Goal: Task Accomplishment & Management: Manage account settings

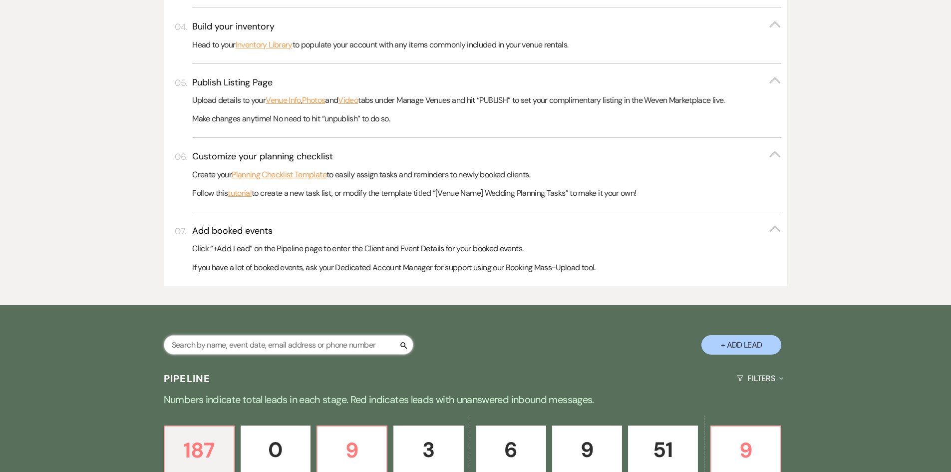
click at [199, 345] on input "text" at bounding box center [289, 344] width 250 height 19
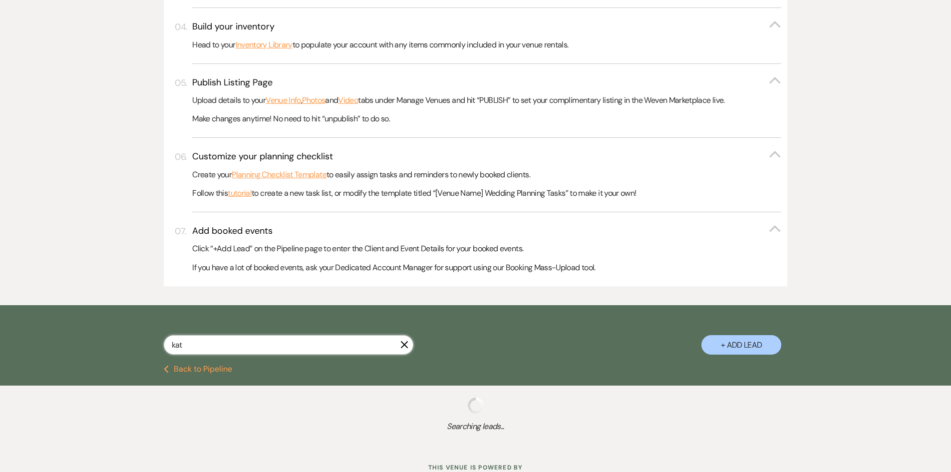
type input "[PERSON_NAME]"
select select "2"
select select "8"
select select "4"
select select "5"
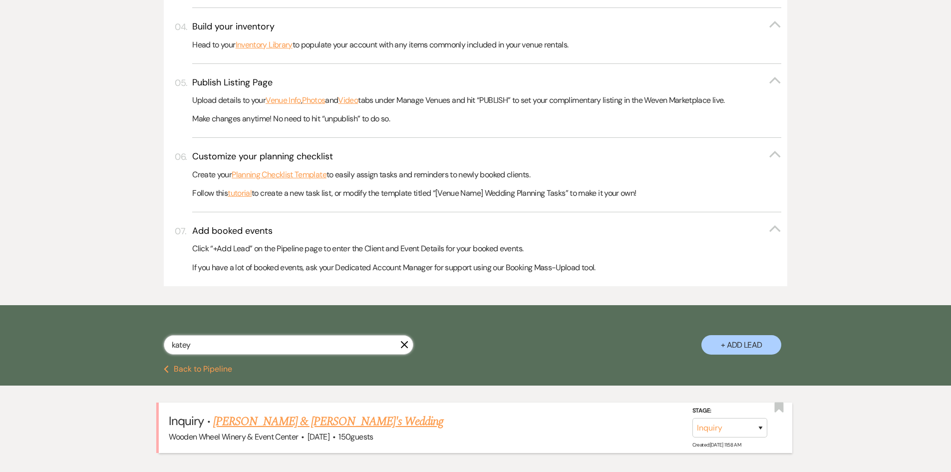
type input "katey"
click at [262, 423] on link "[PERSON_NAME] & [PERSON_NAME]'s Wedding" at bounding box center [328, 422] width 231 height 18
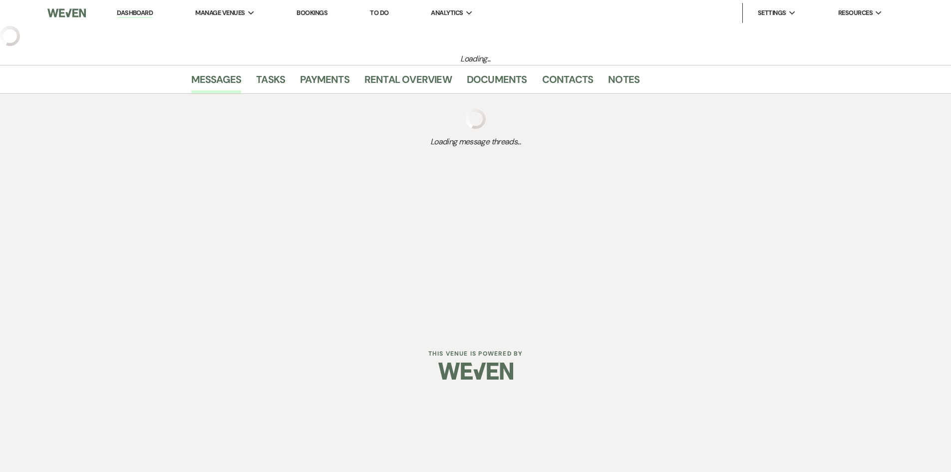
select select "5"
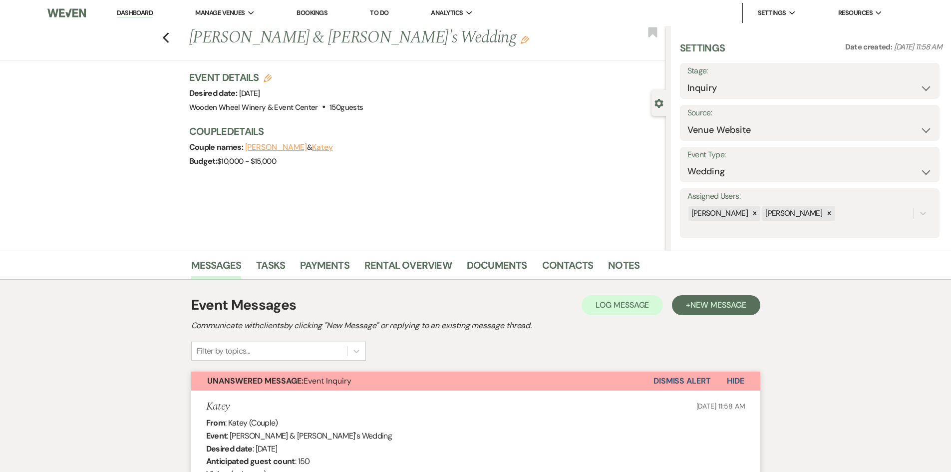
click at [312, 147] on button "Katey" at bounding box center [322, 147] width 21 height 8
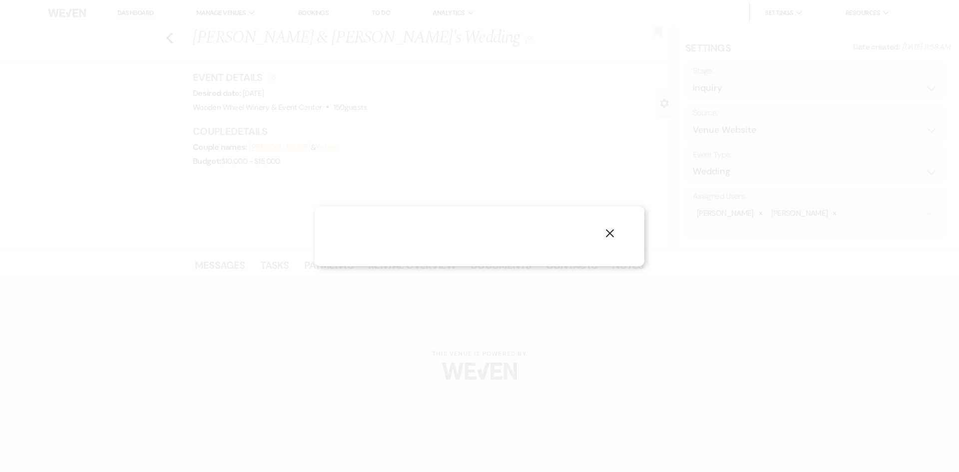
select select "email"
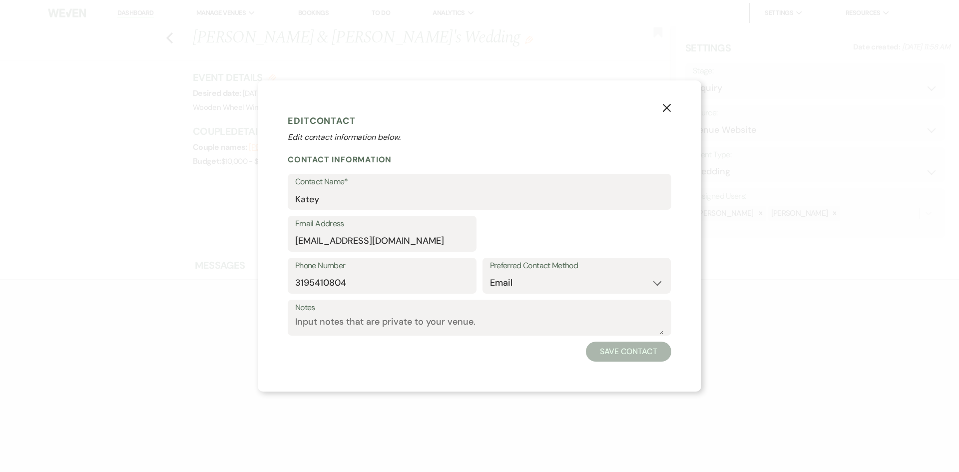
select select "1"
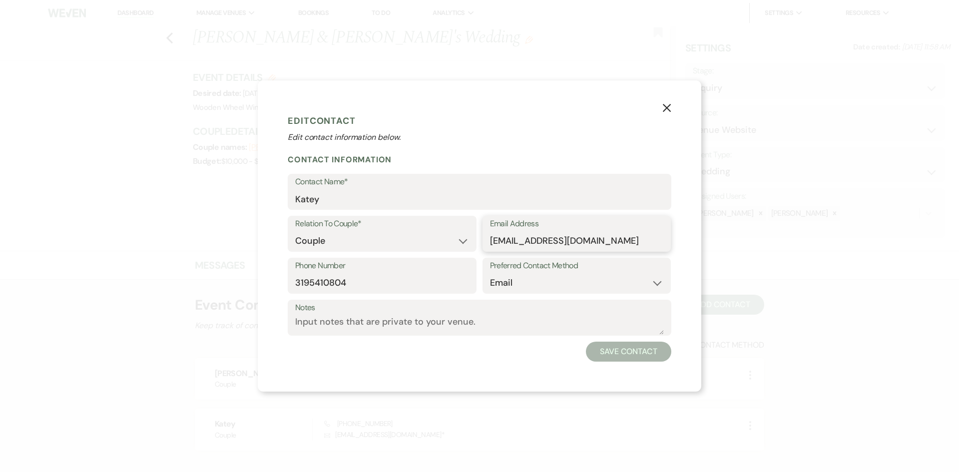
drag, startPoint x: 609, startPoint y: 243, endPoint x: 490, endPoint y: 240, distance: 119.4
click at [490, 240] on input "[EMAIL_ADDRESS][DOMAIN_NAME]" at bounding box center [577, 240] width 174 height 19
click at [665, 109] on use "button" at bounding box center [667, 108] width 8 height 8
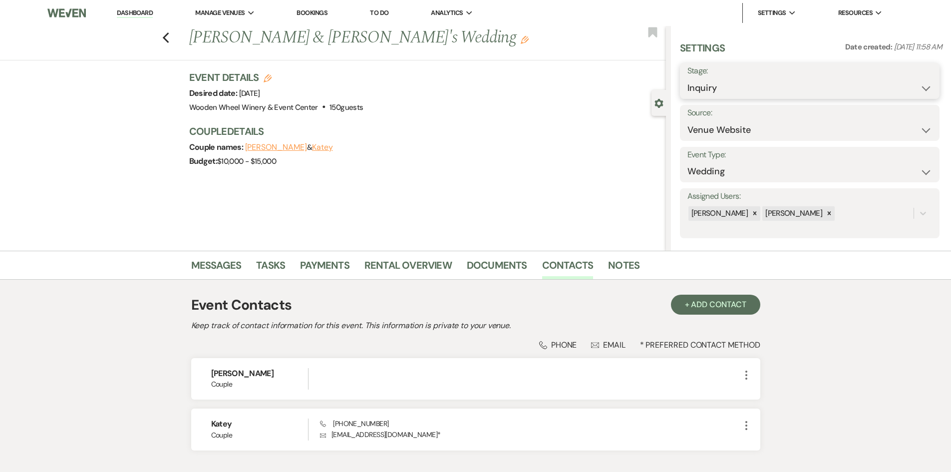
click at [926, 84] on select "Inquiry Follow Up Tour Requested Tour Confirmed Toured Proposal Sent Booked Lost" at bounding box center [810, 87] width 245 height 19
select select "6"
click at [688, 78] on select "Inquiry Follow Up Tour Requested Tour Confirmed Toured Proposal Sent Booked Lost" at bounding box center [810, 87] width 245 height 19
click at [168, 34] on icon "Previous" at bounding box center [165, 38] width 7 height 12
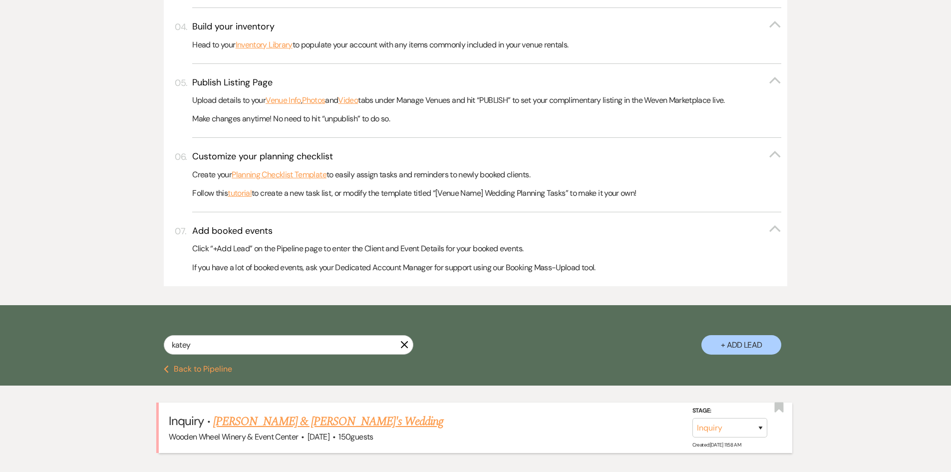
click at [263, 421] on link "[PERSON_NAME] & [PERSON_NAME]'s Wedding" at bounding box center [328, 422] width 231 height 18
select select "5"
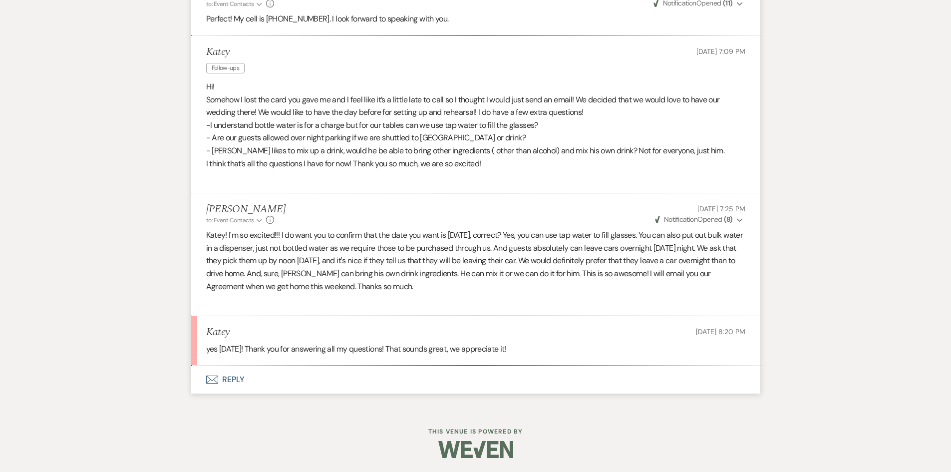
scroll to position [1179, 0]
click at [265, 381] on button "Envelope Reply" at bounding box center [475, 379] width 569 height 28
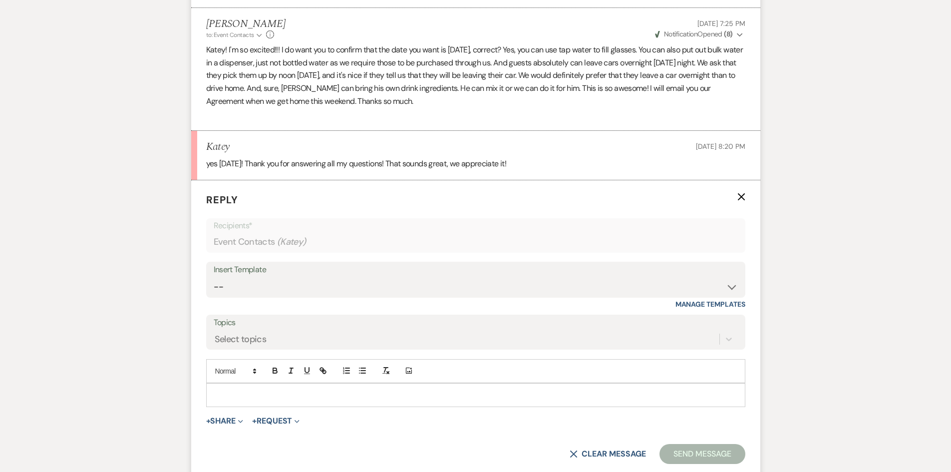
scroll to position [1369, 0]
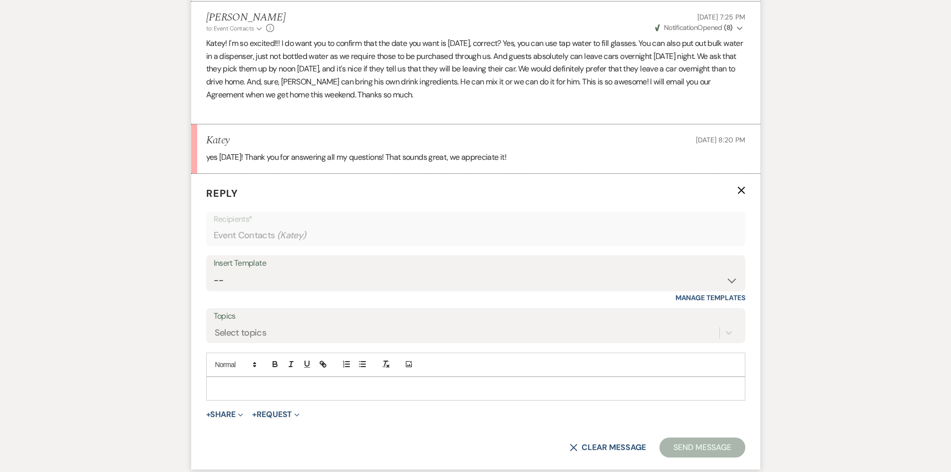
drag, startPoint x: 218, startPoint y: 393, endPoint x: 231, endPoint y: 398, distance: 13.4
click at [218, 394] on p at bounding box center [475, 388] width 523 height 11
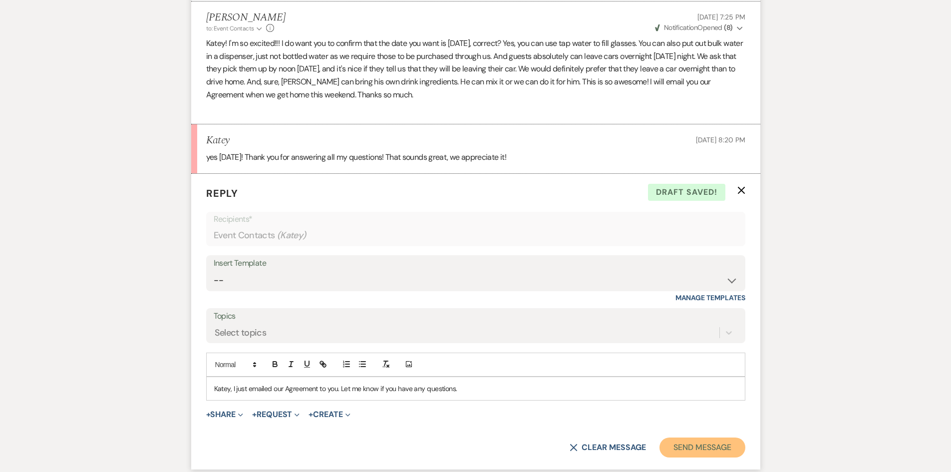
click at [696, 444] on button "Send Message" at bounding box center [702, 448] width 85 height 20
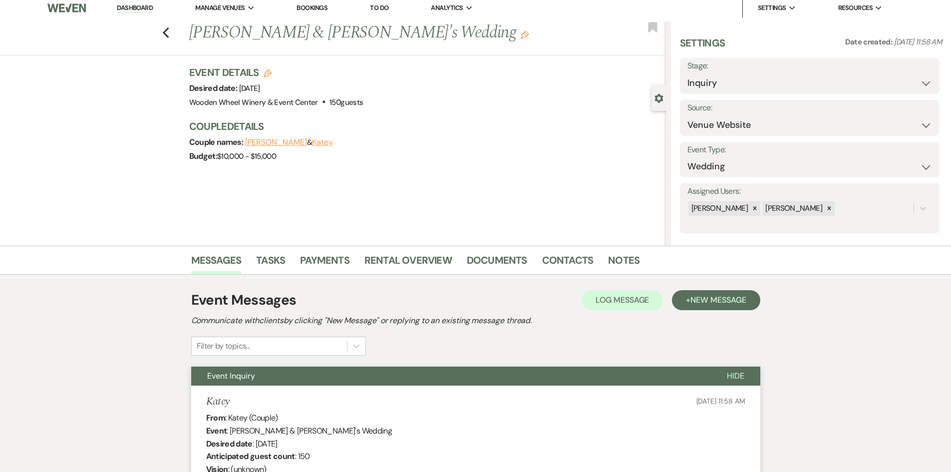
scroll to position [0, 0]
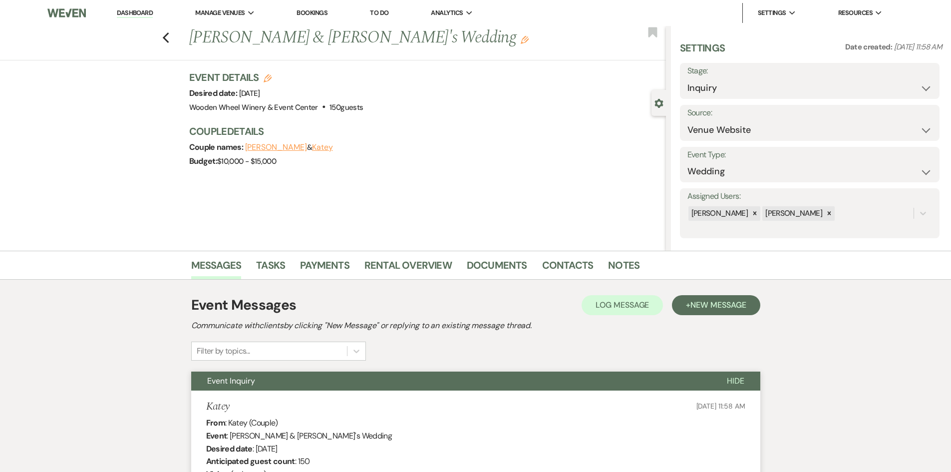
click at [312, 148] on button "Katey" at bounding box center [322, 147] width 21 height 8
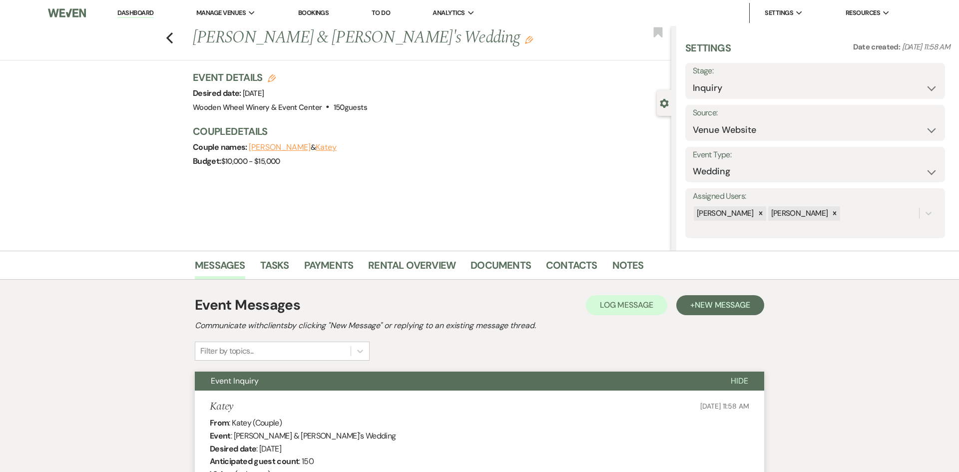
select select "1"
select select "email"
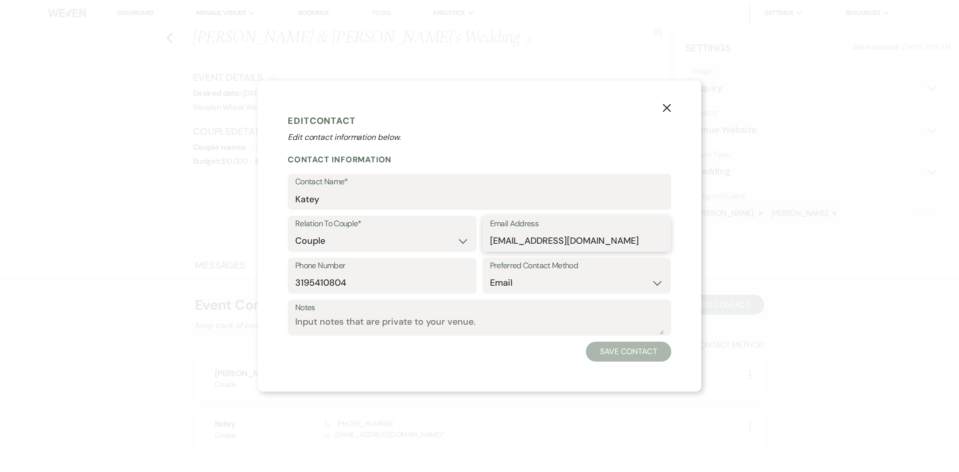
drag, startPoint x: 617, startPoint y: 239, endPoint x: 489, endPoint y: 239, distance: 128.4
click at [489, 239] on div "Email Address [EMAIL_ADDRESS][DOMAIN_NAME]" at bounding box center [576, 234] width 189 height 36
drag, startPoint x: 349, startPoint y: 281, endPoint x: 295, endPoint y: 282, distance: 53.9
click at [295, 282] on input "3195410804" at bounding box center [382, 282] width 174 height 19
drag, startPoint x: 609, startPoint y: 241, endPoint x: 487, endPoint y: 246, distance: 122.0
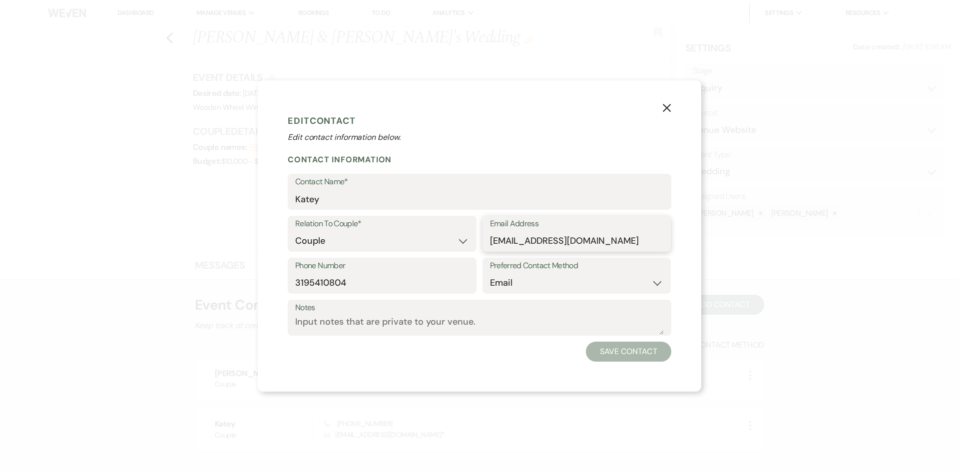
click at [487, 246] on div "Email Address [EMAIL_ADDRESS][DOMAIN_NAME]" at bounding box center [576, 234] width 189 height 36
click at [664, 106] on icon "X" at bounding box center [666, 107] width 9 height 9
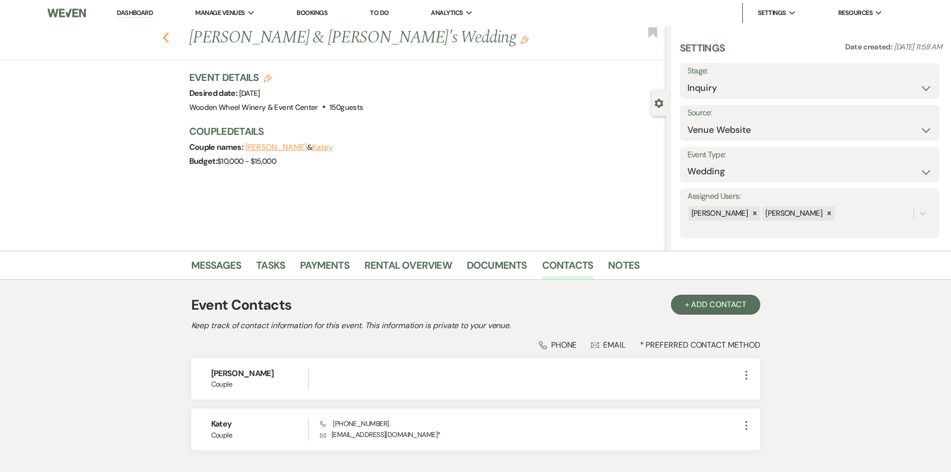
click at [169, 36] on use "button" at bounding box center [165, 37] width 6 height 11
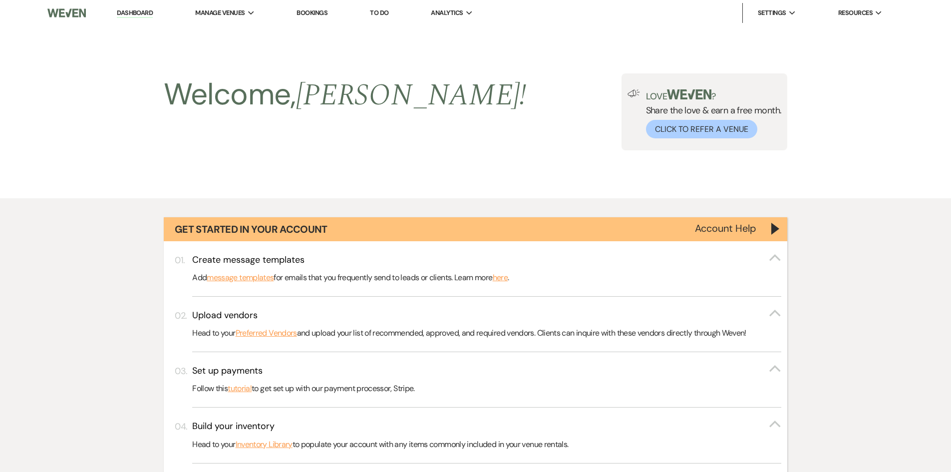
scroll to position [400, 0]
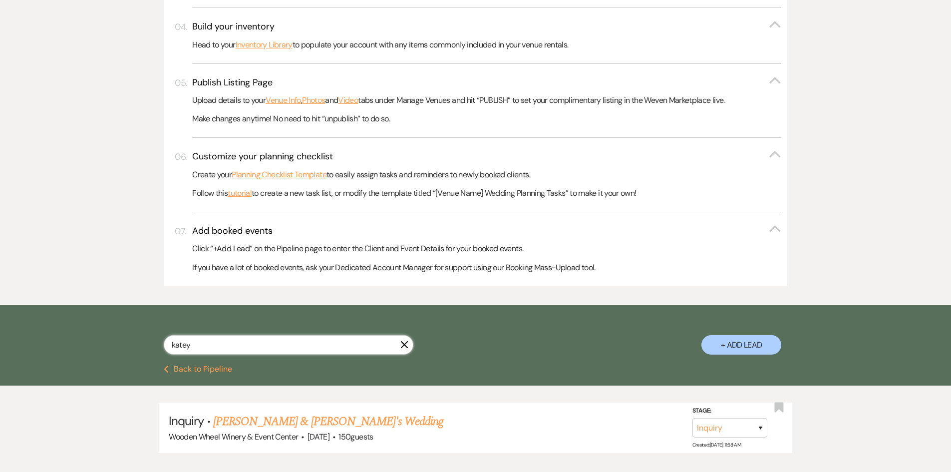
drag, startPoint x: 215, startPoint y: 347, endPoint x: 134, endPoint y: 338, distance: 80.9
click at [136, 340] on div "katey X + Add Lead" at bounding box center [475, 336] width 719 height 52
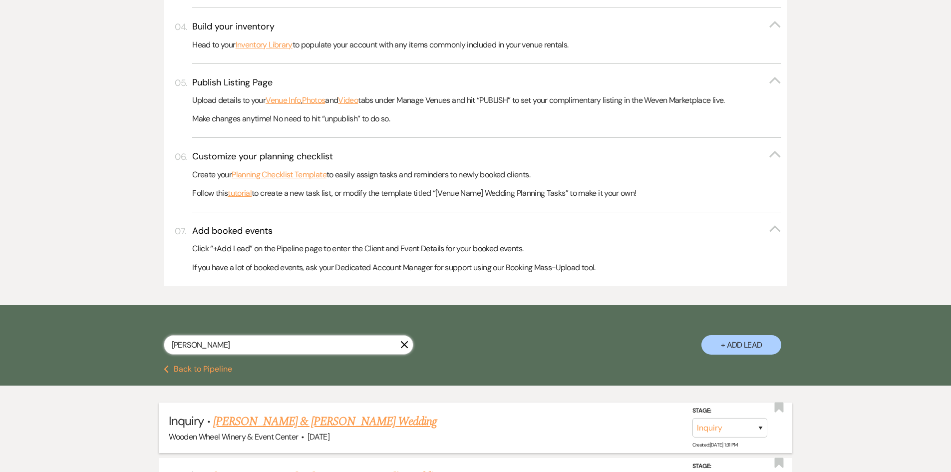
scroll to position [499, 0]
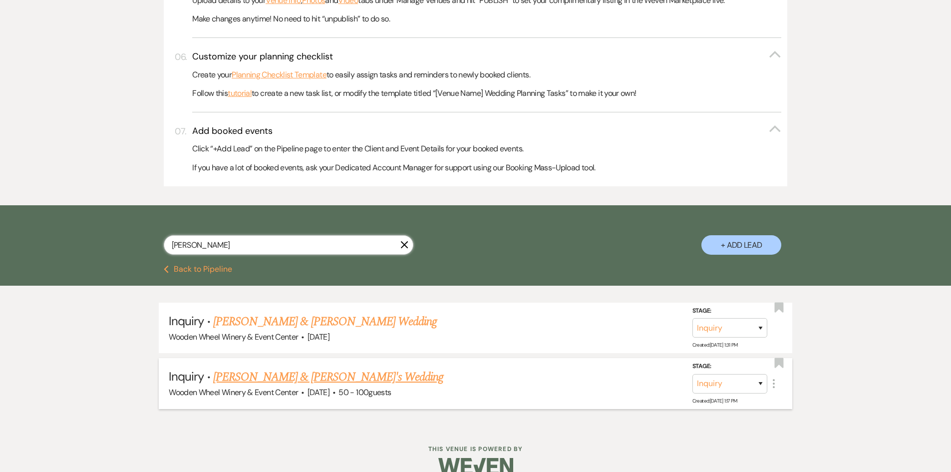
type input "[PERSON_NAME]"
click at [273, 380] on link "[PERSON_NAME] & [PERSON_NAME]'s Wedding" at bounding box center [328, 377] width 231 height 18
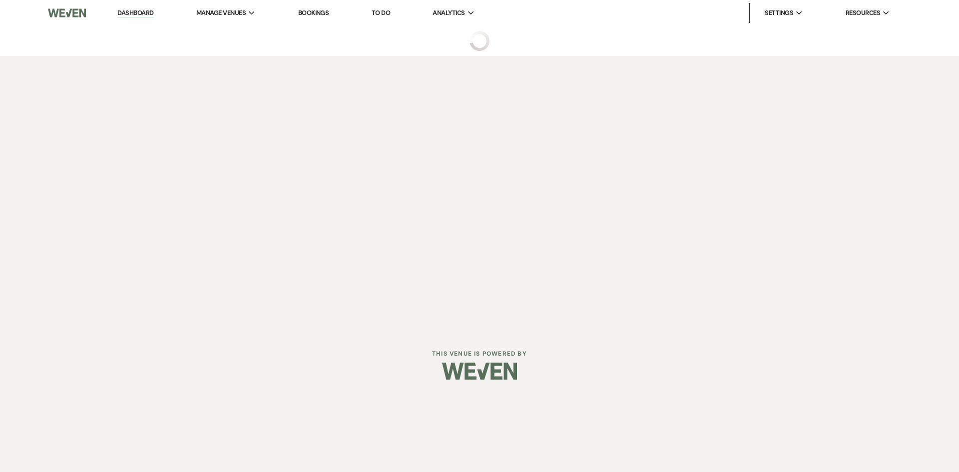
select select "2"
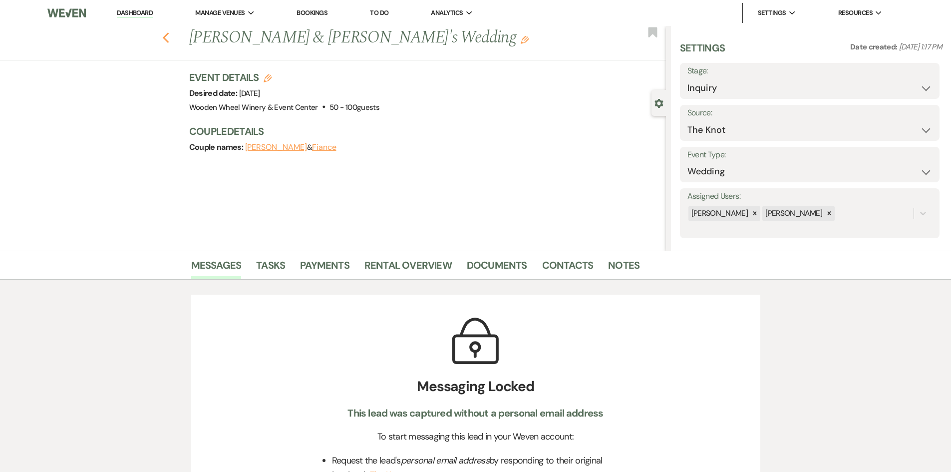
click at [170, 36] on icon "Previous" at bounding box center [165, 38] width 7 height 12
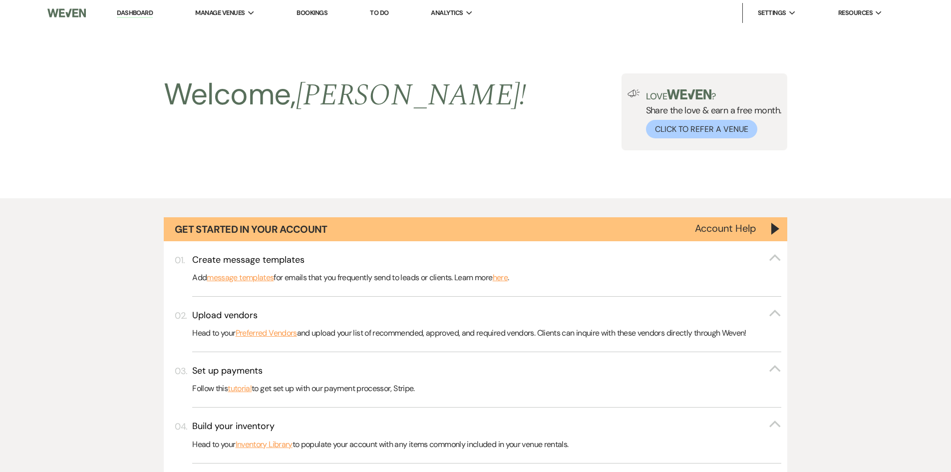
scroll to position [499, 0]
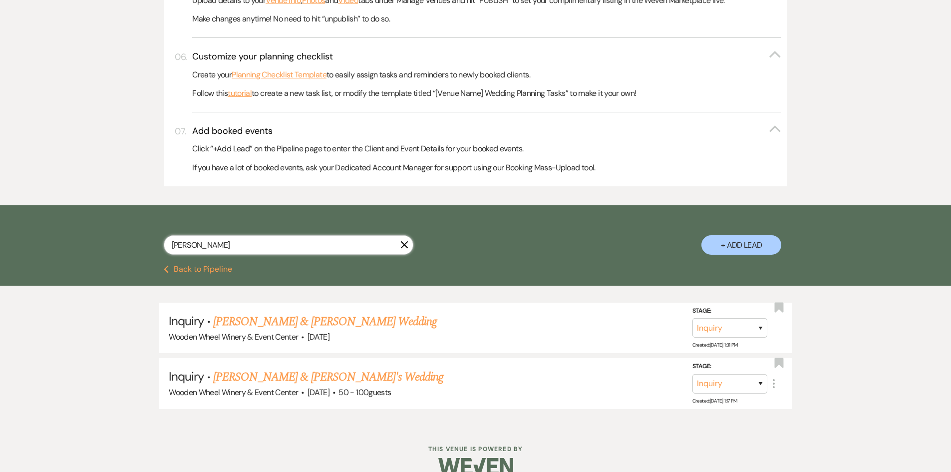
drag, startPoint x: 221, startPoint y: 241, endPoint x: 122, endPoint y: 240, distance: 98.4
click at [122, 240] on div "[PERSON_NAME] X + Add Lead" at bounding box center [475, 236] width 719 height 52
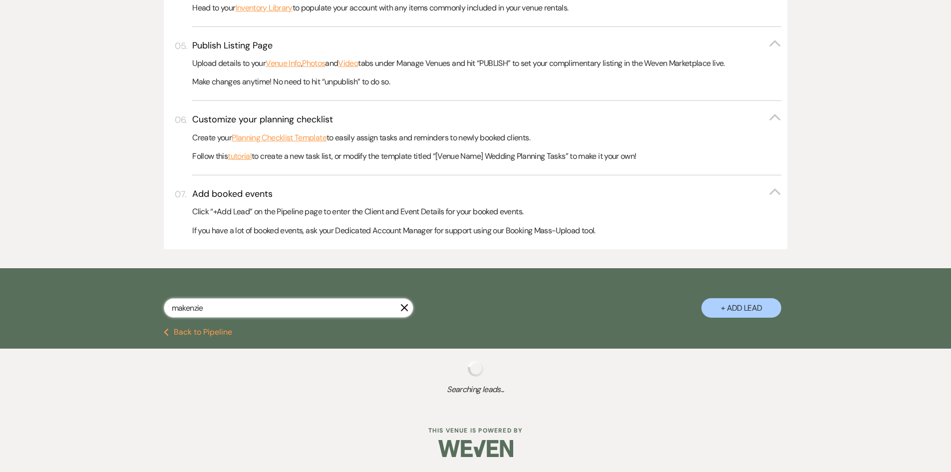
scroll to position [462, 0]
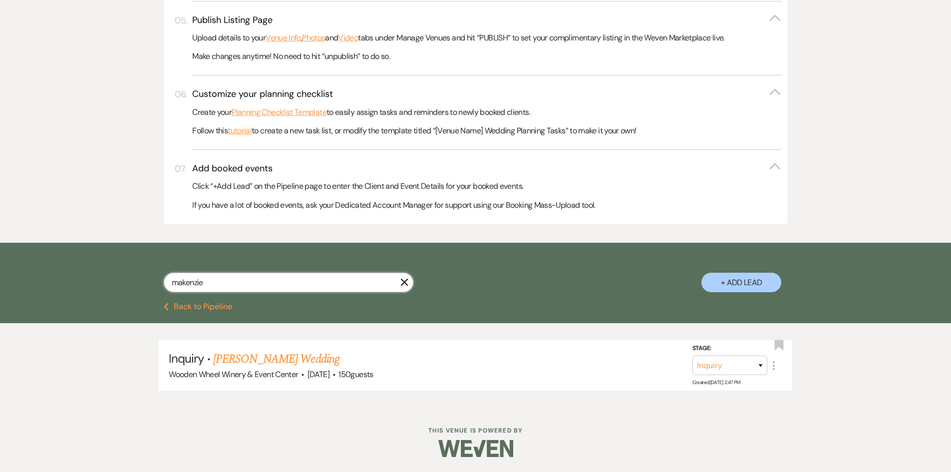
drag, startPoint x: 217, startPoint y: 284, endPoint x: 158, endPoint y: 282, distance: 58.5
click at [158, 282] on div "makenzie X + Add Lead" at bounding box center [475, 274] width 719 height 52
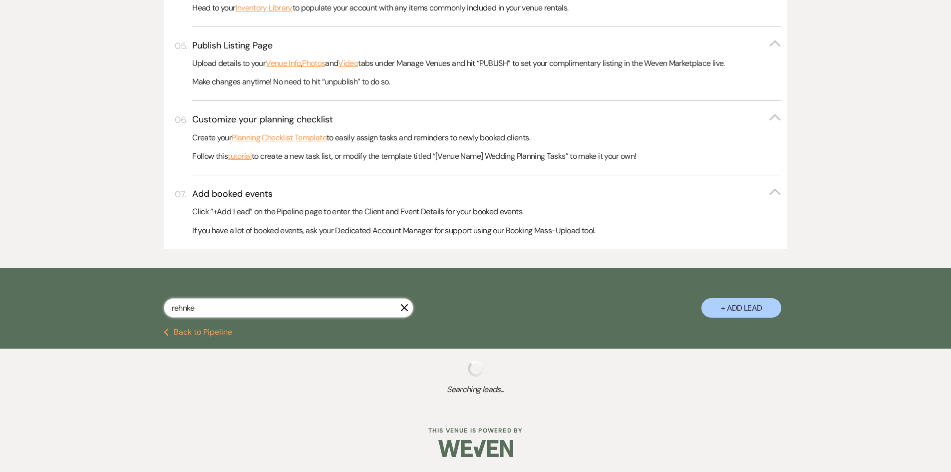
scroll to position [462, 0]
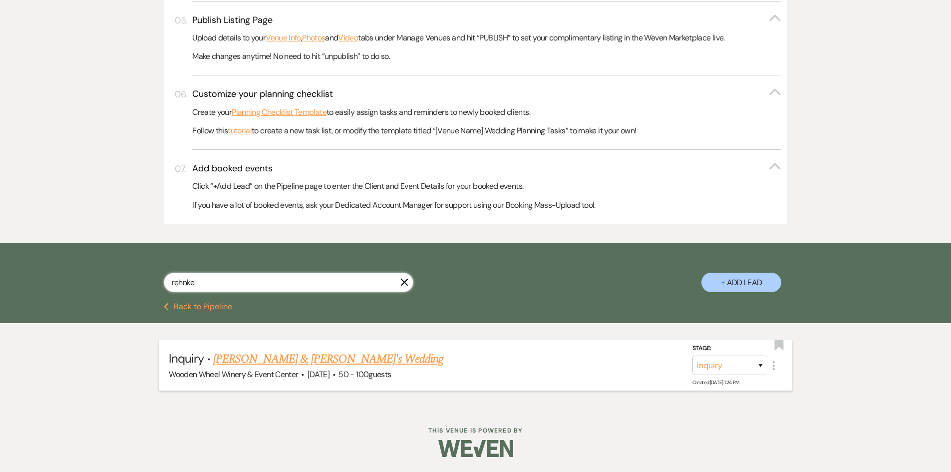
type input "rehnke"
click at [280, 358] on link "[PERSON_NAME] & [PERSON_NAME]'s Wedding" at bounding box center [328, 359] width 231 height 18
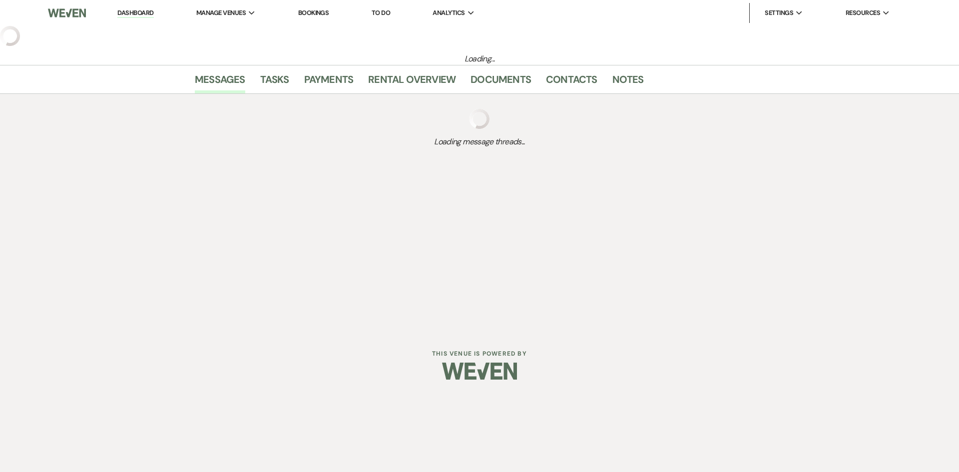
select select "2"
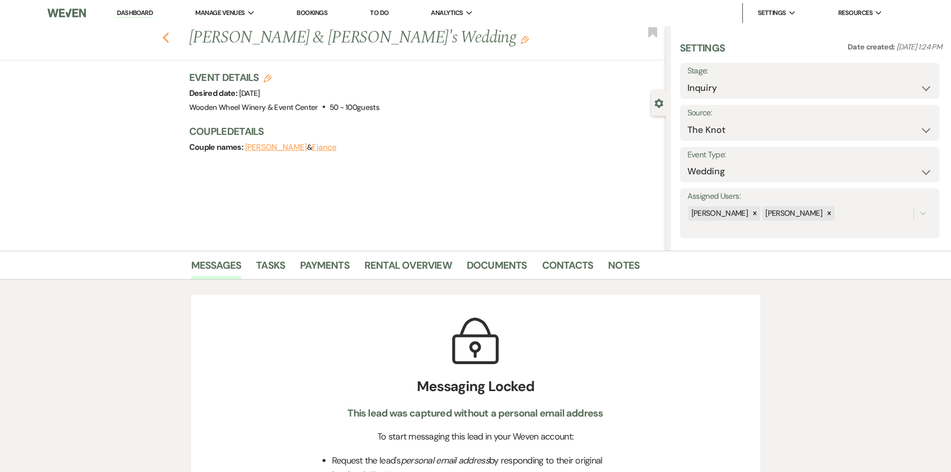
click at [168, 36] on use "button" at bounding box center [165, 37] width 6 height 11
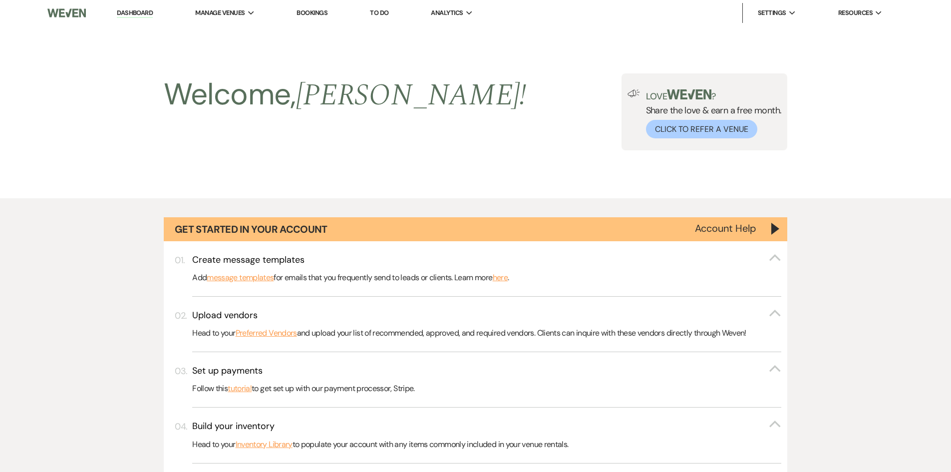
scroll to position [462, 0]
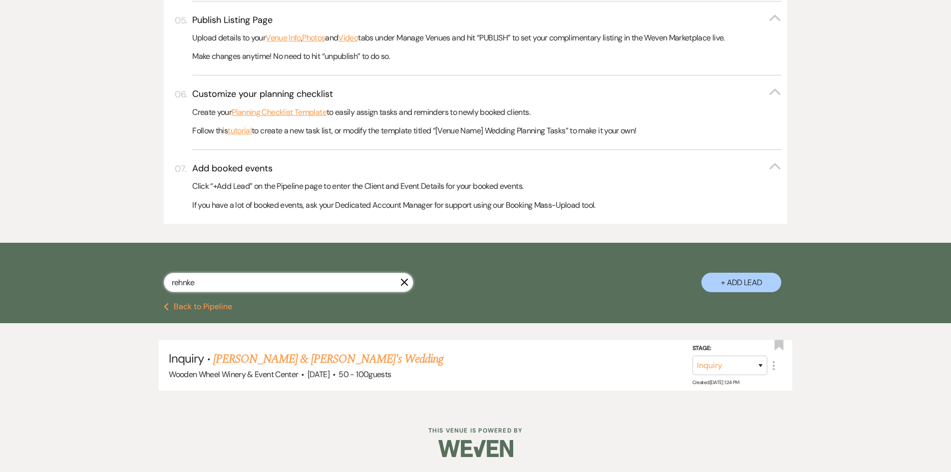
drag, startPoint x: 217, startPoint y: 283, endPoint x: 118, endPoint y: 276, distance: 98.7
click at [118, 276] on div "rehnke X + Add Lead" at bounding box center [475, 274] width 719 height 52
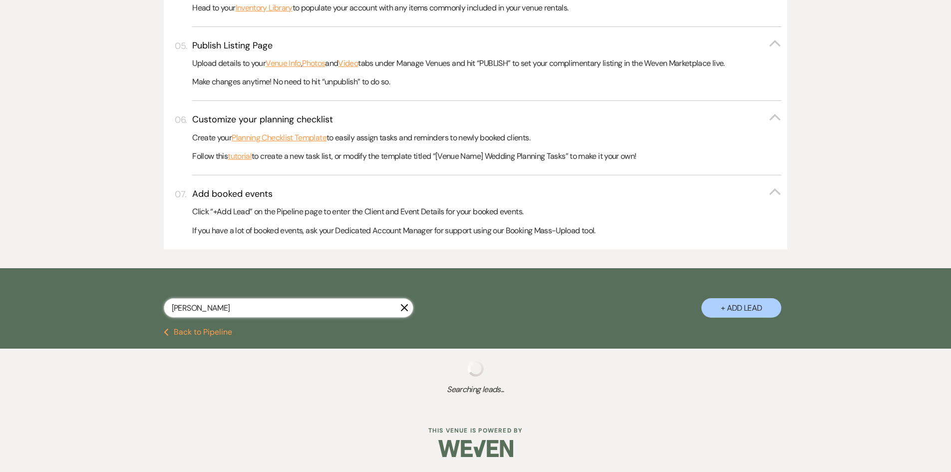
scroll to position [462, 0]
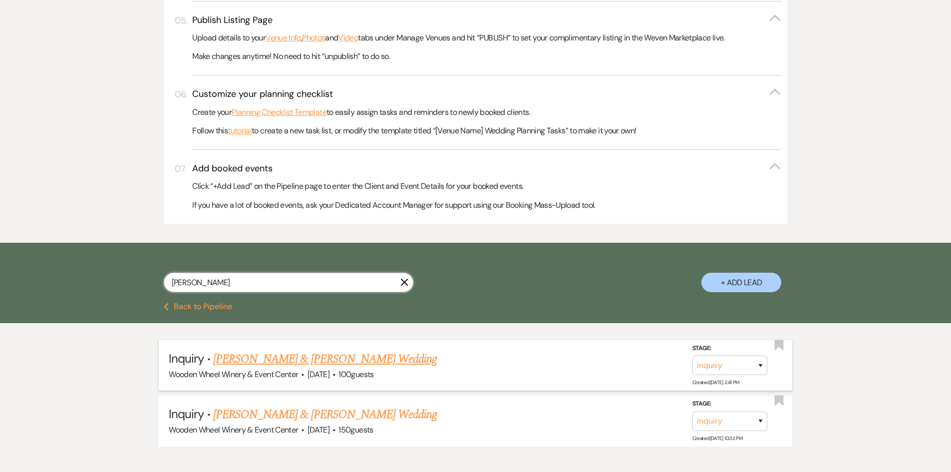
type input "[PERSON_NAME]"
click at [309, 360] on link "[PERSON_NAME] & [PERSON_NAME] Wedding" at bounding box center [325, 359] width 224 height 18
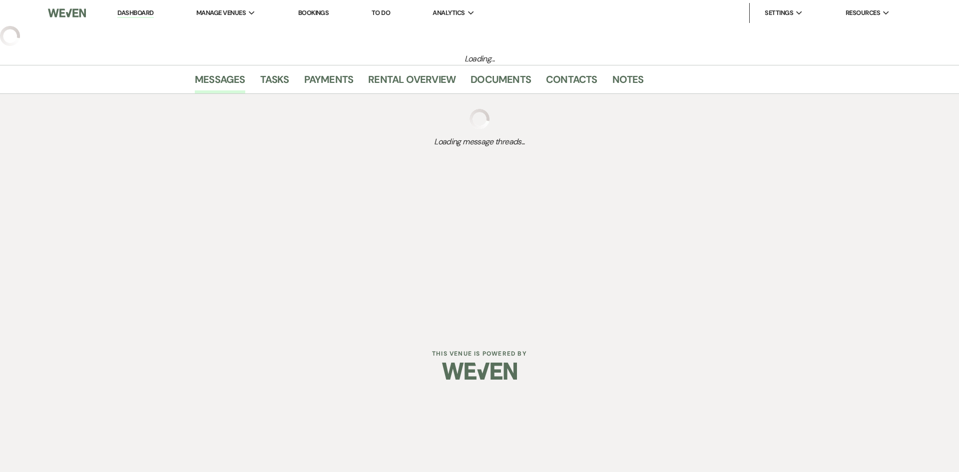
select select "5"
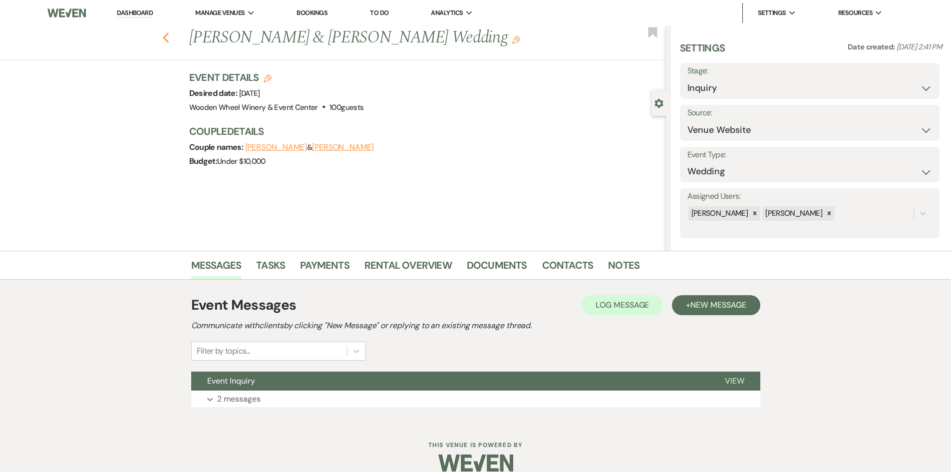
click at [170, 38] on icon "Previous" at bounding box center [165, 38] width 7 height 12
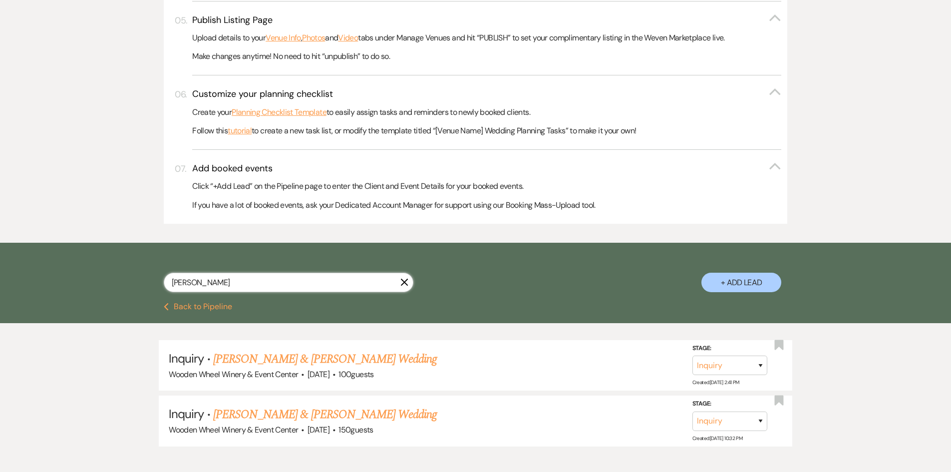
drag, startPoint x: 198, startPoint y: 279, endPoint x: 112, endPoint y: 267, distance: 87.3
click at [112, 267] on div "[PERSON_NAME] X + Add Lead" at bounding box center [475, 273] width 951 height 60
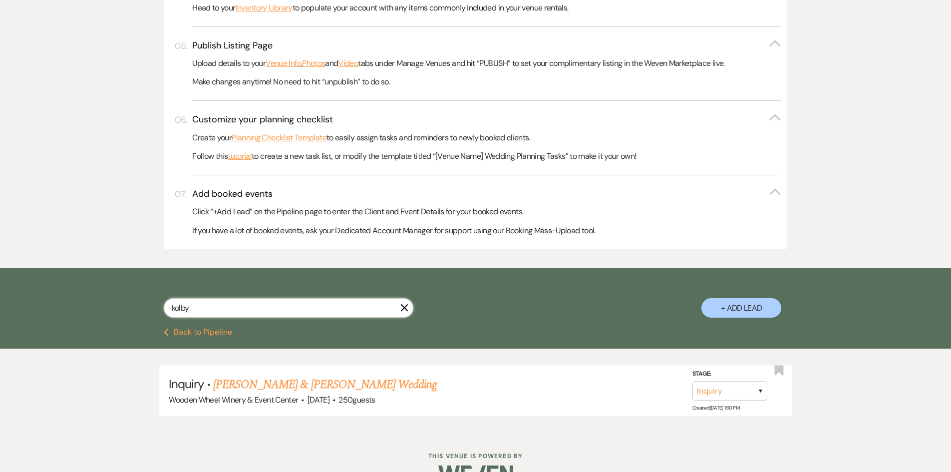
scroll to position [462, 0]
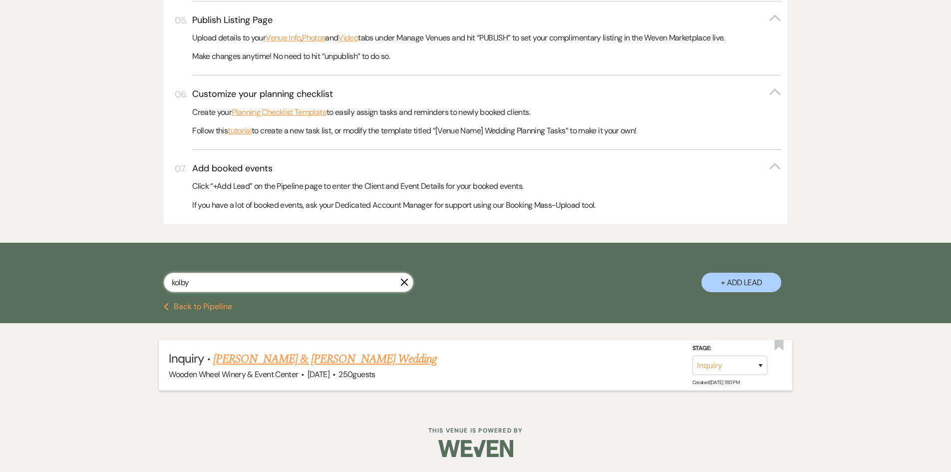
type input "kolby"
click at [265, 360] on link "[PERSON_NAME] & [PERSON_NAME] Wedding" at bounding box center [325, 359] width 224 height 18
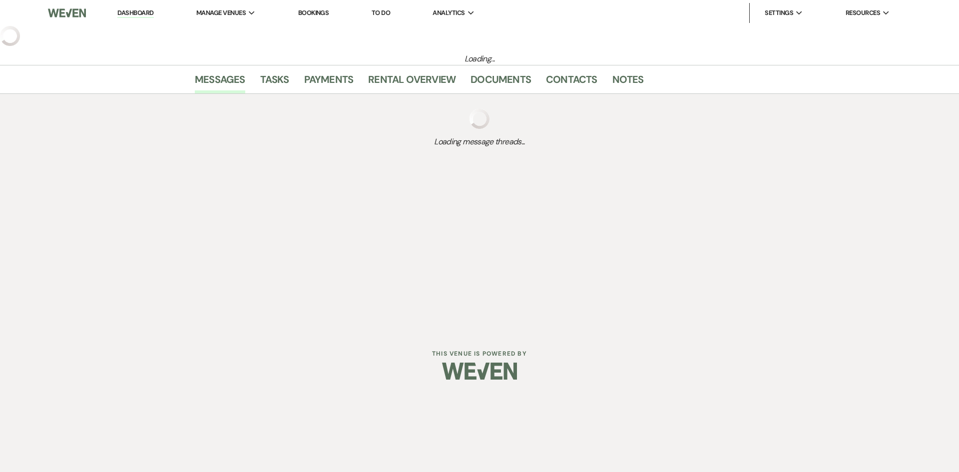
select select "5"
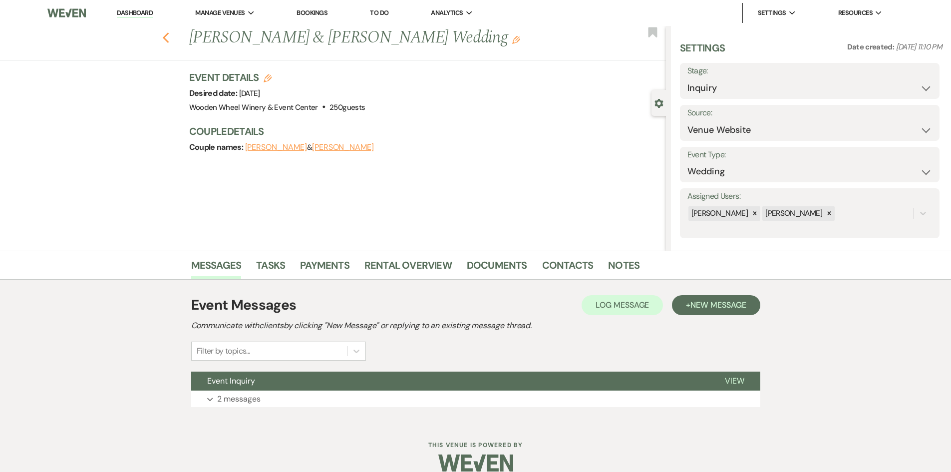
click at [167, 35] on icon "Previous" at bounding box center [165, 38] width 7 height 12
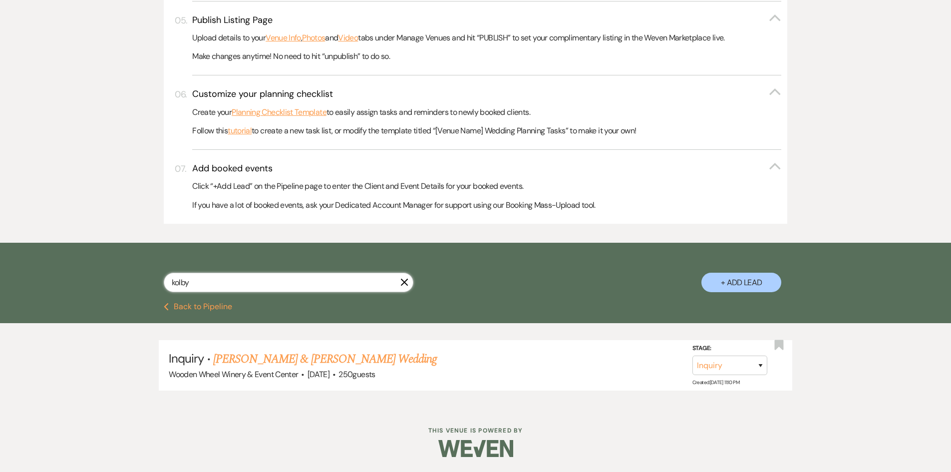
drag, startPoint x: 171, startPoint y: 281, endPoint x: 126, endPoint y: 267, distance: 47.1
click at [126, 275] on div "kolby X + Add Lead" at bounding box center [475, 274] width 719 height 52
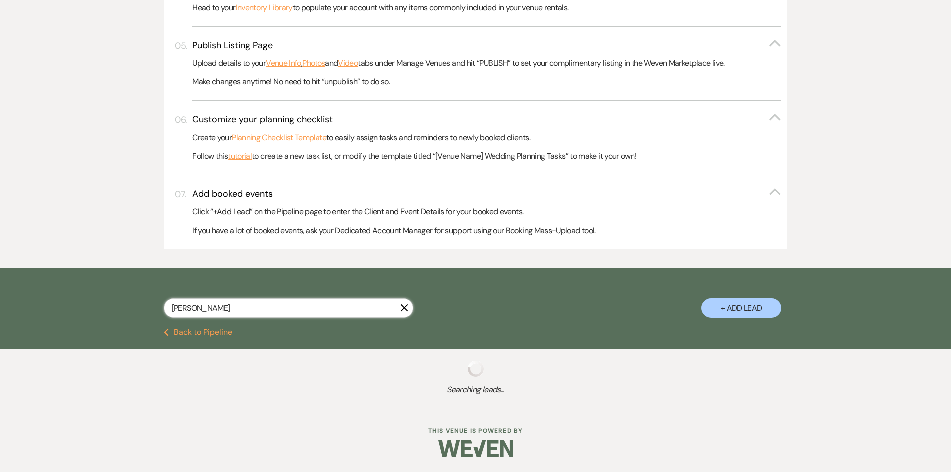
scroll to position [462, 0]
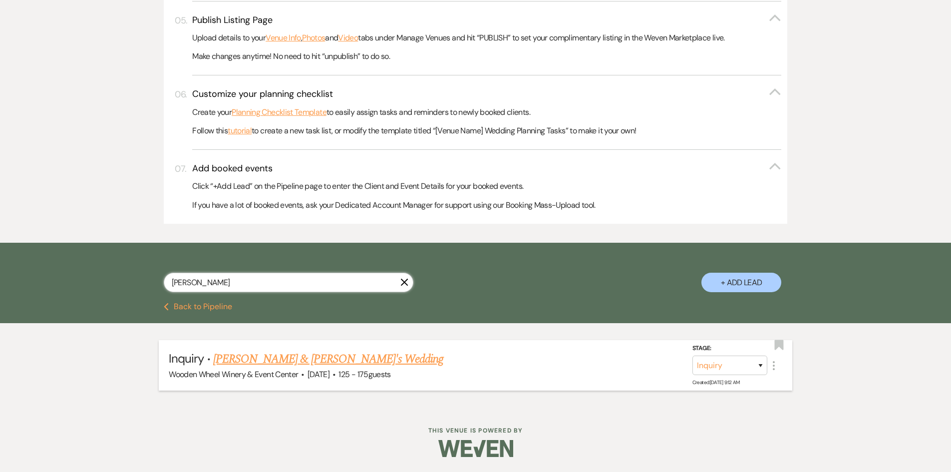
type input "[PERSON_NAME]"
click at [268, 360] on link "[PERSON_NAME] & [PERSON_NAME]'s Wedding" at bounding box center [328, 359] width 231 height 18
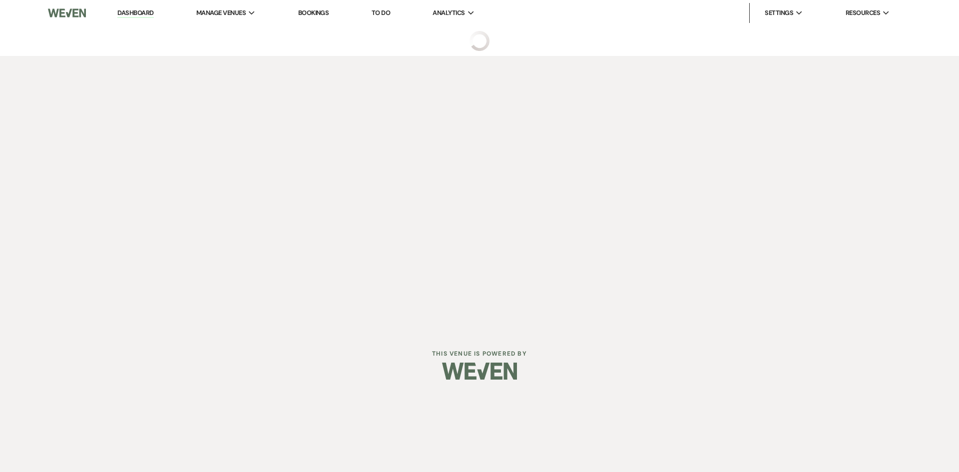
select select "3"
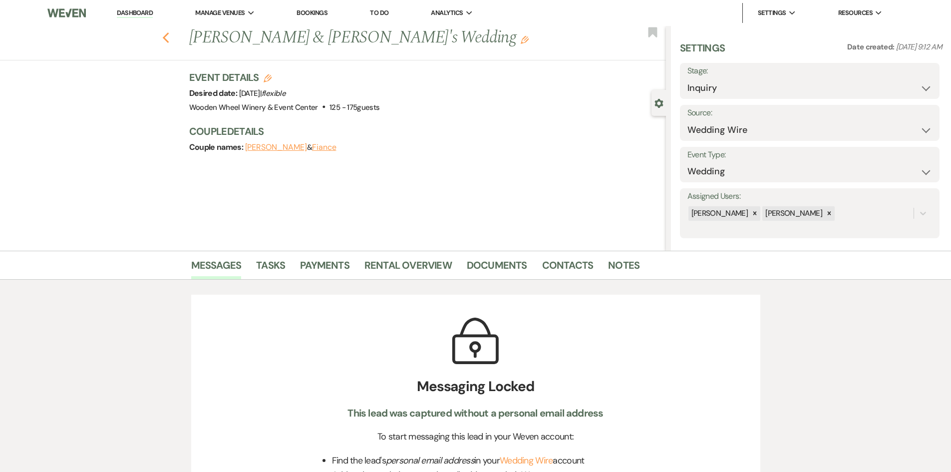
click at [169, 34] on use "button" at bounding box center [165, 37] width 6 height 11
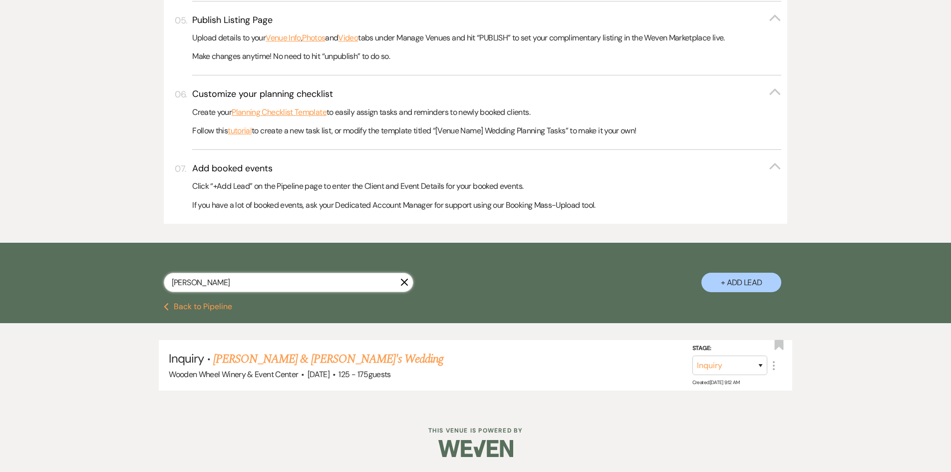
drag, startPoint x: 226, startPoint y: 279, endPoint x: 146, endPoint y: 283, distance: 79.5
click at [146, 283] on div "[PERSON_NAME] X + Add Lead" at bounding box center [475, 274] width 719 height 52
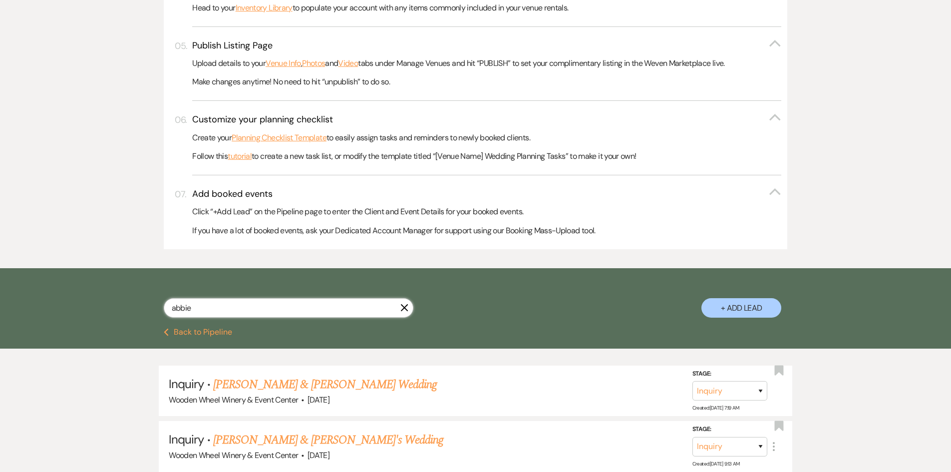
scroll to position [462, 0]
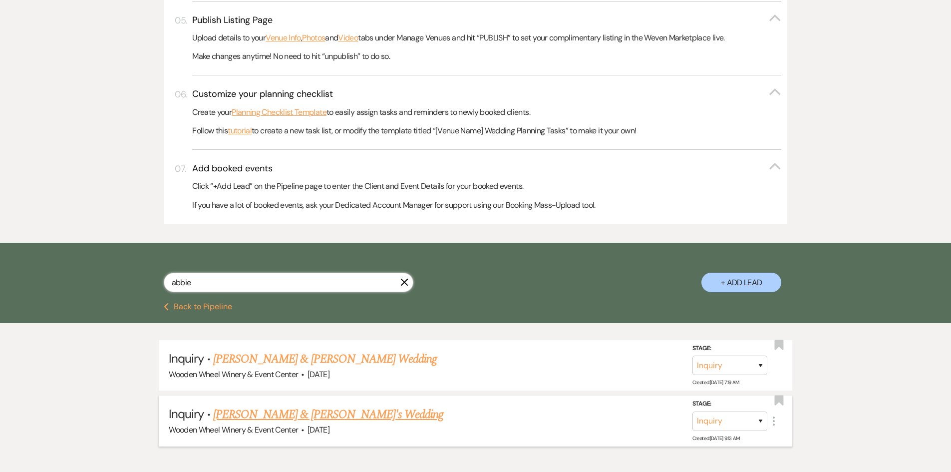
type input "abbie"
click at [261, 413] on link "[PERSON_NAME] & [PERSON_NAME]'s Wedding" at bounding box center [328, 415] width 231 height 18
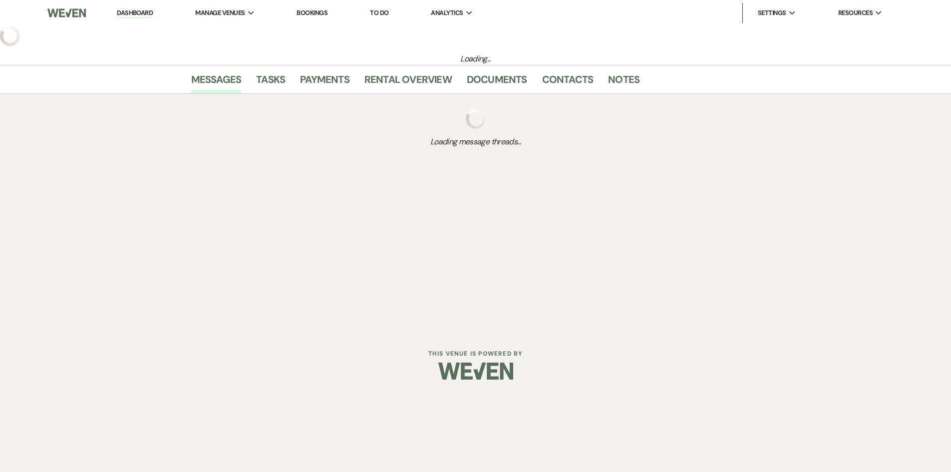
select select "5"
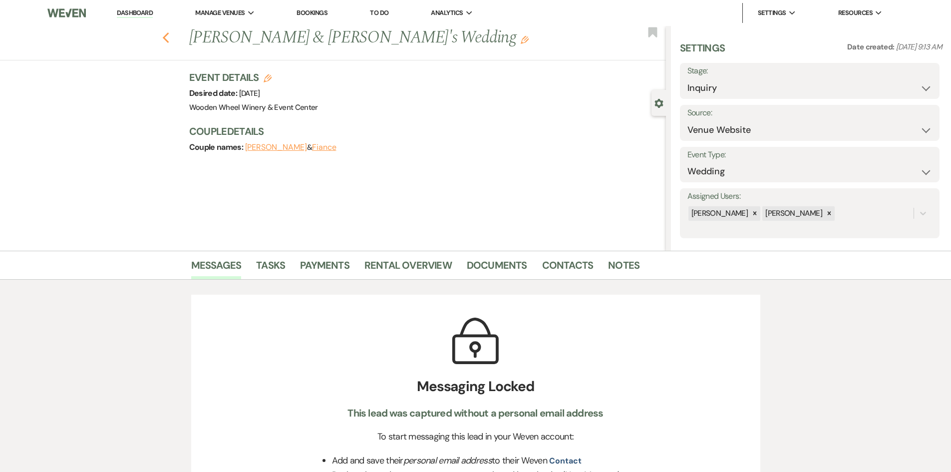
click at [170, 39] on icon "Previous" at bounding box center [165, 38] width 7 height 12
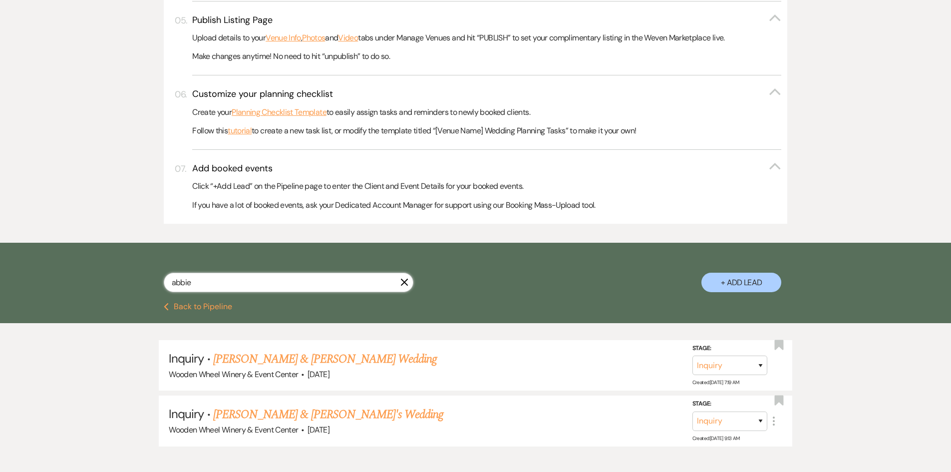
drag, startPoint x: 196, startPoint y: 280, endPoint x: 131, endPoint y: 282, distance: 64.5
click at [131, 282] on div "abbie X + Add Lead" at bounding box center [475, 274] width 719 height 52
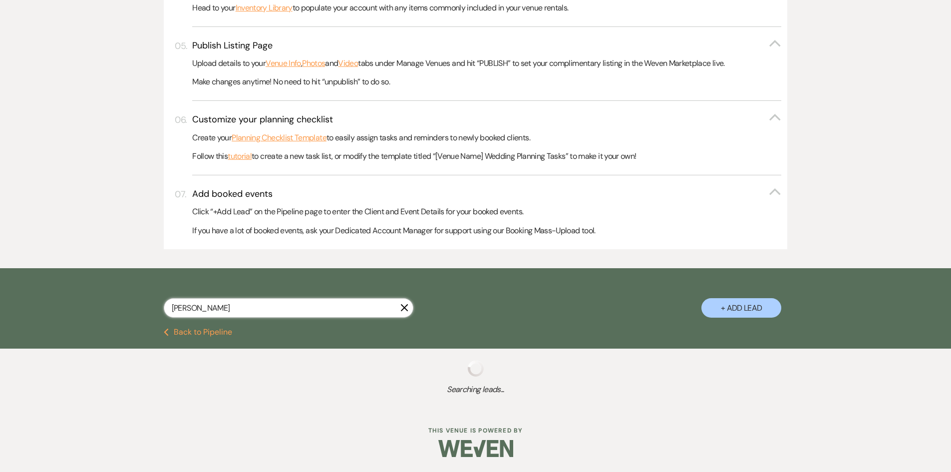
scroll to position [462, 0]
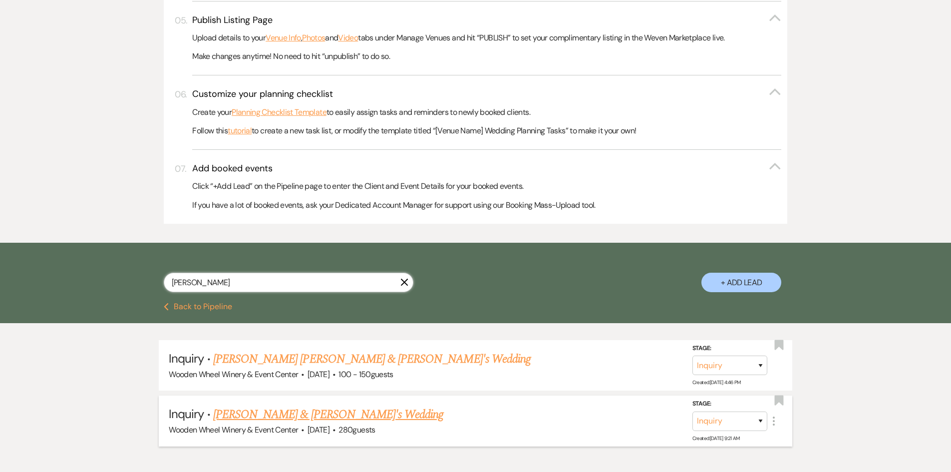
type input "[PERSON_NAME]"
click at [273, 414] on link "[PERSON_NAME] & [PERSON_NAME]'s Wedding" at bounding box center [328, 415] width 231 height 18
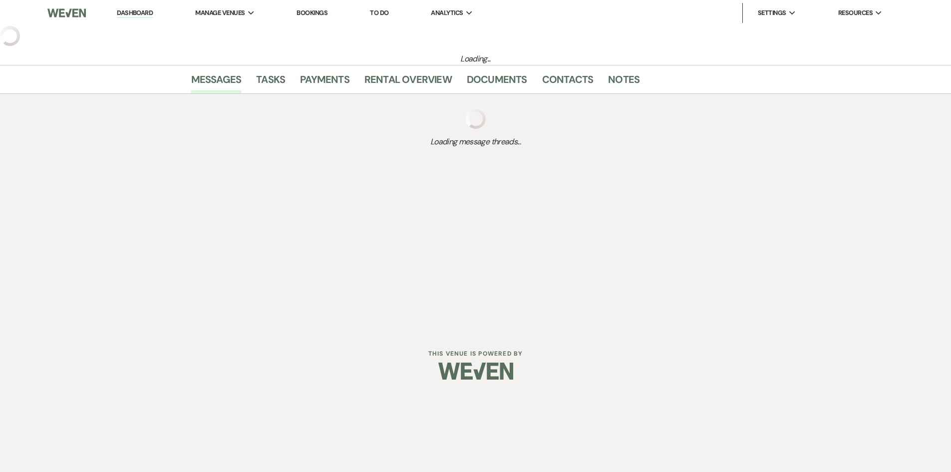
select select "17"
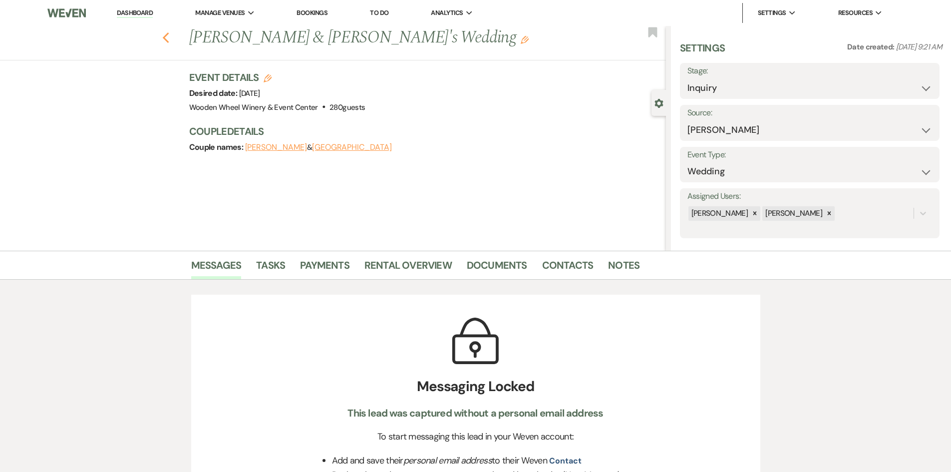
click at [170, 39] on icon "Previous" at bounding box center [165, 38] width 7 height 12
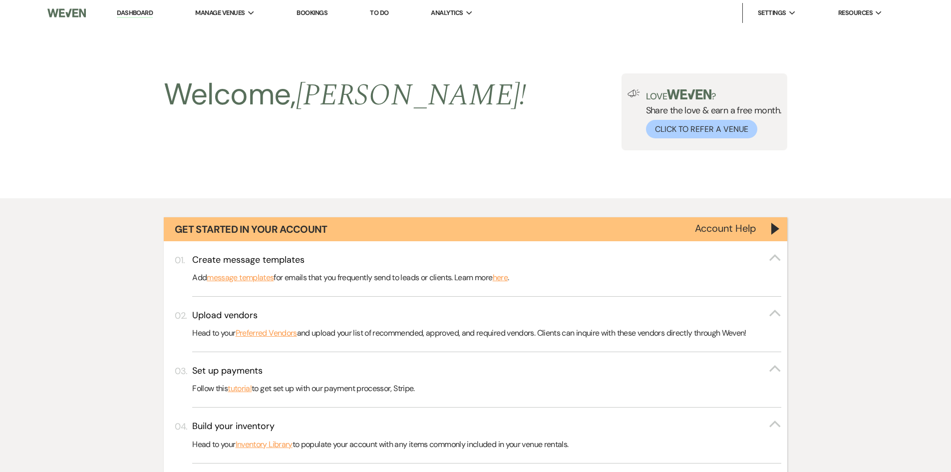
scroll to position [462, 0]
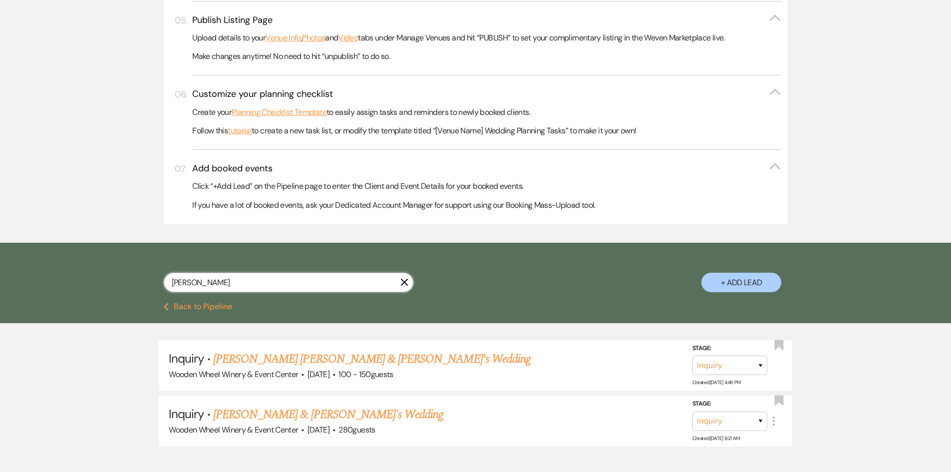
drag, startPoint x: 211, startPoint y: 281, endPoint x: 125, endPoint y: 279, distance: 86.4
click at [125, 279] on div "[PERSON_NAME] + Add Lead" at bounding box center [475, 274] width 719 height 52
type input "kalwe"
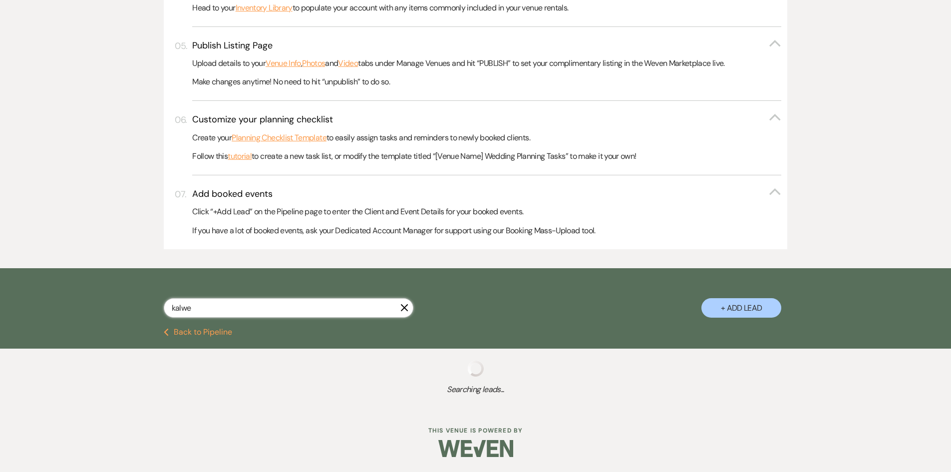
select select "8"
select select "4"
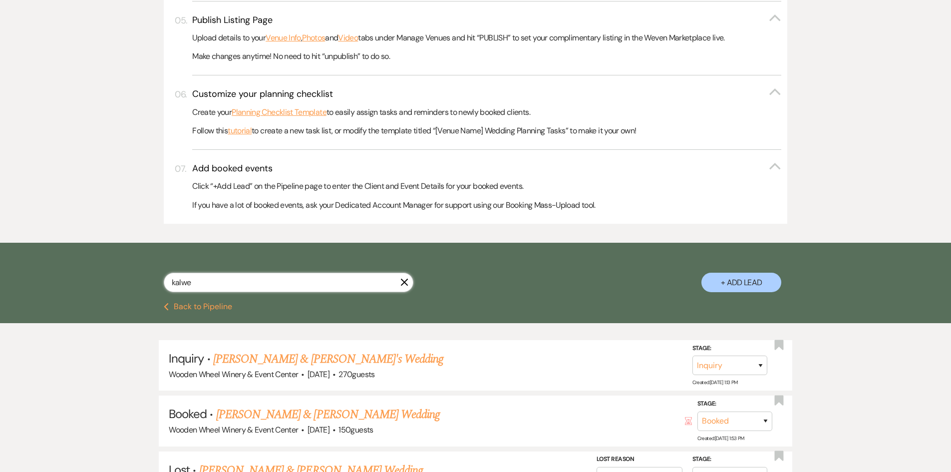
scroll to position [435, 0]
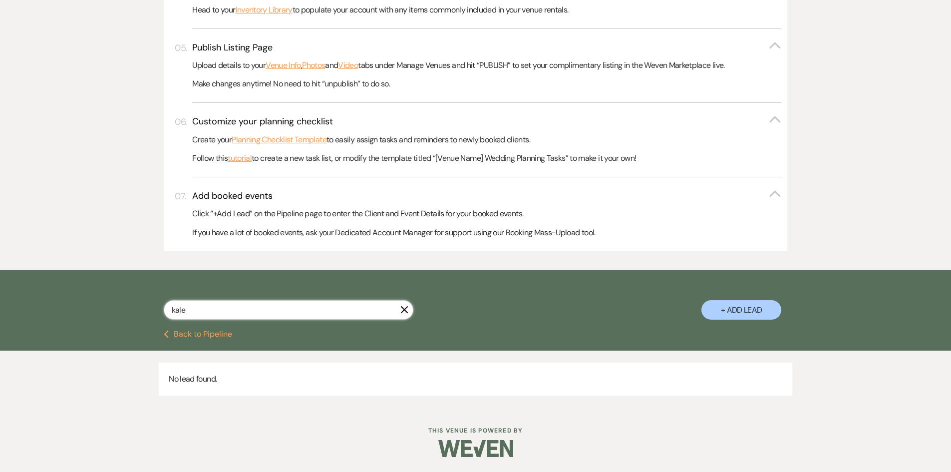
type input "kaleb"
select select "8"
select select "4"
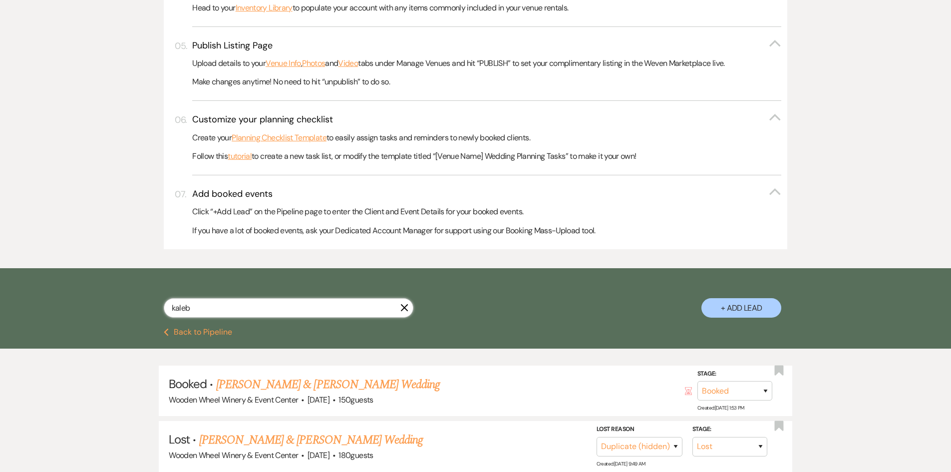
scroll to position [462, 0]
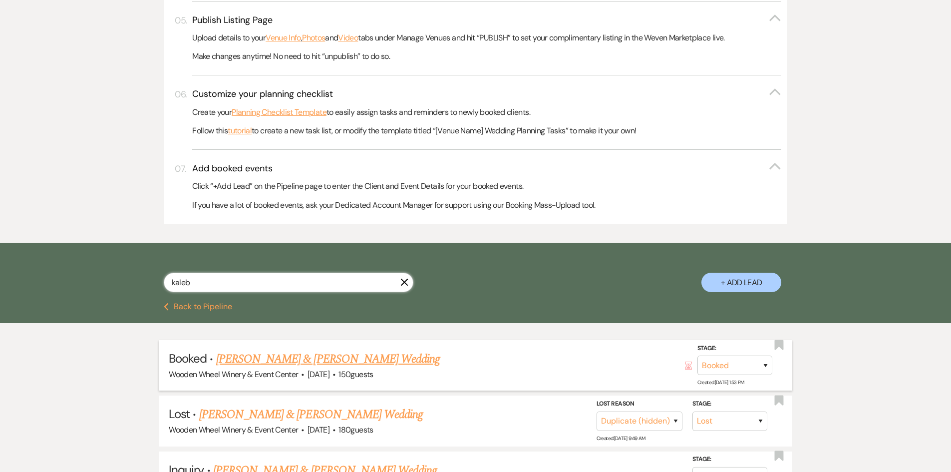
type input "kaleb"
click at [242, 362] on link "[PERSON_NAME] & [PERSON_NAME] Wedding" at bounding box center [328, 359] width 224 height 18
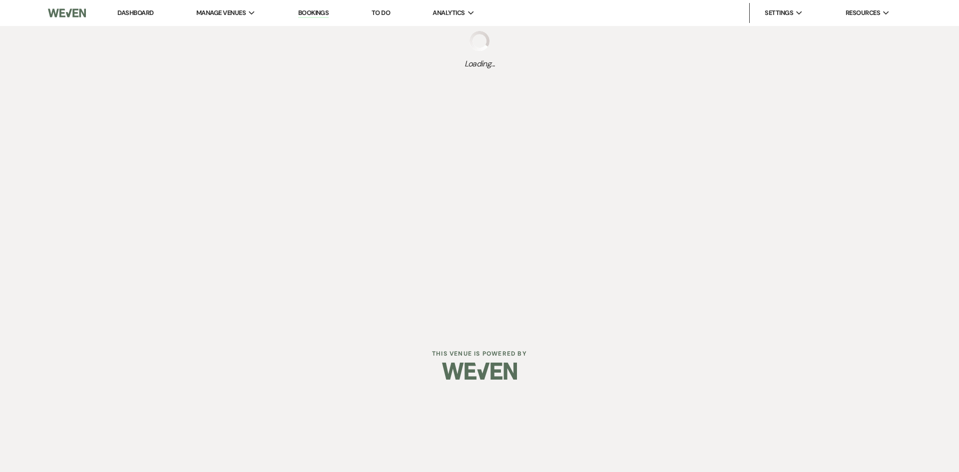
select select "5"
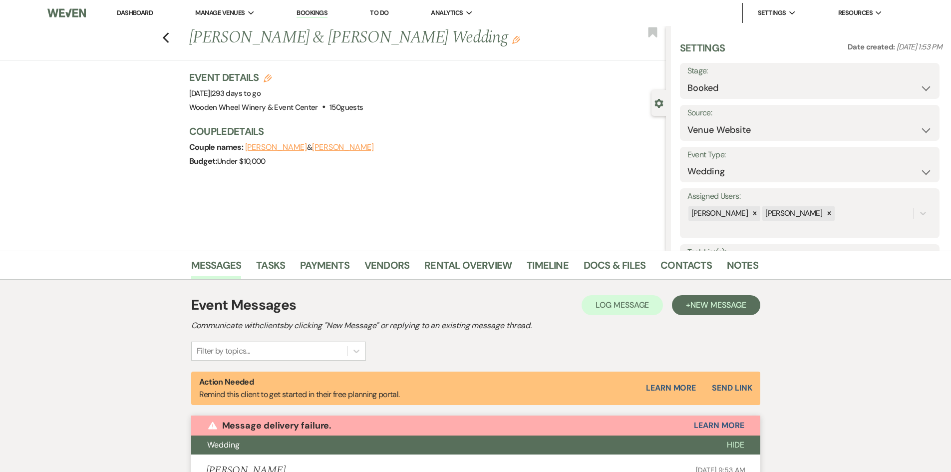
click at [318, 148] on button "[PERSON_NAME]" at bounding box center [343, 147] width 62 height 8
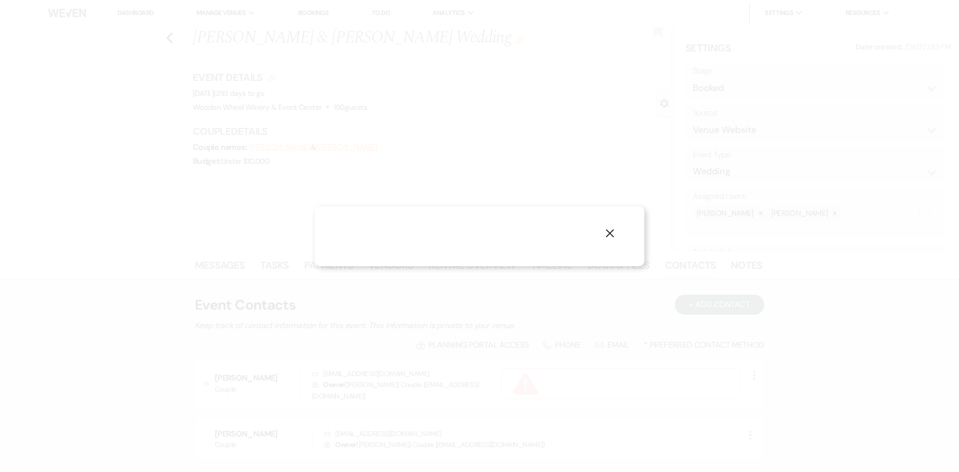
select select "1"
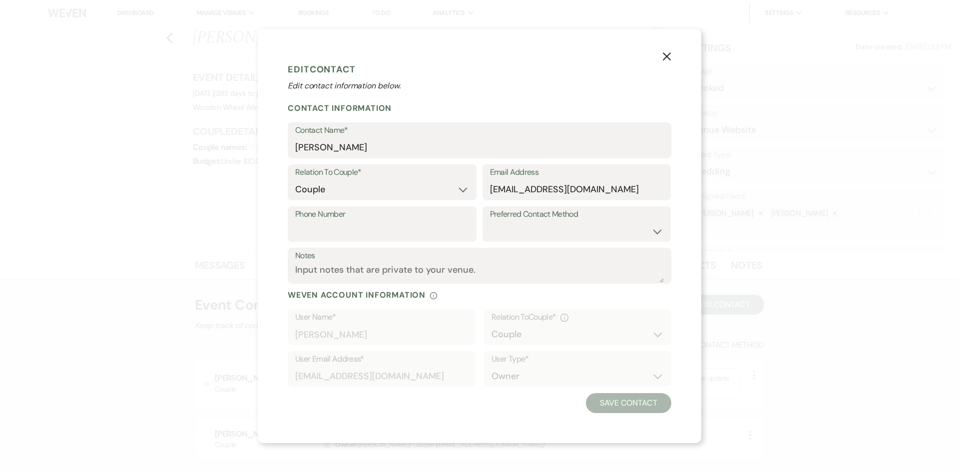
click at [664, 52] on icon "X" at bounding box center [666, 56] width 9 height 9
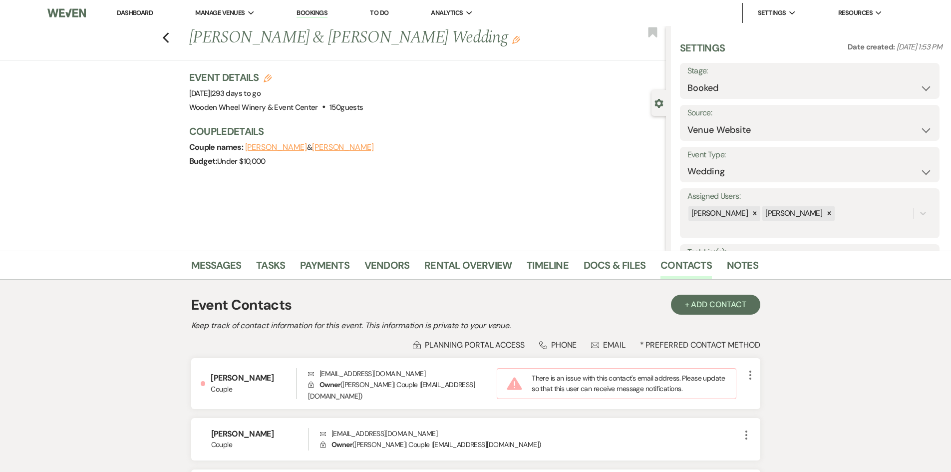
click at [276, 148] on button "[PERSON_NAME]" at bounding box center [276, 147] width 62 height 8
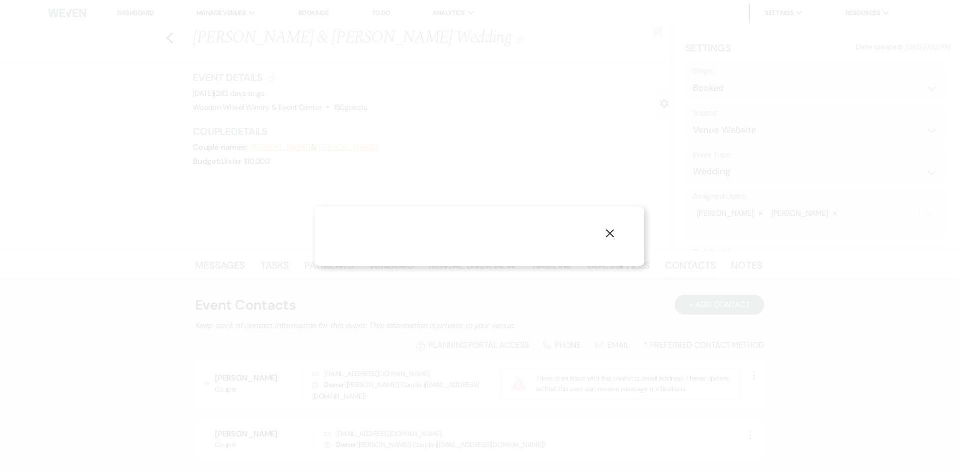
select select "1"
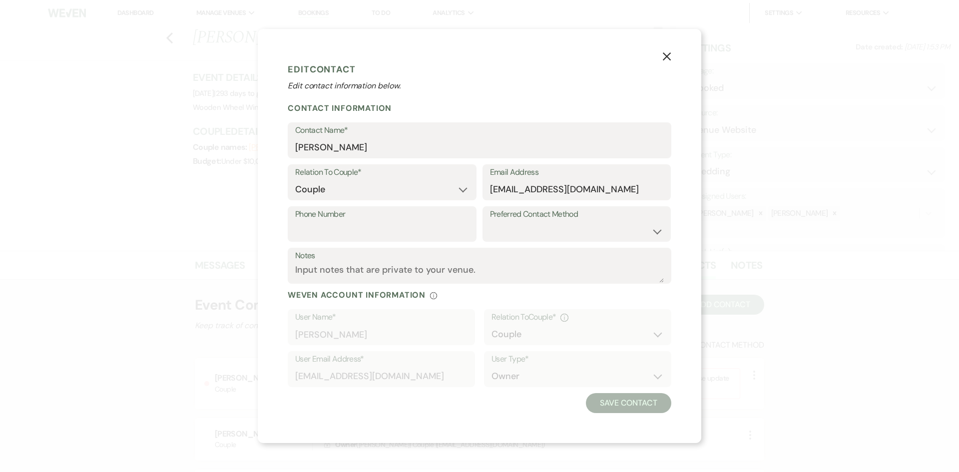
click at [666, 55] on use "button" at bounding box center [667, 56] width 8 height 8
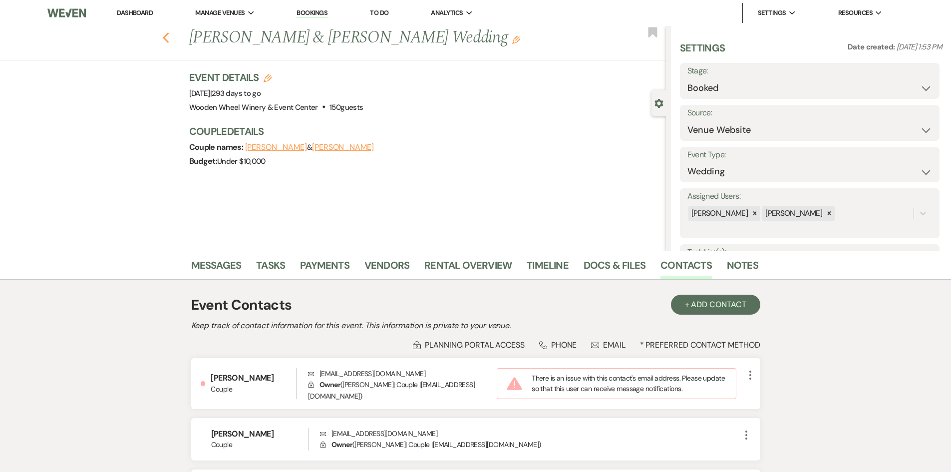
click at [170, 37] on icon "Previous" at bounding box center [165, 38] width 7 height 12
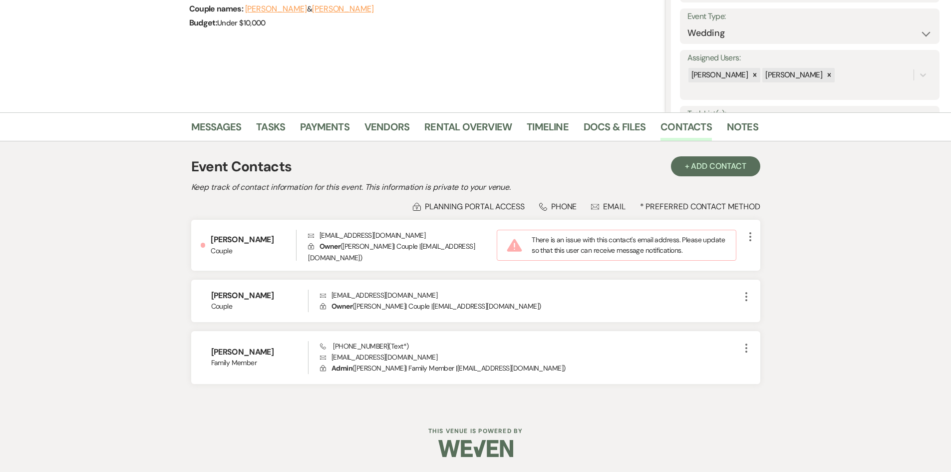
select select "8"
select select "4"
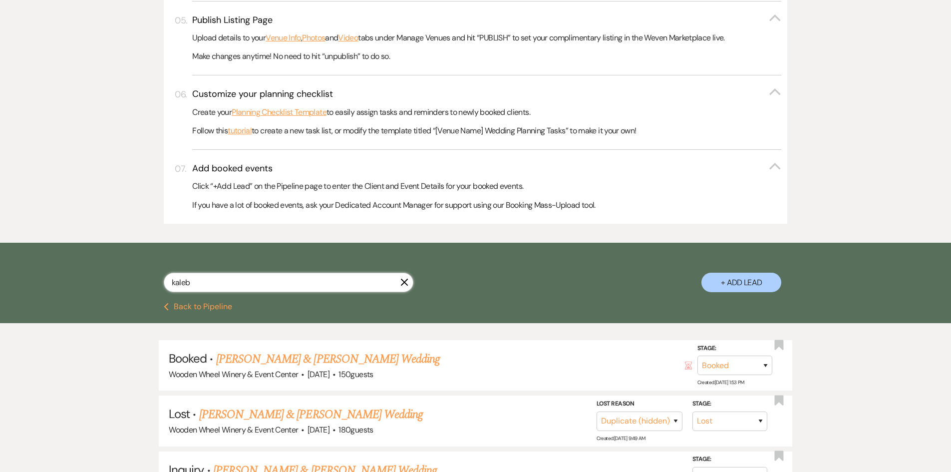
drag, startPoint x: 197, startPoint y: 285, endPoint x: 151, endPoint y: 282, distance: 46.0
click at [151, 282] on div "kaleb X + Add Lead" at bounding box center [475, 274] width 719 height 52
type input "[PERSON_NAME]"
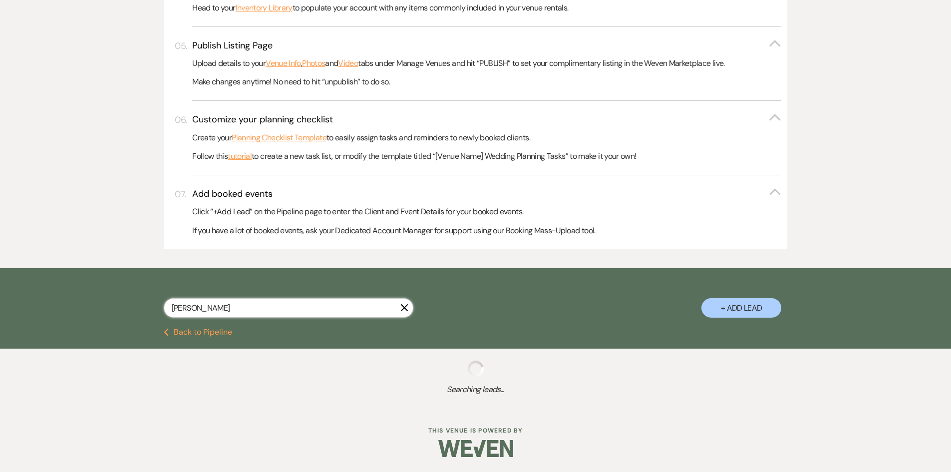
scroll to position [462, 0]
select select "4"
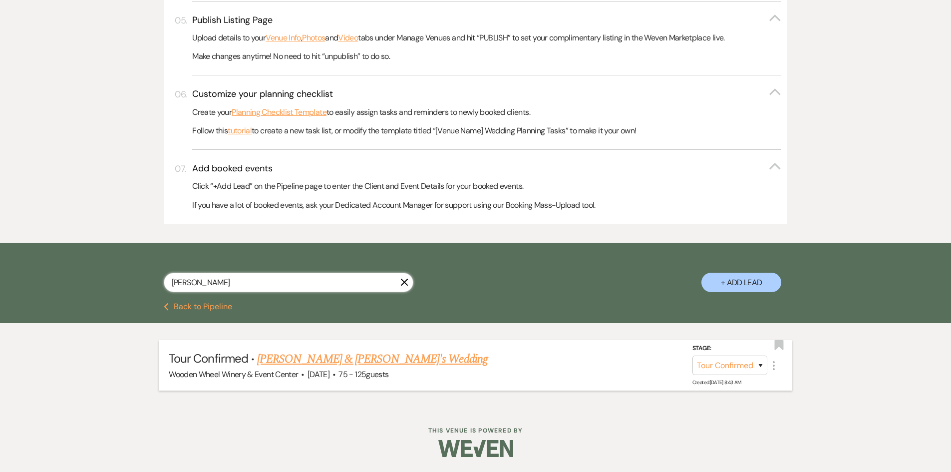
type input "[PERSON_NAME]"
click at [300, 365] on link "[PERSON_NAME] & [PERSON_NAME]'s Wedding" at bounding box center [372, 359] width 231 height 18
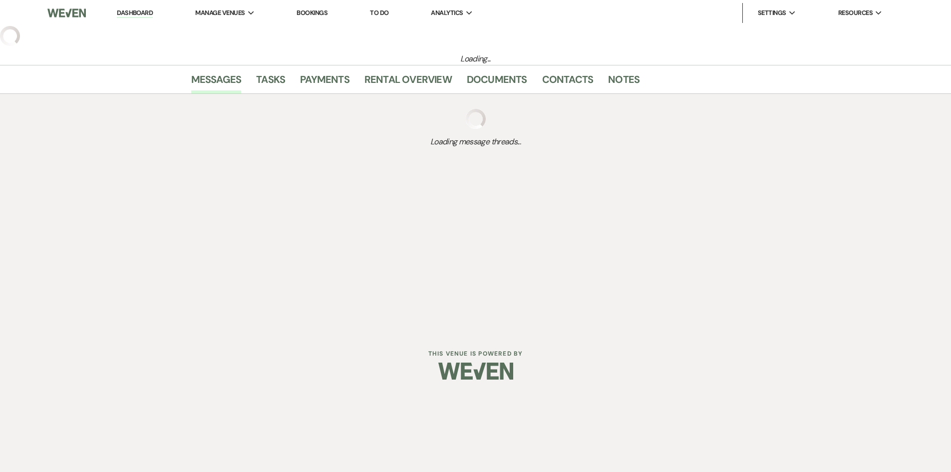
select select "4"
select select "14"
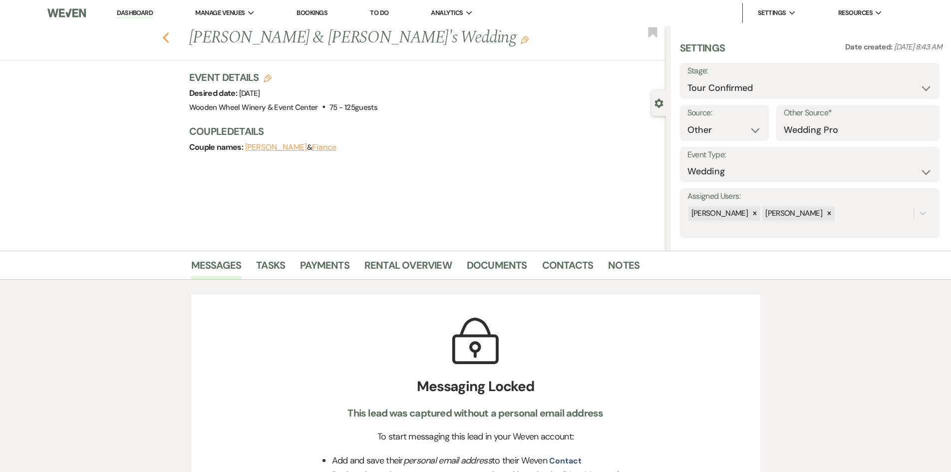
click at [170, 38] on icon "Previous" at bounding box center [165, 38] width 7 height 12
select select "4"
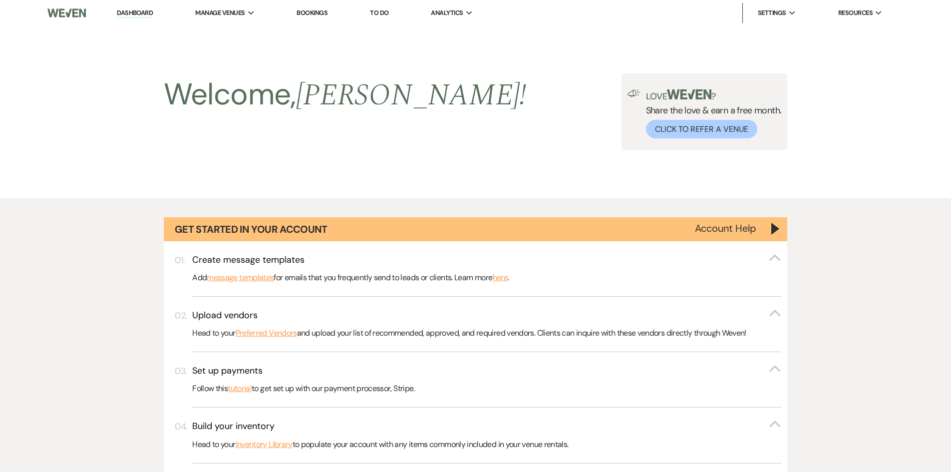
scroll to position [462, 0]
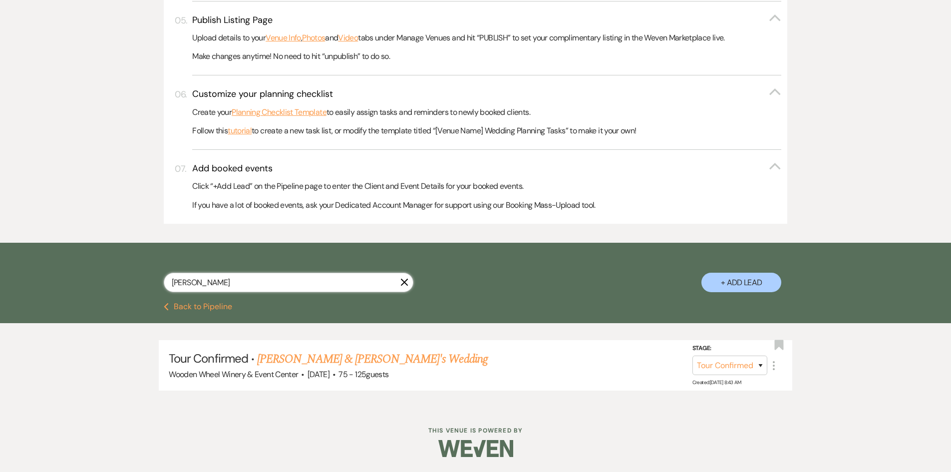
drag, startPoint x: 223, startPoint y: 285, endPoint x: 125, endPoint y: 272, distance: 98.7
click at [122, 272] on div "[PERSON_NAME] X + Add Lead" at bounding box center [475, 274] width 719 height 52
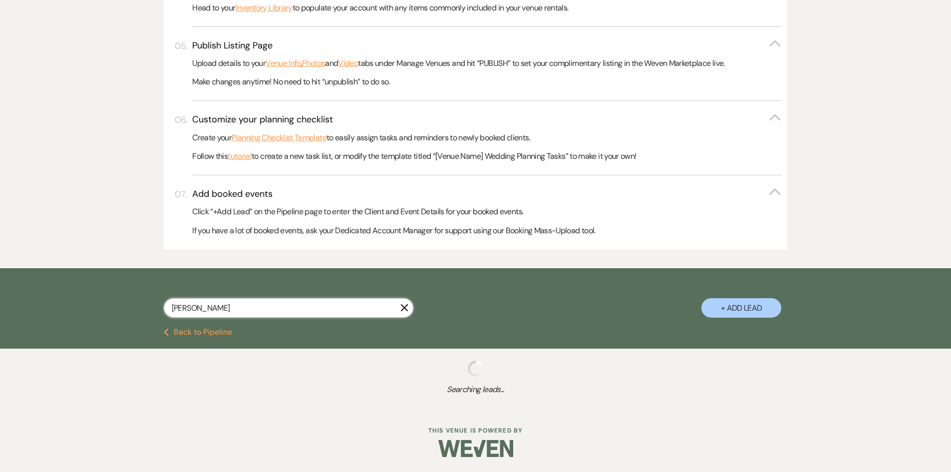
scroll to position [462, 0]
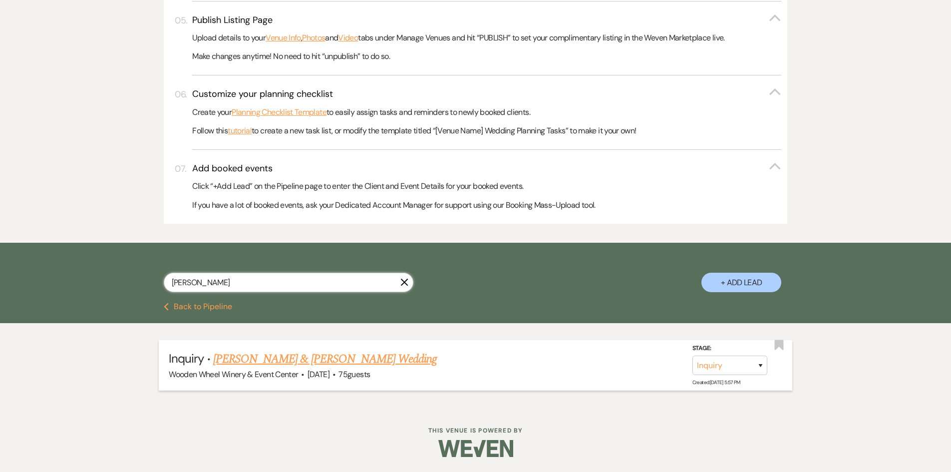
type input "[PERSON_NAME]"
click at [265, 359] on link "[PERSON_NAME] & [PERSON_NAME] Wedding" at bounding box center [325, 359] width 224 height 18
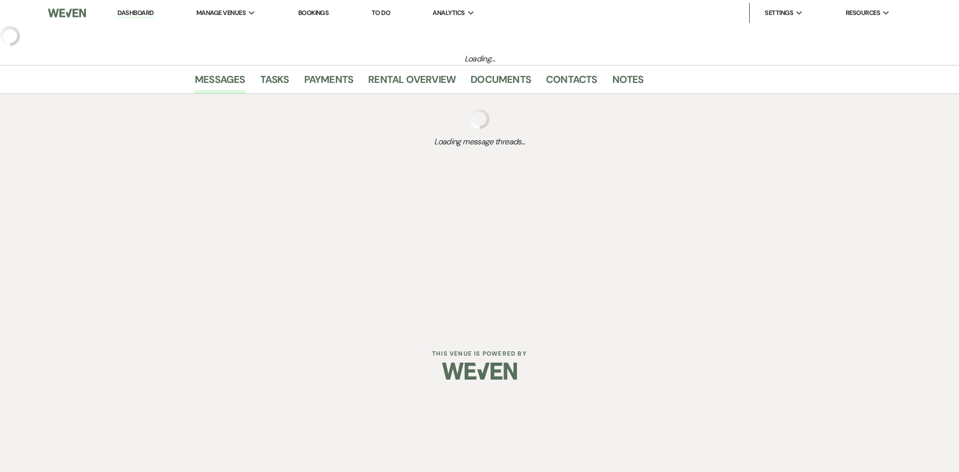
select select "5"
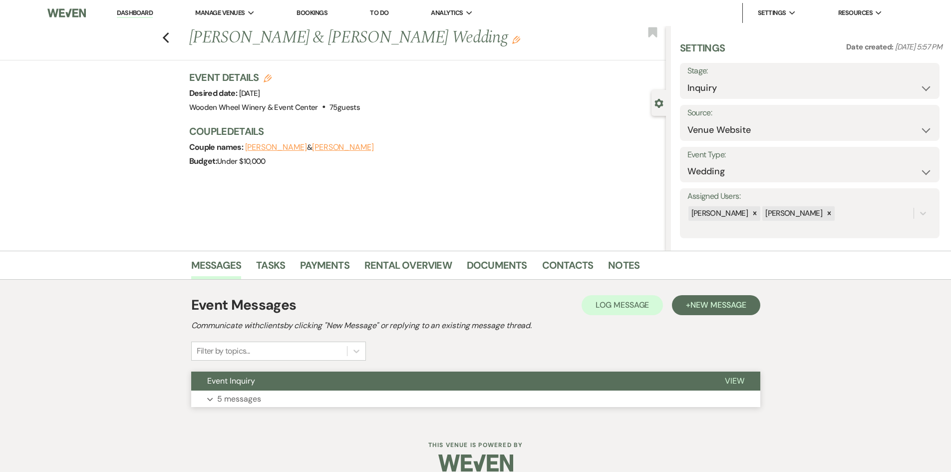
click at [253, 397] on p "5 messages" at bounding box center [239, 399] width 44 height 13
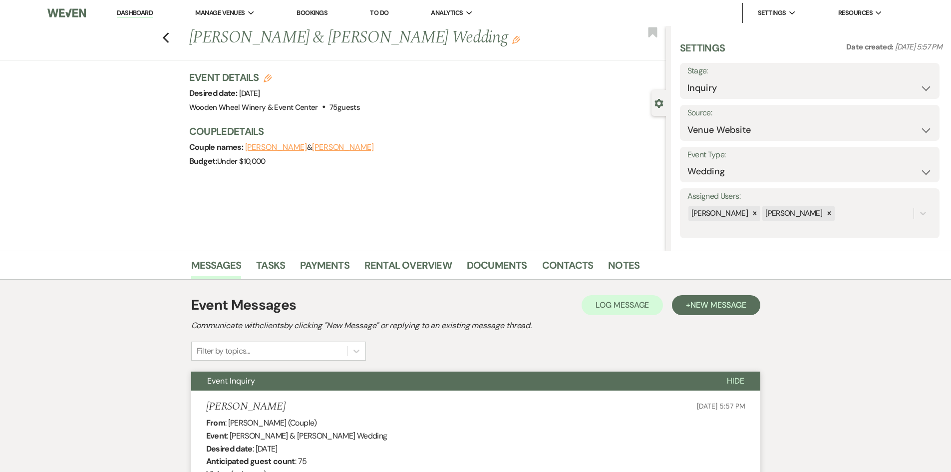
click at [312, 146] on button "[PERSON_NAME]" at bounding box center [343, 147] width 62 height 8
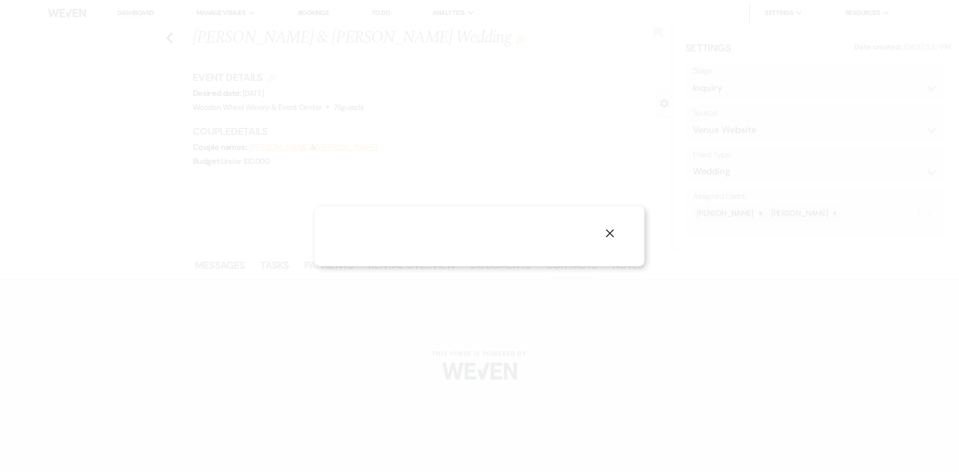
select select "1"
select select "email"
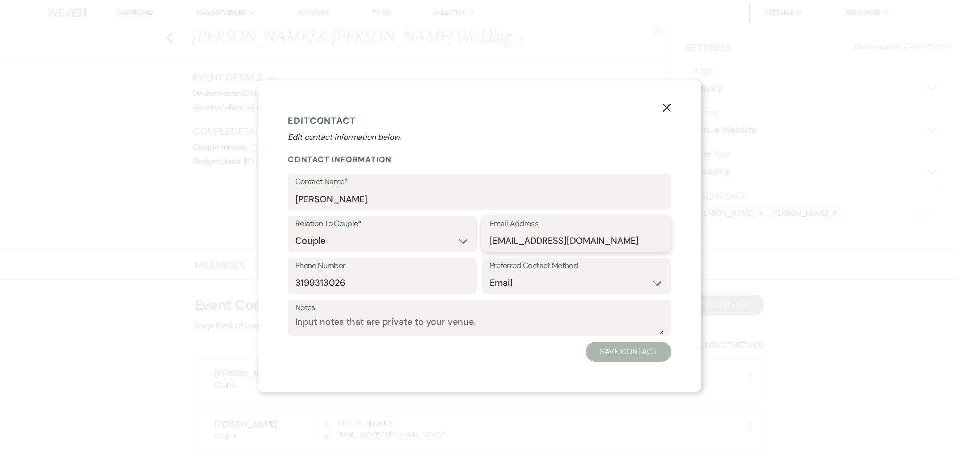
drag, startPoint x: 582, startPoint y: 239, endPoint x: 489, endPoint y: 240, distance: 92.4
click at [490, 240] on input "[EMAIL_ADDRESS][DOMAIN_NAME]" at bounding box center [577, 240] width 174 height 19
click at [667, 105] on icon "X" at bounding box center [666, 107] width 9 height 9
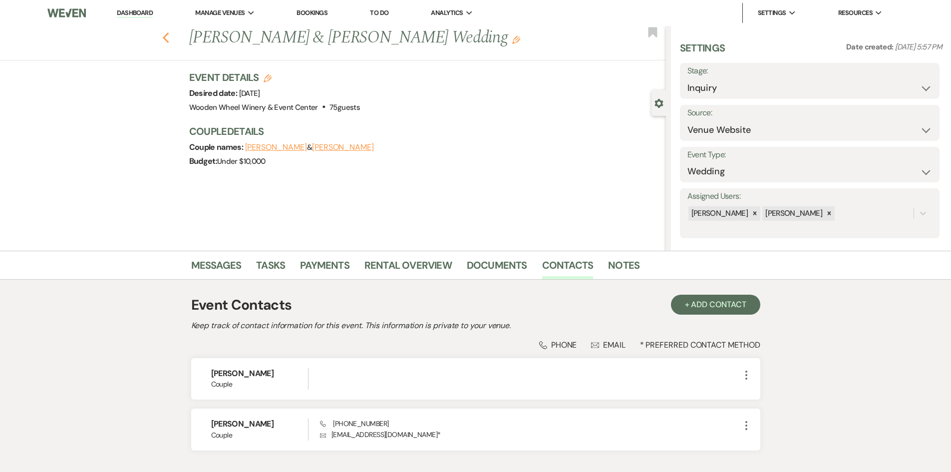
click at [169, 38] on icon "Previous" at bounding box center [165, 38] width 7 height 12
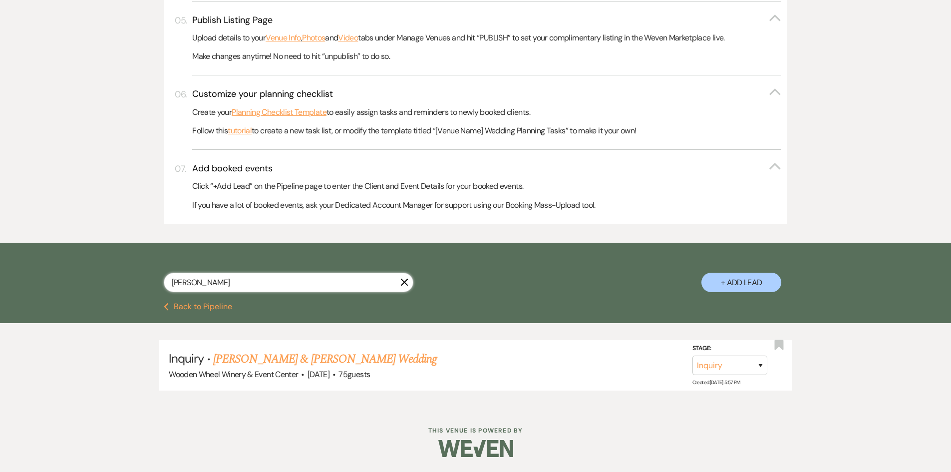
drag, startPoint x: 218, startPoint y: 277, endPoint x: 127, endPoint y: 276, distance: 90.4
click at [127, 276] on div "[PERSON_NAME] X + Add Lead" at bounding box center [475, 274] width 719 height 52
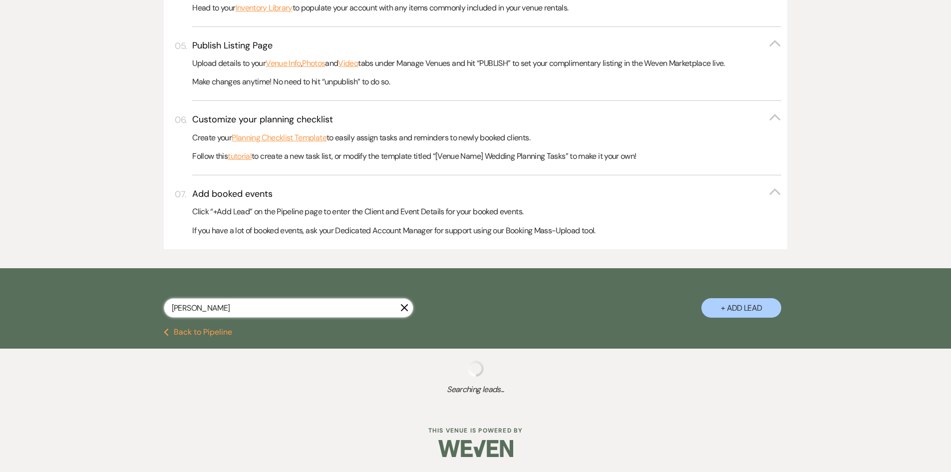
scroll to position [462, 0]
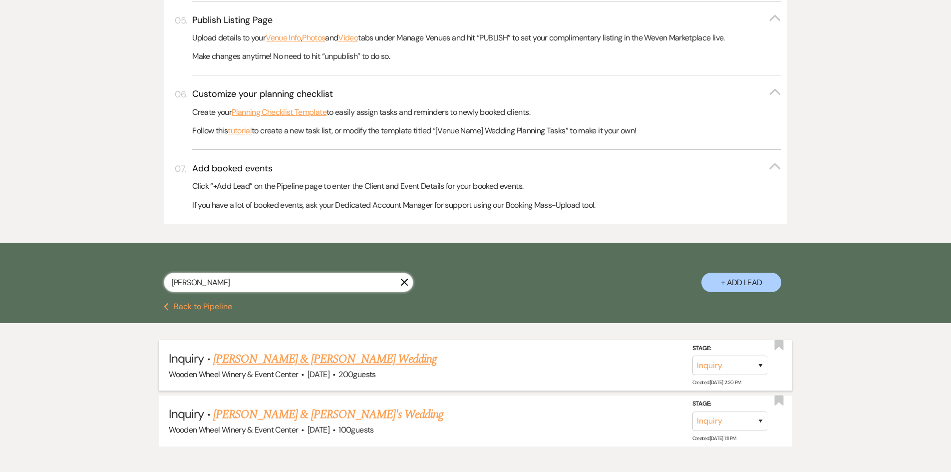
type input "[PERSON_NAME]"
click at [249, 356] on link "[PERSON_NAME] & [PERSON_NAME] Wedding" at bounding box center [325, 359] width 224 height 18
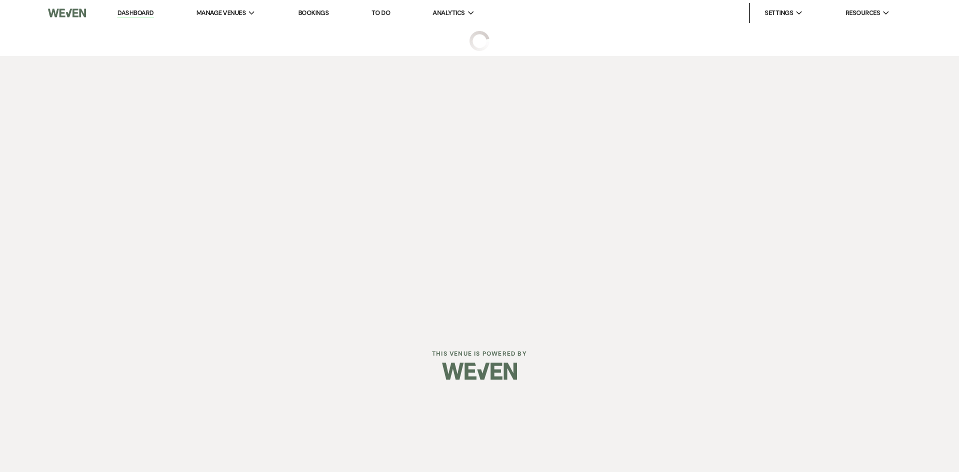
select select "5"
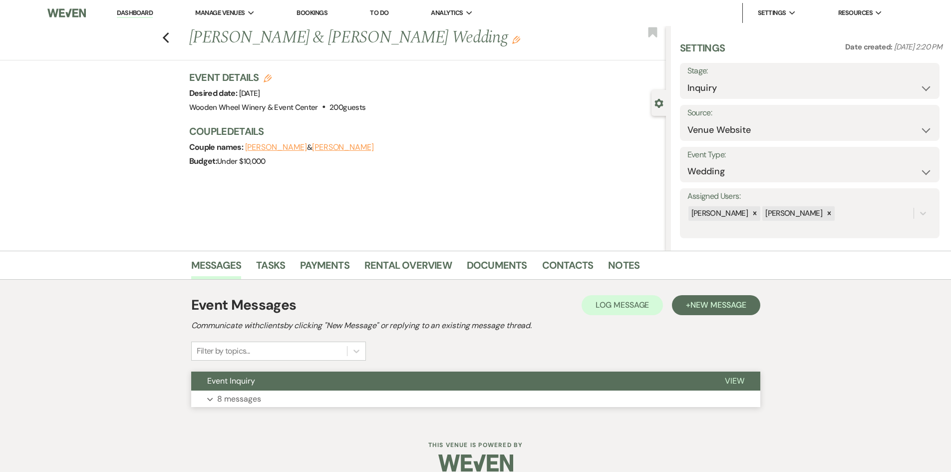
click at [270, 396] on button "Expand 8 messages" at bounding box center [475, 399] width 569 height 17
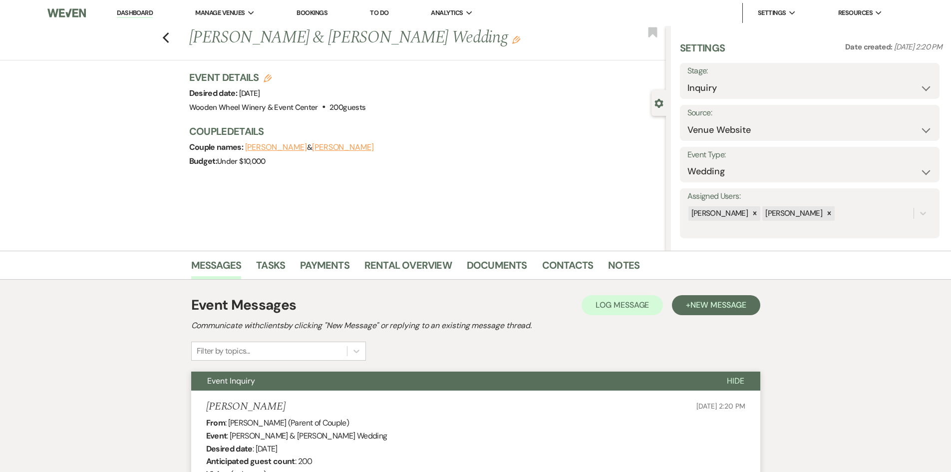
click at [165, 36] on div "Previous [PERSON_NAME] & [PERSON_NAME] Wedding Edit Bookmark" at bounding box center [330, 43] width 671 height 34
click at [170, 37] on icon "Previous" at bounding box center [165, 38] width 7 height 12
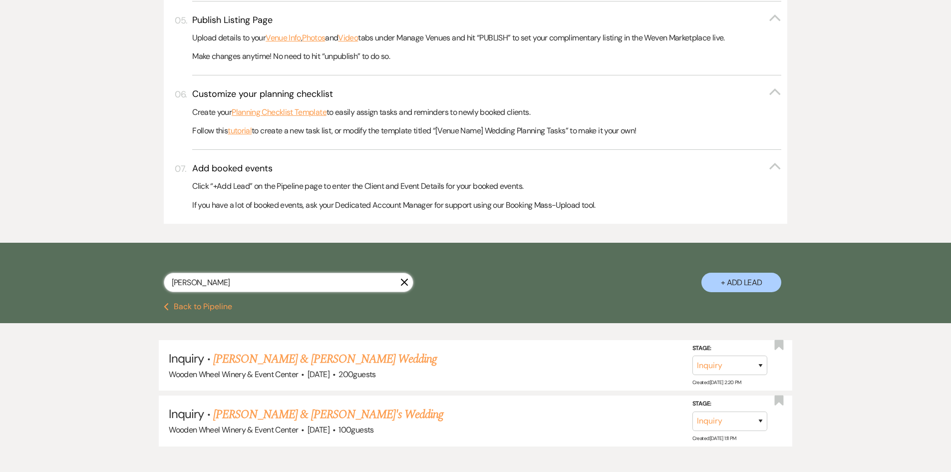
drag, startPoint x: 205, startPoint y: 286, endPoint x: 138, endPoint y: 280, distance: 67.2
click at [121, 284] on div "[PERSON_NAME] X + Add Lead" at bounding box center [475, 274] width 719 height 52
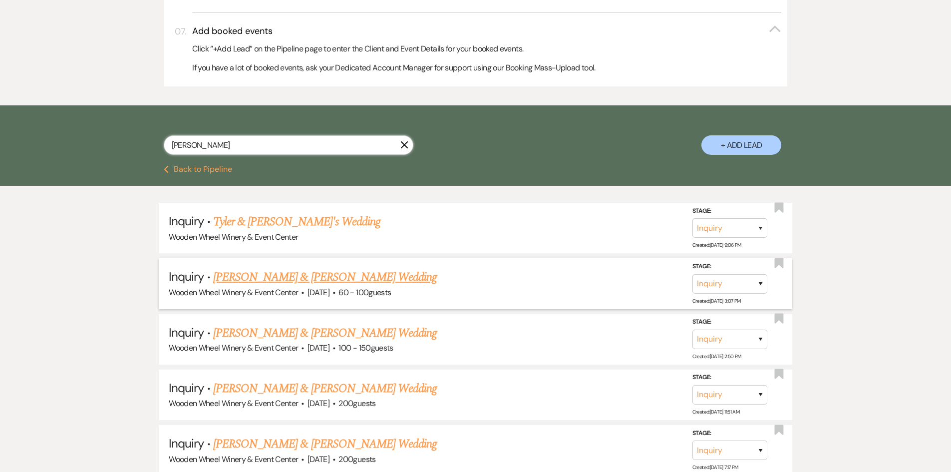
scroll to position [612, 0]
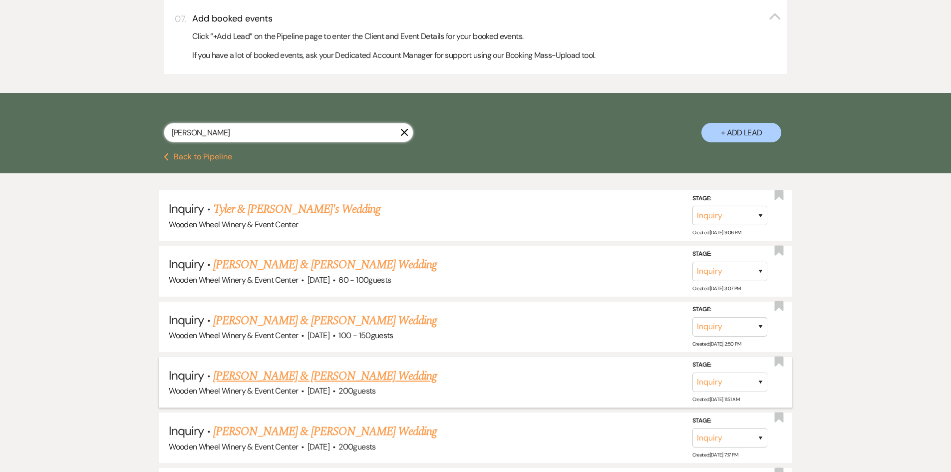
type input "[PERSON_NAME]"
click at [306, 376] on link "[PERSON_NAME] & [PERSON_NAME] Wedding" at bounding box center [325, 376] width 224 height 18
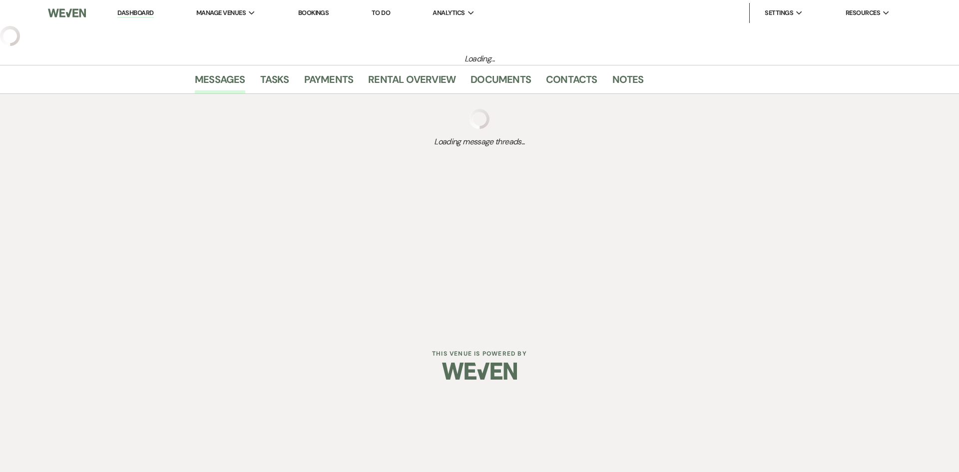
select select "5"
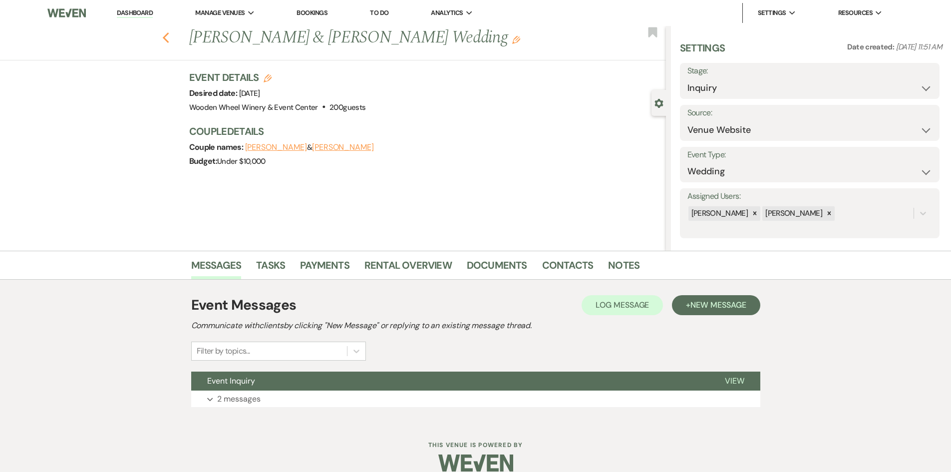
click at [169, 34] on icon "Previous" at bounding box center [165, 38] width 7 height 12
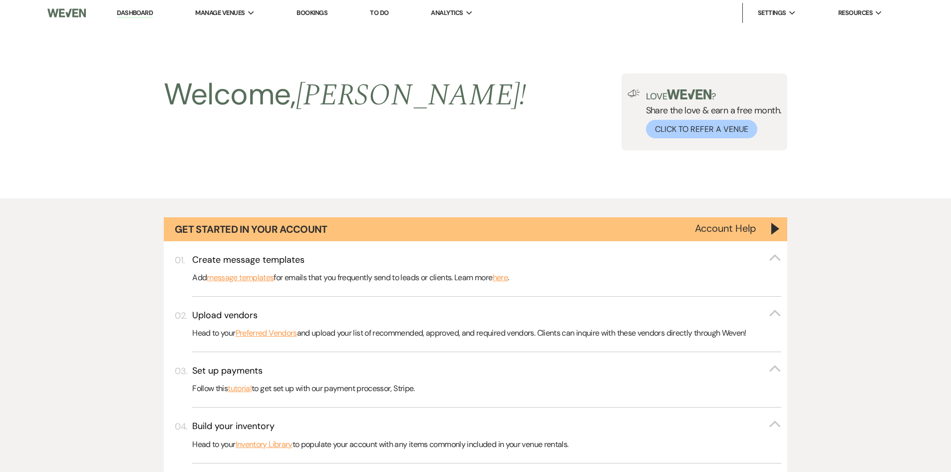
scroll to position [612, 0]
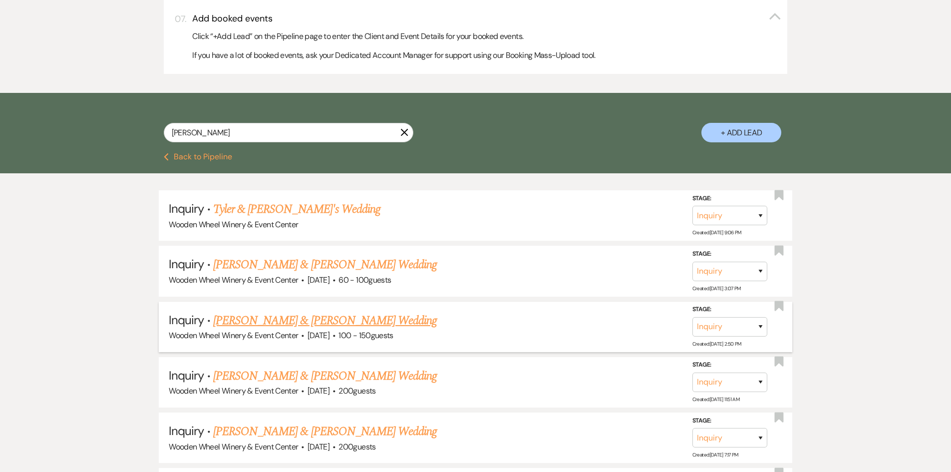
click at [244, 322] on link "[PERSON_NAME] & [PERSON_NAME] Wedding" at bounding box center [325, 321] width 224 height 18
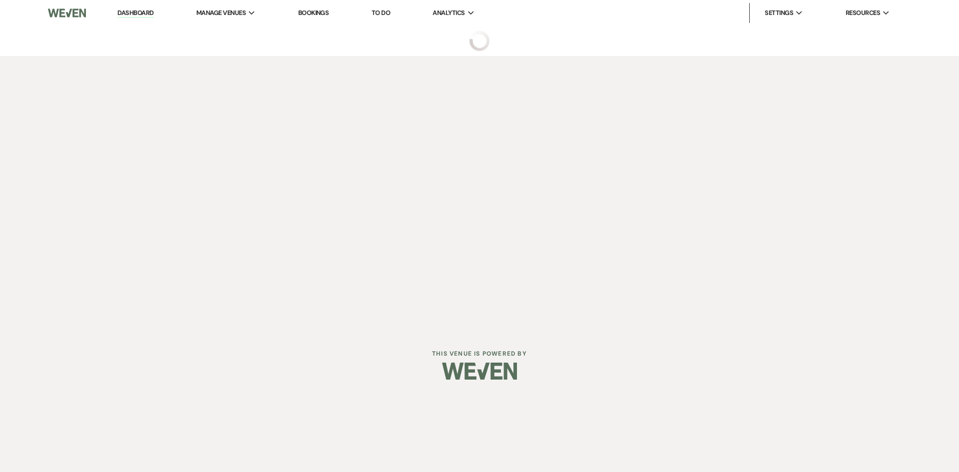
select select "5"
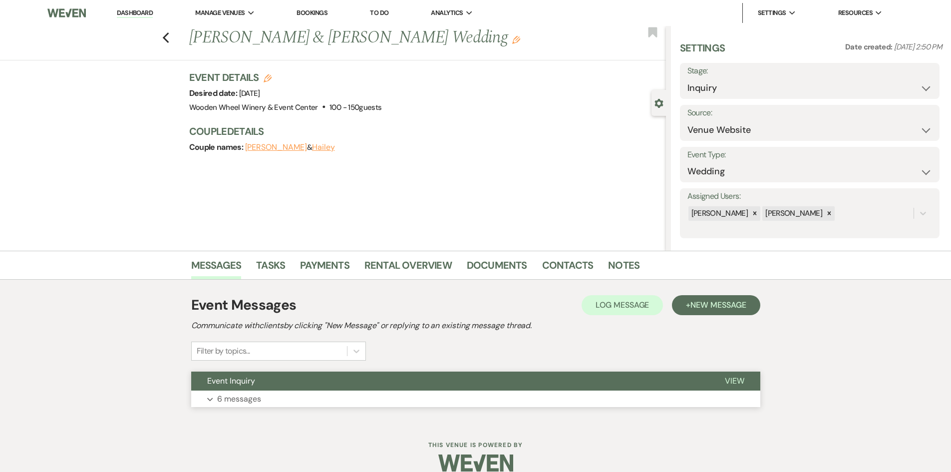
click at [240, 397] on p "6 messages" at bounding box center [239, 399] width 44 height 13
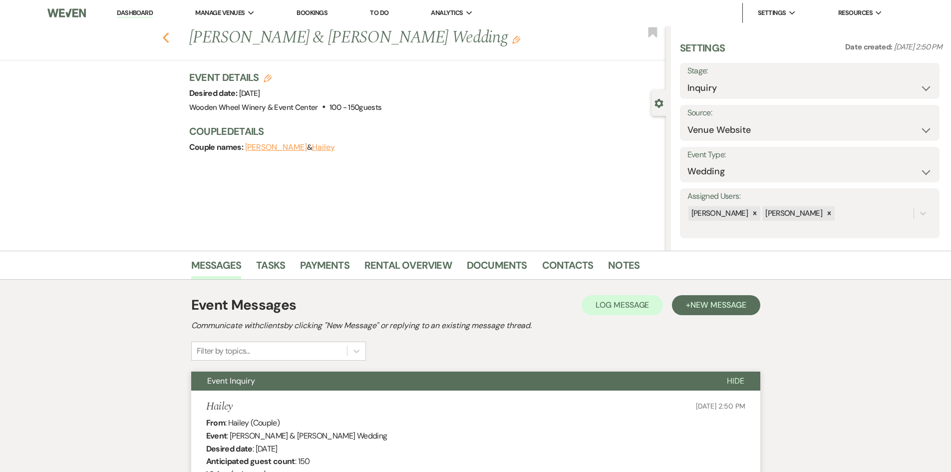
click at [166, 36] on icon "Previous" at bounding box center [165, 38] width 7 height 12
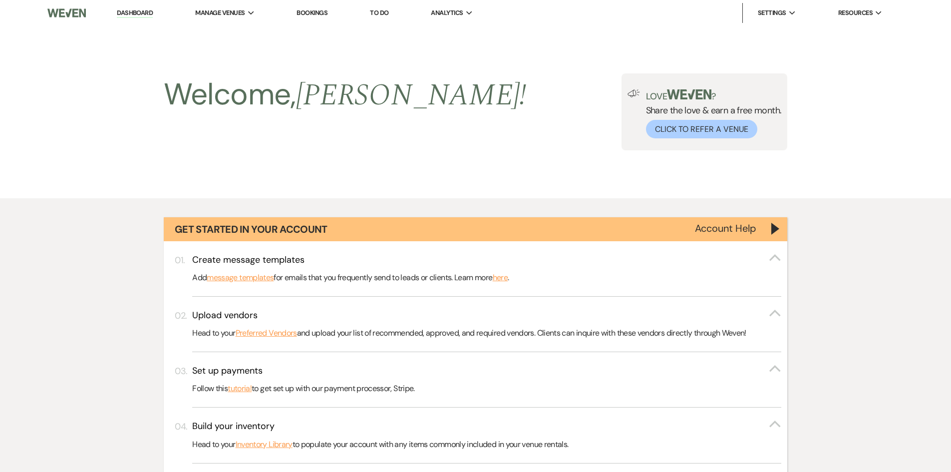
scroll to position [612, 0]
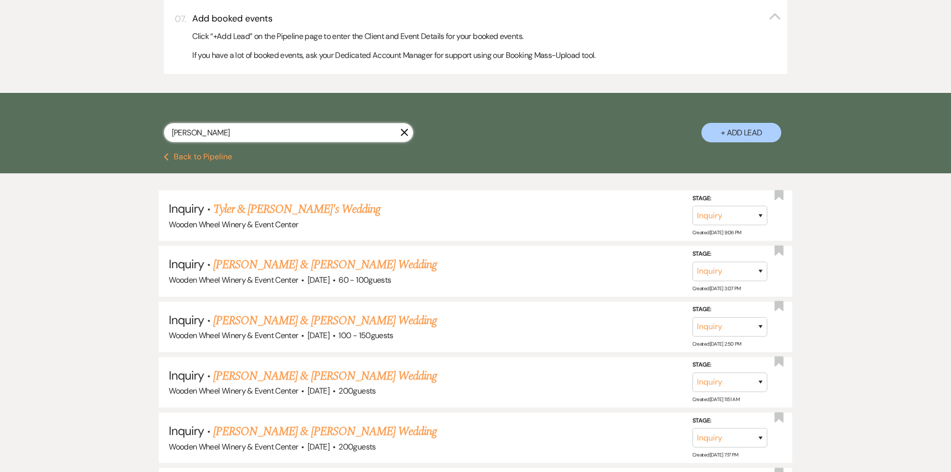
drag, startPoint x: 201, startPoint y: 130, endPoint x: 134, endPoint y: 132, distance: 67.0
click at [133, 132] on div "[PERSON_NAME] + Add Lead" at bounding box center [475, 124] width 719 height 52
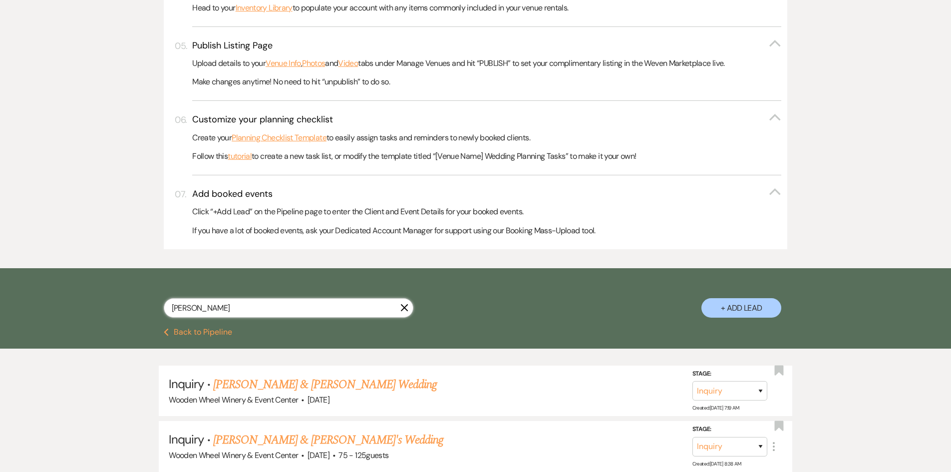
scroll to position [517, 0]
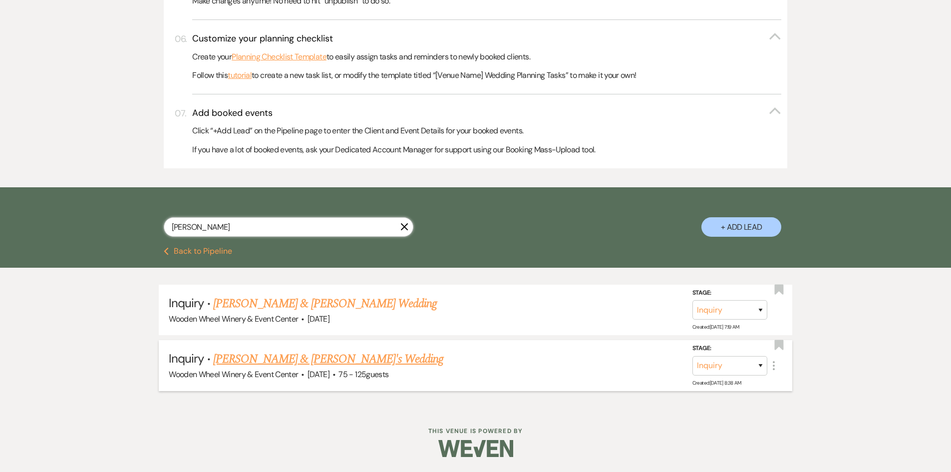
type input "[PERSON_NAME]"
click at [259, 363] on link "[PERSON_NAME] & [PERSON_NAME]'s Wedding" at bounding box center [328, 359] width 231 height 18
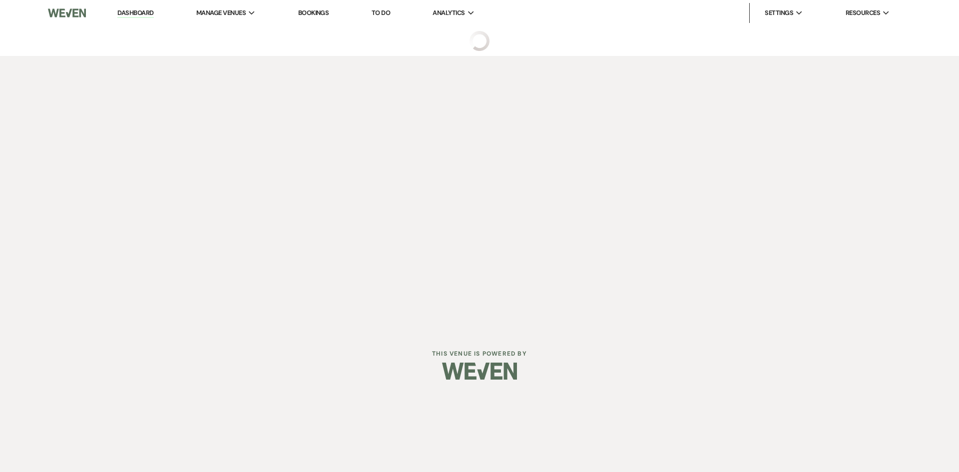
select select "14"
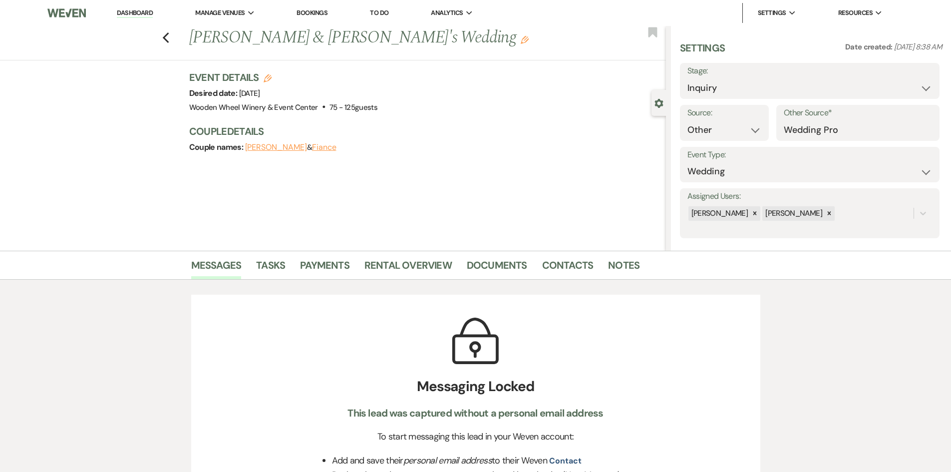
click at [263, 145] on button "[PERSON_NAME]" at bounding box center [276, 147] width 62 height 8
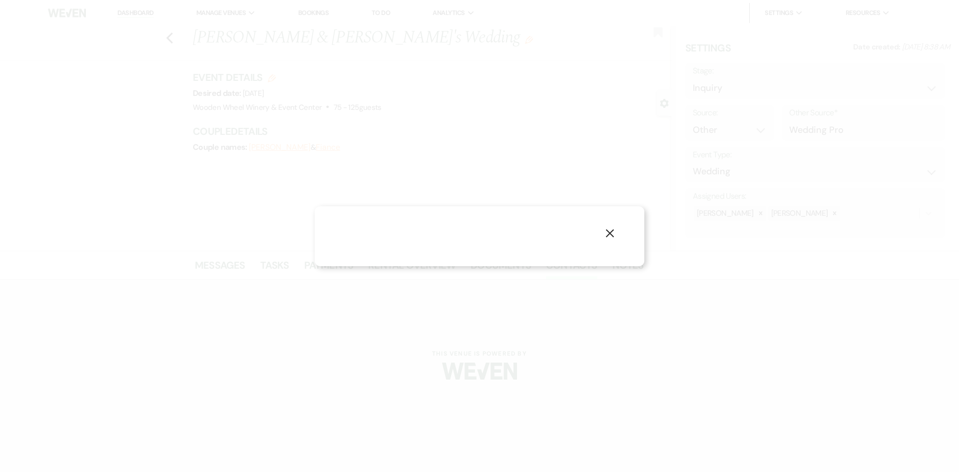
select select "1"
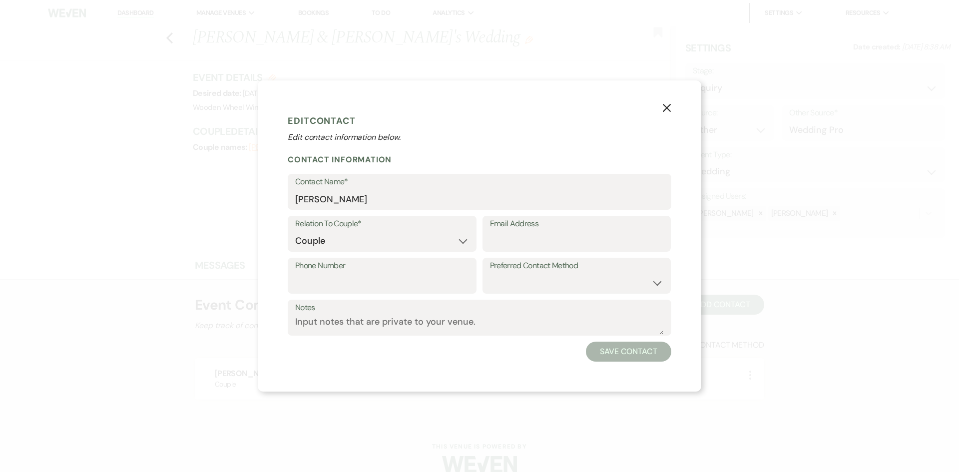
click at [666, 107] on use "button" at bounding box center [667, 108] width 8 height 8
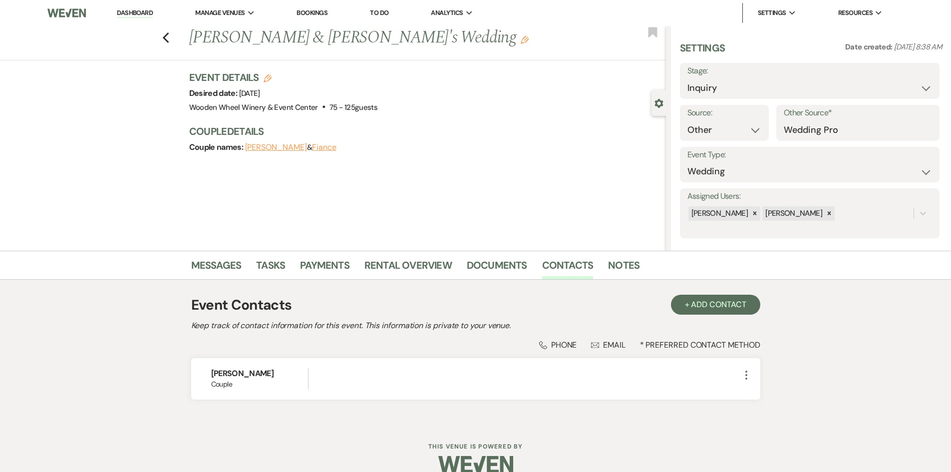
click at [165, 36] on div "Previous [PERSON_NAME] & [PERSON_NAME]'s Wedding Edit Bookmark" at bounding box center [330, 43] width 671 height 34
click at [169, 35] on icon "Previous" at bounding box center [165, 38] width 7 height 12
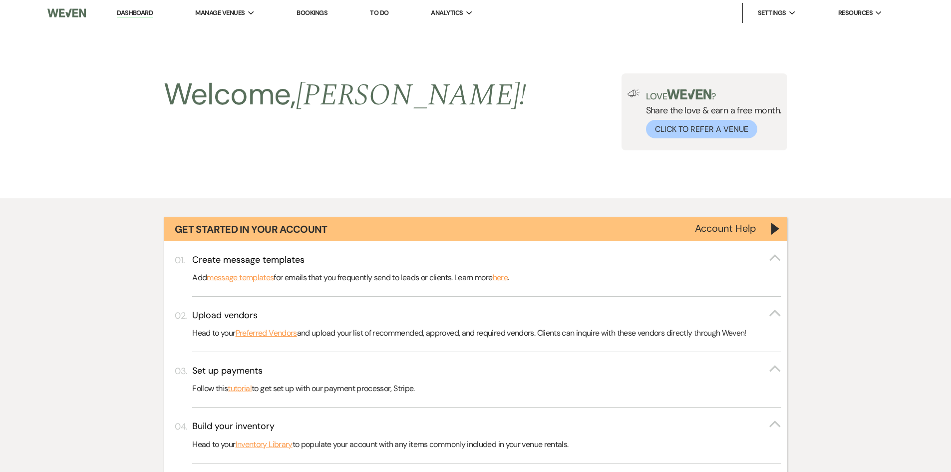
scroll to position [517, 0]
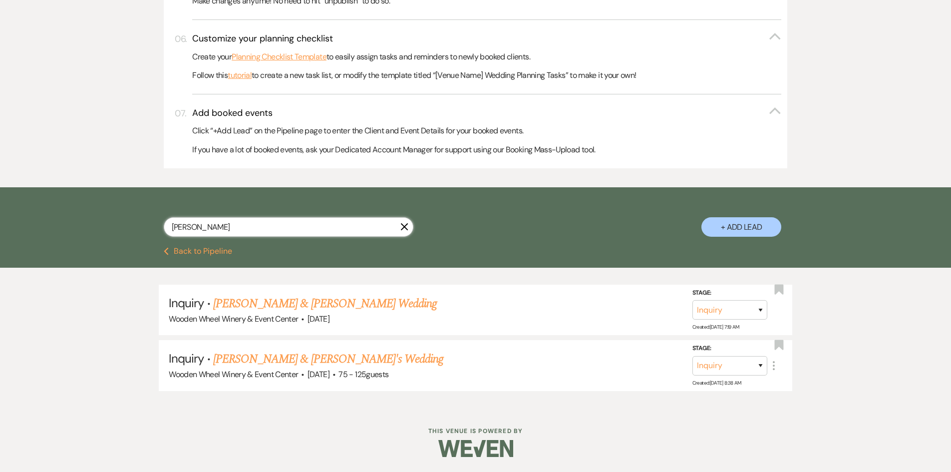
drag, startPoint x: 203, startPoint y: 228, endPoint x: 135, endPoint y: 231, distance: 68.0
click at [135, 231] on div "[PERSON_NAME] X + Add Lead" at bounding box center [475, 218] width 719 height 52
type input "[PERSON_NAME]"
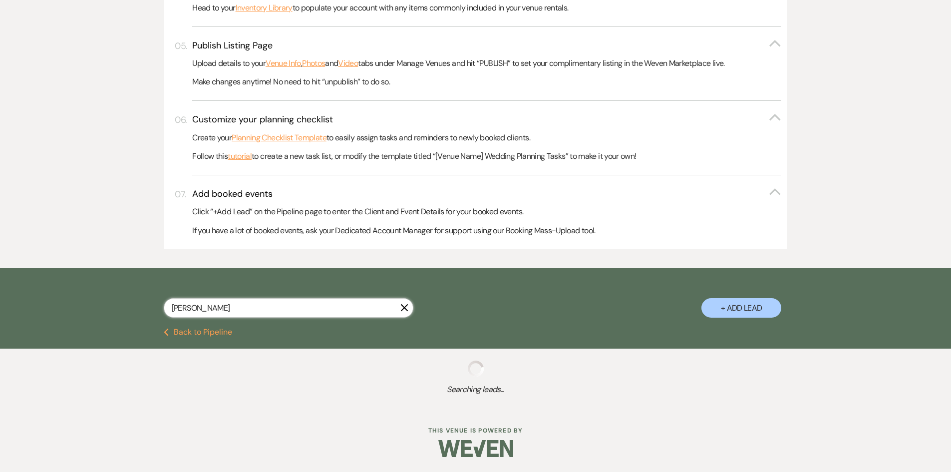
scroll to position [517, 0]
select select "2"
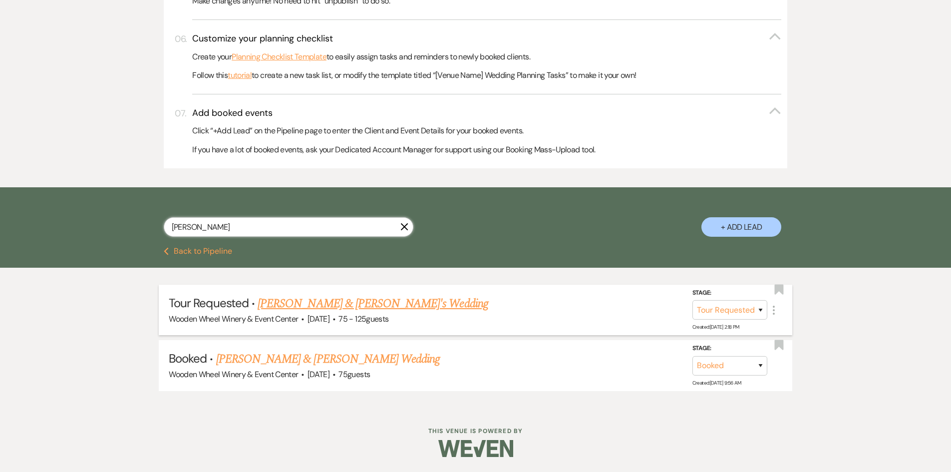
type input "[PERSON_NAME]"
click at [321, 306] on link "[PERSON_NAME] & [PERSON_NAME]'s Wedding" at bounding box center [373, 304] width 231 height 18
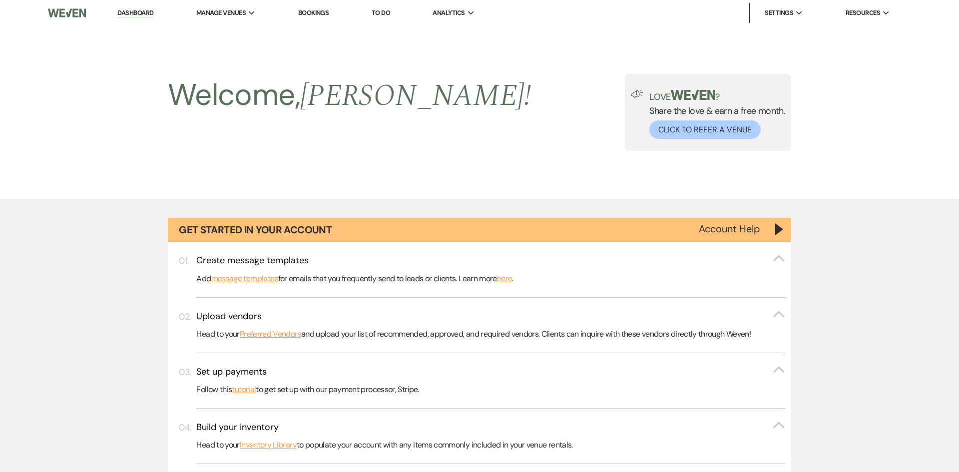
select select "2"
select select "13"
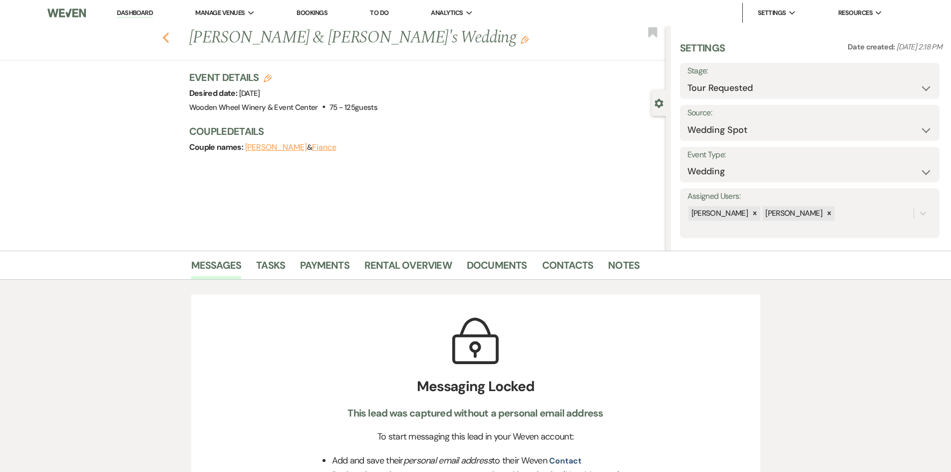
drag, startPoint x: 169, startPoint y: 36, endPoint x: 169, endPoint y: 43, distance: 7.0
click at [169, 43] on icon "Previous" at bounding box center [165, 38] width 7 height 12
select select "2"
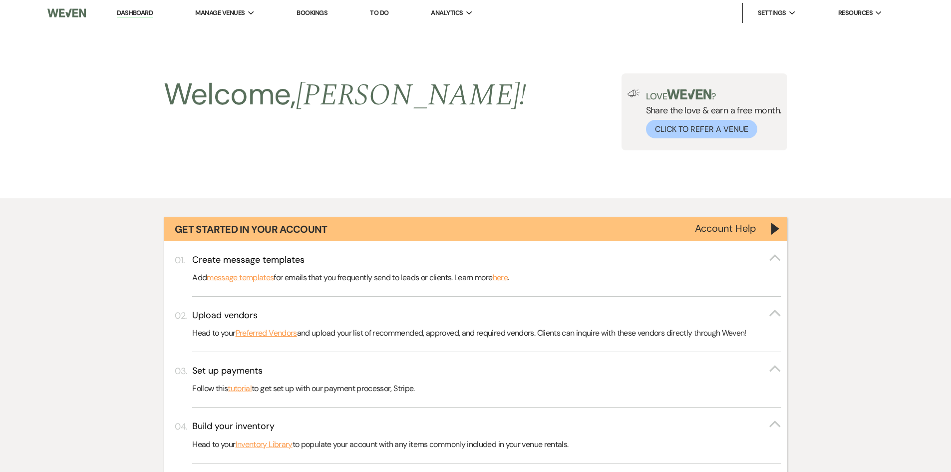
scroll to position [517, 0]
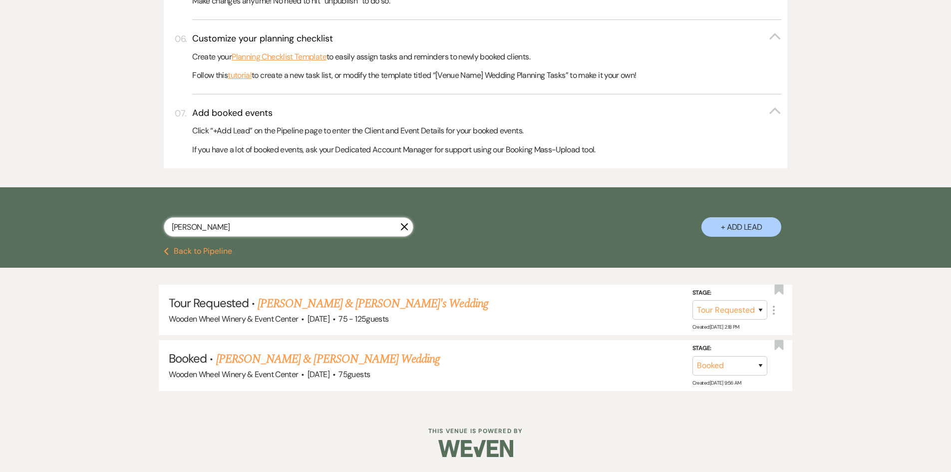
drag, startPoint x: 212, startPoint y: 223, endPoint x: 108, endPoint y: 211, distance: 105.0
click at [108, 211] on div "[PERSON_NAME] + Add Lead" at bounding box center [475, 217] width 951 height 60
type input "[PERSON_NAME]"
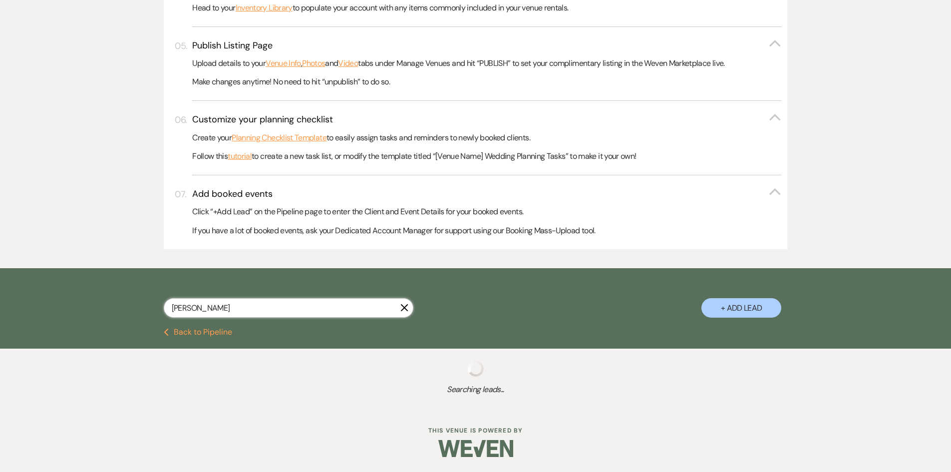
scroll to position [517, 0]
select select "5"
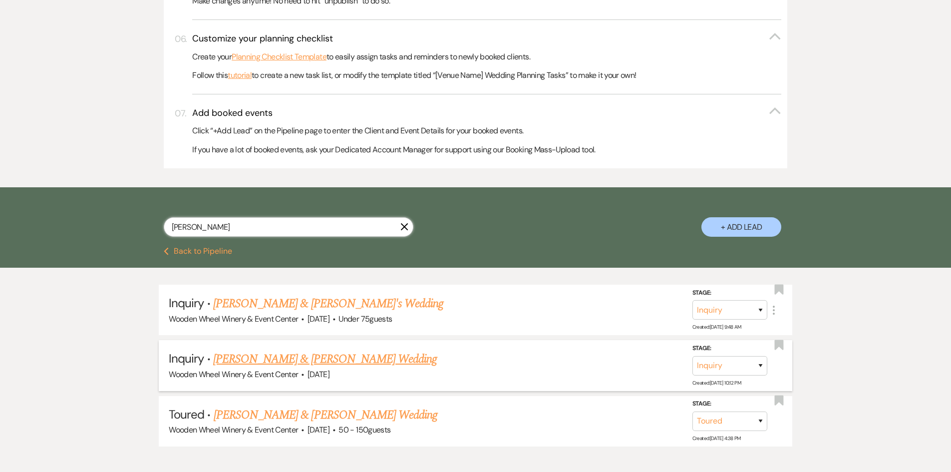
type input "[PERSON_NAME]"
click at [261, 361] on link "[PERSON_NAME] & [PERSON_NAME] Wedding" at bounding box center [325, 359] width 224 height 18
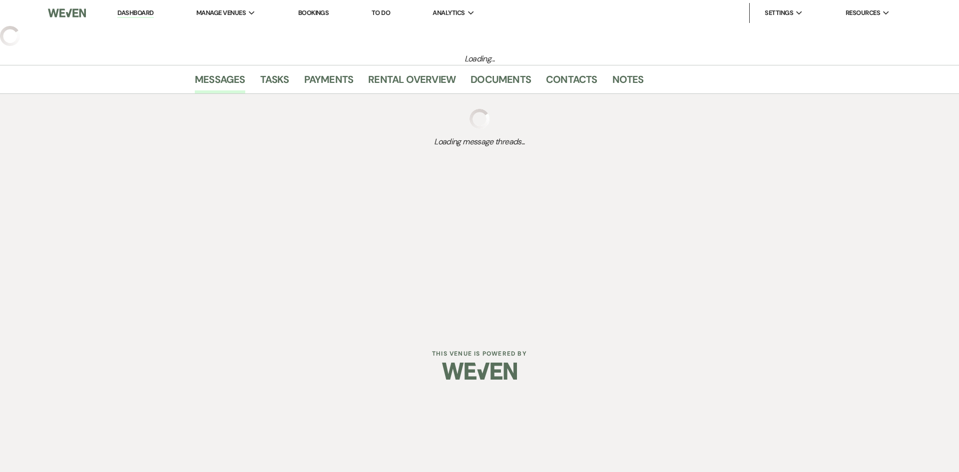
select select "5"
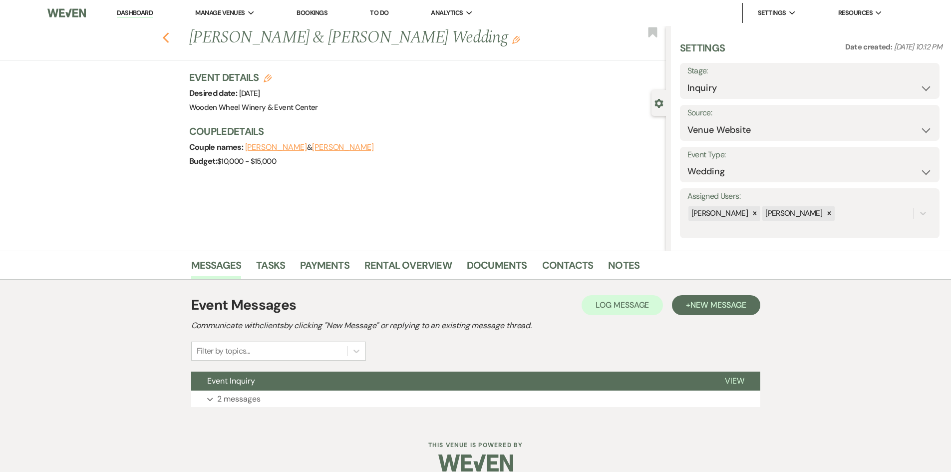
click at [169, 32] on icon "Previous" at bounding box center [165, 38] width 7 height 12
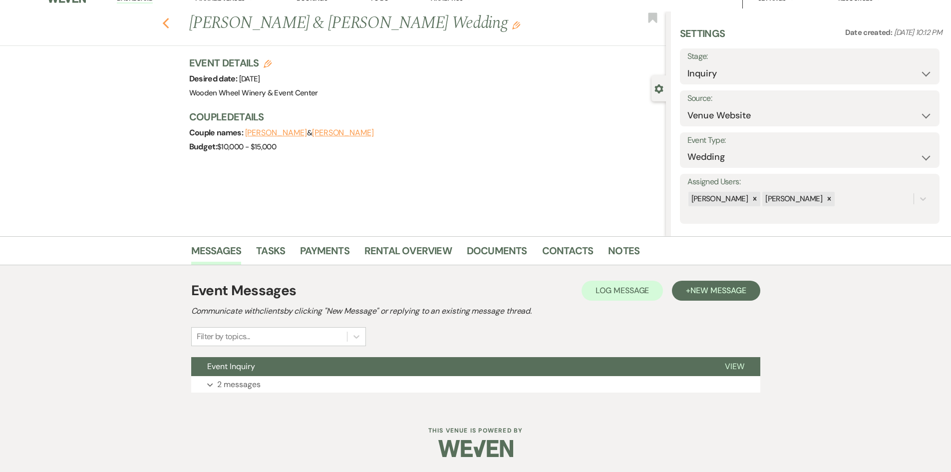
select select "5"
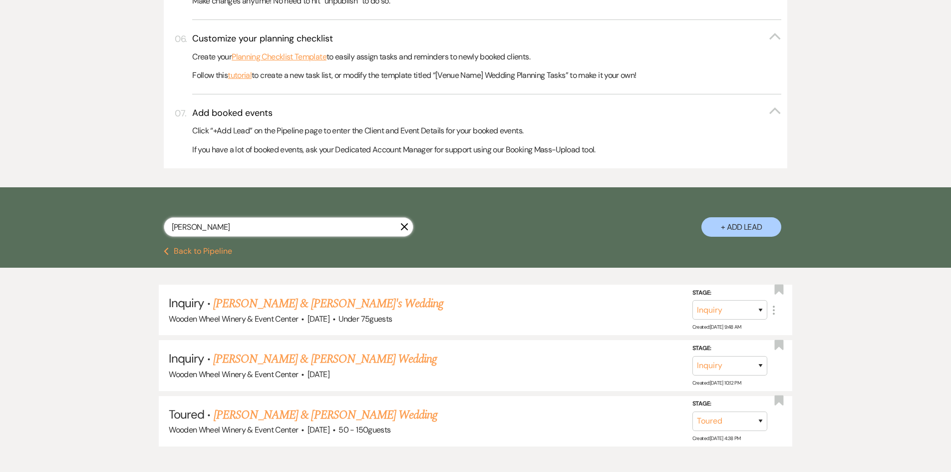
drag, startPoint x: 210, startPoint y: 223, endPoint x: 110, endPoint y: 218, distance: 99.5
click at [110, 218] on div "[PERSON_NAME] + Add Lead" at bounding box center [475, 217] width 951 height 60
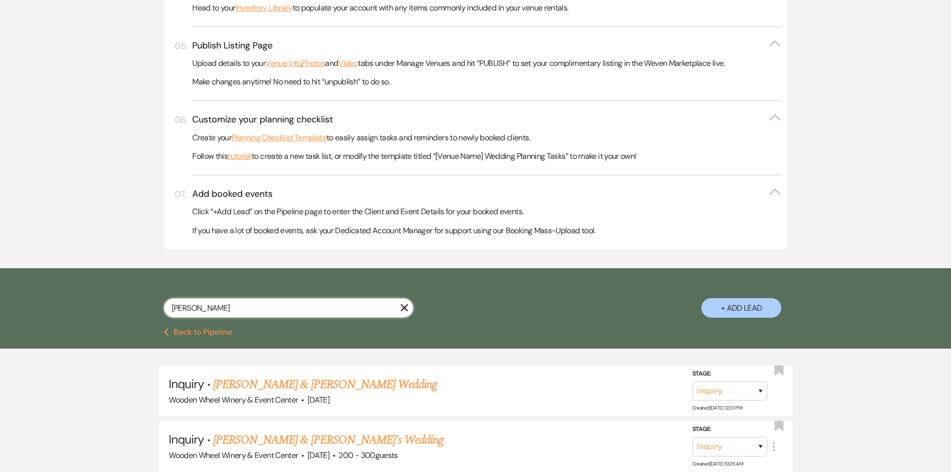
scroll to position [517, 0]
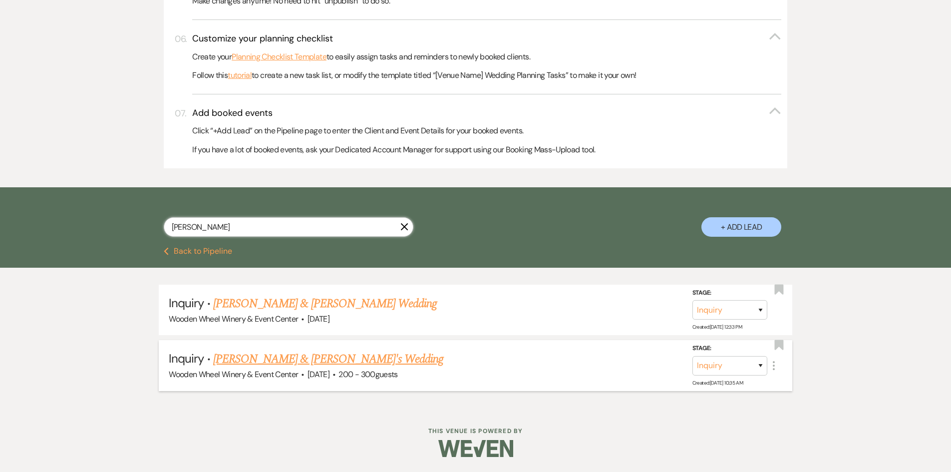
type input "[PERSON_NAME]"
click at [256, 360] on link "[PERSON_NAME] & [PERSON_NAME]'s Wedding" at bounding box center [328, 359] width 231 height 18
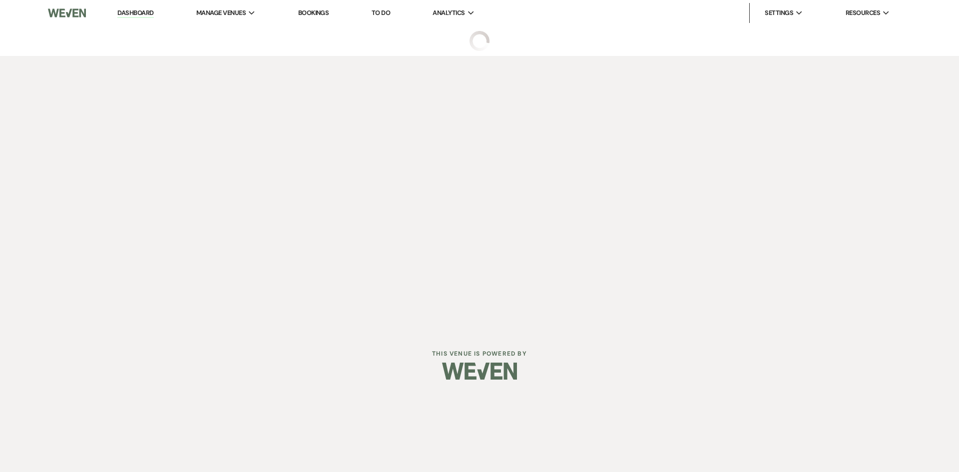
select select "2"
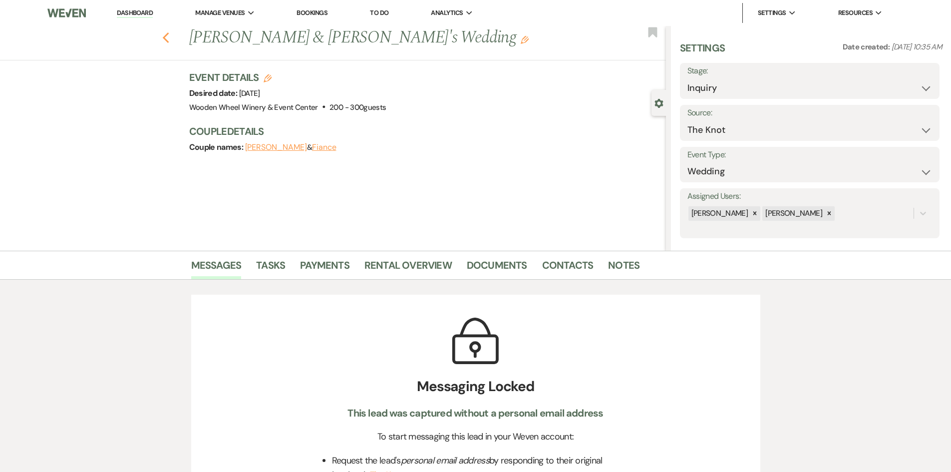
click at [170, 39] on icon "Previous" at bounding box center [165, 38] width 7 height 12
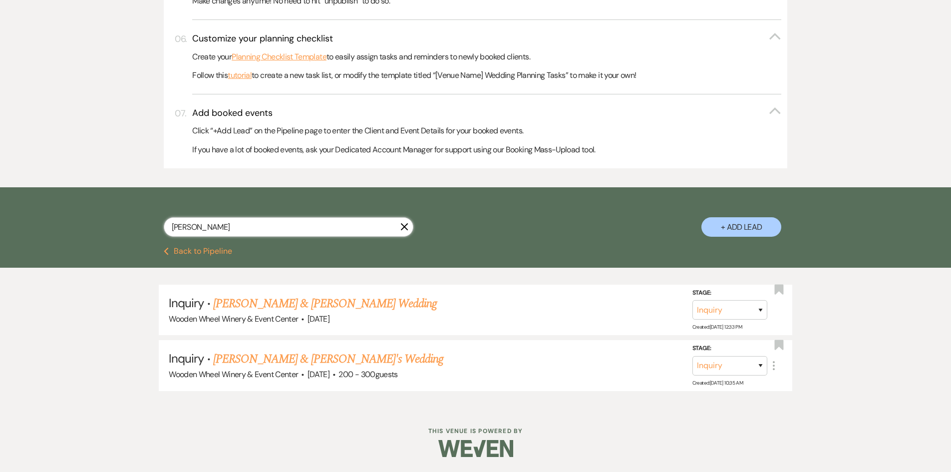
drag, startPoint x: 205, startPoint y: 224, endPoint x: 121, endPoint y: 227, distance: 84.4
click at [121, 227] on div "[PERSON_NAME] + Add Lead" at bounding box center [475, 218] width 719 height 52
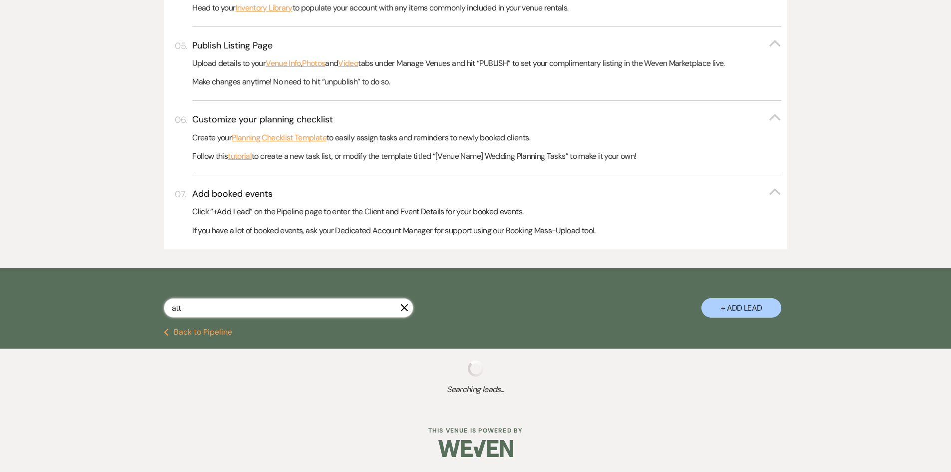
scroll to position [517, 0]
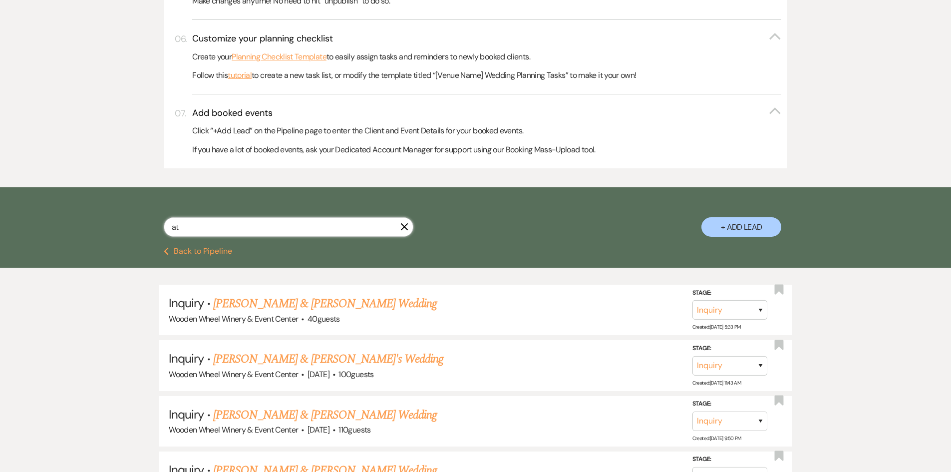
type input "a"
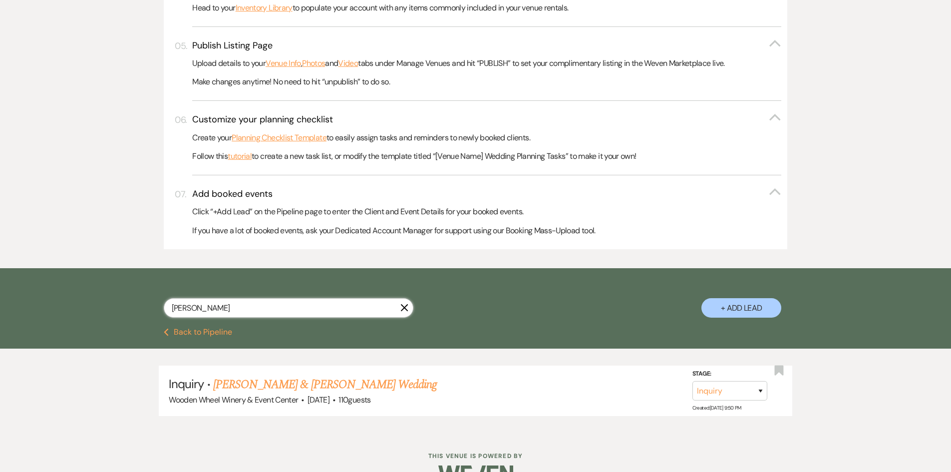
scroll to position [462, 0]
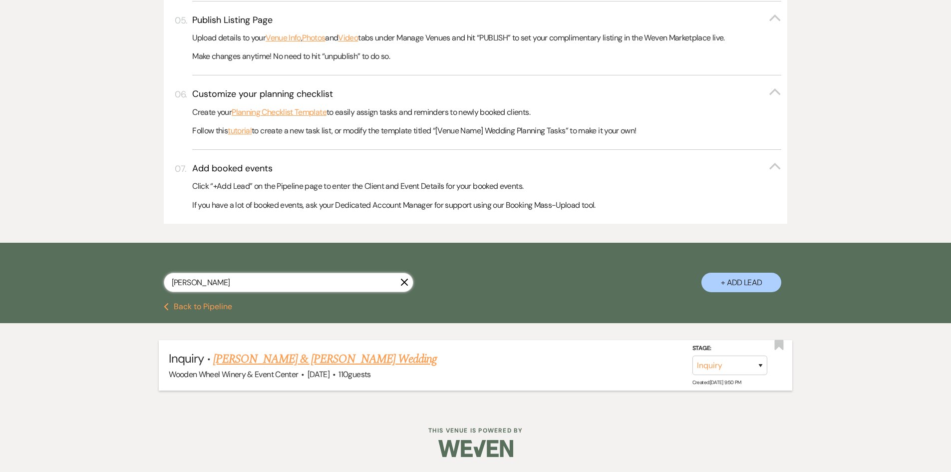
type input "[PERSON_NAME]"
click at [284, 358] on link "[PERSON_NAME] & [PERSON_NAME] Wedding" at bounding box center [325, 359] width 224 height 18
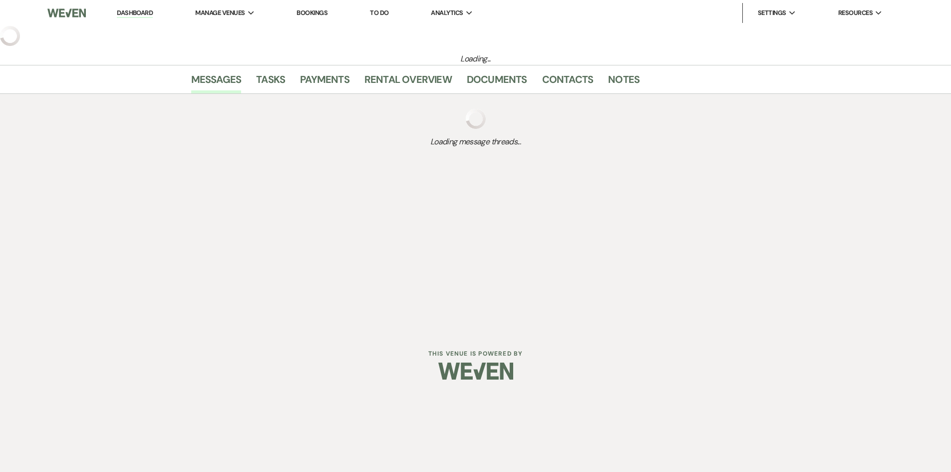
select select "5"
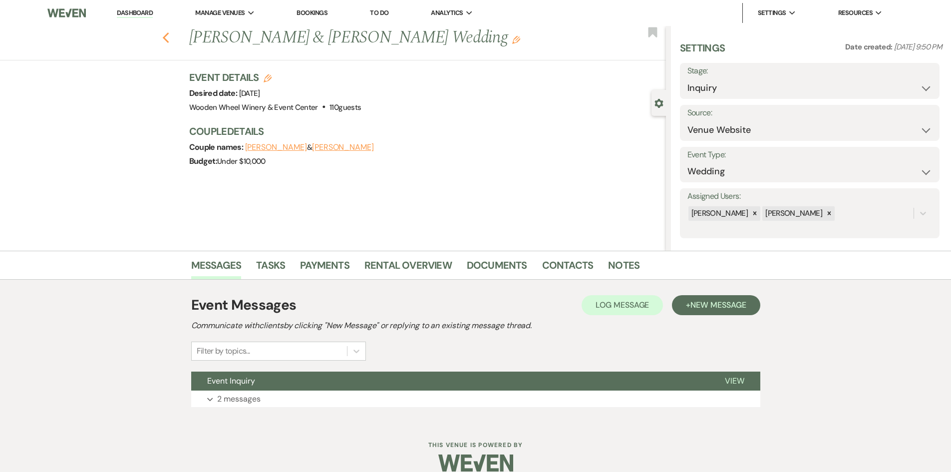
click at [167, 38] on icon "Previous" at bounding box center [165, 38] width 7 height 12
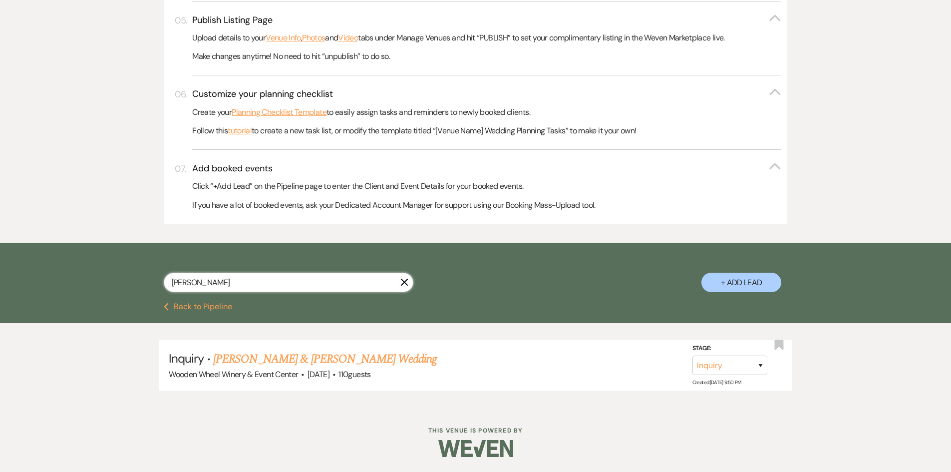
drag, startPoint x: 209, startPoint y: 282, endPoint x: 132, endPoint y: 280, distance: 77.4
click at [131, 280] on div "[PERSON_NAME] + Add Lead" at bounding box center [475, 274] width 719 height 52
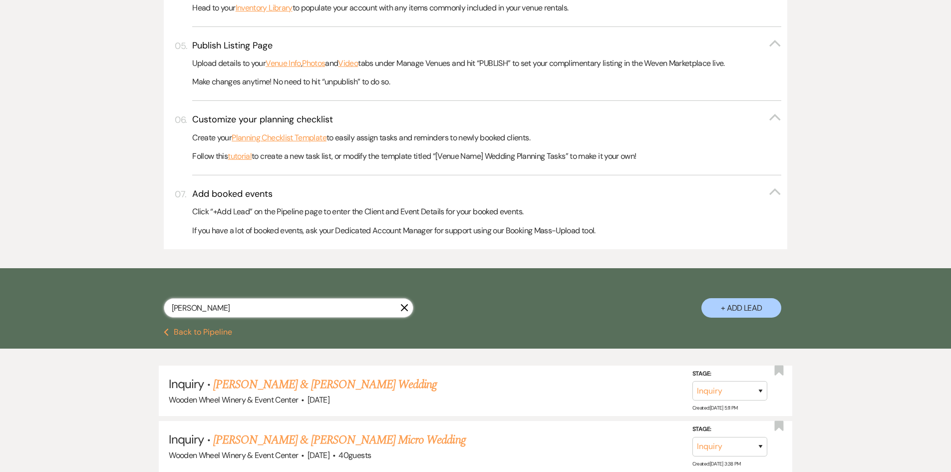
scroll to position [462, 0]
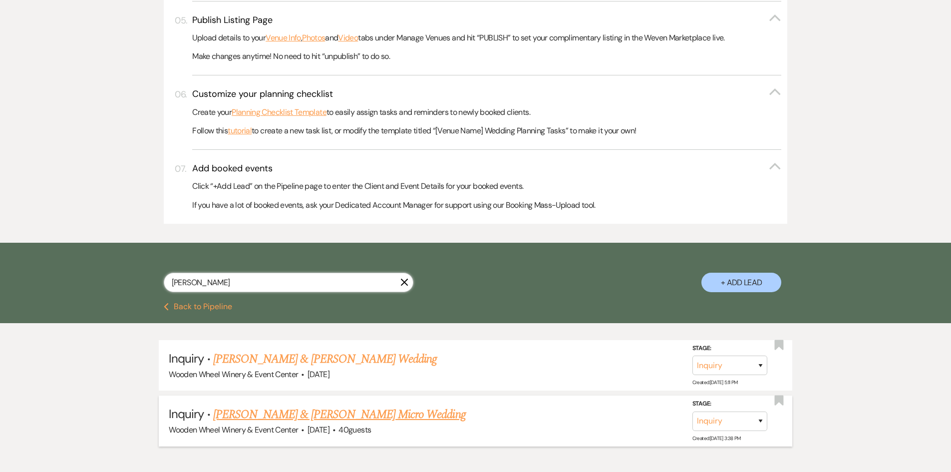
type input "[PERSON_NAME]"
click at [296, 417] on link "[PERSON_NAME] & [PERSON_NAME] Micro Wedding" at bounding box center [339, 415] width 253 height 18
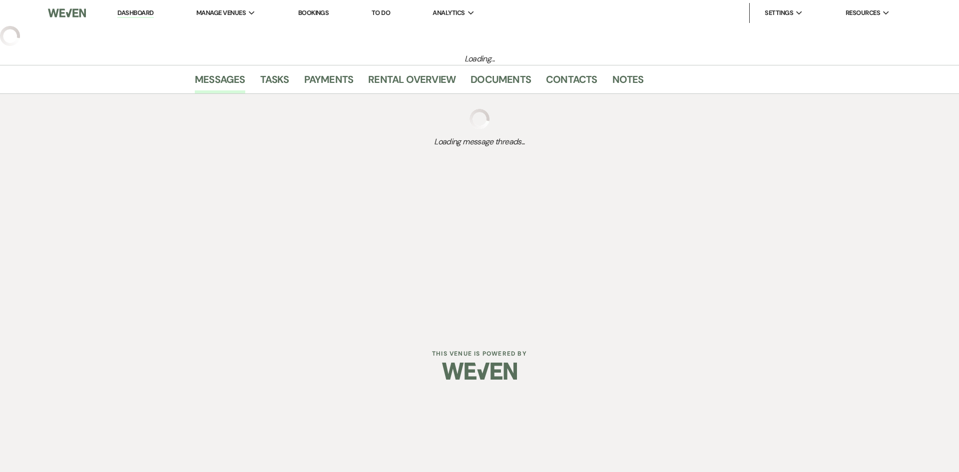
select select "5"
select select "16"
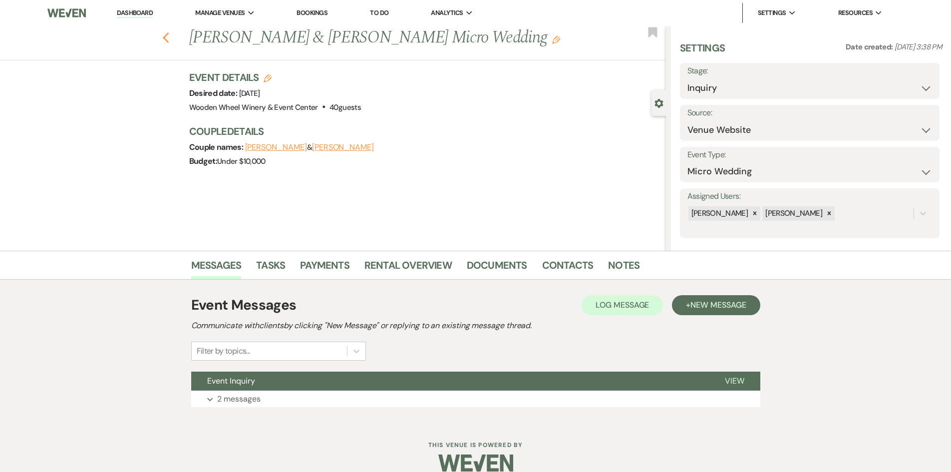
click at [169, 40] on use "button" at bounding box center [165, 37] width 6 height 11
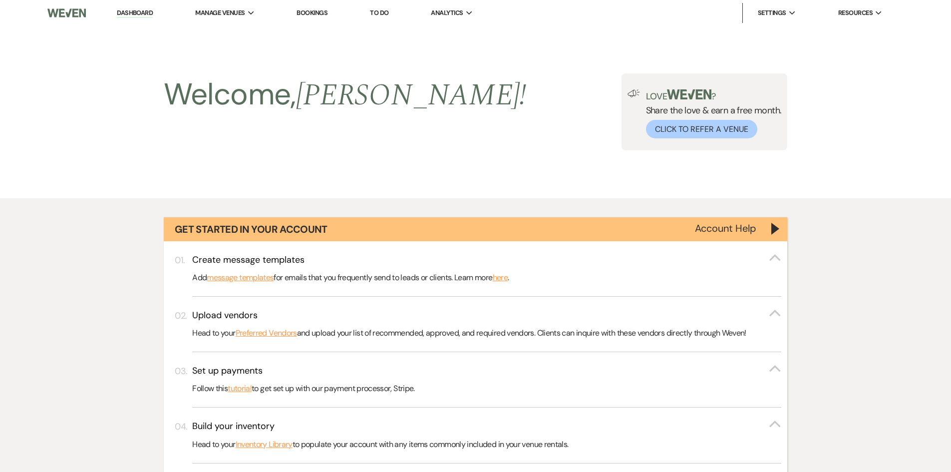
scroll to position [462, 0]
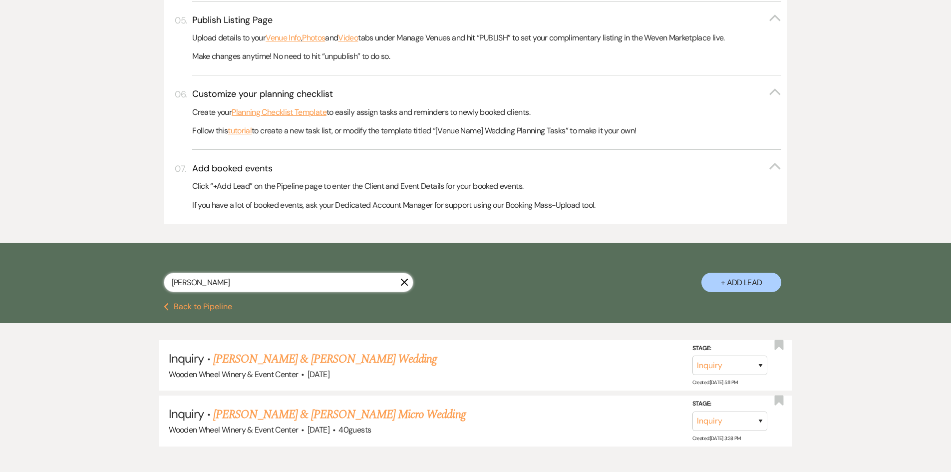
drag, startPoint x: 231, startPoint y: 281, endPoint x: 122, endPoint y: 270, distance: 109.9
click at [122, 270] on div "[PERSON_NAME] + Add Lead" at bounding box center [475, 274] width 719 height 52
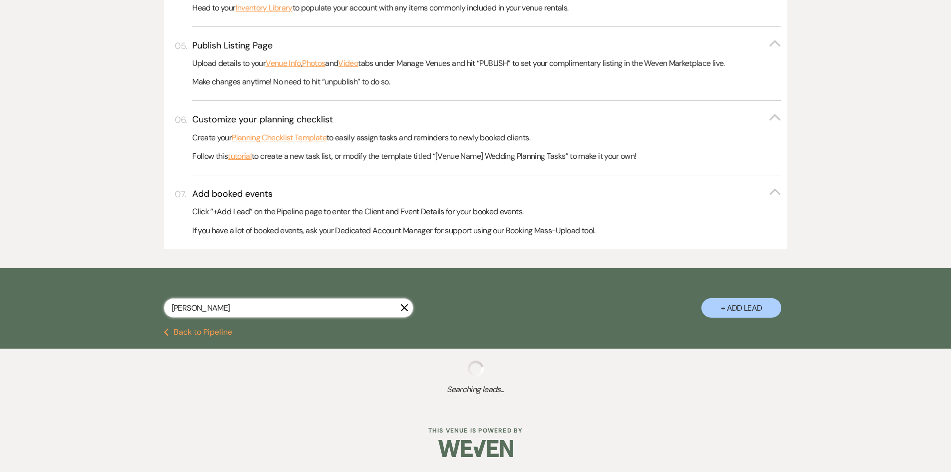
scroll to position [462, 0]
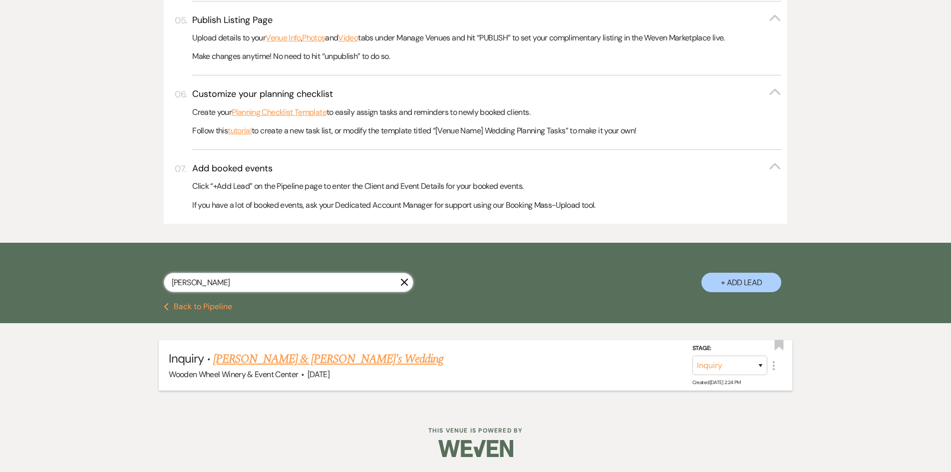
type input "[PERSON_NAME]"
click at [231, 358] on link "[PERSON_NAME] & [PERSON_NAME]'s Wedding" at bounding box center [328, 359] width 231 height 18
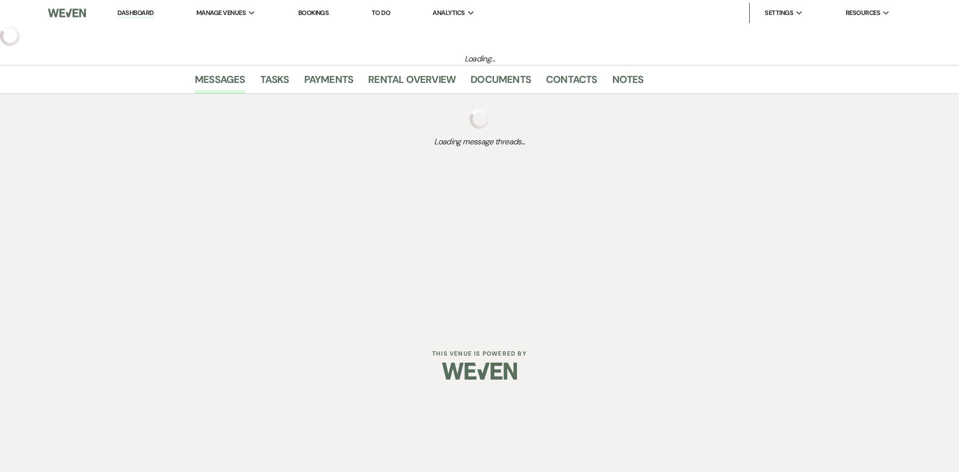
select select "3"
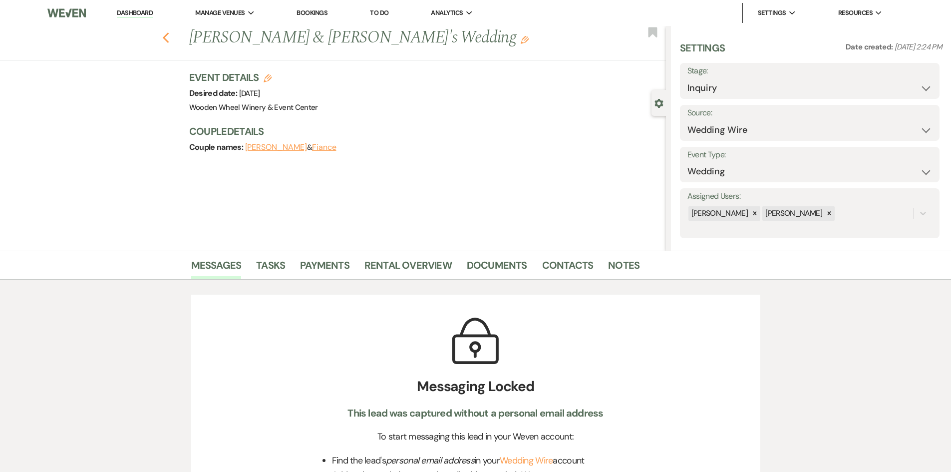
click at [166, 36] on icon "Previous" at bounding box center [165, 38] width 7 height 12
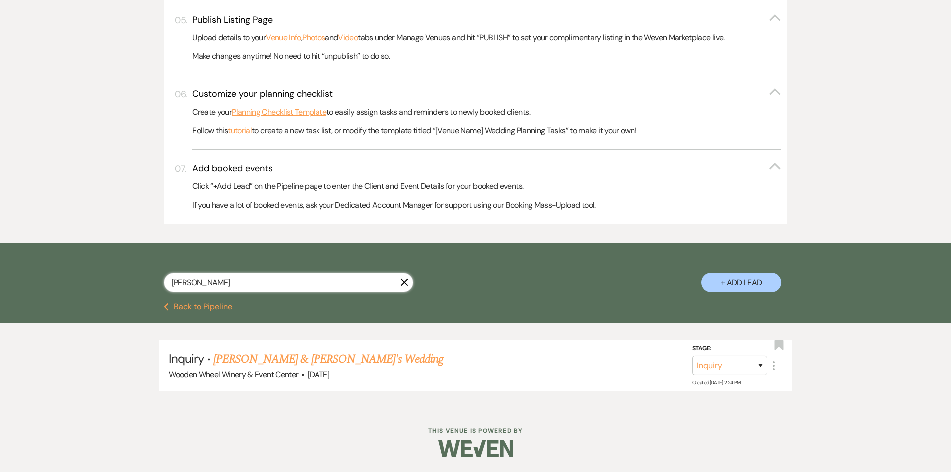
drag, startPoint x: 209, startPoint y: 283, endPoint x: 99, endPoint y: 277, distance: 109.5
click at [99, 277] on div "[PERSON_NAME] + Add Lead" at bounding box center [475, 273] width 951 height 60
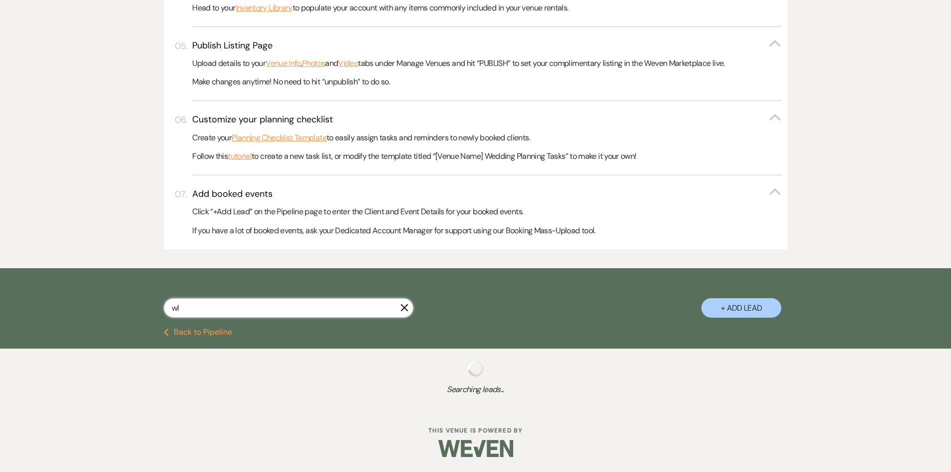
scroll to position [462, 0]
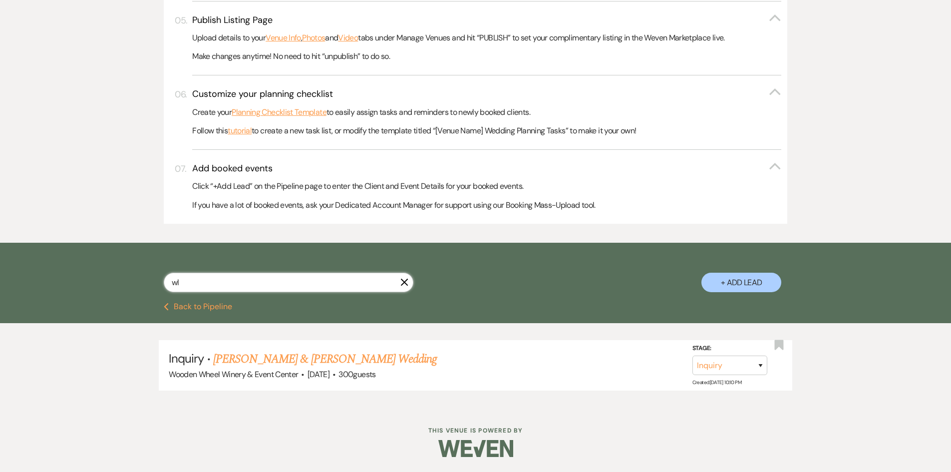
type input "w"
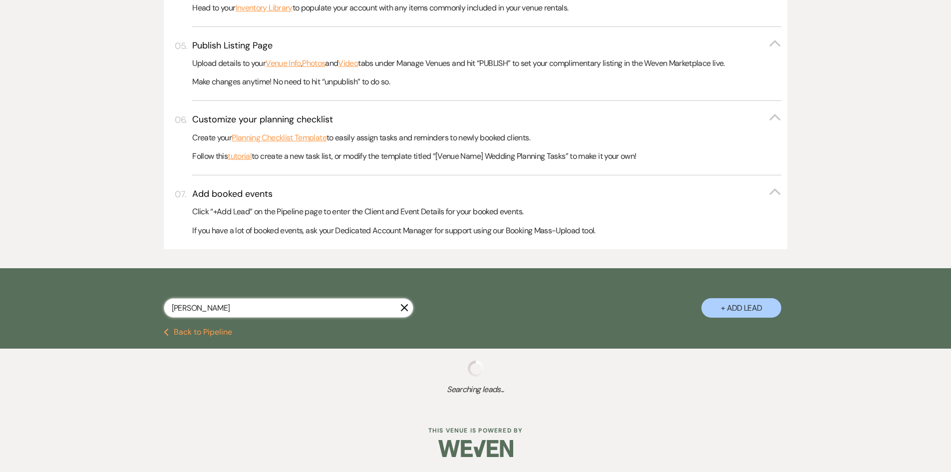
scroll to position [462, 0]
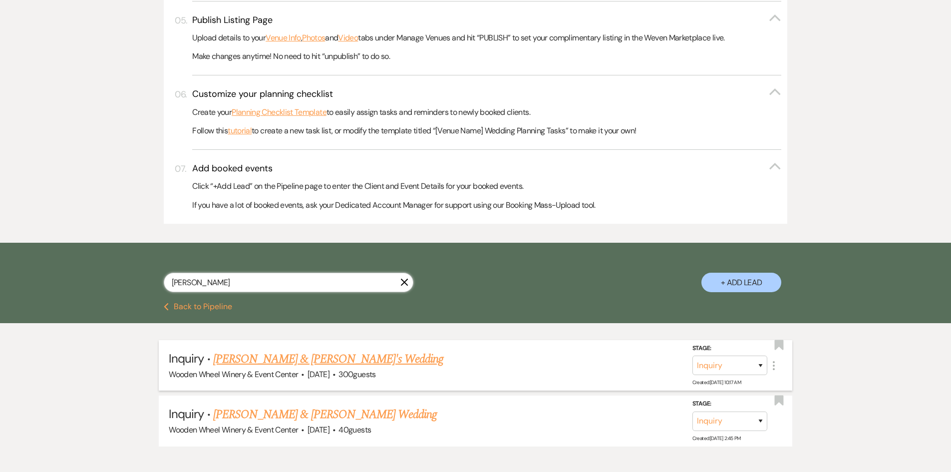
type input "[PERSON_NAME]"
click at [272, 358] on link "[PERSON_NAME] & [PERSON_NAME]'s Wedding" at bounding box center [328, 359] width 231 height 18
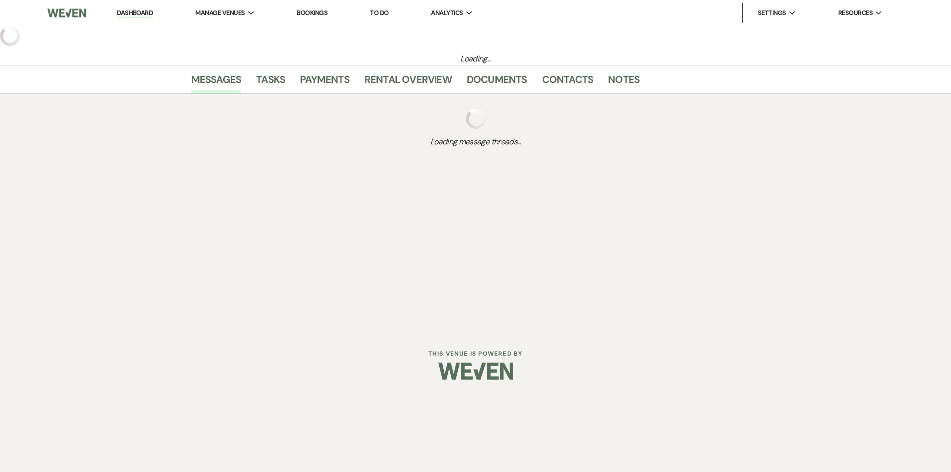
select select "2"
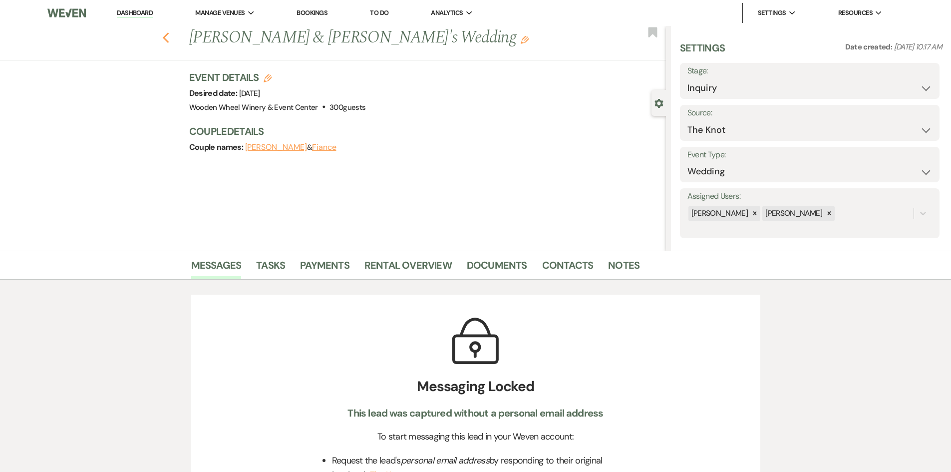
click at [168, 34] on icon "Previous" at bounding box center [165, 38] width 7 height 12
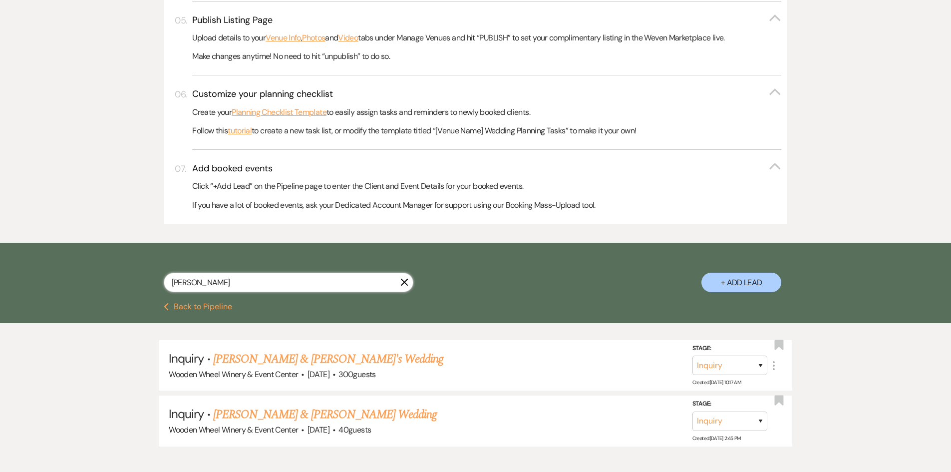
drag, startPoint x: 211, startPoint y: 280, endPoint x: 121, endPoint y: 284, distance: 90.5
click at [121, 284] on div "[PERSON_NAME] + Add Lead" at bounding box center [475, 274] width 719 height 52
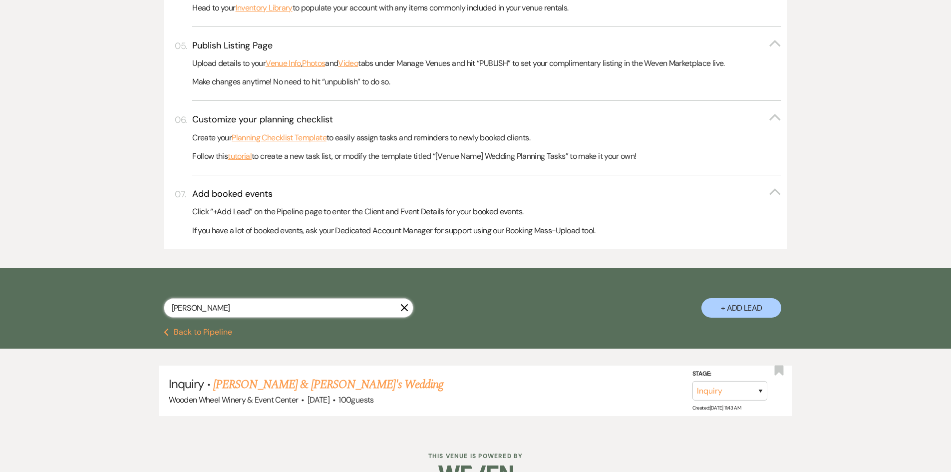
scroll to position [462, 0]
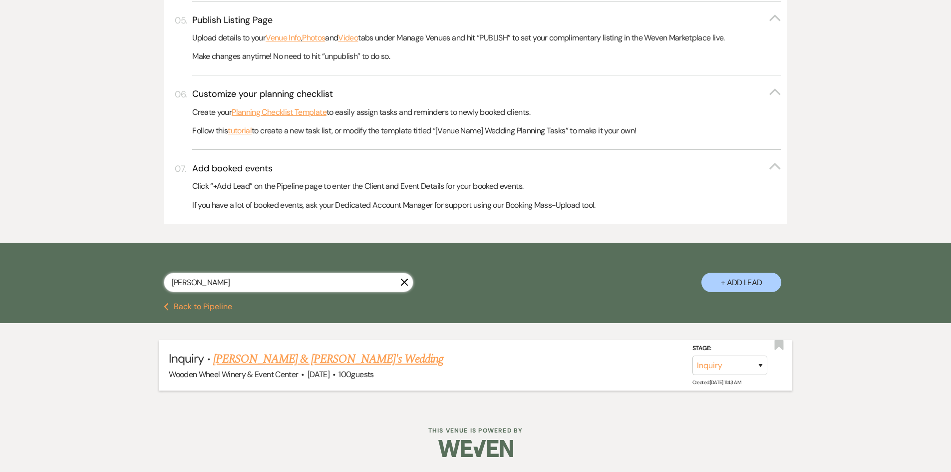
type input "[PERSON_NAME]"
click at [268, 358] on link "[PERSON_NAME] & [PERSON_NAME]'s Wedding" at bounding box center [328, 359] width 231 height 18
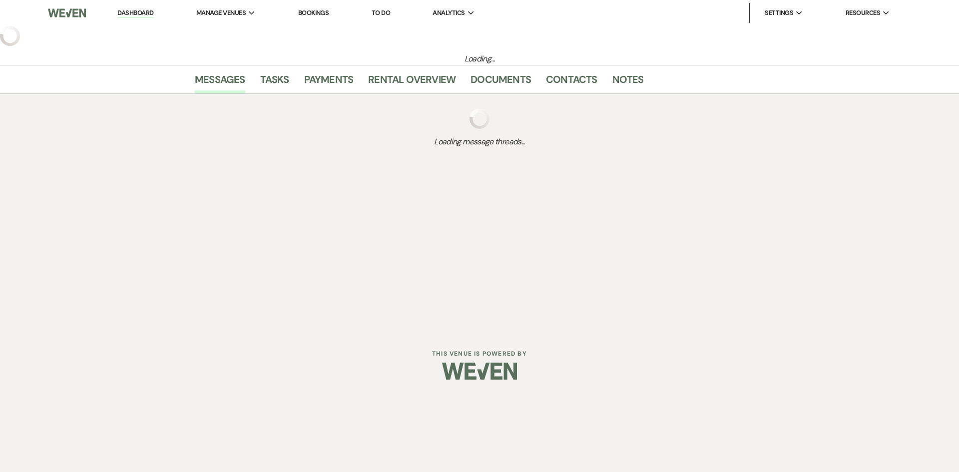
select select "5"
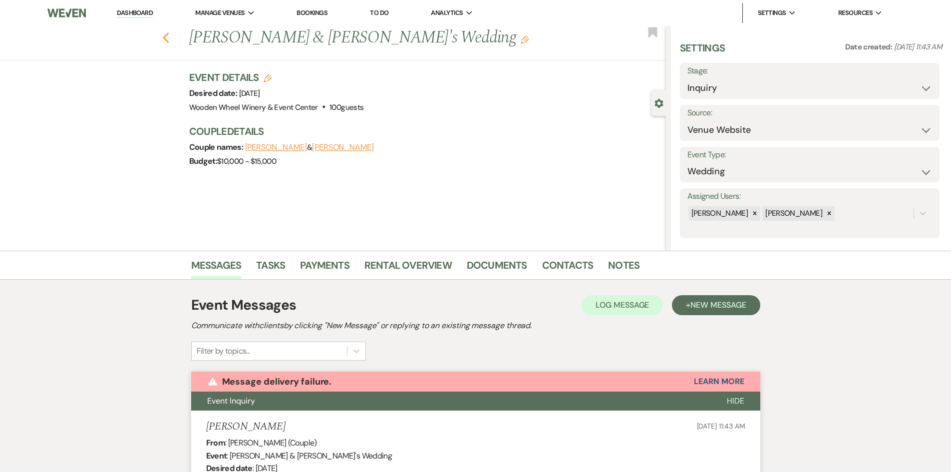
click at [170, 40] on icon "Previous" at bounding box center [165, 38] width 7 height 12
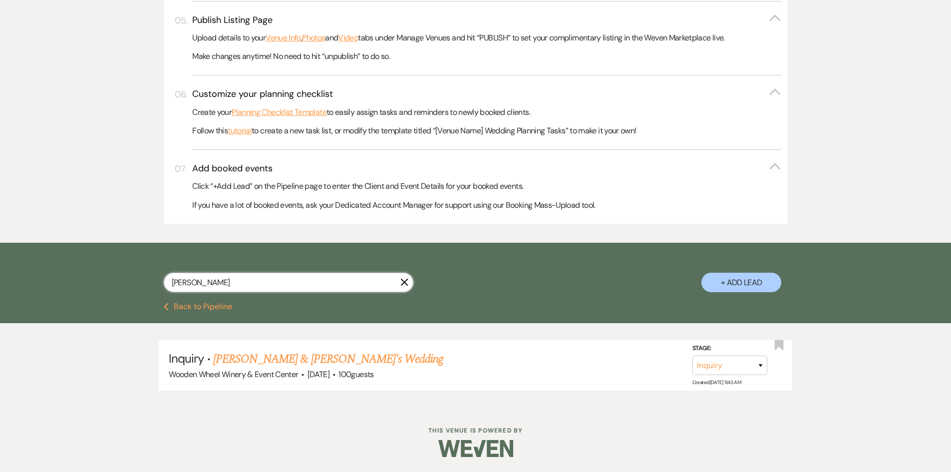
drag, startPoint x: 196, startPoint y: 280, endPoint x: 127, endPoint y: 275, distance: 68.6
click at [126, 275] on div "[PERSON_NAME] + Add Lead" at bounding box center [475, 274] width 719 height 52
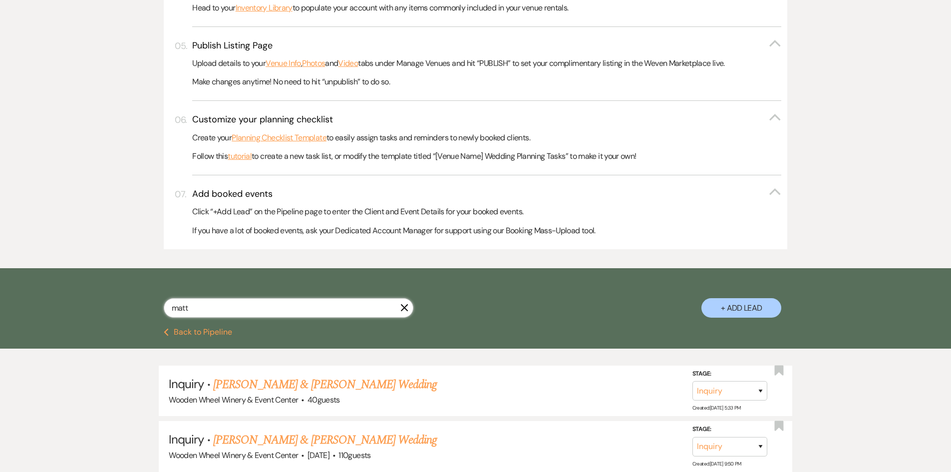
scroll to position [462, 0]
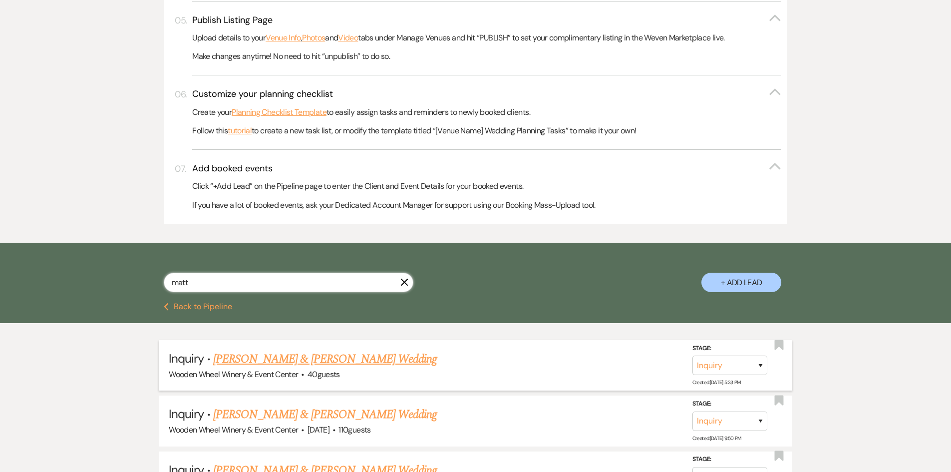
type input "matt"
click at [242, 359] on link "[PERSON_NAME] & [PERSON_NAME] Wedding" at bounding box center [325, 359] width 224 height 18
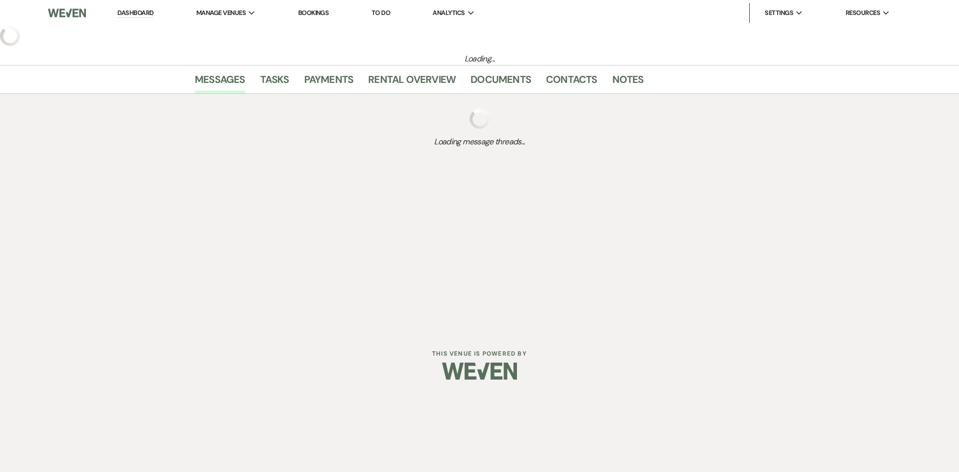
select select "5"
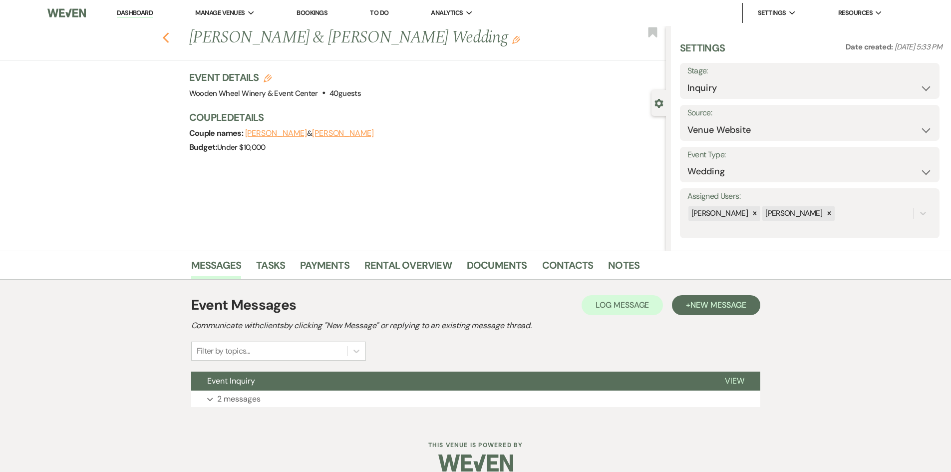
click at [168, 35] on icon "Previous" at bounding box center [165, 38] width 7 height 12
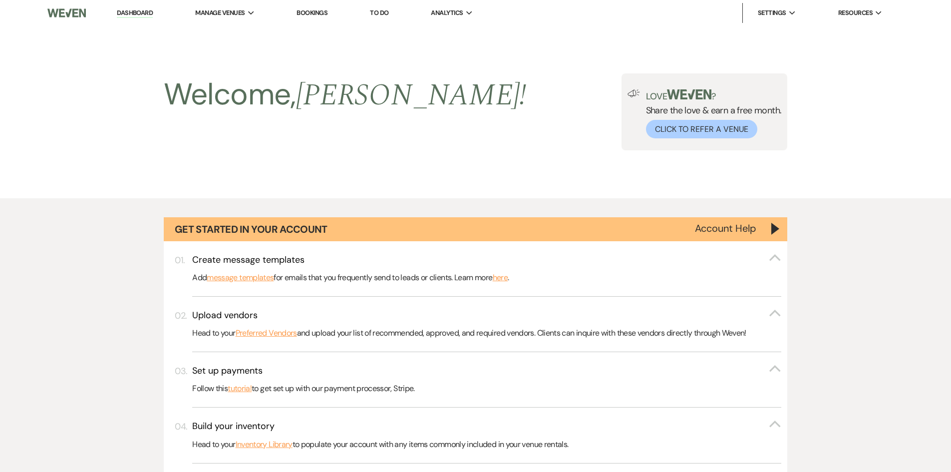
scroll to position [462, 0]
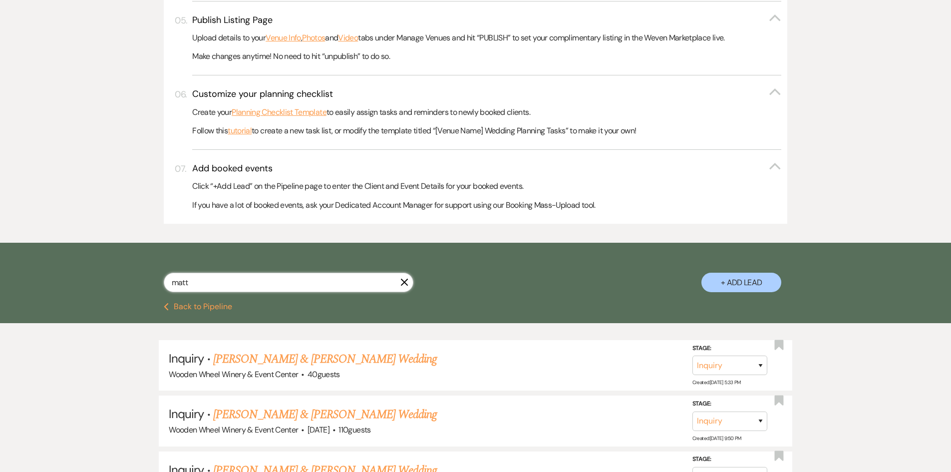
drag, startPoint x: 195, startPoint y: 284, endPoint x: 127, endPoint y: 278, distance: 67.7
click at [129, 280] on div "[PERSON_NAME] + Add Lead" at bounding box center [475, 274] width 719 height 52
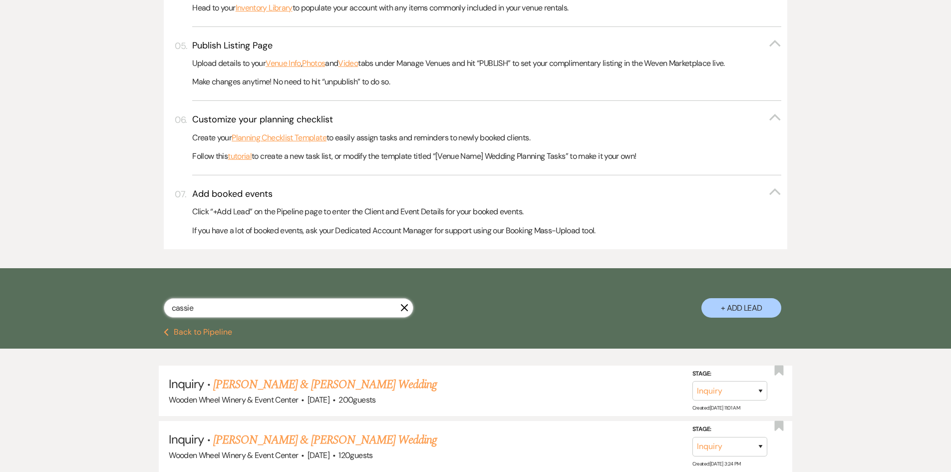
scroll to position [462, 0]
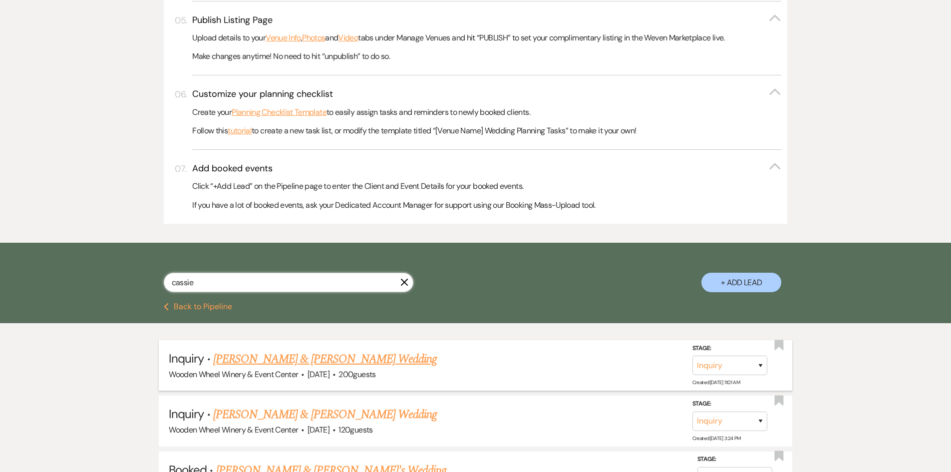
type input "cassie"
click at [273, 360] on link "[PERSON_NAME] & [PERSON_NAME] Wedding" at bounding box center [325, 359] width 224 height 18
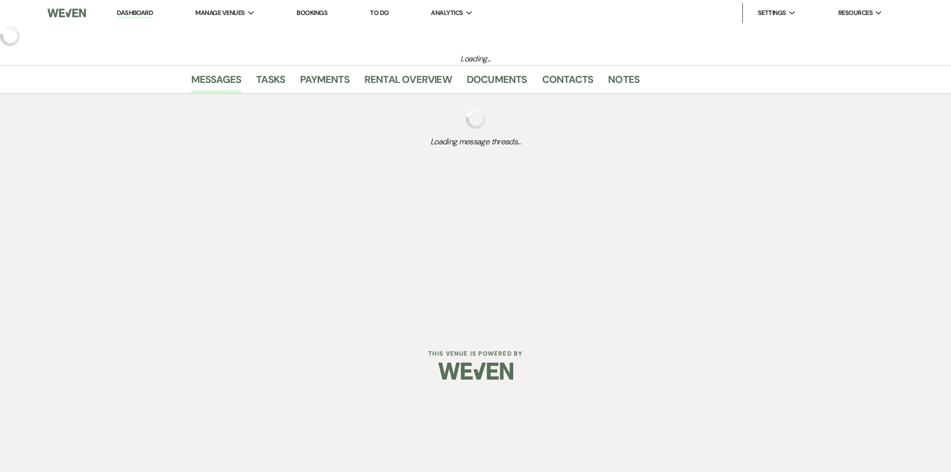
select select "5"
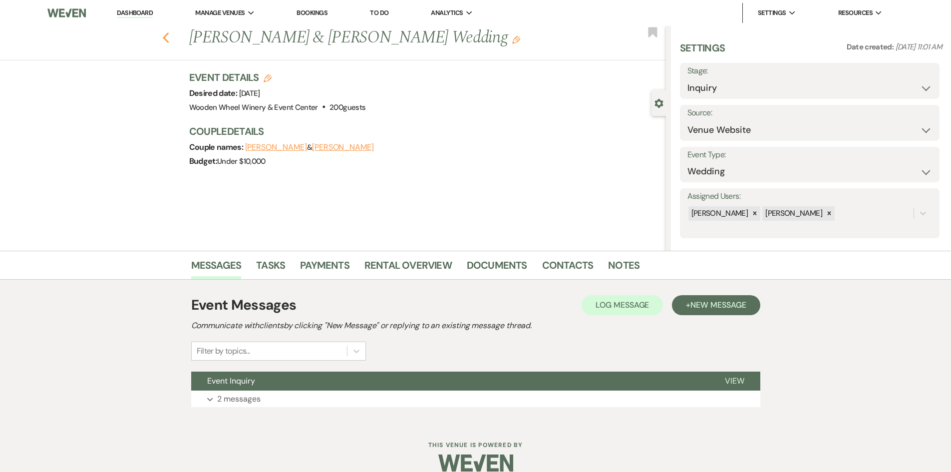
click at [167, 38] on use "button" at bounding box center [165, 37] width 6 height 11
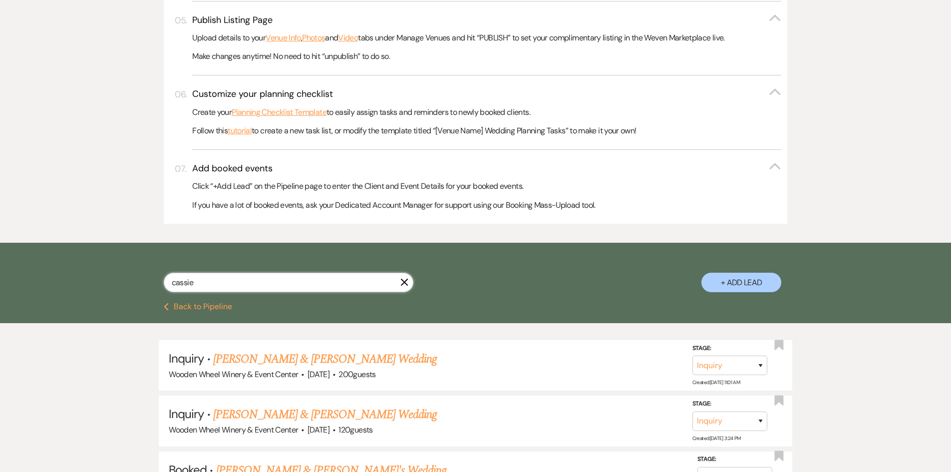
drag, startPoint x: 199, startPoint y: 284, endPoint x: 106, endPoint y: 294, distance: 93.4
click at [106, 294] on div "cassie X + Add Lead" at bounding box center [475, 273] width 951 height 60
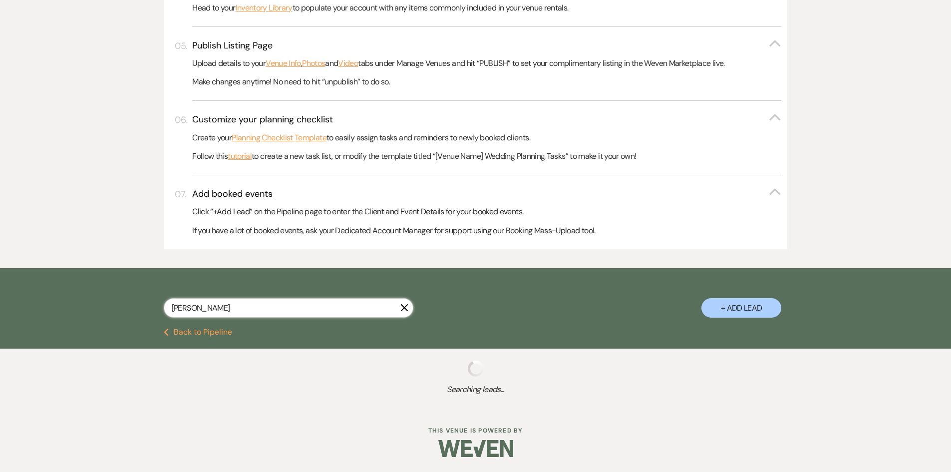
scroll to position [462, 0]
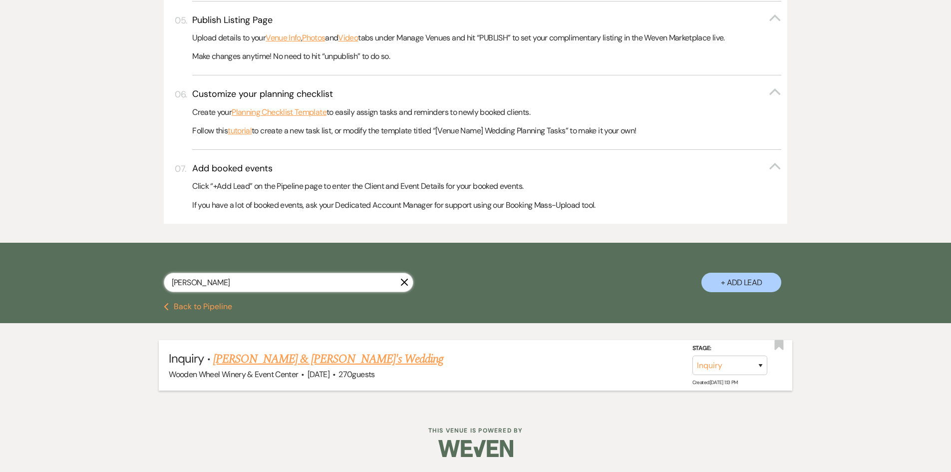
type input "[PERSON_NAME]"
click at [246, 357] on link "[PERSON_NAME] & [PERSON_NAME]'s Wedding" at bounding box center [328, 359] width 231 height 18
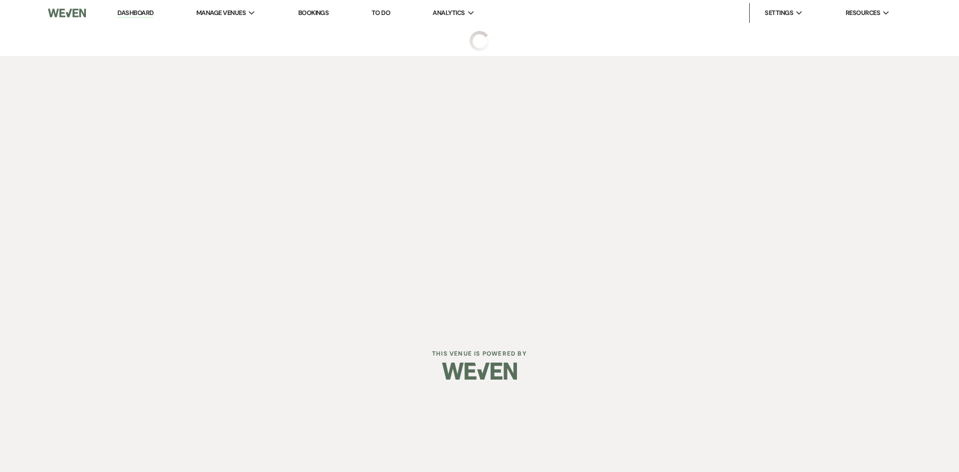
select select "5"
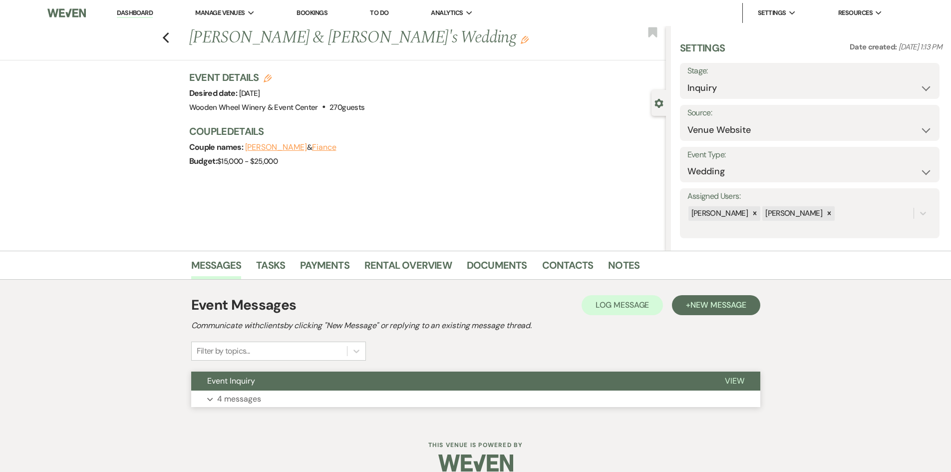
click at [278, 397] on button "Expand 4 messages" at bounding box center [475, 399] width 569 height 17
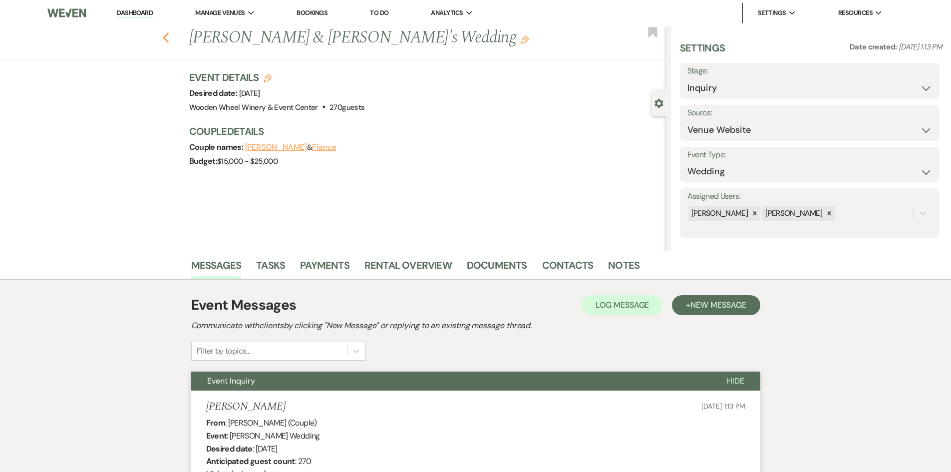
click at [169, 37] on icon "Previous" at bounding box center [165, 38] width 7 height 12
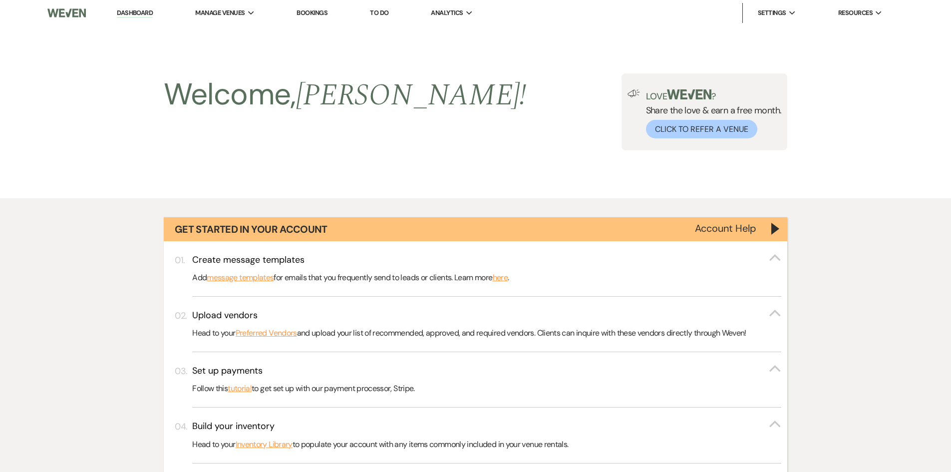
scroll to position [462, 0]
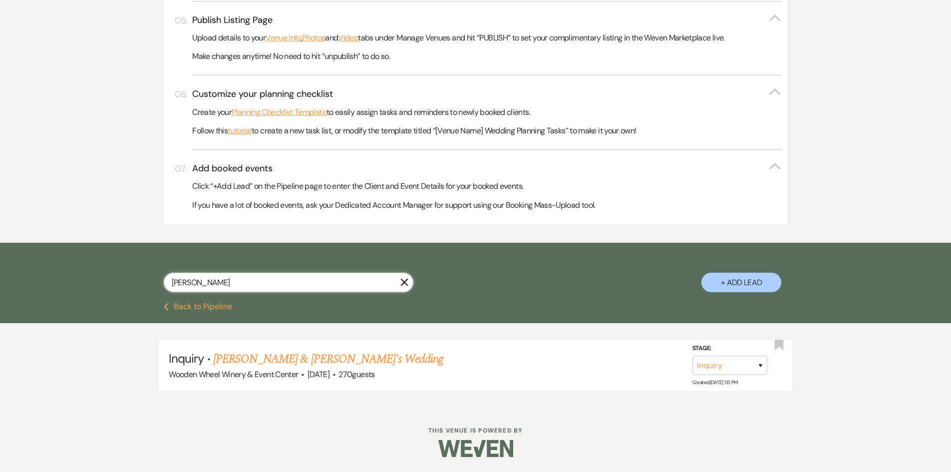
drag, startPoint x: 209, startPoint y: 288, endPoint x: 103, endPoint y: 282, distance: 106.0
click at [103, 282] on div "[PERSON_NAME] X + Add Lead" at bounding box center [475, 273] width 951 height 60
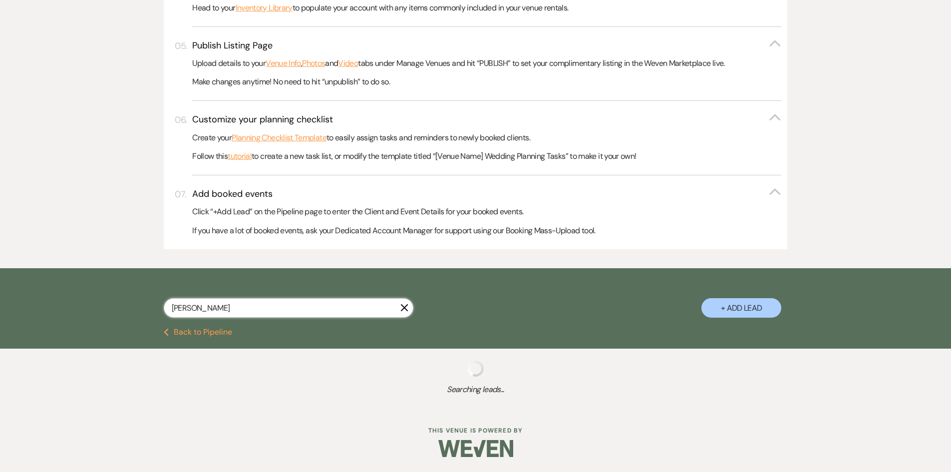
scroll to position [462, 0]
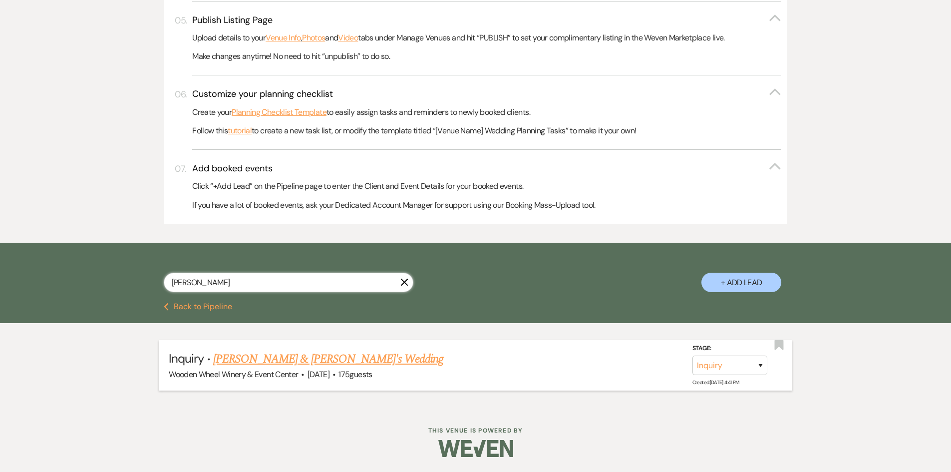
type input "[PERSON_NAME]"
click at [256, 355] on link "[PERSON_NAME] & [PERSON_NAME]'s Wedding" at bounding box center [328, 359] width 231 height 18
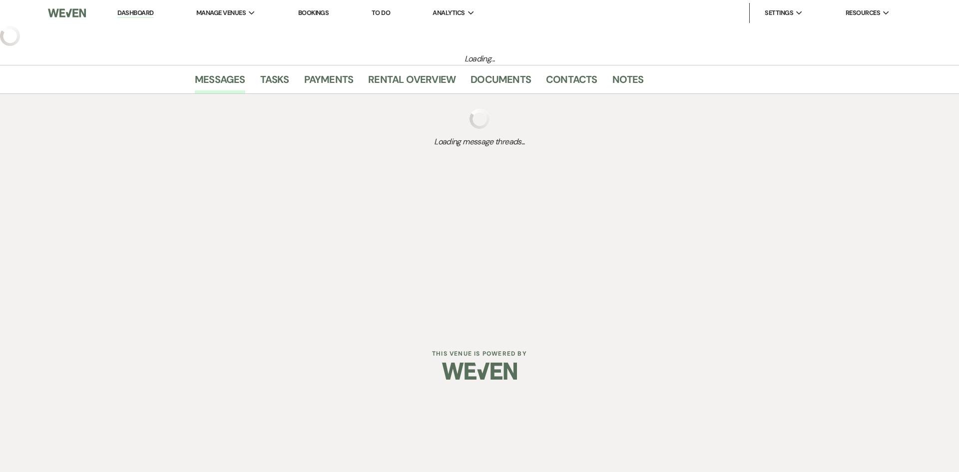
select select "3"
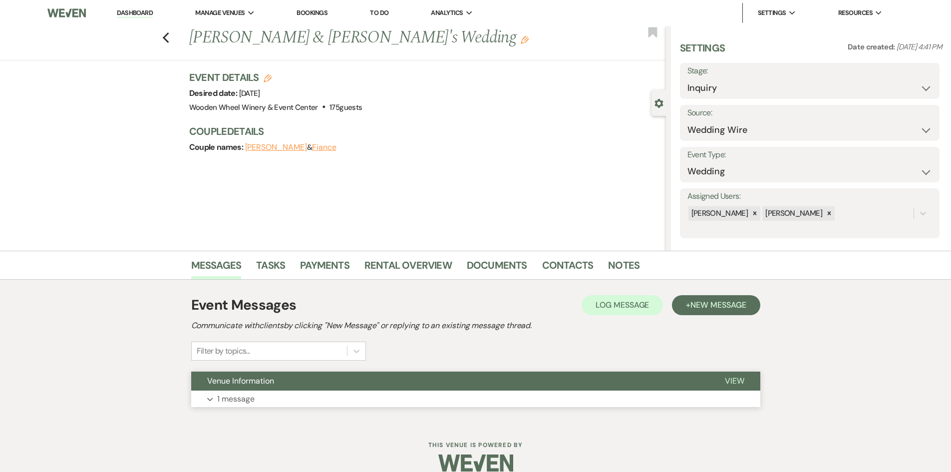
click at [278, 401] on button "Expand 1 message" at bounding box center [475, 399] width 569 height 17
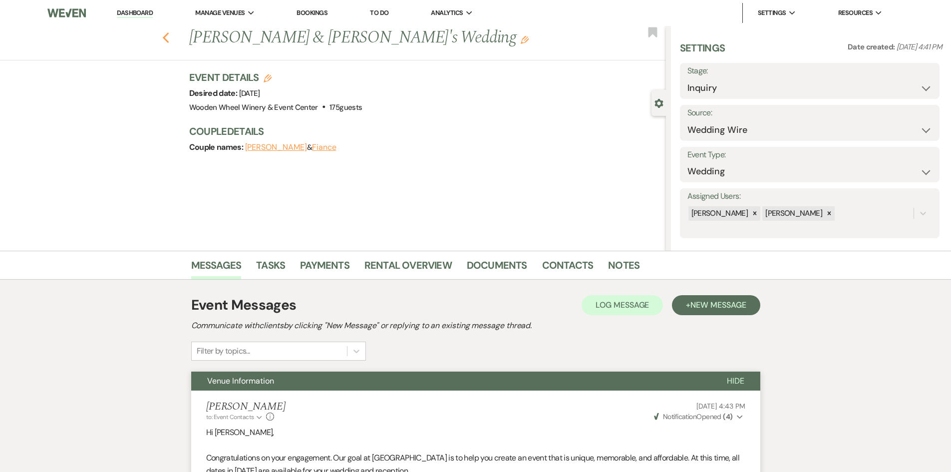
click at [170, 35] on icon "Previous" at bounding box center [165, 38] width 7 height 12
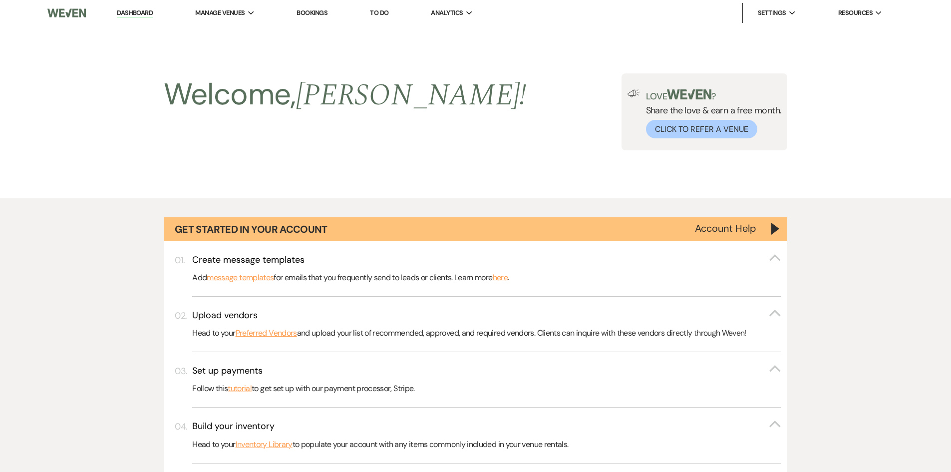
scroll to position [462, 0]
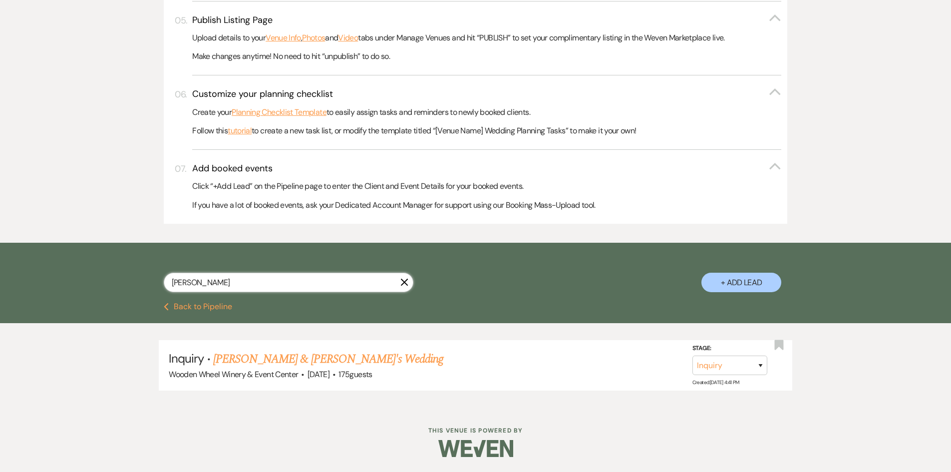
drag, startPoint x: 205, startPoint y: 281, endPoint x: 92, endPoint y: 290, distance: 113.2
click at [92, 290] on div "[PERSON_NAME] + Add Lead" at bounding box center [475, 273] width 951 height 60
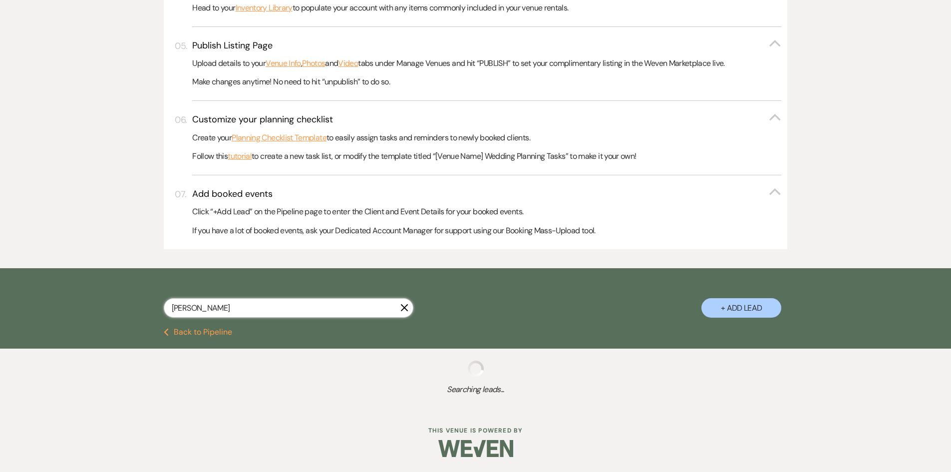
scroll to position [462, 0]
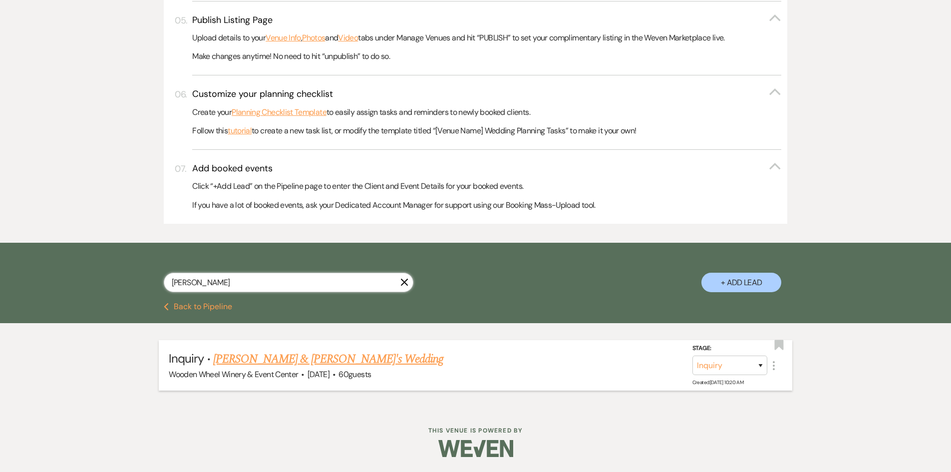
type input "[PERSON_NAME]"
click at [258, 360] on link "[PERSON_NAME] & [PERSON_NAME]'s Wedding" at bounding box center [328, 359] width 231 height 18
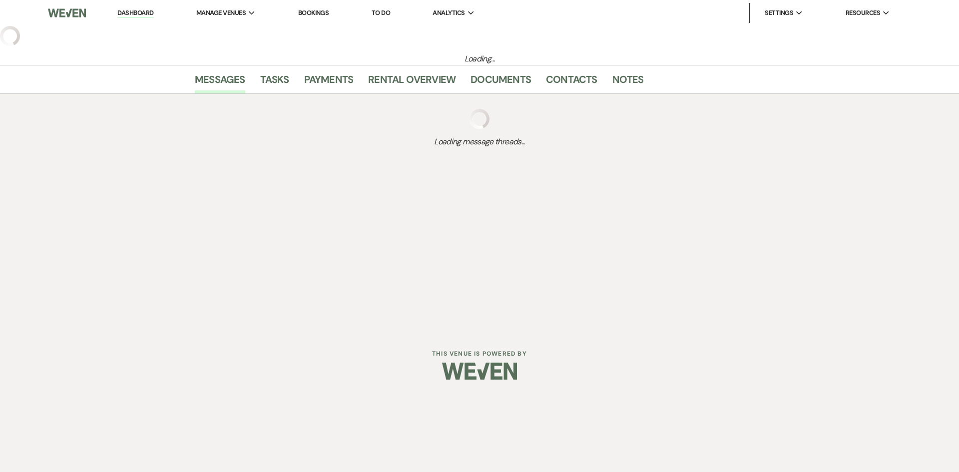
select select "13"
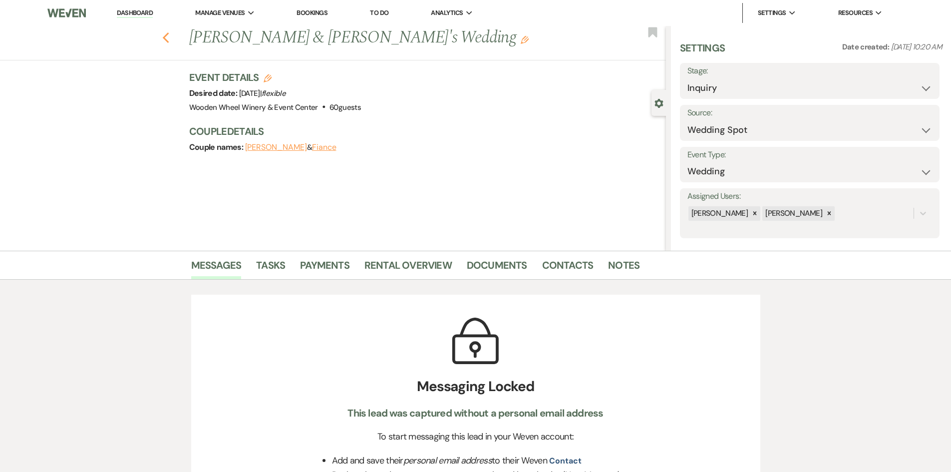
click at [167, 37] on icon "Previous" at bounding box center [165, 38] width 7 height 12
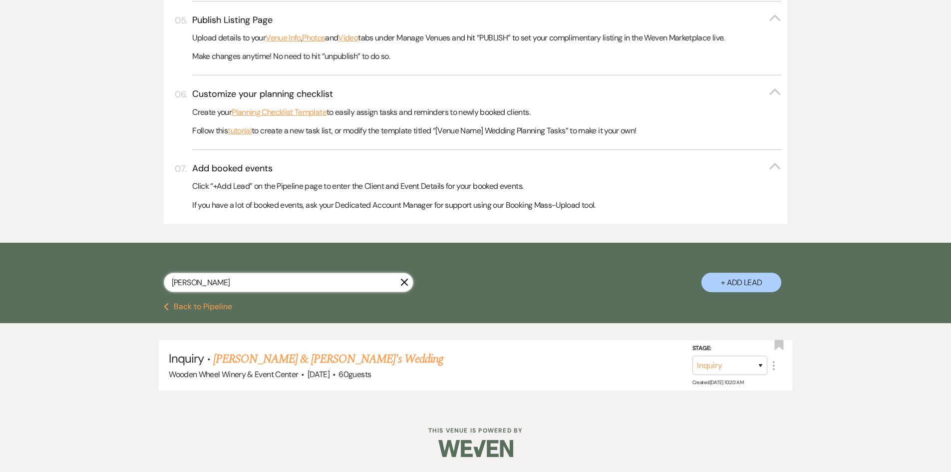
drag, startPoint x: 206, startPoint y: 283, endPoint x: 127, endPoint y: 276, distance: 79.3
click at [127, 276] on div "[PERSON_NAME] X + Add Lead" at bounding box center [475, 274] width 719 height 52
type input "[PERSON_NAME]"
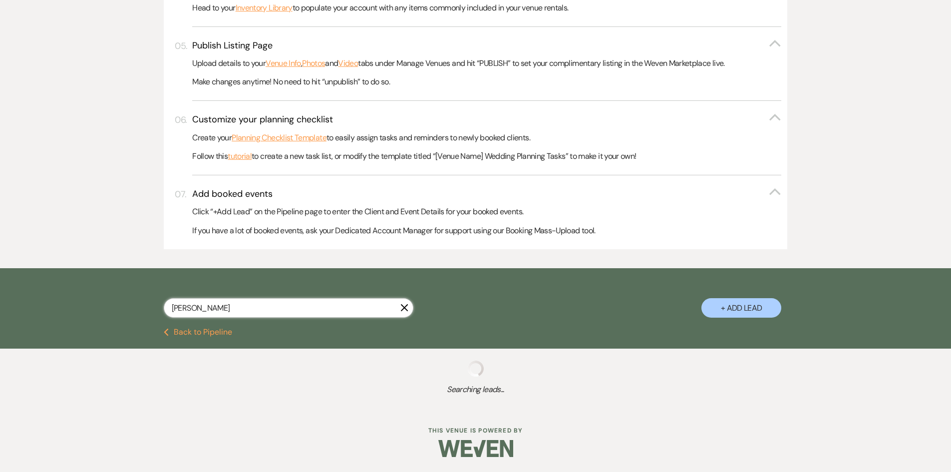
scroll to position [462, 0]
select select "8"
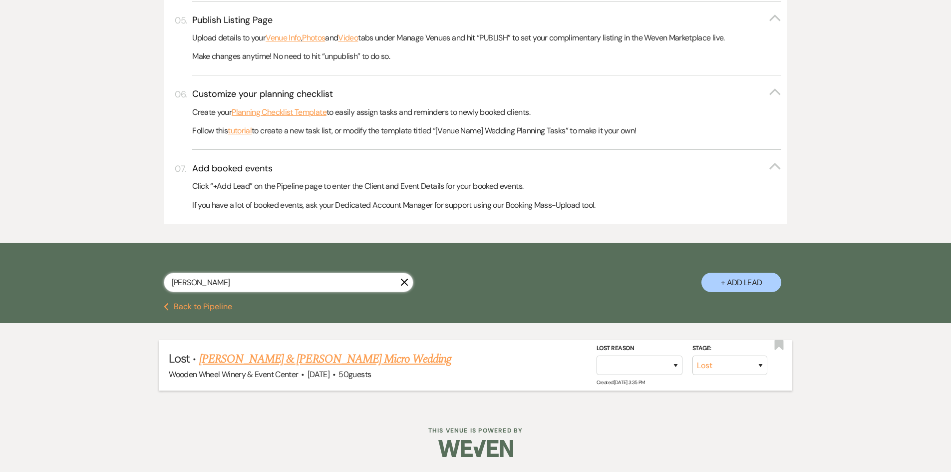
type input "[PERSON_NAME]"
click at [262, 357] on link "[PERSON_NAME] & [PERSON_NAME] Micro Wedding" at bounding box center [325, 359] width 253 height 18
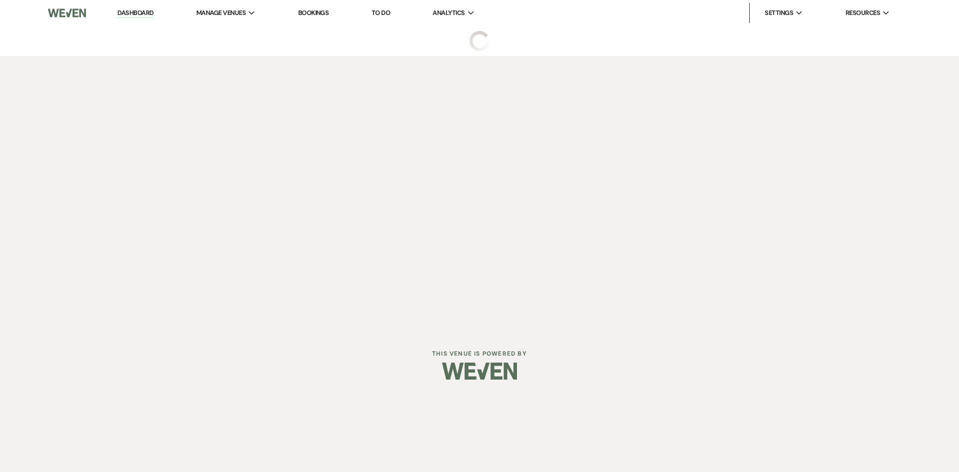
select select "8"
select select "5"
select select "16"
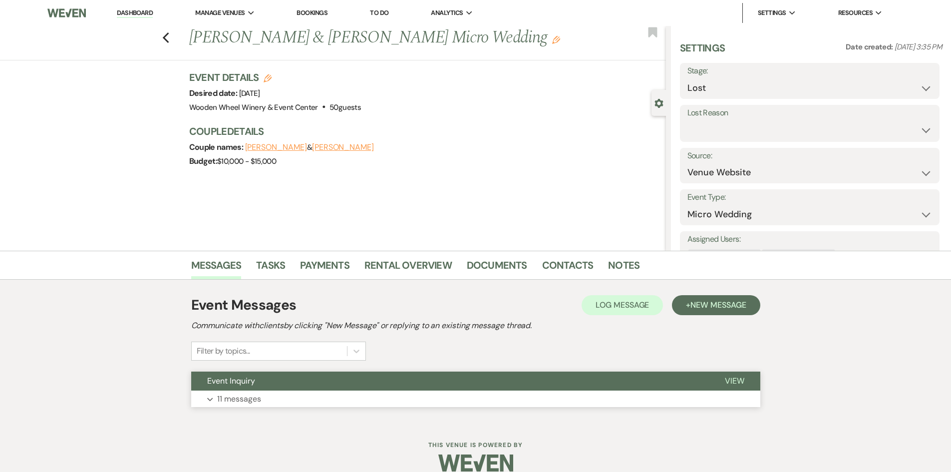
click at [278, 402] on button "Expand 11 messages" at bounding box center [475, 399] width 569 height 17
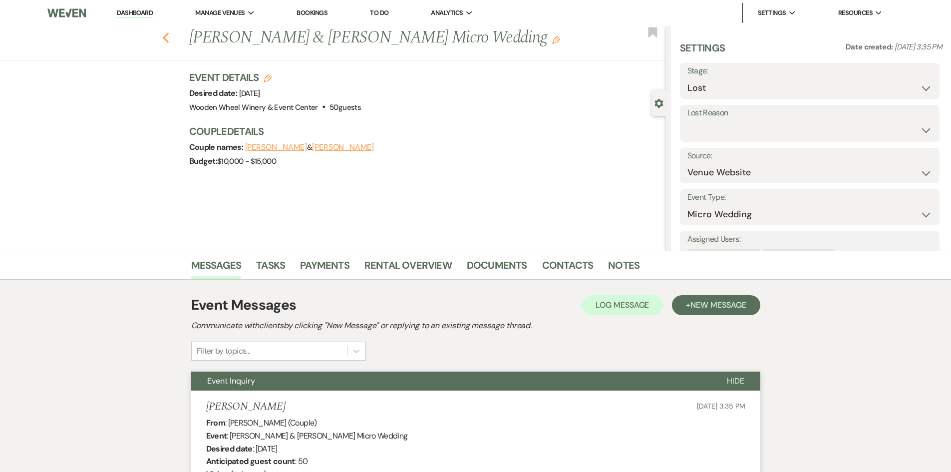
click at [168, 38] on use "button" at bounding box center [165, 37] width 6 height 11
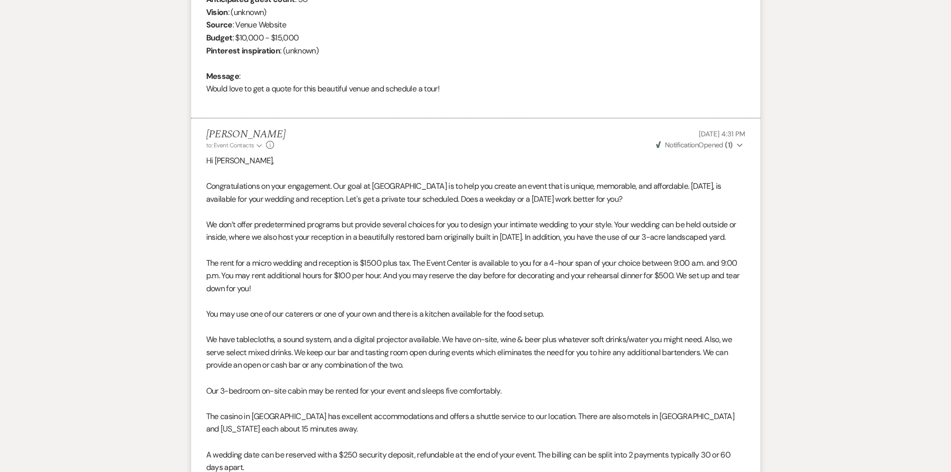
select select "8"
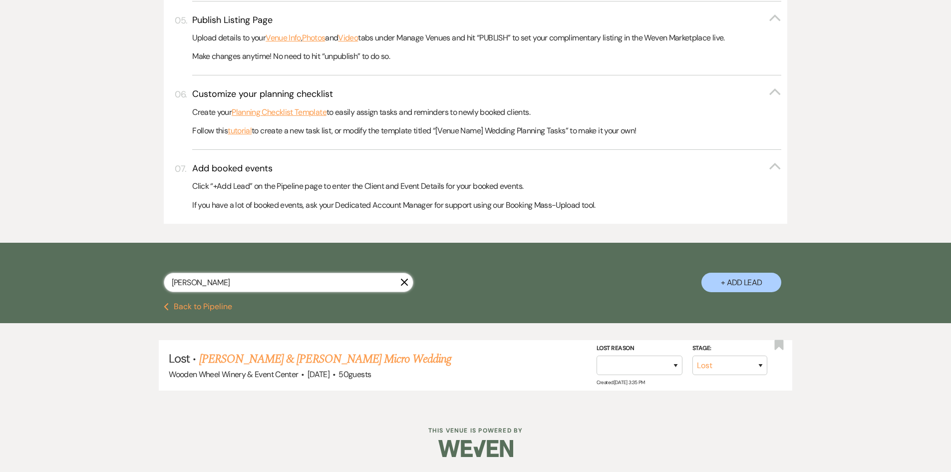
drag, startPoint x: 217, startPoint y: 277, endPoint x: 120, endPoint y: 283, distance: 97.1
click at [120, 283] on div "[PERSON_NAME] X + Add Lead" at bounding box center [475, 274] width 719 height 52
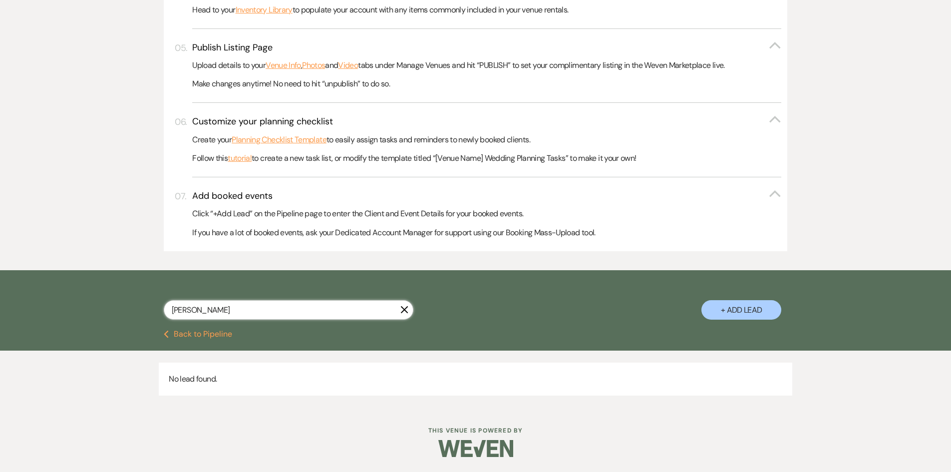
scroll to position [435, 0]
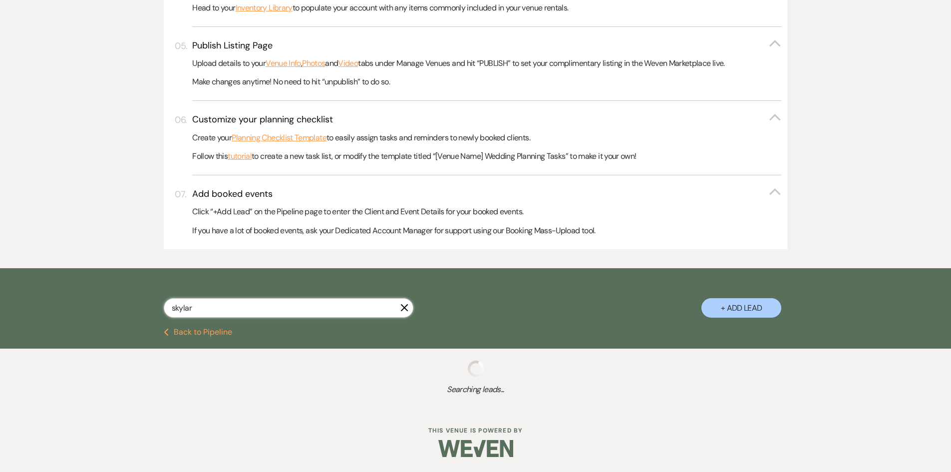
scroll to position [462, 0]
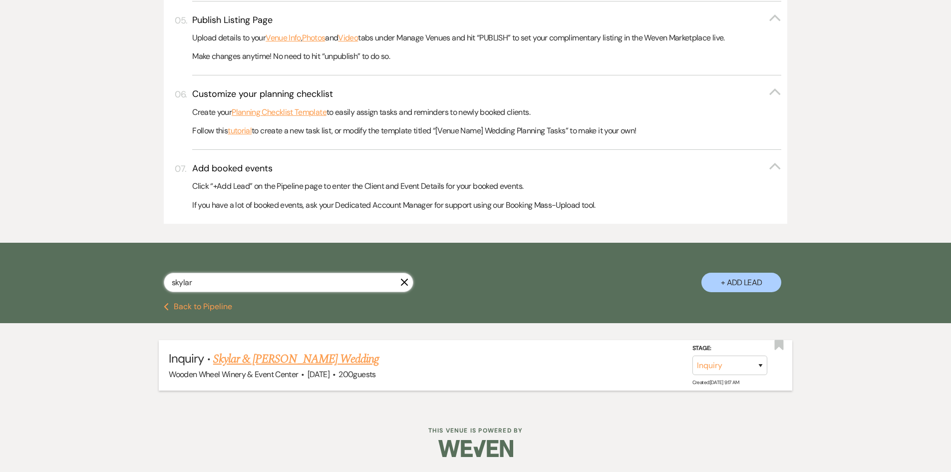
type input "skylar"
click at [260, 357] on link "Skylar & [PERSON_NAME] Wedding" at bounding box center [296, 359] width 166 height 18
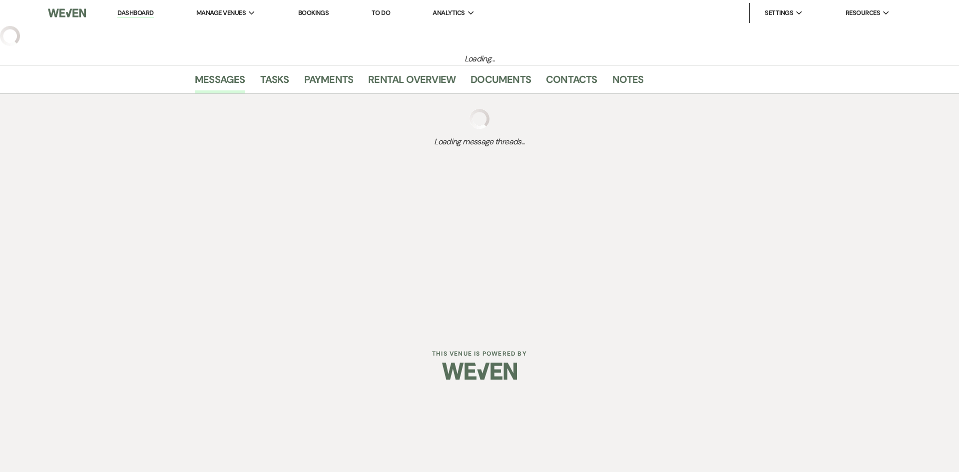
select select "5"
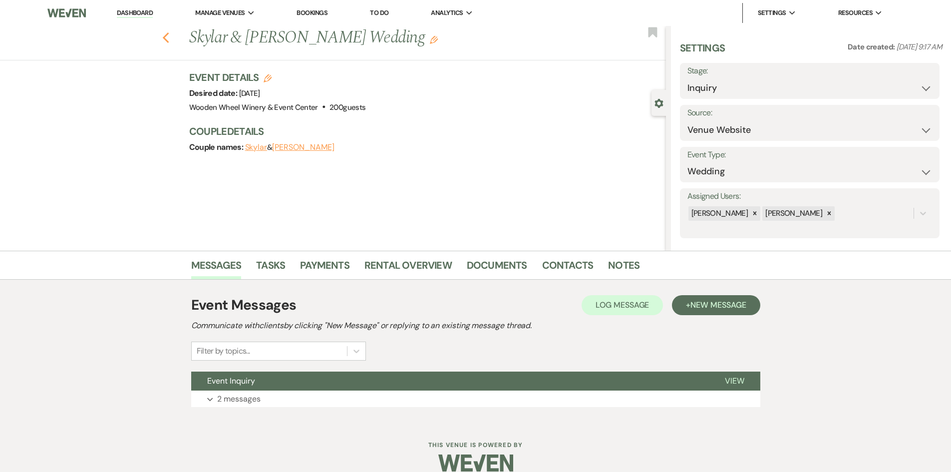
click at [168, 35] on icon "Previous" at bounding box center [165, 38] width 7 height 12
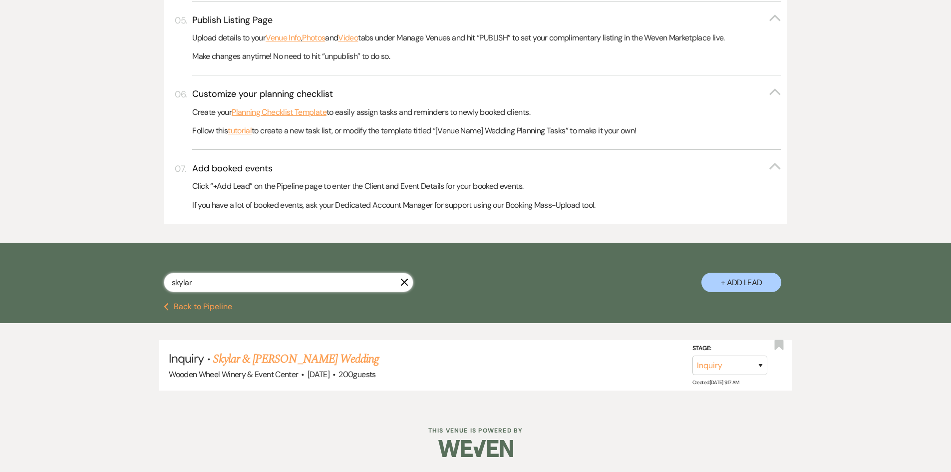
drag, startPoint x: 196, startPoint y: 283, endPoint x: 181, endPoint y: 318, distance: 38.0
click at [110, 288] on div "skylar X + Add Lead" at bounding box center [475, 273] width 951 height 60
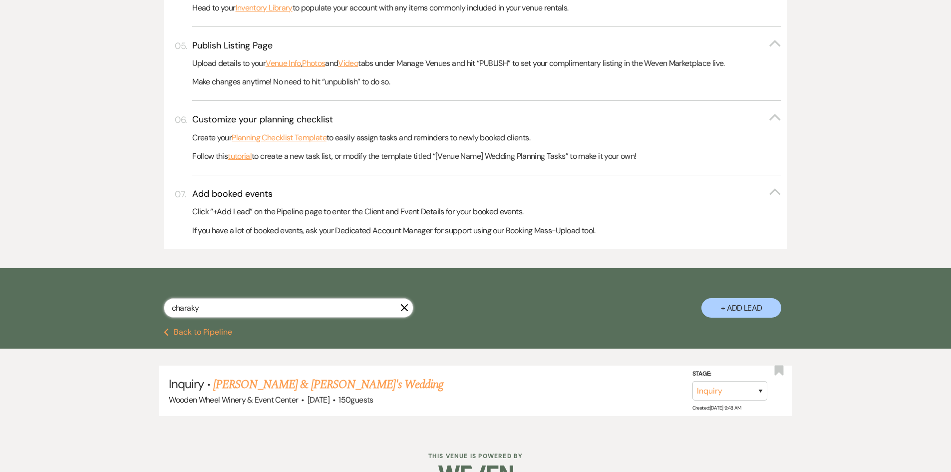
scroll to position [462, 0]
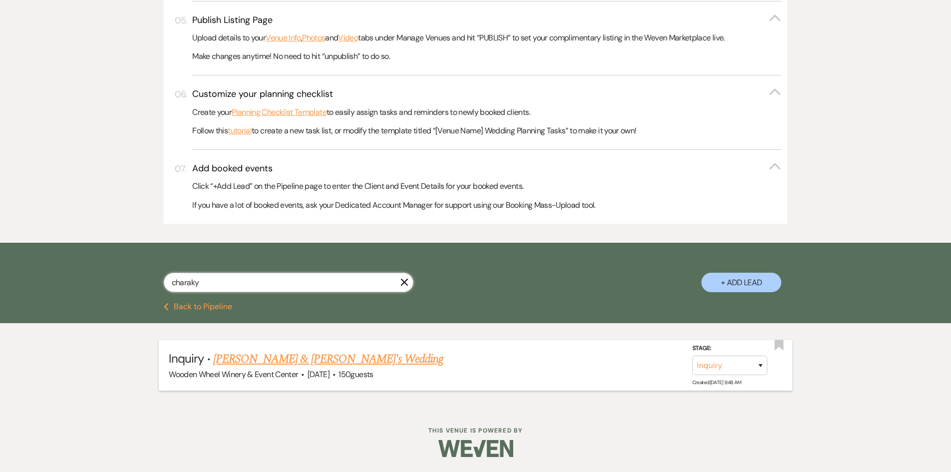
type input "charaky"
click at [268, 360] on link "[PERSON_NAME] & [PERSON_NAME]'s Wedding" at bounding box center [328, 359] width 231 height 18
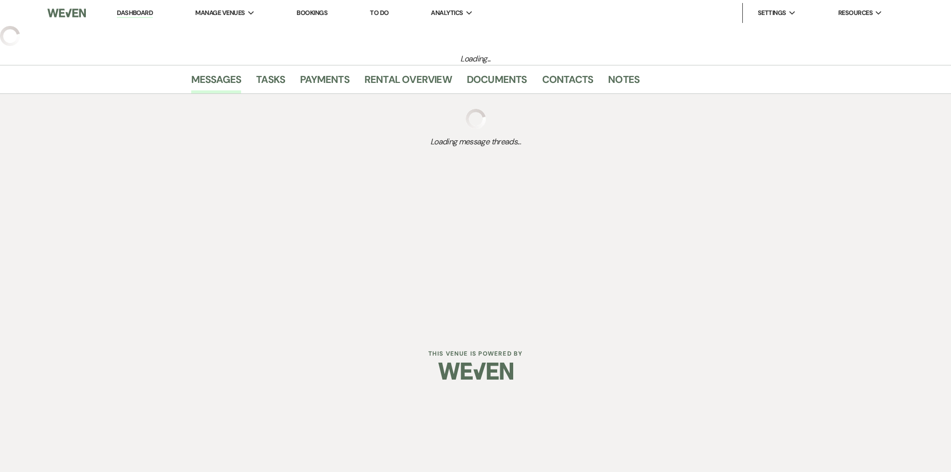
select select "5"
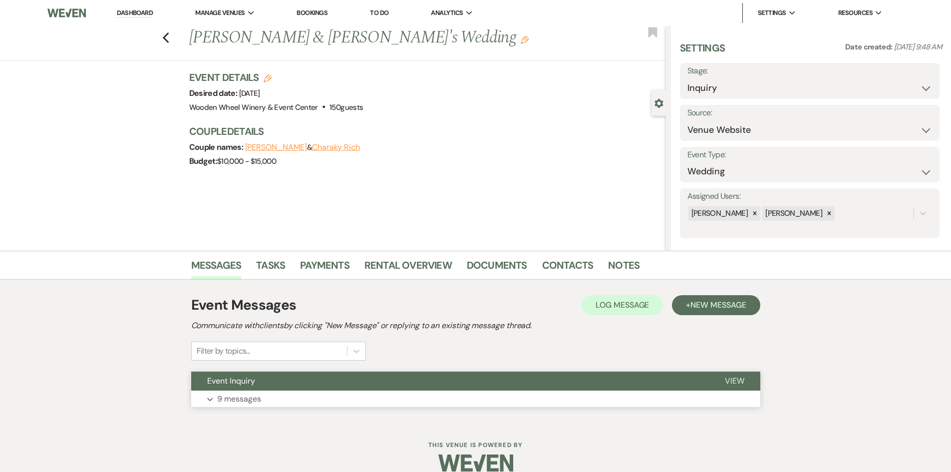
click at [283, 397] on button "Expand 9 messages" at bounding box center [475, 399] width 569 height 17
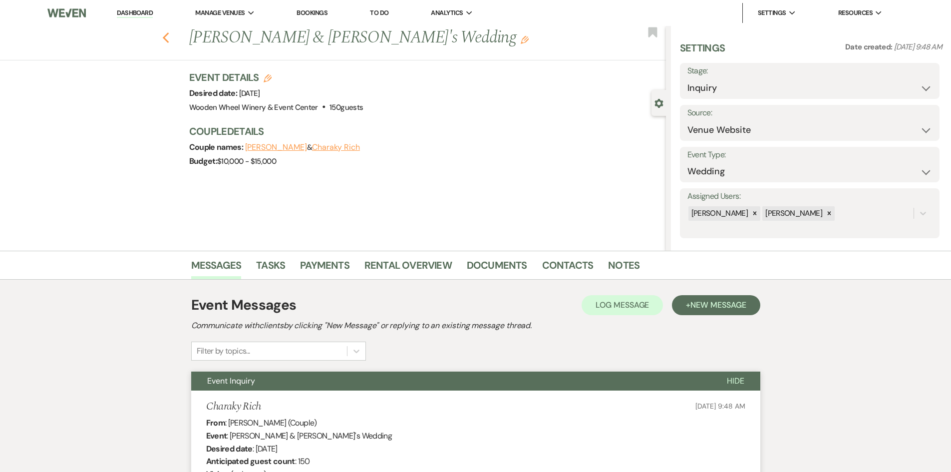
click at [166, 37] on icon "Previous" at bounding box center [165, 38] width 7 height 12
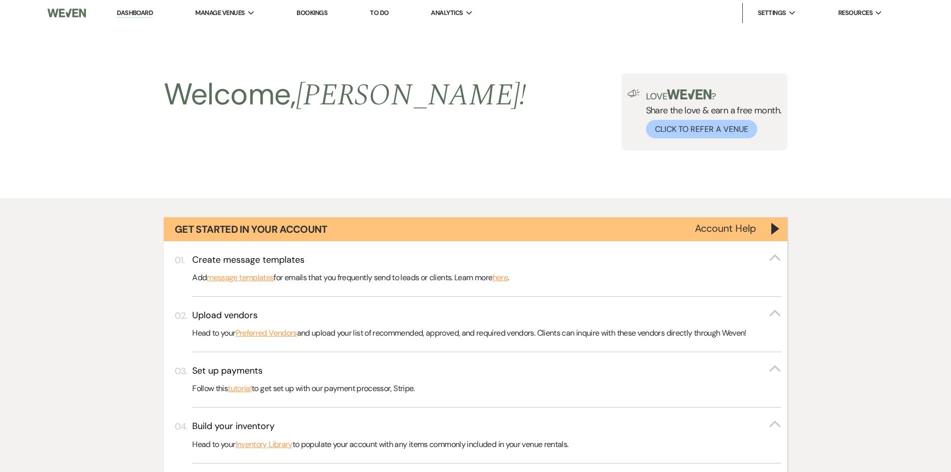
scroll to position [462, 0]
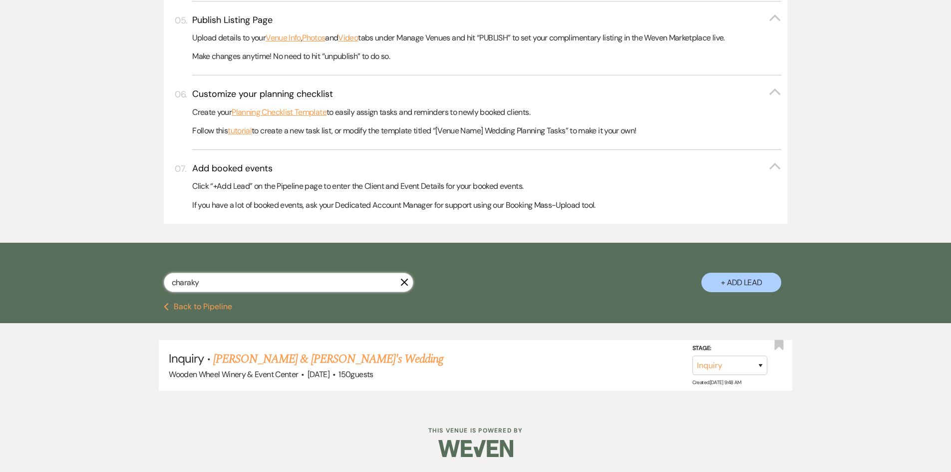
drag, startPoint x: 212, startPoint y: 285, endPoint x: 133, endPoint y: 286, distance: 78.4
click at [133, 286] on div "charaky X + Add Lead" at bounding box center [475, 274] width 719 height 52
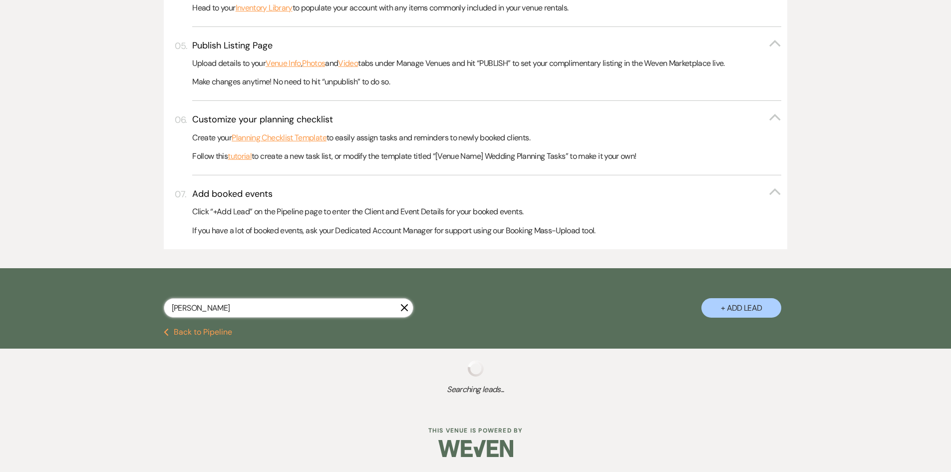
scroll to position [435, 0]
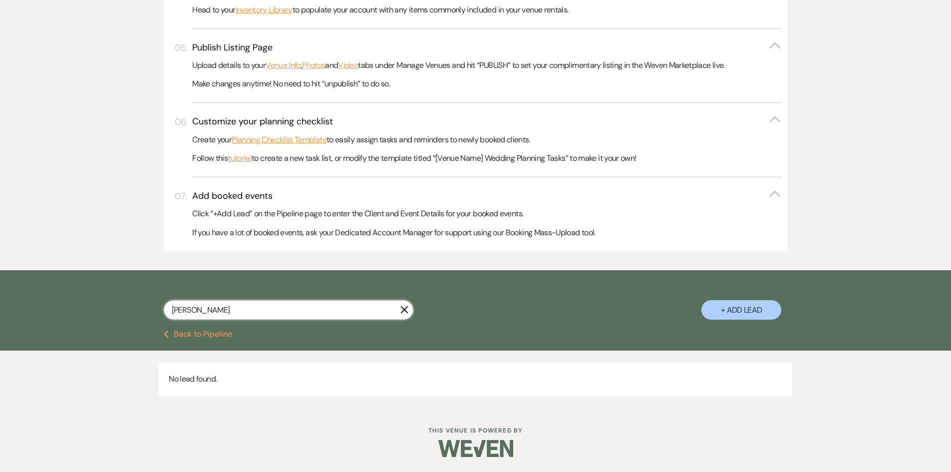
drag, startPoint x: 202, startPoint y: 313, endPoint x: 228, endPoint y: 343, distance: 40.0
click at [119, 311] on div "[PERSON_NAME] X + Add Lead" at bounding box center [475, 301] width 719 height 52
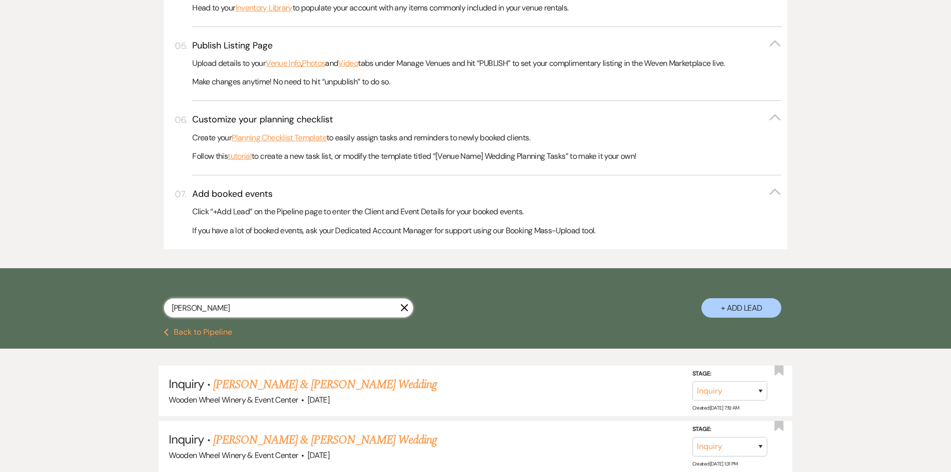
scroll to position [462, 0]
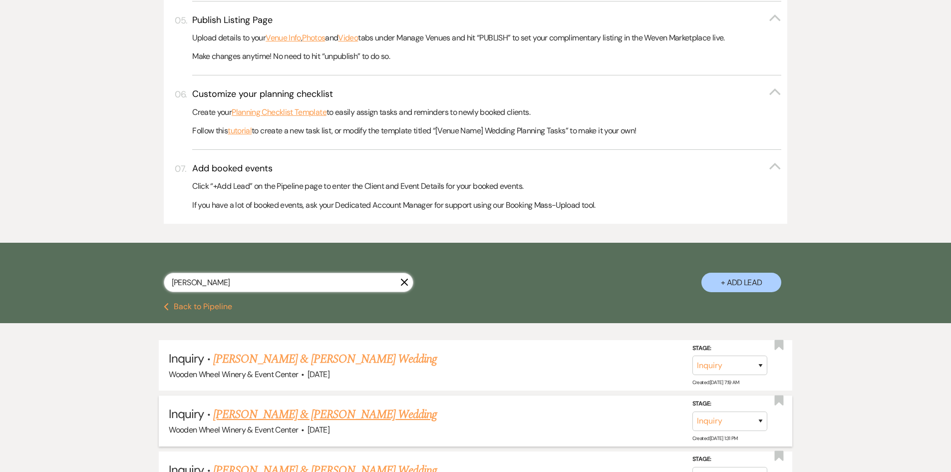
type input "[PERSON_NAME]"
click at [258, 416] on link "[PERSON_NAME] & [PERSON_NAME] Wedding" at bounding box center [325, 415] width 224 height 18
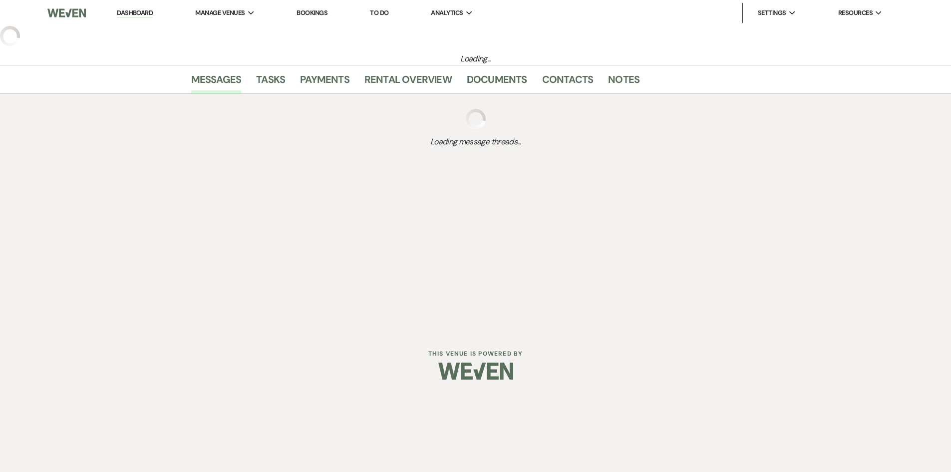
select select "5"
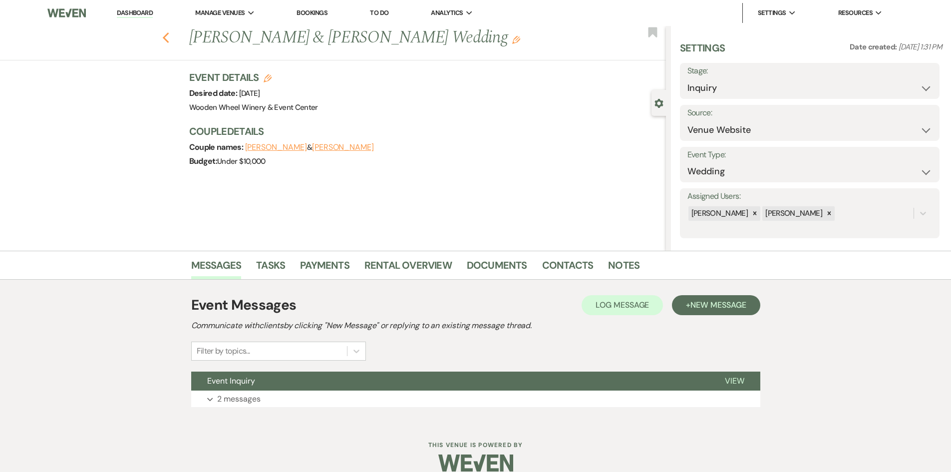
click at [169, 36] on use "button" at bounding box center [165, 37] width 6 height 11
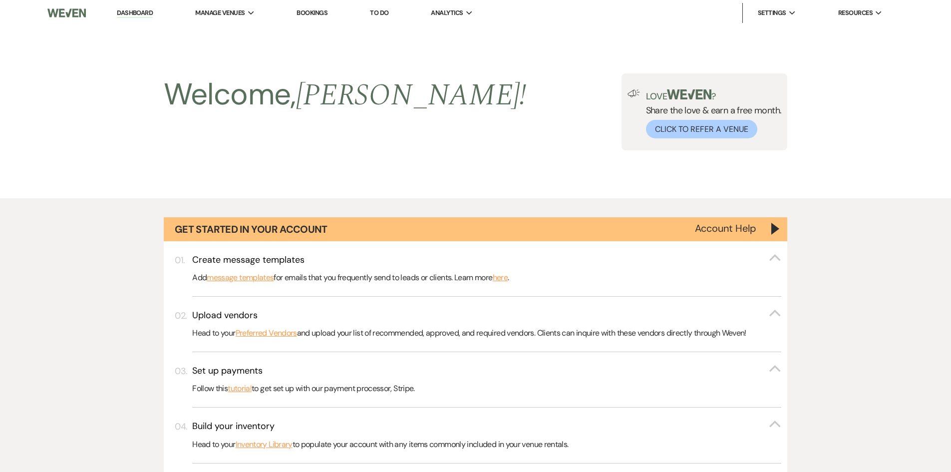
scroll to position [462, 0]
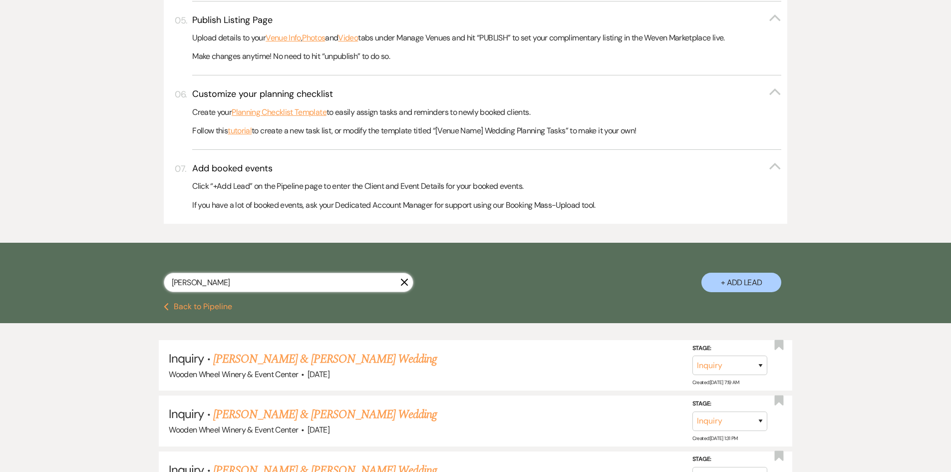
drag, startPoint x: 210, startPoint y: 279, endPoint x: 107, endPoint y: 287, distance: 103.7
click at [107, 287] on div "[PERSON_NAME] + Add Lead" at bounding box center [475, 273] width 951 height 60
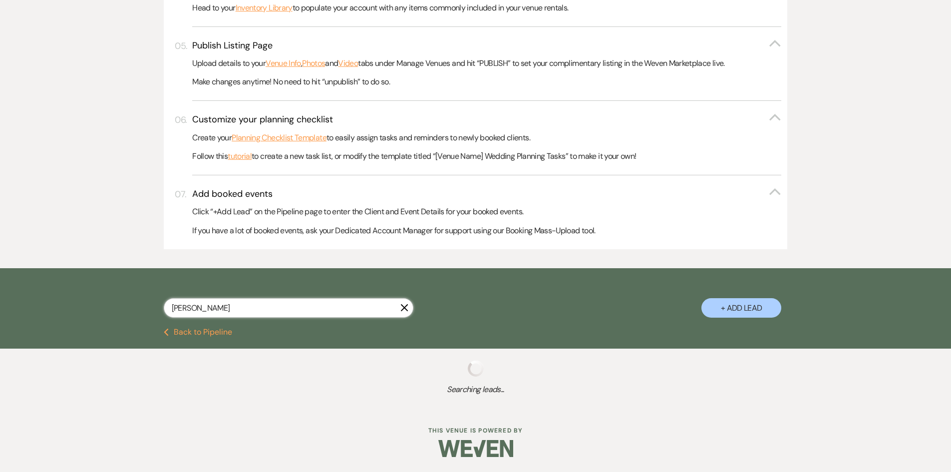
scroll to position [462, 0]
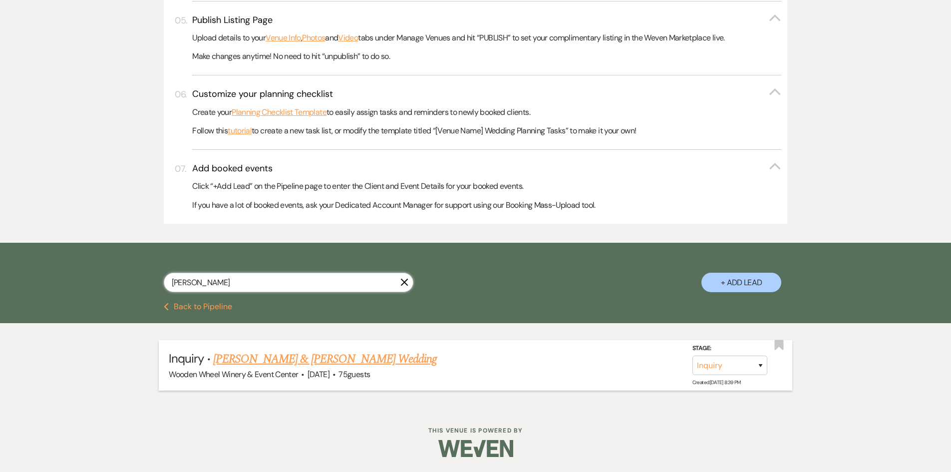
type input "[PERSON_NAME]"
click at [274, 360] on link "[PERSON_NAME] & [PERSON_NAME] Wedding" at bounding box center [325, 359] width 224 height 18
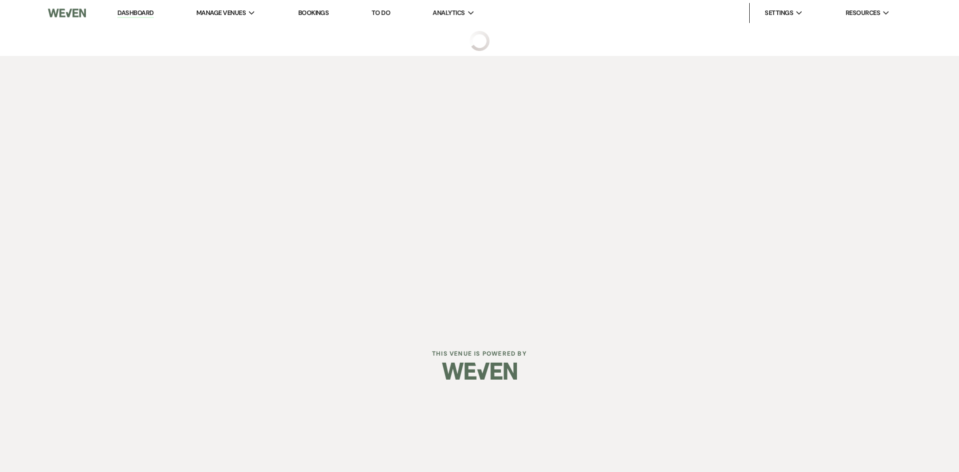
select select "5"
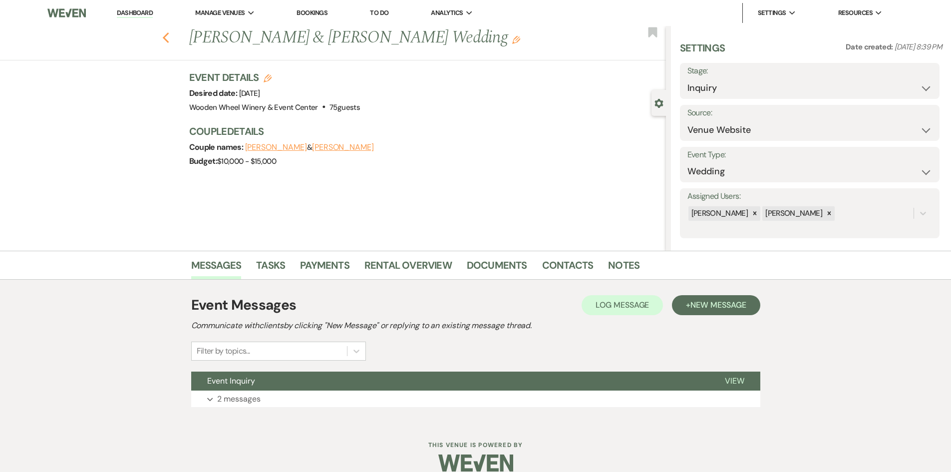
click at [167, 41] on icon "Previous" at bounding box center [165, 38] width 7 height 12
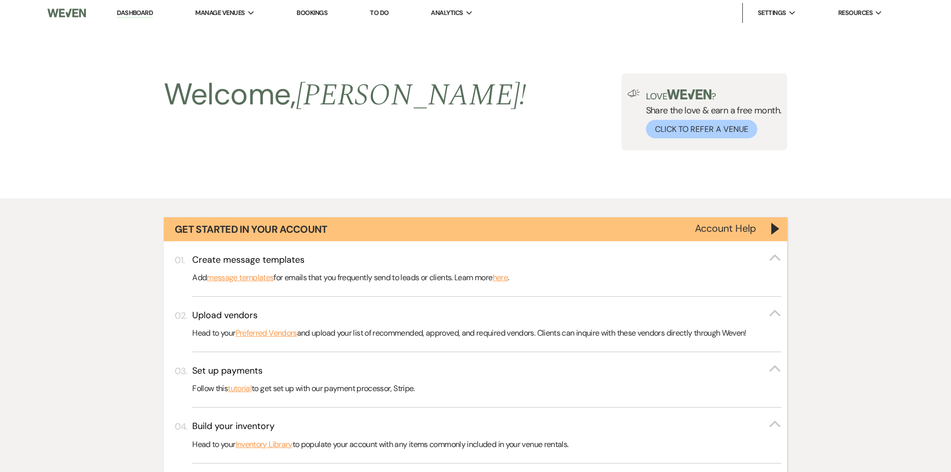
scroll to position [462, 0]
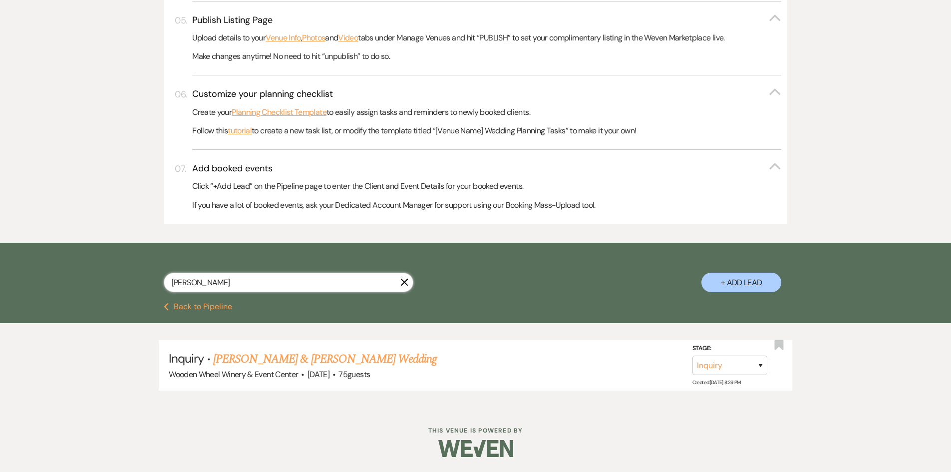
drag, startPoint x: 216, startPoint y: 281, endPoint x: 101, endPoint y: 277, distance: 114.9
click at [101, 277] on div "[PERSON_NAME] + Add Lead" at bounding box center [475, 273] width 951 height 60
type input "[PERSON_NAME]"
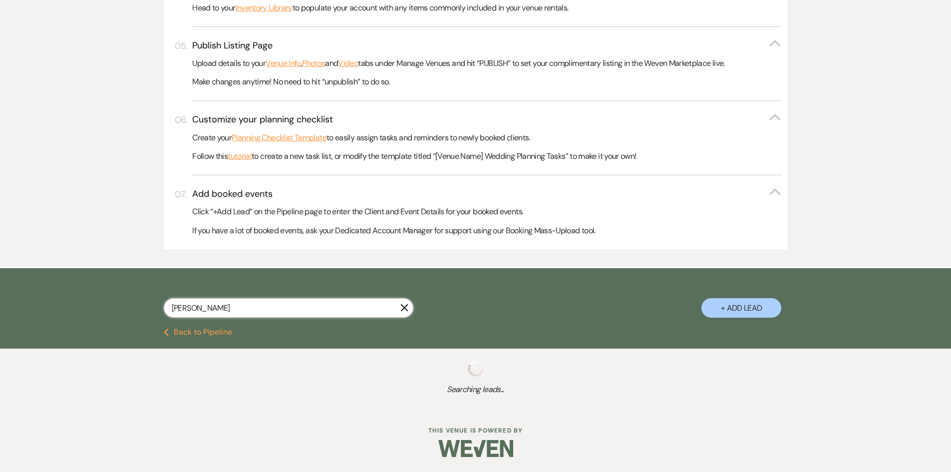
scroll to position [462, 0]
select select "2"
select select "5"
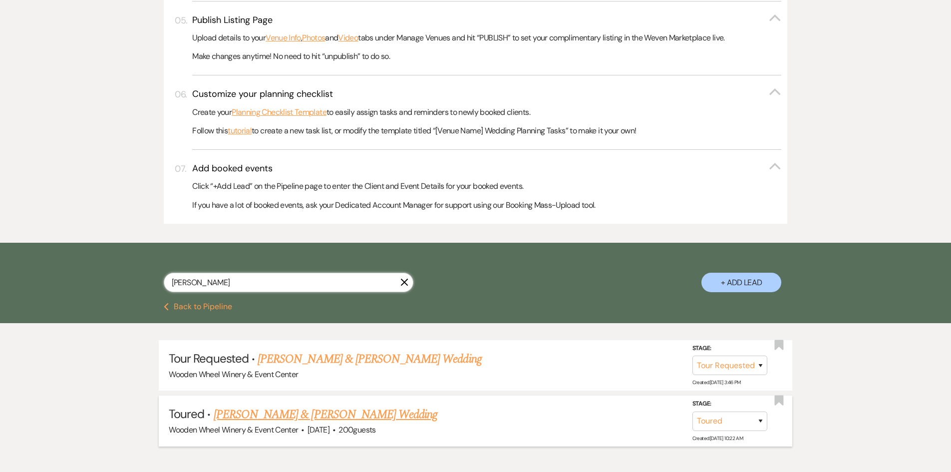
type input "[PERSON_NAME]"
click at [256, 420] on link "[PERSON_NAME] & [PERSON_NAME] Wedding" at bounding box center [326, 415] width 224 height 18
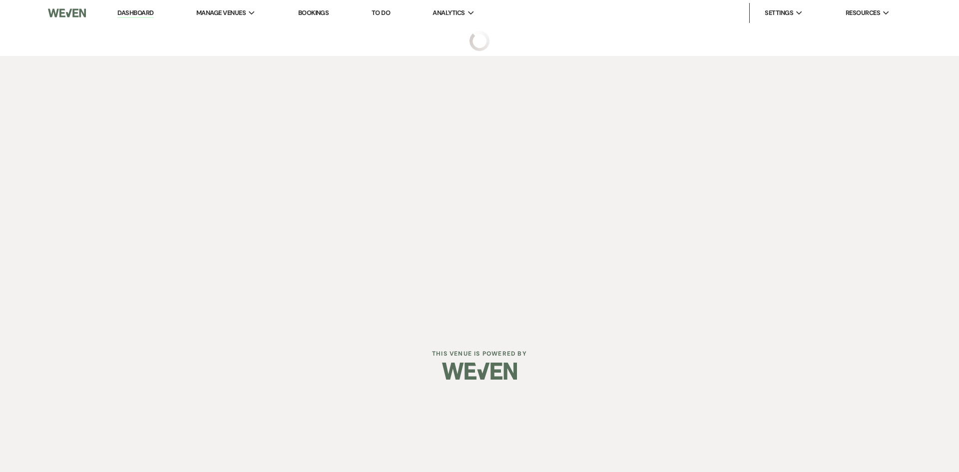
select select "5"
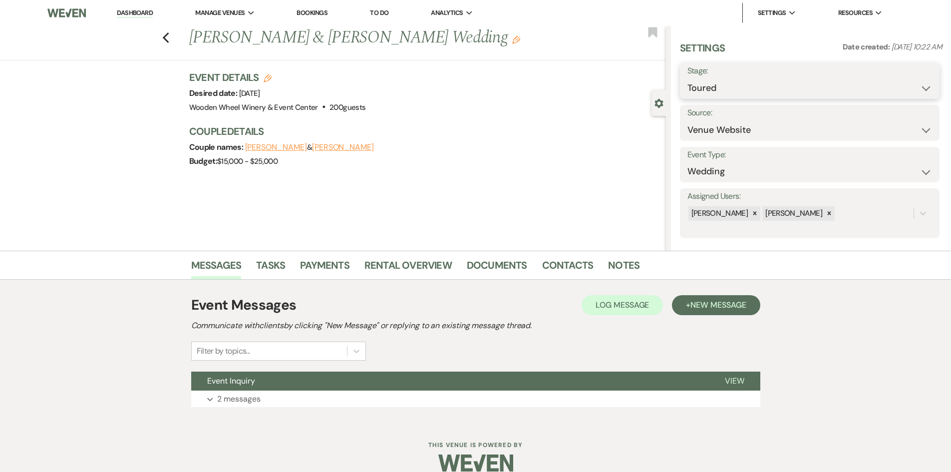
click at [919, 89] on select "Inquiry Follow Up Tour Requested Tour Confirmed Toured Proposal Sent Booked Lost" at bounding box center [810, 87] width 245 height 19
select select "7"
click at [688, 78] on select "Inquiry Follow Up Tour Requested Tour Confirmed Toured Proposal Sent Booked Lost" at bounding box center [810, 87] width 245 height 19
drag, startPoint x: 906, startPoint y: 82, endPoint x: 892, endPoint y: 83, distance: 14.0
click at [892, 83] on button "Save" at bounding box center [911, 81] width 56 height 20
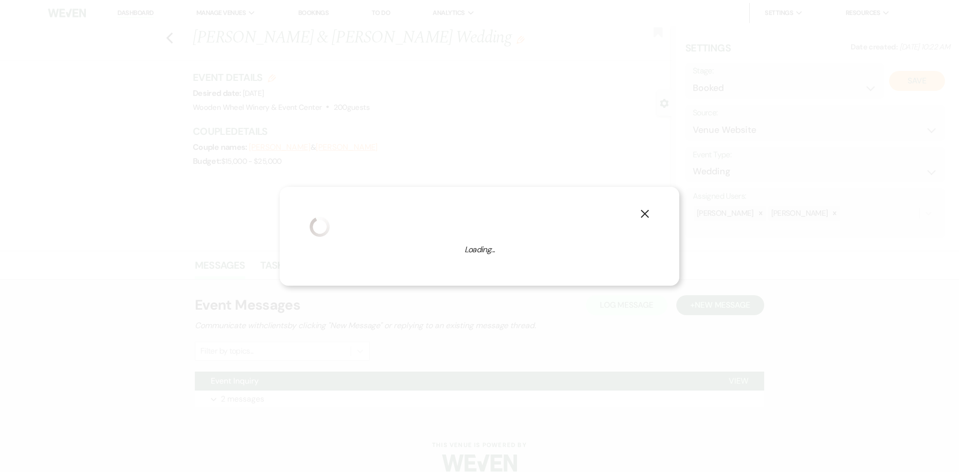
select select "1"
select select "819"
select select "false"
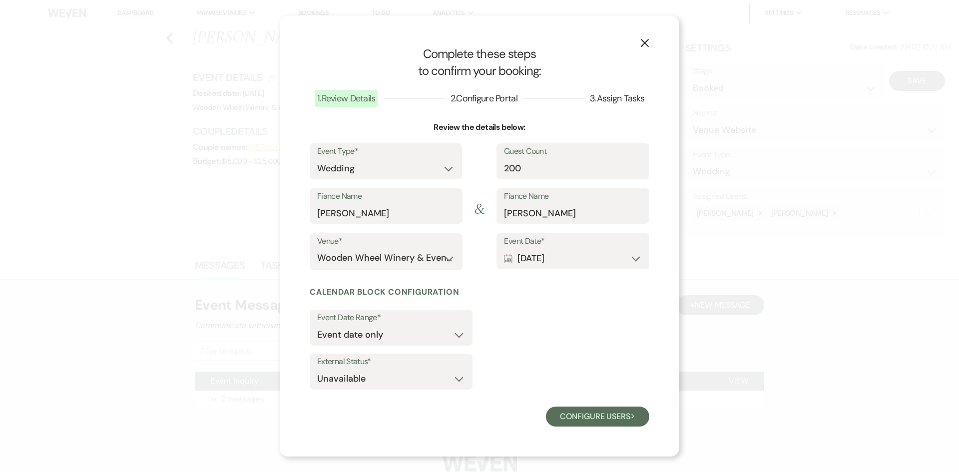
click at [643, 39] on icon "X" at bounding box center [644, 42] width 9 height 9
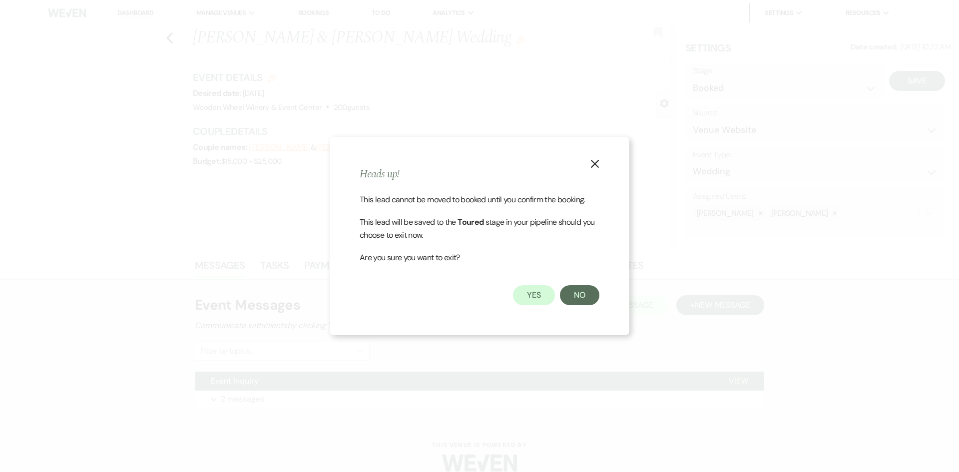
click at [600, 159] on button "X" at bounding box center [594, 163] width 15 height 17
click at [594, 164] on icon "X" at bounding box center [594, 163] width 9 height 9
drag, startPoint x: 582, startPoint y: 296, endPoint x: 576, endPoint y: 297, distance: 5.6
click at [582, 296] on button "No" at bounding box center [579, 295] width 39 height 20
click at [538, 290] on button "Yes" at bounding box center [534, 295] width 42 height 20
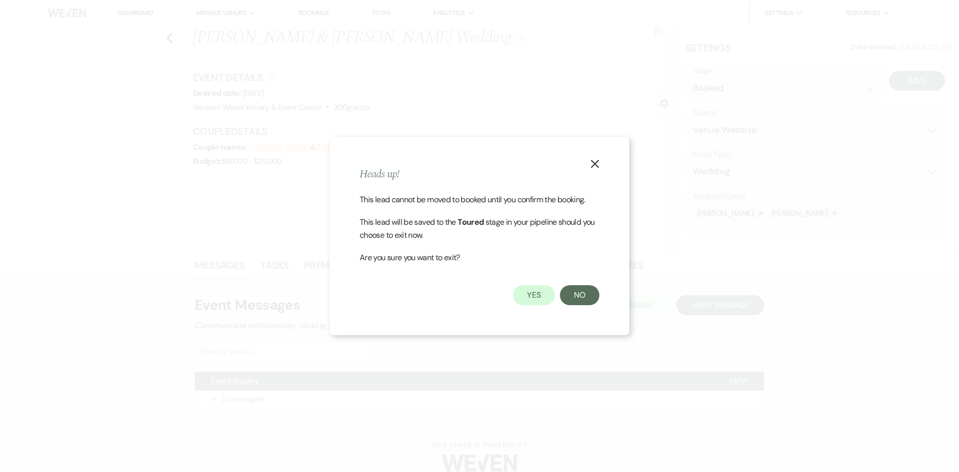
select select "5"
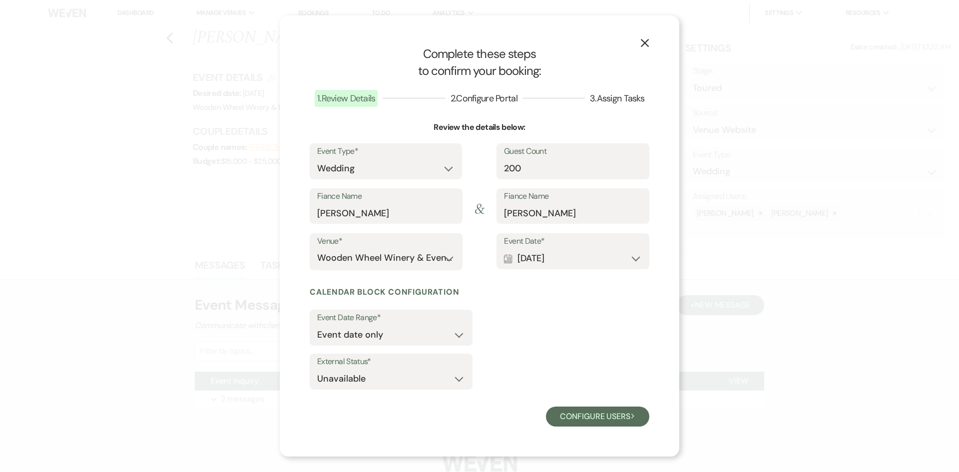
click at [646, 42] on icon "X" at bounding box center [644, 42] width 9 height 9
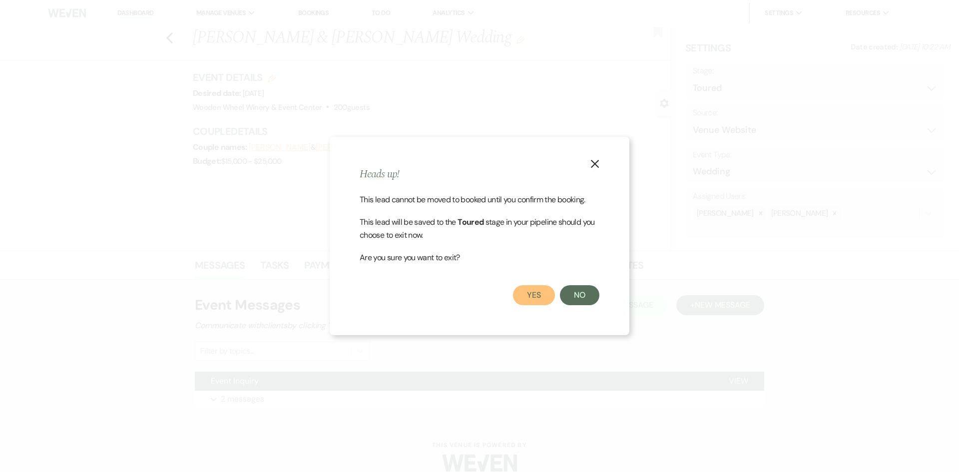
click at [529, 289] on button "Yes" at bounding box center [534, 295] width 42 height 20
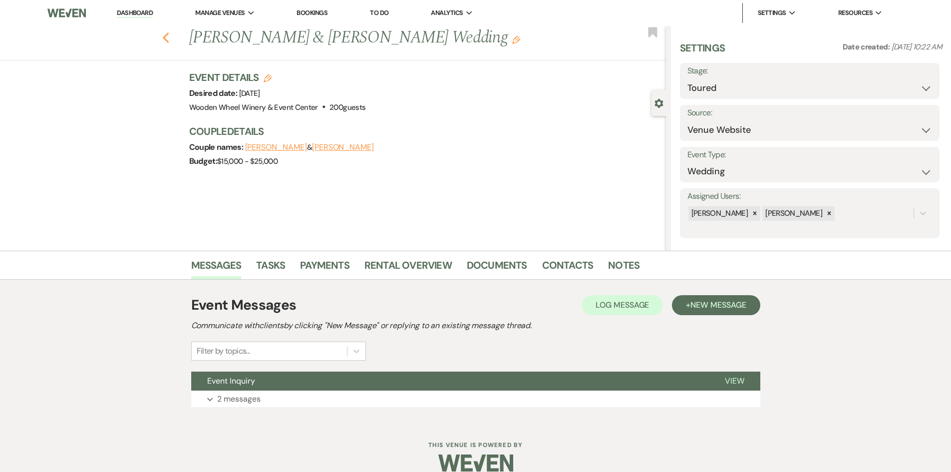
click at [168, 39] on use "button" at bounding box center [165, 37] width 6 height 11
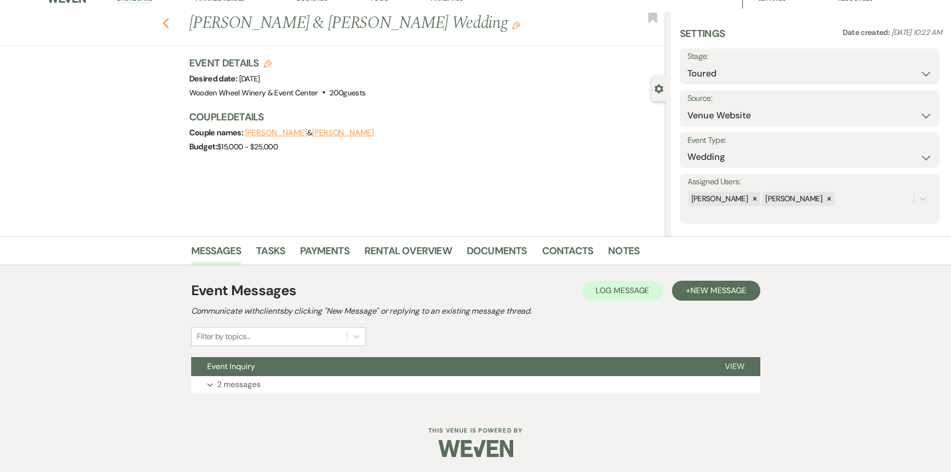
select select "2"
select select "5"
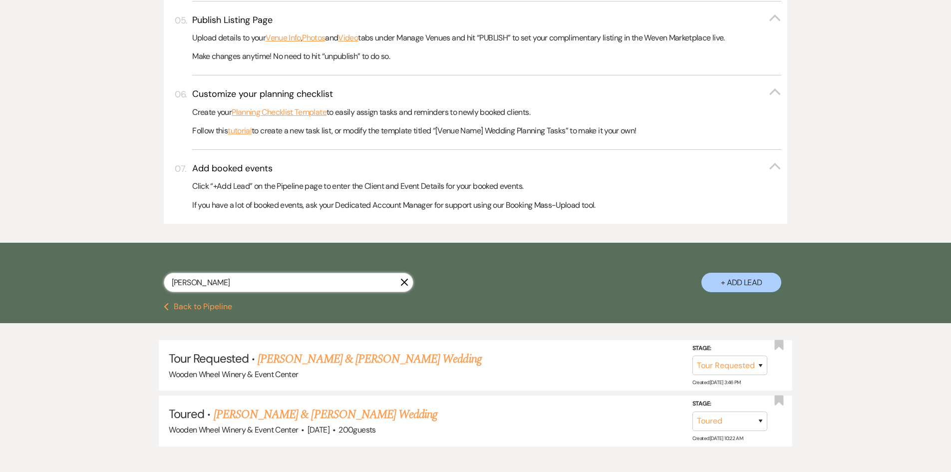
drag, startPoint x: 209, startPoint y: 287, endPoint x: 111, endPoint y: 272, distance: 98.6
click at [111, 272] on div "[PERSON_NAME] X + Add Lead" at bounding box center [475, 273] width 951 height 60
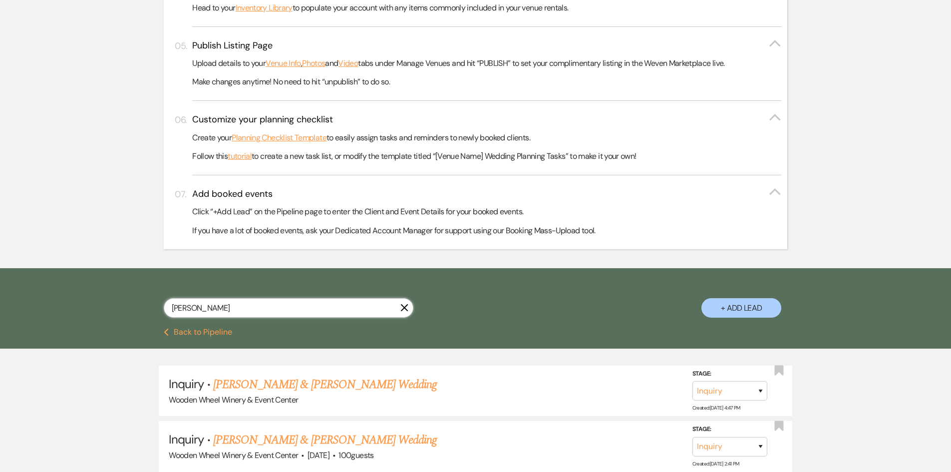
scroll to position [462, 0]
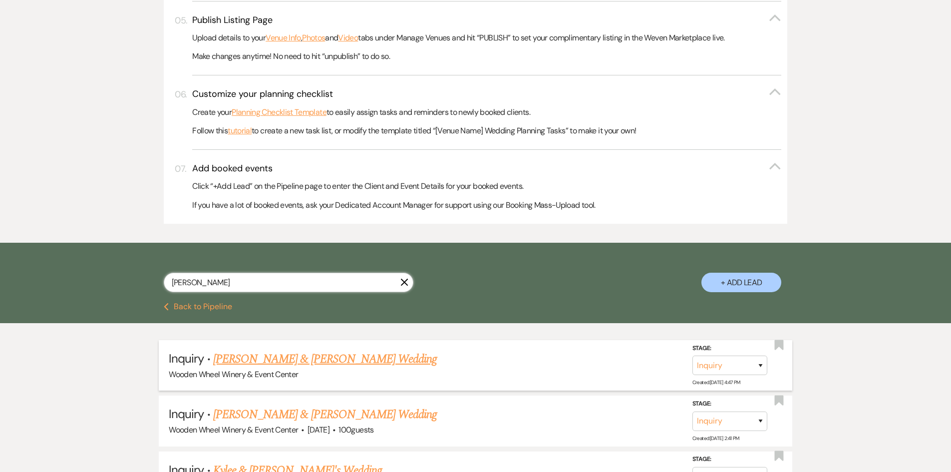
type input "[PERSON_NAME]"
click at [252, 359] on link "[PERSON_NAME] & [PERSON_NAME] Wedding" at bounding box center [325, 359] width 224 height 18
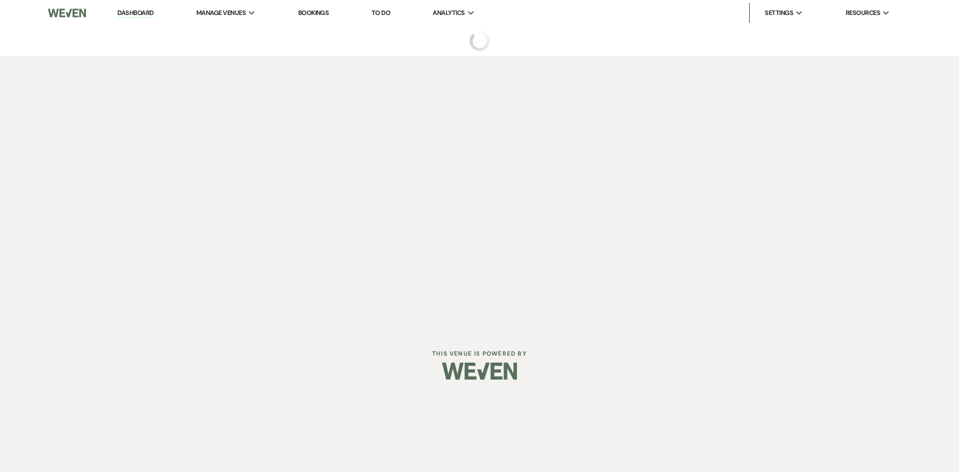
select select "5"
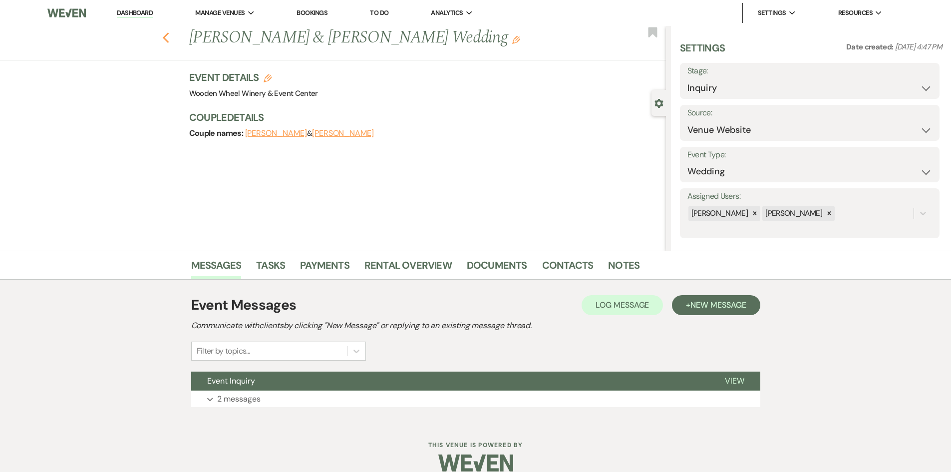
click at [168, 36] on use "button" at bounding box center [165, 37] width 6 height 11
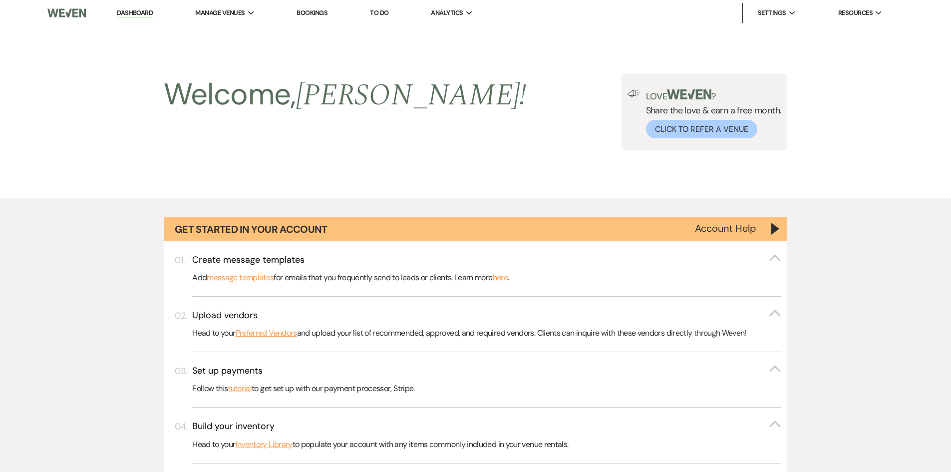
scroll to position [462, 0]
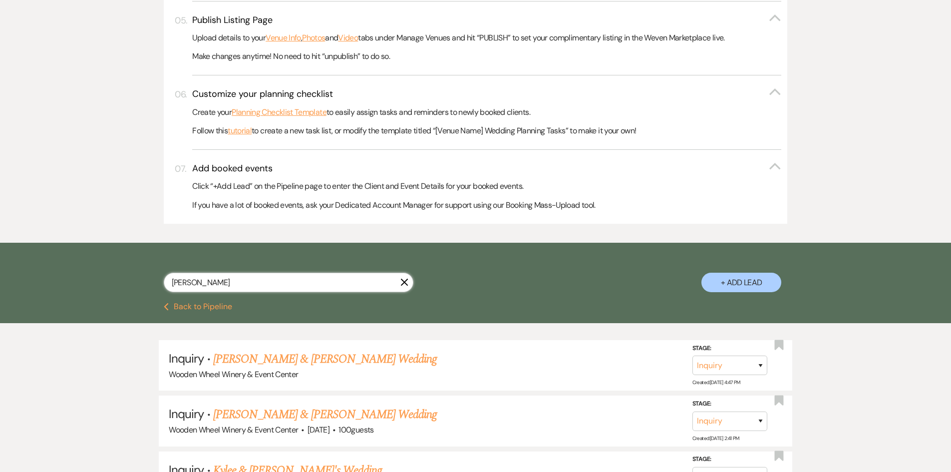
drag, startPoint x: 199, startPoint y: 277, endPoint x: 111, endPoint y: 275, distance: 87.4
click at [111, 275] on div "[PERSON_NAME] + Add Lead" at bounding box center [475, 273] width 951 height 60
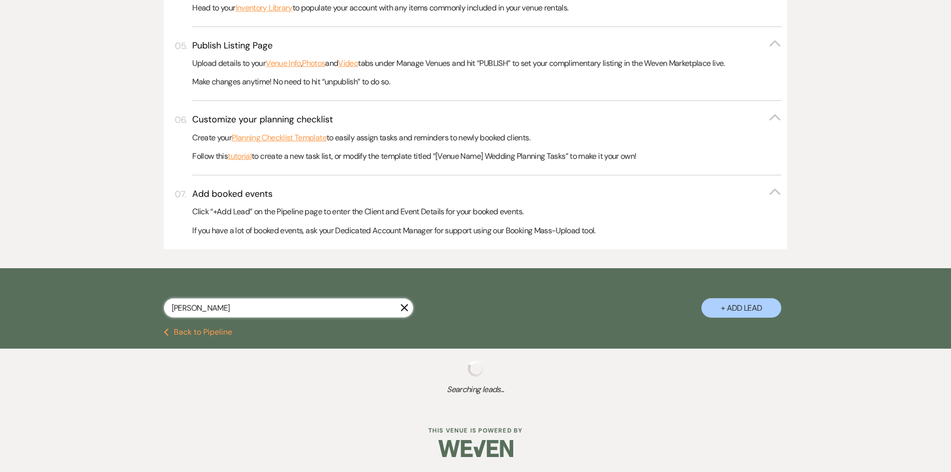
scroll to position [462, 0]
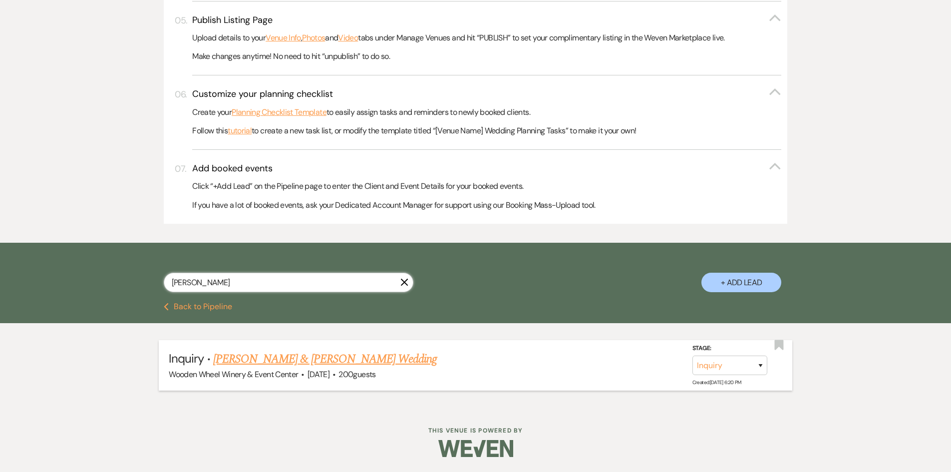
type input "[PERSON_NAME]"
click at [256, 360] on link "[PERSON_NAME] & [PERSON_NAME] Wedding" at bounding box center [325, 359] width 224 height 18
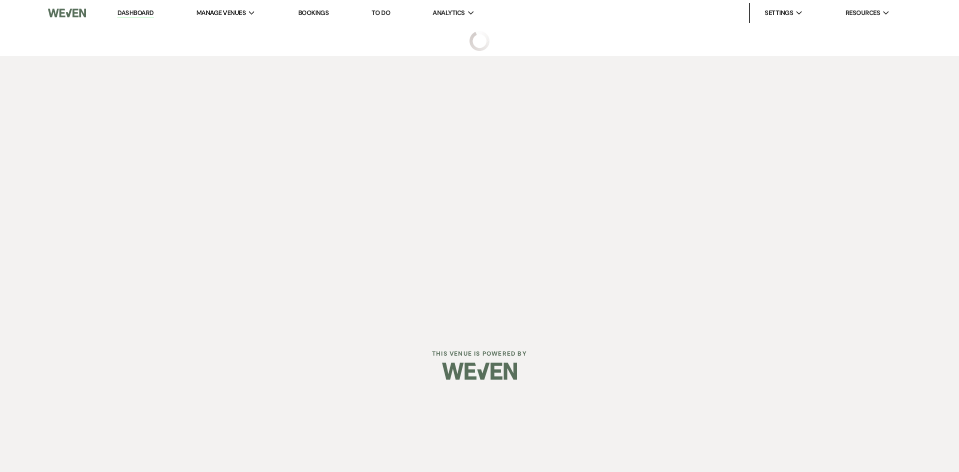
select select "5"
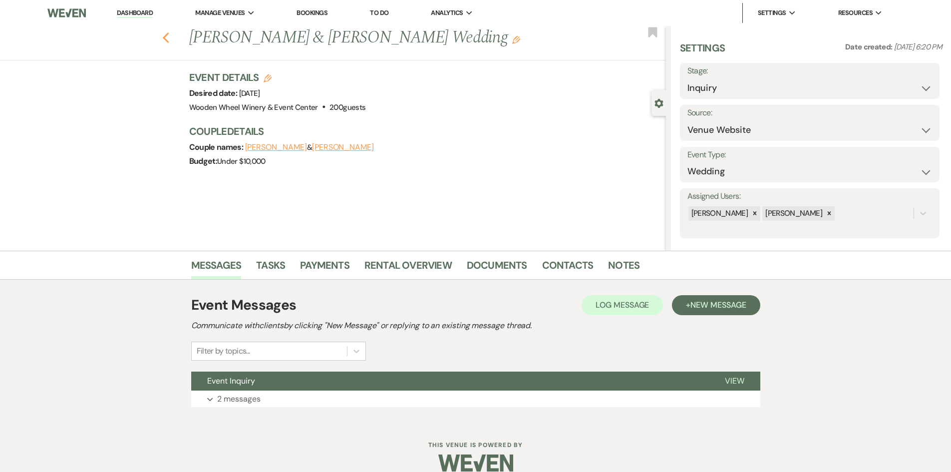
click at [169, 38] on icon "Previous" at bounding box center [165, 38] width 7 height 12
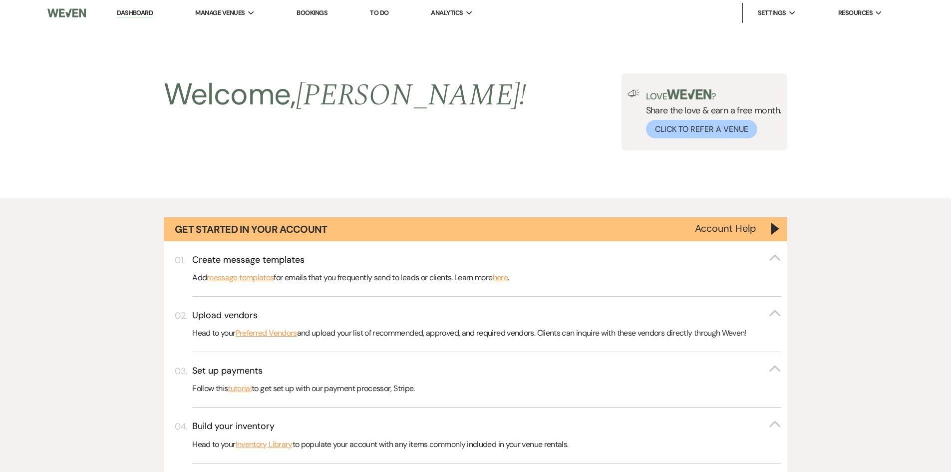
scroll to position [462, 0]
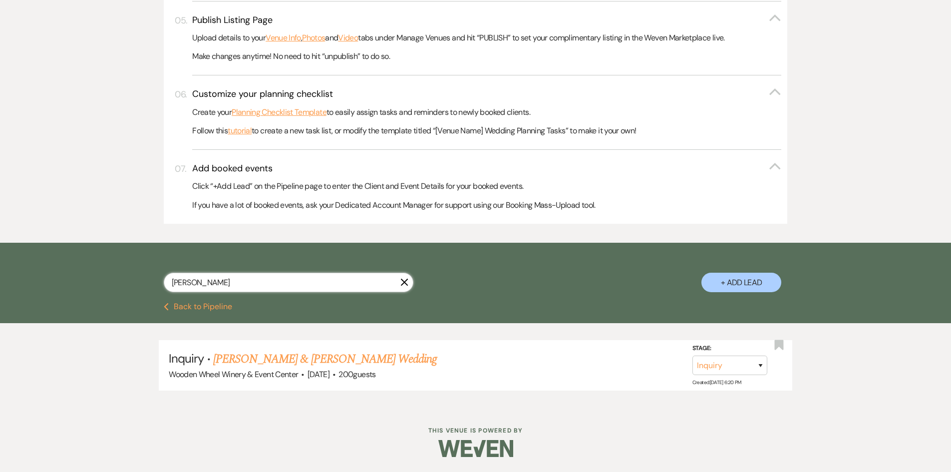
drag, startPoint x: 196, startPoint y: 284, endPoint x: 822, endPoint y: 351, distance: 629.4
click at [122, 288] on div "[PERSON_NAME] + Add Lead" at bounding box center [475, 274] width 719 height 52
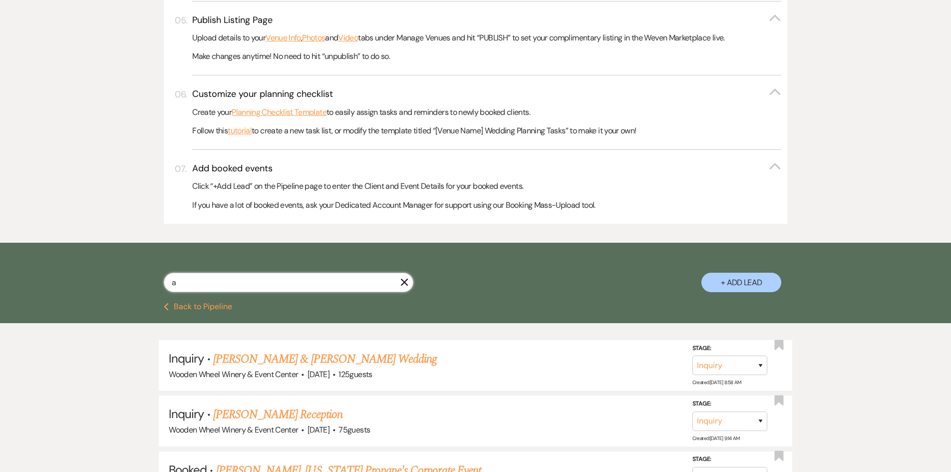
scroll to position [437, 0]
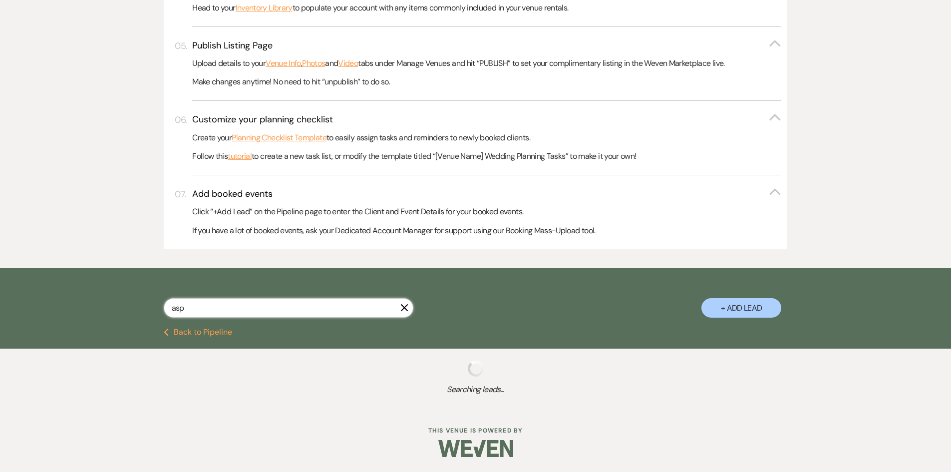
type input "aspe"
select select "2"
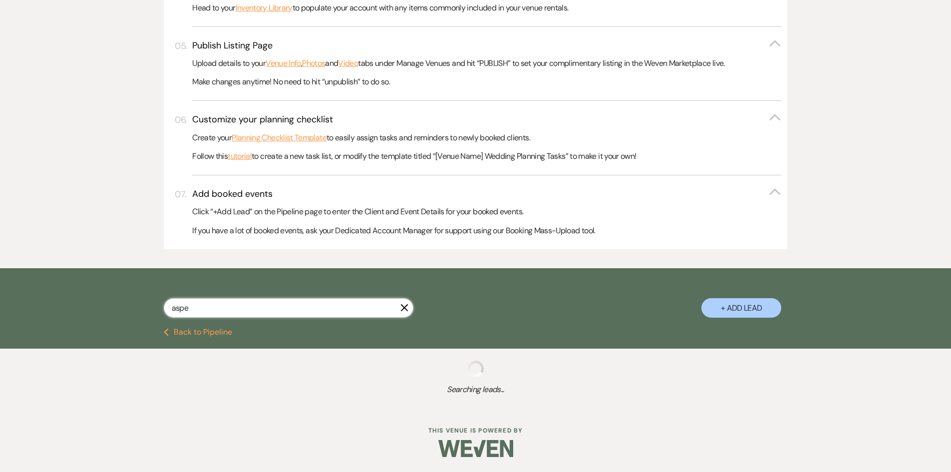
select select "8"
select select "4"
select select "8"
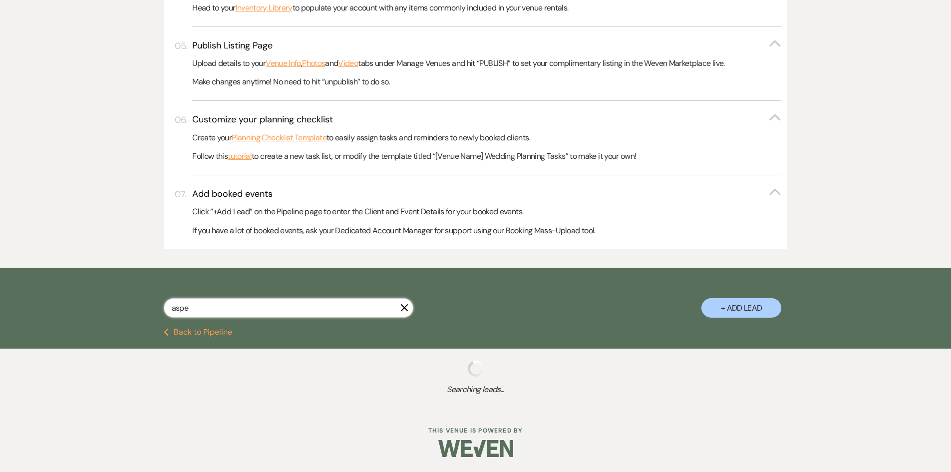
select select "1"
select select "2"
select select "5"
select select "8"
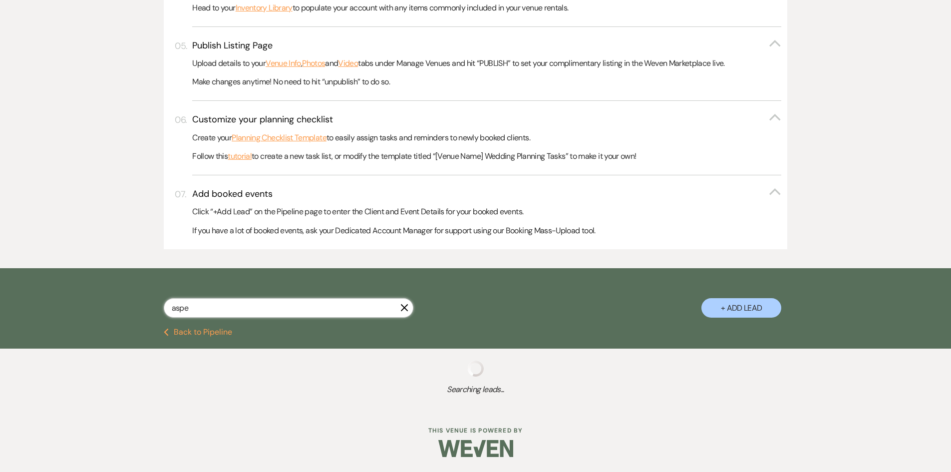
select select "8"
select select "1"
select select "2"
select select "8"
select select "1"
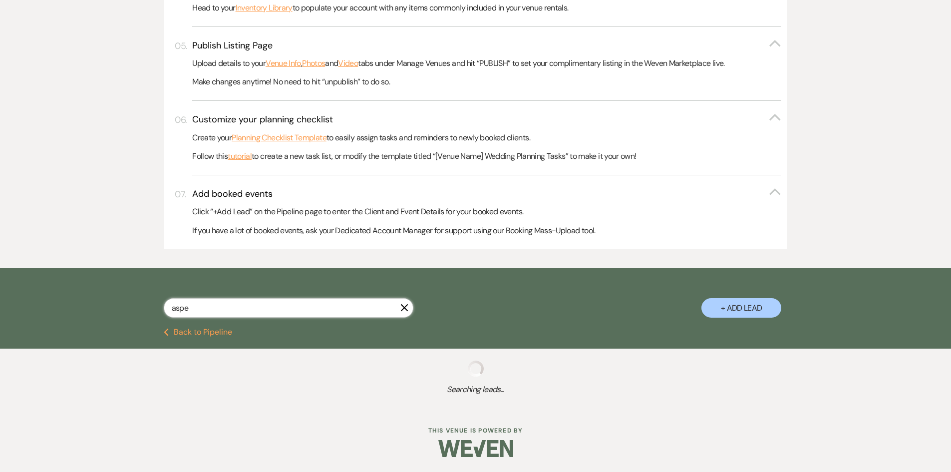
select select "8"
select select "1"
select select "2"
select select "4"
select select "8"
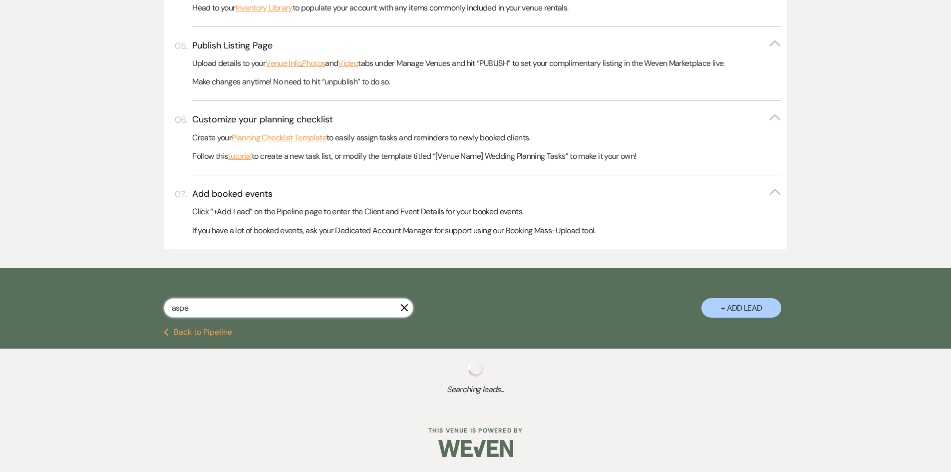
select select "4"
select select "6"
select select "8"
select select "1"
select select "4"
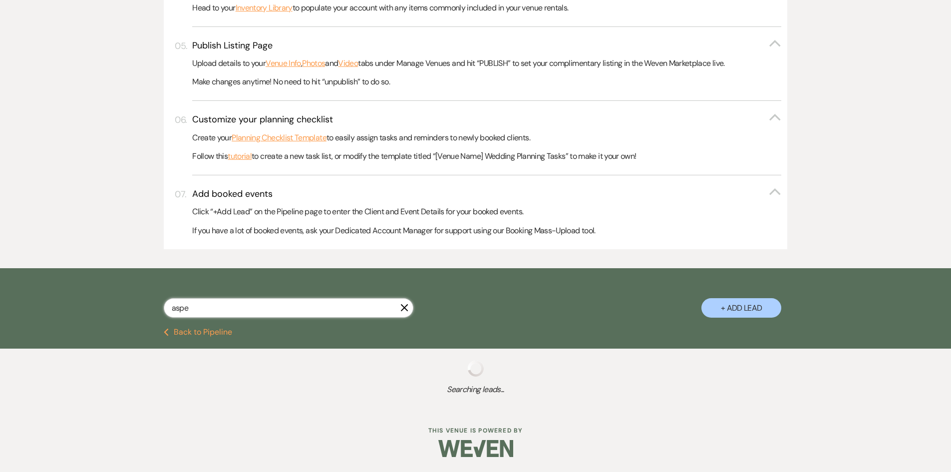
select select "6"
select select "5"
select select "2"
select select "5"
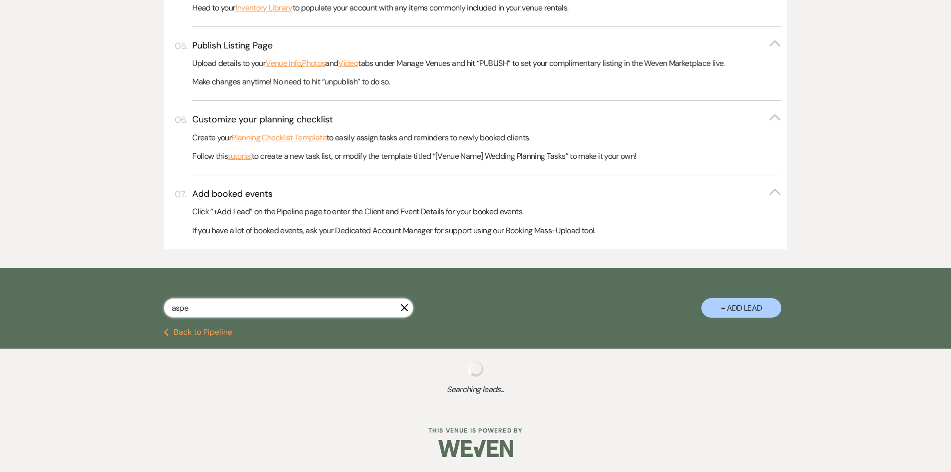
select select "5"
select select "2"
select select "6"
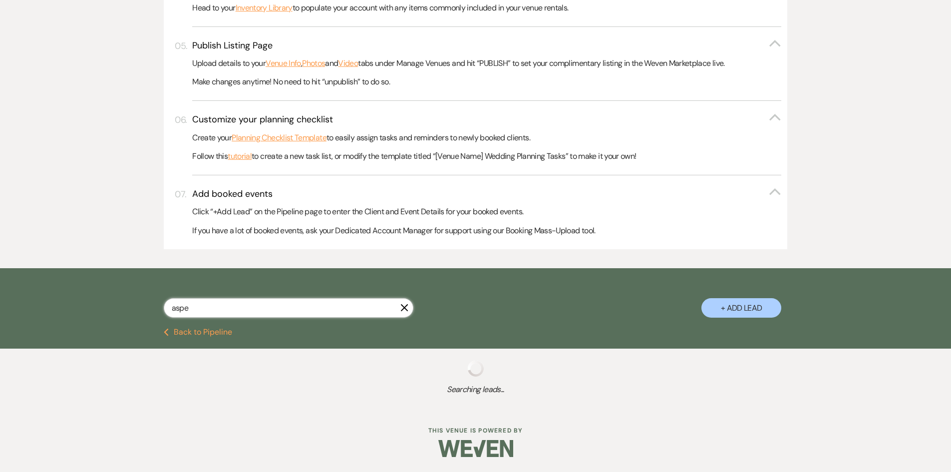
select select "6"
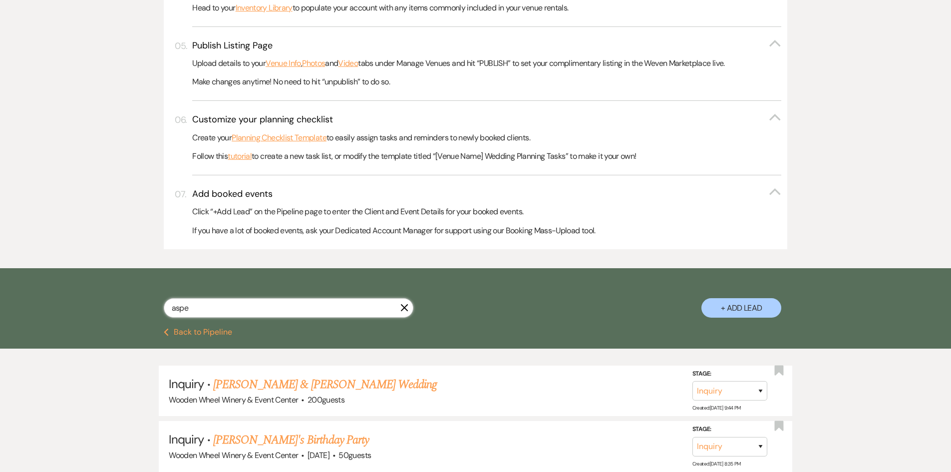
scroll to position [462, 0]
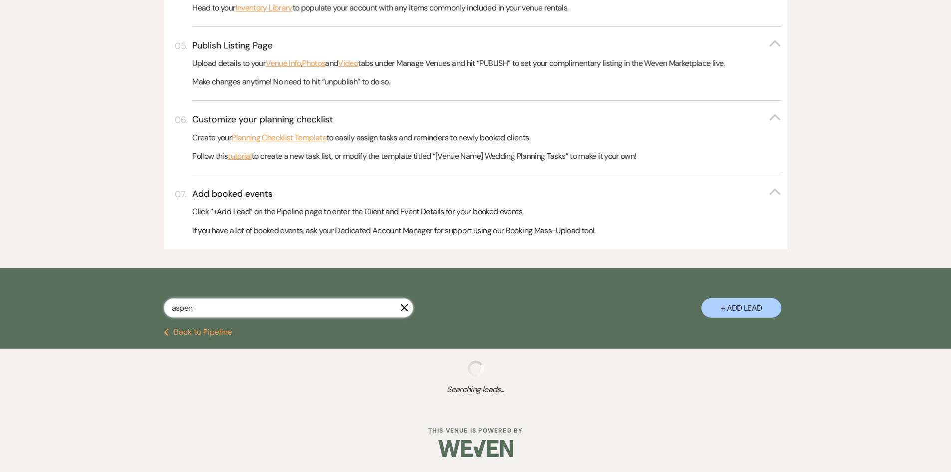
scroll to position [462, 0]
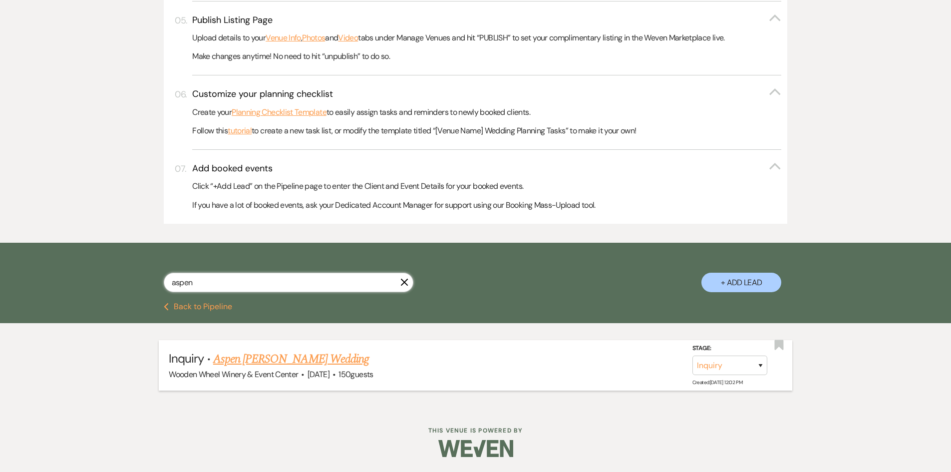
type input "aspen"
click at [248, 357] on link "Aspen [PERSON_NAME] Wedding" at bounding box center [291, 359] width 156 height 18
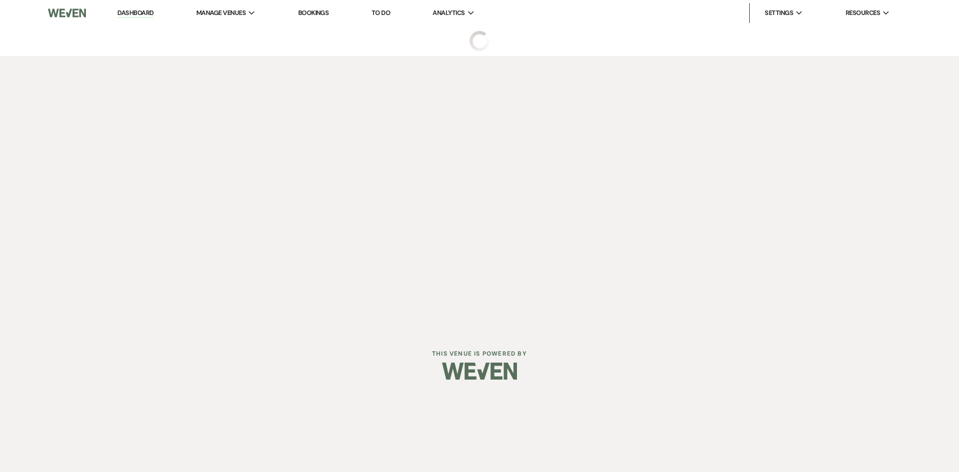
select select "5"
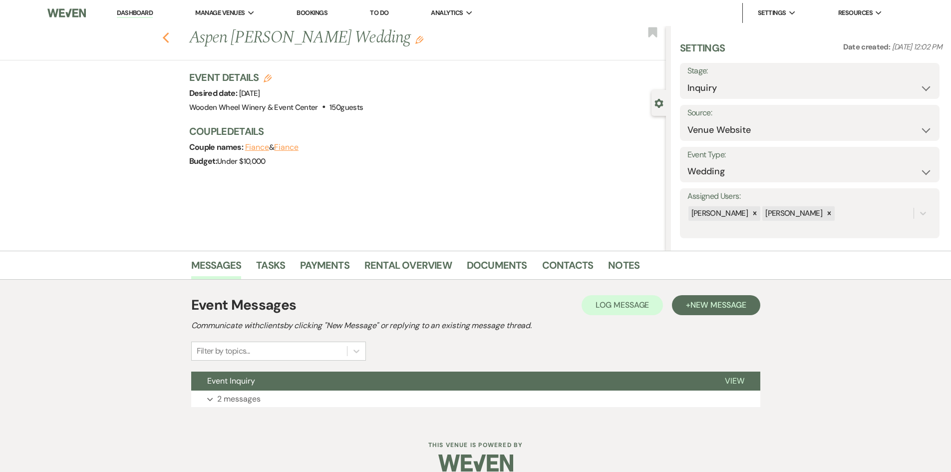
click at [170, 38] on icon "Previous" at bounding box center [165, 38] width 7 height 12
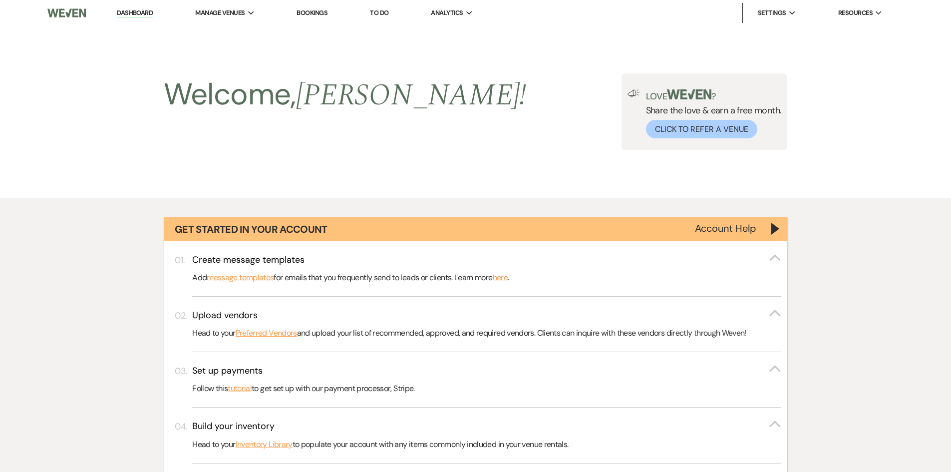
scroll to position [462, 0]
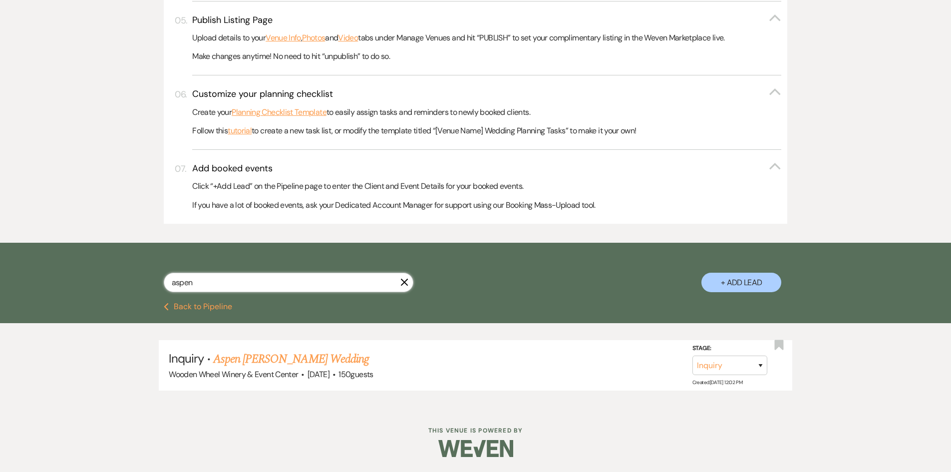
drag, startPoint x: 203, startPoint y: 281, endPoint x: 104, endPoint y: 283, distance: 98.9
click at [104, 283] on div "aspen X + Add Lead" at bounding box center [475, 273] width 951 height 60
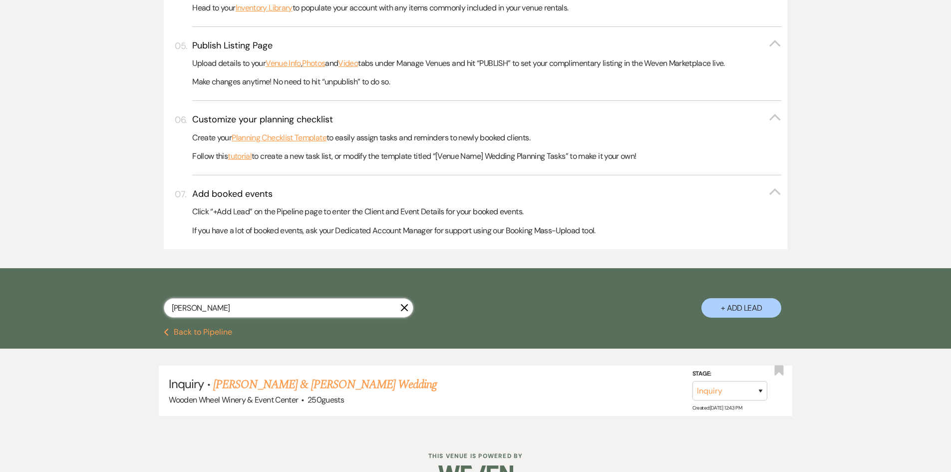
scroll to position [462, 0]
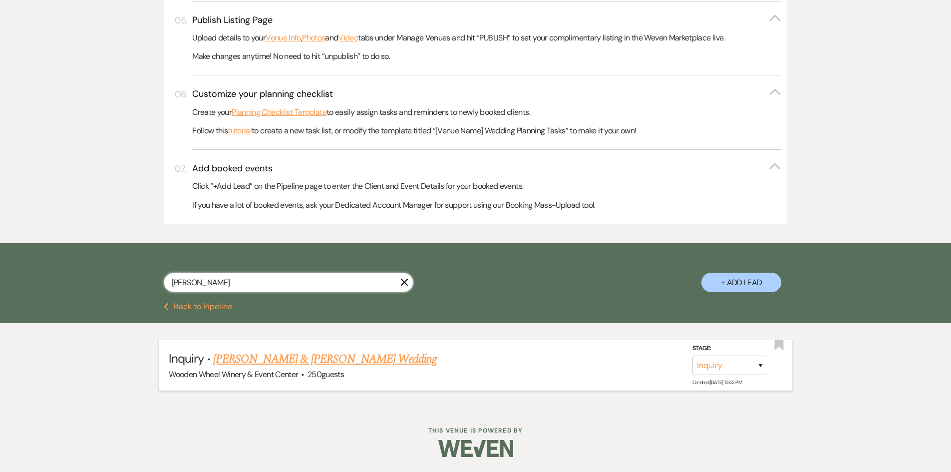
type input "[PERSON_NAME]"
click at [256, 359] on link "[PERSON_NAME] & [PERSON_NAME] Wedding" at bounding box center [325, 359] width 224 height 18
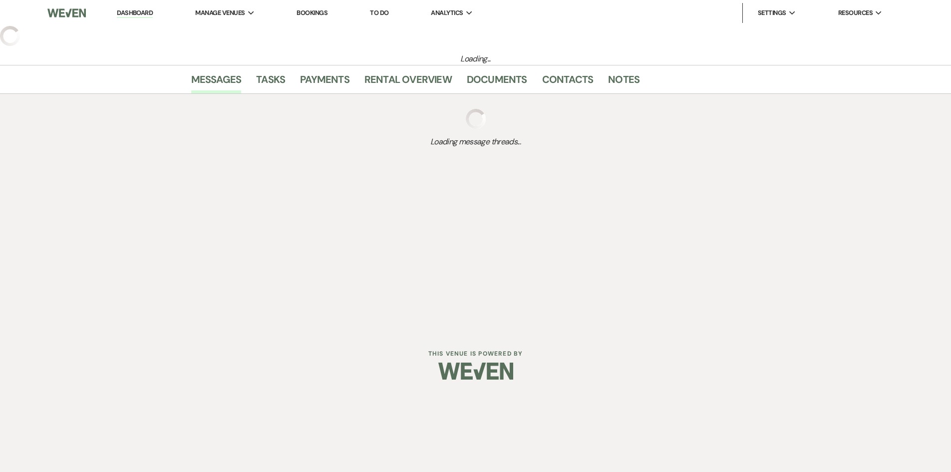
select select "5"
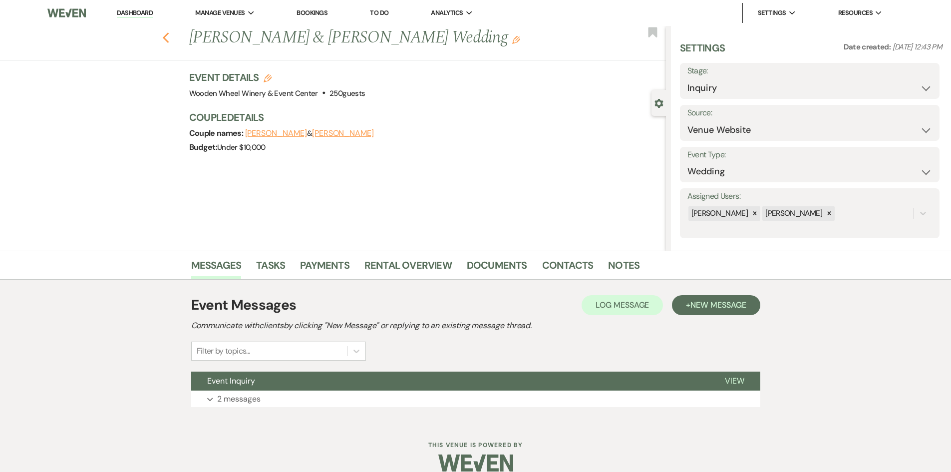
click at [169, 38] on use "button" at bounding box center [165, 37] width 6 height 11
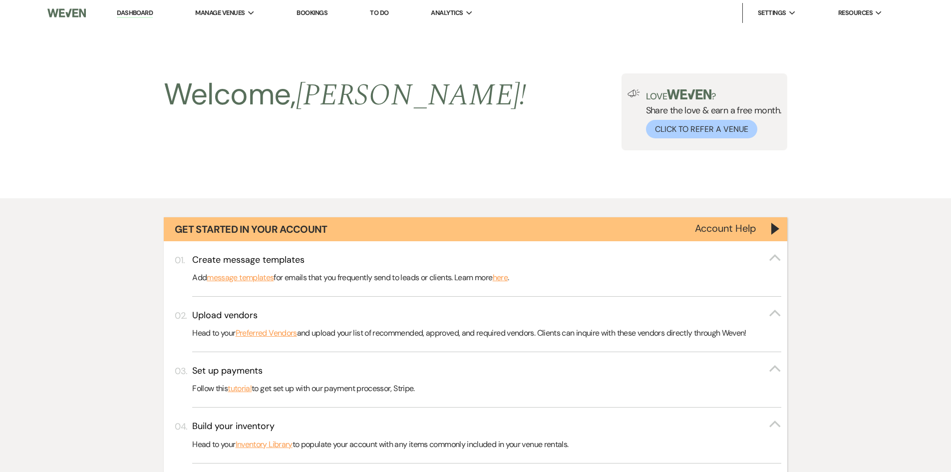
scroll to position [462, 0]
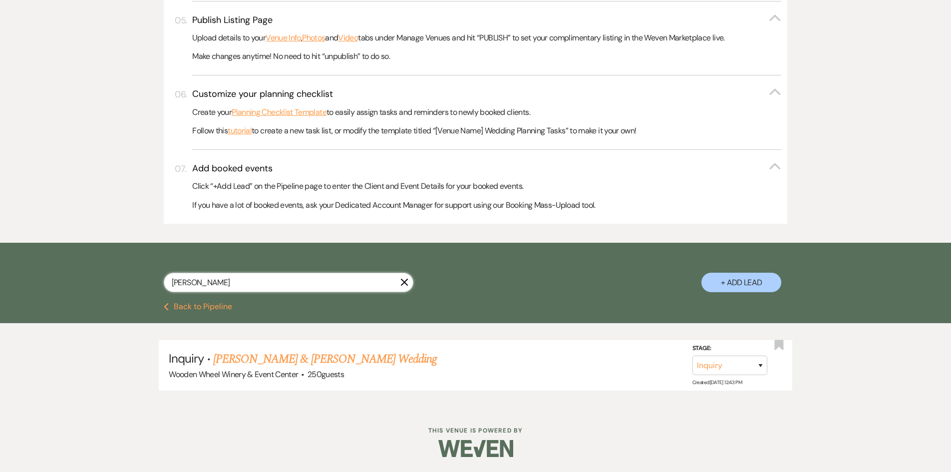
drag, startPoint x: 200, startPoint y: 280, endPoint x: 138, endPoint y: 293, distance: 63.8
click at [101, 271] on div "[PERSON_NAME] + Add Lead" at bounding box center [475, 273] width 951 height 60
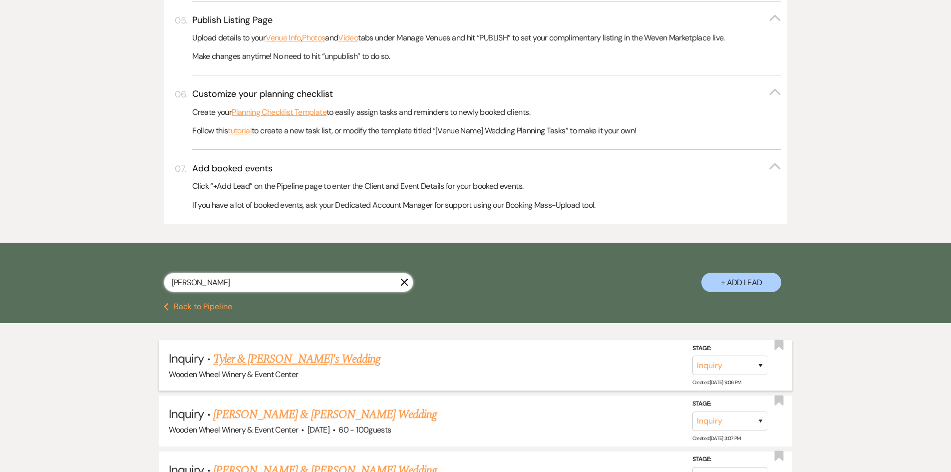
type input "[PERSON_NAME]"
click at [233, 357] on link "Tyler & [PERSON_NAME]'s Wedding" at bounding box center [296, 359] width 167 height 18
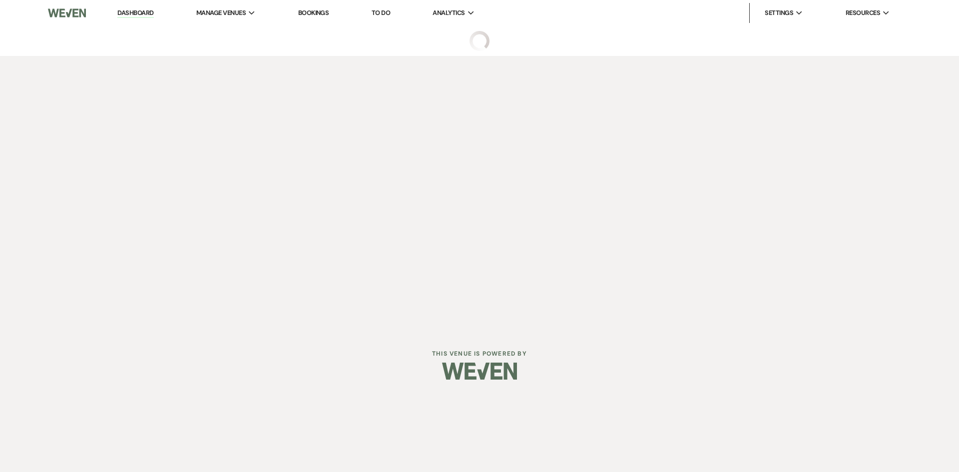
select select "5"
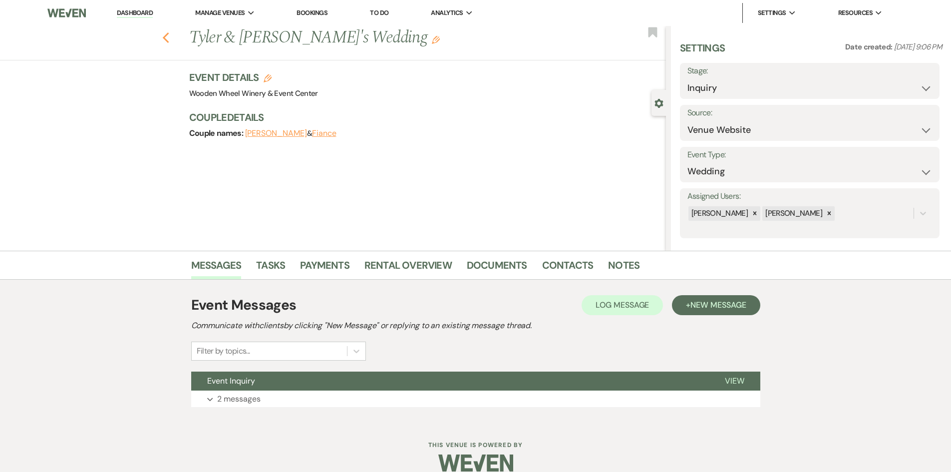
click at [170, 37] on icon "Previous" at bounding box center [165, 38] width 7 height 12
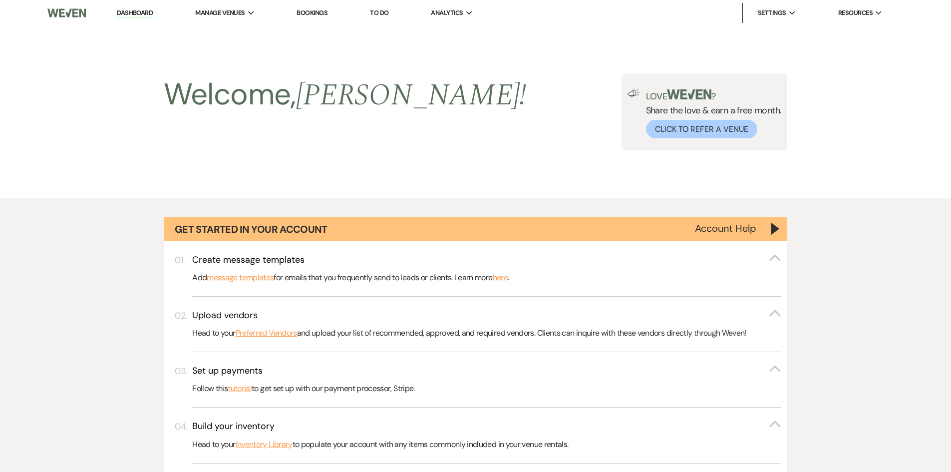
scroll to position [462, 0]
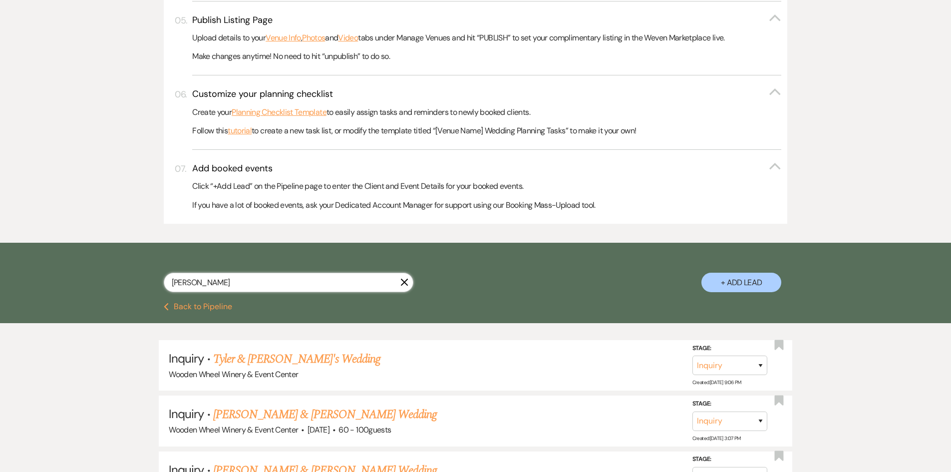
drag, startPoint x: 203, startPoint y: 284, endPoint x: 176, endPoint y: 286, distance: 27.5
click at [119, 286] on div "[PERSON_NAME] + Add Lead" at bounding box center [475, 274] width 719 height 52
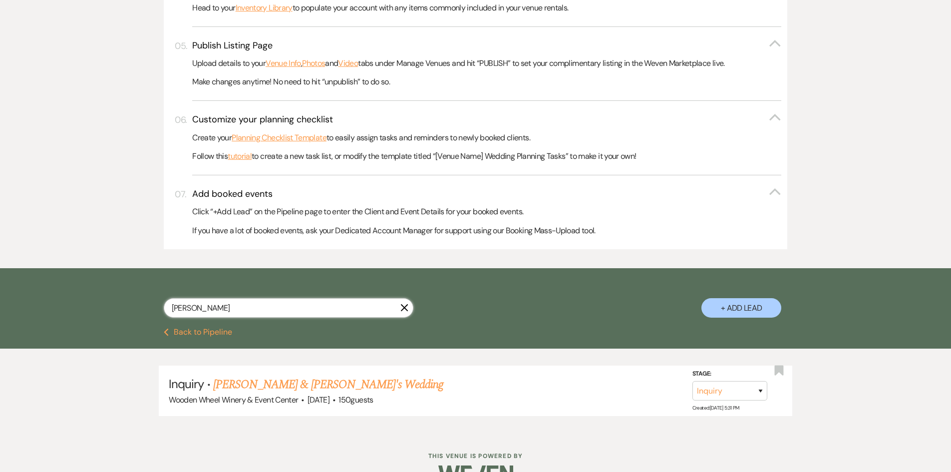
scroll to position [462, 0]
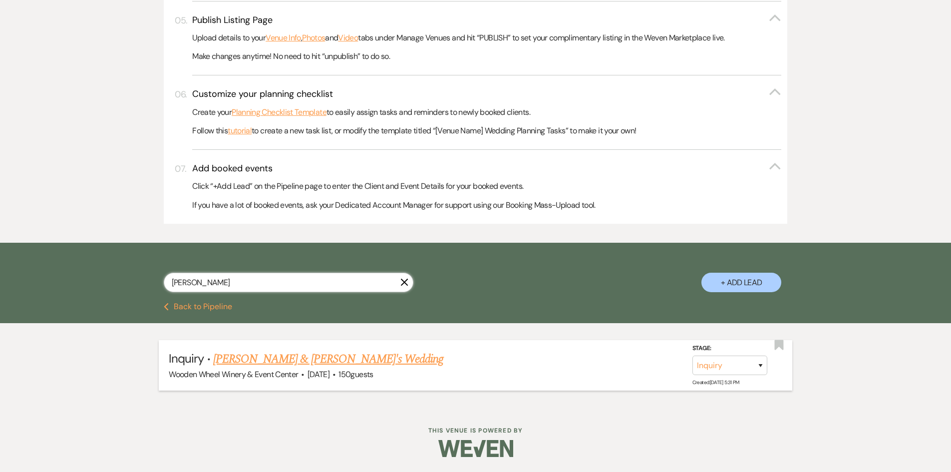
type input "[PERSON_NAME]"
click at [238, 362] on link "[PERSON_NAME] & [PERSON_NAME]'s Wedding" at bounding box center [328, 359] width 231 height 18
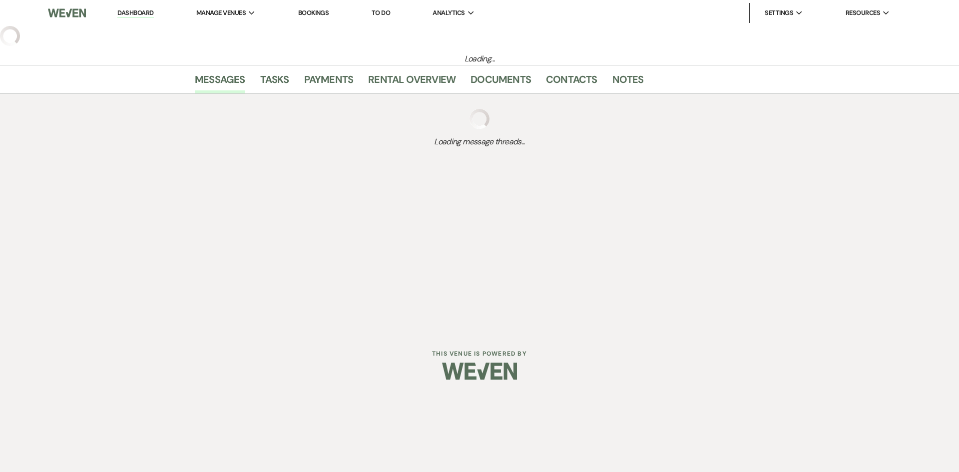
select select "5"
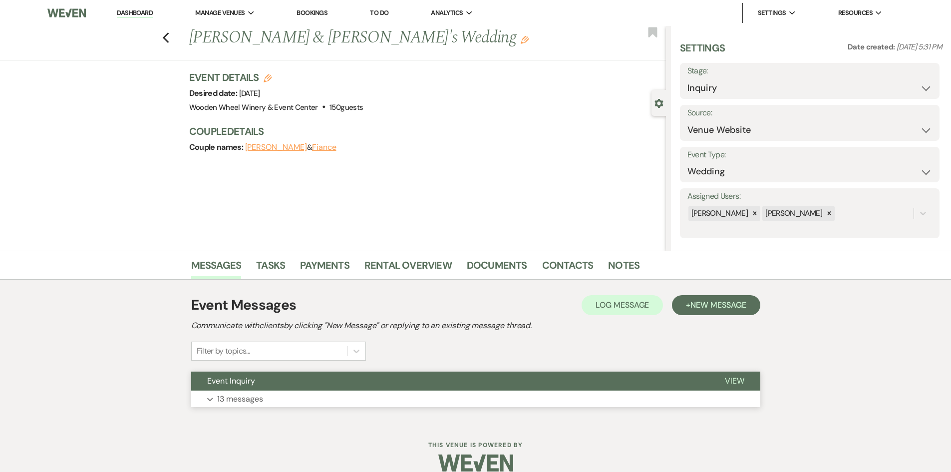
click at [250, 397] on p "13 messages" at bounding box center [240, 399] width 46 height 13
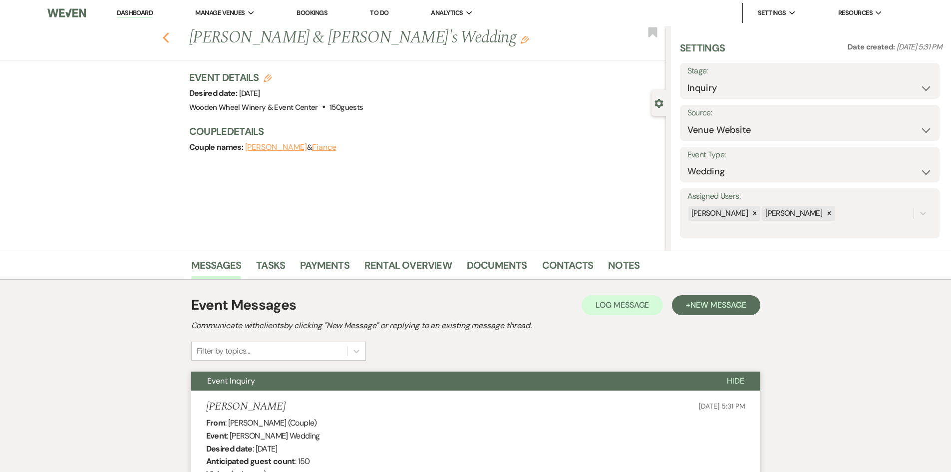
click at [166, 37] on icon "Previous" at bounding box center [165, 38] width 7 height 12
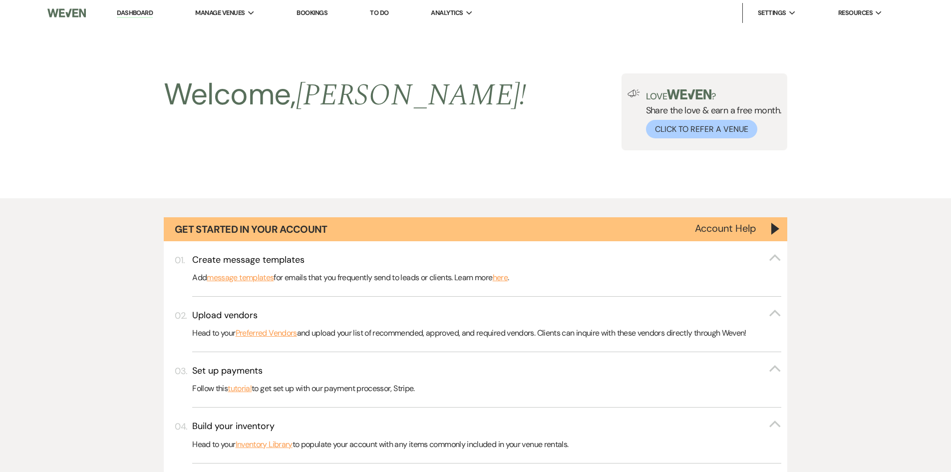
scroll to position [462, 0]
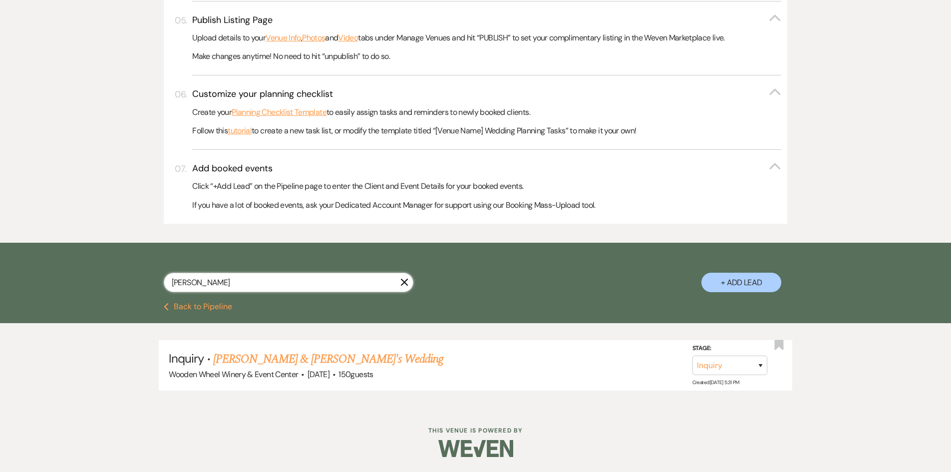
drag, startPoint x: 200, startPoint y: 279, endPoint x: 125, endPoint y: 282, distance: 75.0
click at [123, 282] on div "[PERSON_NAME] X + Add Lead" at bounding box center [475, 274] width 719 height 52
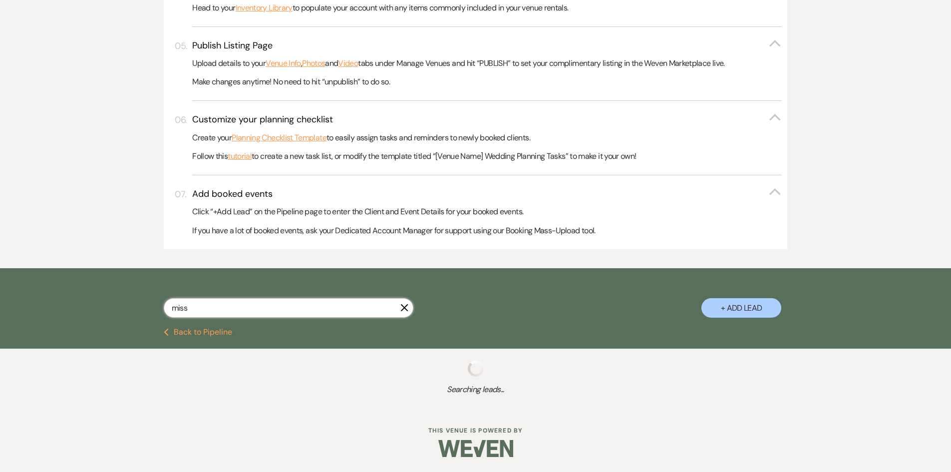
scroll to position [462, 0]
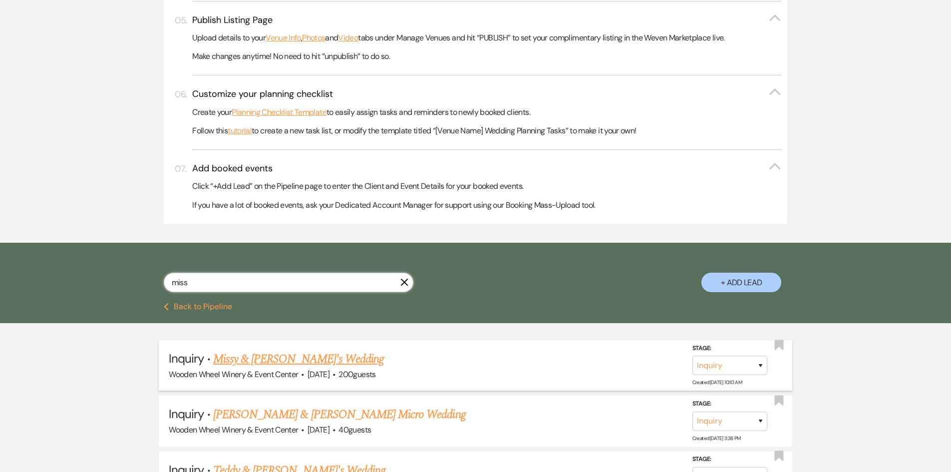
type input "miss"
click at [245, 362] on link "Missy & [PERSON_NAME]'s Wedding" at bounding box center [298, 359] width 171 height 18
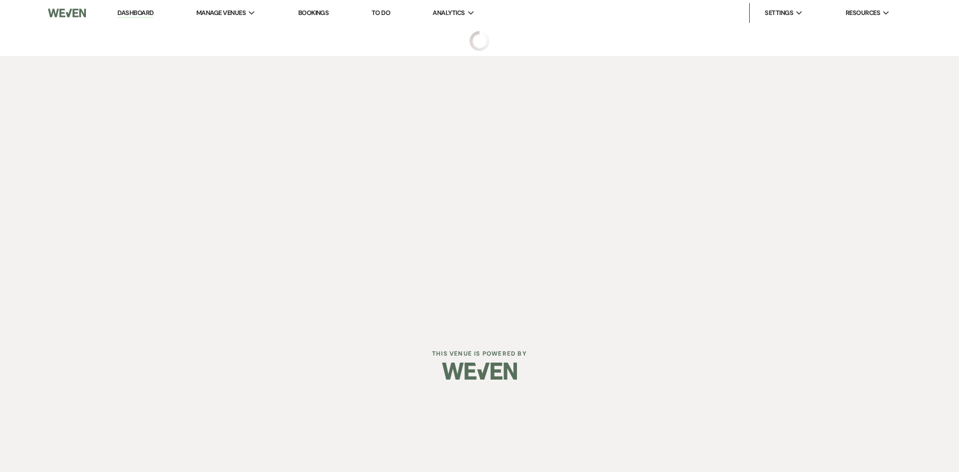
select select "5"
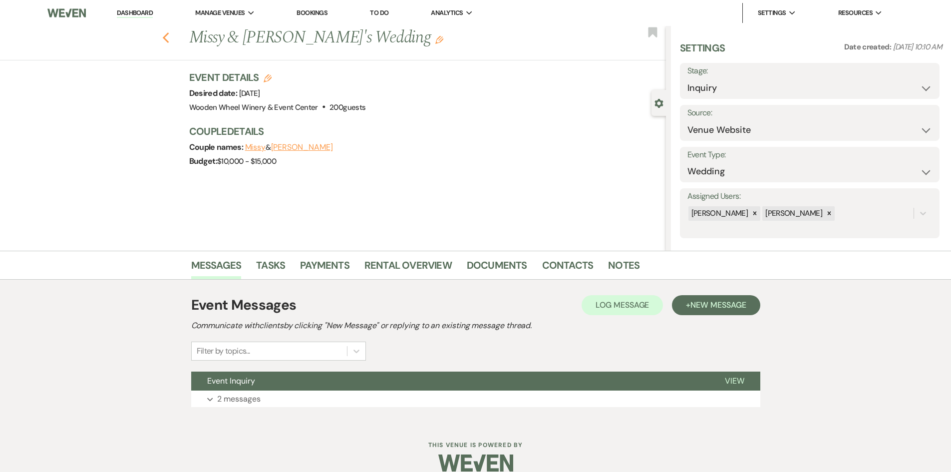
click at [168, 35] on icon "Previous" at bounding box center [165, 38] width 7 height 12
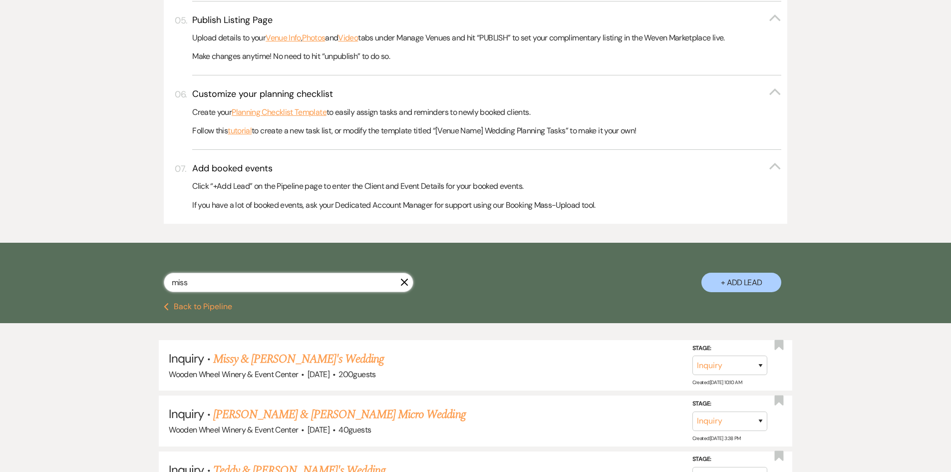
drag, startPoint x: 202, startPoint y: 281, endPoint x: 118, endPoint y: 287, distance: 84.6
click at [118, 287] on div "miss X + Add Lead" at bounding box center [475, 274] width 719 height 52
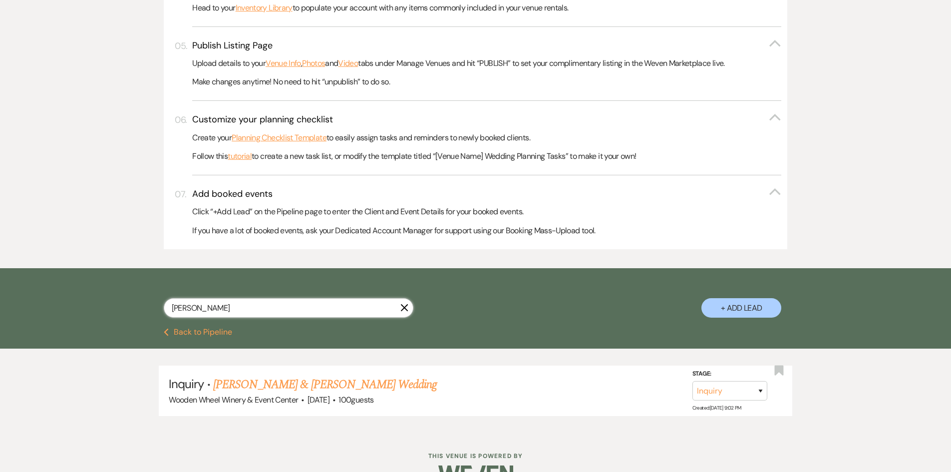
scroll to position [462, 0]
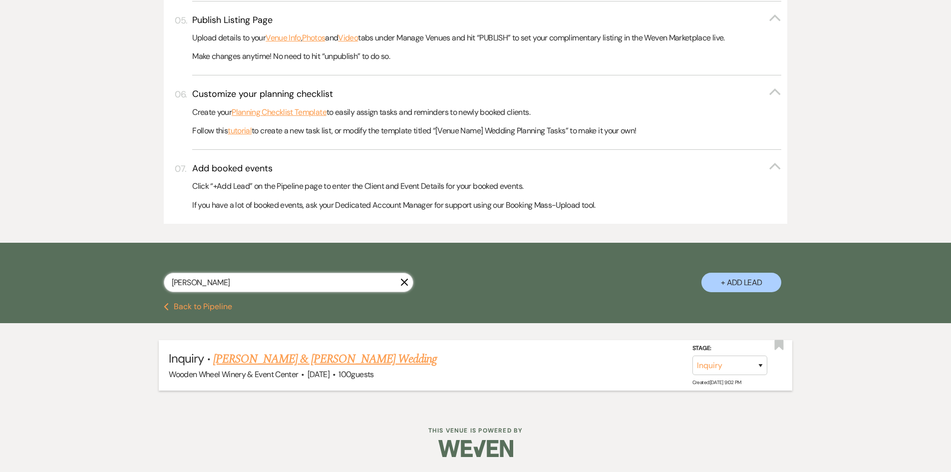
type input "[PERSON_NAME]"
click at [257, 360] on link "[PERSON_NAME] & [PERSON_NAME] Wedding" at bounding box center [325, 359] width 224 height 18
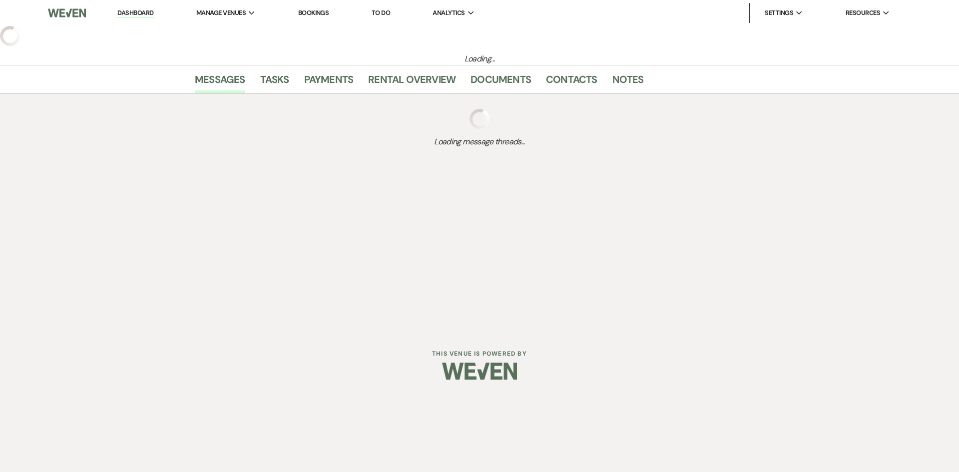
select select "5"
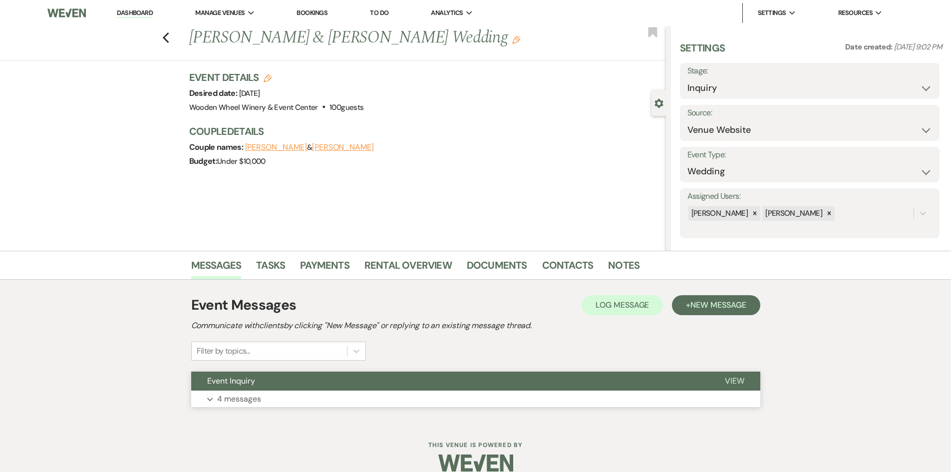
click at [255, 396] on p "4 messages" at bounding box center [239, 399] width 44 height 13
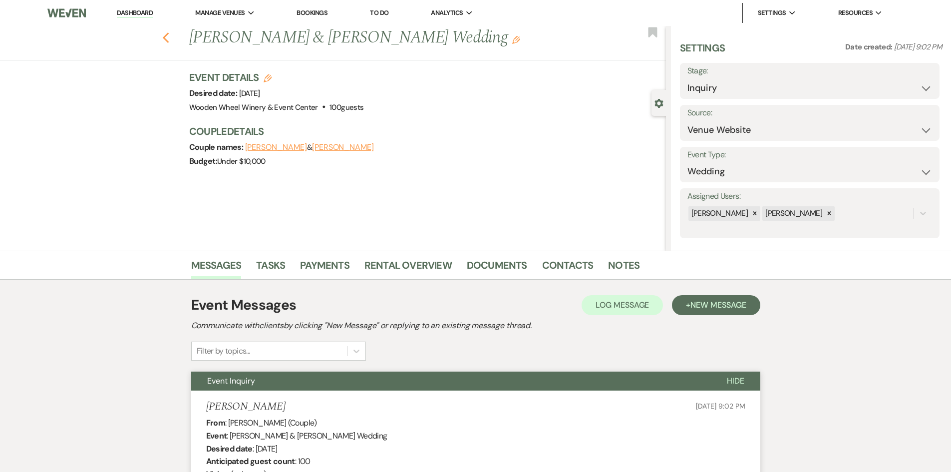
click at [170, 38] on icon "Previous" at bounding box center [165, 38] width 7 height 12
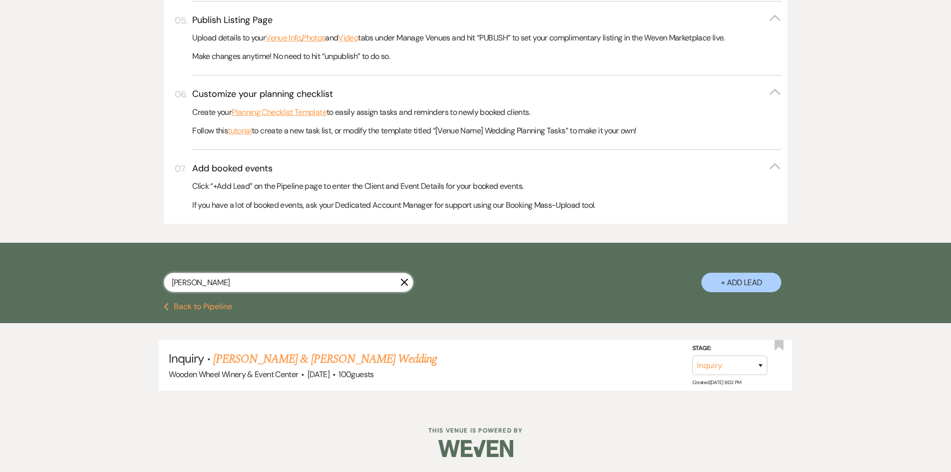
drag, startPoint x: 203, startPoint y: 279, endPoint x: 111, endPoint y: 285, distance: 92.1
click at [111, 285] on div "[PERSON_NAME] + Add Lead" at bounding box center [475, 273] width 951 height 60
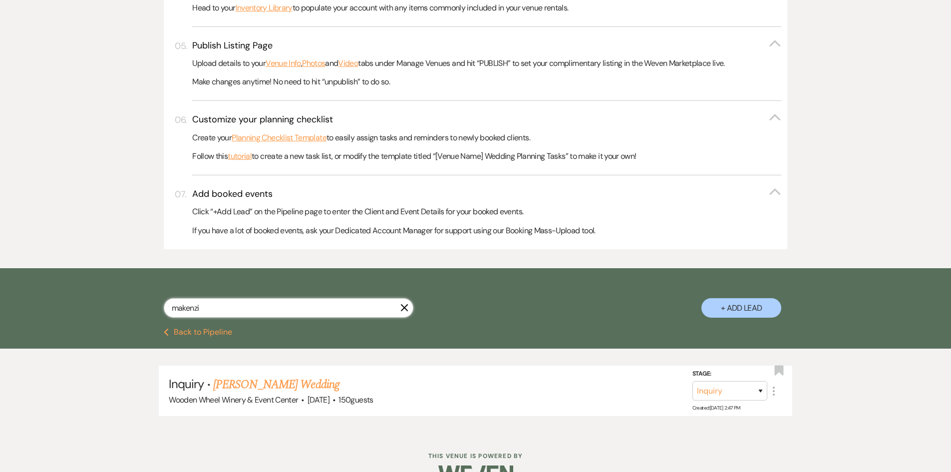
scroll to position [462, 0]
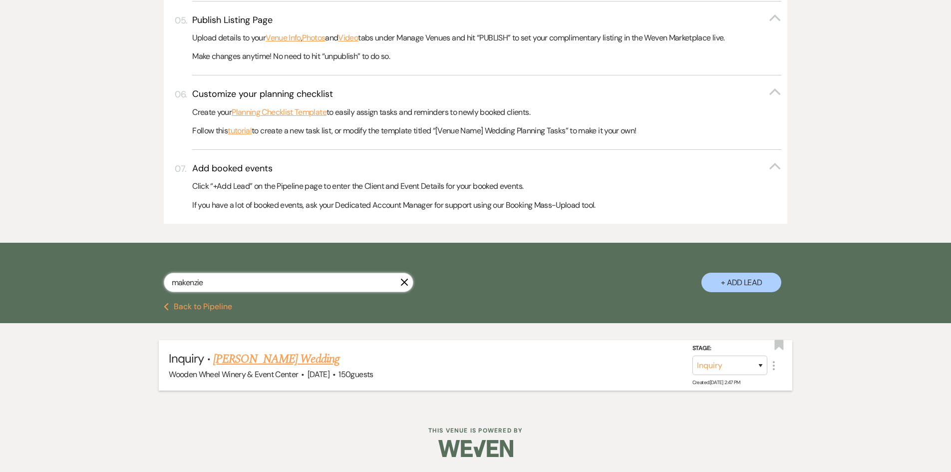
type input "makenzie"
click at [235, 358] on link "[PERSON_NAME] Wedding" at bounding box center [276, 359] width 126 height 18
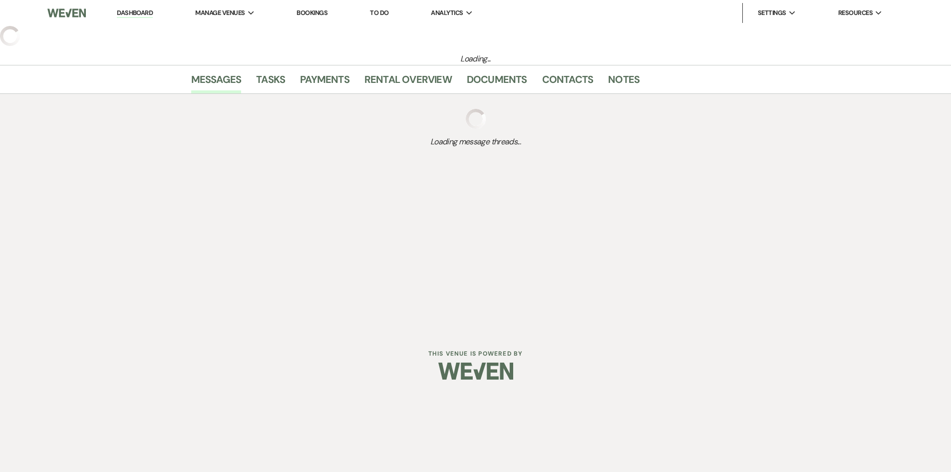
select select "15"
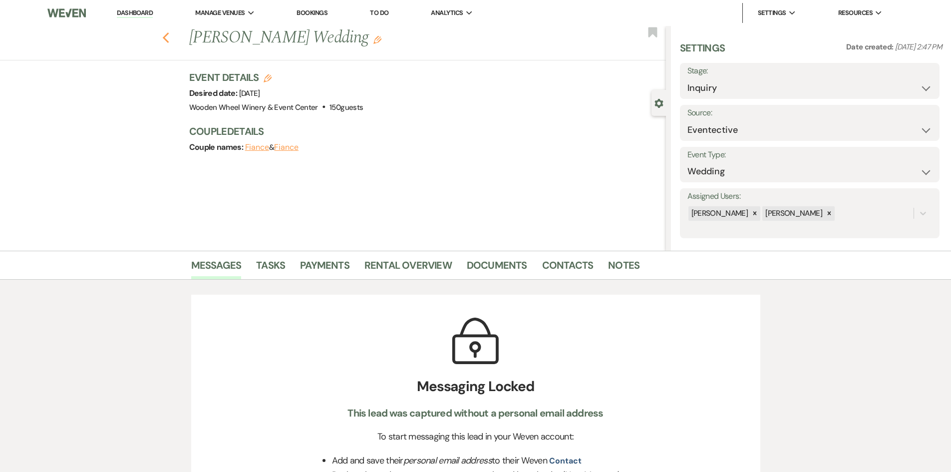
click at [170, 37] on icon "Previous" at bounding box center [165, 38] width 7 height 12
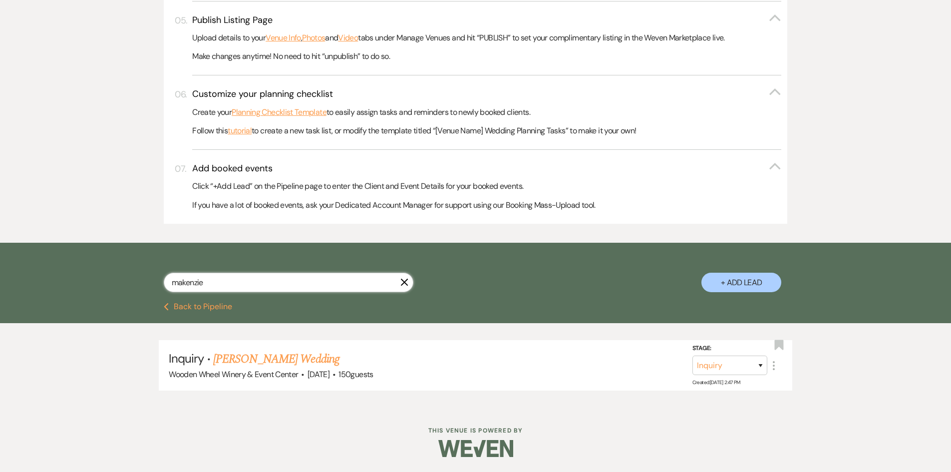
drag, startPoint x: 213, startPoint y: 277, endPoint x: 197, endPoint y: 264, distance: 21.0
click at [86, 280] on div "makenzie X + Add Lead" at bounding box center [475, 273] width 951 height 60
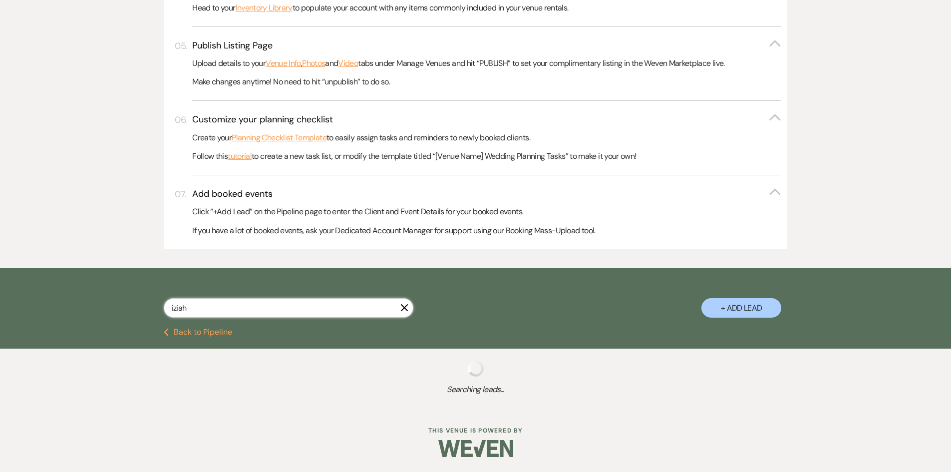
scroll to position [462, 0]
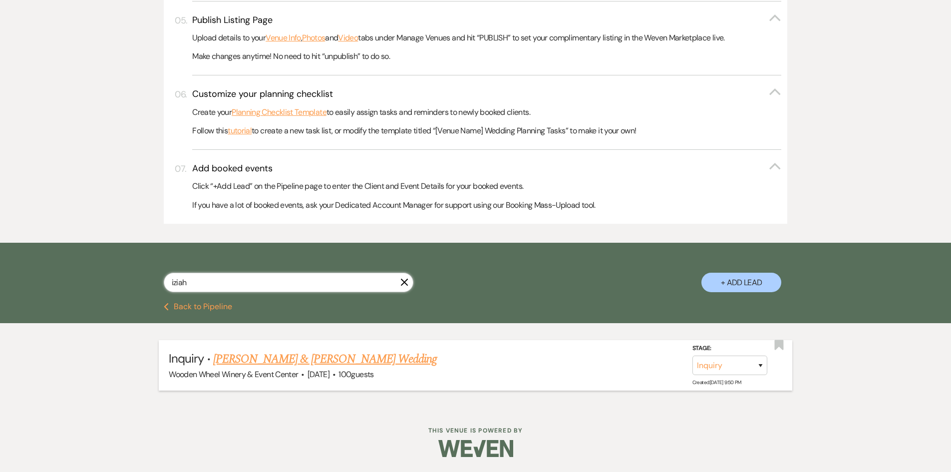
type input "iziah"
click at [265, 360] on link "[PERSON_NAME] & [PERSON_NAME] Wedding" at bounding box center [325, 359] width 224 height 18
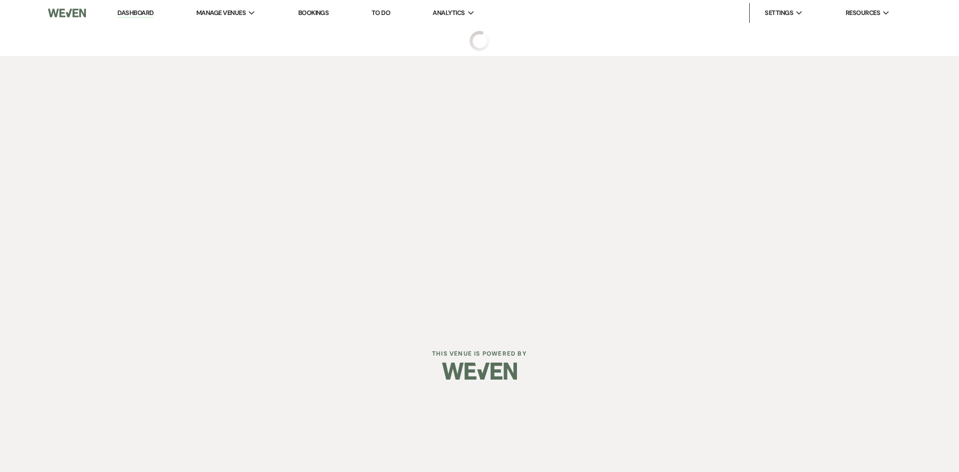
select select "5"
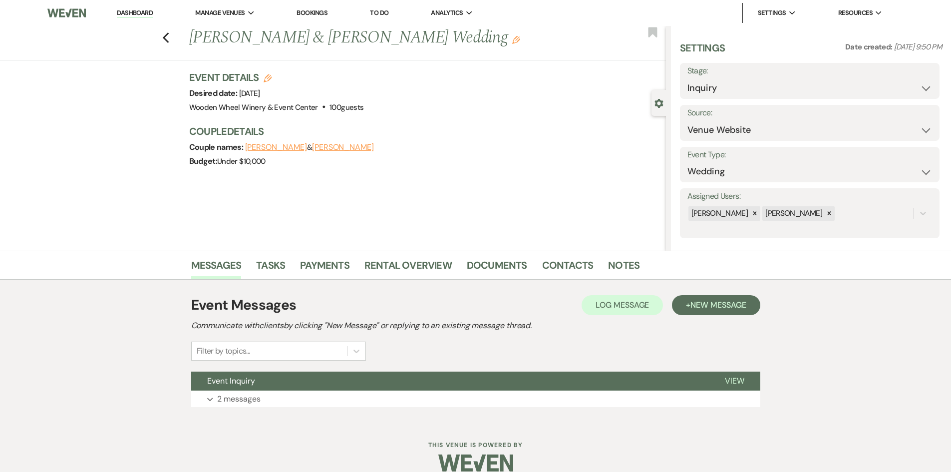
click at [173, 35] on div "Previous [PERSON_NAME] & [PERSON_NAME] Wedding Edit Bookmark" at bounding box center [330, 43] width 671 height 34
drag, startPoint x: 168, startPoint y: 38, endPoint x: 175, endPoint y: 138, distance: 100.6
click at [167, 44] on div "Previous [PERSON_NAME] & [PERSON_NAME] Wedding Edit Bookmark" at bounding box center [330, 43] width 671 height 34
click at [169, 37] on use "button" at bounding box center [165, 37] width 6 height 11
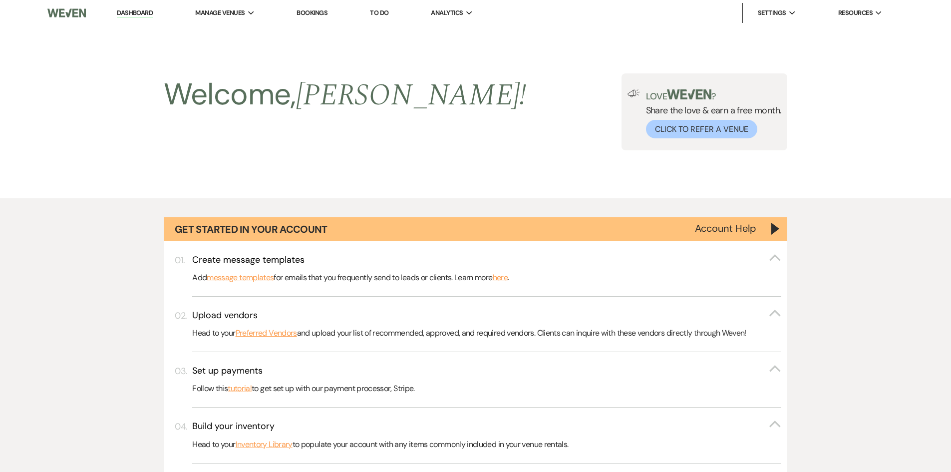
scroll to position [462, 0]
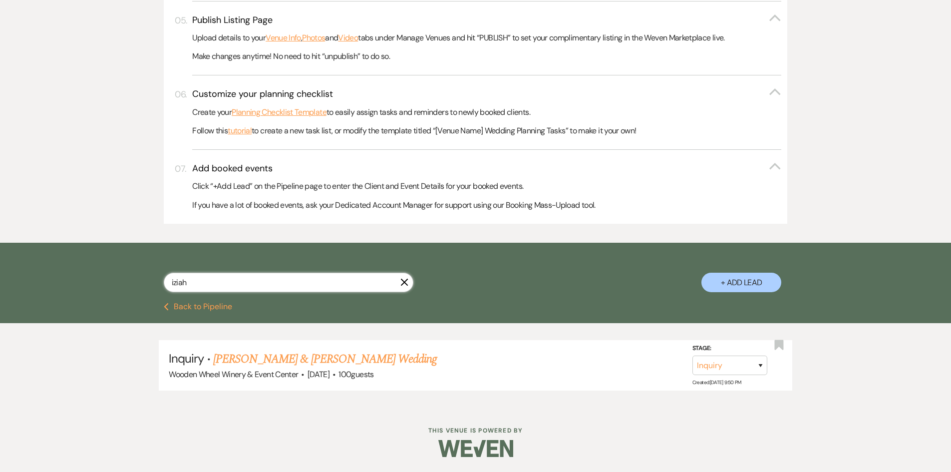
drag, startPoint x: 194, startPoint y: 280, endPoint x: 110, endPoint y: 280, distance: 83.4
click at [110, 280] on div "iziah X + Add Lead" at bounding box center [475, 273] width 951 height 60
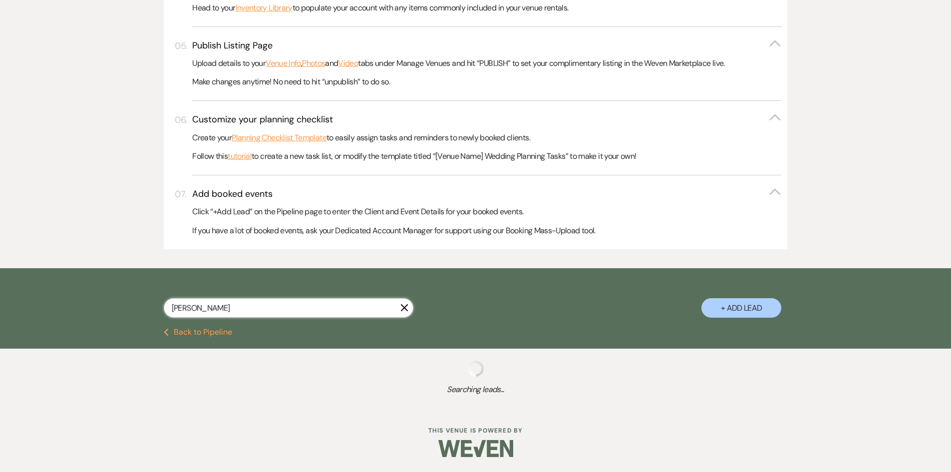
scroll to position [462, 0]
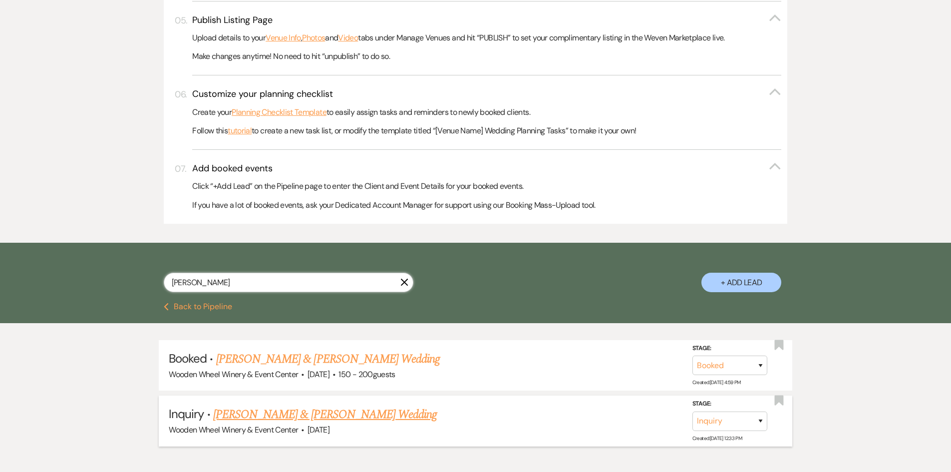
type input "[PERSON_NAME]"
click at [273, 413] on link "[PERSON_NAME] & [PERSON_NAME] Wedding" at bounding box center [325, 415] width 224 height 18
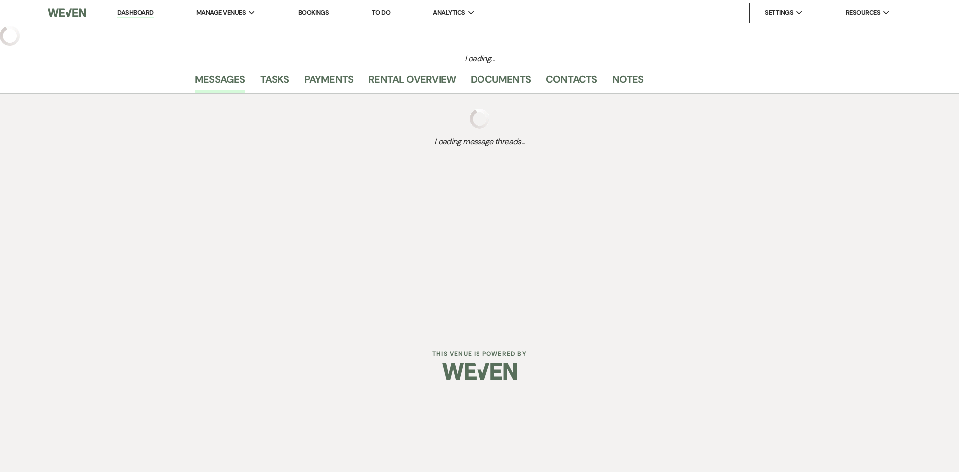
select select "5"
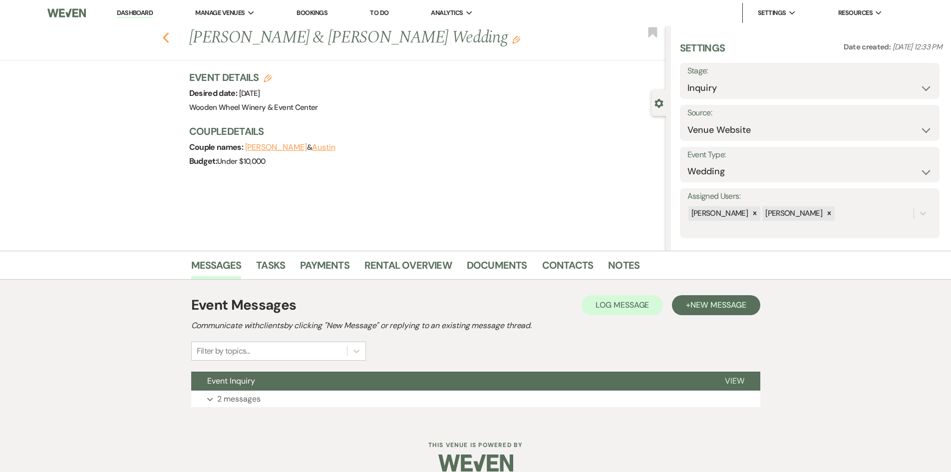
click at [170, 38] on icon "Previous" at bounding box center [165, 38] width 7 height 12
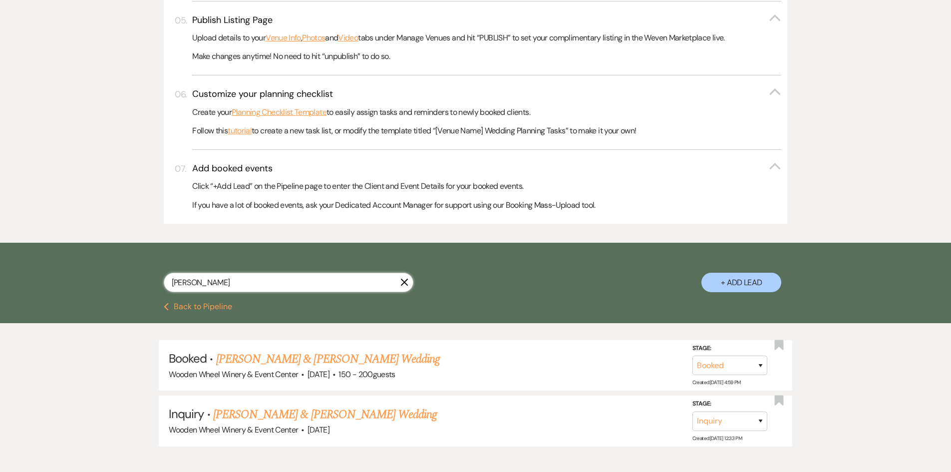
drag, startPoint x: 181, startPoint y: 283, endPoint x: 116, endPoint y: 280, distance: 65.0
click at [114, 280] on div "[PERSON_NAME] X + Add Lead" at bounding box center [475, 273] width 951 height 60
type input "[PERSON_NAME]"
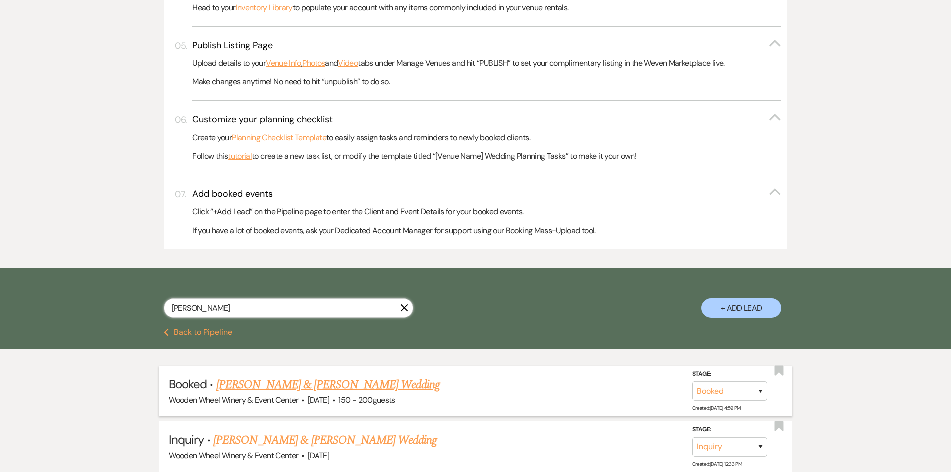
select select "8"
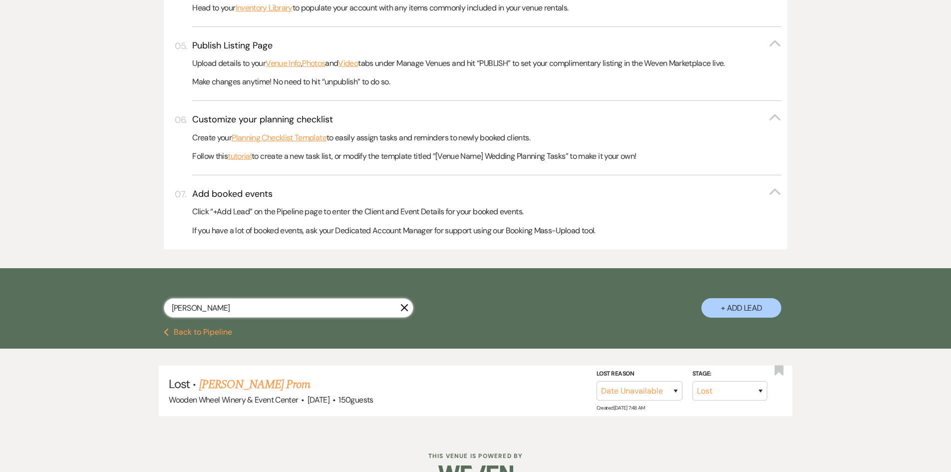
scroll to position [462, 0]
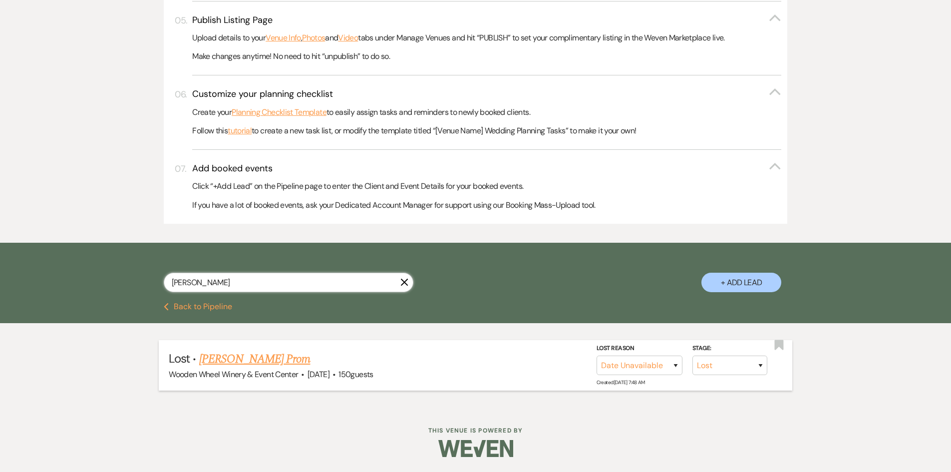
type input "[PERSON_NAME]"
click at [231, 358] on link "[PERSON_NAME] Prom" at bounding box center [254, 359] width 111 height 18
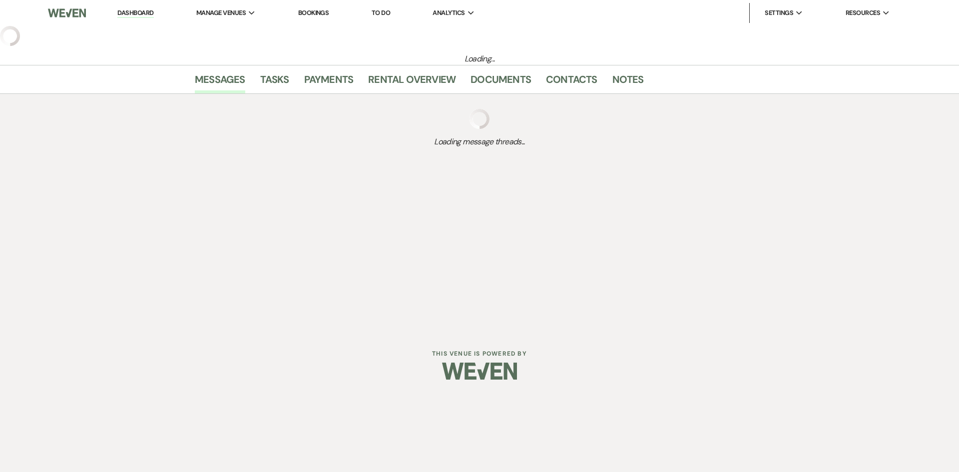
select select "8"
select select "5"
select select "18"
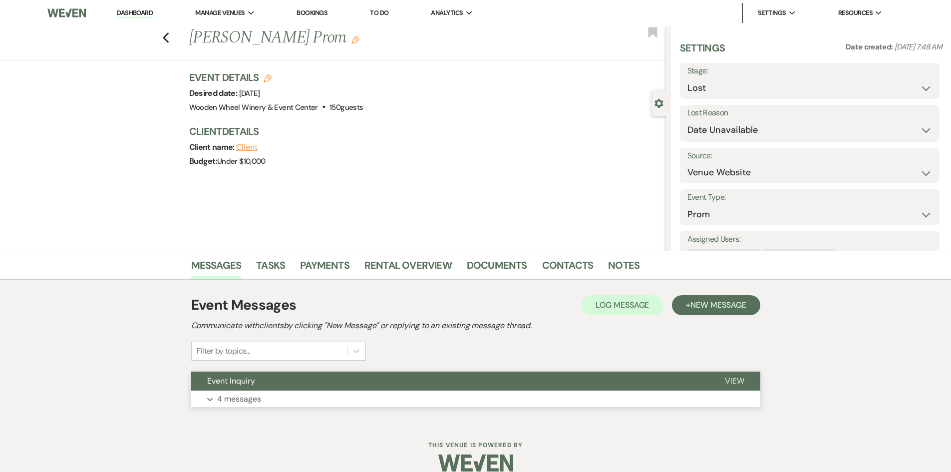
click at [271, 397] on button "Expand 4 messages" at bounding box center [475, 399] width 569 height 17
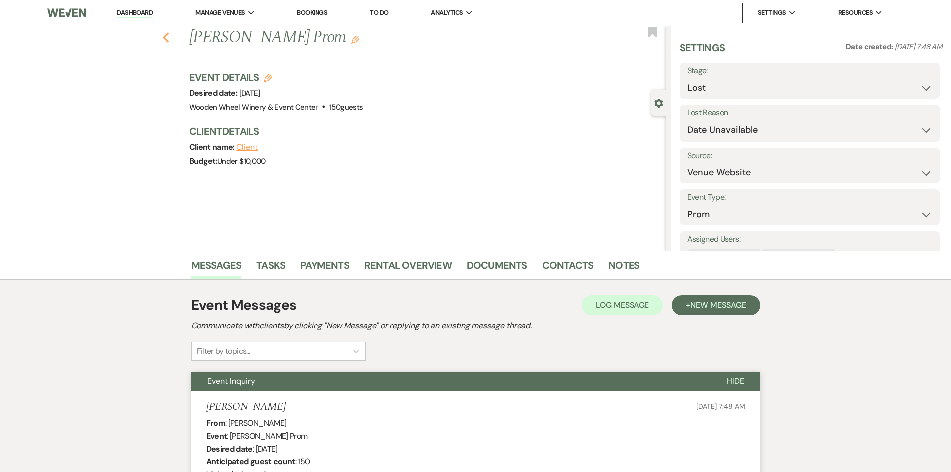
click at [168, 36] on icon "Previous" at bounding box center [165, 38] width 7 height 12
select select "8"
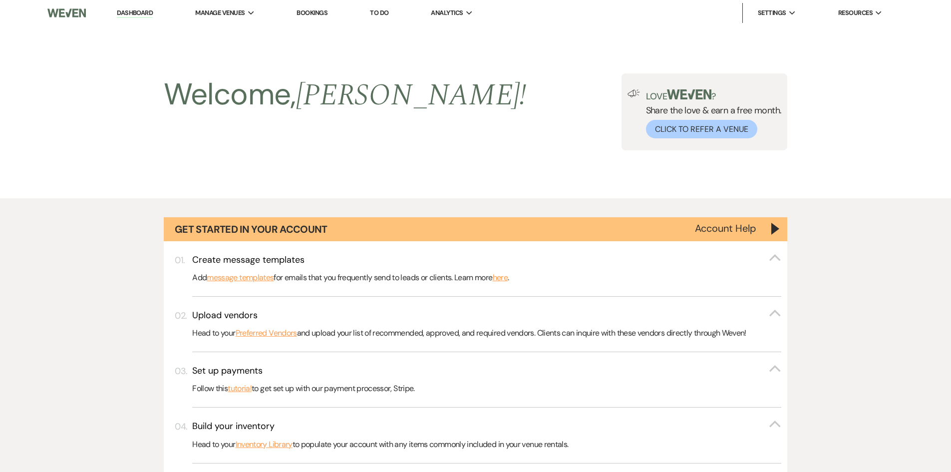
scroll to position [462, 0]
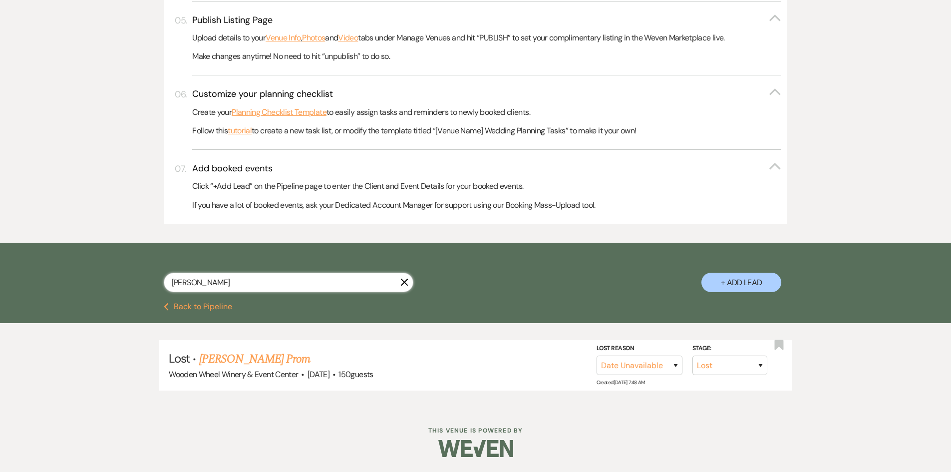
drag, startPoint x: 206, startPoint y: 279, endPoint x: 116, endPoint y: 281, distance: 89.4
click at [116, 281] on div "[PERSON_NAME] + Add Lead" at bounding box center [475, 274] width 719 height 52
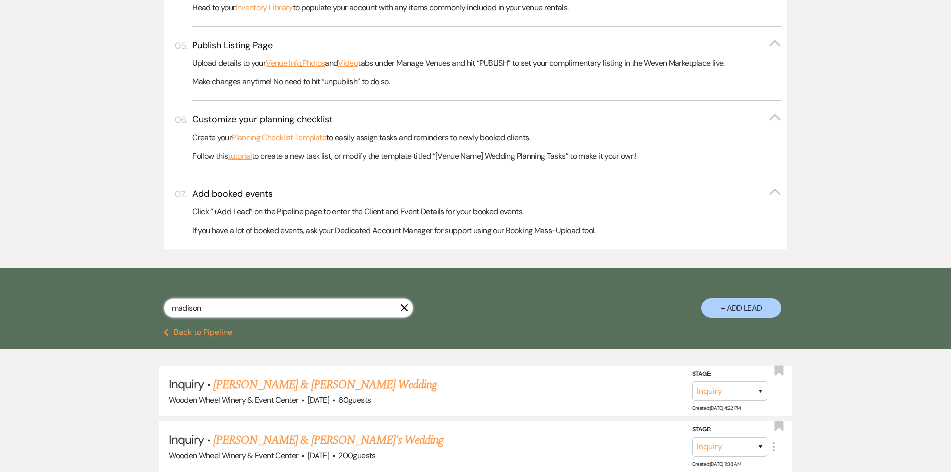
scroll to position [462, 0]
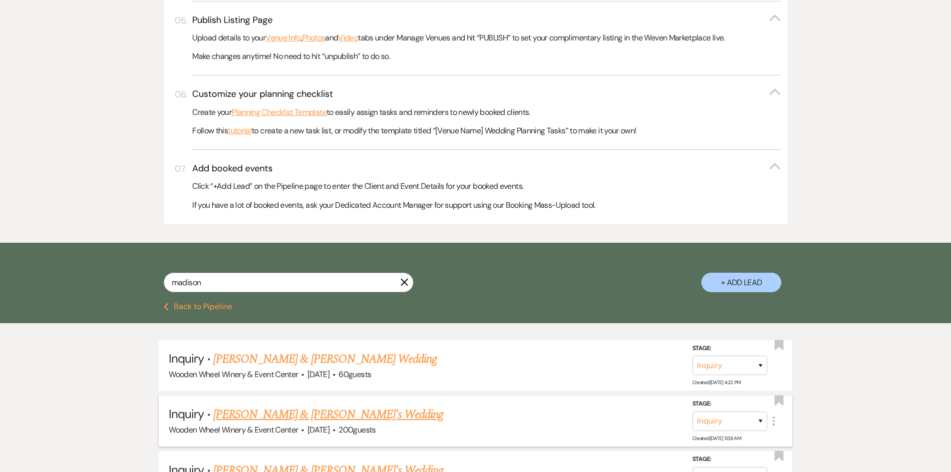
click at [274, 414] on link "[PERSON_NAME] & [PERSON_NAME]'s Wedding" at bounding box center [328, 415] width 231 height 18
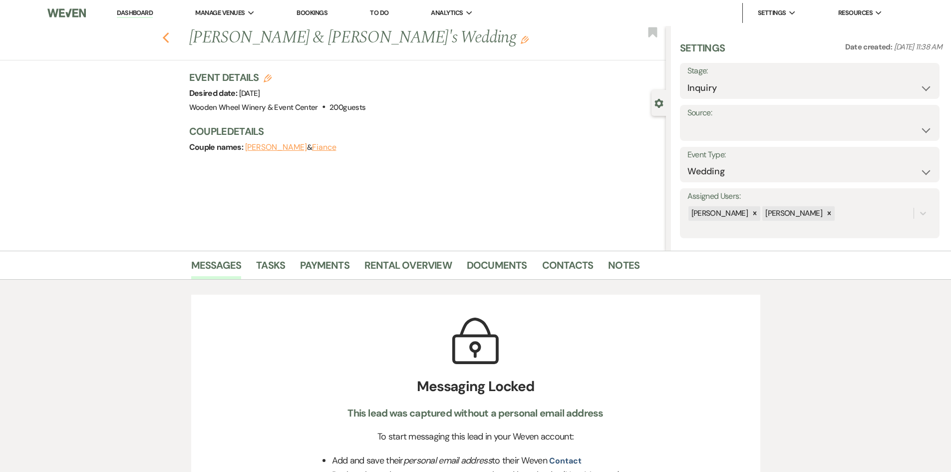
click at [168, 33] on icon "Previous" at bounding box center [165, 38] width 7 height 12
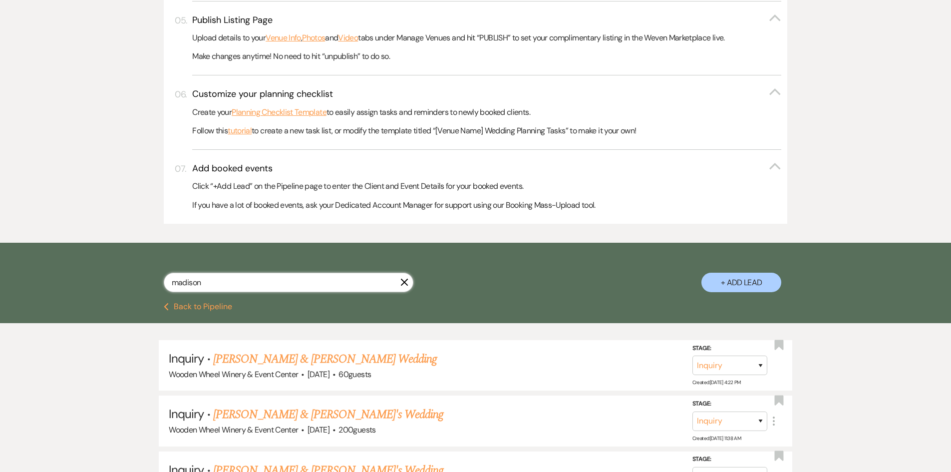
drag, startPoint x: 169, startPoint y: 273, endPoint x: 135, endPoint y: 267, distance: 34.4
click at [135, 267] on div "madison X + Add Lead" at bounding box center [475, 274] width 719 height 52
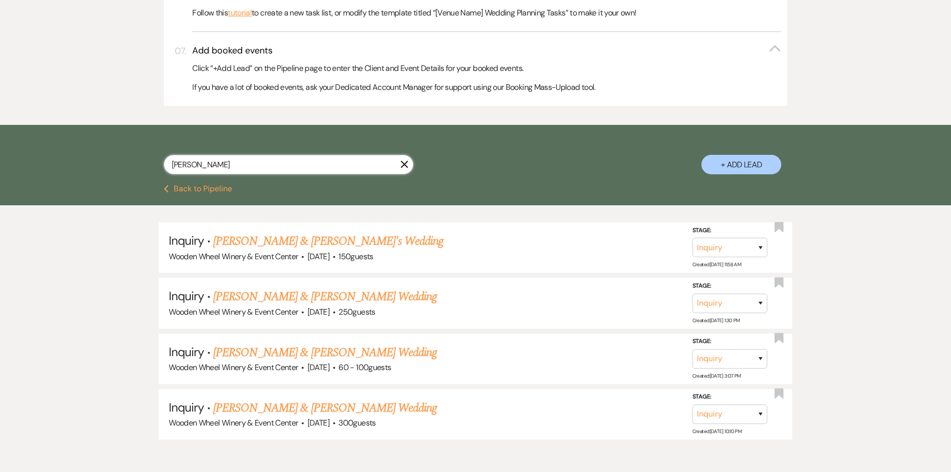
scroll to position [562, 0]
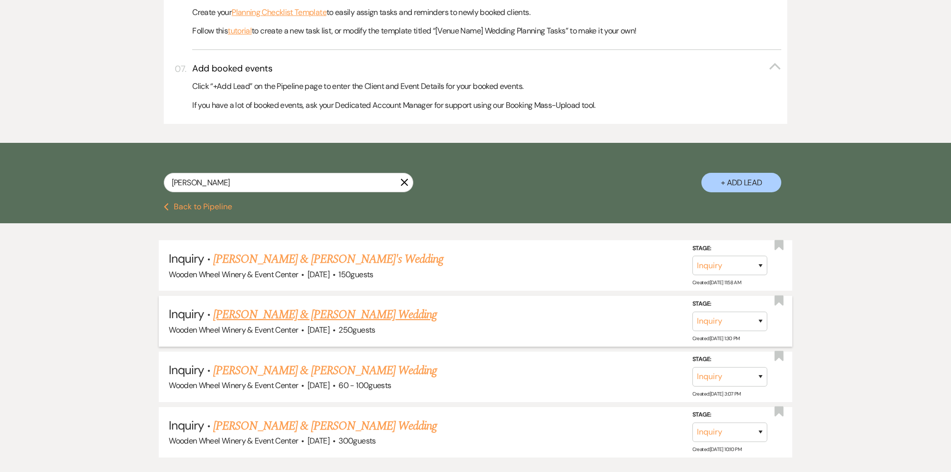
click at [261, 314] on link "[PERSON_NAME] & [PERSON_NAME] Wedding" at bounding box center [325, 315] width 224 height 18
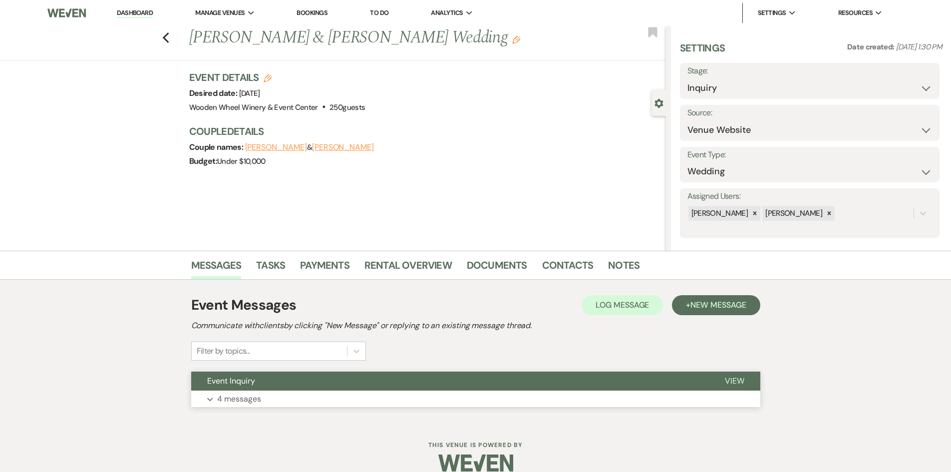
click at [275, 397] on button "Expand 4 messages" at bounding box center [475, 399] width 569 height 17
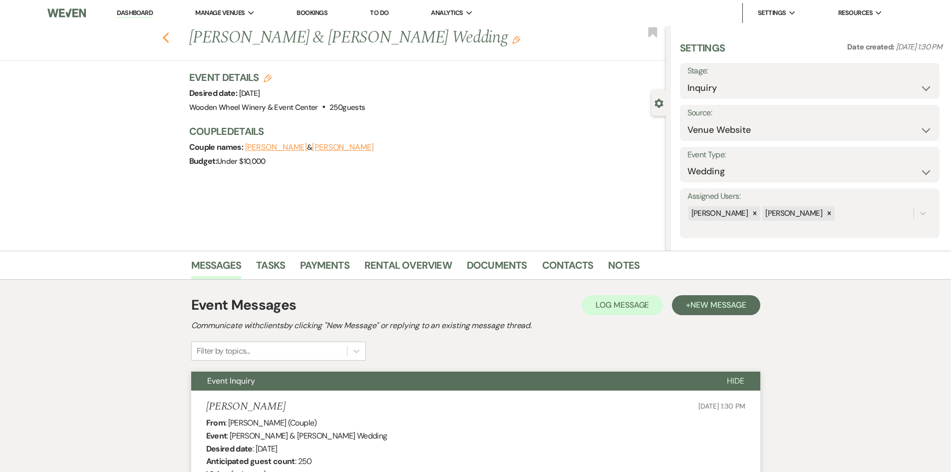
click at [167, 35] on icon "Previous" at bounding box center [165, 38] width 7 height 12
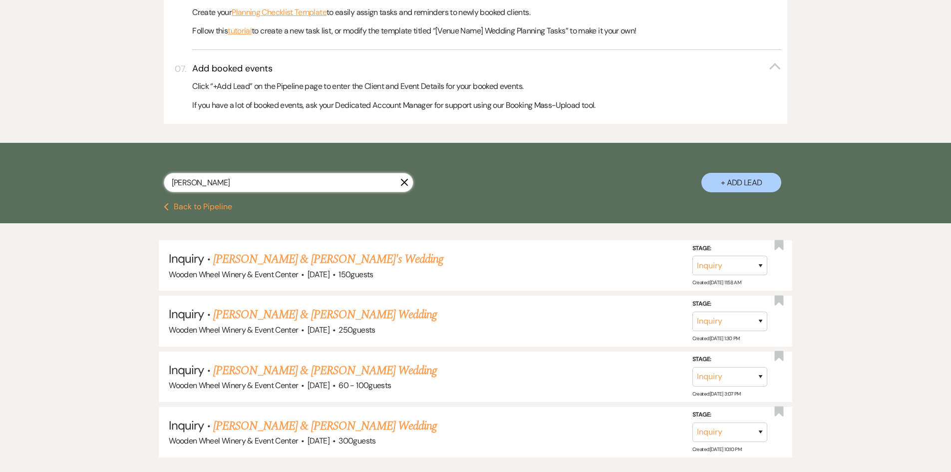
drag, startPoint x: 193, startPoint y: 182, endPoint x: 122, endPoint y: 184, distance: 71.0
click at [122, 184] on div "[PERSON_NAME] + Add Lead" at bounding box center [475, 174] width 719 height 52
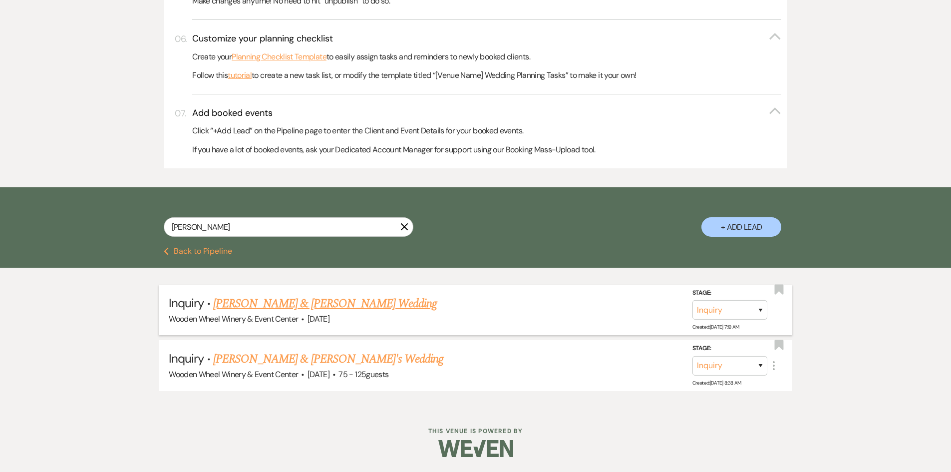
click at [285, 303] on link "[PERSON_NAME] & [PERSON_NAME] Wedding" at bounding box center [325, 304] width 224 height 18
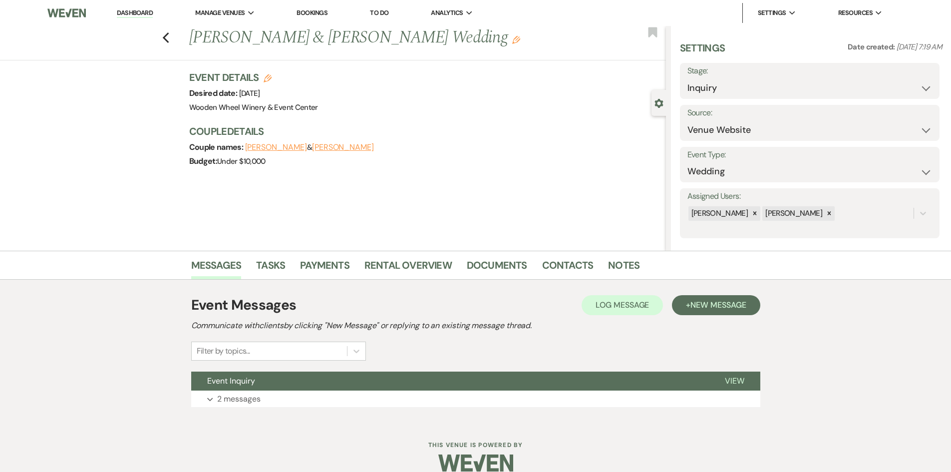
click at [165, 39] on div "Previous [PERSON_NAME] & [PERSON_NAME] Wedding Edit Bookmark" at bounding box center [330, 43] width 671 height 34
click at [169, 37] on use "button" at bounding box center [165, 37] width 6 height 11
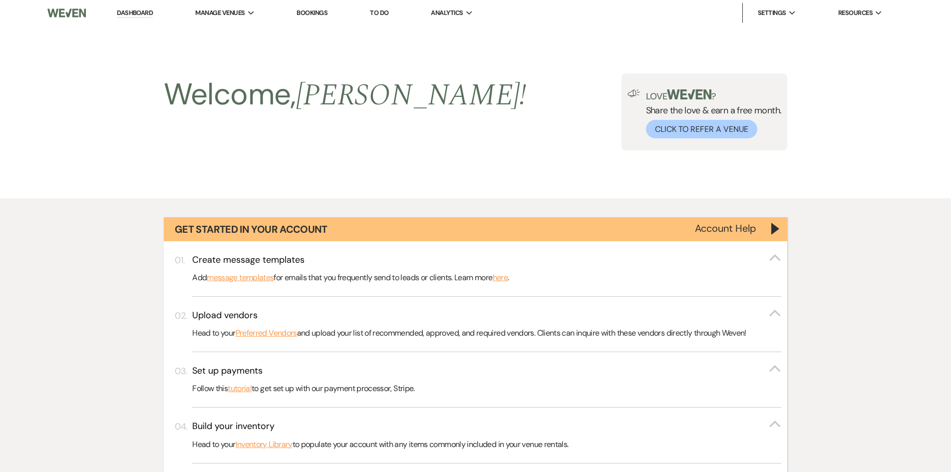
scroll to position [517, 0]
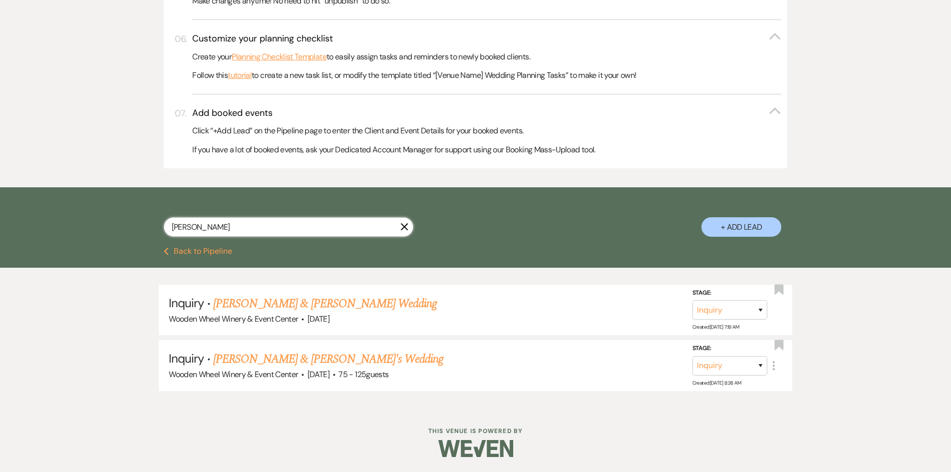
drag, startPoint x: 202, startPoint y: 224, endPoint x: 113, endPoint y: 224, distance: 88.4
click at [113, 224] on div "[PERSON_NAME] X + Add Lead" at bounding box center [475, 217] width 951 height 60
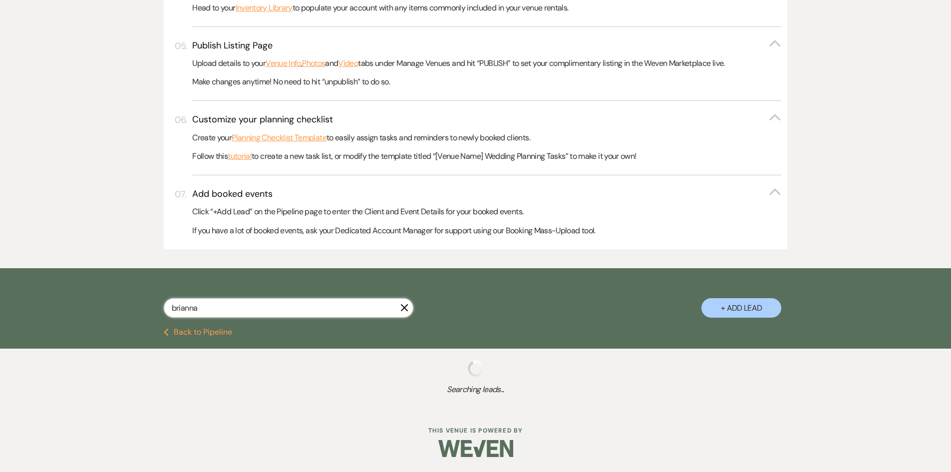
scroll to position [517, 0]
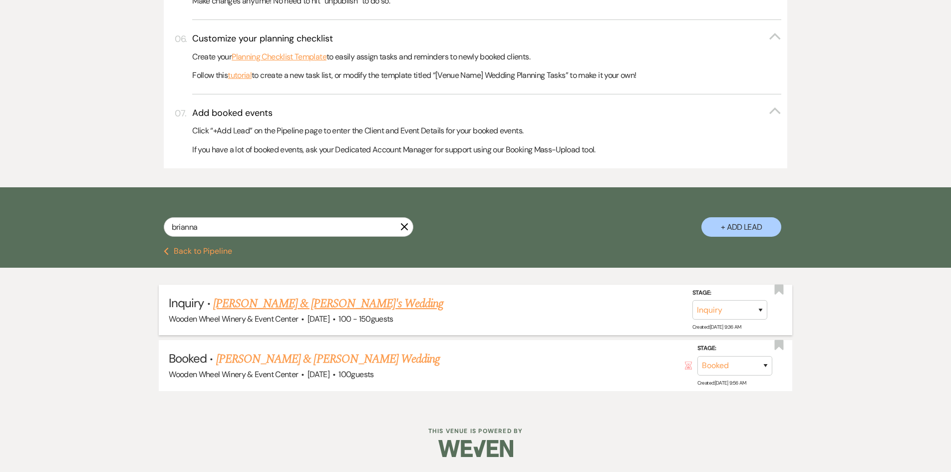
click at [271, 305] on link "[PERSON_NAME] & [PERSON_NAME]'s Wedding" at bounding box center [328, 304] width 231 height 18
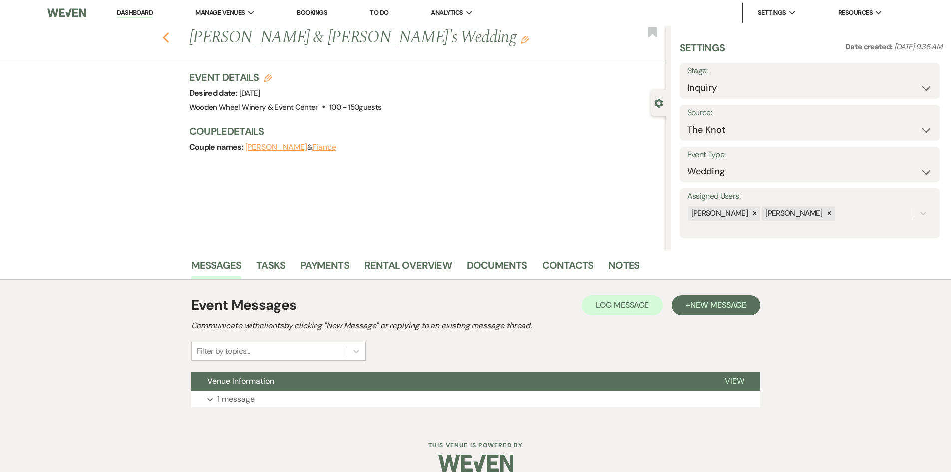
click at [169, 40] on use "button" at bounding box center [165, 37] width 6 height 11
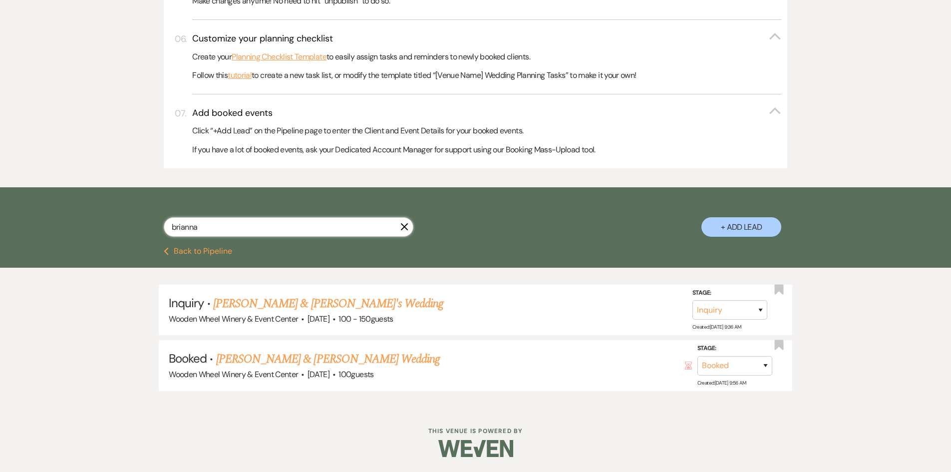
drag, startPoint x: 212, startPoint y: 224, endPoint x: 99, endPoint y: 237, distance: 113.6
click at [90, 222] on div "[PERSON_NAME] + Add Lead" at bounding box center [475, 217] width 951 height 60
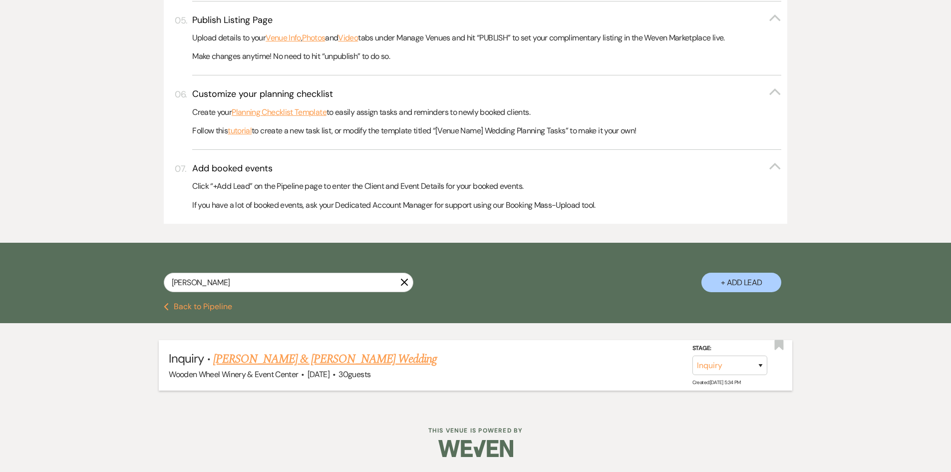
click at [280, 359] on link "[PERSON_NAME] & [PERSON_NAME] Wedding" at bounding box center [325, 359] width 224 height 18
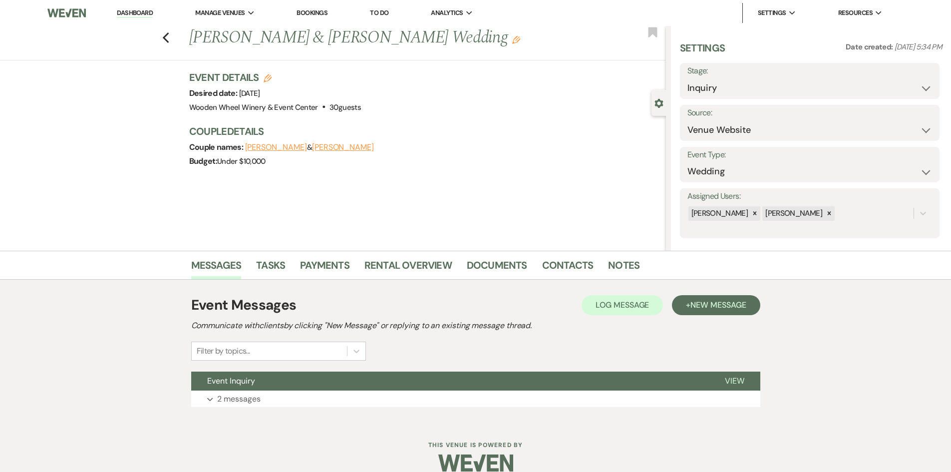
drag, startPoint x: 166, startPoint y: 38, endPoint x: 162, endPoint y: 47, distance: 9.6
click at [163, 44] on div "Previous [PERSON_NAME] & [PERSON_NAME] Wedding Edit Bookmark" at bounding box center [330, 43] width 671 height 34
click at [169, 36] on use "button" at bounding box center [165, 37] width 6 height 11
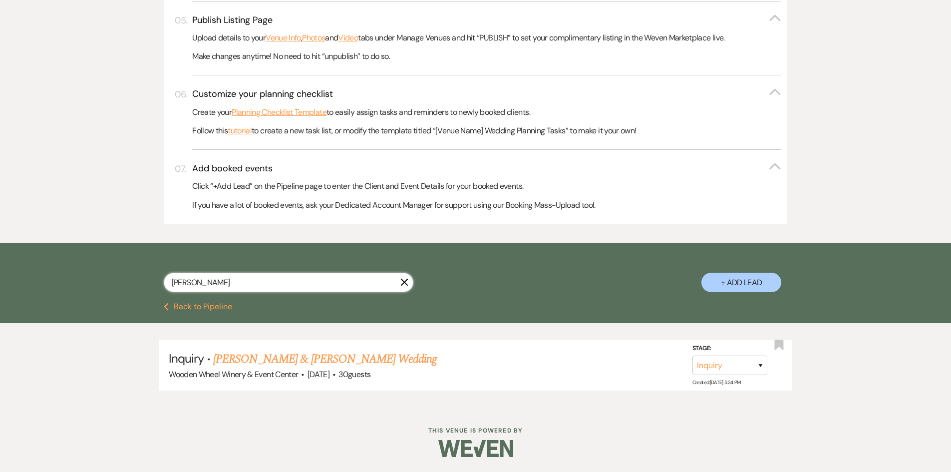
drag, startPoint x: 205, startPoint y: 285, endPoint x: 113, endPoint y: 282, distance: 92.4
click at [113, 282] on div "[PERSON_NAME] + Add Lead" at bounding box center [475, 273] width 951 height 60
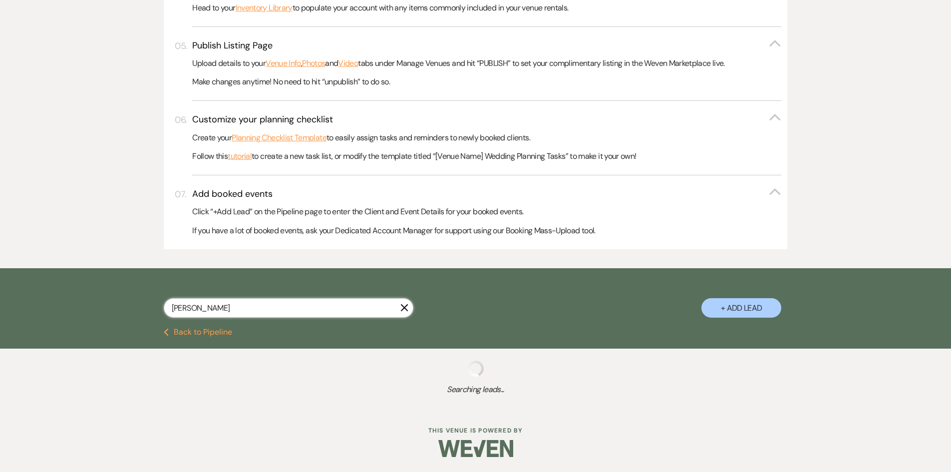
scroll to position [462, 0]
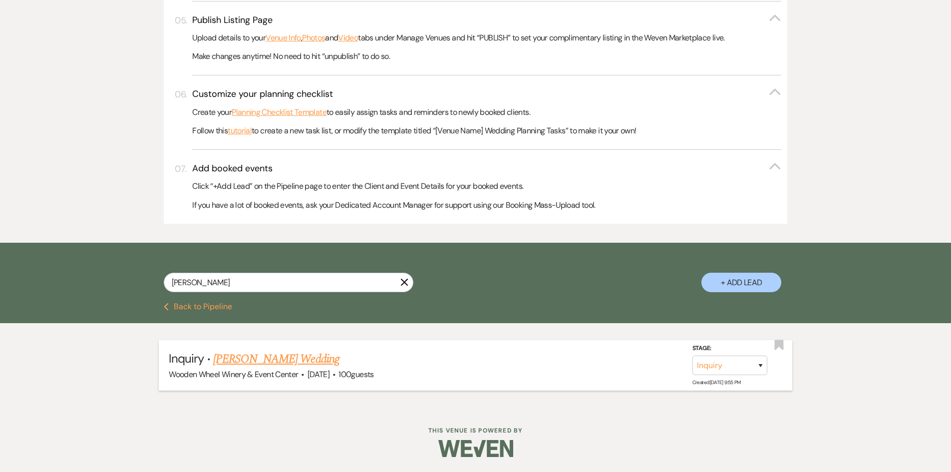
click at [238, 358] on link "[PERSON_NAME] Wedding" at bounding box center [276, 359] width 126 height 18
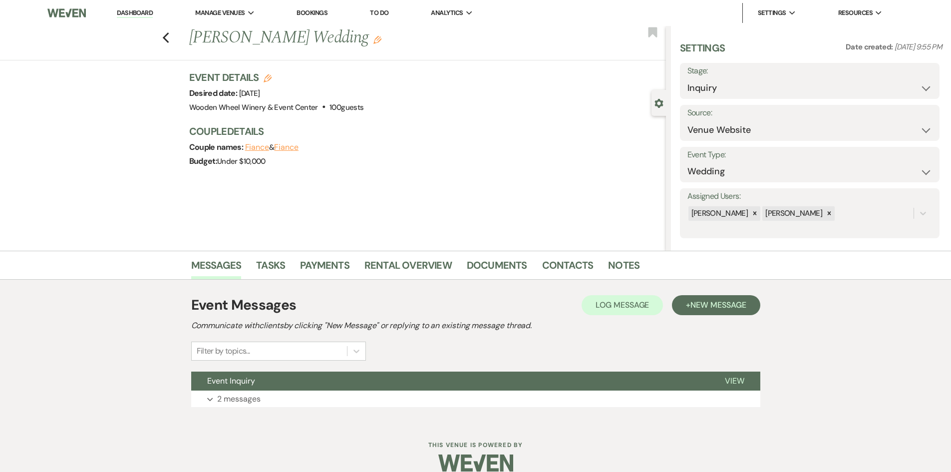
drag, startPoint x: 170, startPoint y: 40, endPoint x: 169, endPoint y: 45, distance: 5.2
click at [169, 45] on div "Previous [PERSON_NAME] Wedding Edit Bookmark" at bounding box center [330, 43] width 671 height 34
click at [166, 35] on icon "Previous" at bounding box center [165, 38] width 7 height 12
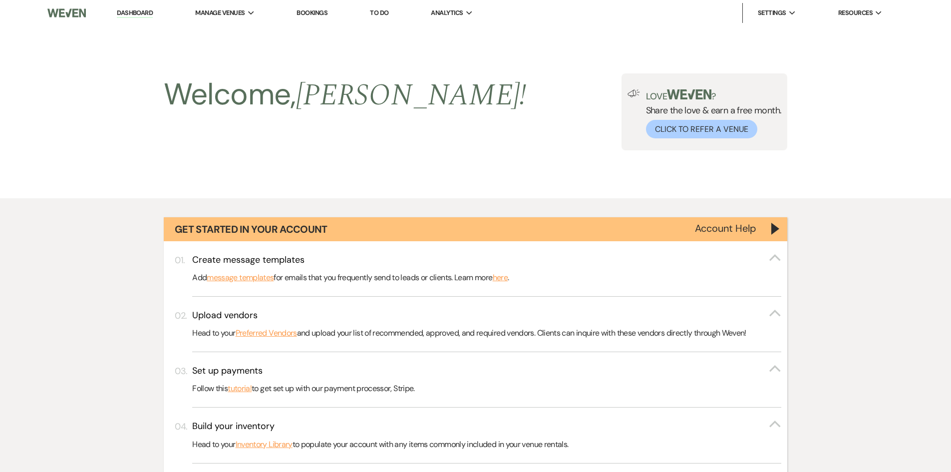
scroll to position [462, 0]
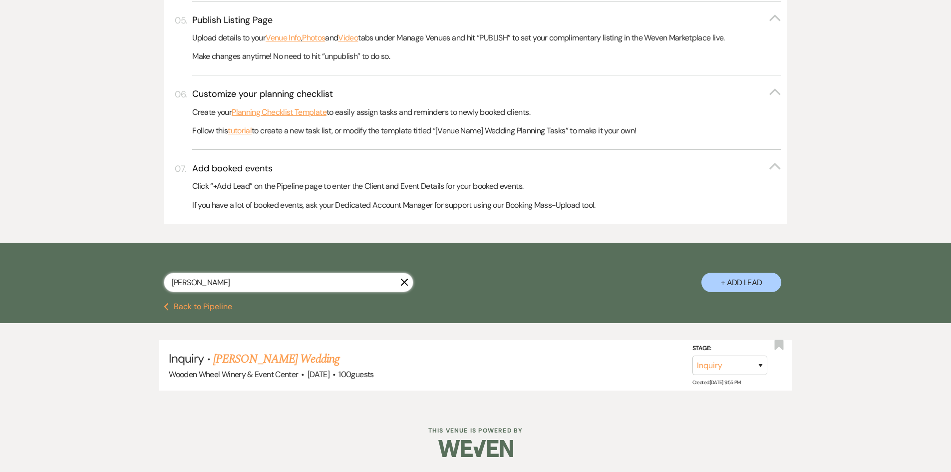
drag, startPoint x: 221, startPoint y: 287, endPoint x: 157, endPoint y: 301, distance: 65.4
click at [113, 281] on div "[PERSON_NAME] + Add Lead" at bounding box center [475, 273] width 951 height 60
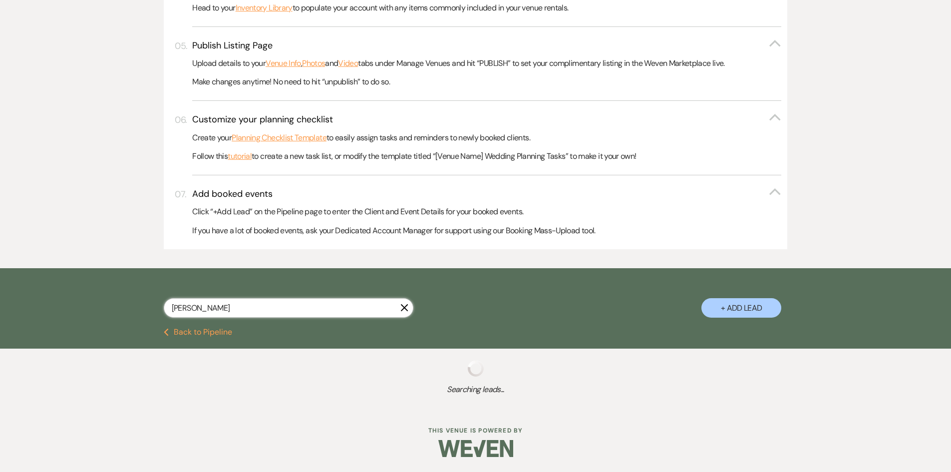
scroll to position [462, 0]
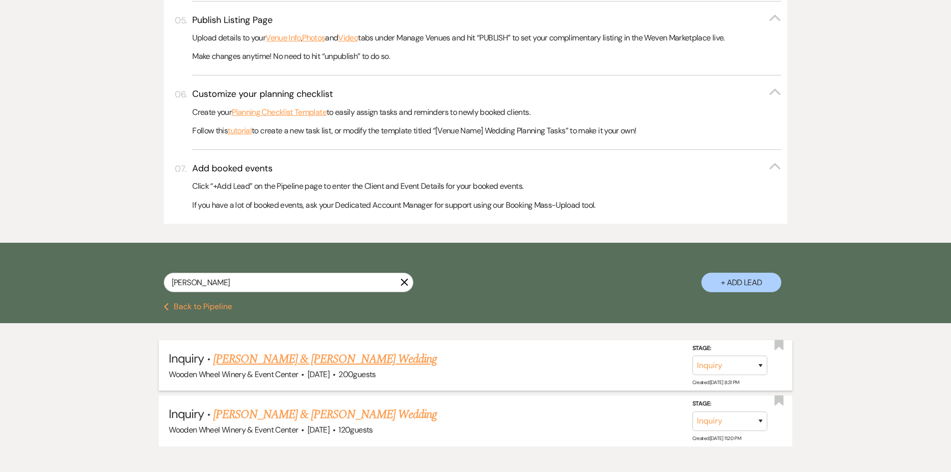
click at [267, 361] on link "[PERSON_NAME] & [PERSON_NAME] Wedding" at bounding box center [325, 359] width 224 height 18
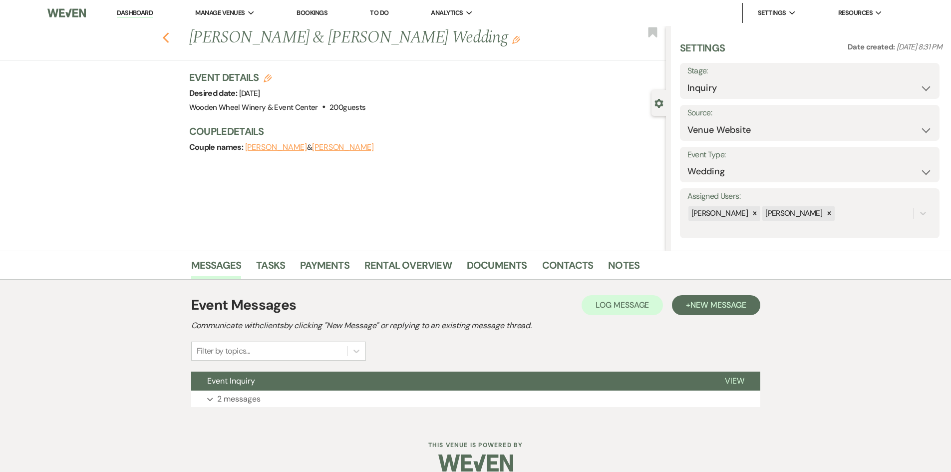
click at [168, 39] on use "button" at bounding box center [165, 37] width 6 height 11
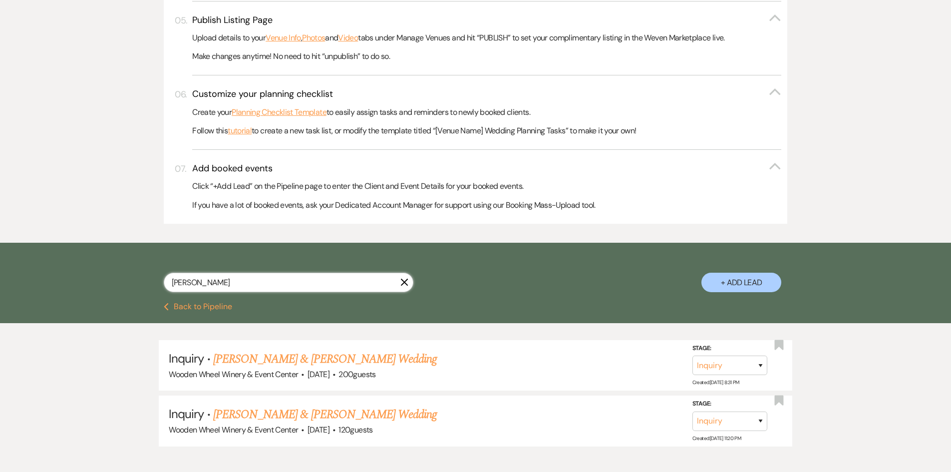
drag, startPoint x: 214, startPoint y: 282, endPoint x: 110, endPoint y: 269, distance: 104.6
click at [110, 269] on div "[PERSON_NAME] + Add Lead" at bounding box center [475, 273] width 951 height 60
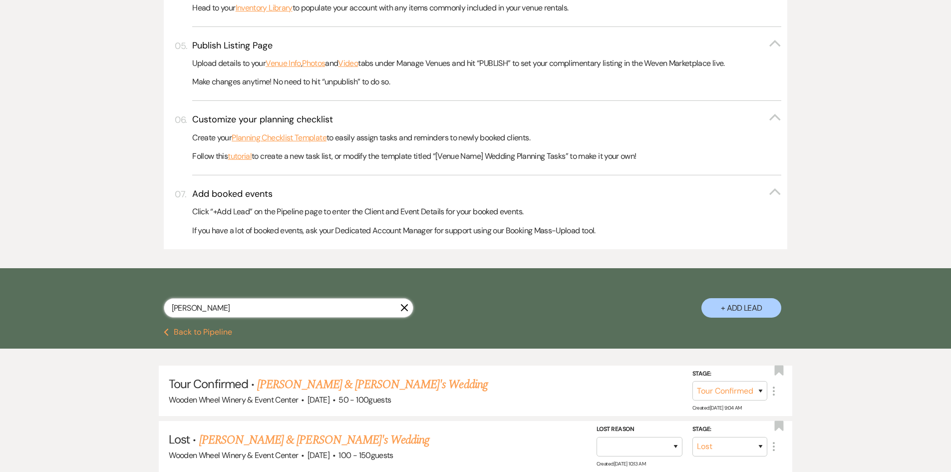
scroll to position [462, 0]
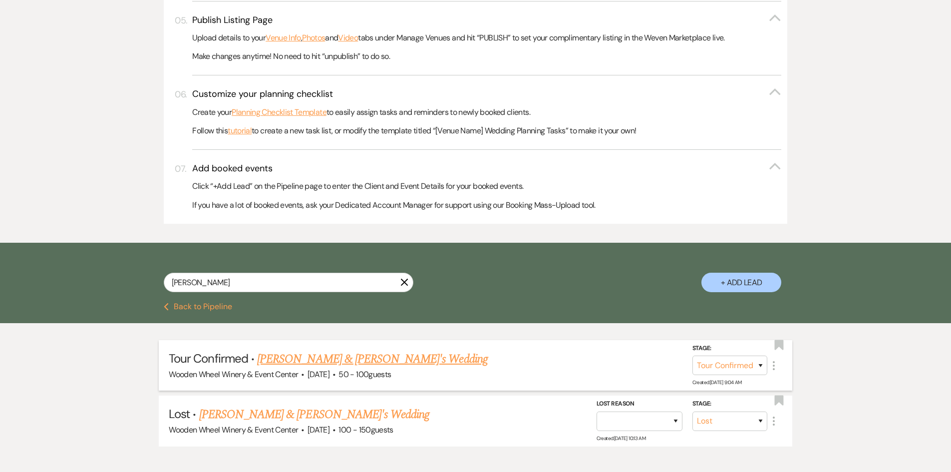
click at [290, 360] on link "[PERSON_NAME] & [PERSON_NAME]'s Wedding" at bounding box center [372, 359] width 231 height 18
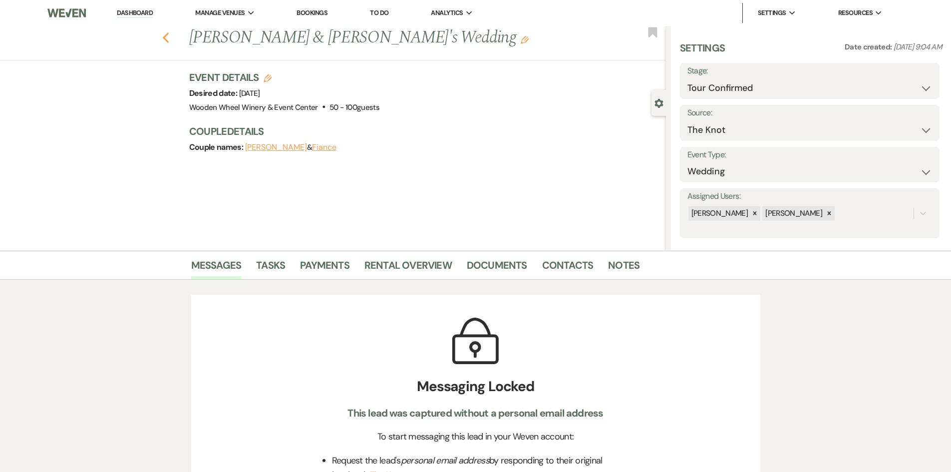
click at [169, 34] on use "button" at bounding box center [165, 37] width 6 height 11
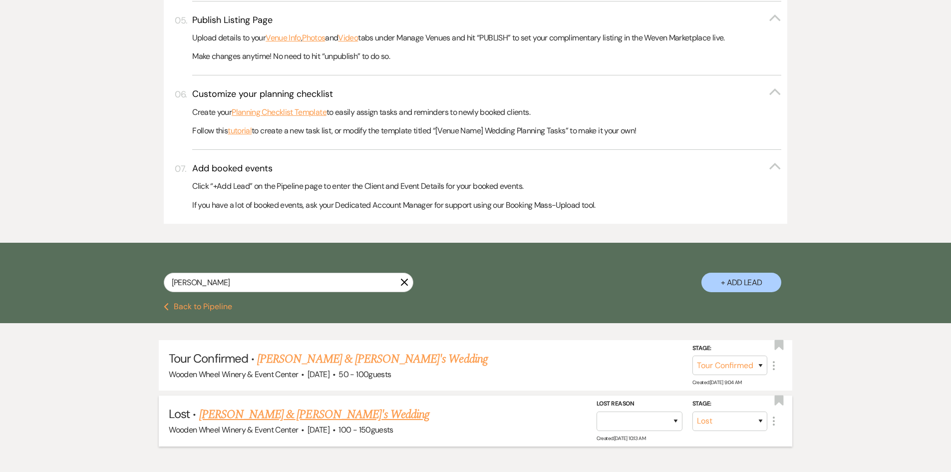
click at [292, 415] on link "[PERSON_NAME] & [PERSON_NAME]'s Wedding" at bounding box center [314, 415] width 231 height 18
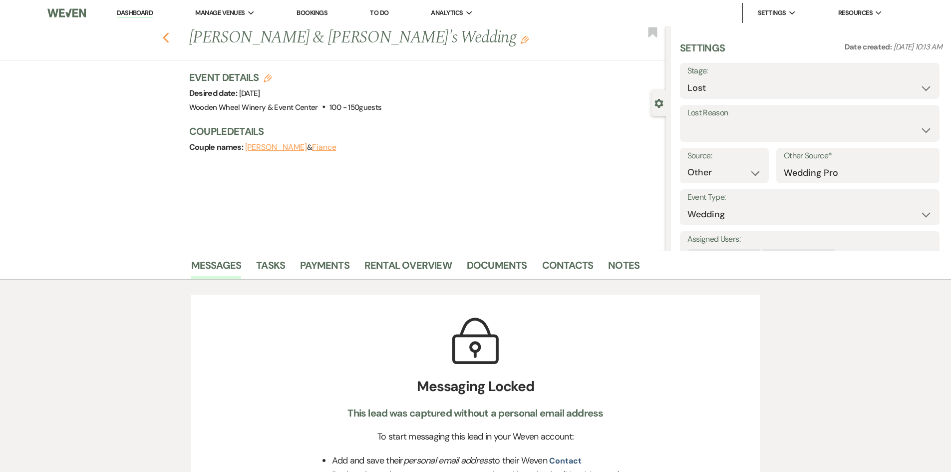
click at [169, 35] on use "button" at bounding box center [165, 37] width 6 height 11
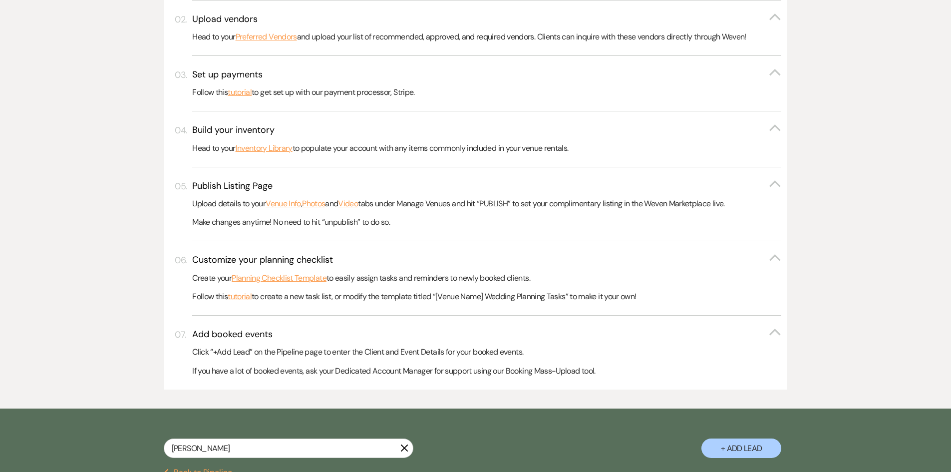
scroll to position [350, 0]
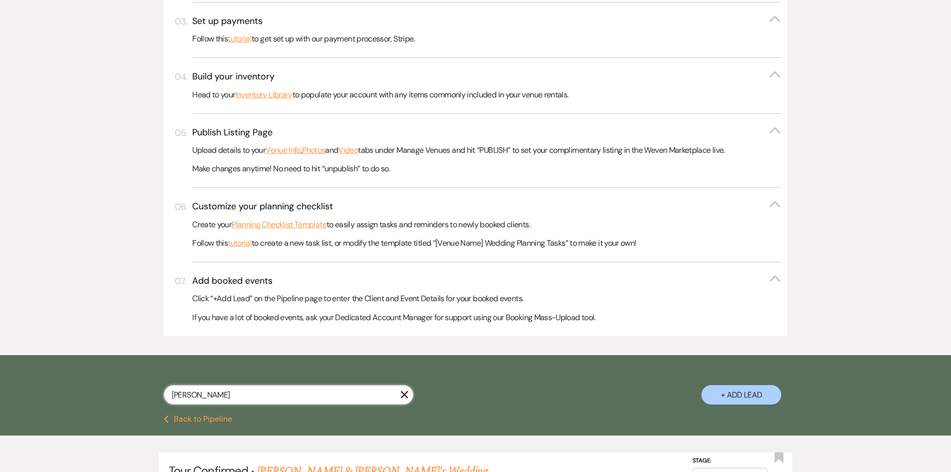
drag, startPoint x: 141, startPoint y: 400, endPoint x: 111, endPoint y: 400, distance: 30.0
click at [109, 400] on div "[PERSON_NAME] X + Add Lead" at bounding box center [475, 385] width 951 height 60
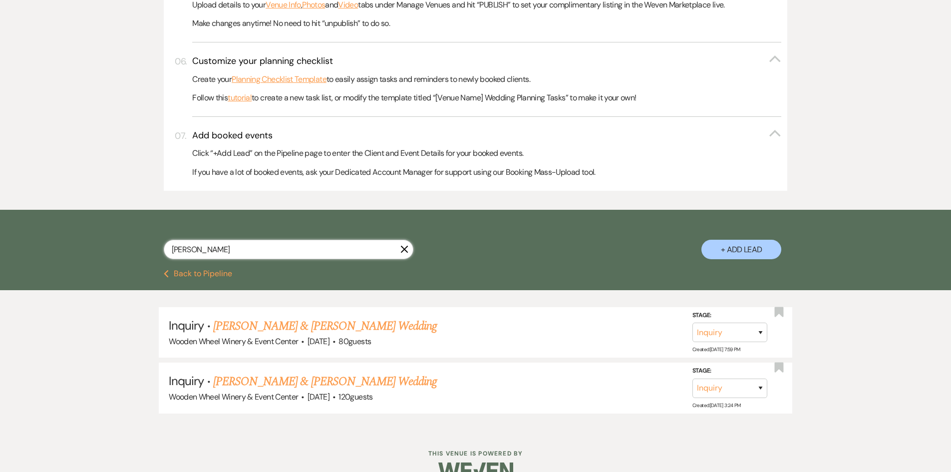
scroll to position [517, 0]
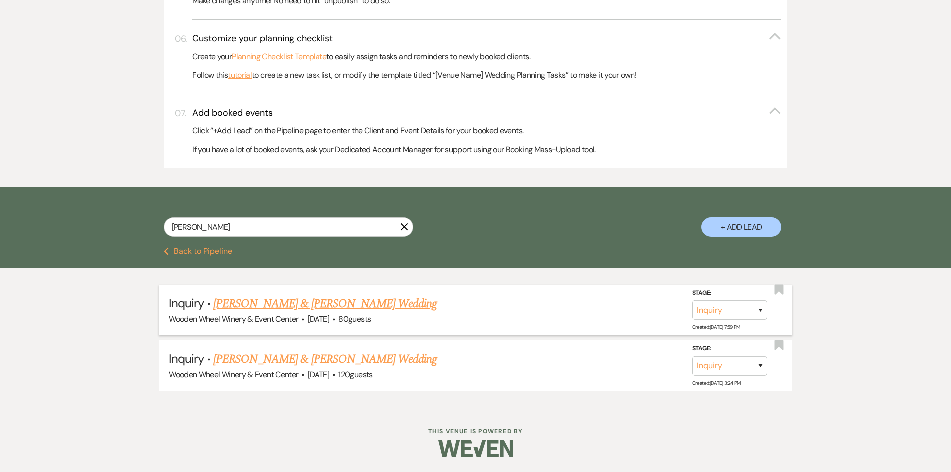
click at [228, 303] on link "[PERSON_NAME] & [PERSON_NAME] Wedding" at bounding box center [325, 304] width 224 height 18
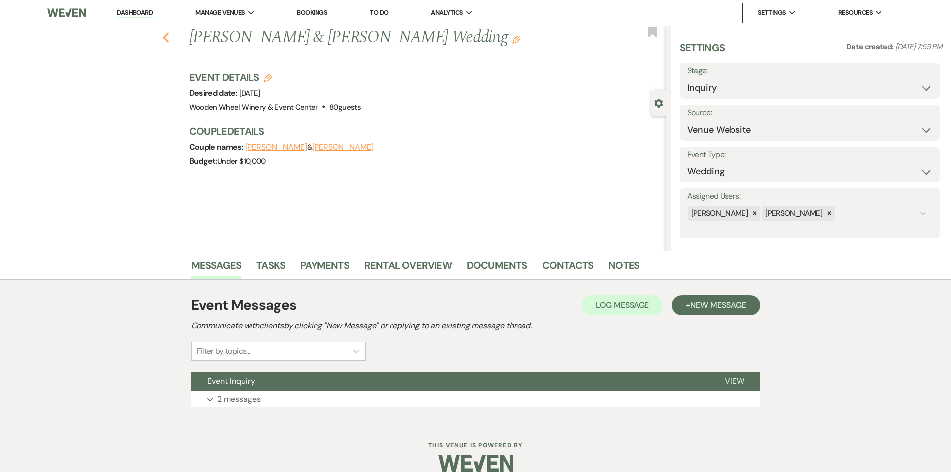
click at [170, 38] on icon "Previous" at bounding box center [165, 38] width 7 height 12
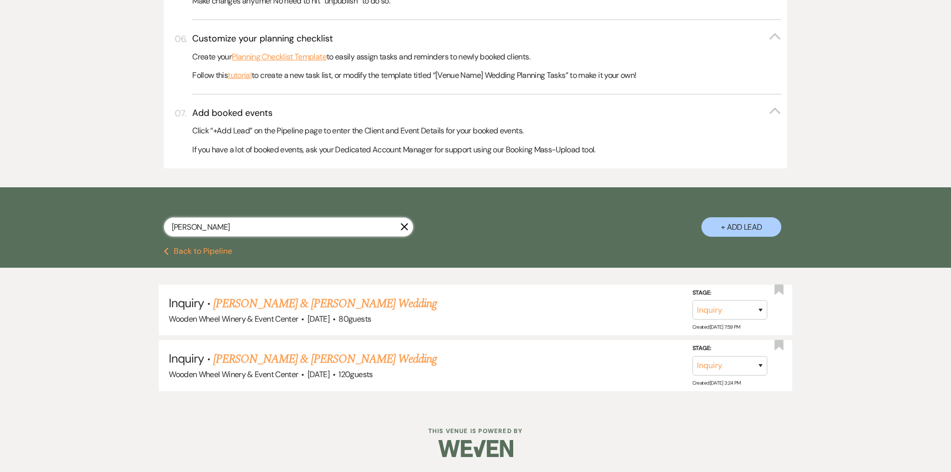
drag, startPoint x: 221, startPoint y: 228, endPoint x: 119, endPoint y: 230, distance: 101.9
click at [119, 230] on div "[PERSON_NAME] X + Add Lead" at bounding box center [475, 218] width 719 height 52
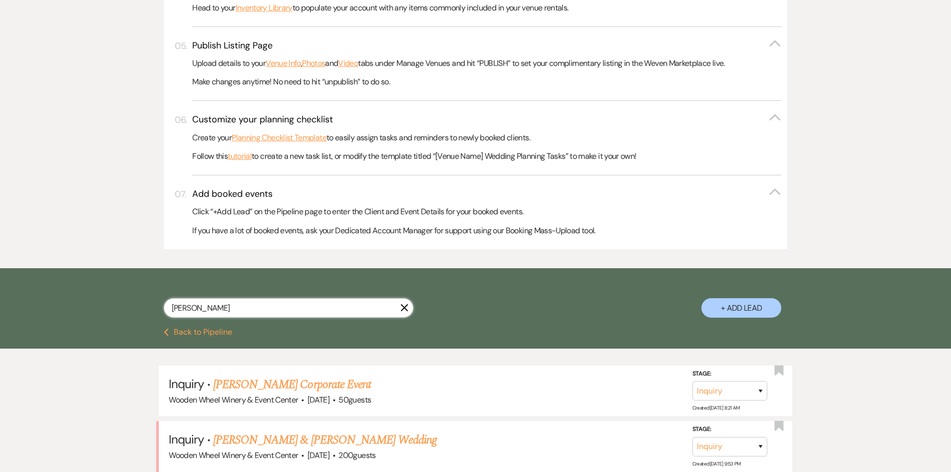
scroll to position [517, 0]
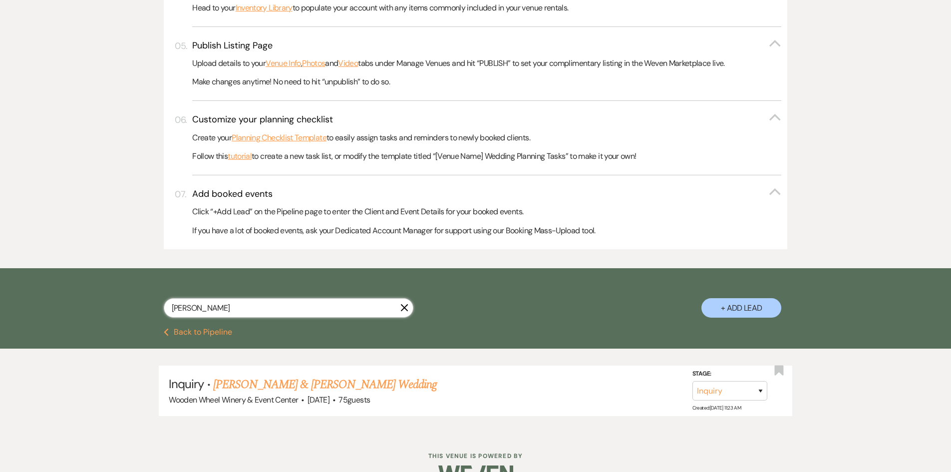
scroll to position [462, 0]
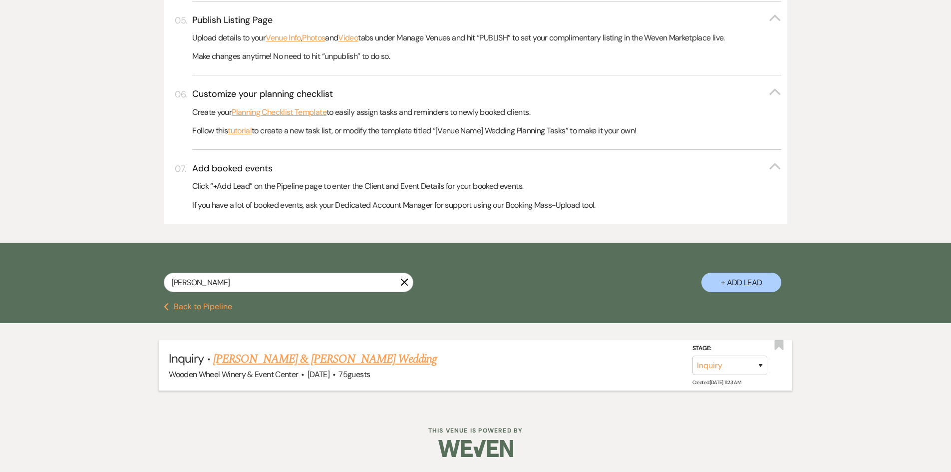
click at [252, 357] on link "[PERSON_NAME] & [PERSON_NAME] Wedding" at bounding box center [325, 359] width 224 height 18
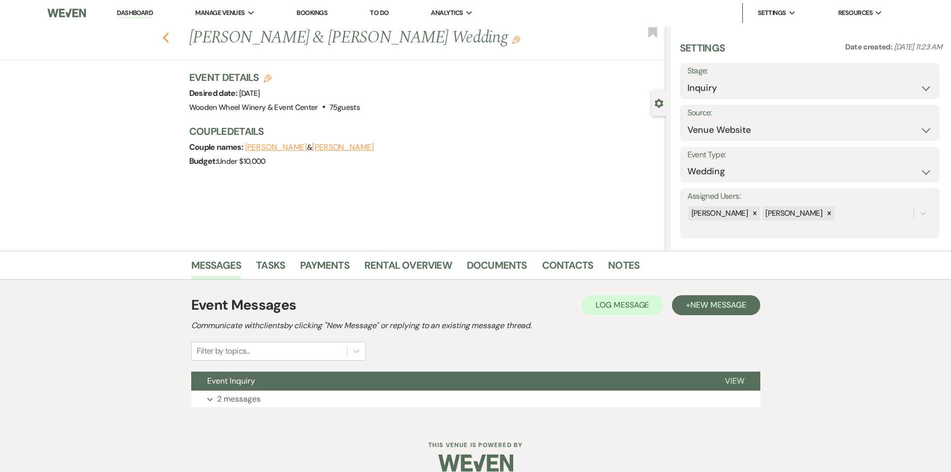
click at [169, 39] on use "button" at bounding box center [165, 37] width 6 height 11
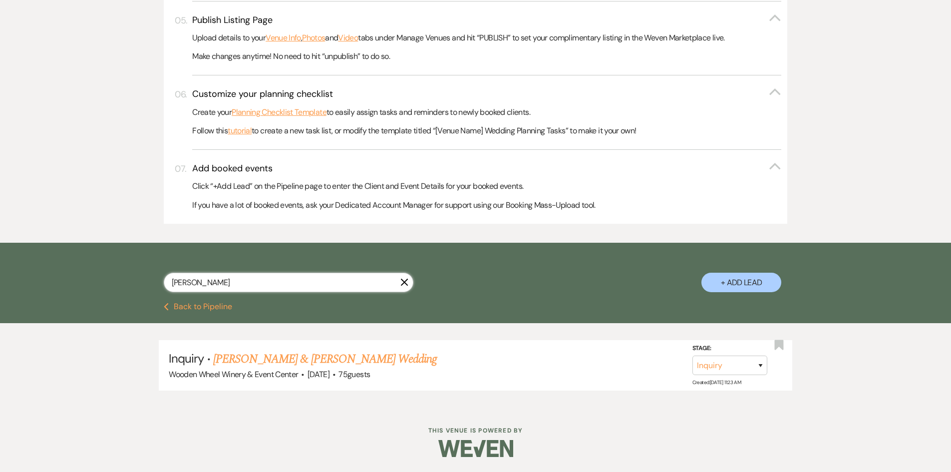
drag, startPoint x: 212, startPoint y: 288, endPoint x: 499, endPoint y: 280, distance: 287.3
click at [117, 283] on div "[PERSON_NAME] + Add Lead" at bounding box center [475, 274] width 719 height 52
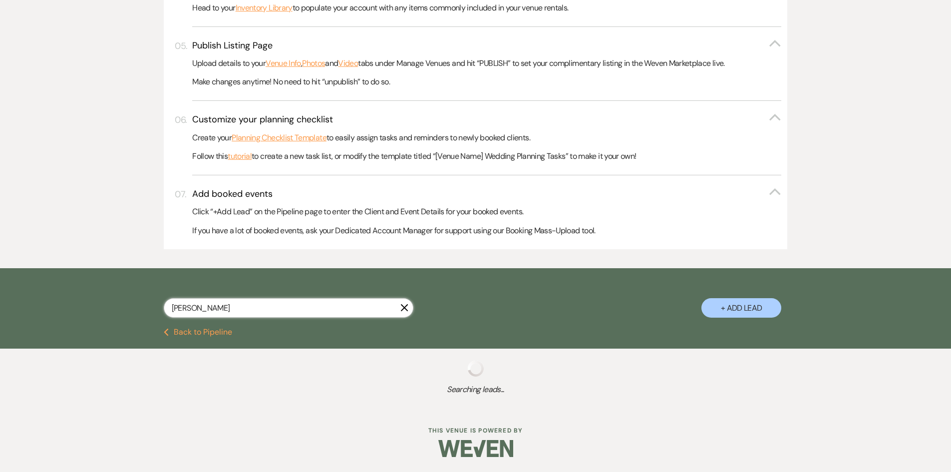
scroll to position [435, 0]
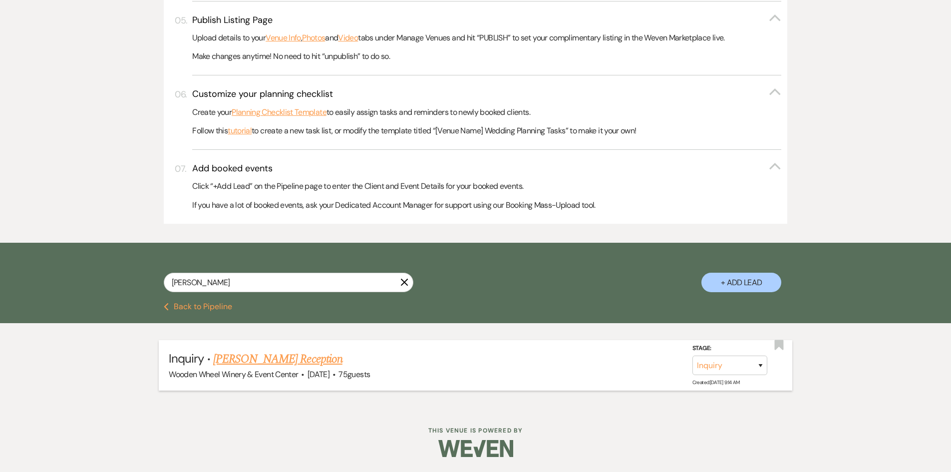
click at [226, 362] on link "[PERSON_NAME] Reception" at bounding box center [277, 359] width 129 height 18
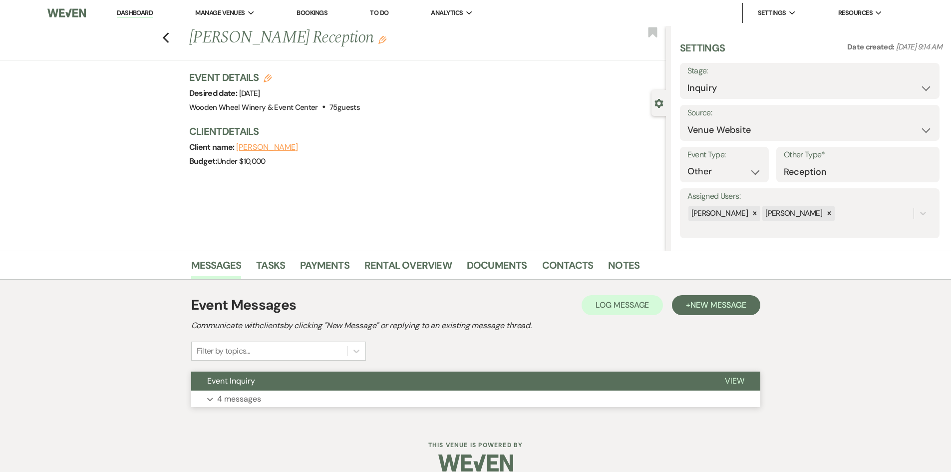
click at [221, 400] on p "4 messages" at bounding box center [239, 399] width 44 height 13
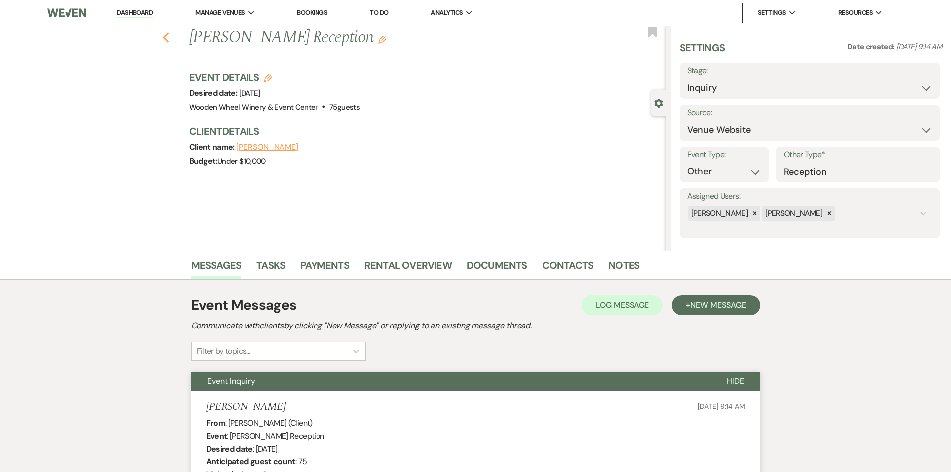
click at [170, 38] on icon "Previous" at bounding box center [165, 38] width 7 height 12
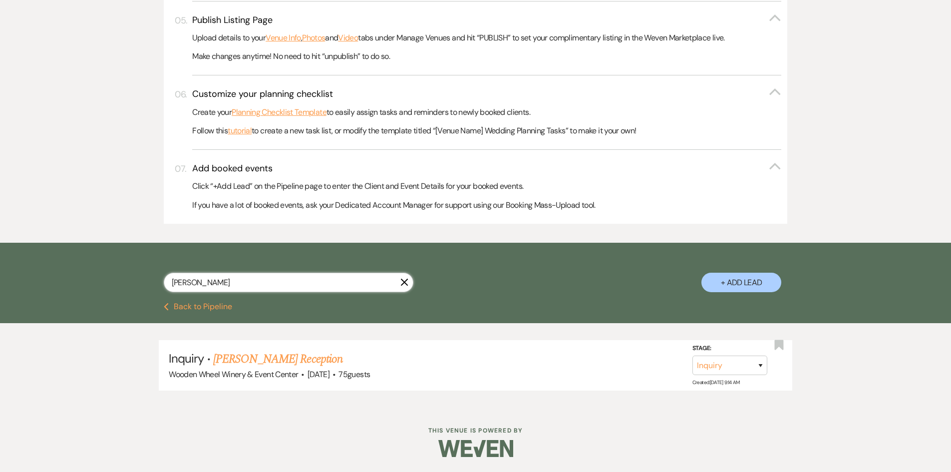
drag, startPoint x: 198, startPoint y: 280, endPoint x: 122, endPoint y: 288, distance: 76.3
click at [122, 288] on div "[PERSON_NAME] + Add Lead" at bounding box center [475, 274] width 719 height 52
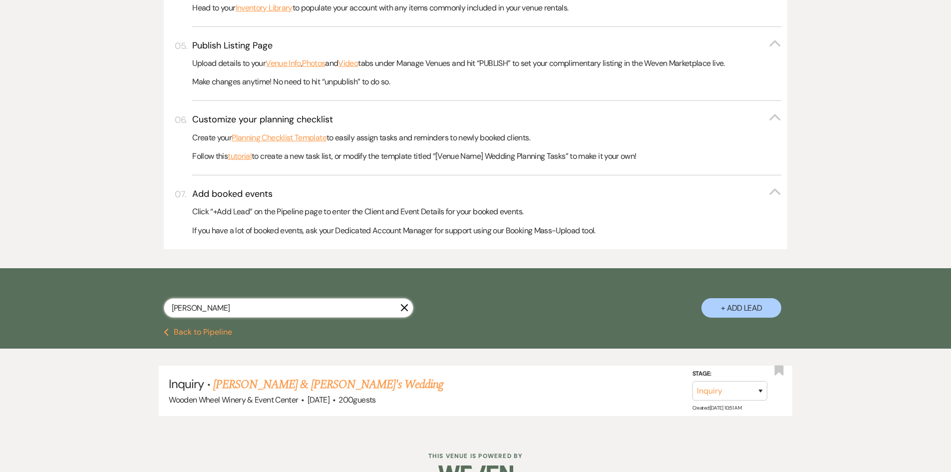
scroll to position [462, 0]
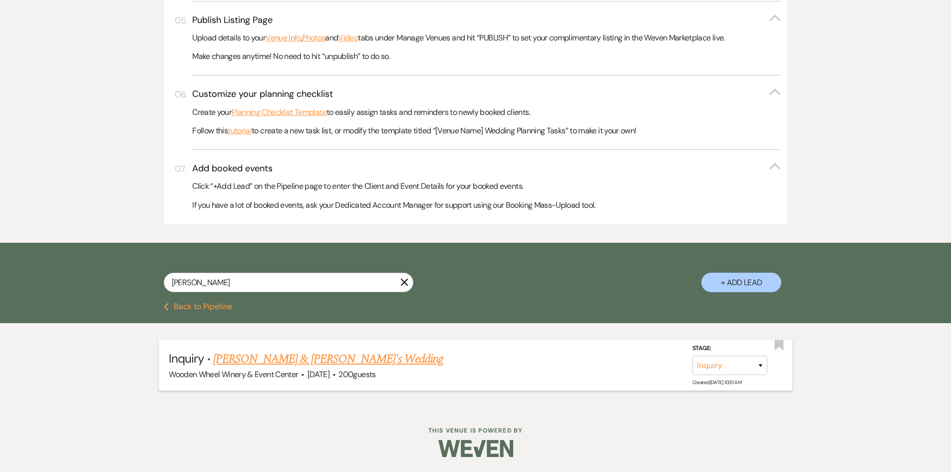
click at [243, 359] on link "[PERSON_NAME] & [PERSON_NAME]'s Wedding" at bounding box center [328, 359] width 231 height 18
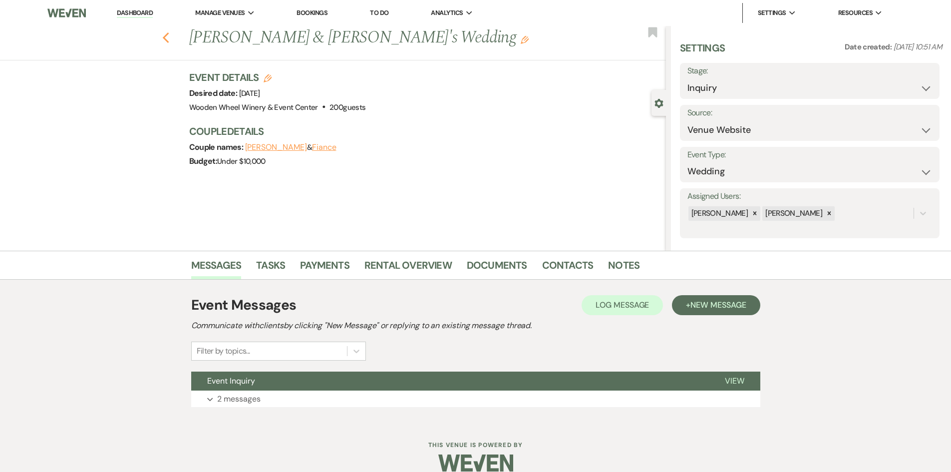
click at [169, 35] on use "button" at bounding box center [165, 37] width 6 height 11
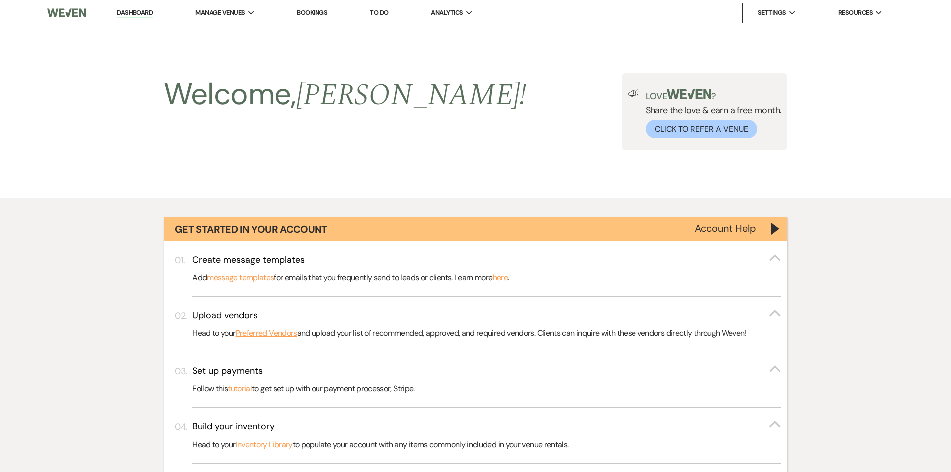
scroll to position [462, 0]
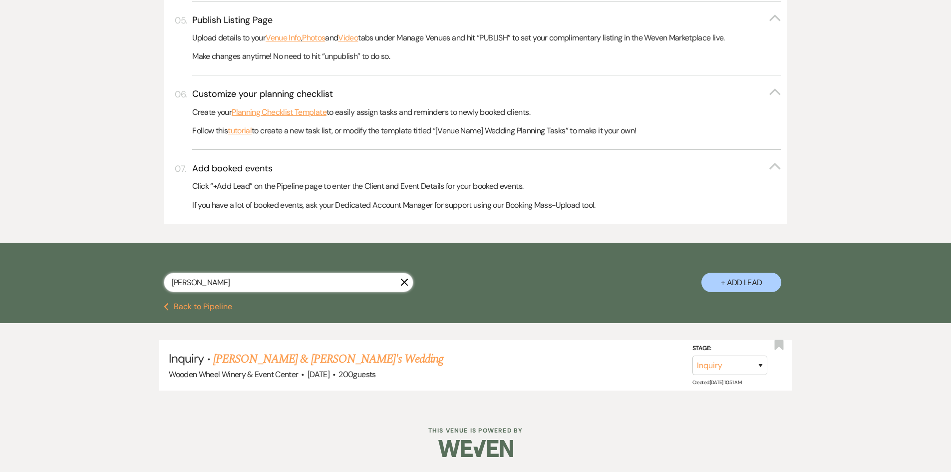
drag, startPoint x: 217, startPoint y: 284, endPoint x: 107, endPoint y: 282, distance: 110.4
click at [107, 282] on div "[PERSON_NAME] X + Add Lead" at bounding box center [475, 273] width 951 height 60
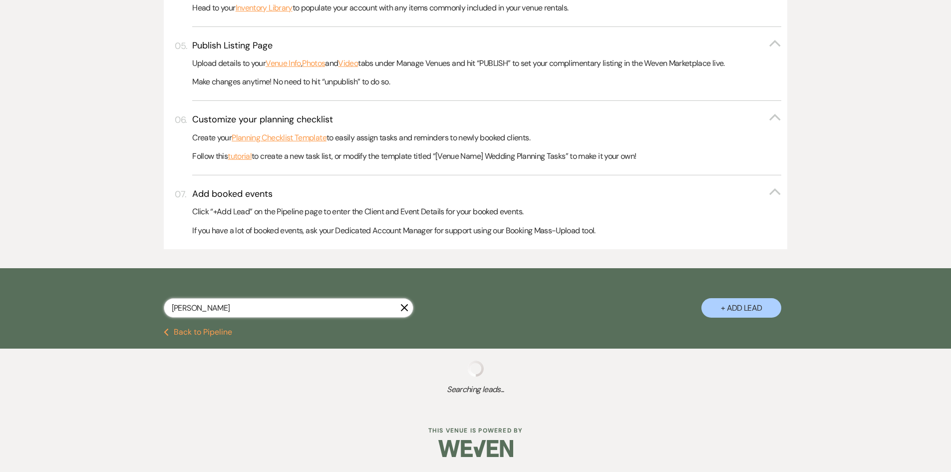
scroll to position [462, 0]
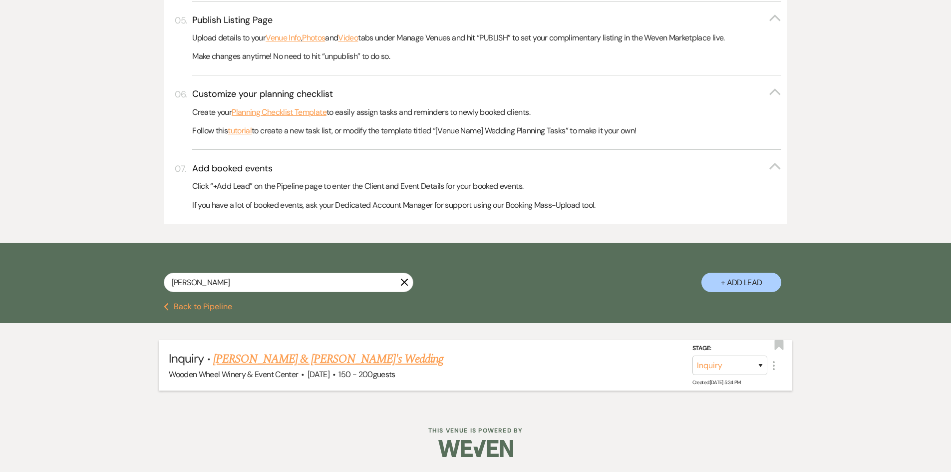
click at [270, 360] on link "[PERSON_NAME] & [PERSON_NAME]'s Wedding" at bounding box center [328, 359] width 231 height 18
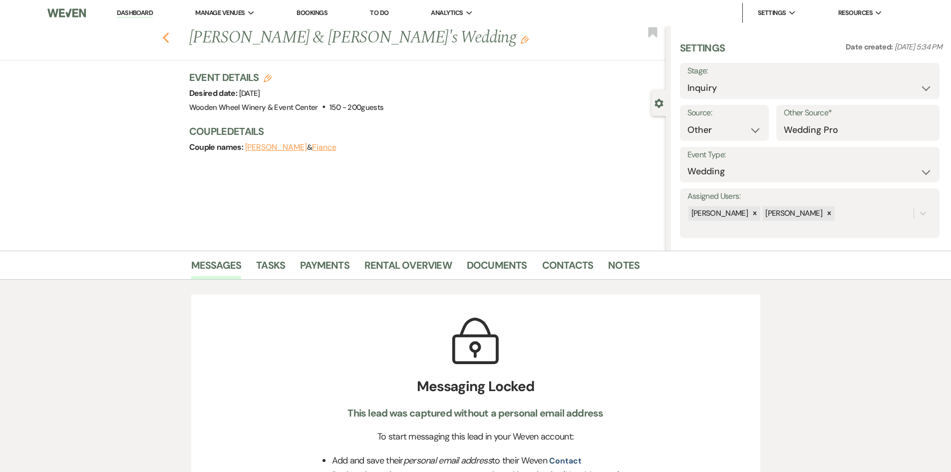
click at [168, 38] on use "button" at bounding box center [165, 37] width 6 height 11
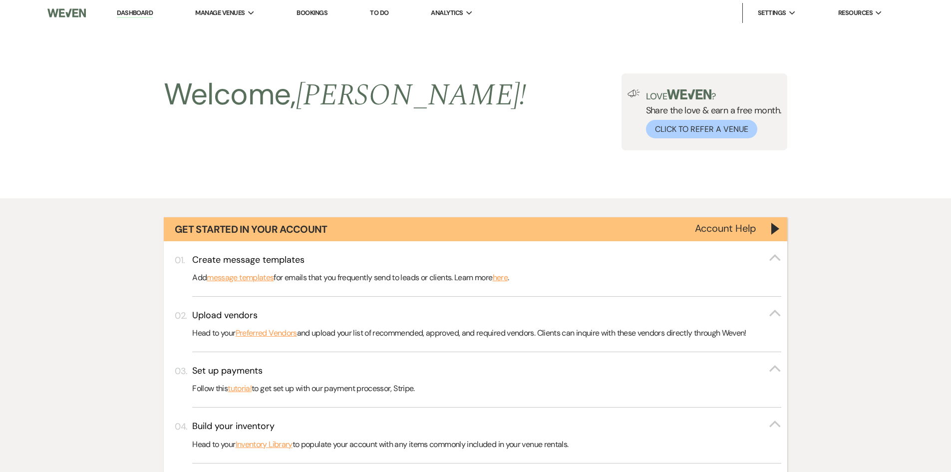
scroll to position [462, 0]
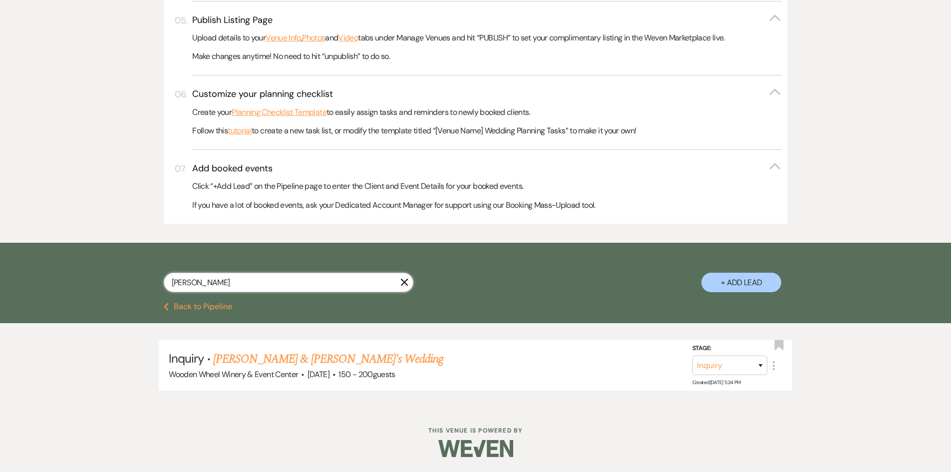
drag, startPoint x: 209, startPoint y: 274, endPoint x: 131, endPoint y: 279, distance: 78.1
click at [131, 279] on div "[PERSON_NAME] + Add Lead" at bounding box center [475, 274] width 719 height 52
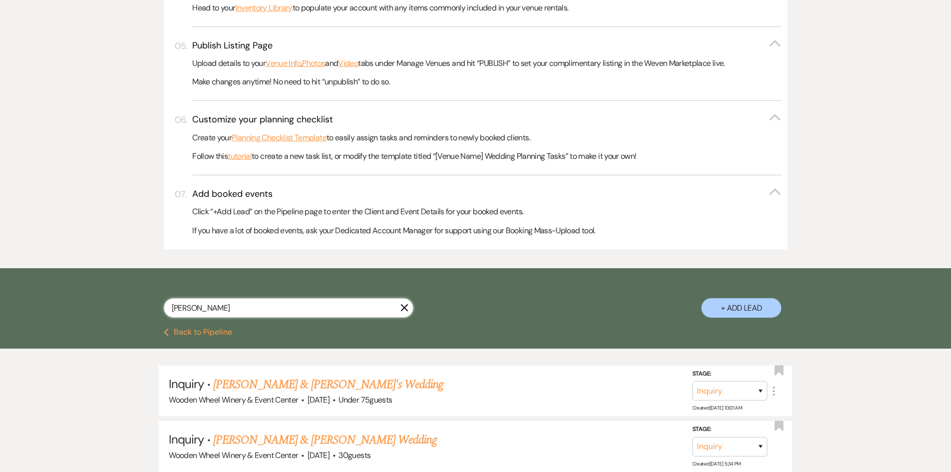
scroll to position [462, 0]
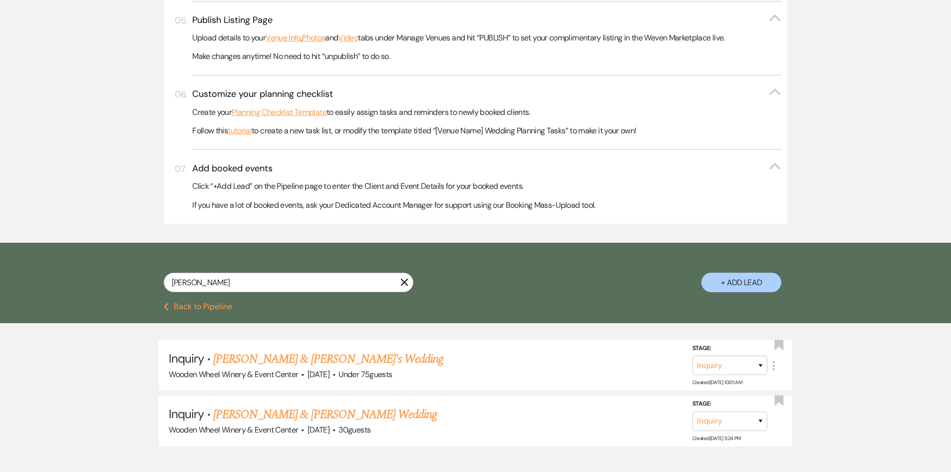
click at [266, 359] on link "[PERSON_NAME] & [PERSON_NAME]'s Wedding" at bounding box center [328, 359] width 231 height 18
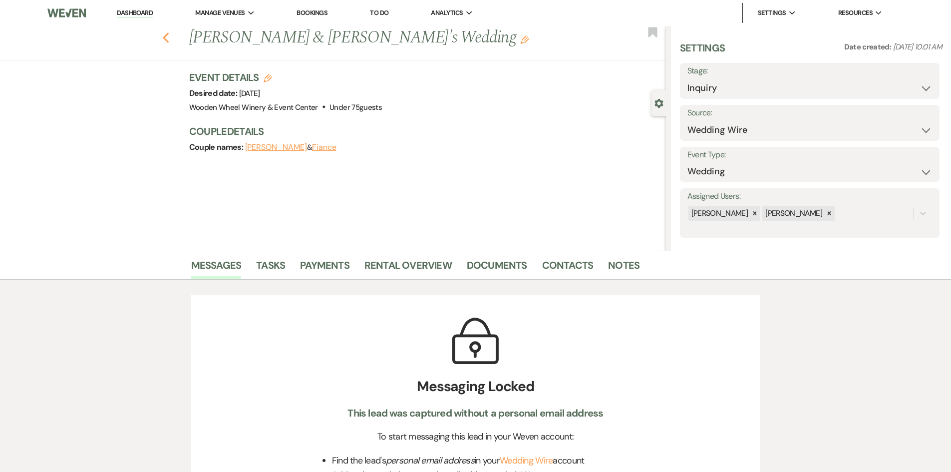
click at [170, 39] on icon "Previous" at bounding box center [165, 38] width 7 height 12
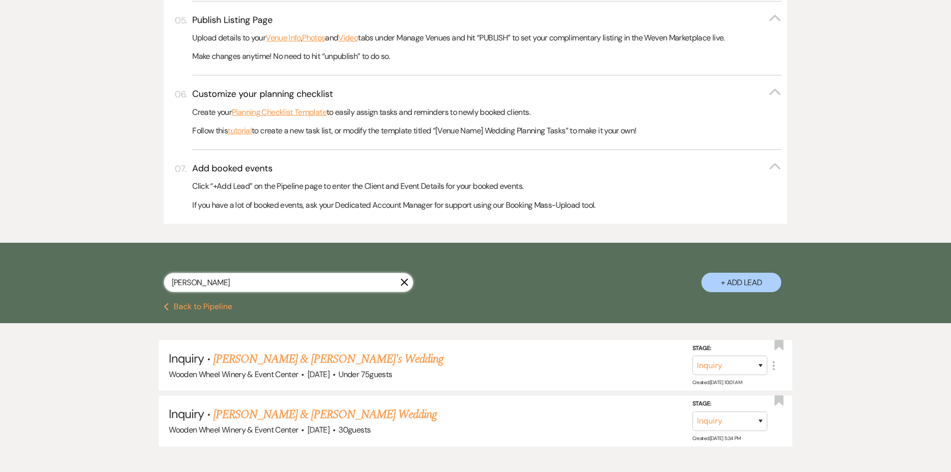
drag, startPoint x: 204, startPoint y: 285, endPoint x: 128, endPoint y: 280, distance: 76.0
click at [128, 280] on div "[PERSON_NAME] + Add Lead" at bounding box center [475, 274] width 719 height 52
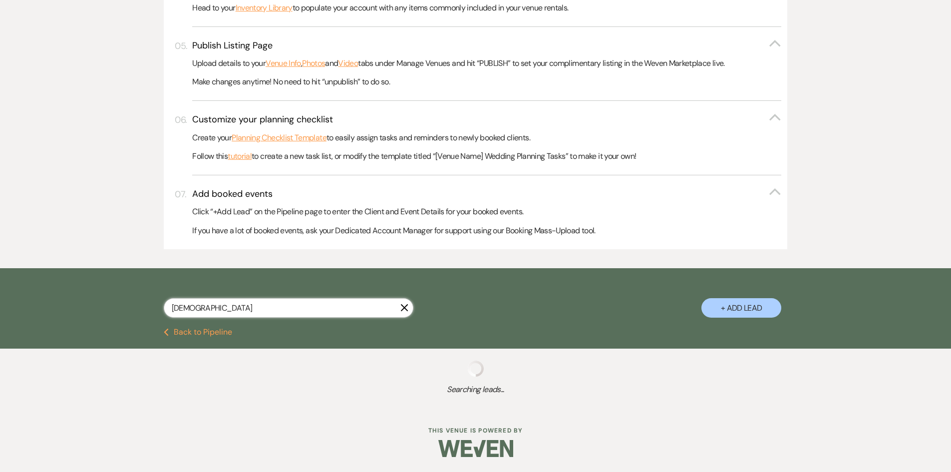
scroll to position [462, 0]
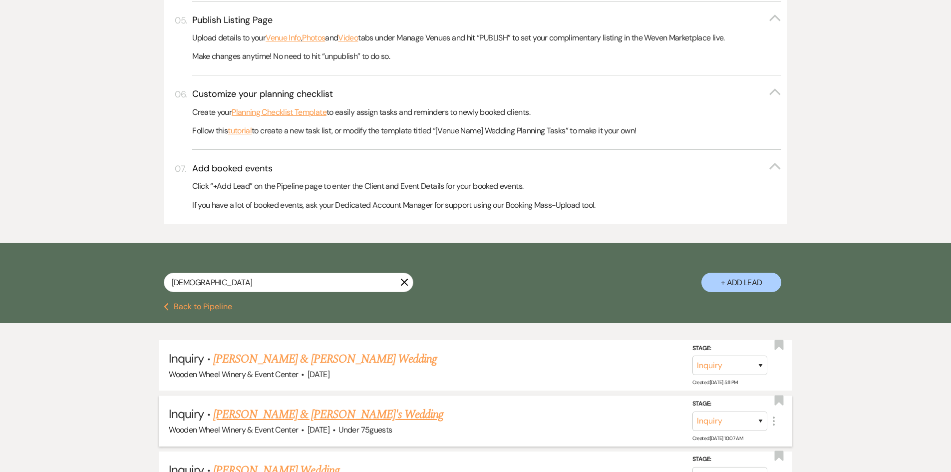
click at [300, 413] on link "[PERSON_NAME] & [PERSON_NAME]'s Wedding" at bounding box center [328, 415] width 231 height 18
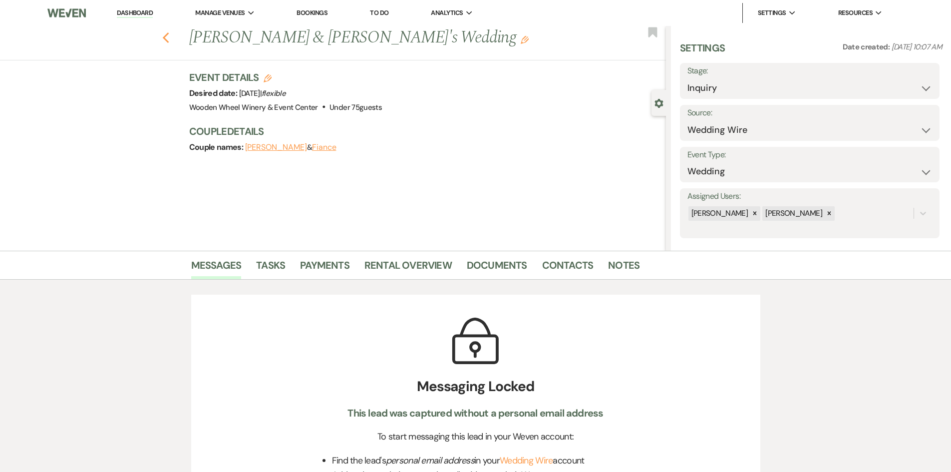
click at [166, 35] on icon "Previous" at bounding box center [165, 38] width 7 height 12
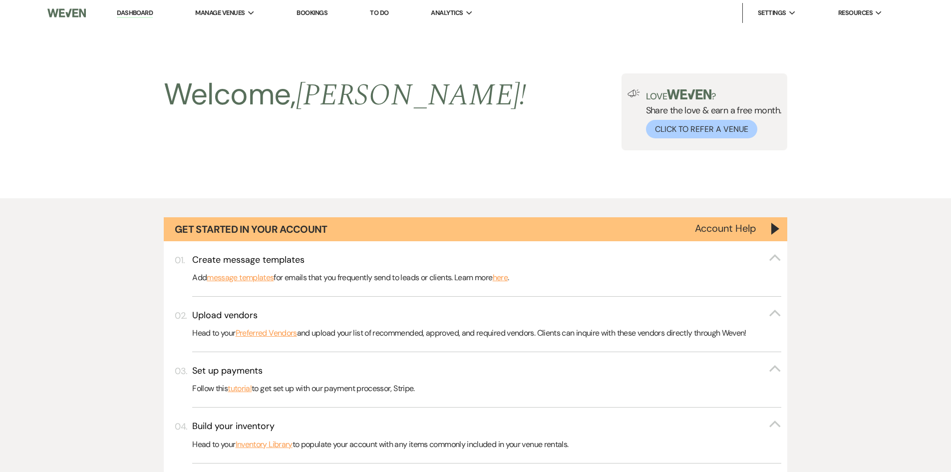
scroll to position [462, 0]
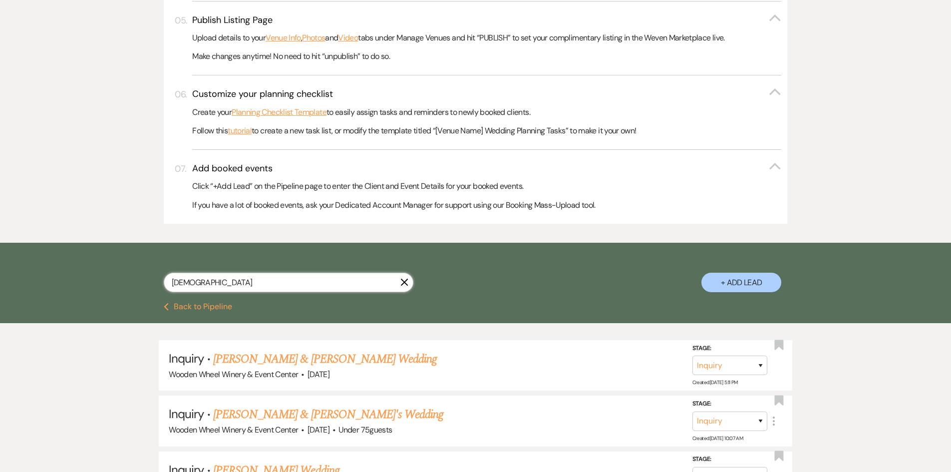
drag, startPoint x: 201, startPoint y: 284, endPoint x: 102, endPoint y: 279, distance: 99.5
click at [102, 279] on div "christi X + Add Lead" at bounding box center [475, 273] width 951 height 60
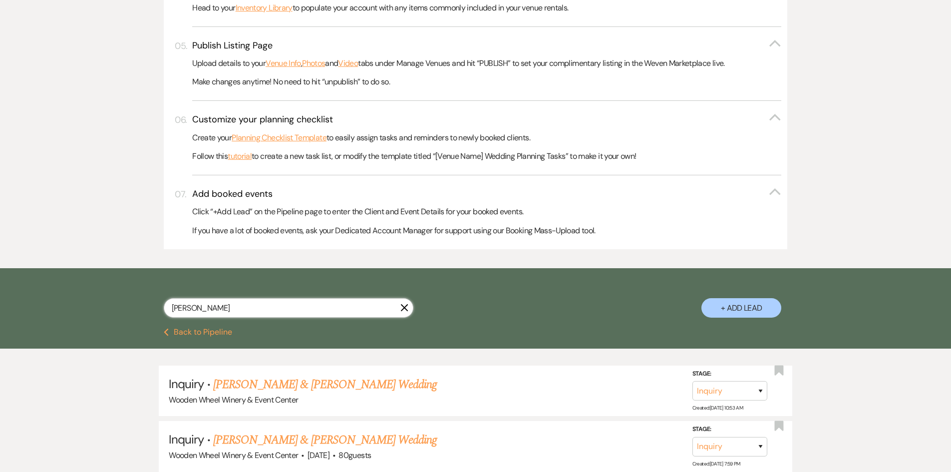
scroll to position [462, 0]
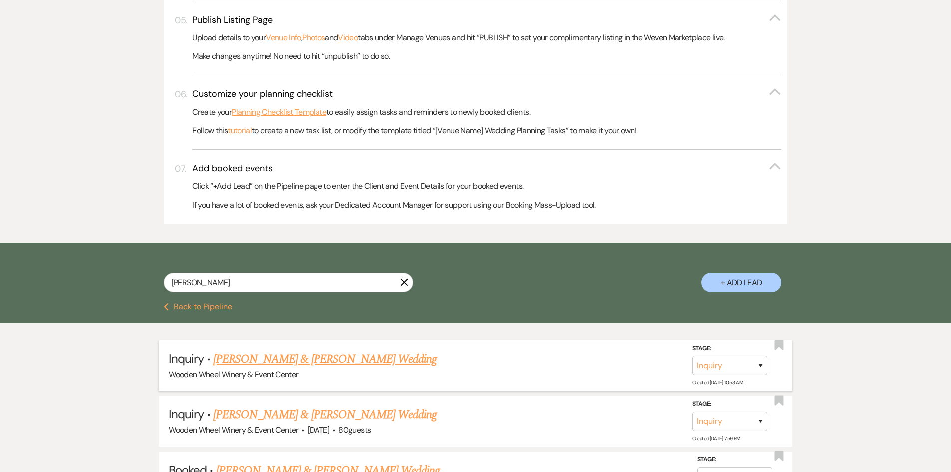
click at [259, 362] on link "[PERSON_NAME] & [PERSON_NAME] Wedding" at bounding box center [325, 359] width 224 height 18
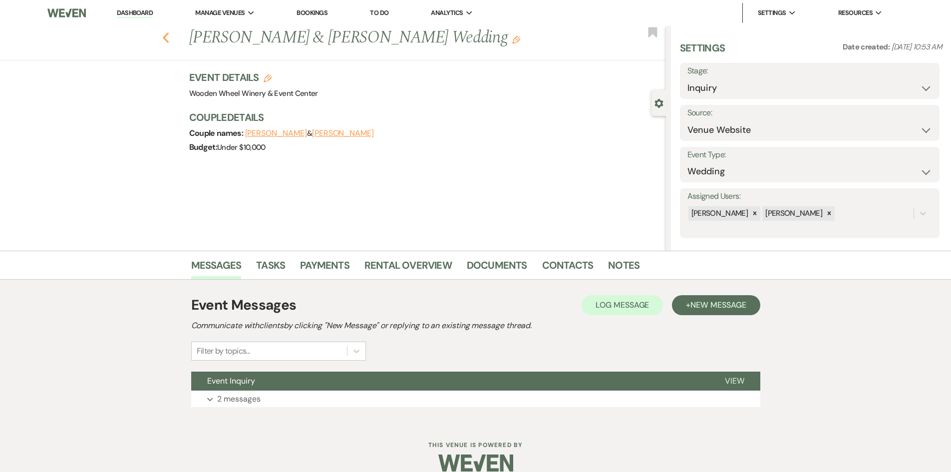
click at [168, 40] on icon "Previous" at bounding box center [165, 38] width 7 height 12
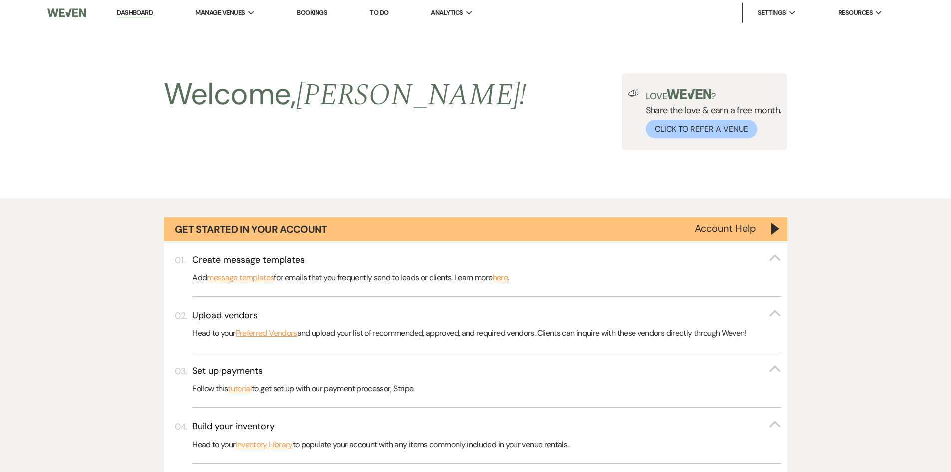
scroll to position [462, 0]
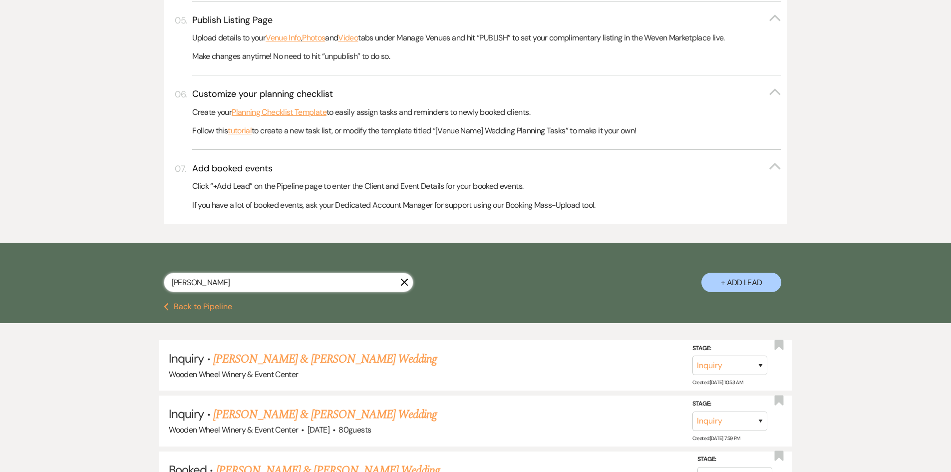
drag, startPoint x: 207, startPoint y: 281, endPoint x: 120, endPoint y: 280, distance: 86.9
click at [120, 280] on div "[PERSON_NAME] + Add Lead" at bounding box center [475, 274] width 719 height 52
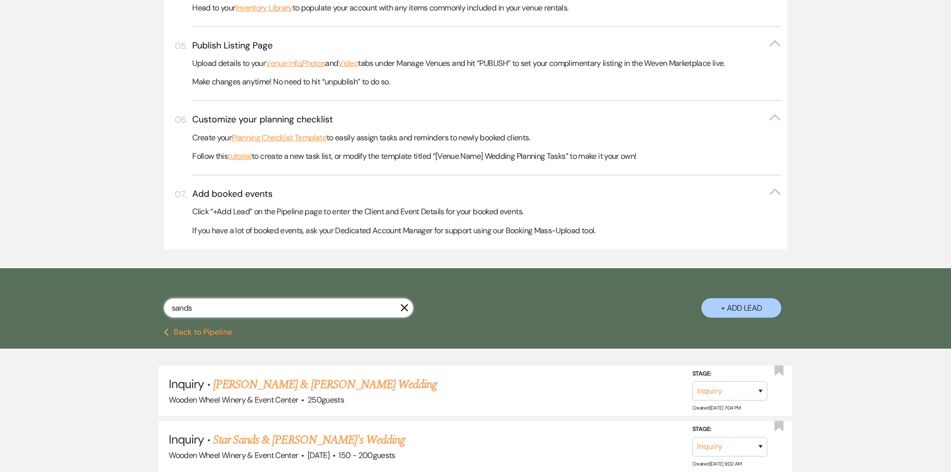
scroll to position [462, 0]
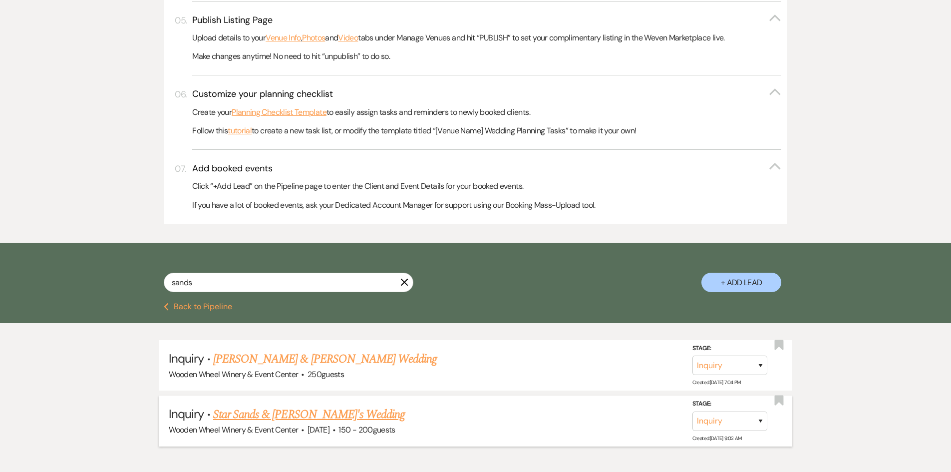
click at [247, 417] on link "Star Sands & [PERSON_NAME]'s Wedding" at bounding box center [309, 415] width 192 height 18
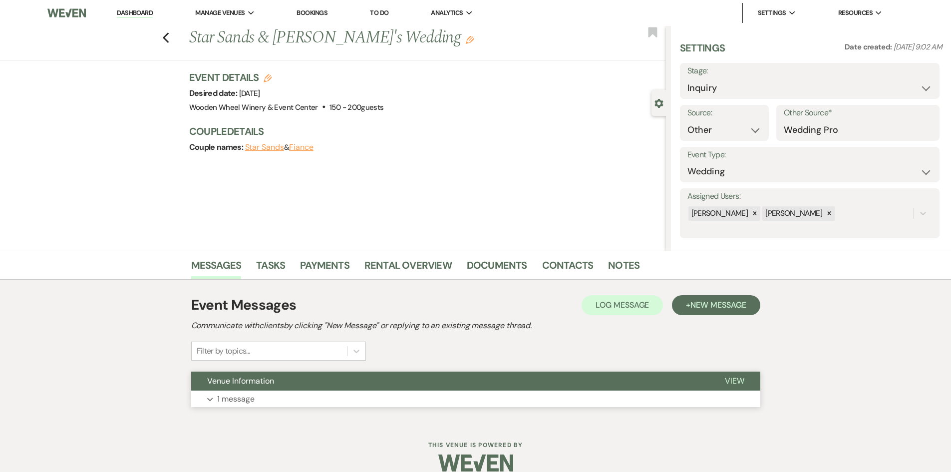
click at [276, 398] on button "Expand 1 message" at bounding box center [475, 399] width 569 height 17
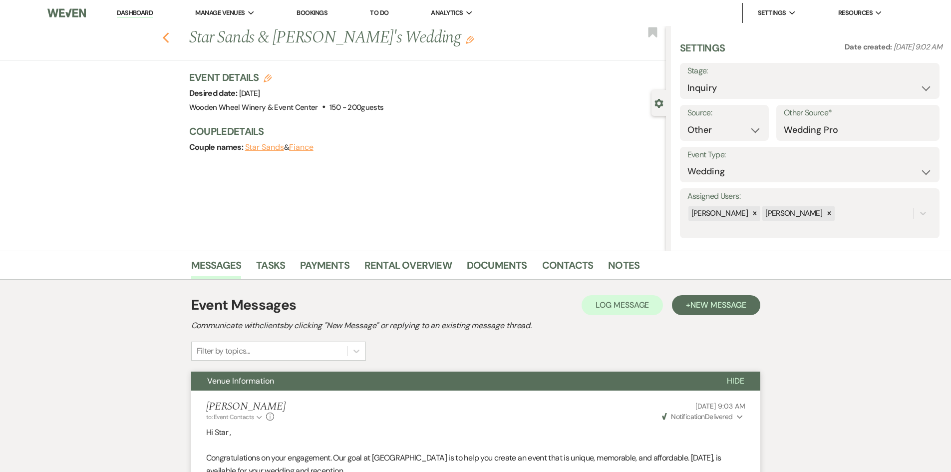
click at [170, 37] on icon "Previous" at bounding box center [165, 38] width 7 height 12
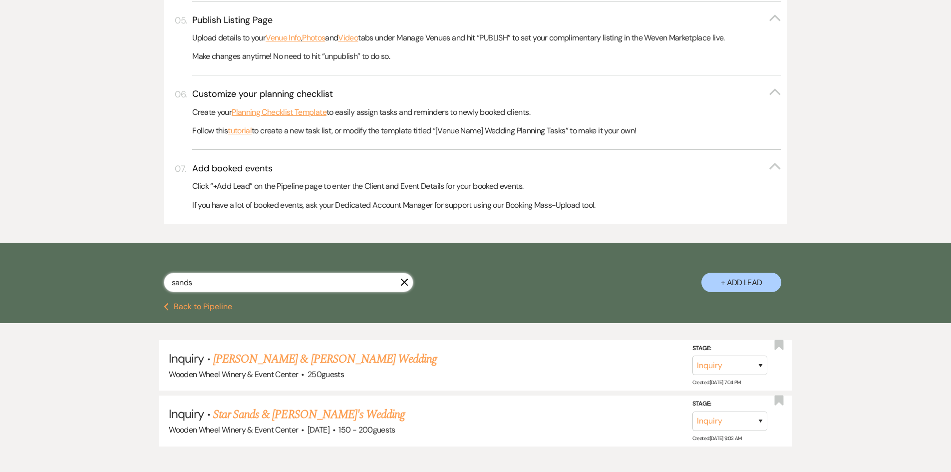
drag, startPoint x: 205, startPoint y: 281, endPoint x: 123, endPoint y: 281, distance: 81.9
click at [123, 281] on div "sands X + Add Lead" at bounding box center [475, 274] width 719 height 52
click at [250, 360] on link "[PERSON_NAME] & [PERSON_NAME] Wedding" at bounding box center [325, 359] width 224 height 18
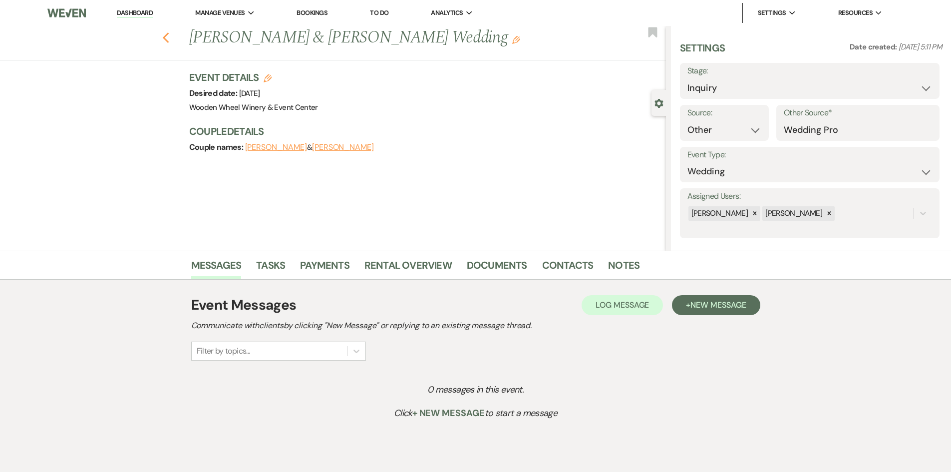
click at [167, 40] on icon "Previous" at bounding box center [165, 38] width 7 height 12
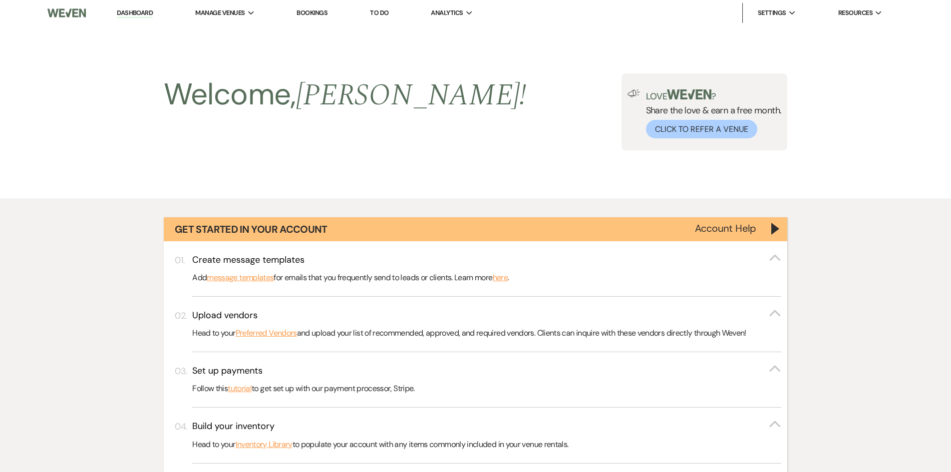
scroll to position [462, 0]
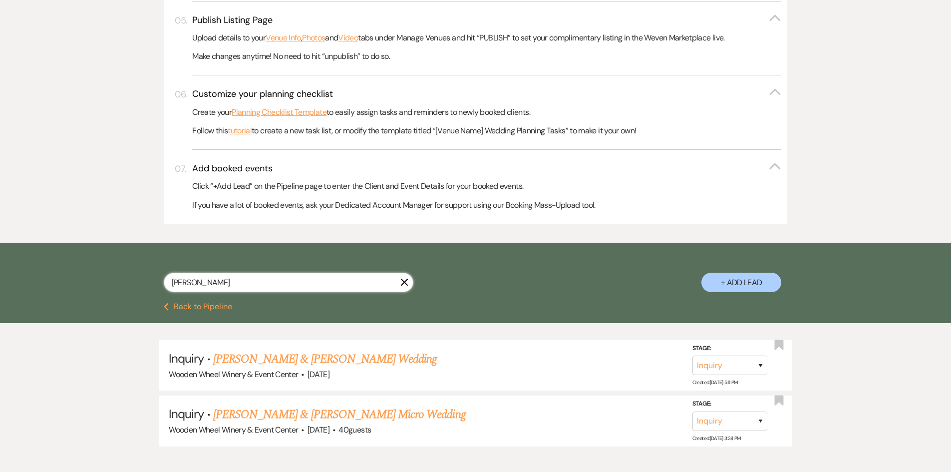
drag, startPoint x: 191, startPoint y: 279, endPoint x: 127, endPoint y: 285, distance: 64.2
click at [127, 285] on div "[PERSON_NAME] + Add Lead" at bounding box center [475, 274] width 719 height 52
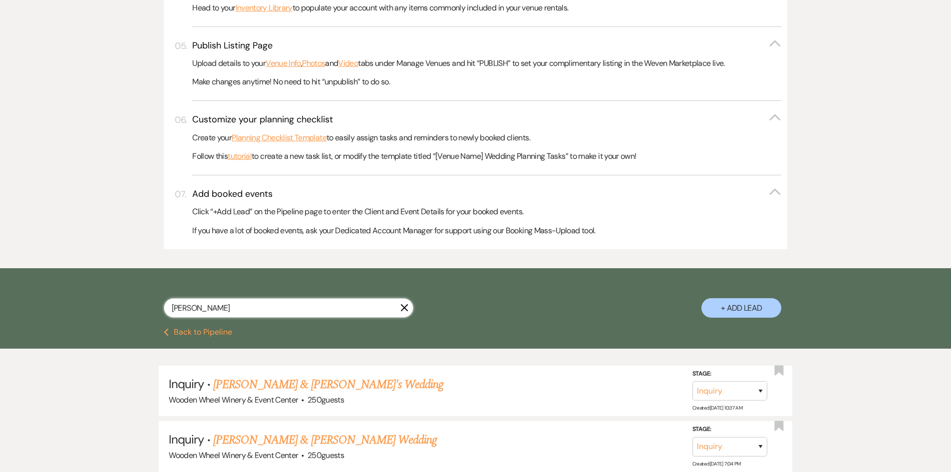
scroll to position [462, 0]
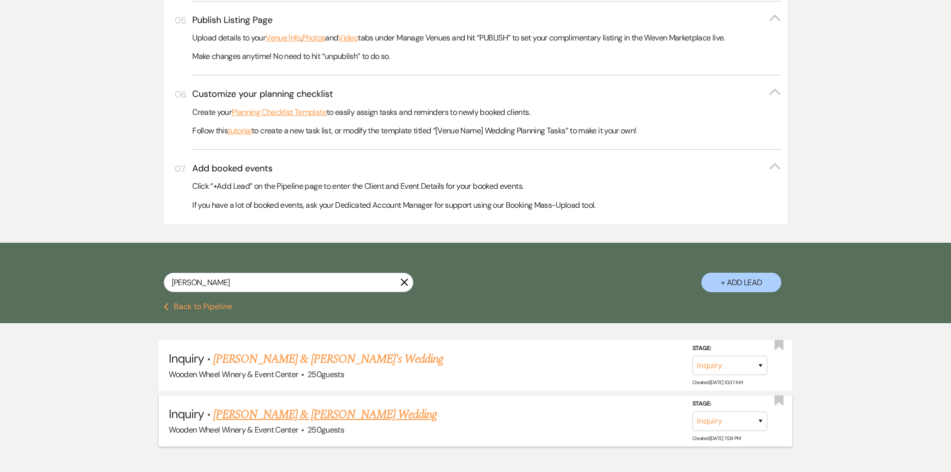
click at [247, 415] on link "[PERSON_NAME] & [PERSON_NAME] Wedding" at bounding box center [325, 415] width 224 height 18
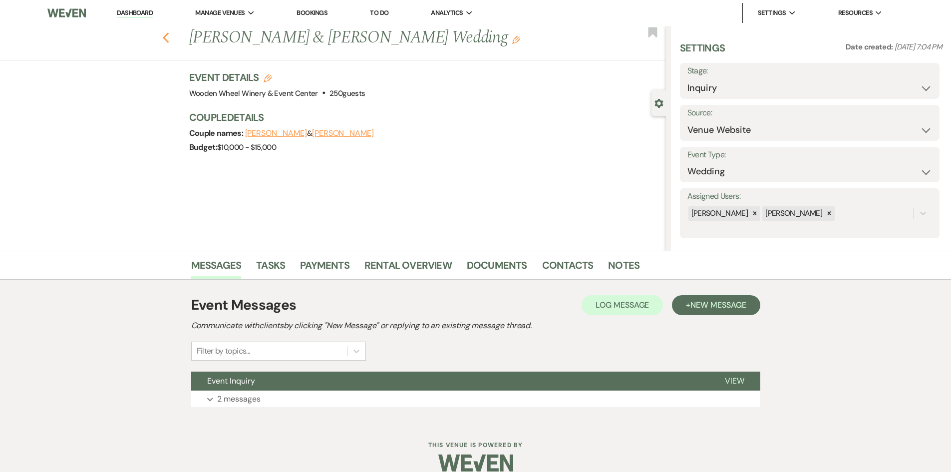
click at [169, 34] on use "button" at bounding box center [165, 37] width 6 height 11
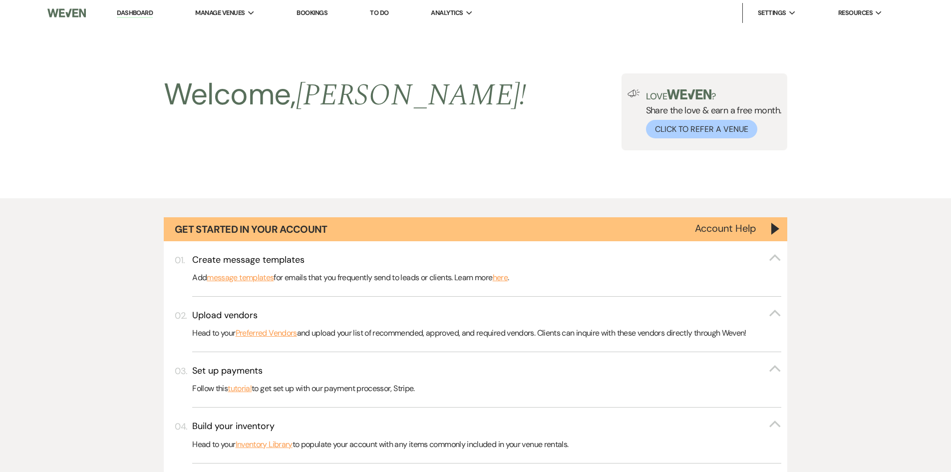
scroll to position [462, 0]
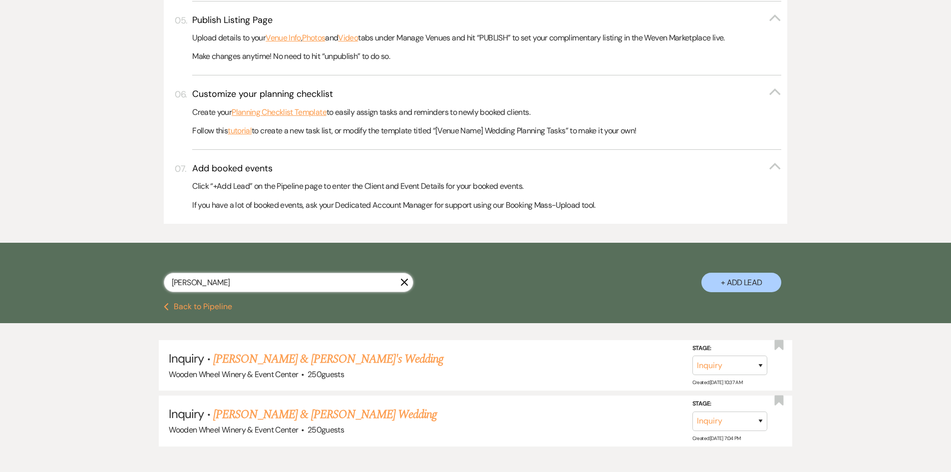
drag, startPoint x: 200, startPoint y: 287, endPoint x: 94, endPoint y: 285, distance: 105.9
click at [94, 285] on div "[PERSON_NAME] + Add Lead" at bounding box center [475, 273] width 951 height 60
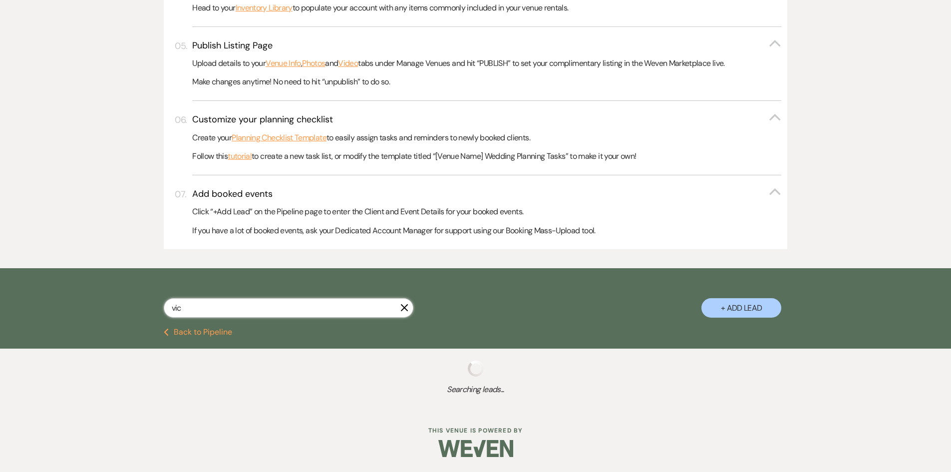
scroll to position [462, 0]
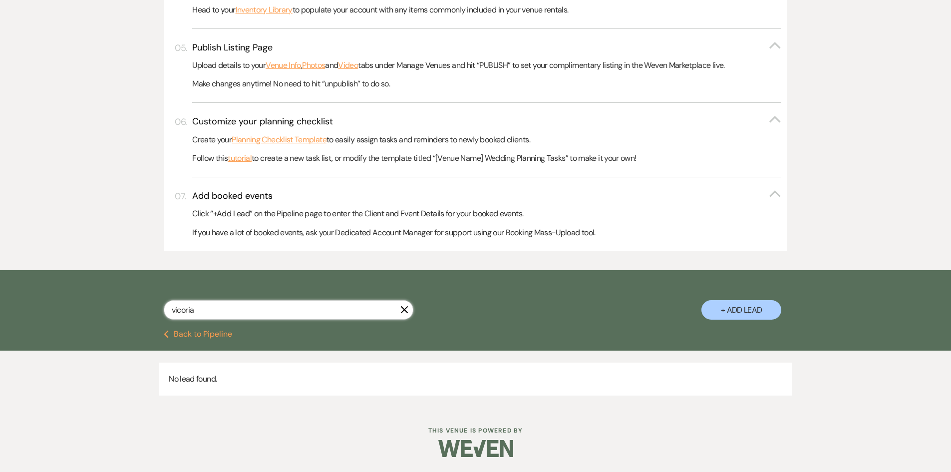
scroll to position [435, 0]
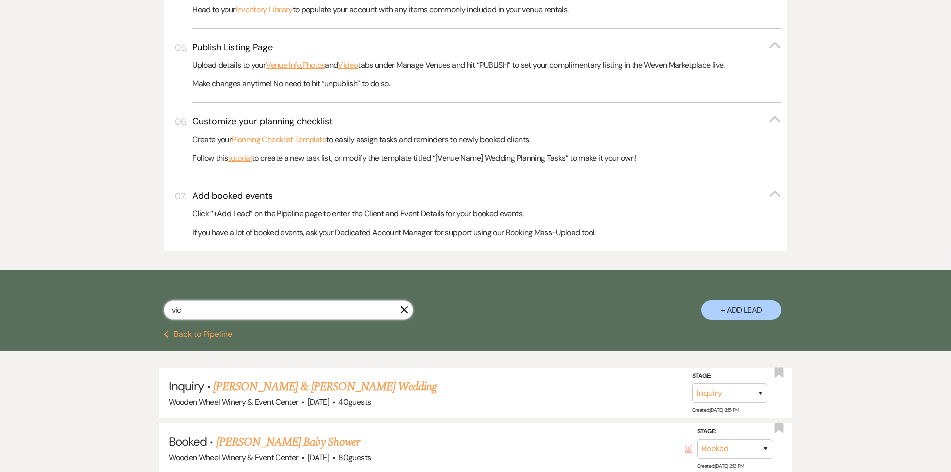
scroll to position [462, 0]
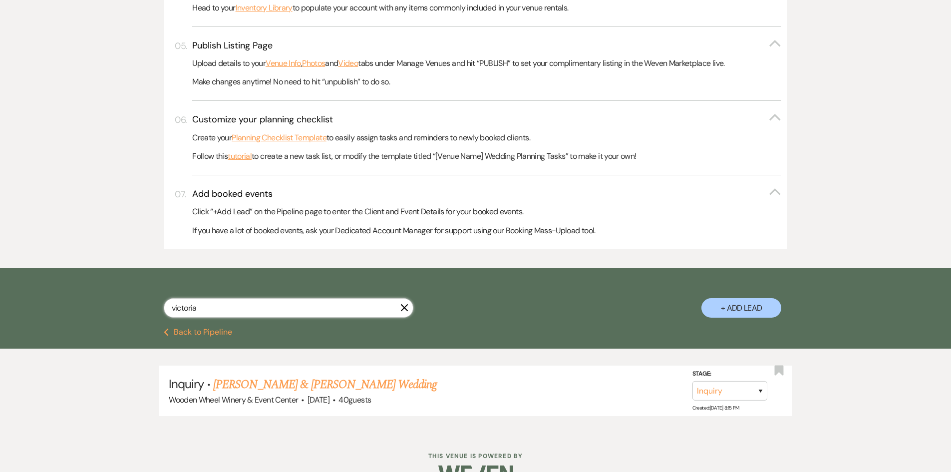
scroll to position [462, 0]
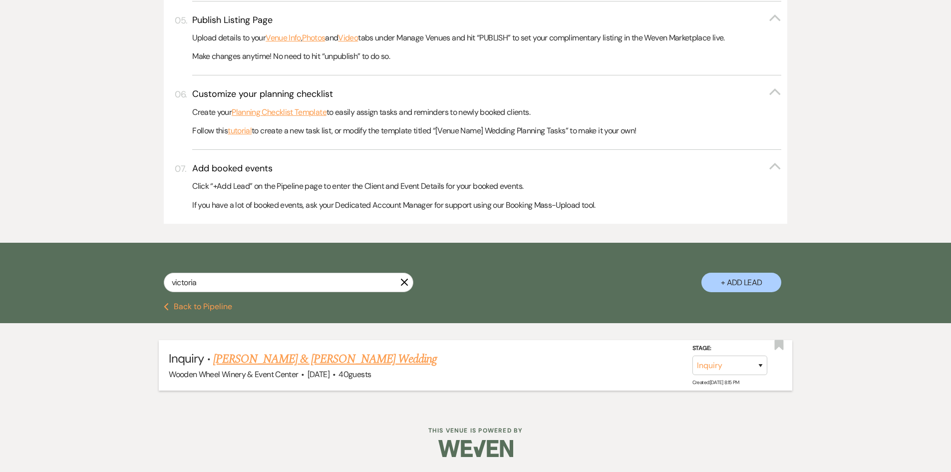
click at [261, 364] on link "[PERSON_NAME] & [PERSON_NAME] Wedding" at bounding box center [325, 359] width 224 height 18
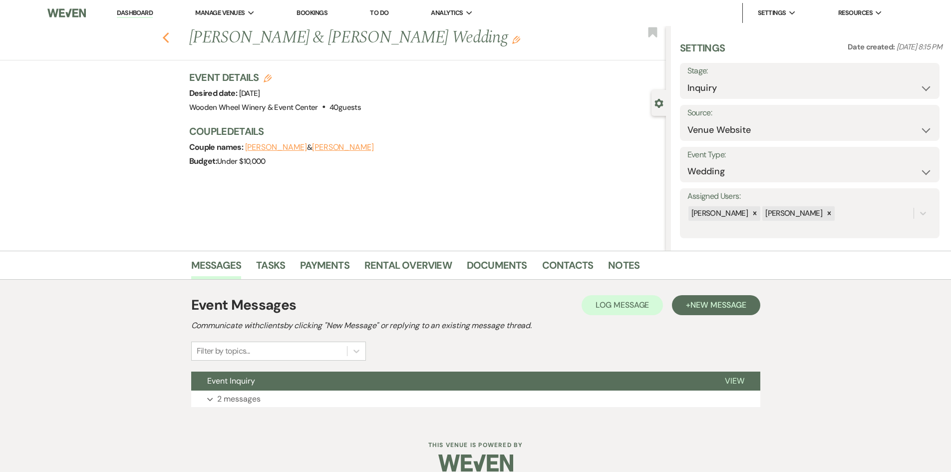
click at [168, 34] on icon "Previous" at bounding box center [165, 38] width 7 height 12
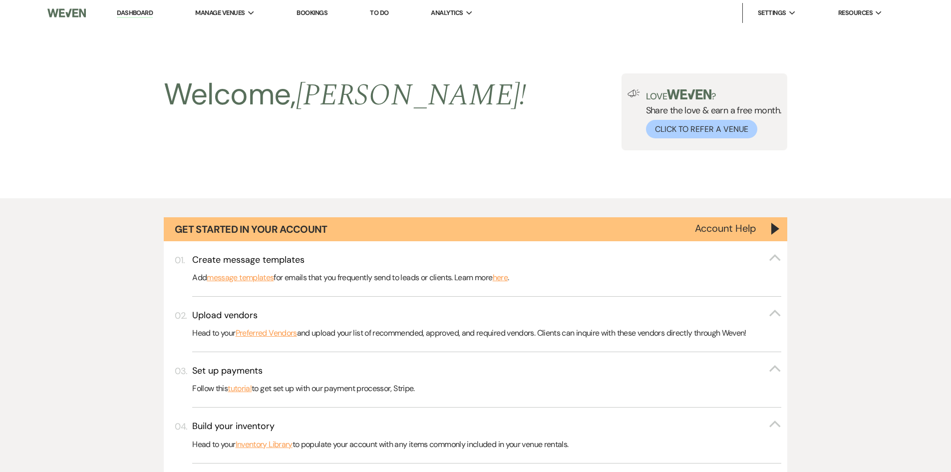
scroll to position [462, 0]
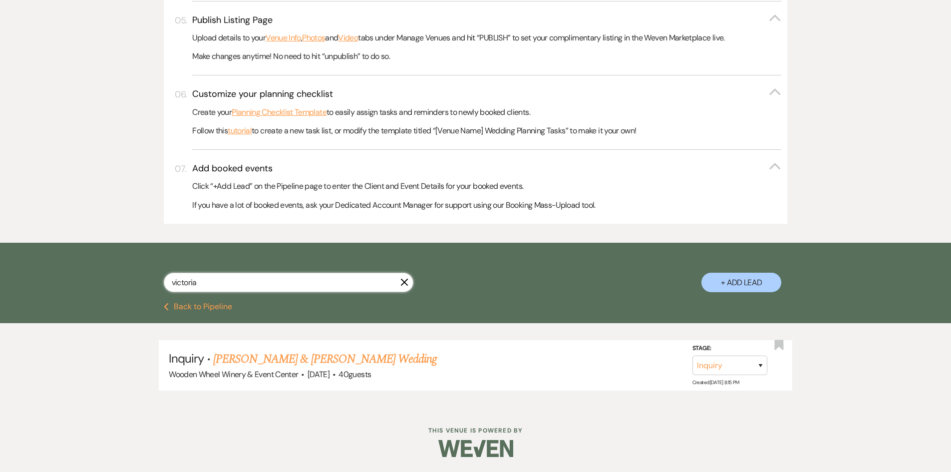
drag, startPoint x: 209, startPoint y: 292, endPoint x: 123, endPoint y: 286, distance: 86.6
click at [123, 286] on div "victoria X + Add Lead" at bounding box center [475, 274] width 719 height 52
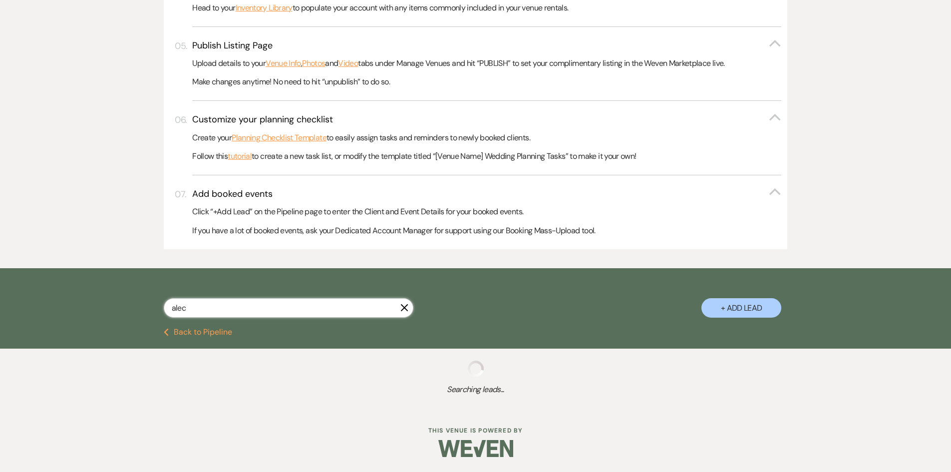
scroll to position [462, 0]
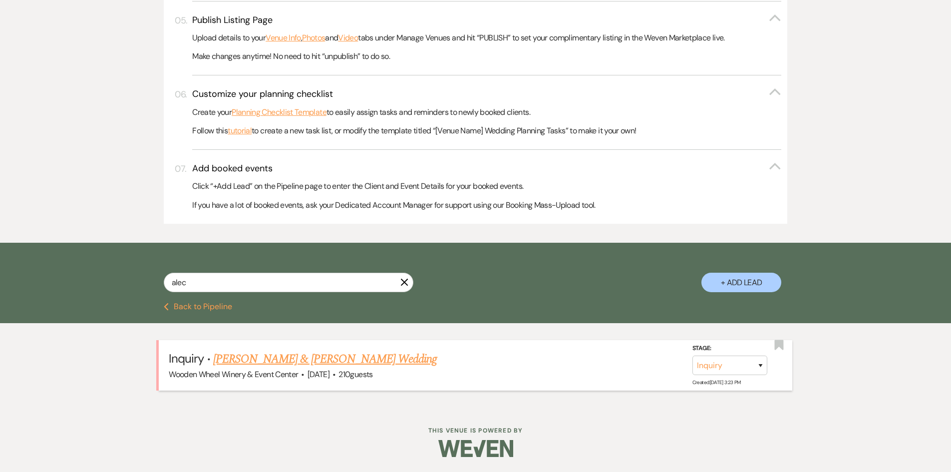
click at [256, 357] on link "[PERSON_NAME] & [PERSON_NAME] Wedding" at bounding box center [325, 359] width 224 height 18
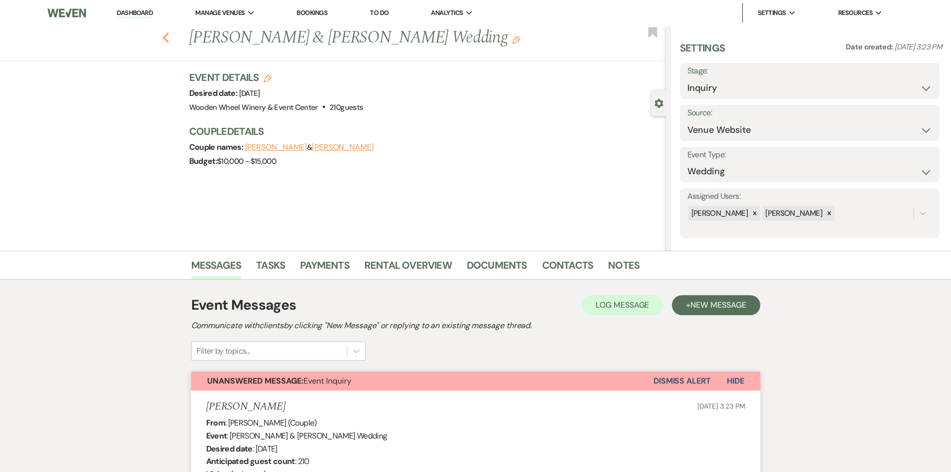
click at [170, 36] on icon "Previous" at bounding box center [165, 38] width 7 height 12
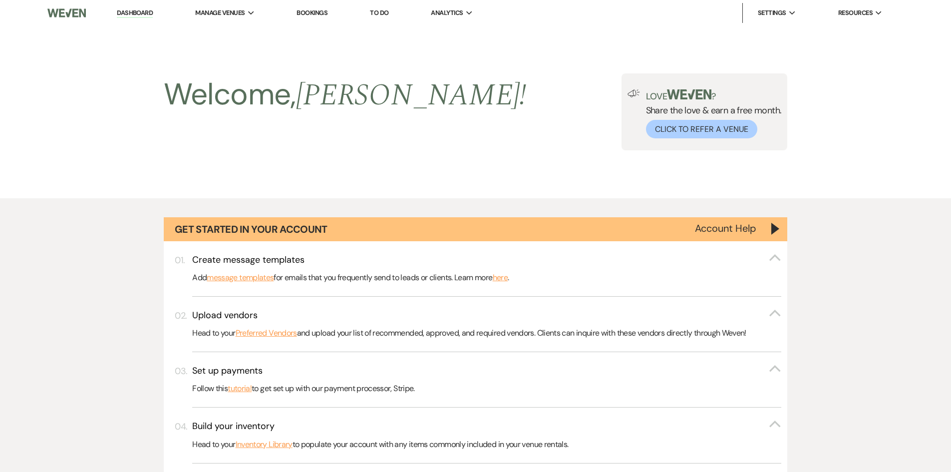
scroll to position [462, 0]
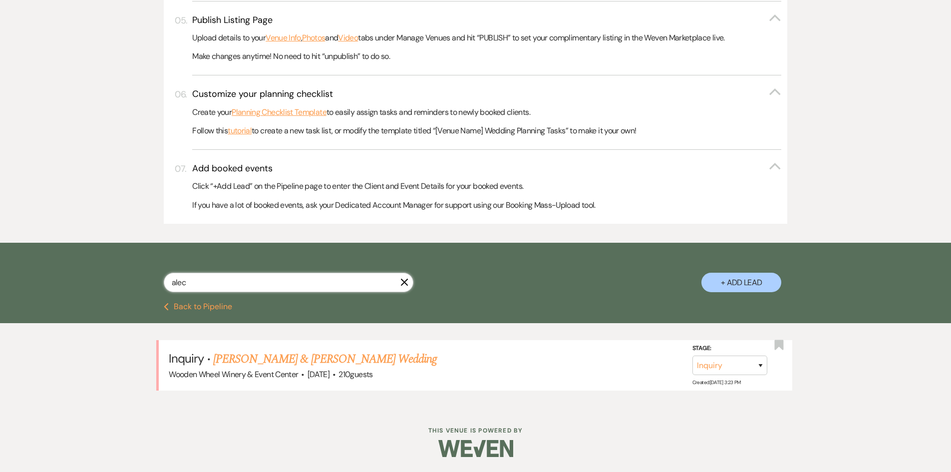
drag, startPoint x: 197, startPoint y: 282, endPoint x: 124, endPoint y: 276, distance: 73.2
click at [124, 276] on div "[PERSON_NAME] + Add Lead" at bounding box center [475, 274] width 719 height 52
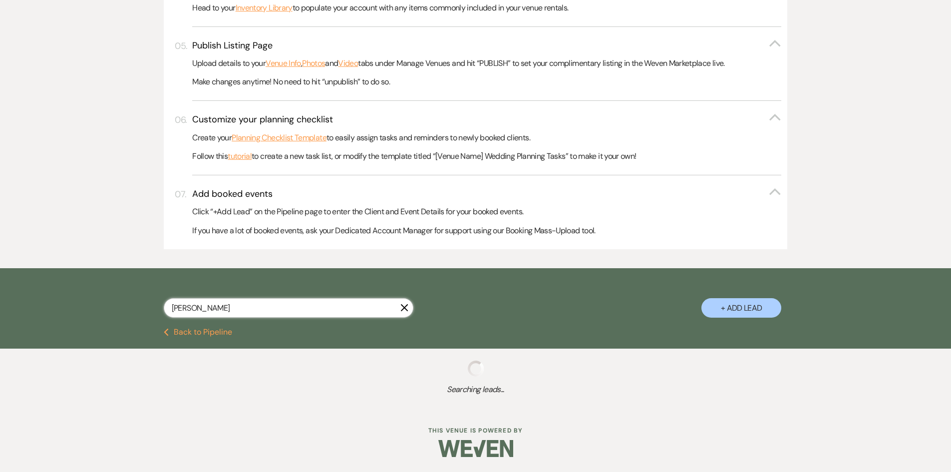
scroll to position [462, 0]
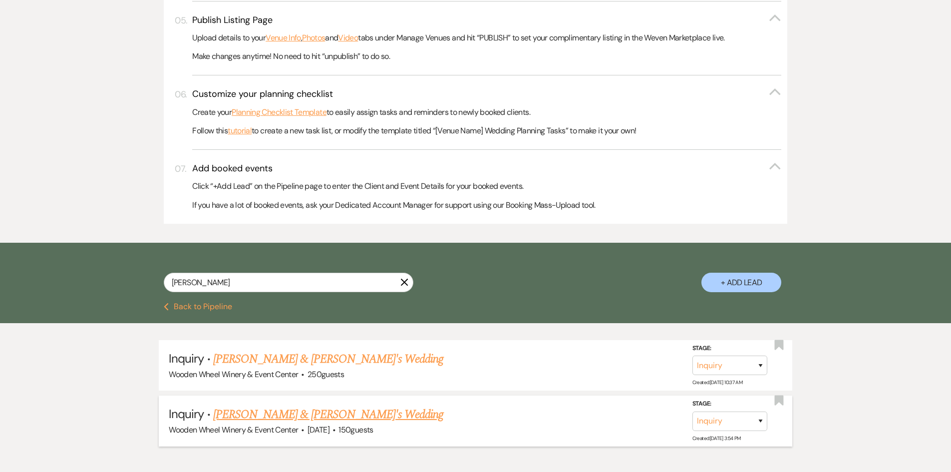
click at [225, 414] on link "[PERSON_NAME] & [PERSON_NAME]'s Wedding" at bounding box center [328, 415] width 231 height 18
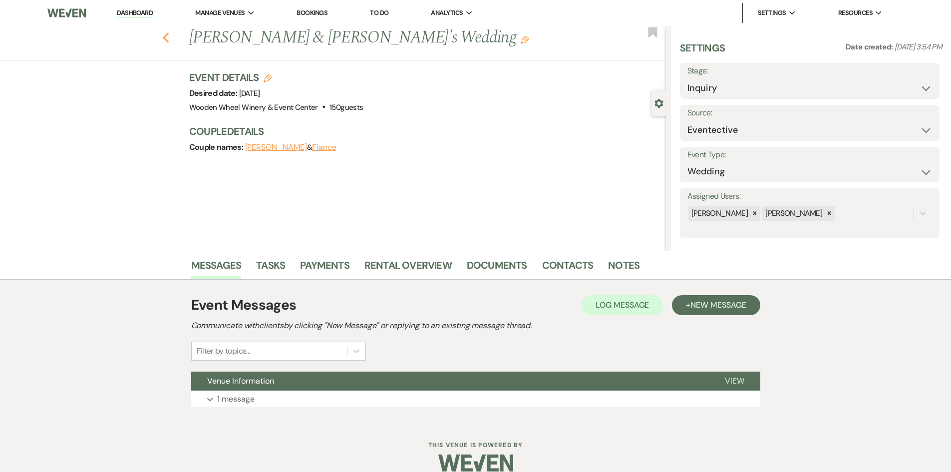
click at [167, 39] on use "button" at bounding box center [165, 37] width 6 height 11
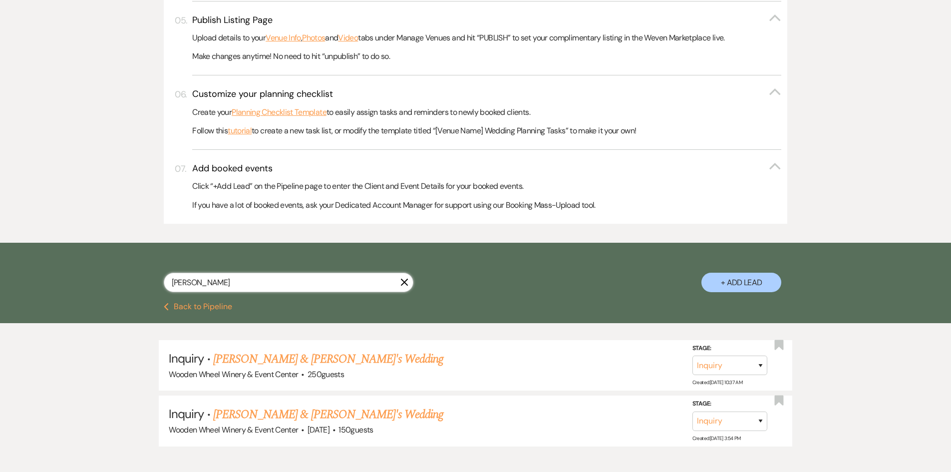
drag, startPoint x: 199, startPoint y: 282, endPoint x: 101, endPoint y: 285, distance: 97.9
click at [101, 285] on div "[PERSON_NAME] X + Add Lead" at bounding box center [475, 273] width 951 height 60
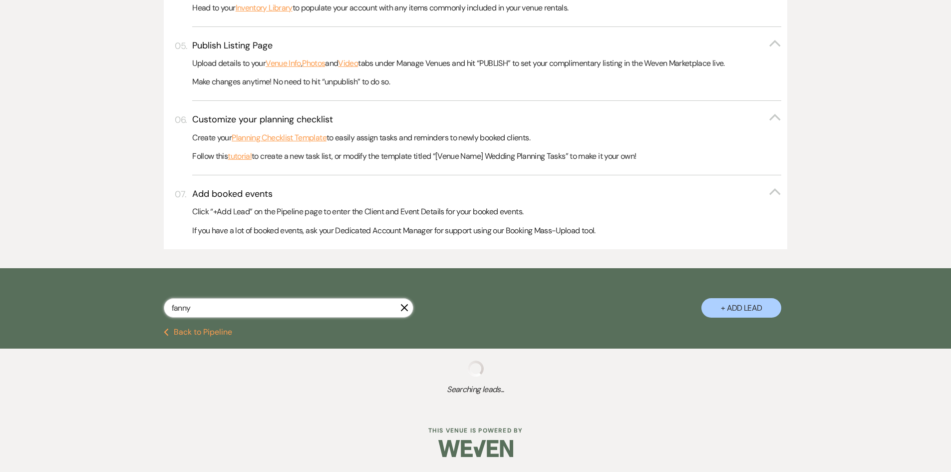
scroll to position [462, 0]
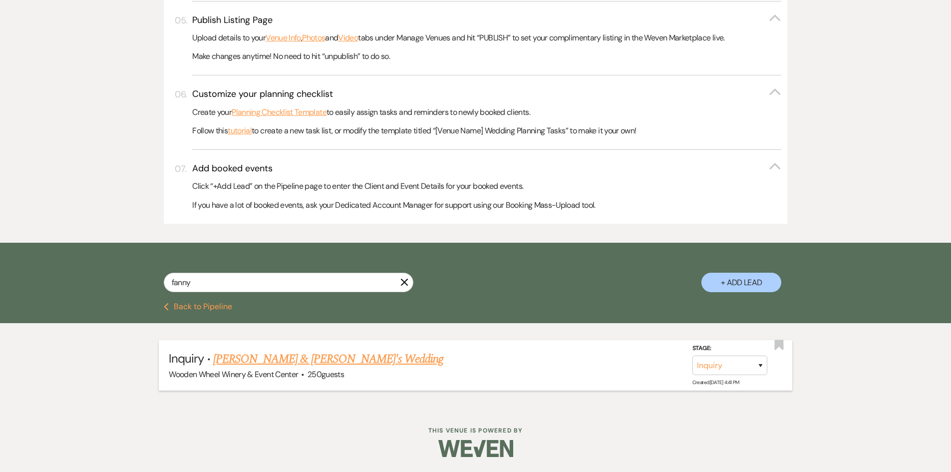
click at [237, 360] on link "[PERSON_NAME] & [PERSON_NAME]'s Wedding" at bounding box center [328, 359] width 231 height 18
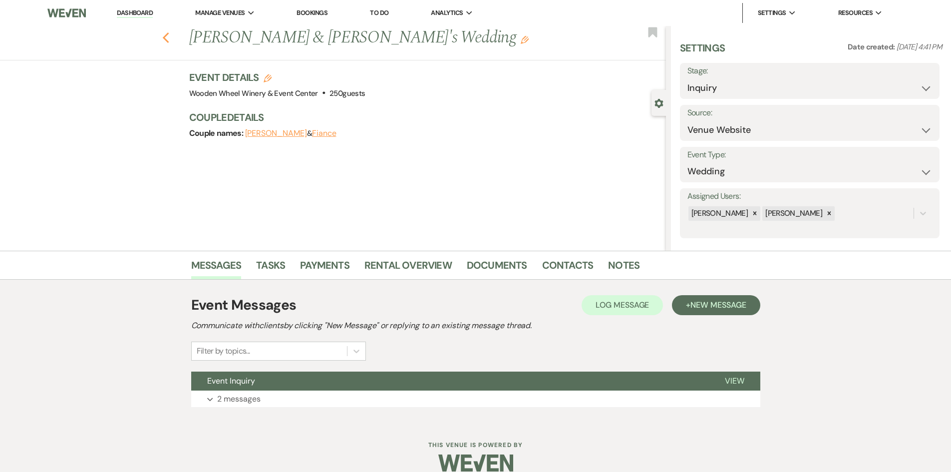
click at [169, 36] on use "button" at bounding box center [165, 37] width 6 height 11
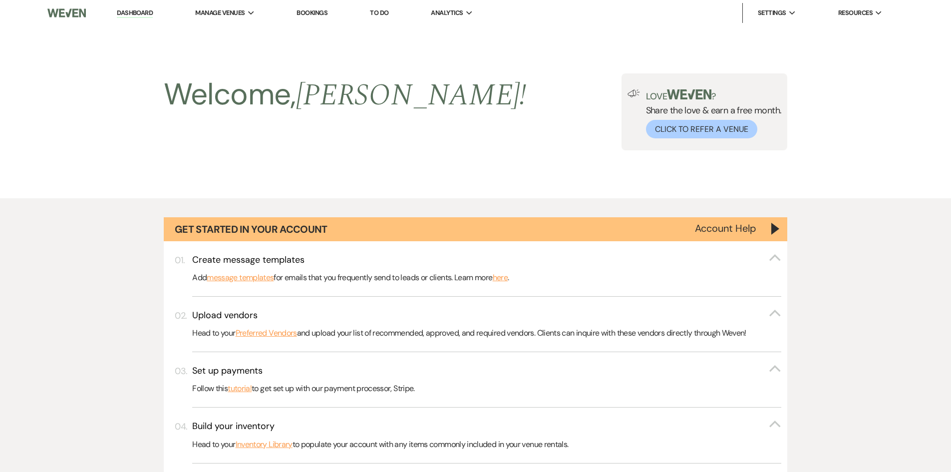
scroll to position [462, 0]
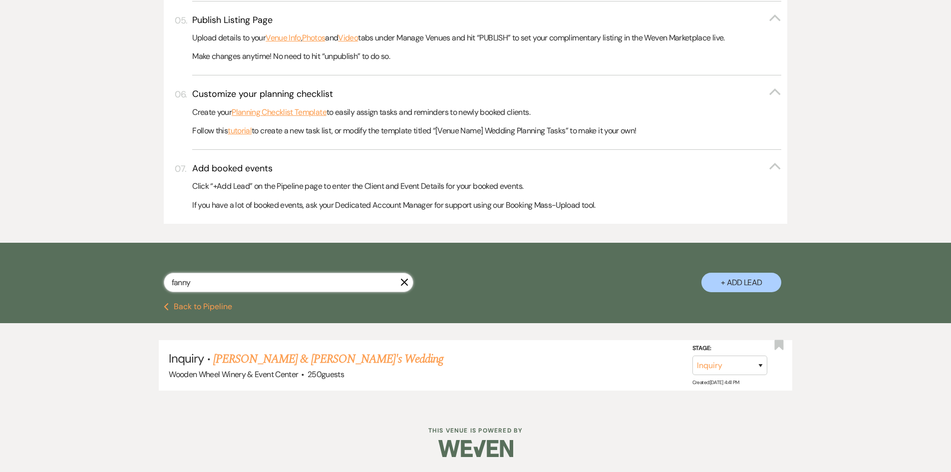
drag, startPoint x: 206, startPoint y: 284, endPoint x: 117, endPoint y: 283, distance: 89.4
click at [117, 283] on div "[PERSON_NAME] + Add Lead" at bounding box center [475, 274] width 719 height 52
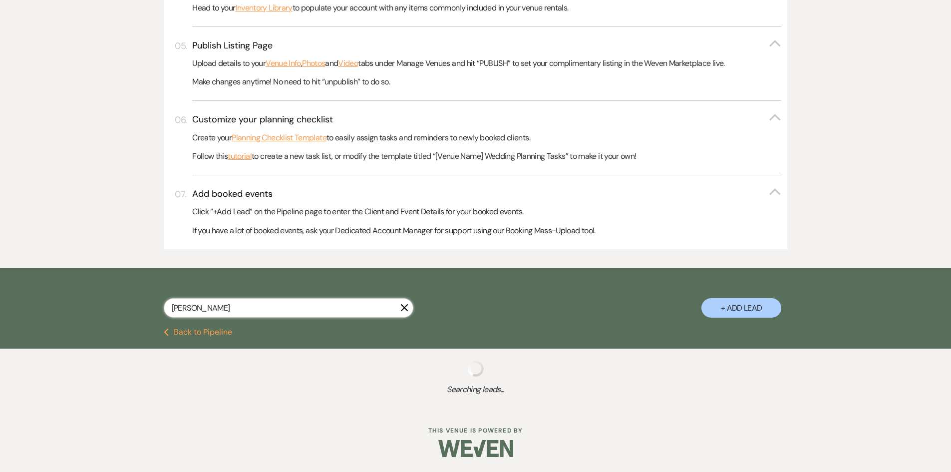
scroll to position [462, 0]
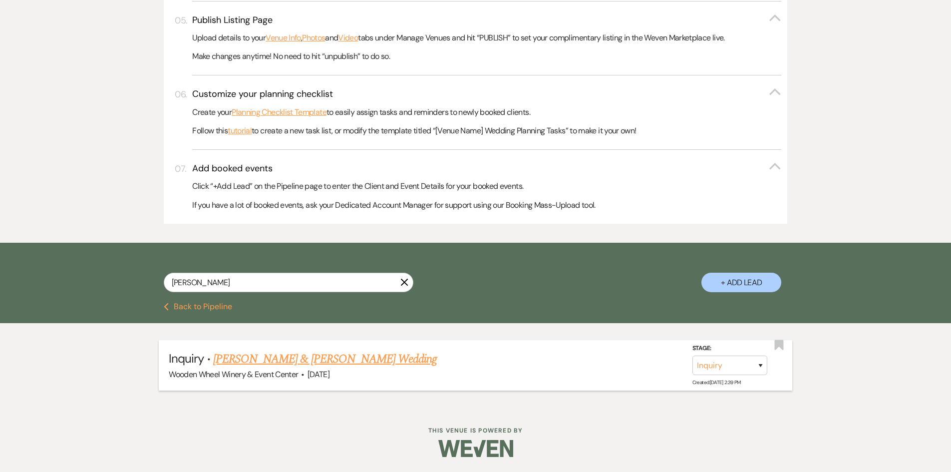
click at [241, 360] on link "[PERSON_NAME] & [PERSON_NAME] Wedding" at bounding box center [325, 359] width 224 height 18
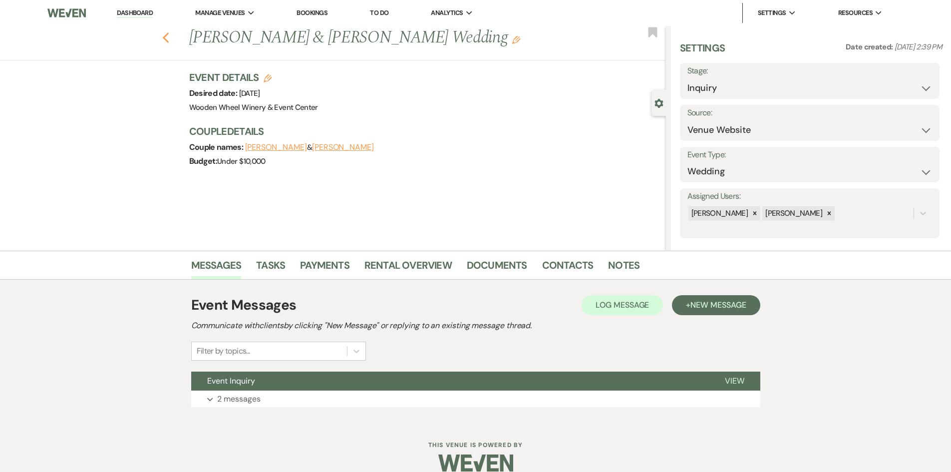
click at [169, 34] on use "button" at bounding box center [165, 37] width 6 height 11
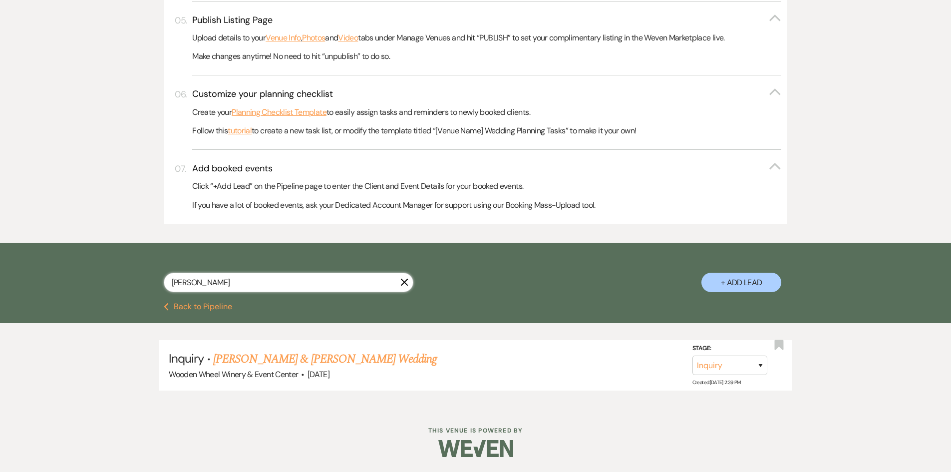
drag, startPoint x: 192, startPoint y: 278, endPoint x: 123, endPoint y: 278, distance: 69.4
click at [123, 278] on div "[PERSON_NAME] + Add Lead" at bounding box center [475, 274] width 719 height 52
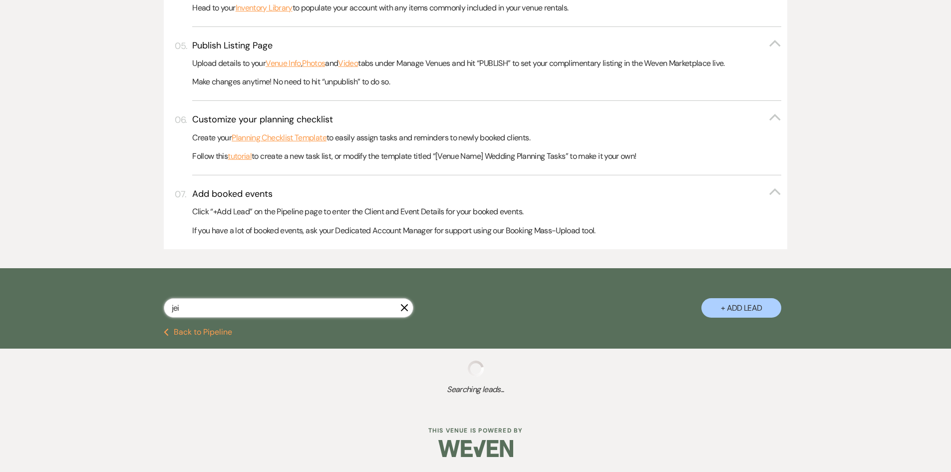
scroll to position [435, 0]
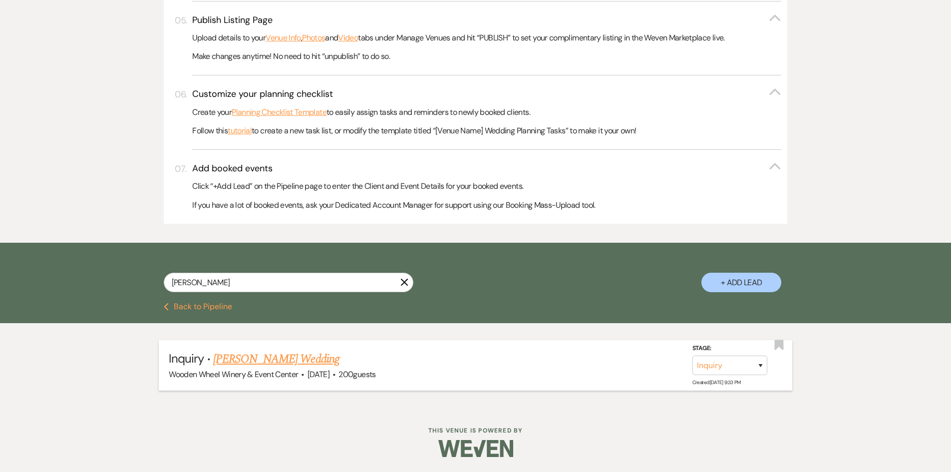
click at [249, 356] on link "[PERSON_NAME] Wedding" at bounding box center [276, 359] width 126 height 18
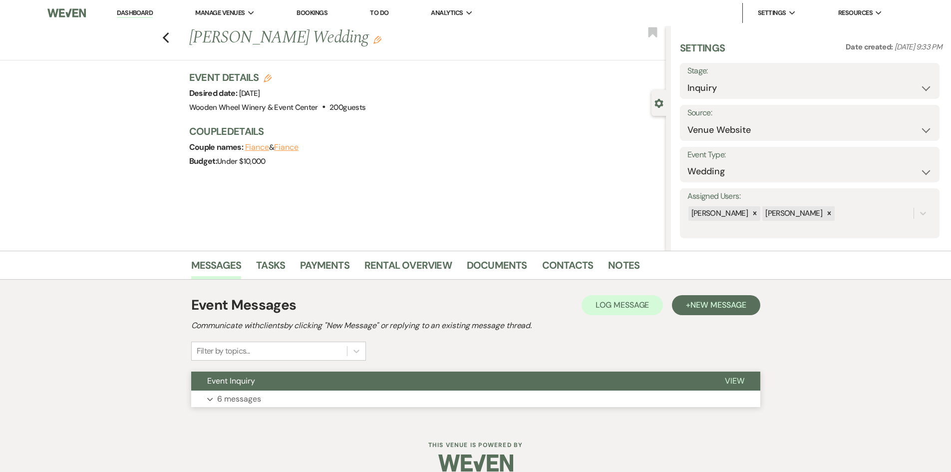
click at [257, 399] on p "6 messages" at bounding box center [239, 399] width 44 height 13
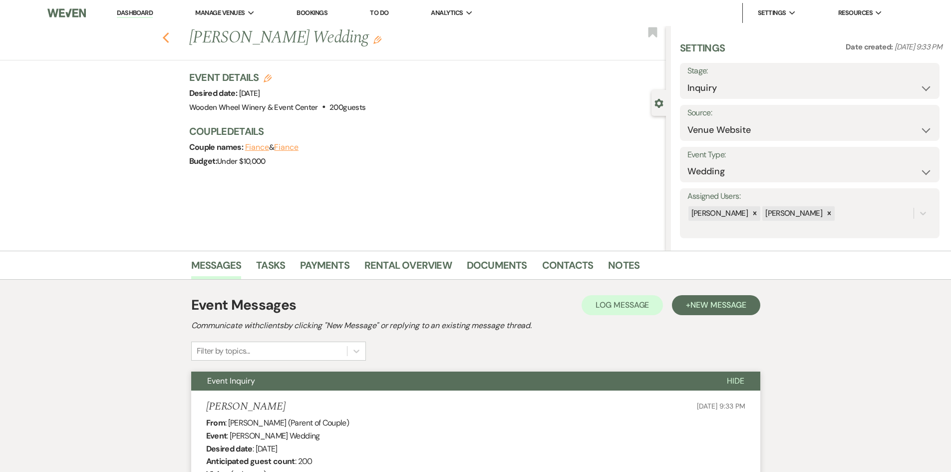
click at [170, 36] on icon "Previous" at bounding box center [165, 38] width 7 height 12
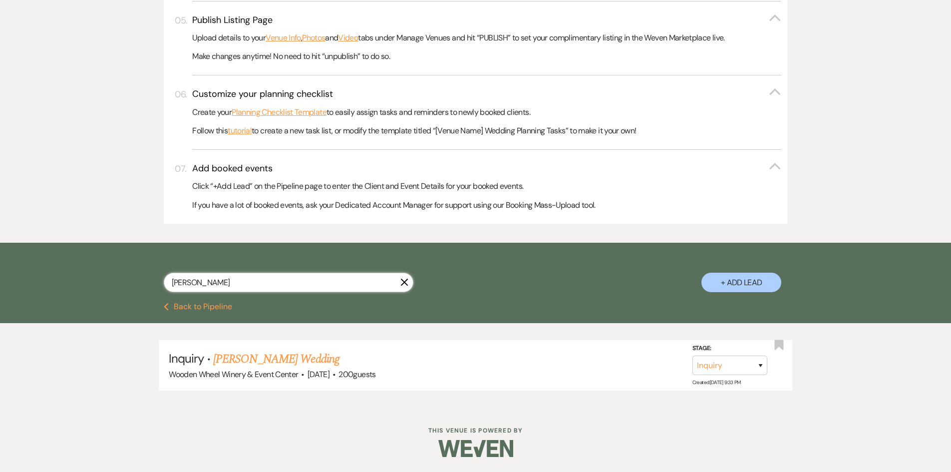
drag, startPoint x: 202, startPoint y: 285, endPoint x: 127, endPoint y: 275, distance: 75.1
click at [112, 279] on div "[PERSON_NAME] X + Add Lead" at bounding box center [475, 273] width 951 height 60
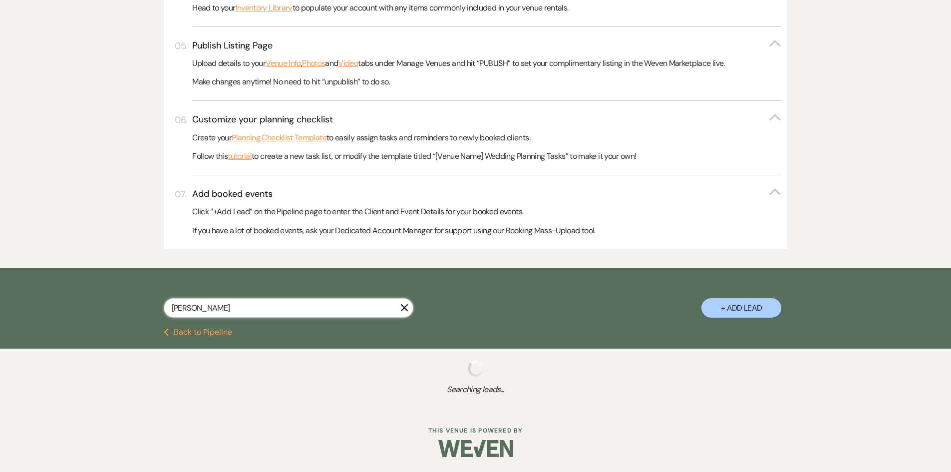
scroll to position [462, 0]
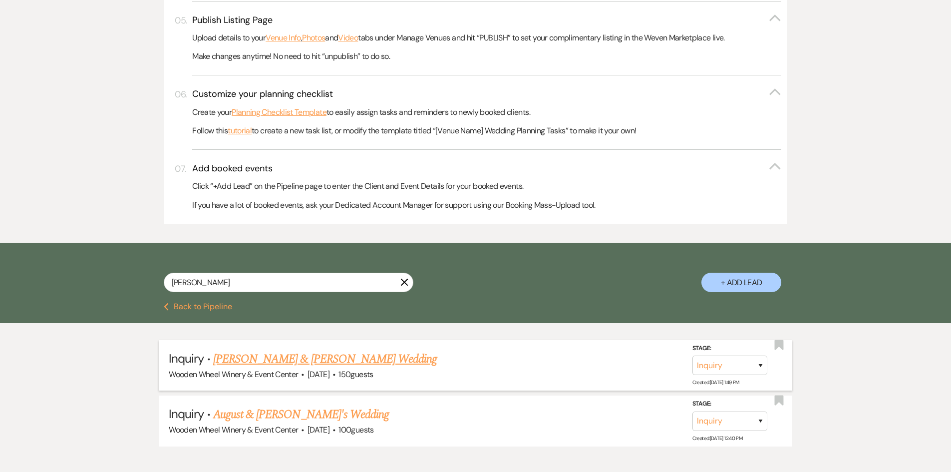
click at [259, 362] on link "[PERSON_NAME] & [PERSON_NAME] Wedding" at bounding box center [325, 359] width 224 height 18
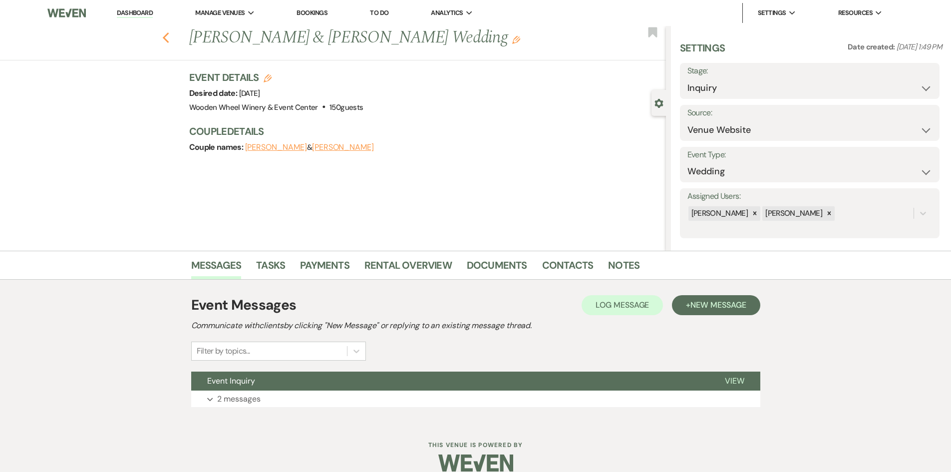
click at [168, 36] on use "button" at bounding box center [165, 37] width 6 height 11
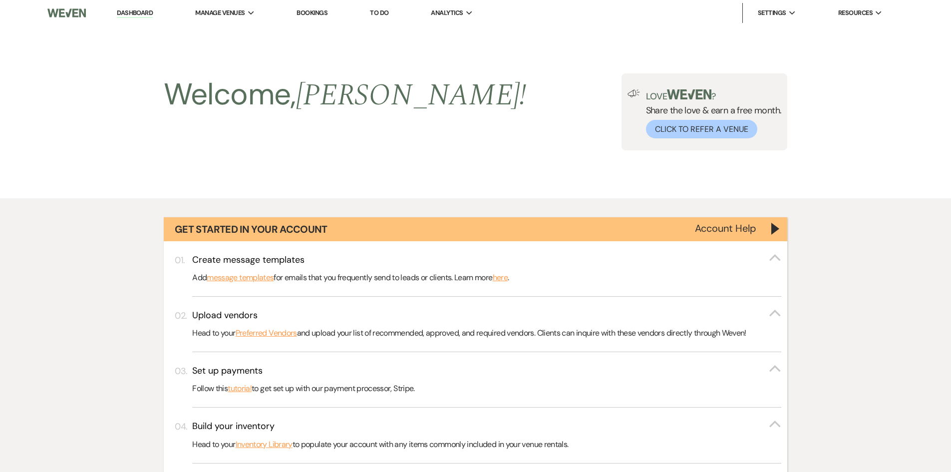
scroll to position [462, 0]
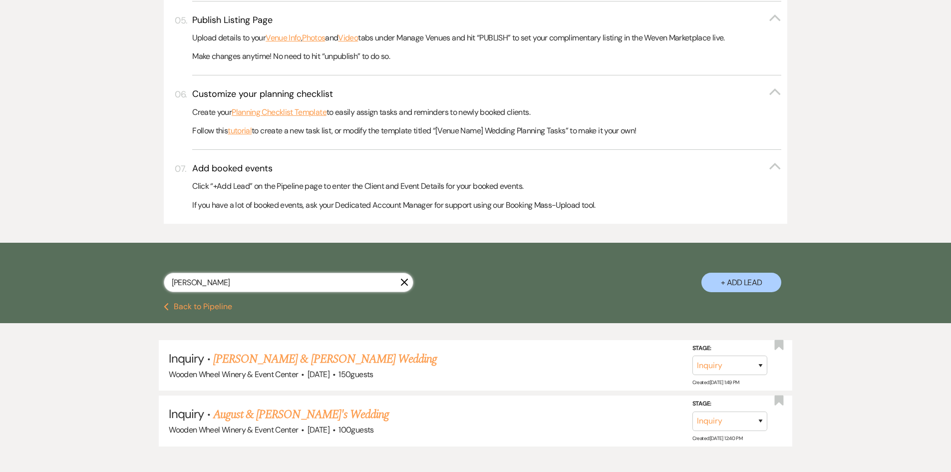
drag, startPoint x: 202, startPoint y: 279, endPoint x: 132, endPoint y: 279, distance: 69.9
click at [102, 283] on div "[PERSON_NAME] + Add Lead" at bounding box center [475, 273] width 951 height 60
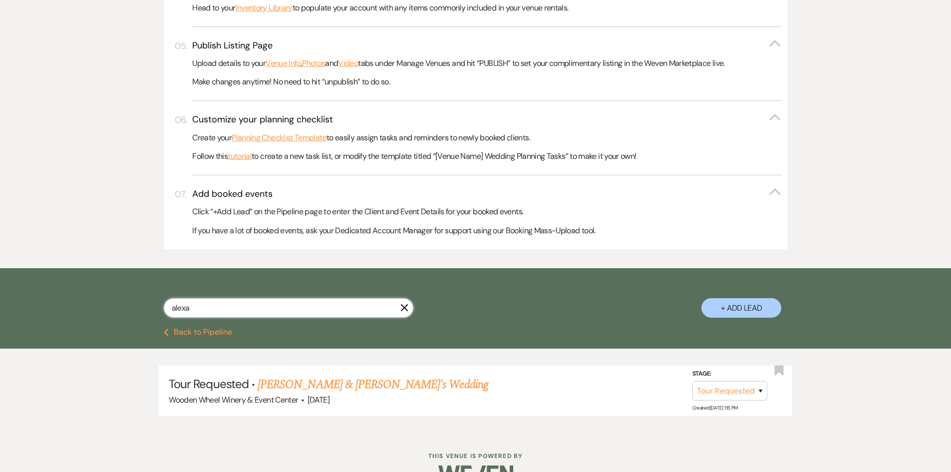
scroll to position [462, 0]
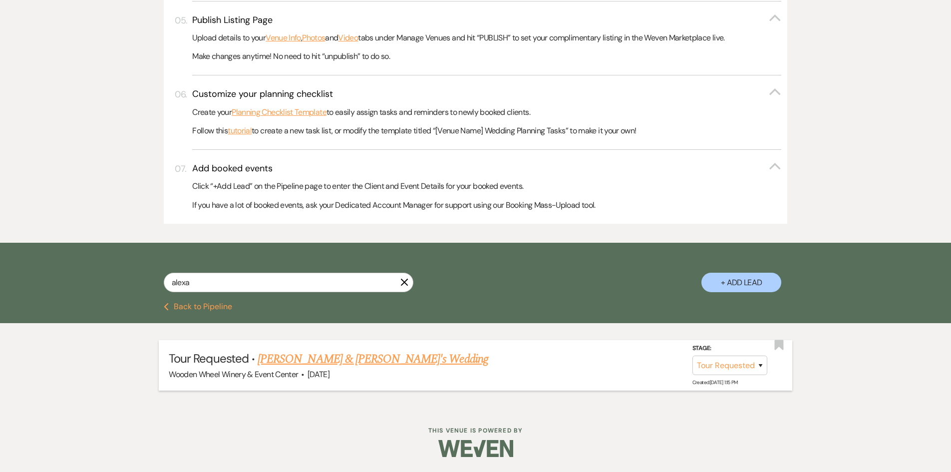
click at [310, 358] on link "[PERSON_NAME] & [PERSON_NAME]'s Wedding" at bounding box center [373, 359] width 231 height 18
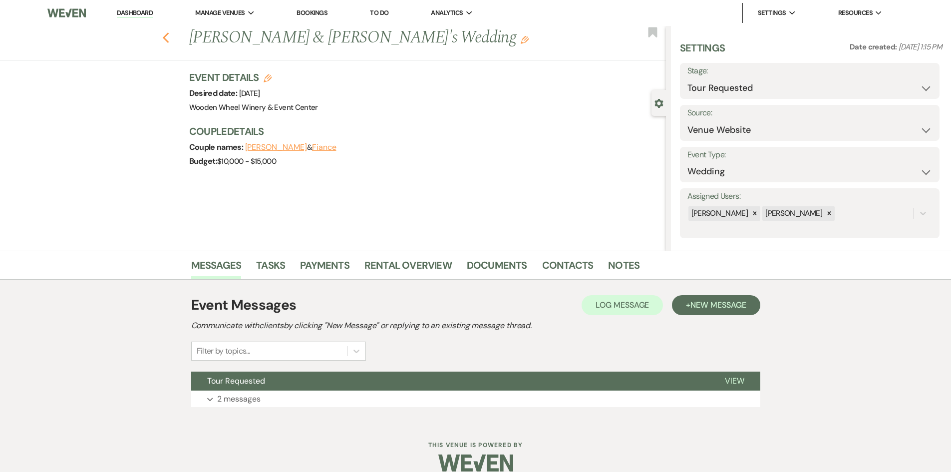
click at [166, 37] on icon "Previous" at bounding box center [165, 38] width 7 height 12
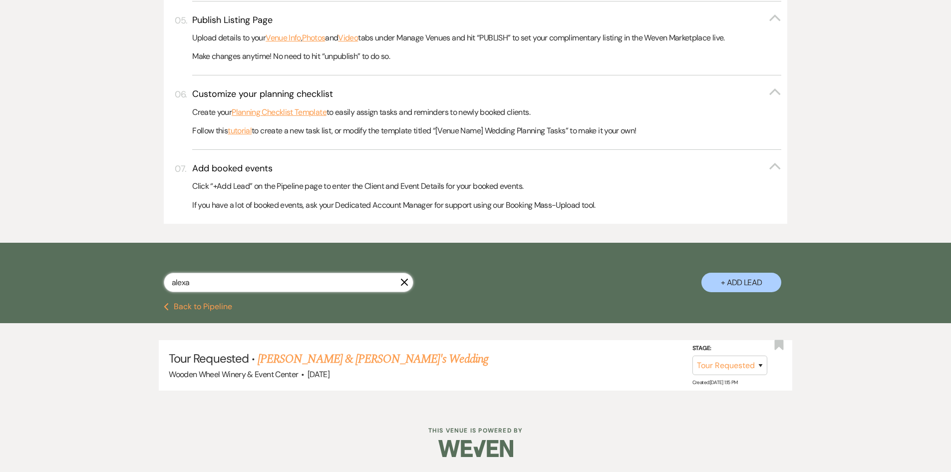
drag, startPoint x: 199, startPoint y: 285, endPoint x: 105, endPoint y: 269, distance: 95.7
click at [105, 270] on div "alexa X + Add Lead" at bounding box center [475, 273] width 951 height 60
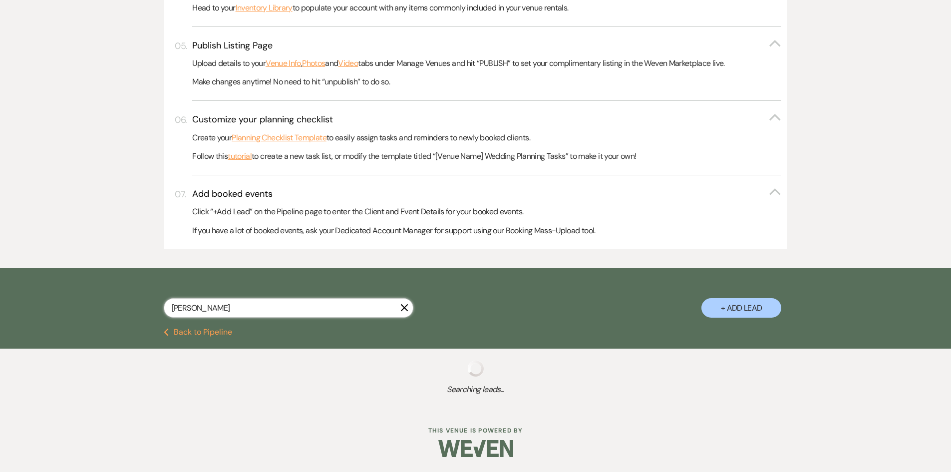
scroll to position [462, 0]
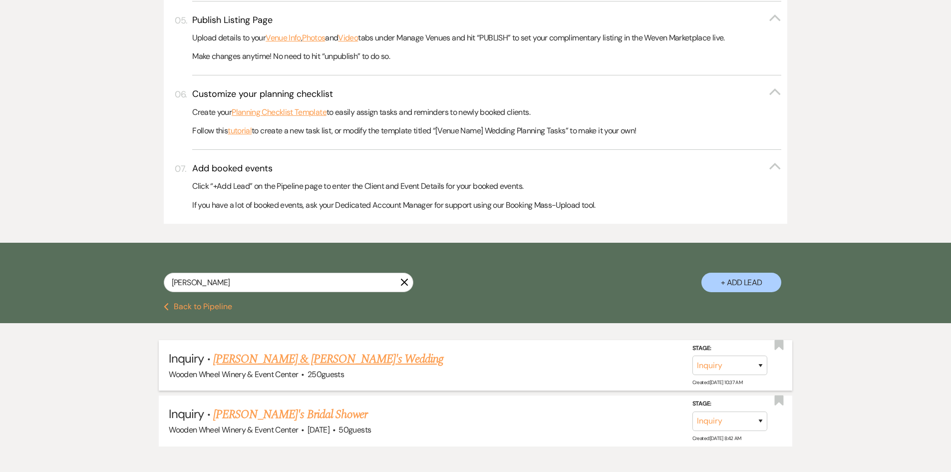
click at [251, 357] on link "[PERSON_NAME] & [PERSON_NAME]'s Wedding" at bounding box center [328, 359] width 231 height 18
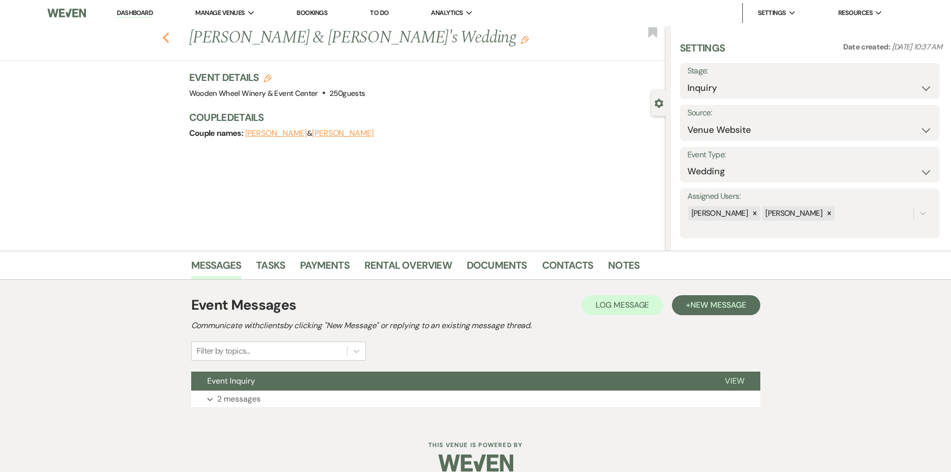
click at [167, 34] on icon "Previous" at bounding box center [165, 38] width 7 height 12
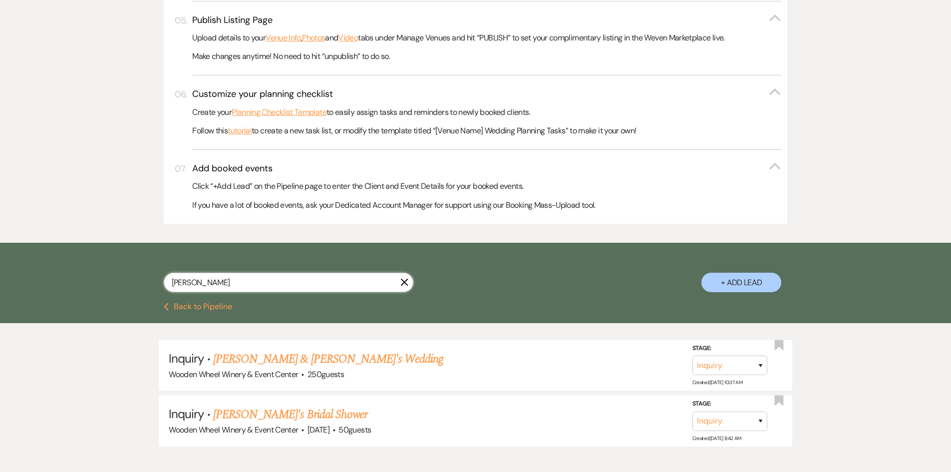
drag, startPoint x: 189, startPoint y: 282, endPoint x: 109, endPoint y: 282, distance: 79.9
click at [109, 282] on div "[PERSON_NAME] + Add Lead" at bounding box center [475, 273] width 951 height 60
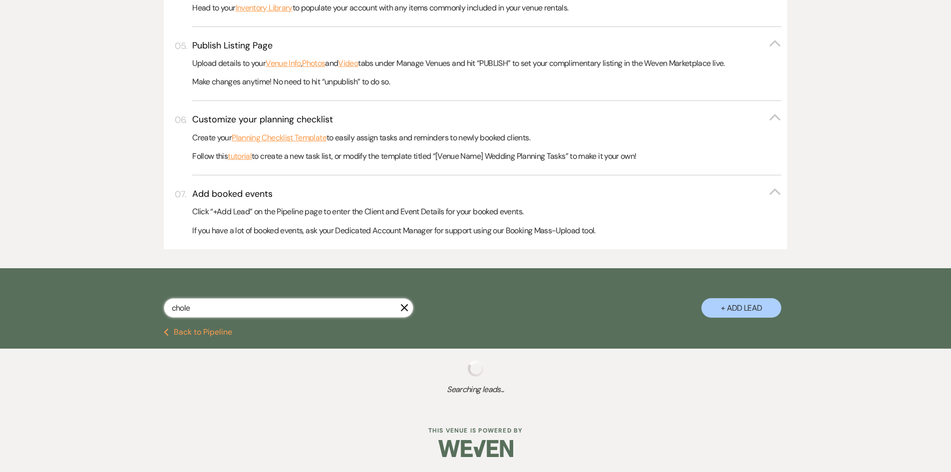
scroll to position [435, 0]
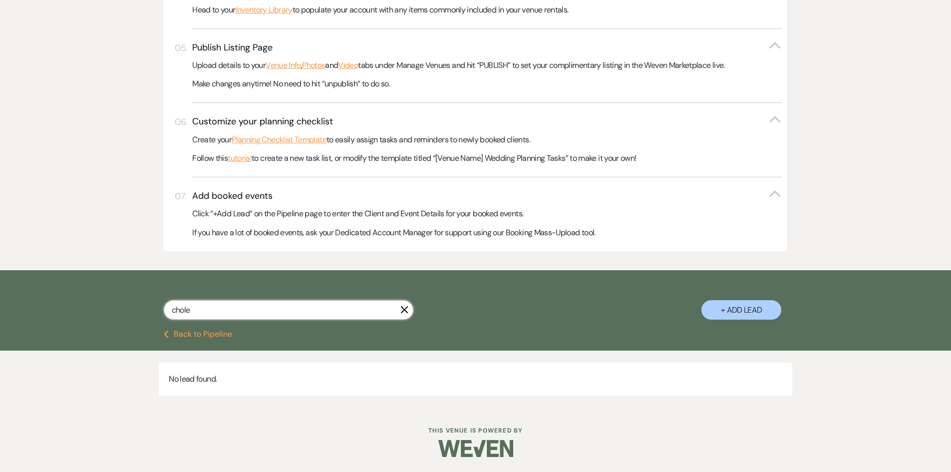
drag, startPoint x: 215, startPoint y: 310, endPoint x: 102, endPoint y: 315, distance: 113.5
click at [92, 309] on div "chole X + Add Lead" at bounding box center [475, 300] width 951 height 60
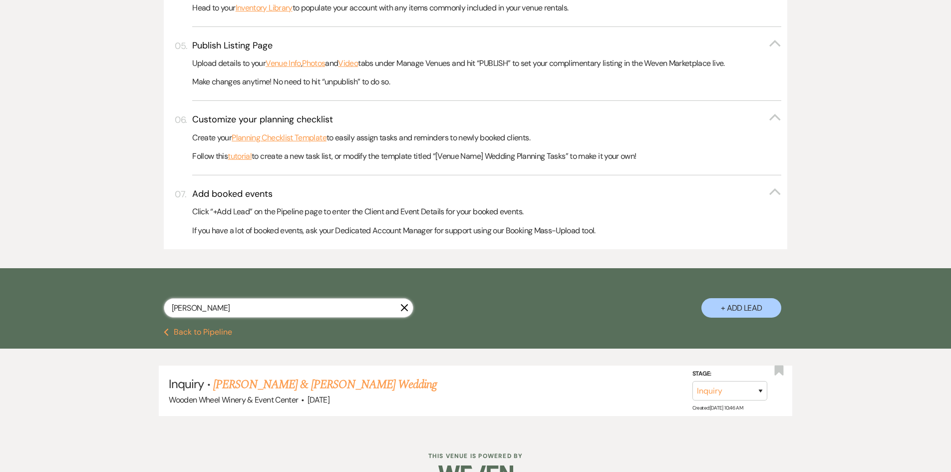
scroll to position [462, 0]
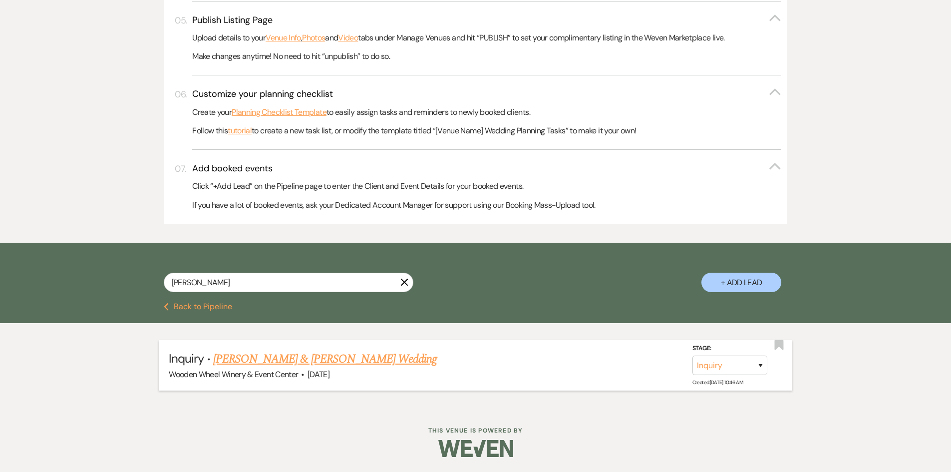
click at [255, 360] on link "[PERSON_NAME] & [PERSON_NAME] Wedding" at bounding box center [325, 359] width 224 height 18
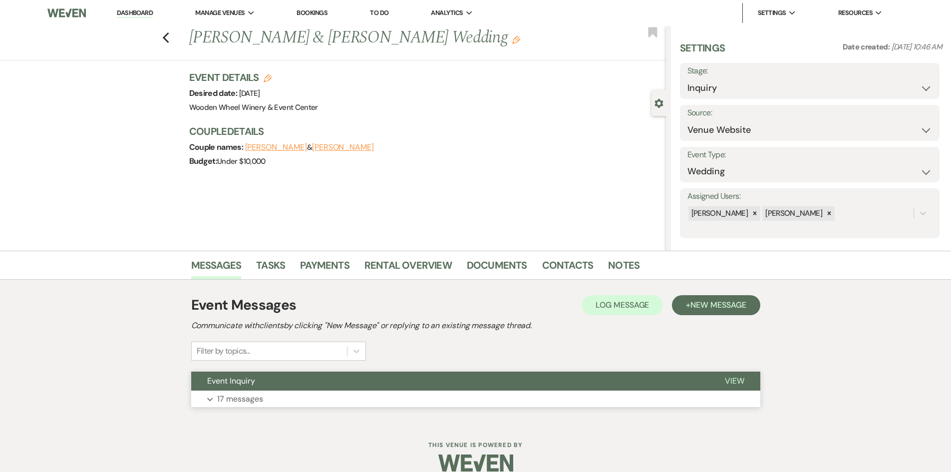
click at [246, 399] on p "17 messages" at bounding box center [240, 399] width 46 height 13
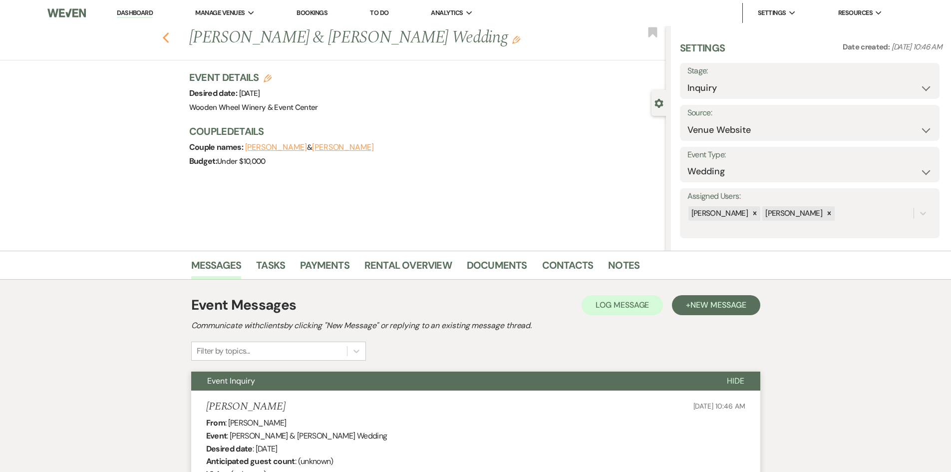
click at [167, 37] on use "button" at bounding box center [165, 37] width 6 height 11
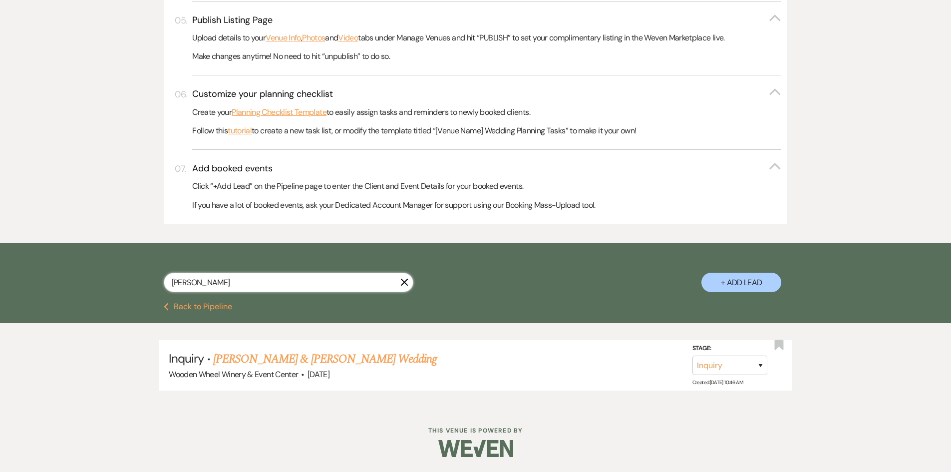
drag, startPoint x: 209, startPoint y: 282, endPoint x: 589, endPoint y: 309, distance: 381.0
click at [109, 284] on div "[PERSON_NAME] + Add Lead" at bounding box center [475, 273] width 951 height 60
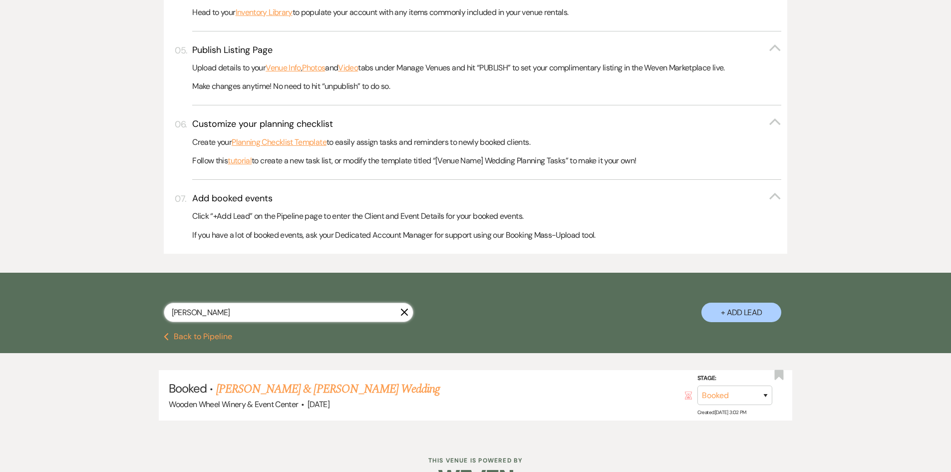
scroll to position [449, 0]
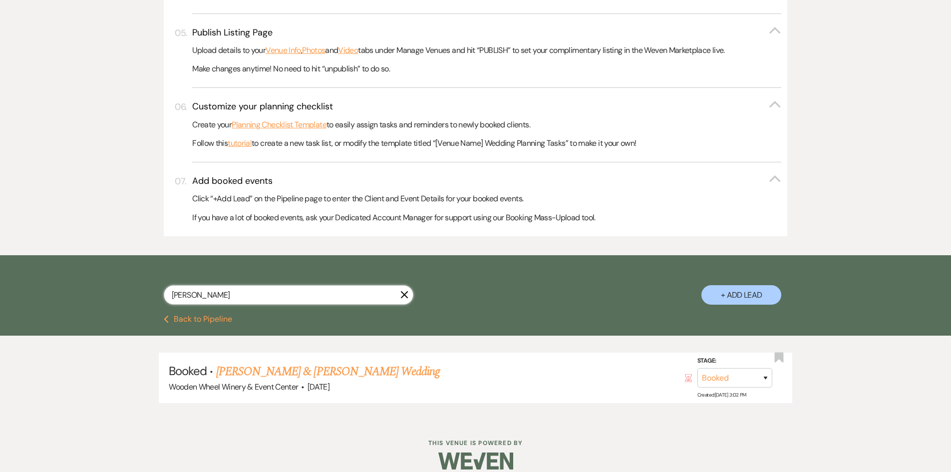
drag, startPoint x: 211, startPoint y: 295, endPoint x: 88, endPoint y: 293, distance: 122.9
click at [88, 293] on div "[PERSON_NAME] + Add Lead" at bounding box center [475, 285] width 951 height 60
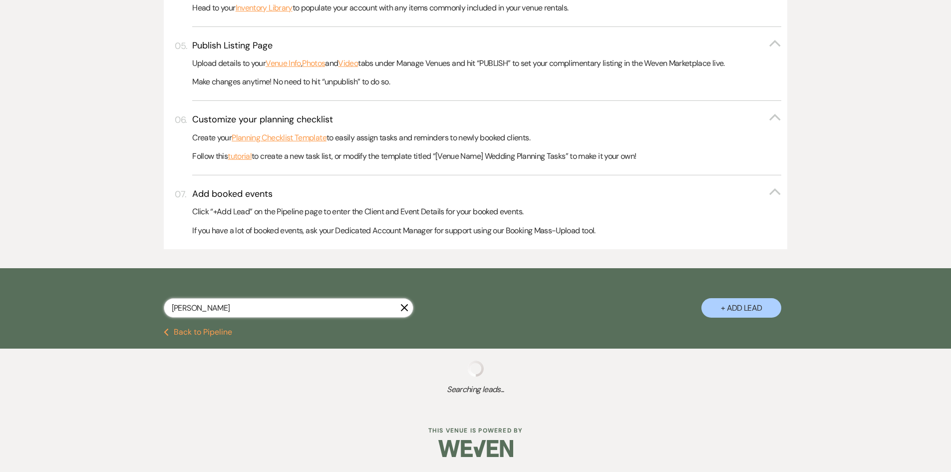
scroll to position [449, 0]
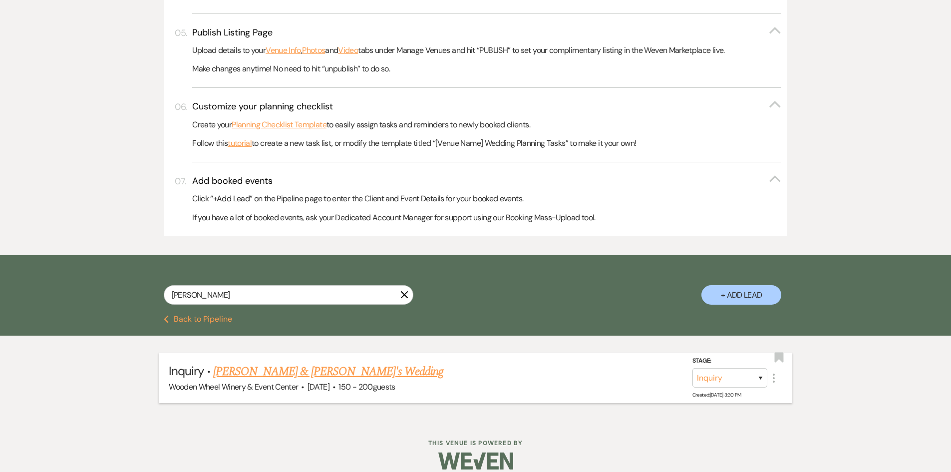
click at [269, 372] on link "[PERSON_NAME] & [PERSON_NAME]'s Wedding" at bounding box center [328, 372] width 231 height 18
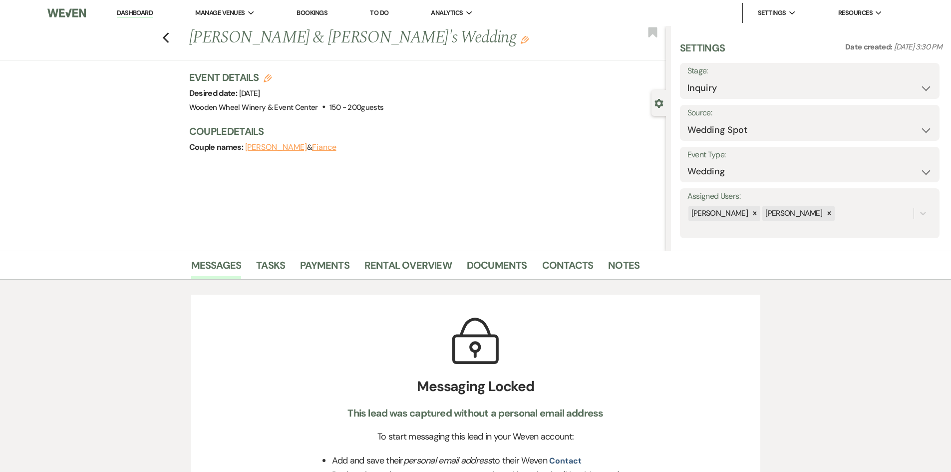
click at [165, 36] on div "Previous [PERSON_NAME] & [PERSON_NAME]'s Wedding Edit Bookmark" at bounding box center [330, 43] width 671 height 34
click at [169, 34] on icon "Previous" at bounding box center [165, 38] width 7 height 12
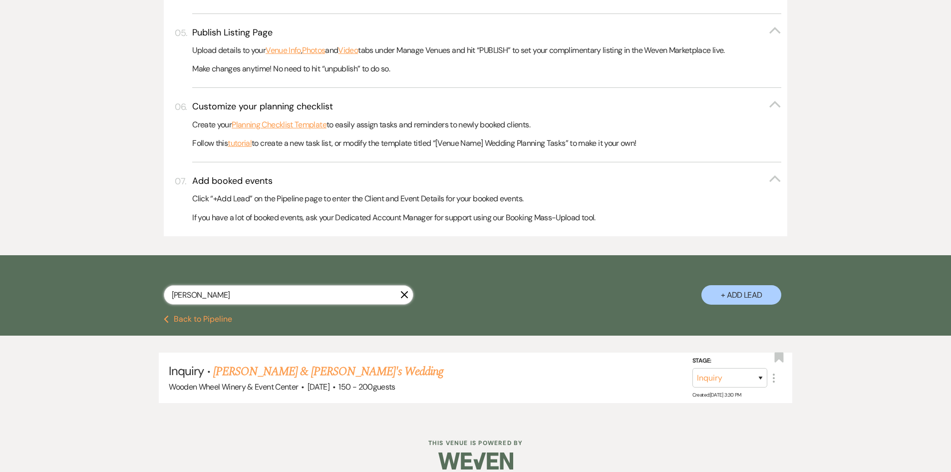
drag, startPoint x: 218, startPoint y: 296, endPoint x: 115, endPoint y: 291, distance: 103.0
click at [96, 291] on div "chelsea X + Add Lead" at bounding box center [475, 285] width 951 height 60
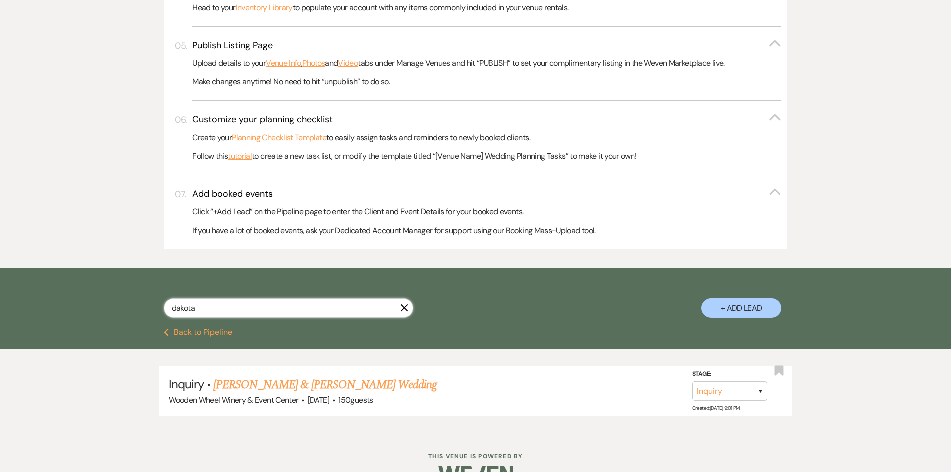
scroll to position [449, 0]
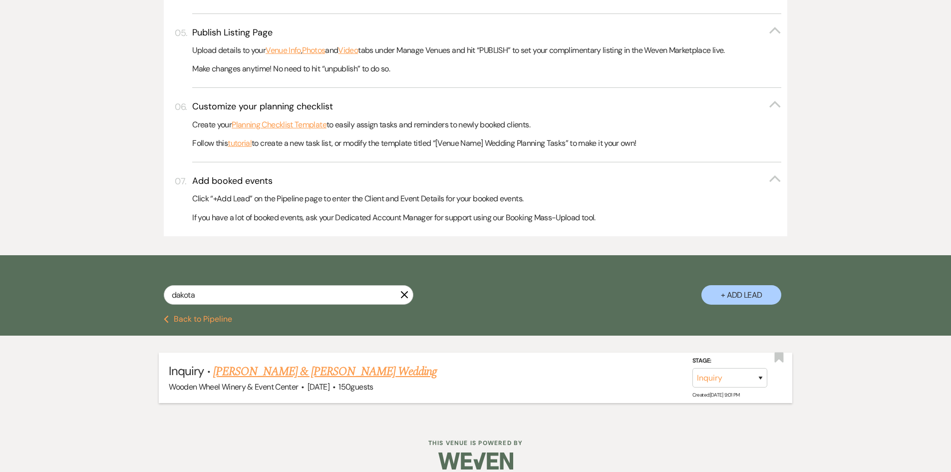
click at [241, 372] on link "[PERSON_NAME] & [PERSON_NAME] Wedding" at bounding box center [325, 372] width 224 height 18
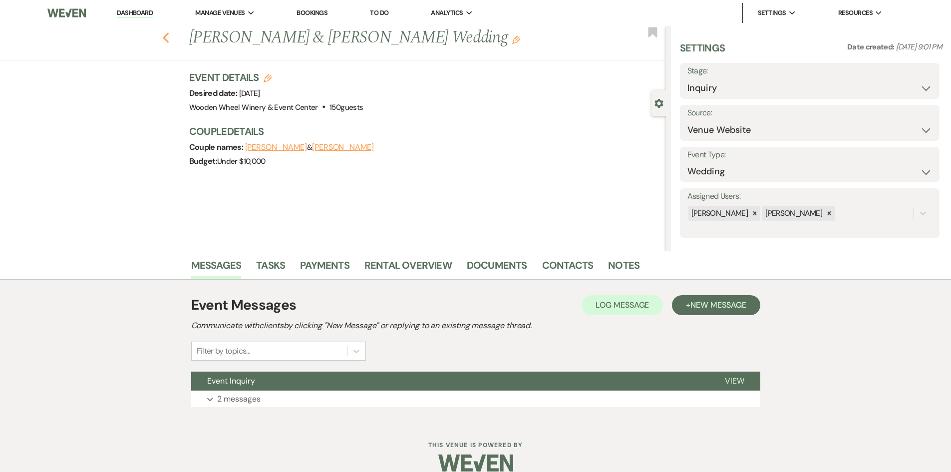
click at [169, 36] on use "button" at bounding box center [165, 37] width 6 height 11
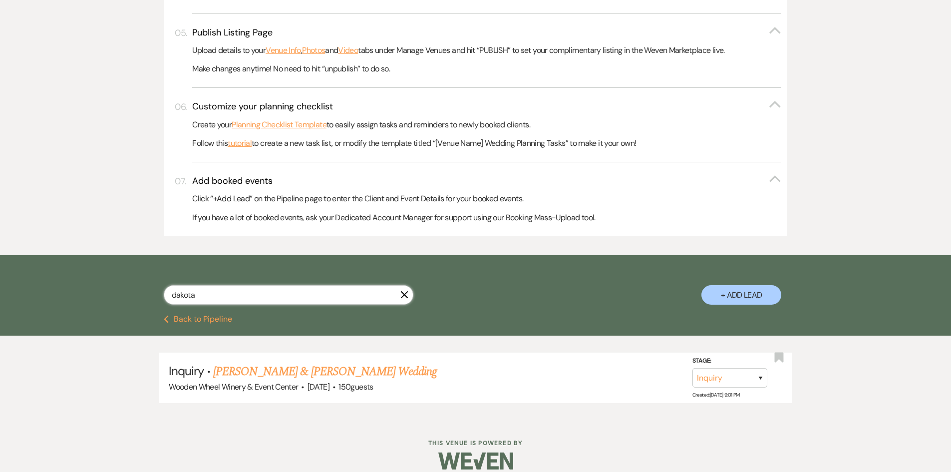
drag, startPoint x: 142, startPoint y: 294, endPoint x: 120, endPoint y: 296, distance: 22.1
click at [113, 295] on div "dakota X + Add Lead" at bounding box center [475, 285] width 951 height 60
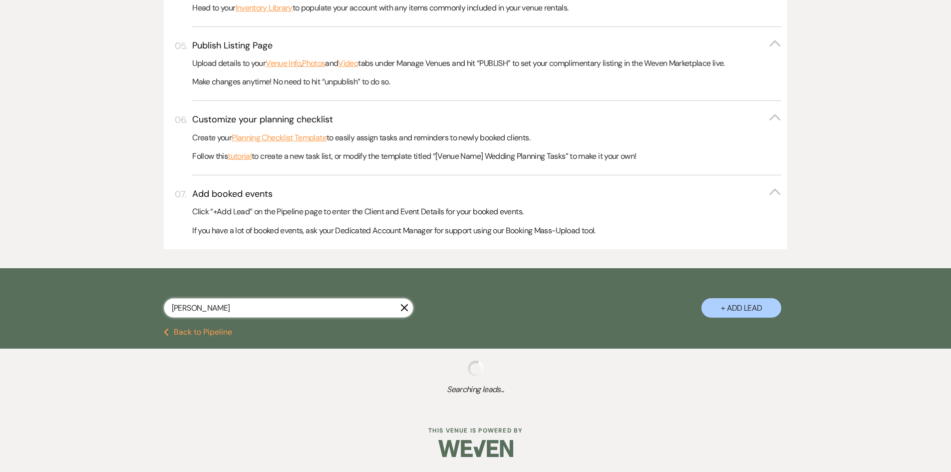
scroll to position [449, 0]
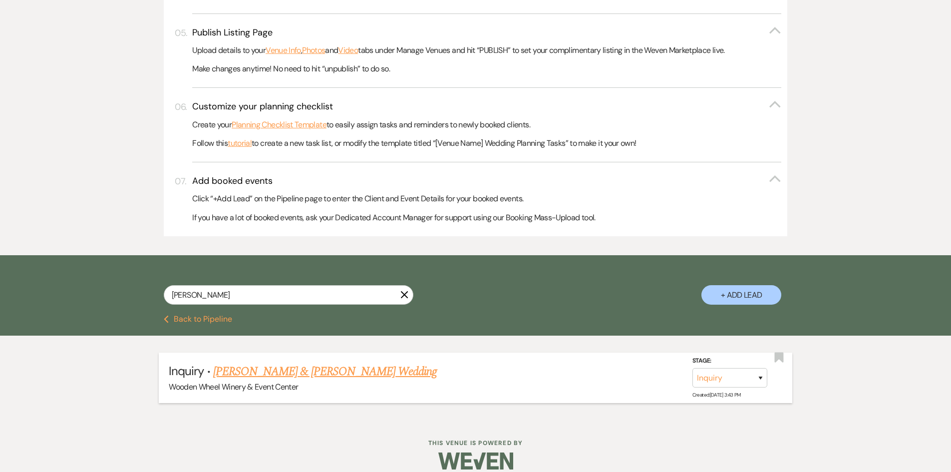
click at [257, 373] on link "[PERSON_NAME] & [PERSON_NAME] Wedding" at bounding box center [325, 372] width 224 height 18
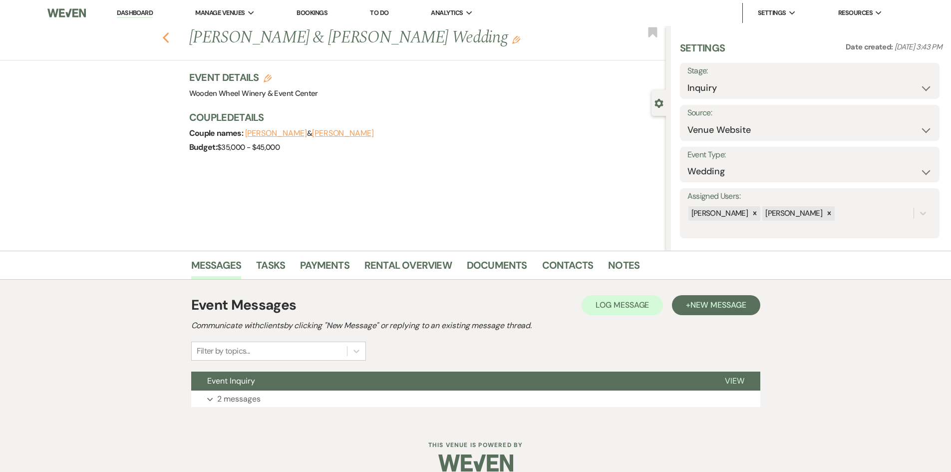
click at [168, 39] on use "button" at bounding box center [165, 37] width 6 height 11
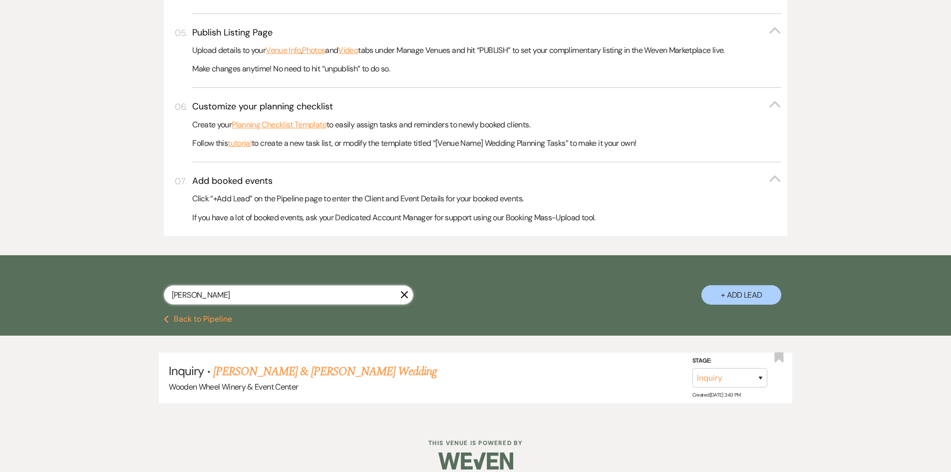
drag, startPoint x: 216, startPoint y: 292, endPoint x: 109, endPoint y: 288, distance: 107.0
click at [109, 288] on div "[PERSON_NAME] X + Add Lead" at bounding box center [475, 285] width 951 height 60
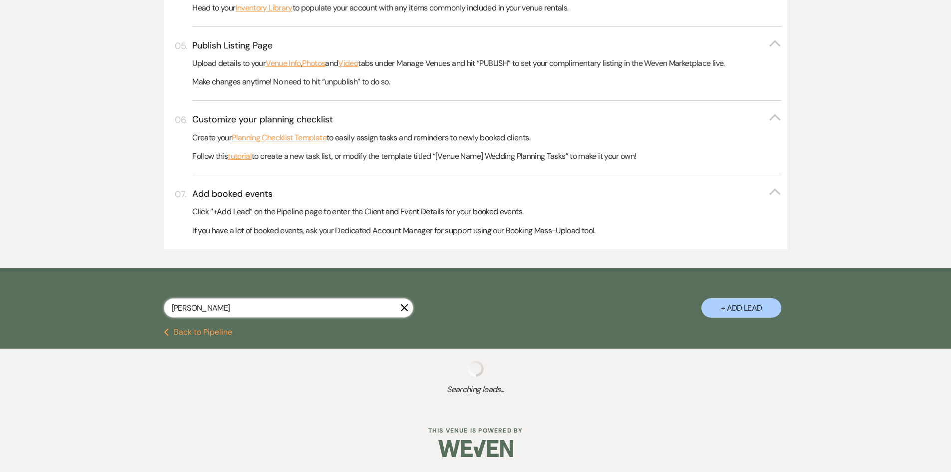
scroll to position [449, 0]
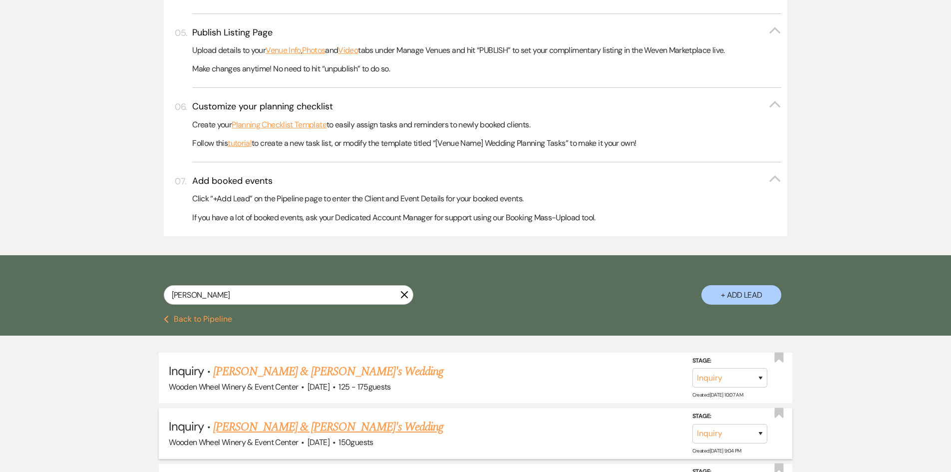
click at [261, 428] on link "[PERSON_NAME] & [PERSON_NAME]'s Wedding" at bounding box center [328, 427] width 231 height 18
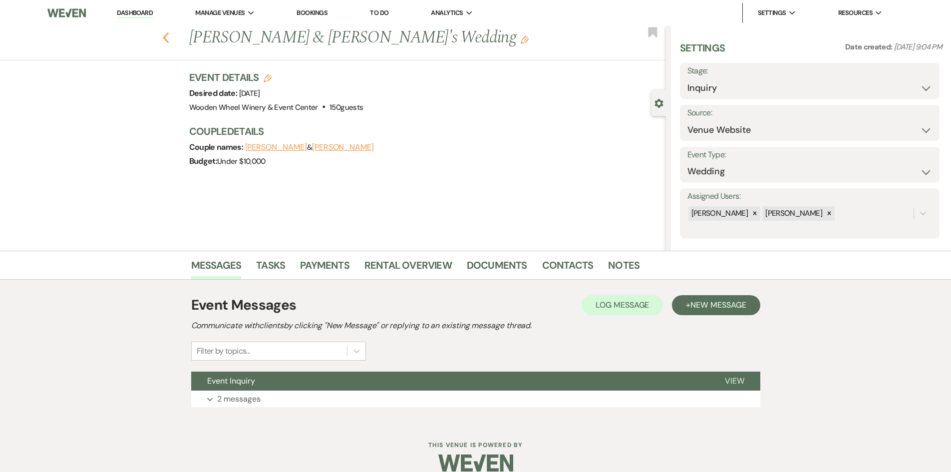
click at [168, 37] on use "button" at bounding box center [165, 37] width 6 height 11
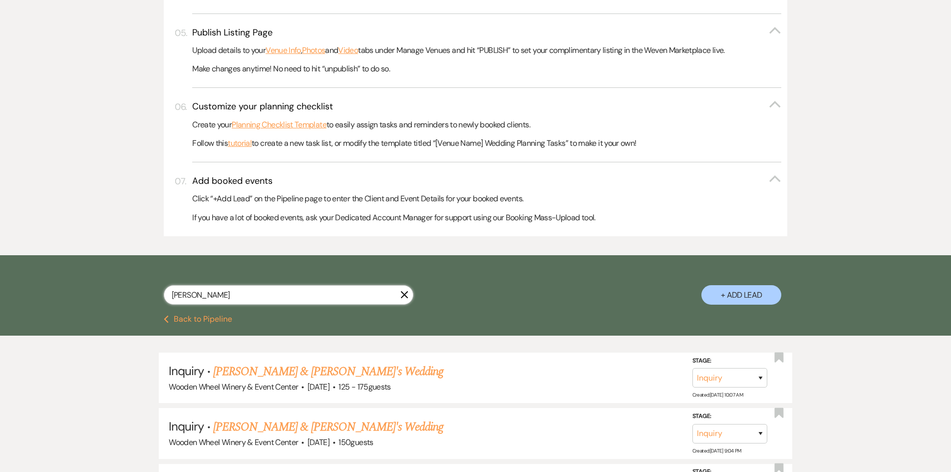
drag, startPoint x: 192, startPoint y: 292, endPoint x: 108, endPoint y: 294, distance: 83.9
click at [108, 294] on div "[PERSON_NAME] + Add Lead" at bounding box center [475, 285] width 951 height 60
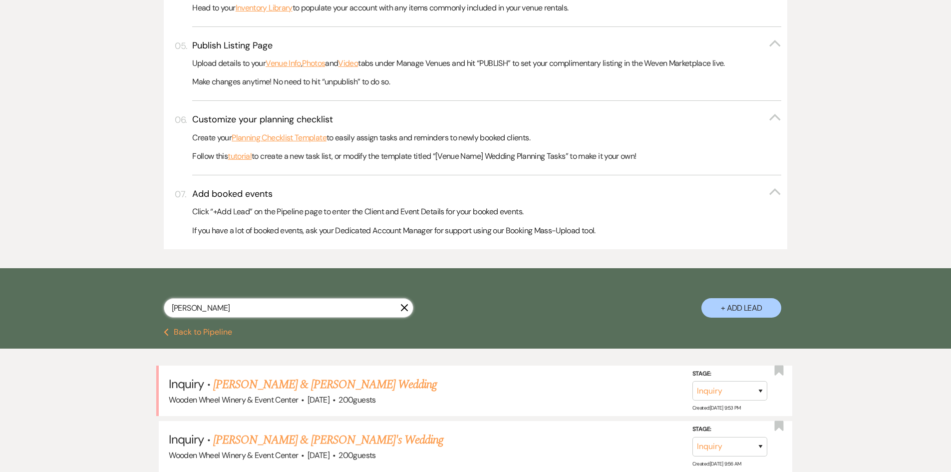
scroll to position [449, 0]
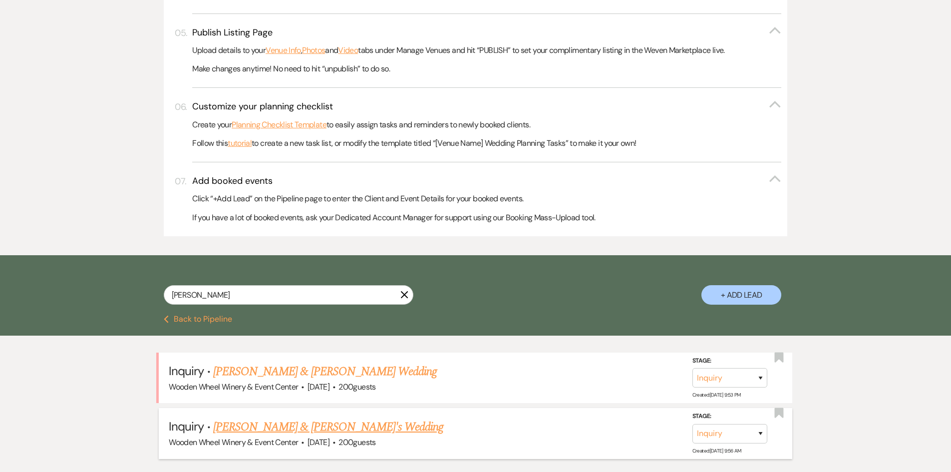
click at [263, 428] on link "[PERSON_NAME] & [PERSON_NAME]'s Wedding" at bounding box center [328, 427] width 231 height 18
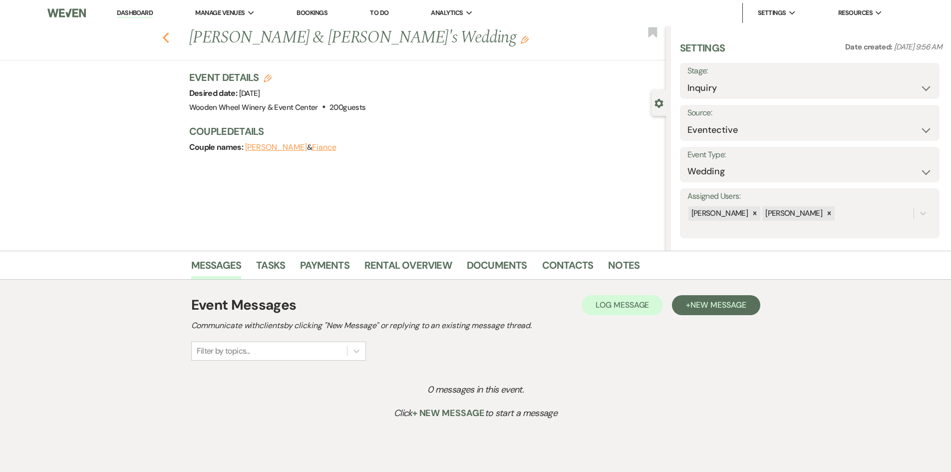
click at [169, 36] on use "button" at bounding box center [165, 37] width 6 height 11
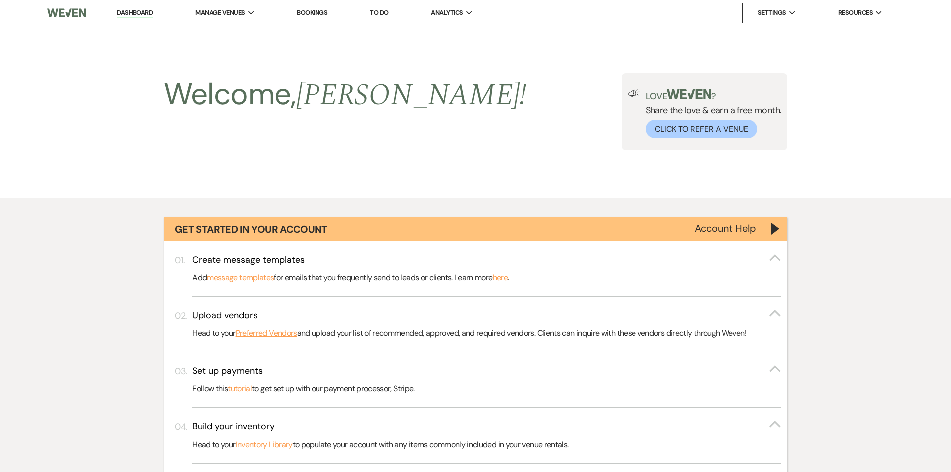
scroll to position [449, 0]
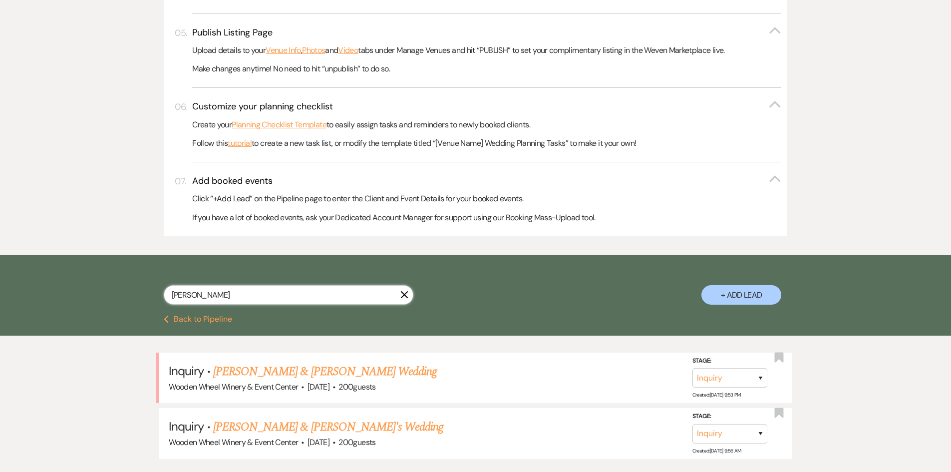
drag, startPoint x: 207, startPoint y: 297, endPoint x: 108, endPoint y: 296, distance: 98.9
click at [104, 296] on div "[PERSON_NAME] + Add Lead" at bounding box center [475, 285] width 951 height 60
click at [268, 432] on link "[PERSON_NAME] & [PERSON_NAME]'s Wedding" at bounding box center [328, 427] width 231 height 18
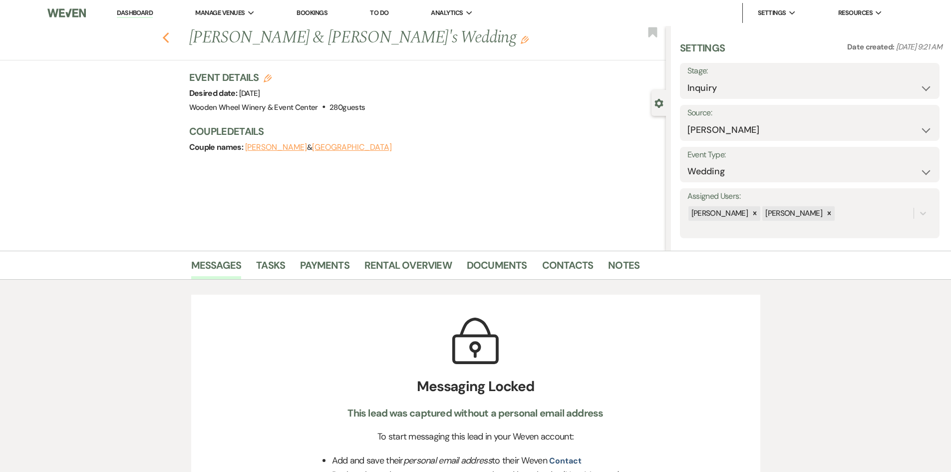
click at [169, 36] on use "button" at bounding box center [165, 37] width 6 height 11
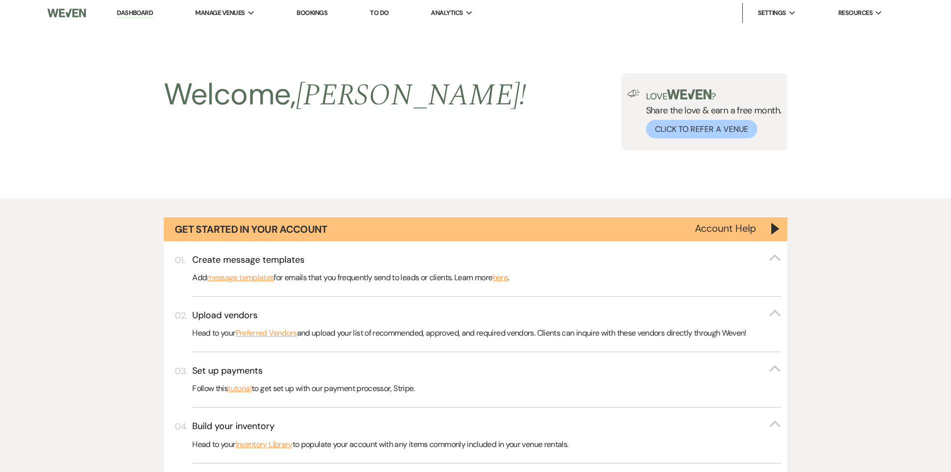
scroll to position [449, 0]
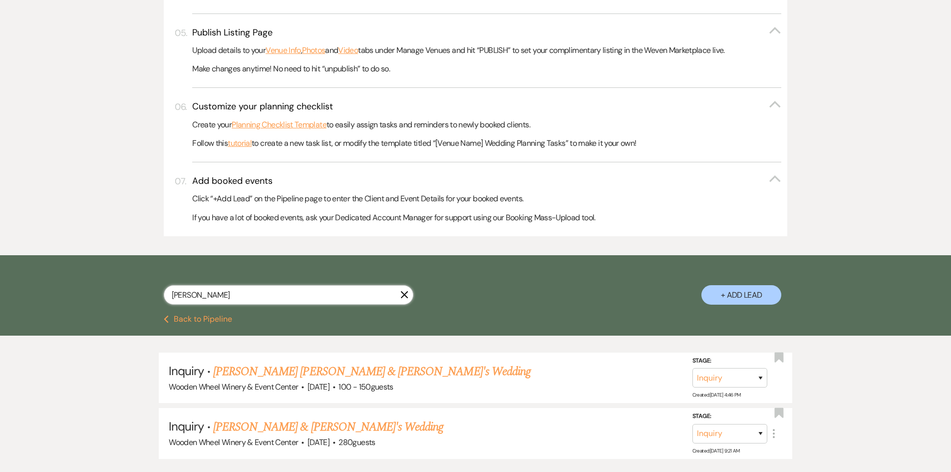
drag, startPoint x: 203, startPoint y: 296, endPoint x: 70, endPoint y: 296, distance: 132.8
click at [70, 296] on div "[PERSON_NAME] + Add Lead" at bounding box center [475, 285] width 951 height 60
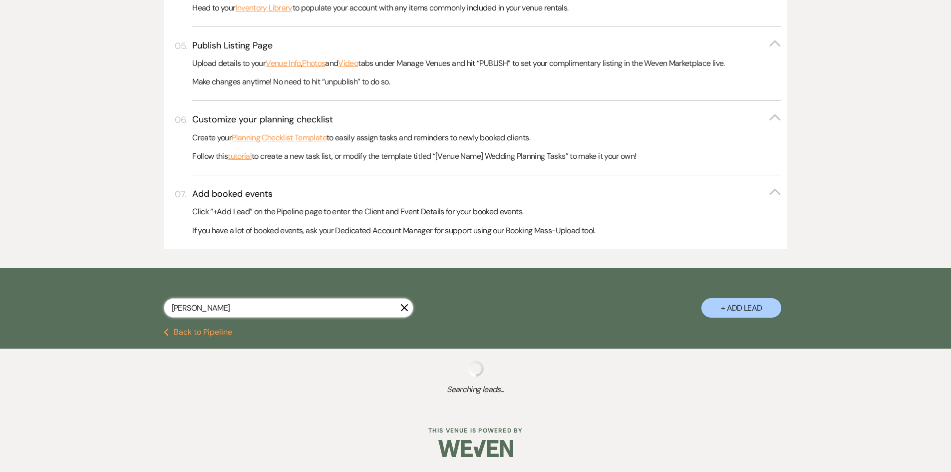
scroll to position [449, 0]
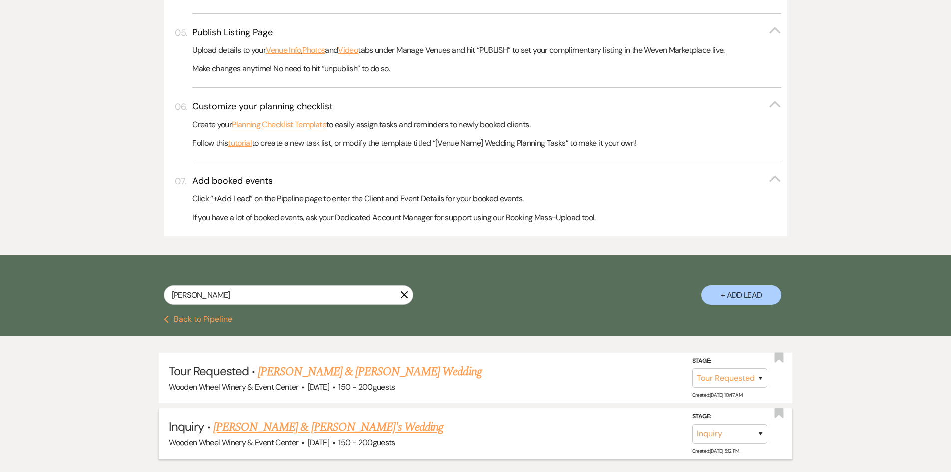
click at [259, 425] on link "[PERSON_NAME] & [PERSON_NAME]'s Wedding" at bounding box center [328, 427] width 231 height 18
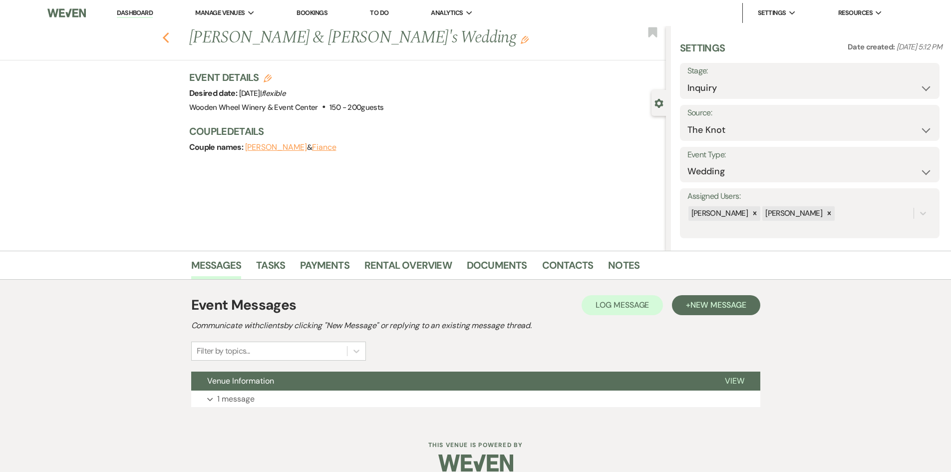
click at [169, 36] on use "button" at bounding box center [165, 37] width 6 height 11
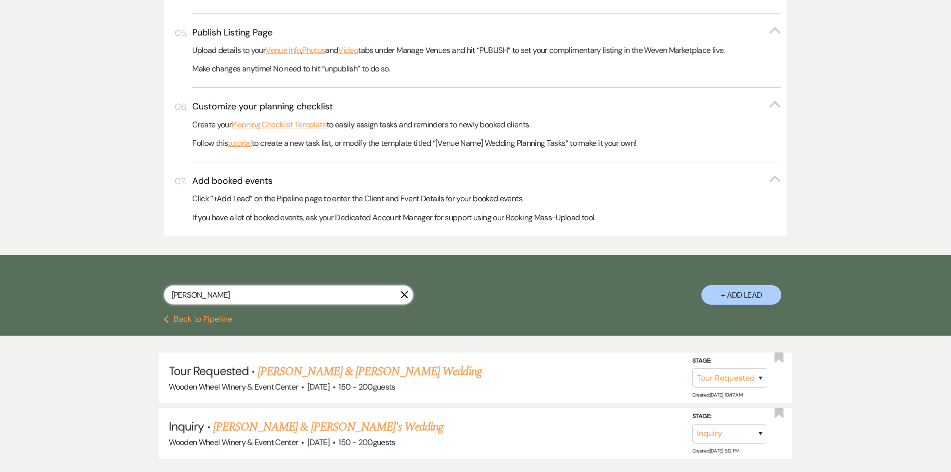
drag, startPoint x: 204, startPoint y: 292, endPoint x: 126, endPoint y: 304, distance: 78.8
click at [126, 304] on div "[PERSON_NAME] X + Add Lead" at bounding box center [475, 286] width 719 height 52
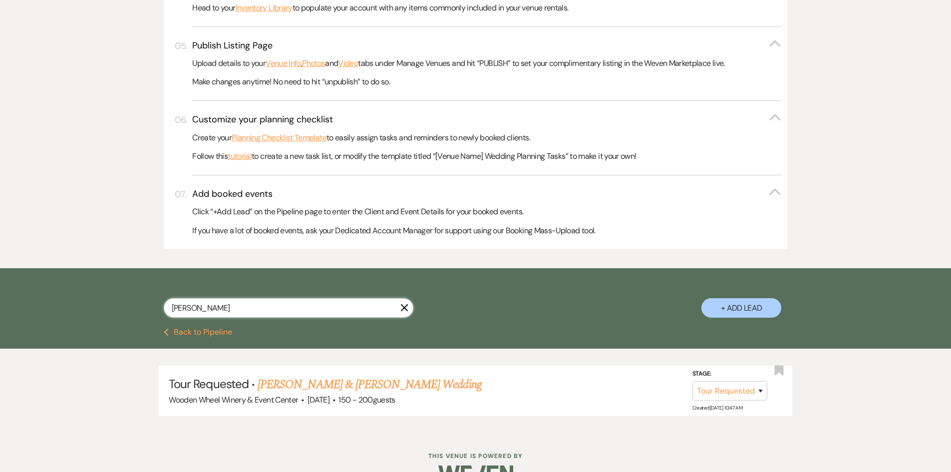
scroll to position [449, 0]
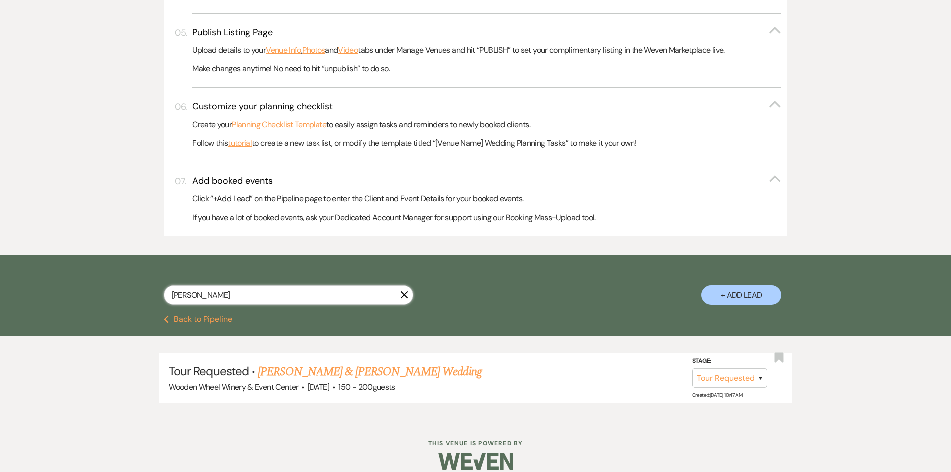
drag, startPoint x: 203, startPoint y: 293, endPoint x: 93, endPoint y: 288, distance: 110.5
click at [93, 288] on div "[PERSON_NAME] X + Add Lead" at bounding box center [475, 285] width 951 height 60
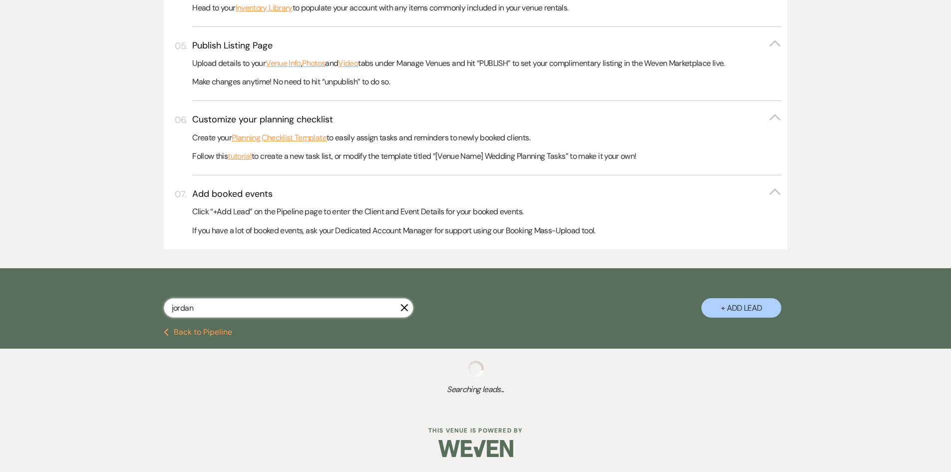
scroll to position [449, 0]
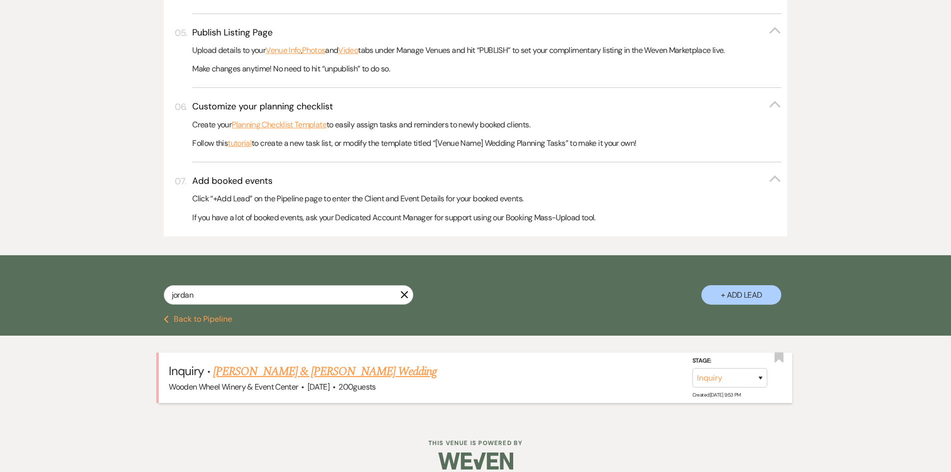
click at [266, 372] on link "[PERSON_NAME] & [PERSON_NAME] Wedding" at bounding box center [325, 372] width 224 height 18
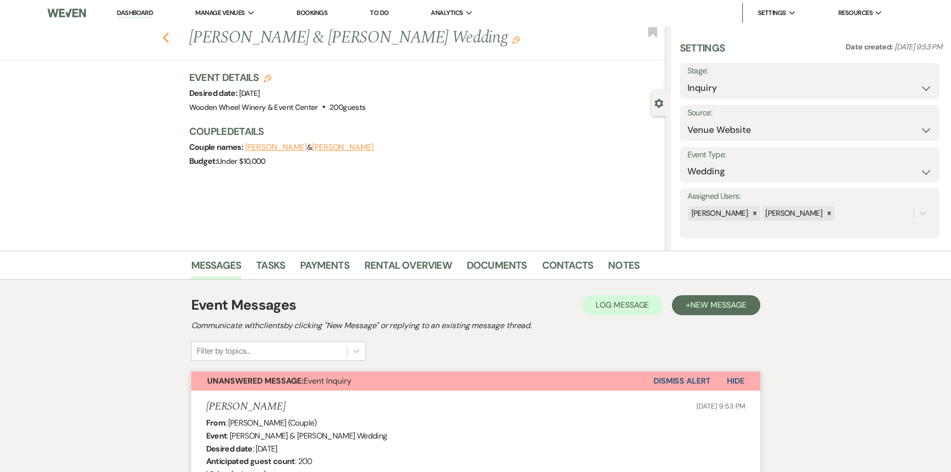
click at [169, 34] on icon "Previous" at bounding box center [165, 38] width 7 height 12
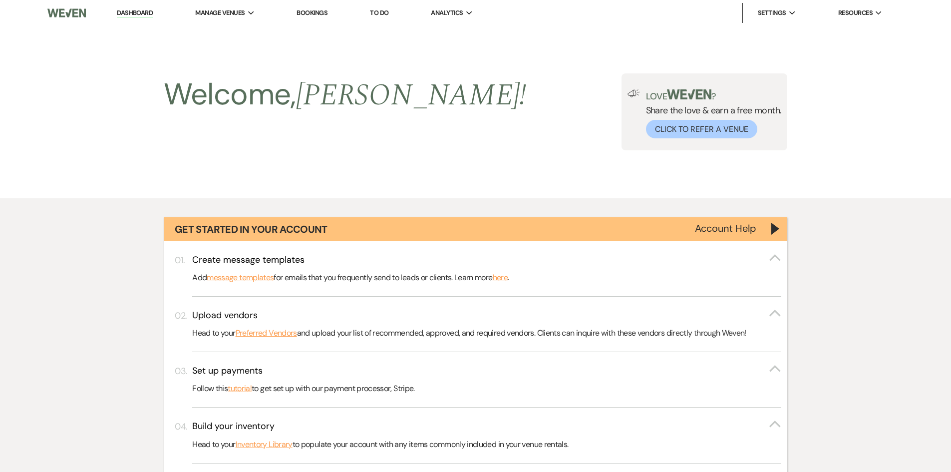
scroll to position [449, 0]
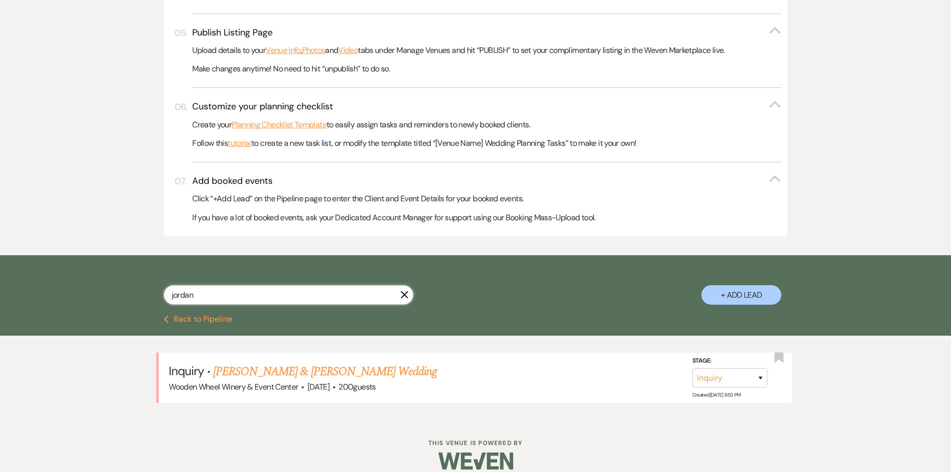
drag, startPoint x: 208, startPoint y: 296, endPoint x: 129, endPoint y: 301, distance: 79.1
click at [130, 301] on div "jordan X + Add Lead" at bounding box center [475, 286] width 719 height 52
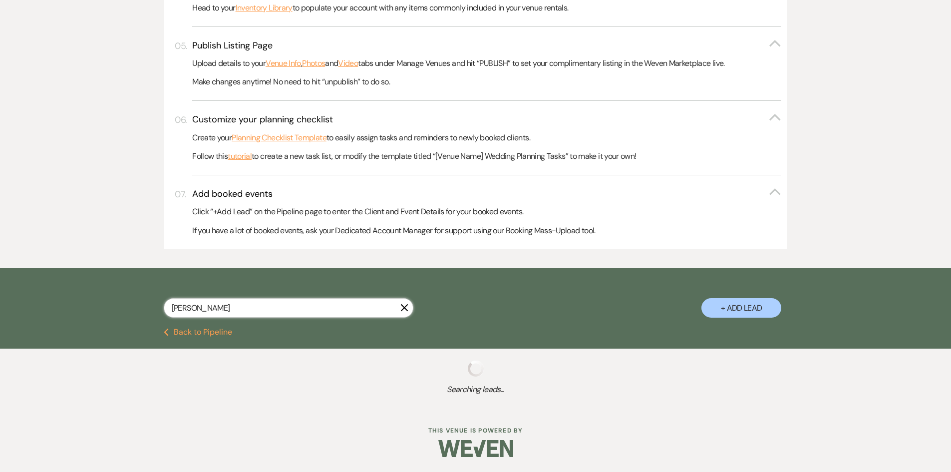
scroll to position [449, 0]
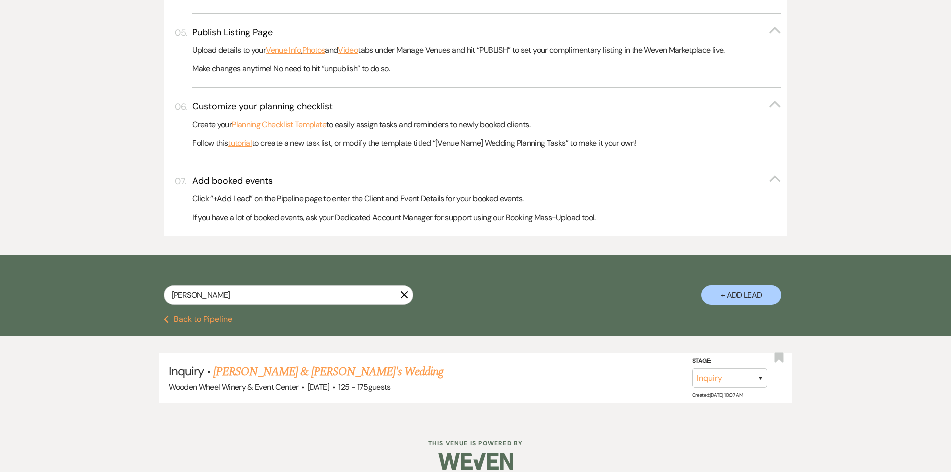
click at [229, 369] on link "[PERSON_NAME] & [PERSON_NAME]'s Wedding" at bounding box center [328, 372] width 231 height 18
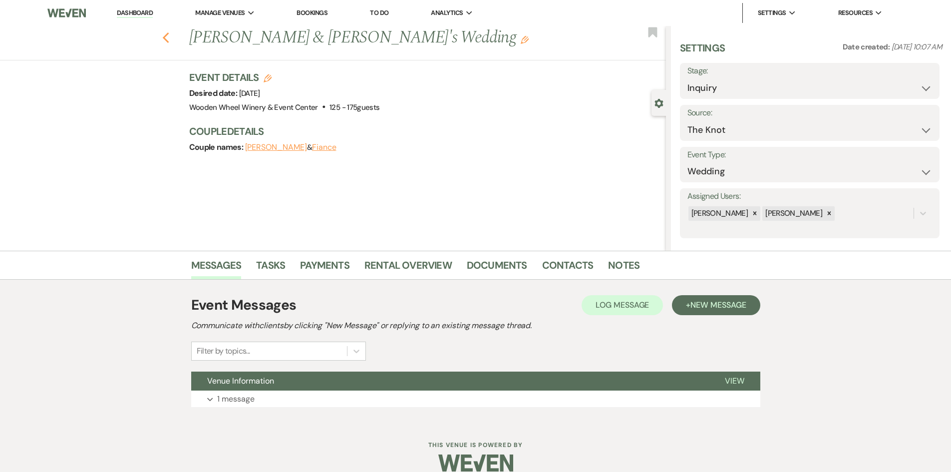
click at [168, 35] on icon "Previous" at bounding box center [165, 38] width 7 height 12
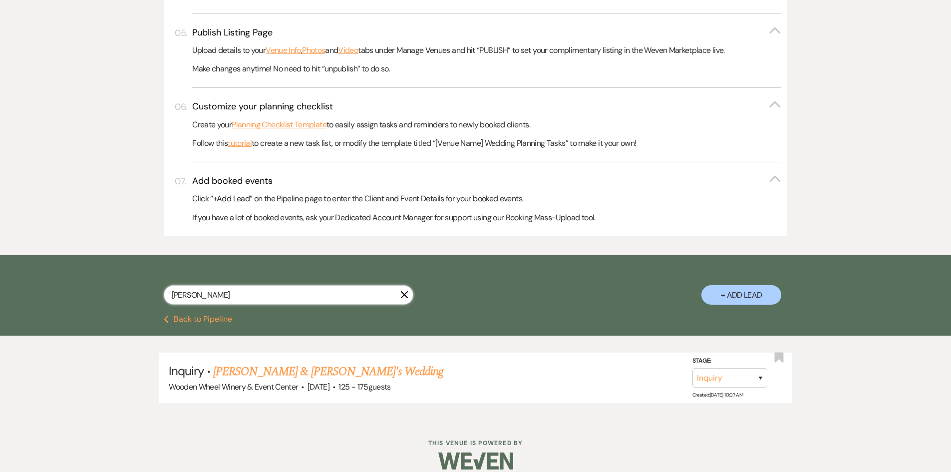
drag, startPoint x: 219, startPoint y: 293, endPoint x: 107, endPoint y: 305, distance: 113.0
click at [96, 298] on div "[PERSON_NAME] + Add Lead" at bounding box center [475, 285] width 951 height 60
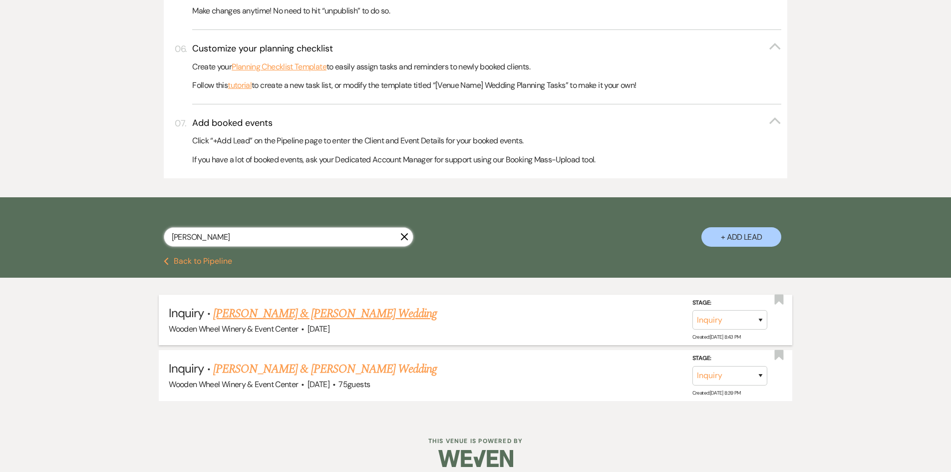
scroll to position [517, 0]
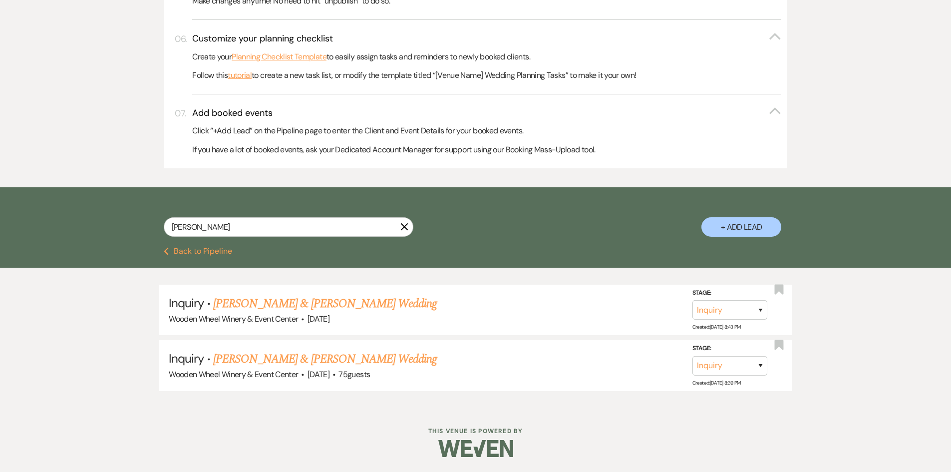
click at [260, 304] on link "[PERSON_NAME] & [PERSON_NAME] Wedding" at bounding box center [325, 304] width 224 height 18
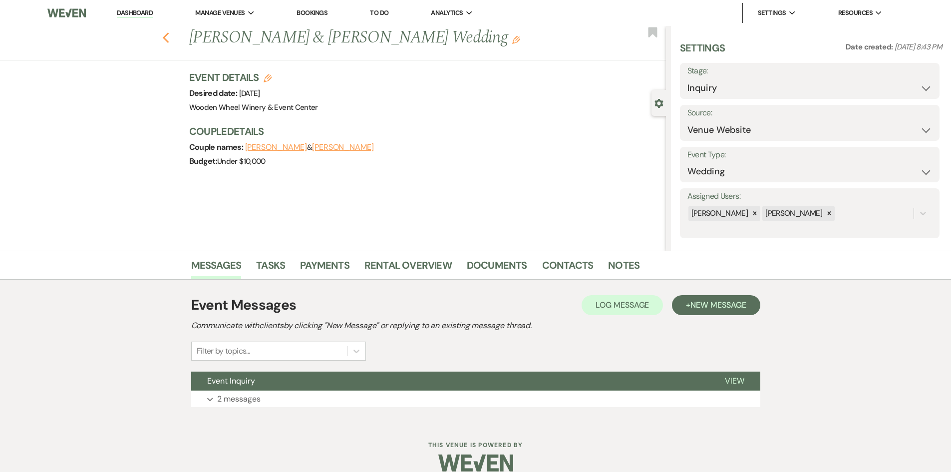
click at [167, 37] on icon "Previous" at bounding box center [165, 38] width 7 height 12
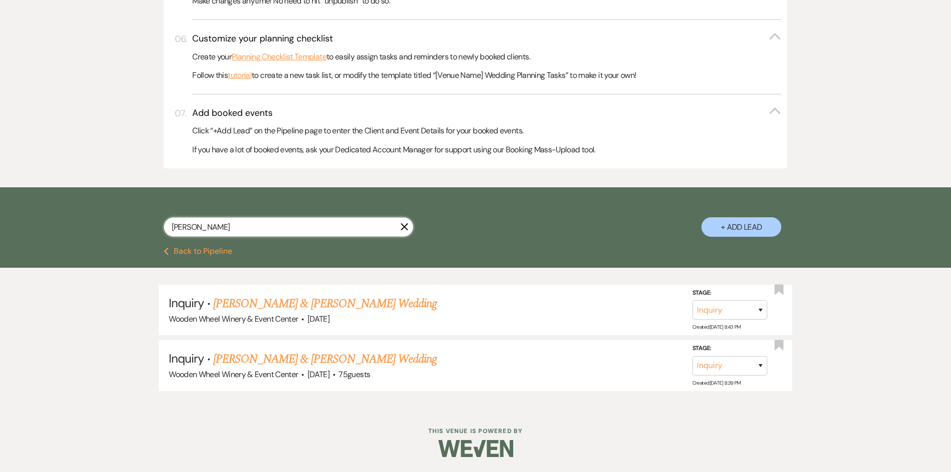
drag, startPoint x: 199, startPoint y: 231, endPoint x: 156, endPoint y: 228, distance: 43.0
click at [126, 229] on div "[PERSON_NAME] + Add Lead" at bounding box center [475, 218] width 719 height 52
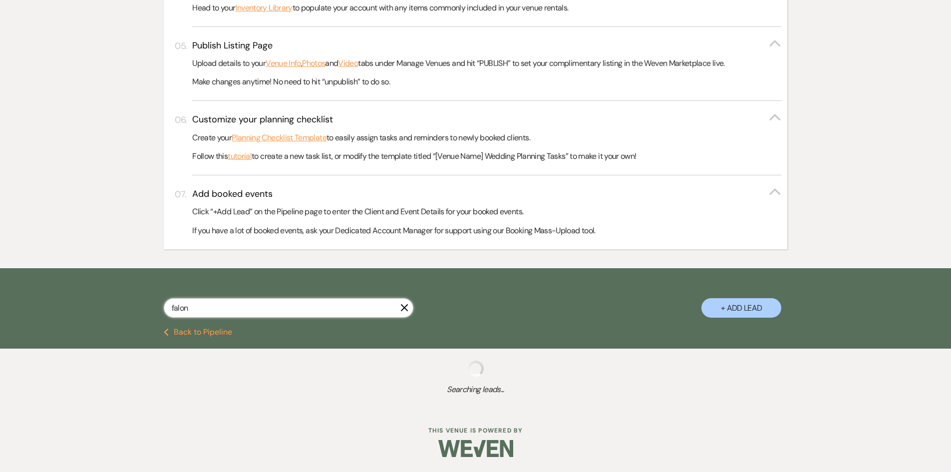
scroll to position [435, 0]
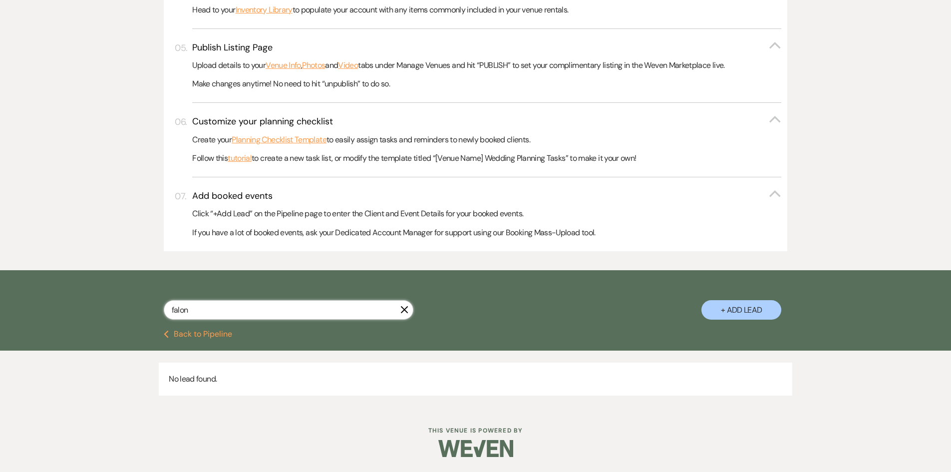
drag, startPoint x: 201, startPoint y: 307, endPoint x: 109, endPoint y: 305, distance: 91.4
click at [106, 306] on div "falon X + Add Lead" at bounding box center [475, 300] width 951 height 60
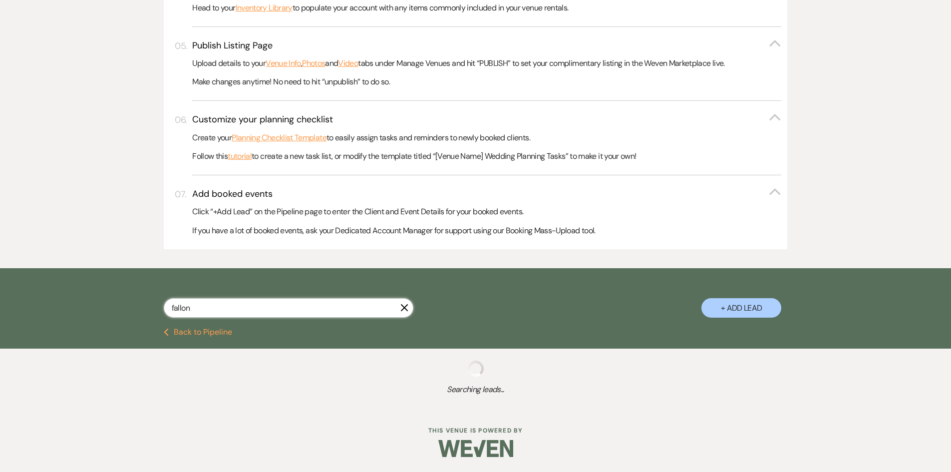
scroll to position [462, 0]
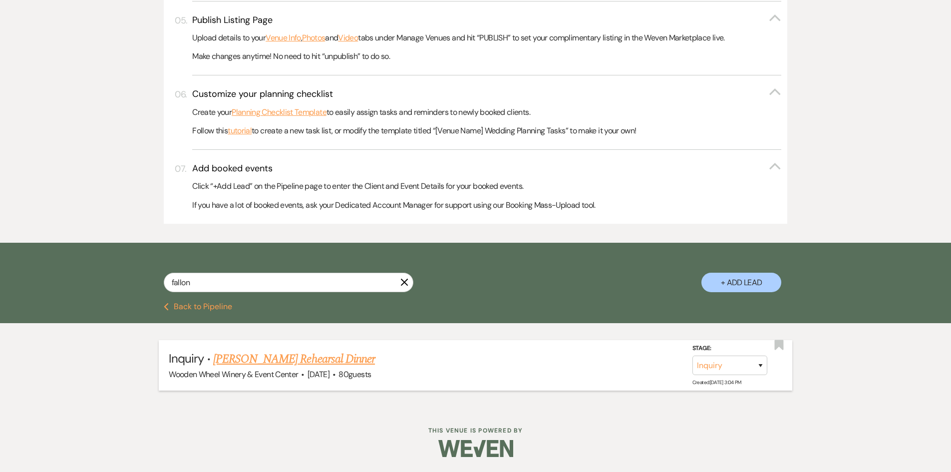
click at [223, 362] on link "[PERSON_NAME] Rehearsal Dinner" at bounding box center [294, 359] width 162 height 18
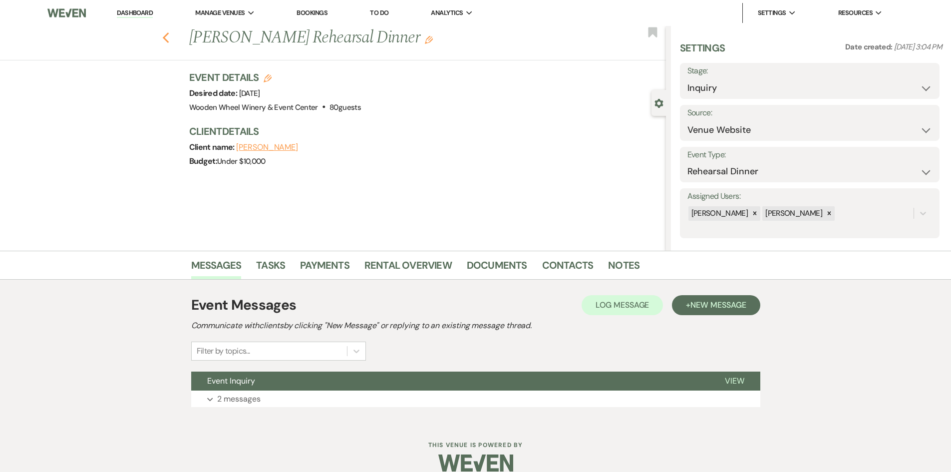
click at [168, 38] on use "button" at bounding box center [165, 37] width 6 height 11
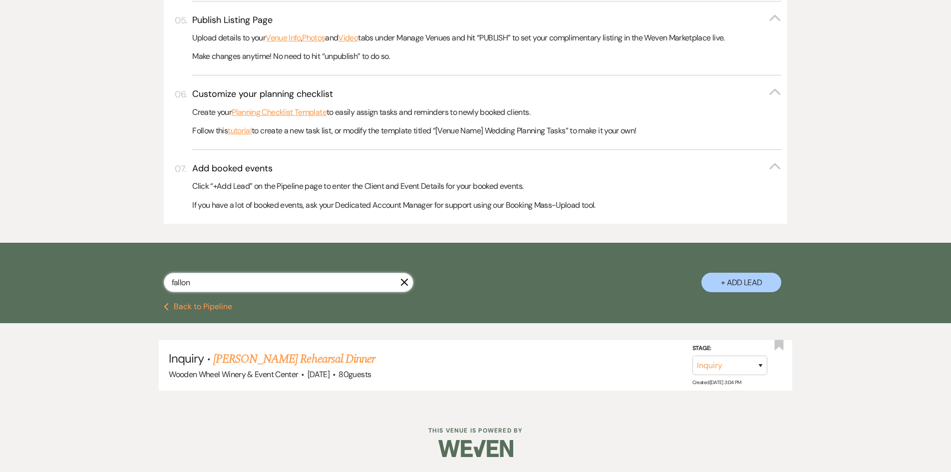
drag, startPoint x: 199, startPoint y: 281, endPoint x: 98, endPoint y: 278, distance: 100.9
click at [98, 278] on div "fallon X + Add Lead" at bounding box center [475, 273] width 951 height 60
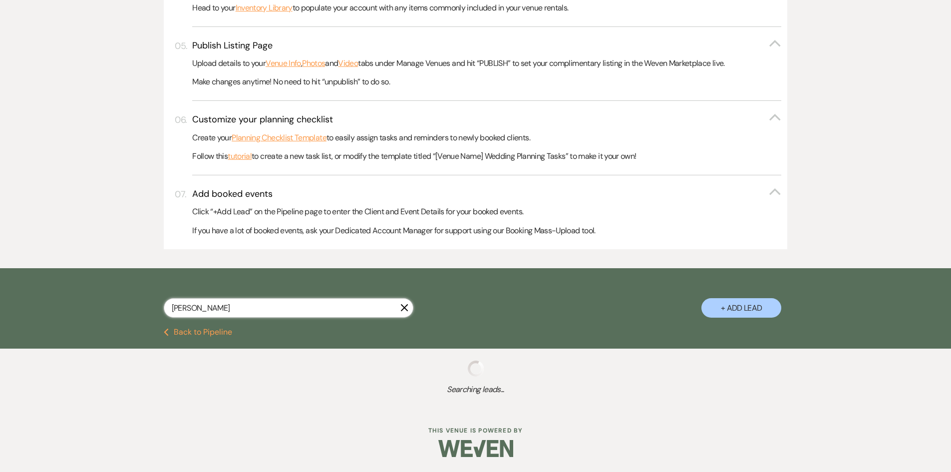
scroll to position [462, 0]
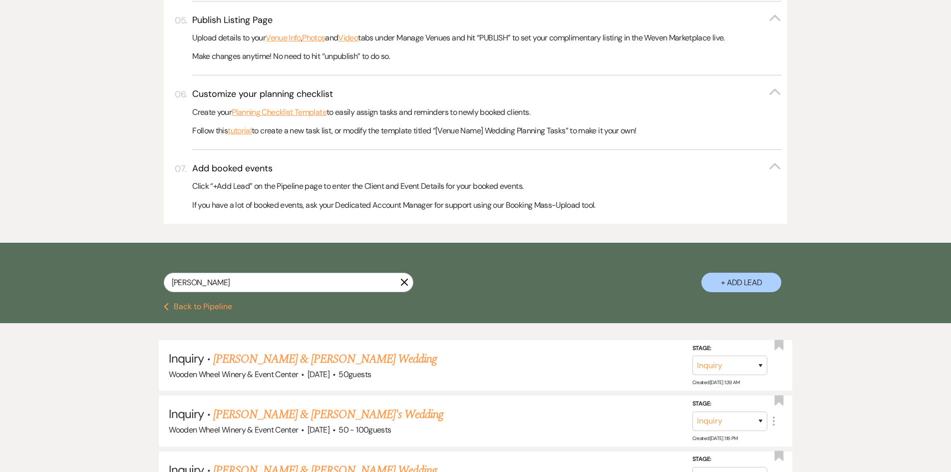
drag, startPoint x: 262, startPoint y: 359, endPoint x: 254, endPoint y: 361, distance: 7.6
click at [260, 359] on link "[PERSON_NAME] & [PERSON_NAME] Wedding" at bounding box center [325, 359] width 224 height 18
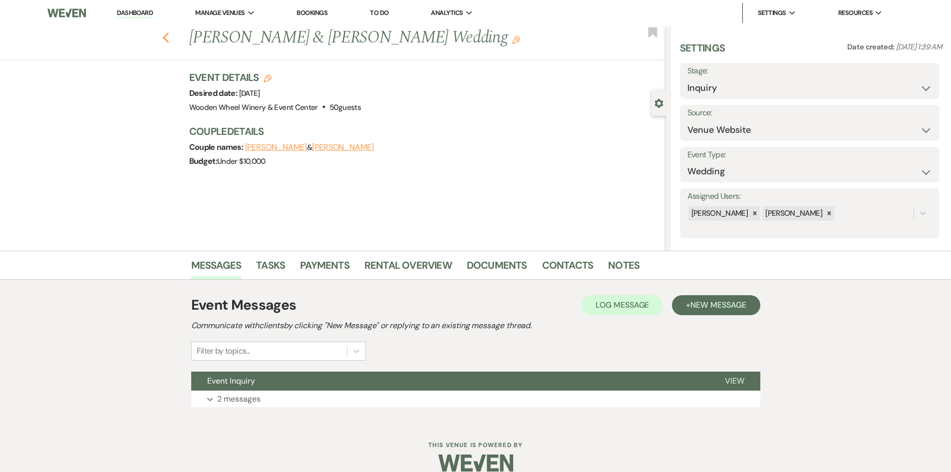
click at [170, 39] on icon "Previous" at bounding box center [165, 38] width 7 height 12
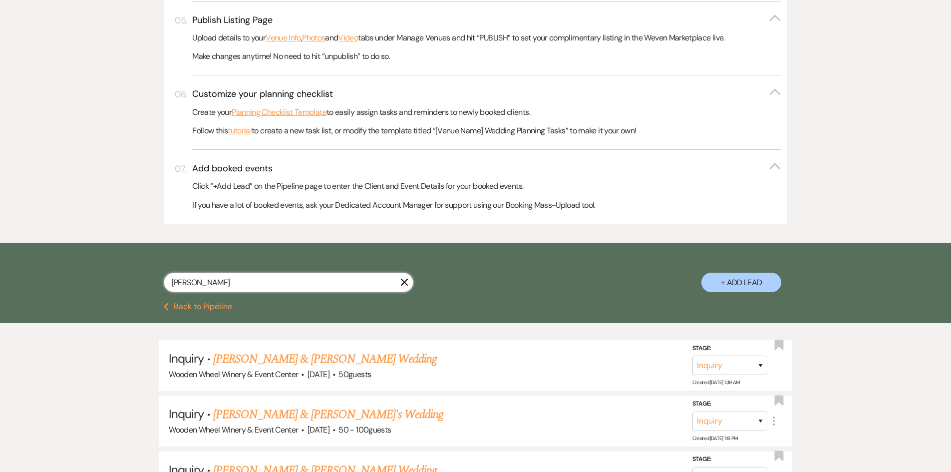
drag, startPoint x: 203, startPoint y: 281, endPoint x: 198, endPoint y: 286, distance: 7.1
click at [120, 290] on div "[PERSON_NAME] + Add Lead" at bounding box center [475, 274] width 719 height 52
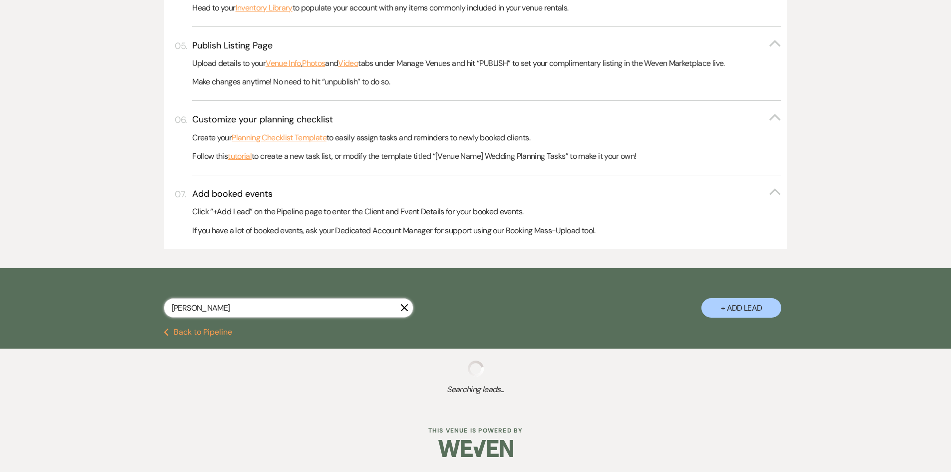
scroll to position [462, 0]
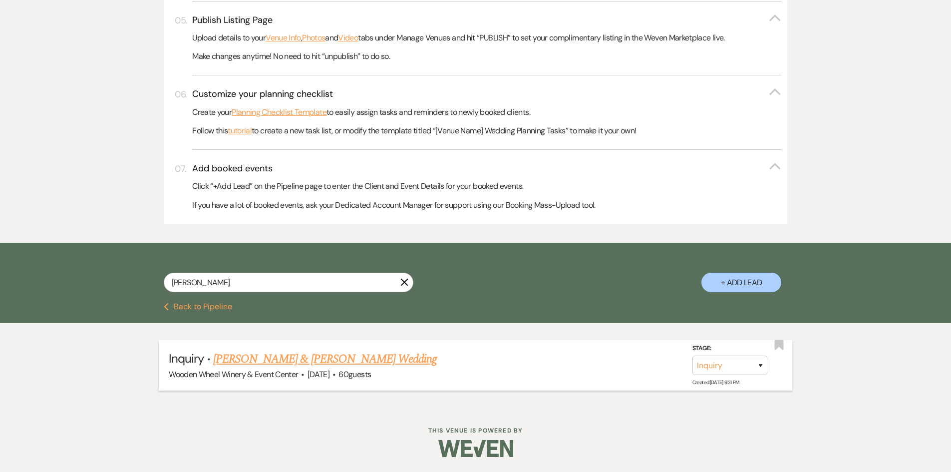
click at [231, 364] on link "[PERSON_NAME] & [PERSON_NAME] Wedding" at bounding box center [325, 359] width 224 height 18
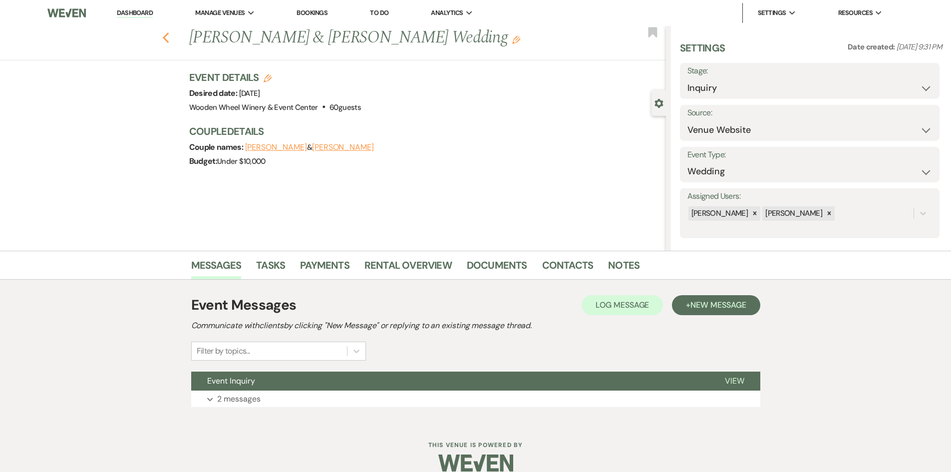
click at [169, 35] on use "button" at bounding box center [165, 37] width 6 height 11
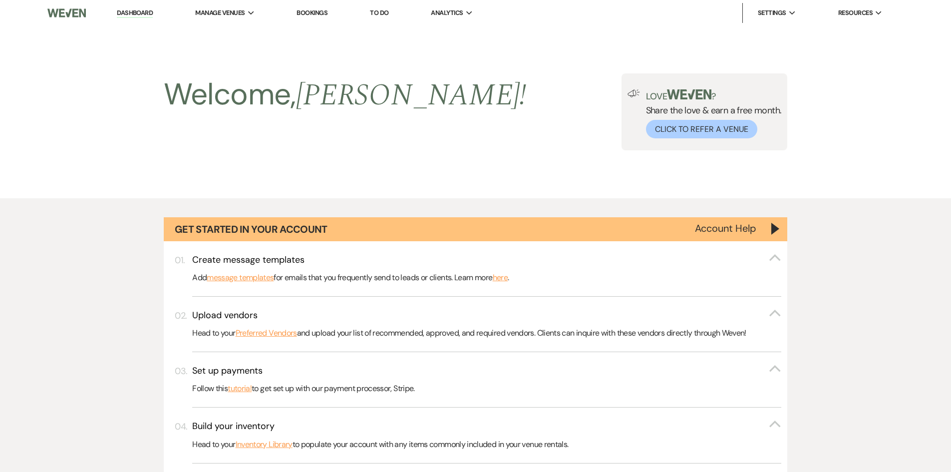
scroll to position [462, 0]
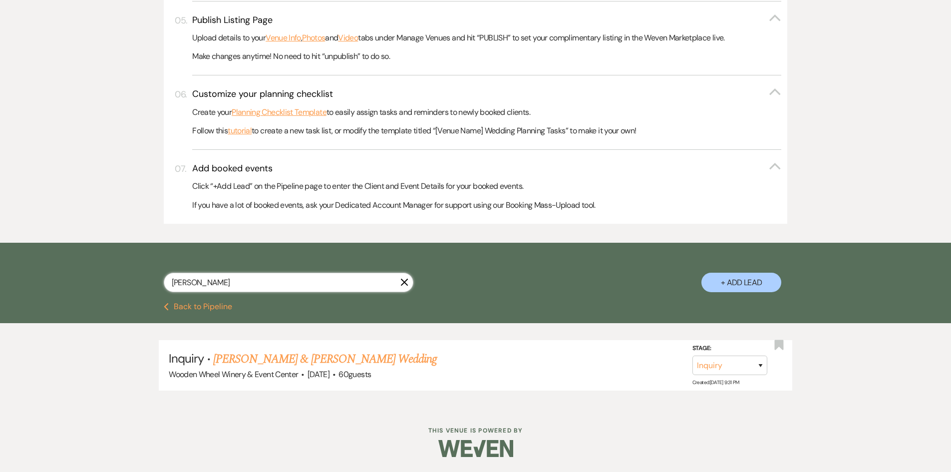
drag, startPoint x: 207, startPoint y: 281, endPoint x: 176, endPoint y: 281, distance: 31.0
click at [126, 282] on div "caitlyn X + Add Lead" at bounding box center [475, 274] width 719 height 52
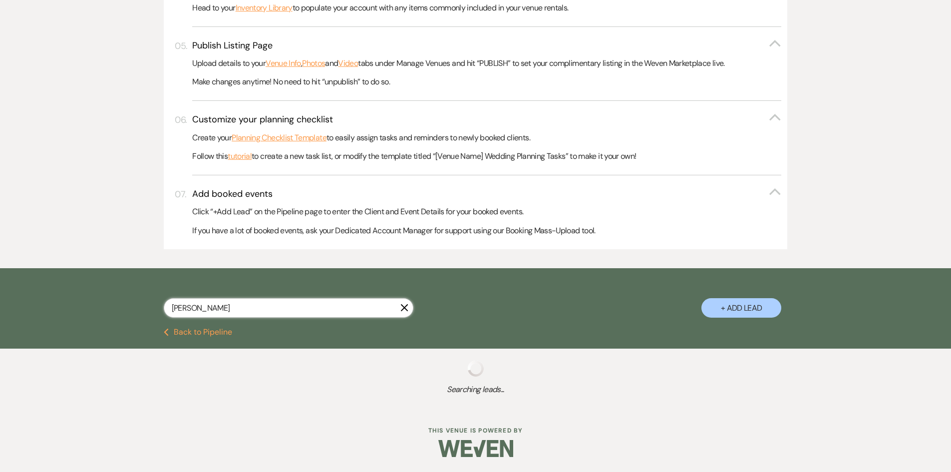
scroll to position [462, 0]
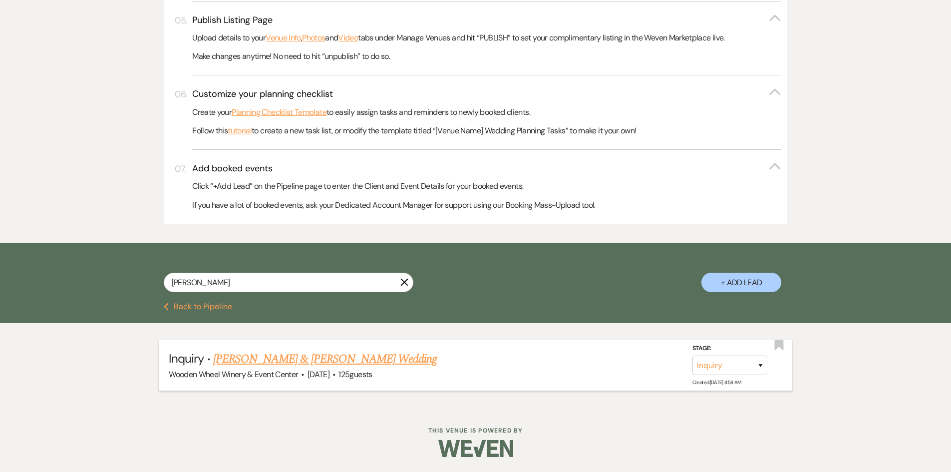
click at [250, 363] on link "[PERSON_NAME] & [PERSON_NAME] Wedding" at bounding box center [325, 359] width 224 height 18
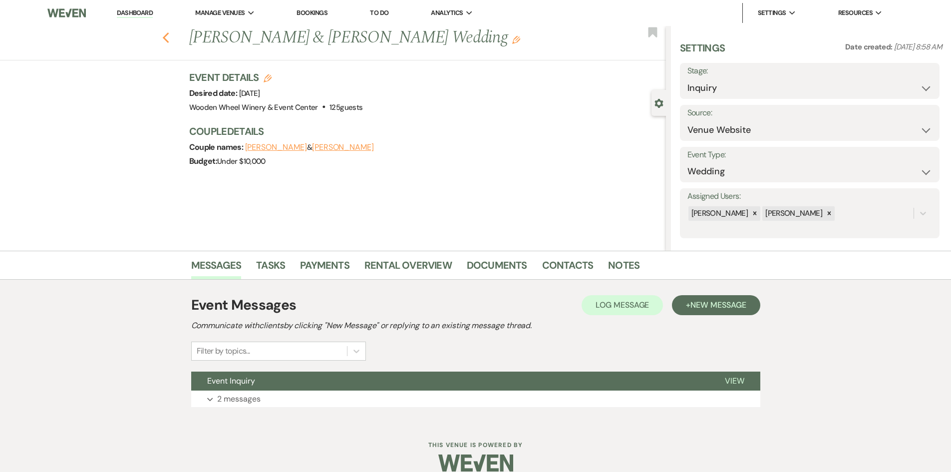
click at [167, 37] on use "button" at bounding box center [165, 37] width 6 height 11
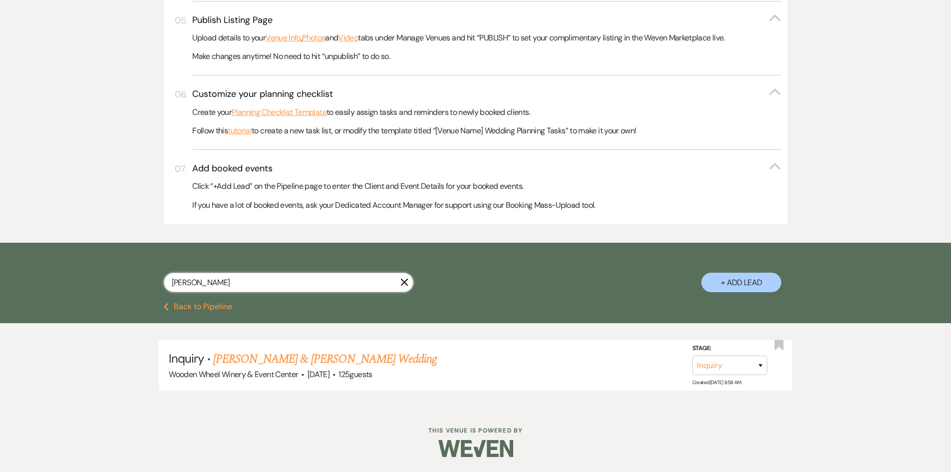
drag, startPoint x: 196, startPoint y: 280, endPoint x: 113, endPoint y: 274, distance: 83.1
click at [111, 276] on div "[PERSON_NAME] + Add Lead" at bounding box center [475, 273] width 951 height 60
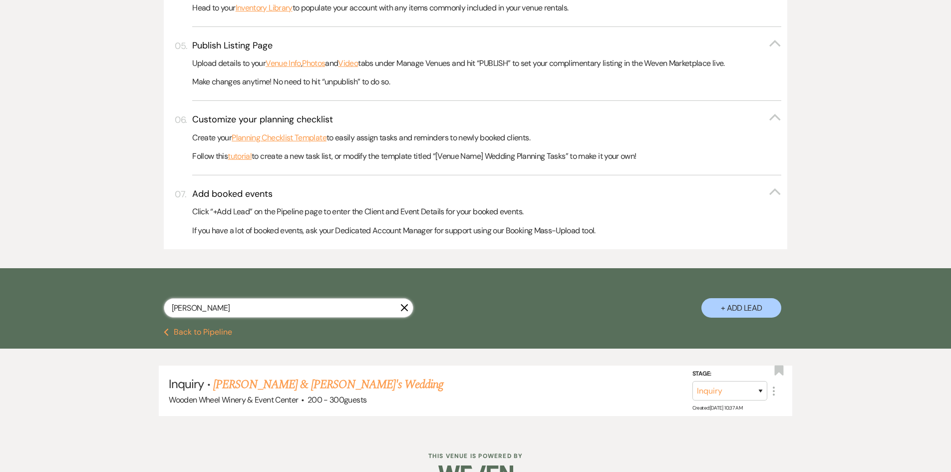
scroll to position [462, 0]
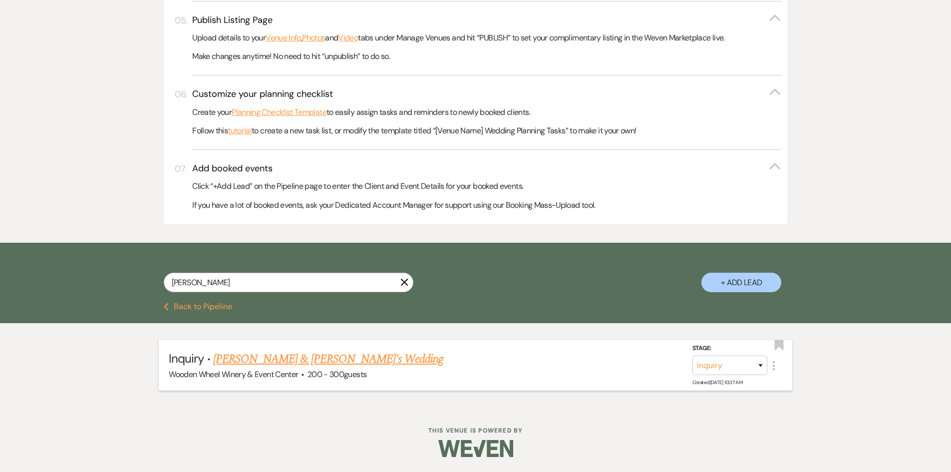
click at [266, 355] on link "[PERSON_NAME] & [PERSON_NAME]'s Wedding" at bounding box center [328, 359] width 231 height 18
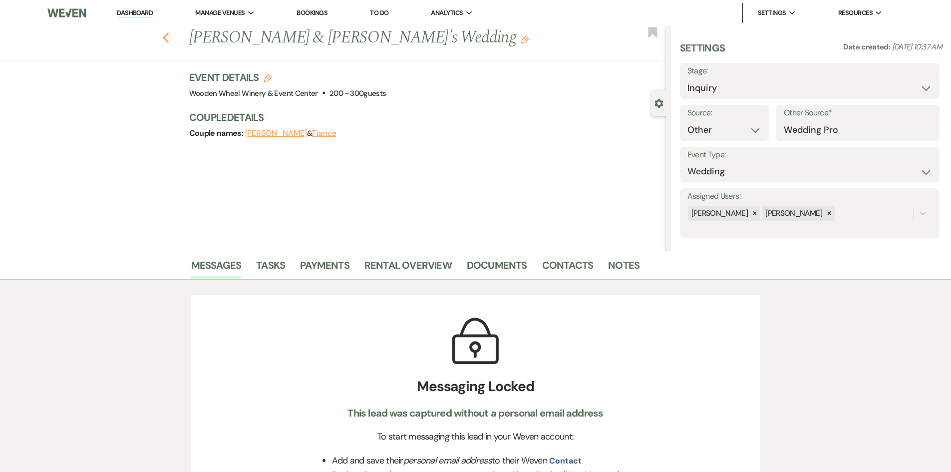
click at [169, 37] on use "button" at bounding box center [165, 37] width 6 height 11
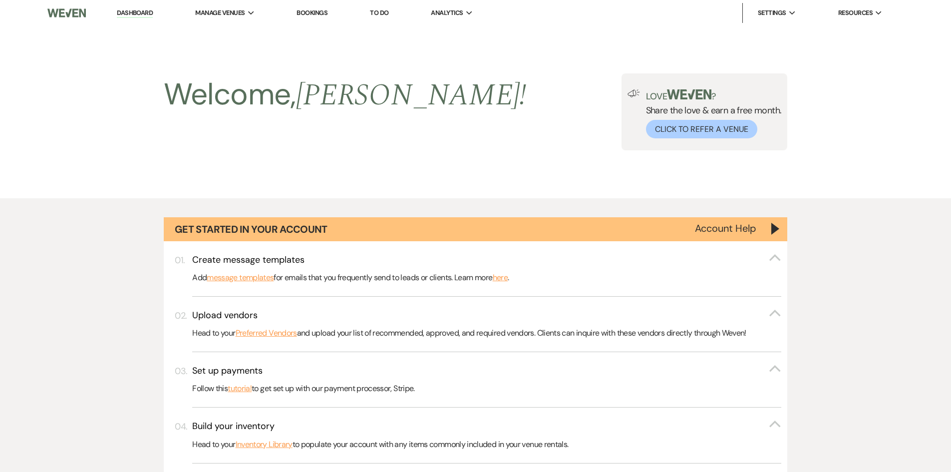
scroll to position [462, 0]
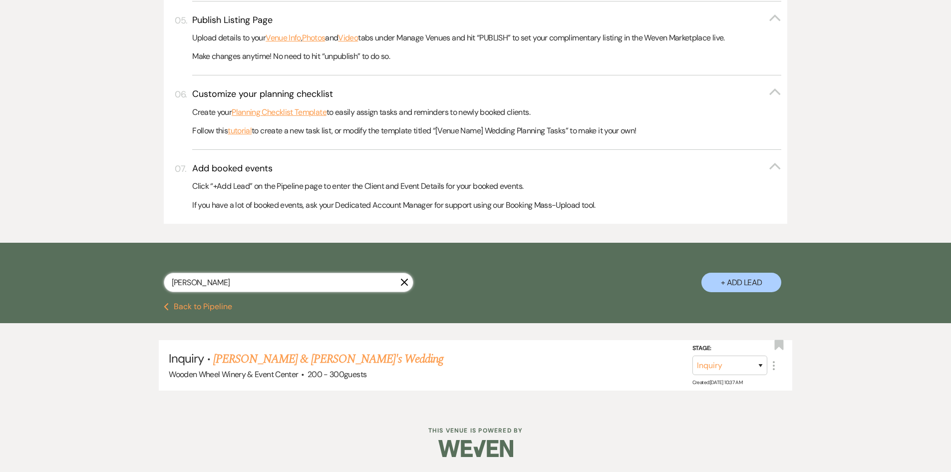
drag, startPoint x: 212, startPoint y: 281, endPoint x: 124, endPoint y: 293, distance: 89.2
click at [101, 271] on div "[PERSON_NAME] X + Add Lead" at bounding box center [475, 273] width 951 height 60
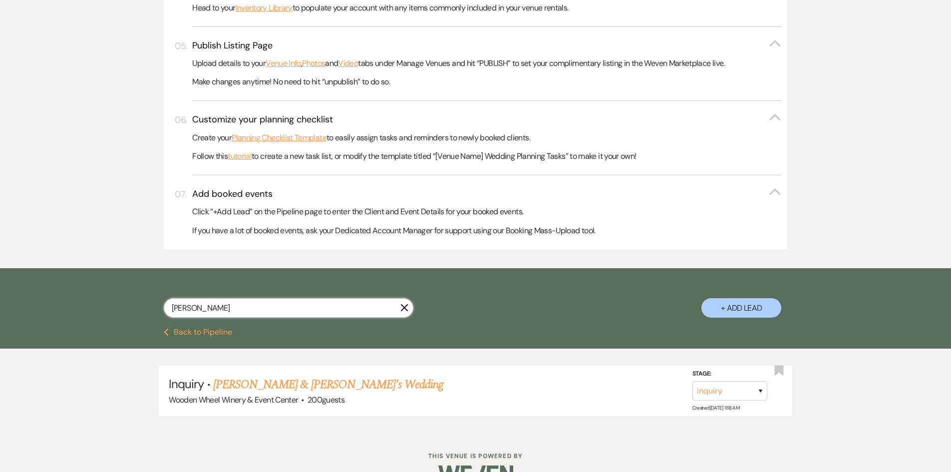
scroll to position [462, 0]
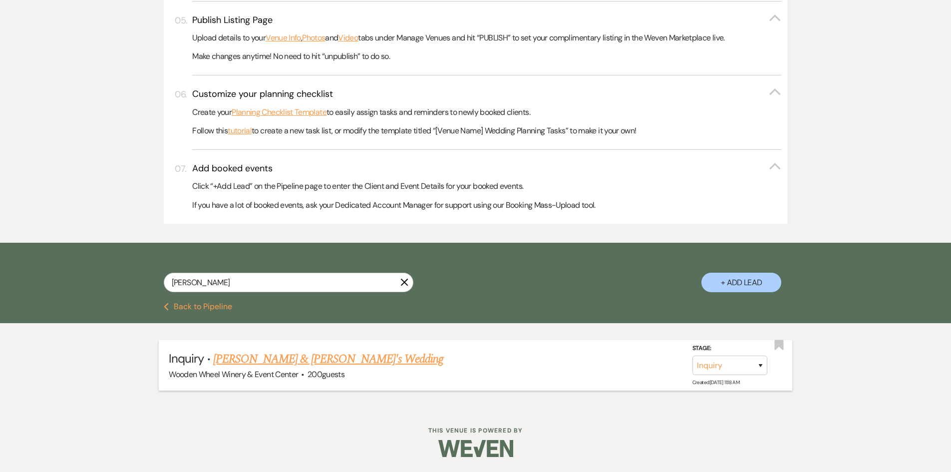
click at [250, 359] on link "[PERSON_NAME] & [PERSON_NAME]'s Wedding" at bounding box center [328, 359] width 231 height 18
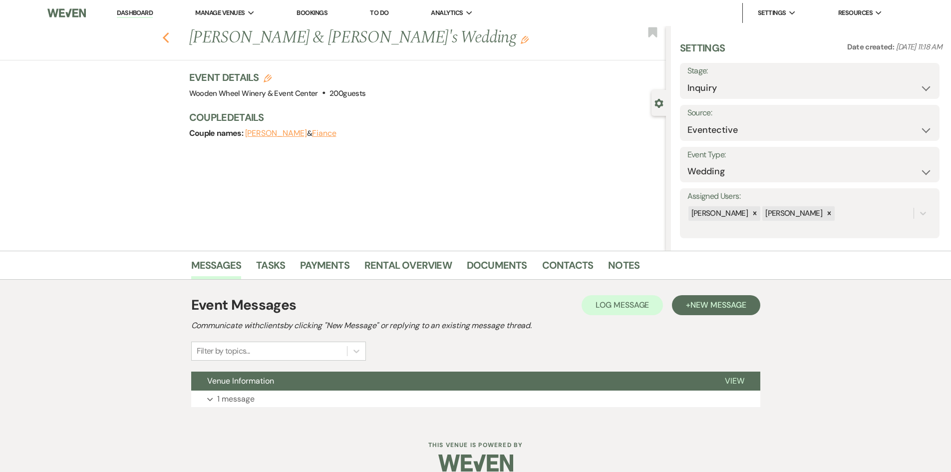
click at [170, 40] on icon "Previous" at bounding box center [165, 38] width 7 height 12
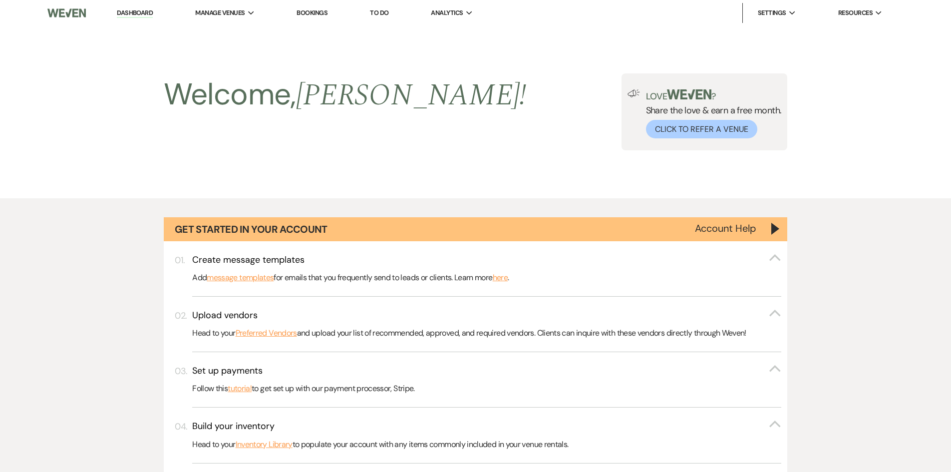
scroll to position [462, 0]
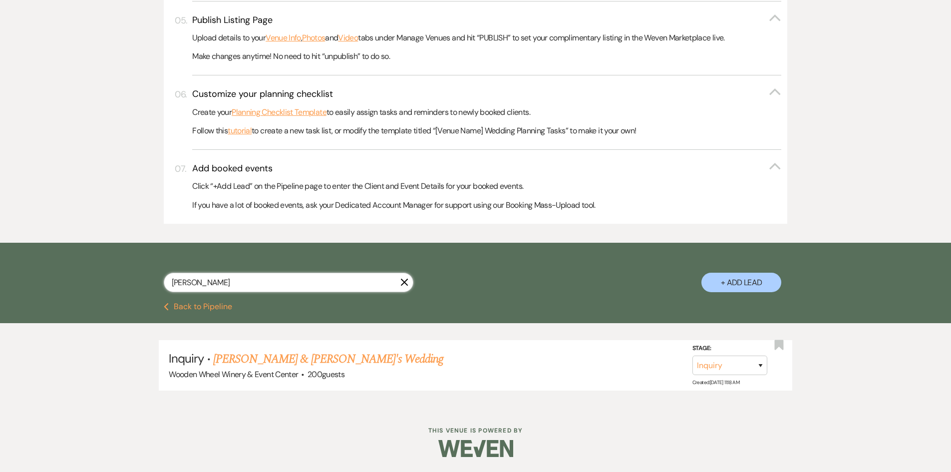
drag, startPoint x: 192, startPoint y: 285, endPoint x: 156, endPoint y: 276, distance: 37.2
click at [141, 284] on div "[PERSON_NAME] + Add Lead" at bounding box center [475, 274] width 719 height 52
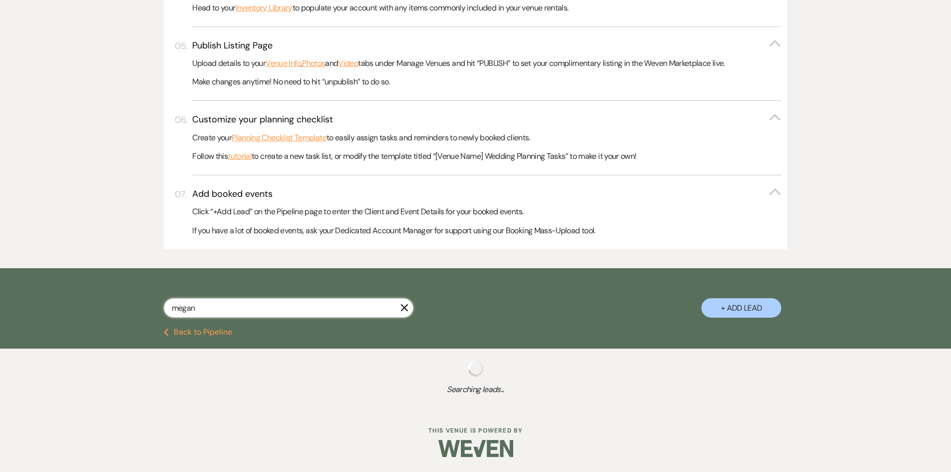
scroll to position [462, 0]
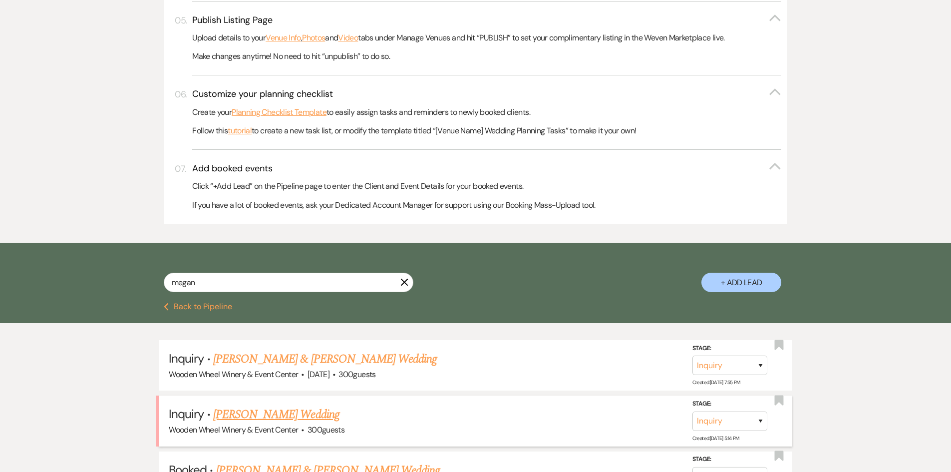
click at [222, 413] on link "[PERSON_NAME] Wedding" at bounding box center [276, 415] width 126 height 18
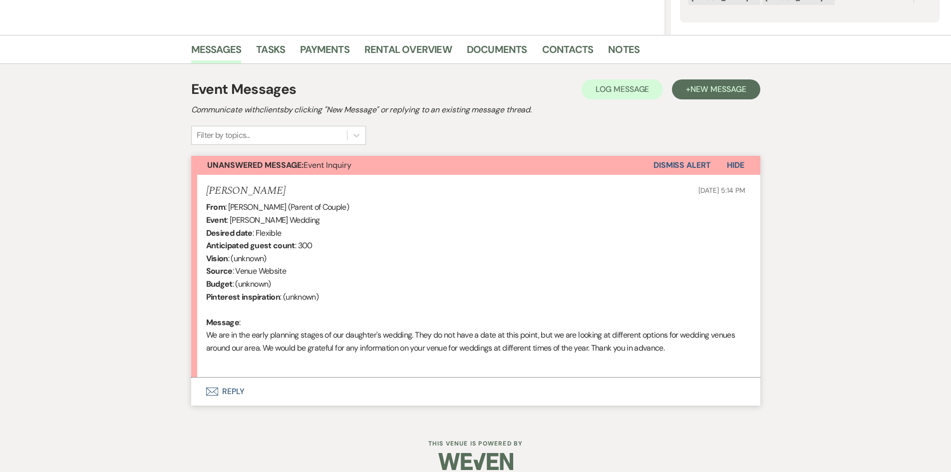
scroll to position [229, 0]
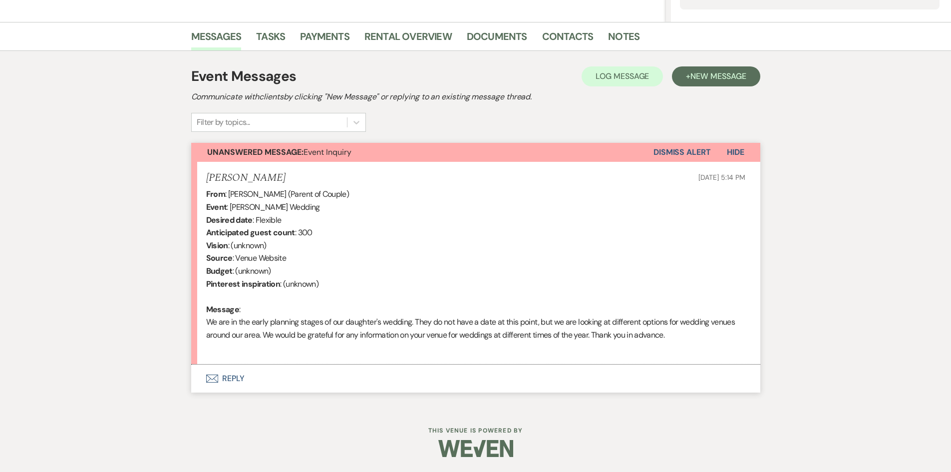
click at [253, 379] on button "Envelope Reply" at bounding box center [475, 379] width 569 height 28
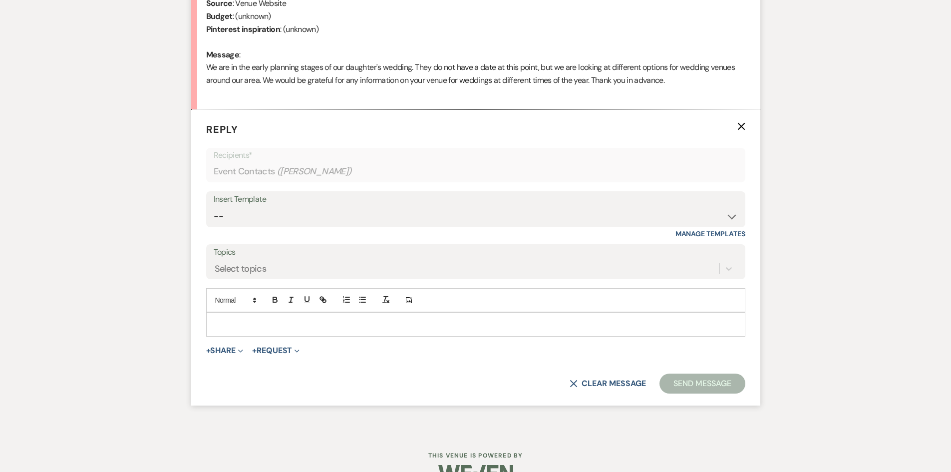
scroll to position [505, 0]
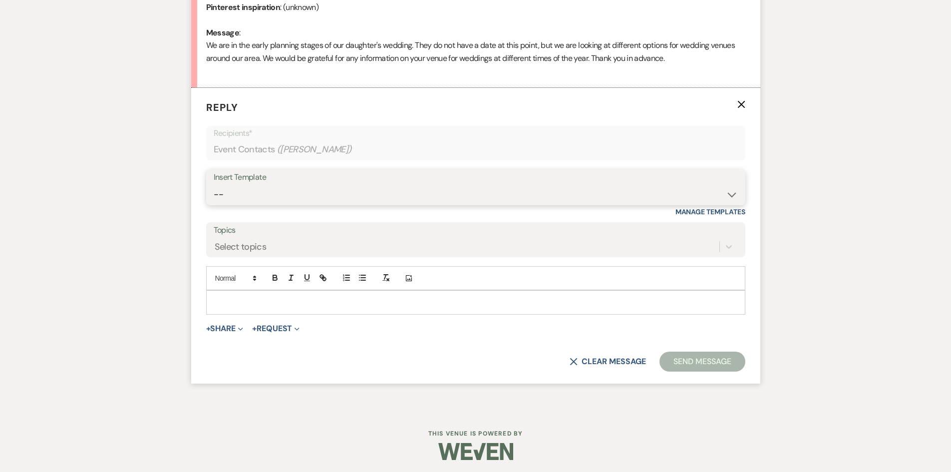
click at [261, 185] on select "-- Weven Planning Portal Introduction (Booked Events) Initial Inquiry Response …" at bounding box center [476, 194] width 524 height 19
click at [214, 185] on select "-- Weven Planning Portal Introduction (Booked Events) Initial Inquiry Response …" at bounding box center [476, 194] width 524 height 19
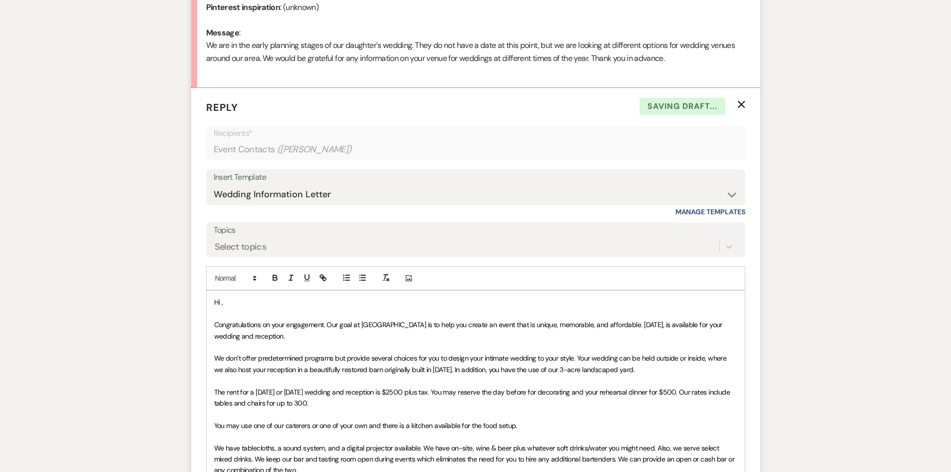
click at [221, 303] on span "Hi ," at bounding box center [218, 302] width 9 height 9
drag, startPoint x: 693, startPoint y: 326, endPoint x: 656, endPoint y: 327, distance: 37.0
click at [656, 327] on span "Congratulations on your engagement. Our goal at [GEOGRAPHIC_DATA] is to help yo…" at bounding box center [469, 330] width 510 height 20
click at [220, 336] on span "Congratulations on your engagement. Our goal at [GEOGRAPHIC_DATA] is to help yo…" at bounding box center [474, 330] width 521 height 20
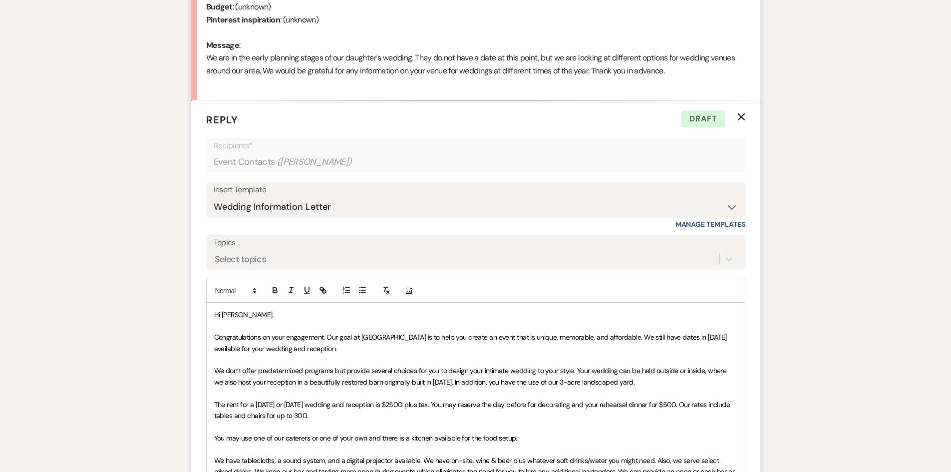
scroll to position [478, 0]
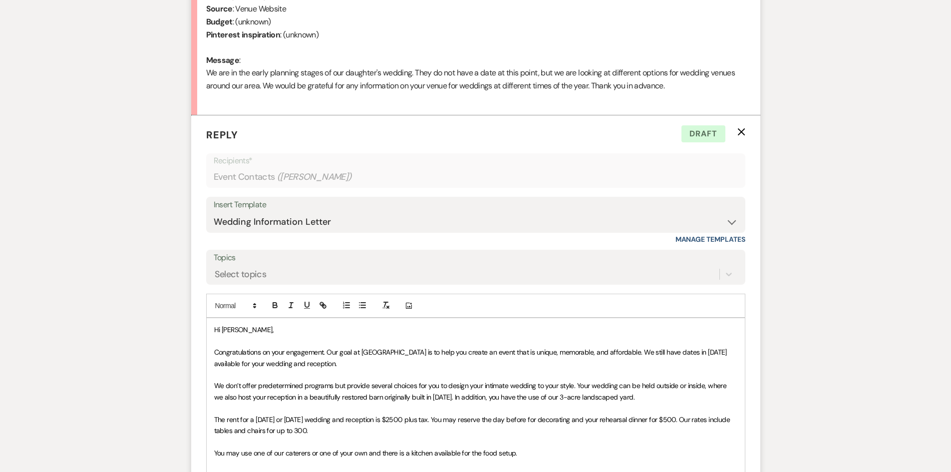
click at [249, 330] on p "Hi [PERSON_NAME]," at bounding box center [475, 329] width 523 height 11
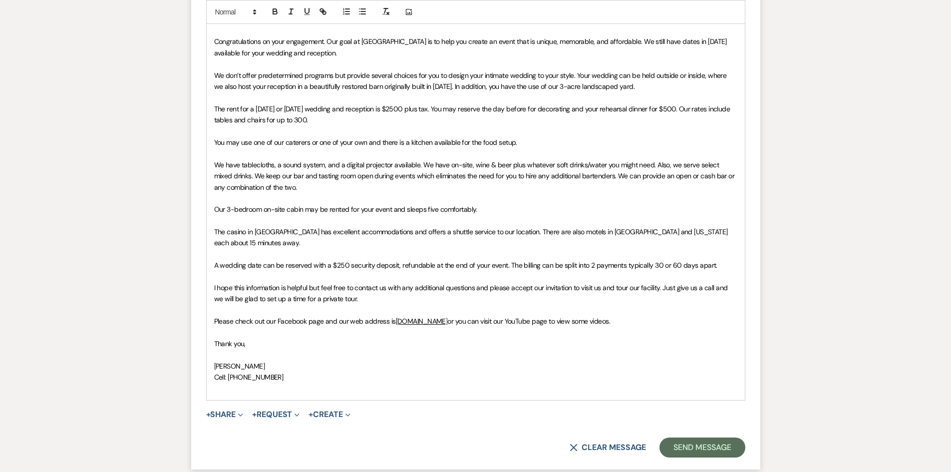
scroll to position [828, 0]
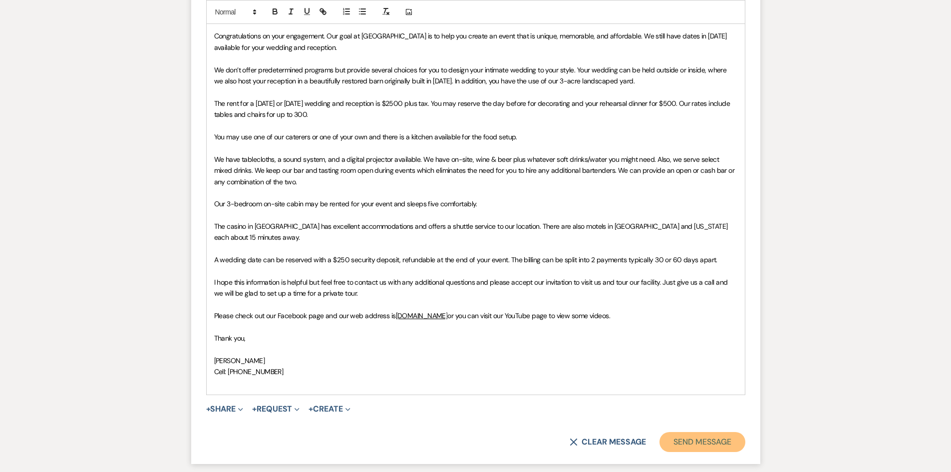
click at [704, 441] on button "Send Message" at bounding box center [702, 442] width 85 height 20
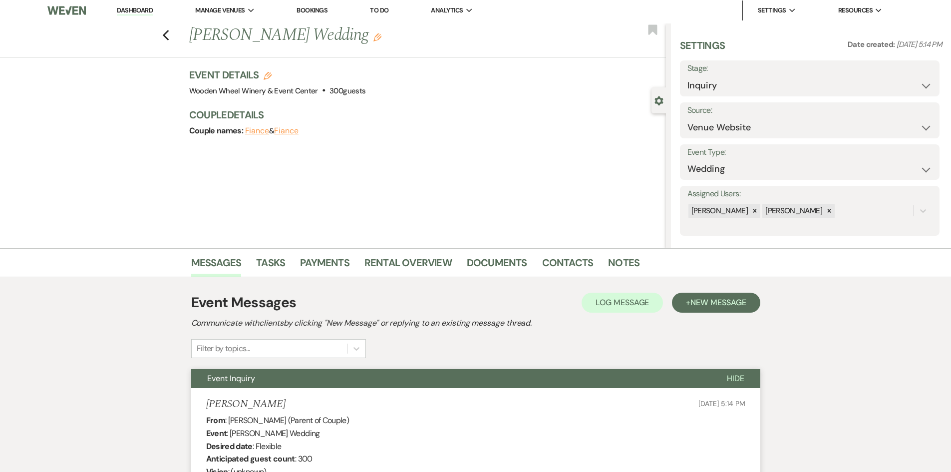
scroll to position [0, 0]
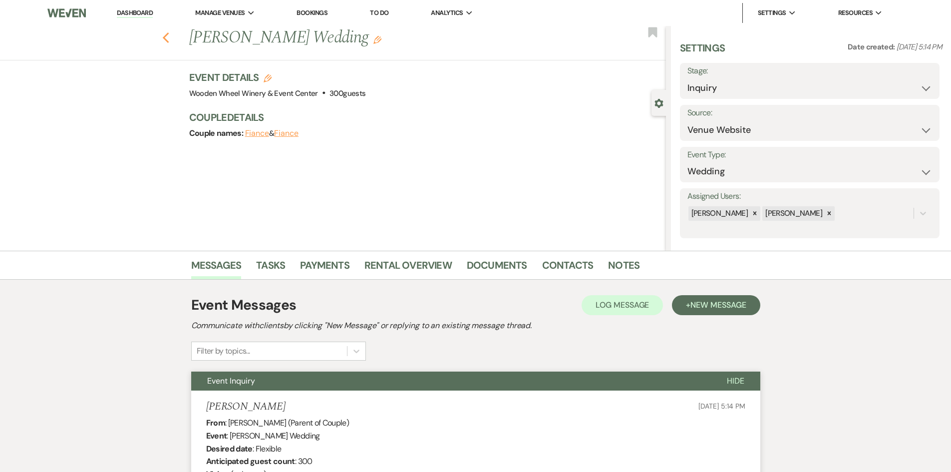
click at [166, 33] on icon "Previous" at bounding box center [165, 38] width 7 height 12
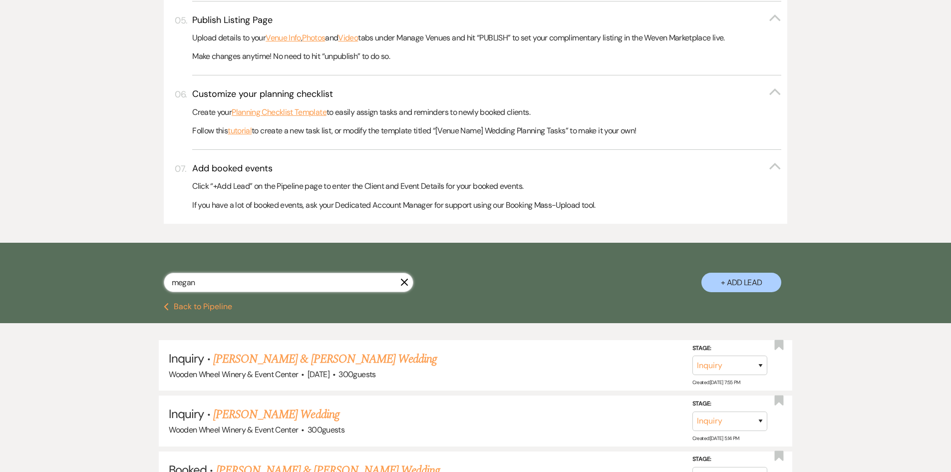
drag, startPoint x: 198, startPoint y: 285, endPoint x: 118, endPoint y: 270, distance: 80.9
click at [119, 271] on div "[PERSON_NAME] + Add Lead" at bounding box center [475, 274] width 719 height 52
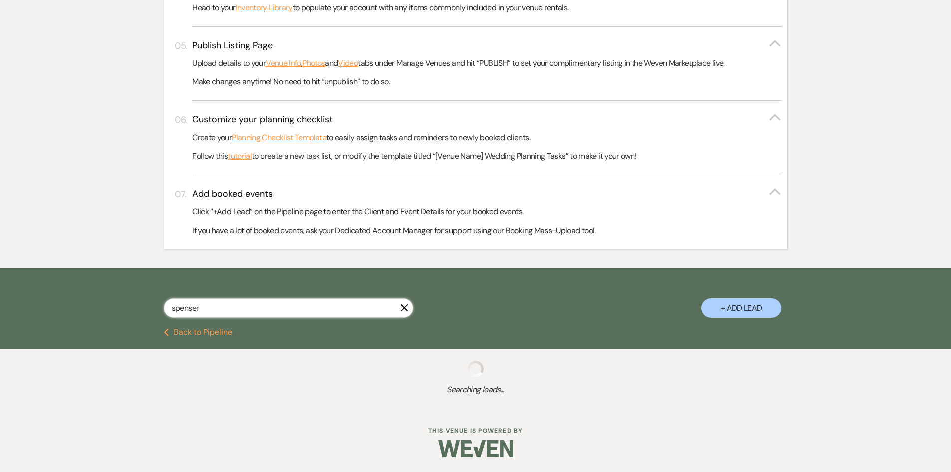
scroll to position [435, 0]
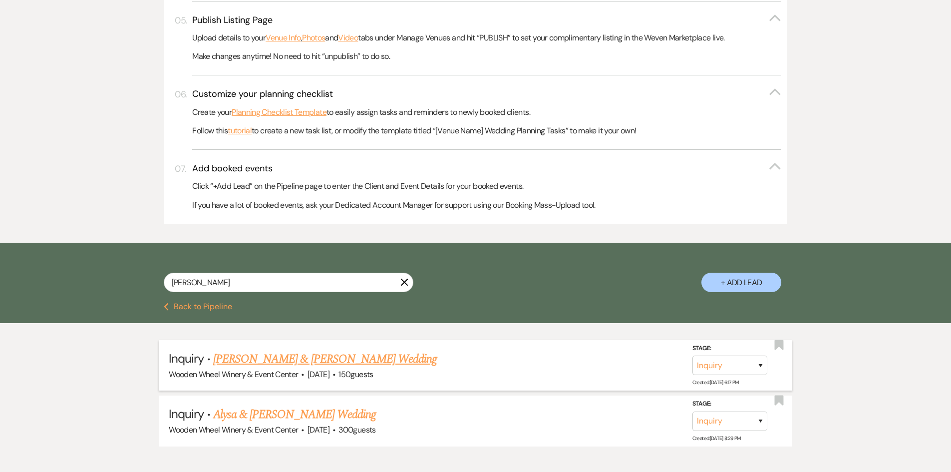
click at [264, 358] on link "[PERSON_NAME] & [PERSON_NAME] Wedding" at bounding box center [325, 359] width 224 height 18
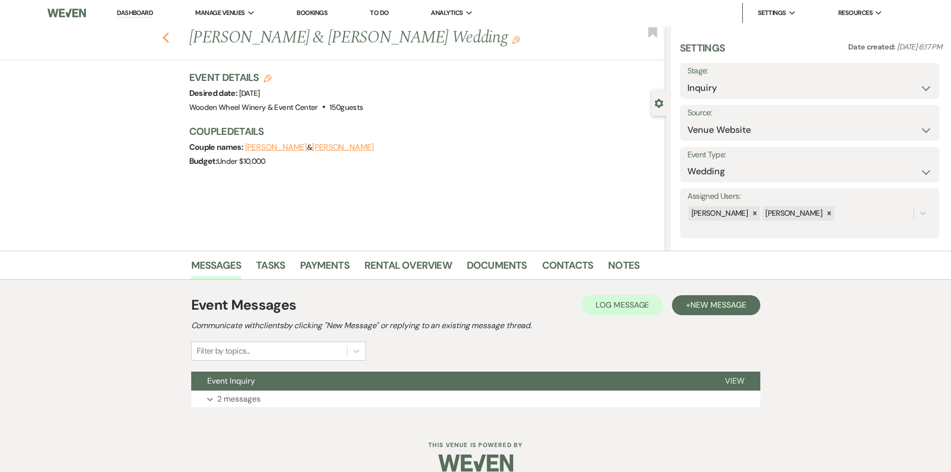
click at [169, 35] on use "button" at bounding box center [165, 37] width 6 height 11
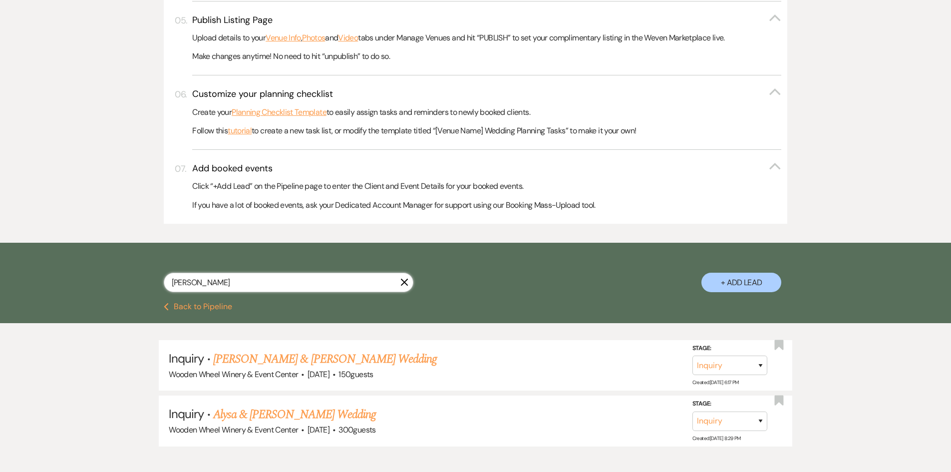
drag, startPoint x: 211, startPoint y: 280, endPoint x: 112, endPoint y: 289, distance: 99.8
click at [112, 290] on div "[PERSON_NAME] X + Add Lead" at bounding box center [475, 273] width 951 height 60
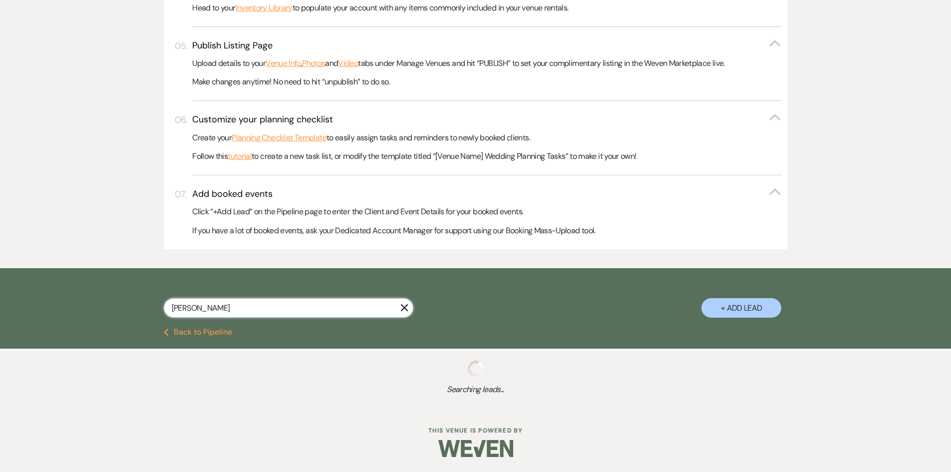
scroll to position [462, 0]
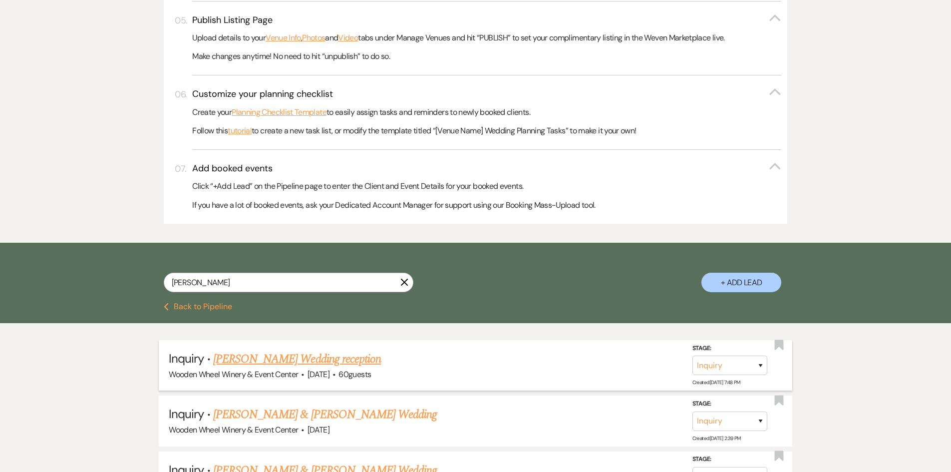
click at [223, 357] on link "[PERSON_NAME] Wedding reception" at bounding box center [297, 359] width 168 height 18
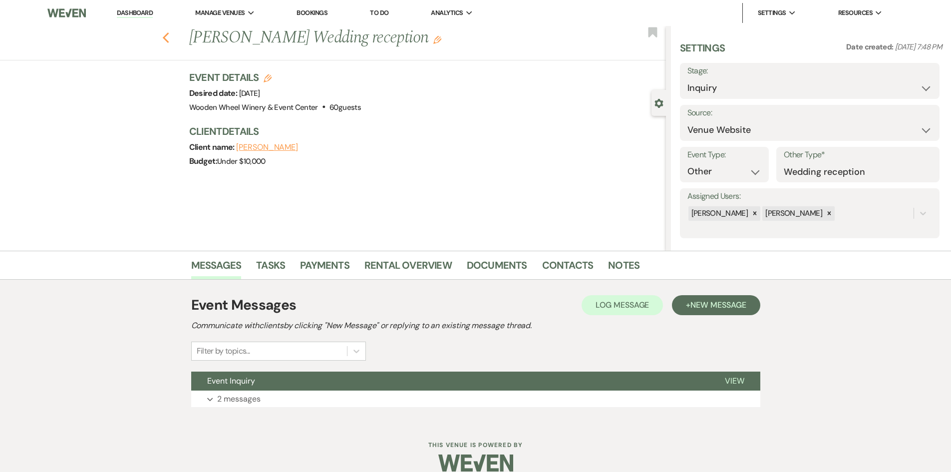
click at [169, 35] on use "button" at bounding box center [165, 37] width 6 height 11
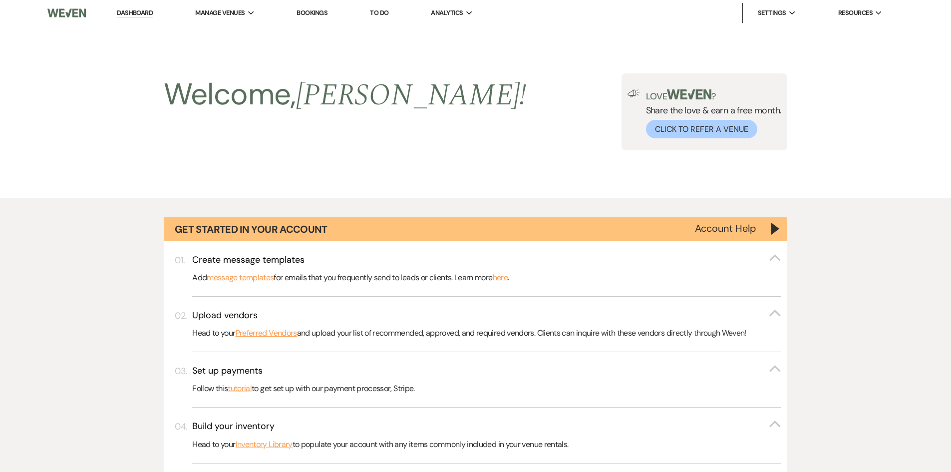
scroll to position [462, 0]
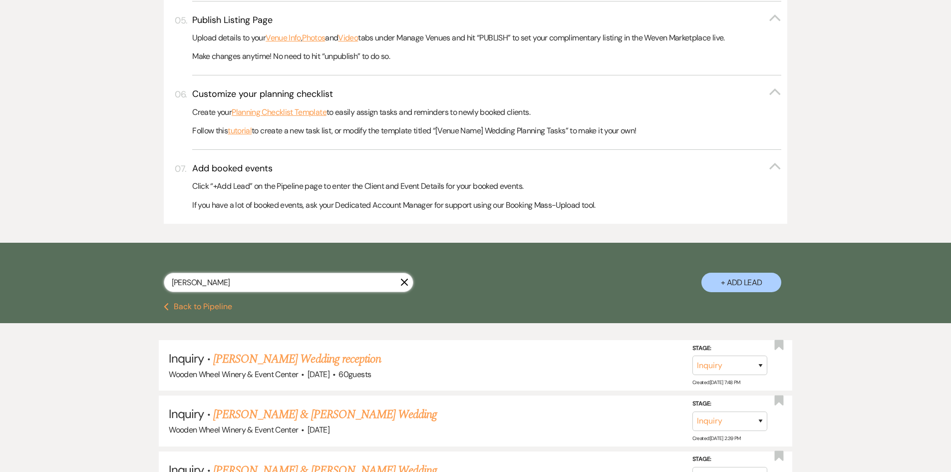
drag, startPoint x: 202, startPoint y: 285, endPoint x: 113, endPoint y: 278, distance: 89.2
click at [112, 278] on div "[PERSON_NAME] + Add Lead" at bounding box center [475, 273] width 951 height 60
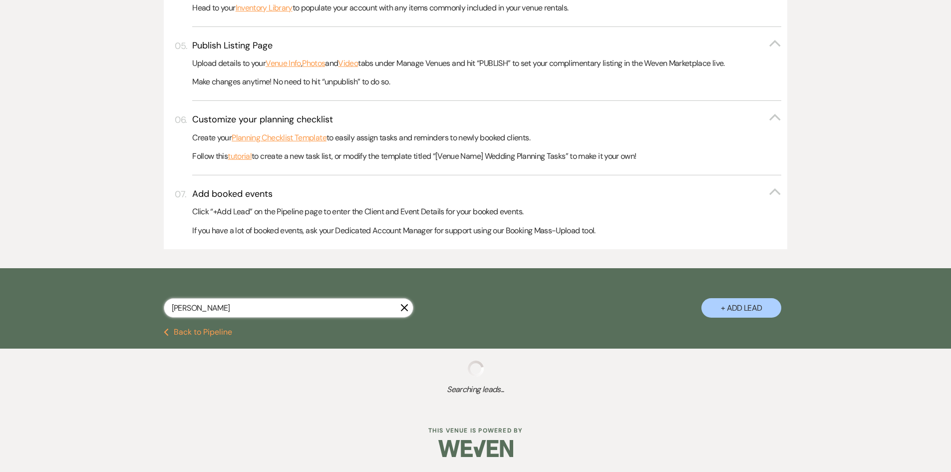
scroll to position [462, 0]
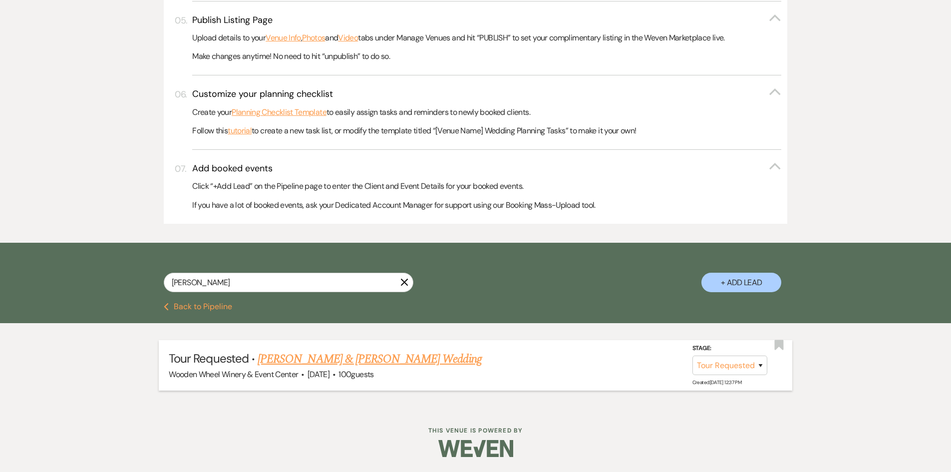
click at [283, 358] on link "[PERSON_NAME] & [PERSON_NAME] Wedding" at bounding box center [370, 359] width 224 height 18
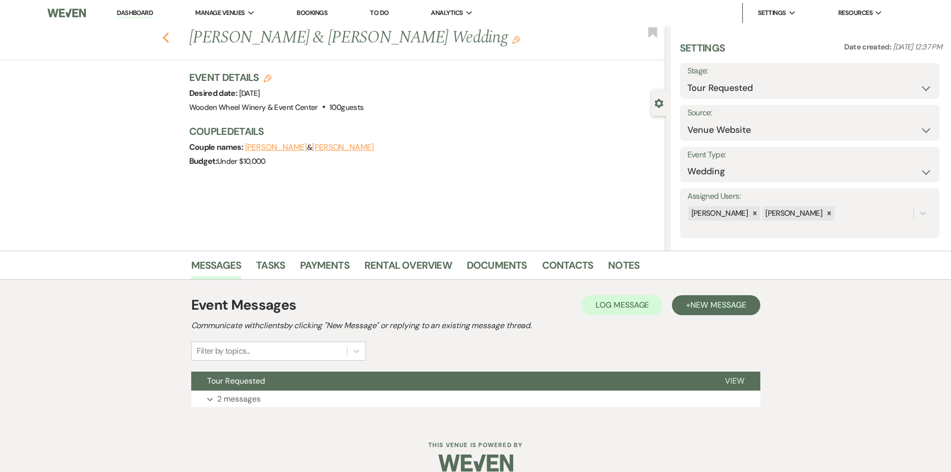
click at [168, 40] on use "button" at bounding box center [165, 37] width 6 height 11
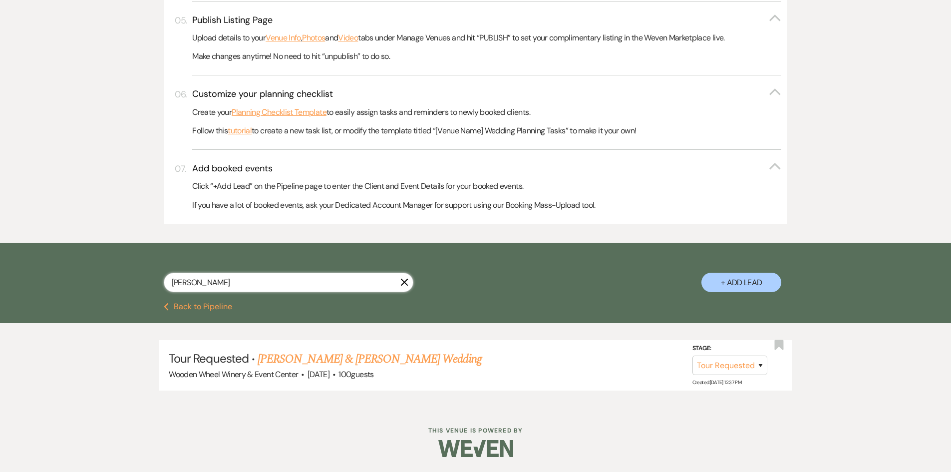
drag, startPoint x: 223, startPoint y: 282, endPoint x: 958, endPoint y: 305, distance: 736.0
click at [95, 282] on div "[PERSON_NAME] + Add Lead" at bounding box center [475, 273] width 951 height 60
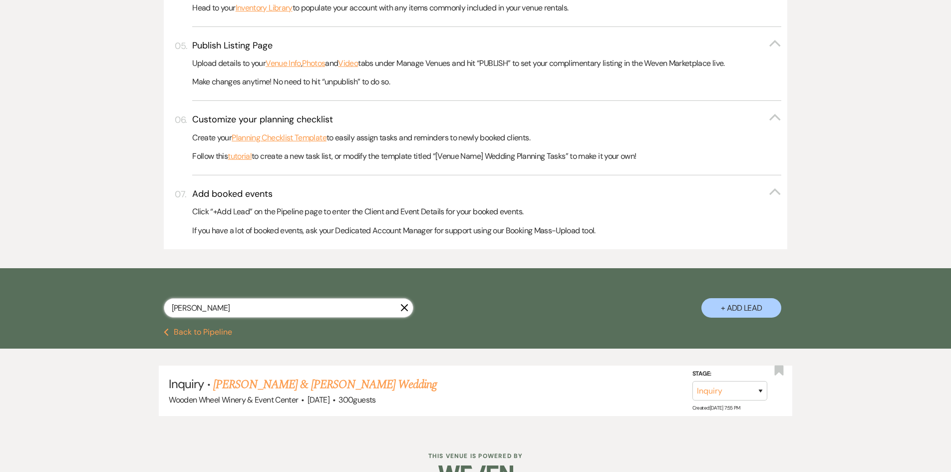
scroll to position [462, 0]
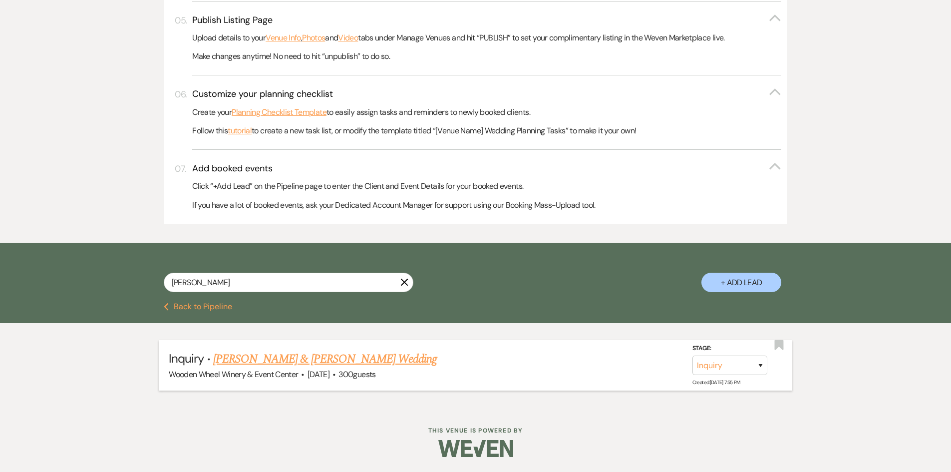
click at [265, 357] on link "[PERSON_NAME] & [PERSON_NAME] Wedding" at bounding box center [325, 359] width 224 height 18
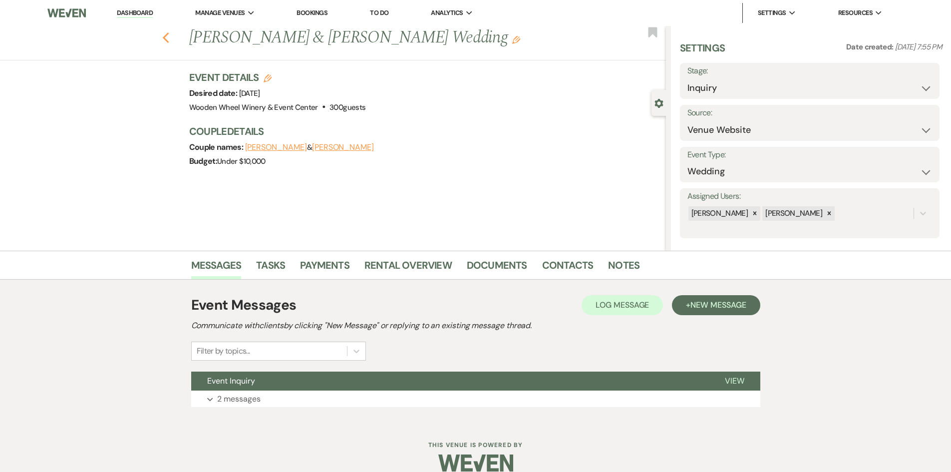
click at [169, 33] on icon "Previous" at bounding box center [165, 38] width 7 height 12
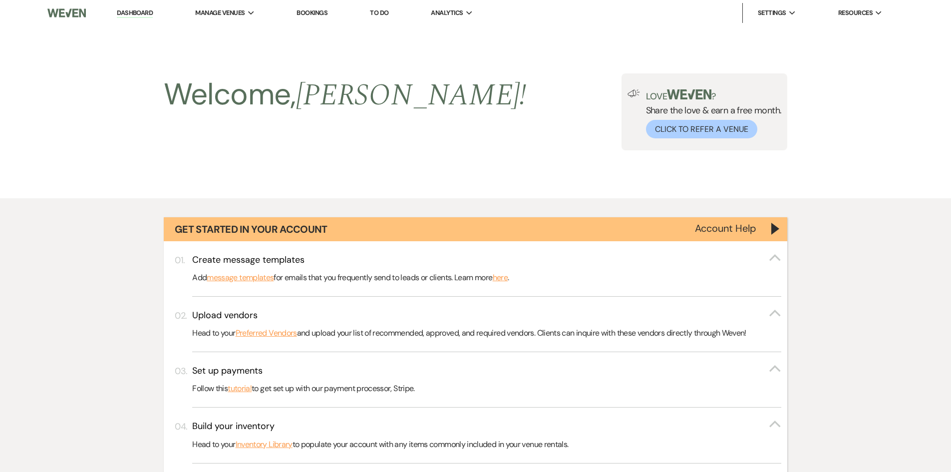
scroll to position [462, 0]
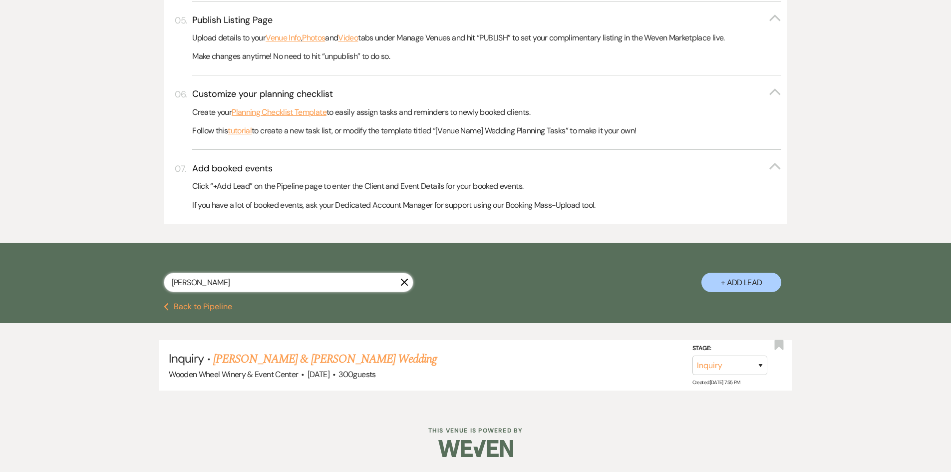
drag, startPoint x: 216, startPoint y: 281, endPoint x: 81, endPoint y: 270, distance: 135.3
click at [70, 277] on div "[PERSON_NAME] X + Add Lead" at bounding box center [475, 273] width 951 height 60
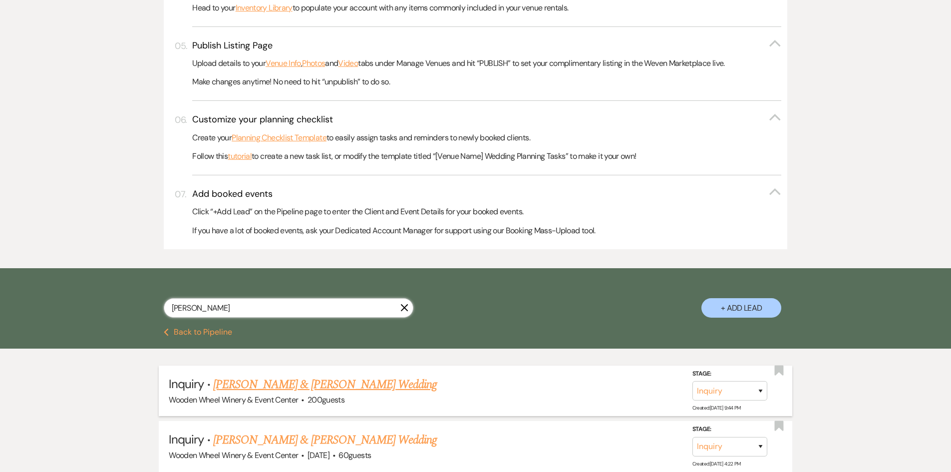
scroll to position [462, 0]
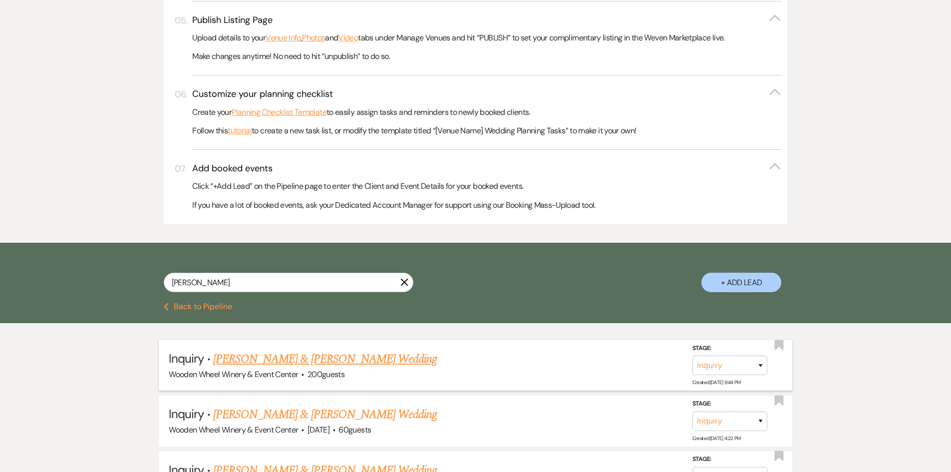
click at [272, 359] on link "[PERSON_NAME] & [PERSON_NAME] Wedding" at bounding box center [325, 359] width 224 height 18
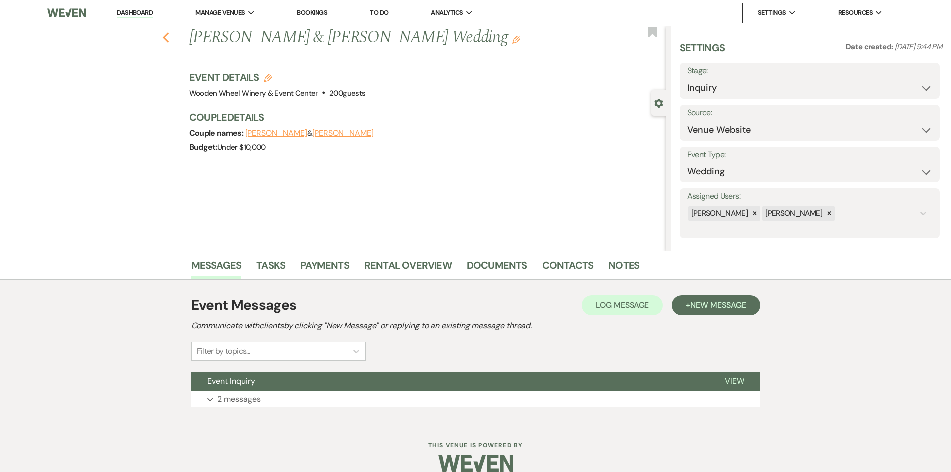
click at [170, 41] on icon "Previous" at bounding box center [165, 38] width 7 height 12
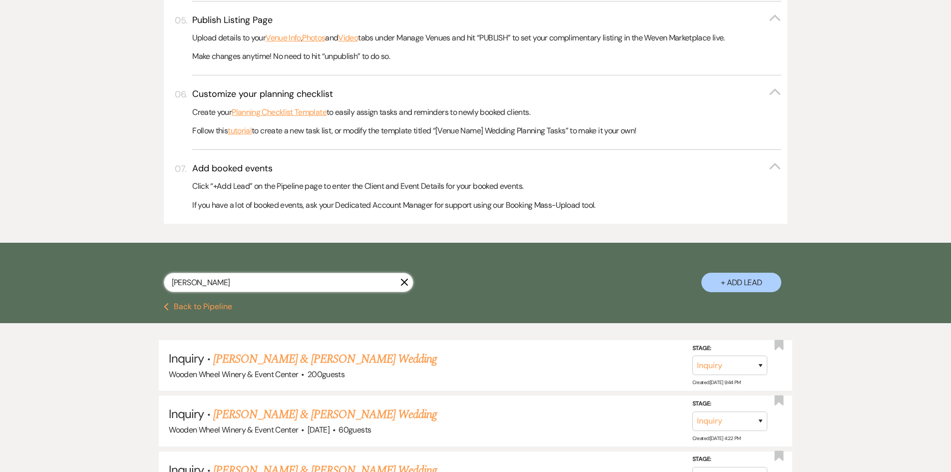
drag, startPoint x: 204, startPoint y: 279, endPoint x: 119, endPoint y: 281, distance: 84.9
click at [119, 281] on div "[PERSON_NAME] + Add Lead" at bounding box center [475, 274] width 719 height 52
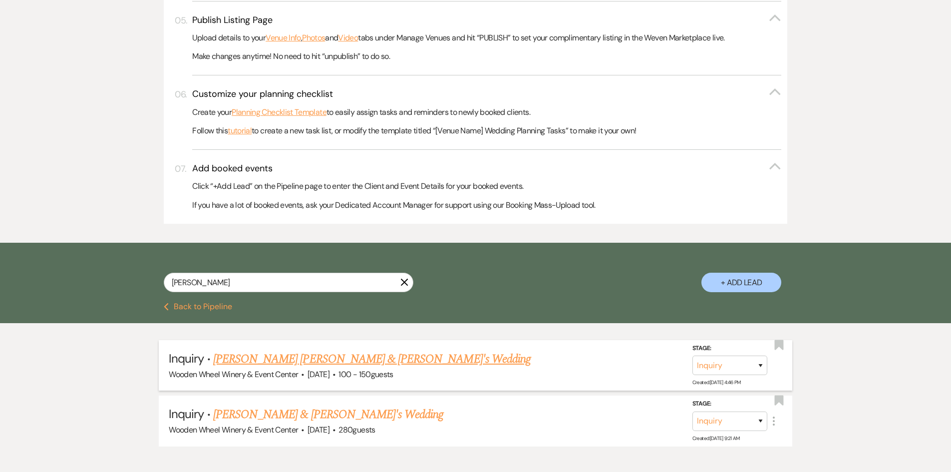
click at [265, 361] on link "[PERSON_NAME] [PERSON_NAME] & [PERSON_NAME]'s Wedding" at bounding box center [372, 359] width 318 height 18
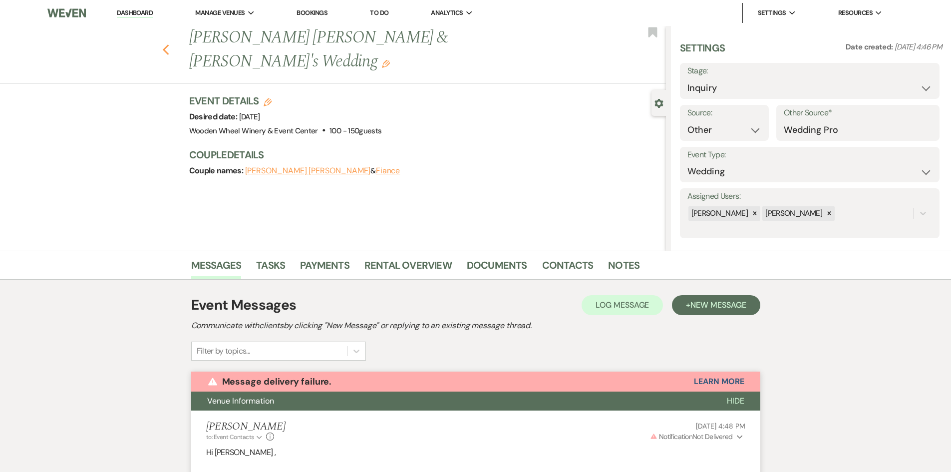
click at [167, 44] on icon "Previous" at bounding box center [165, 50] width 7 height 12
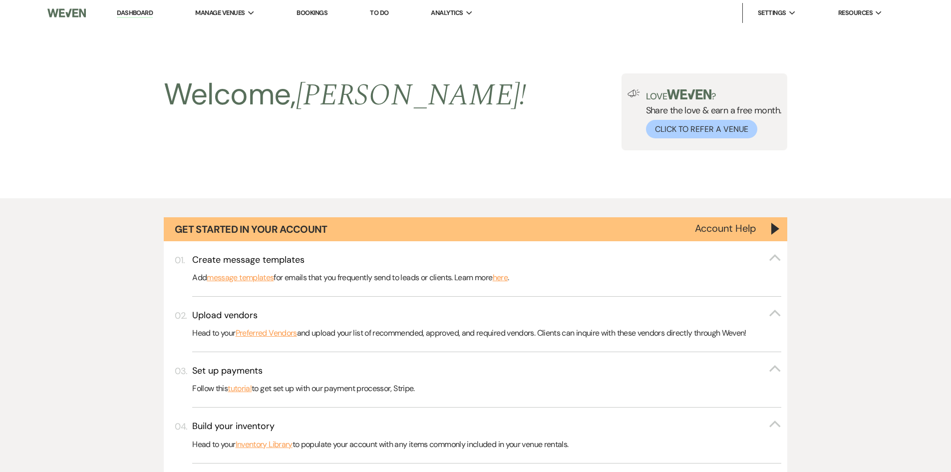
scroll to position [462, 0]
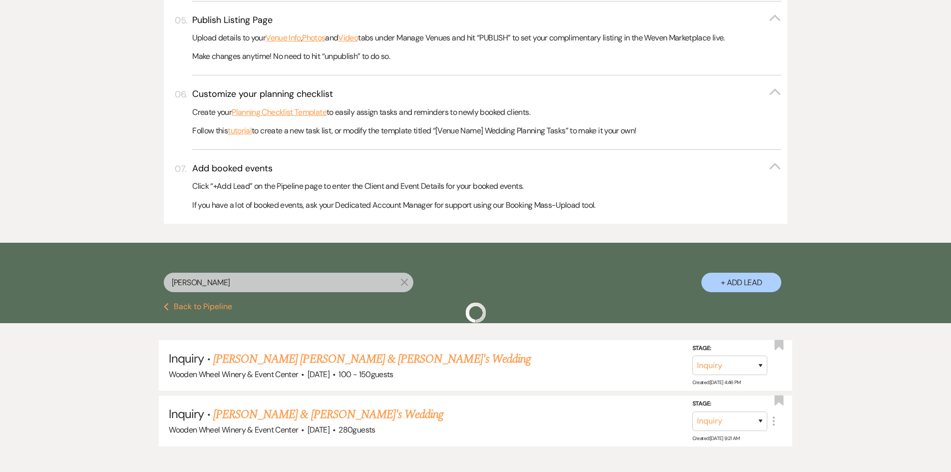
click at [139, 286] on div "[PERSON_NAME] + Add Lead" at bounding box center [475, 274] width 719 height 52
click at [567, 373] on div "Wooden Wheel Winery & Event Center · [DATE] · 100 - 150 guests" at bounding box center [476, 374] width 614 height 13
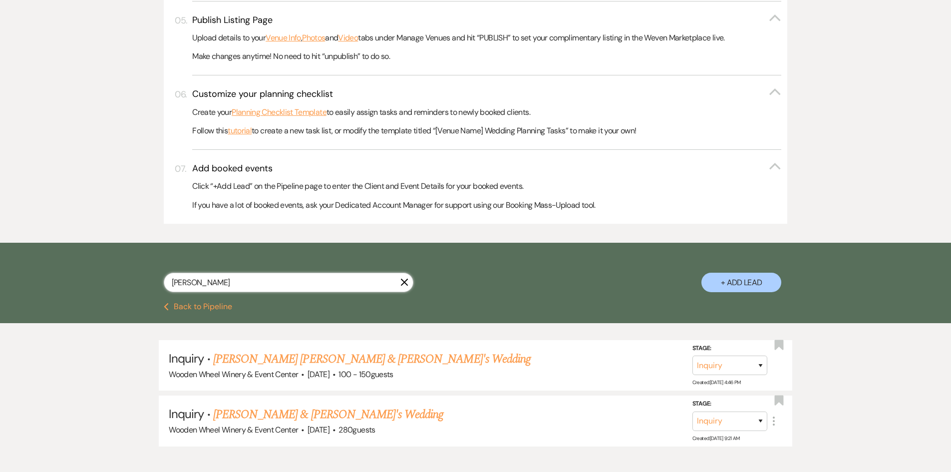
drag, startPoint x: 245, startPoint y: 286, endPoint x: 147, endPoint y: 274, distance: 98.7
click at [147, 274] on div "[PERSON_NAME] + Add Lead" at bounding box center [475, 274] width 719 height 52
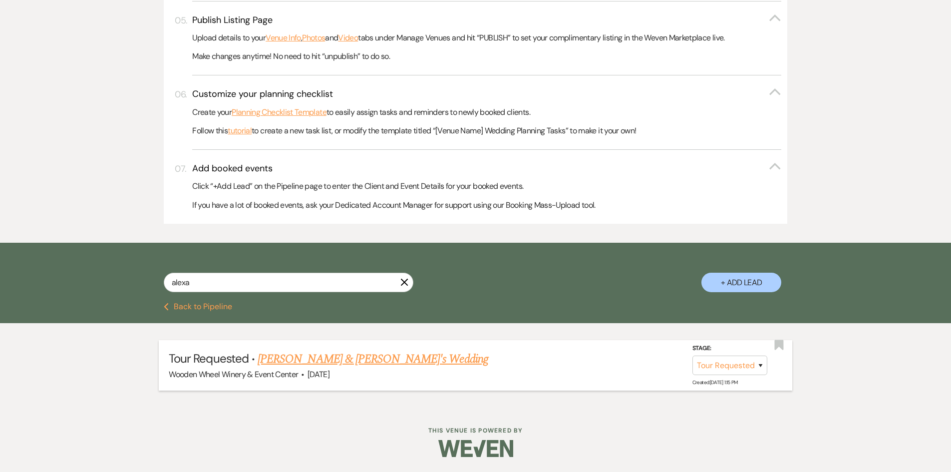
click at [301, 360] on link "[PERSON_NAME] & [PERSON_NAME]'s Wedding" at bounding box center [373, 359] width 231 height 18
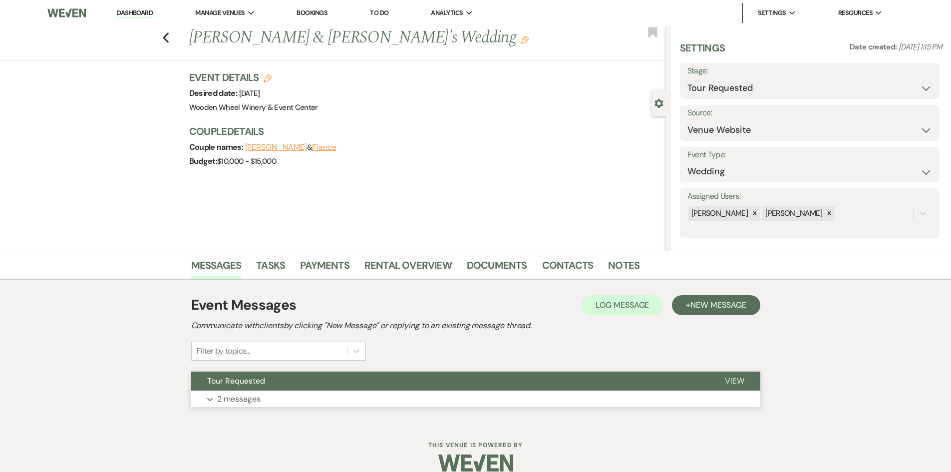
click at [249, 396] on p "2 messages" at bounding box center [238, 399] width 43 height 13
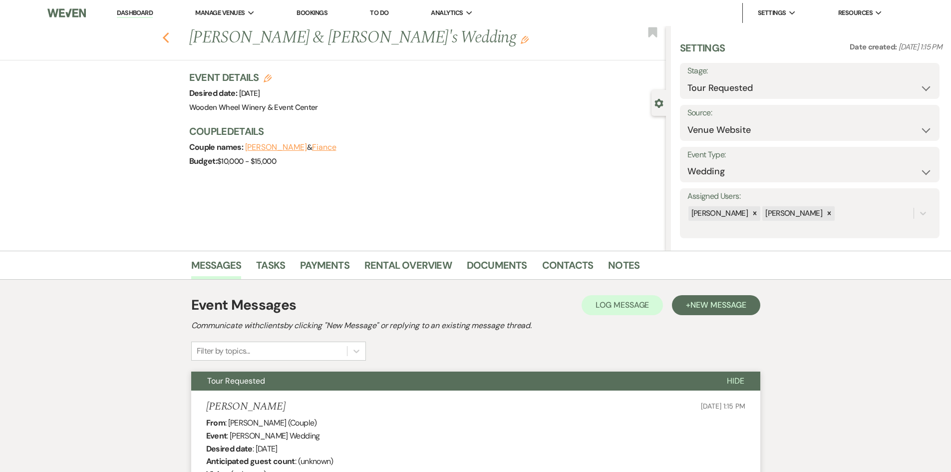
click at [170, 36] on icon "Previous" at bounding box center [165, 38] width 7 height 12
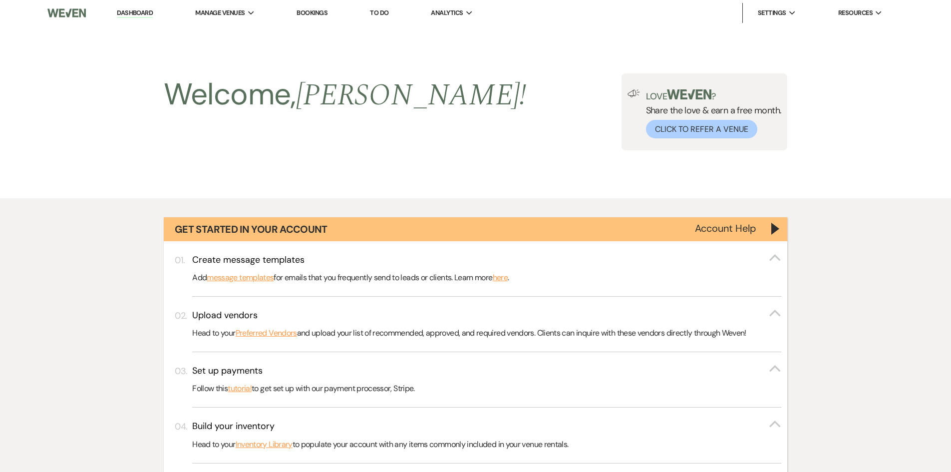
scroll to position [462, 0]
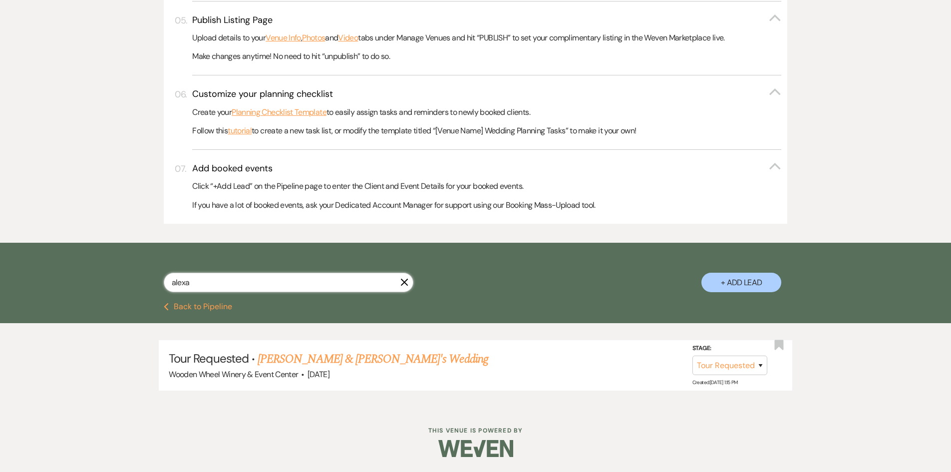
drag, startPoint x: 199, startPoint y: 279, endPoint x: 140, endPoint y: 269, distance: 59.8
click at [126, 277] on div "alexa X + Add Lead" at bounding box center [475, 274] width 719 height 52
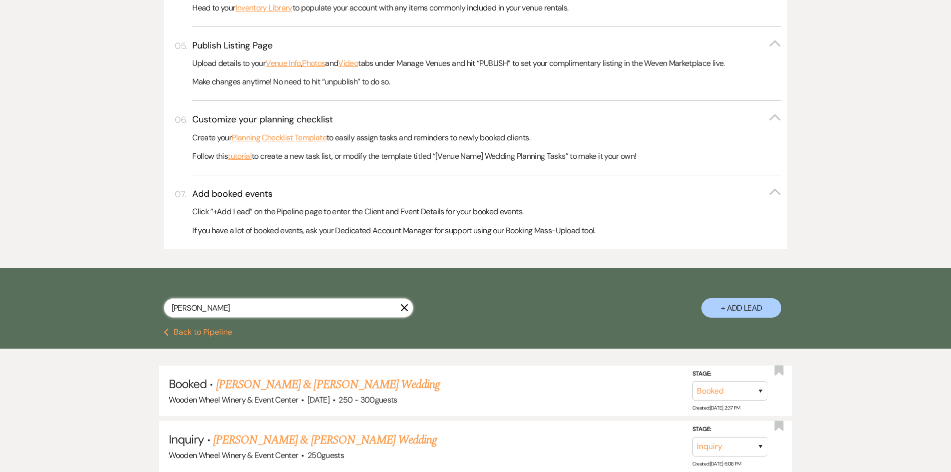
scroll to position [462, 0]
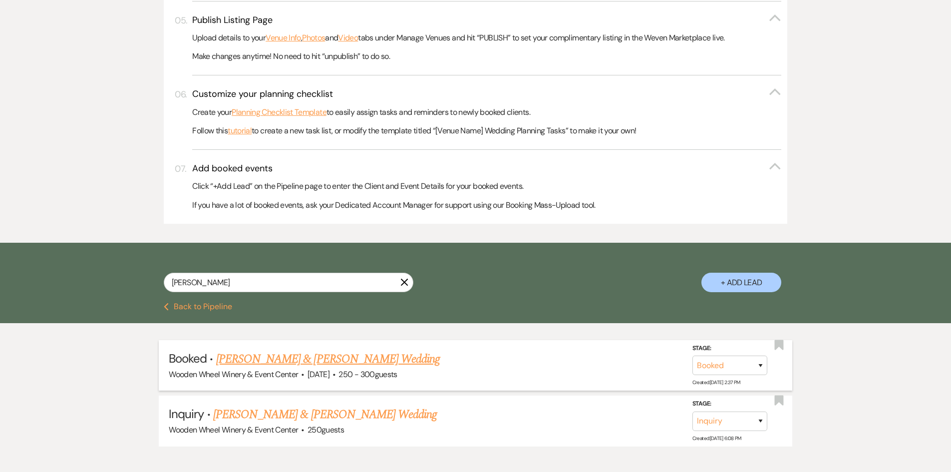
click at [305, 361] on link "[PERSON_NAME] & [PERSON_NAME] Wedding" at bounding box center [328, 359] width 224 height 18
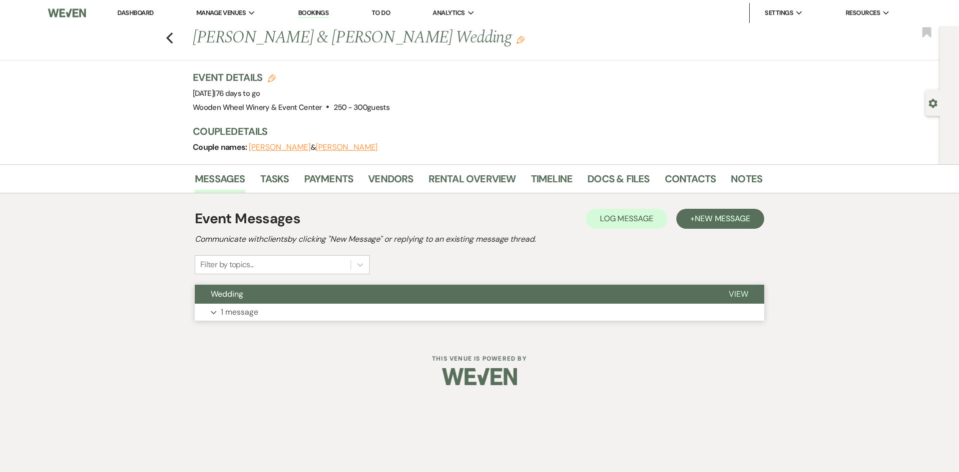
click at [289, 310] on button "Expand 1 message" at bounding box center [479, 312] width 569 height 17
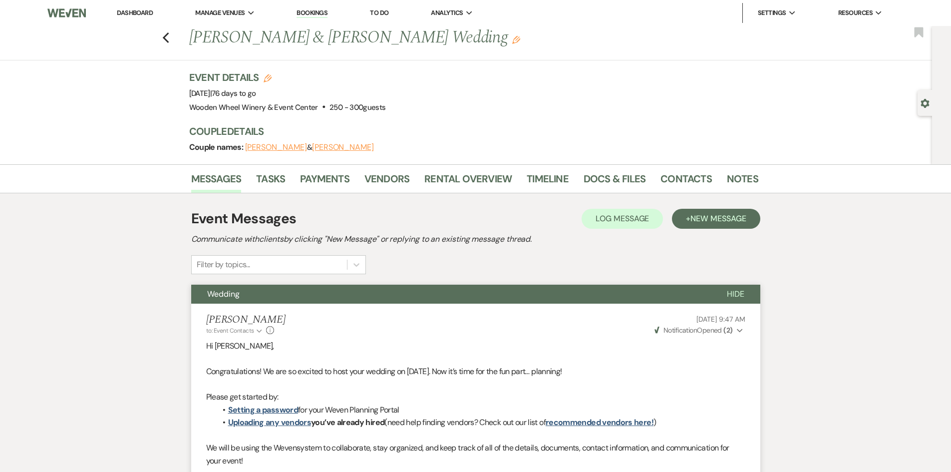
click at [316, 147] on button "[PERSON_NAME]" at bounding box center [343, 147] width 62 height 8
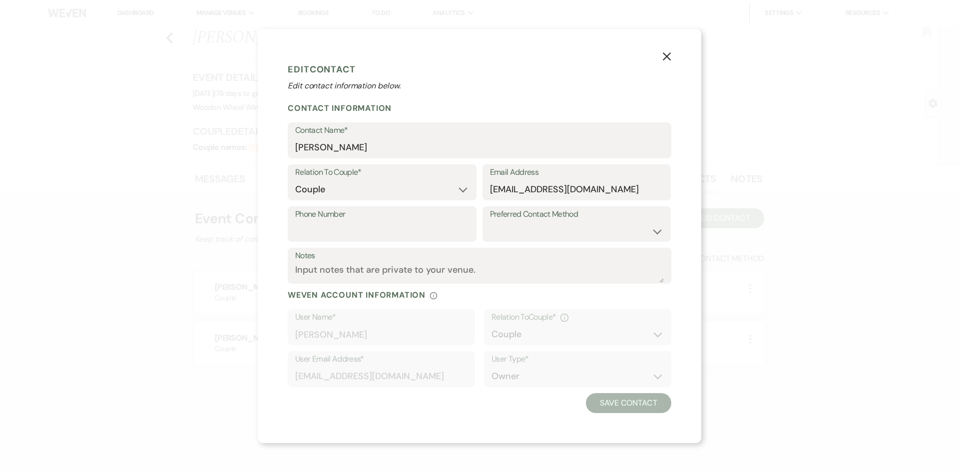
click at [670, 56] on icon "X" at bounding box center [666, 56] width 9 height 9
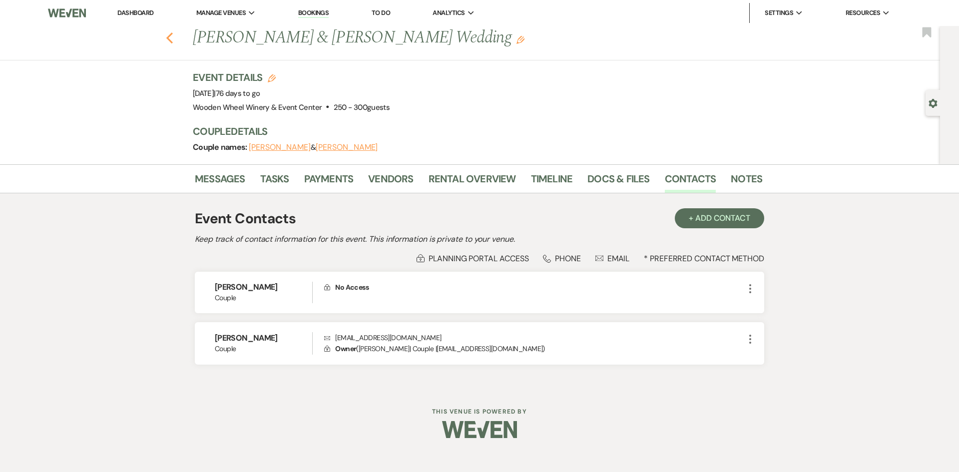
click at [169, 36] on use "button" at bounding box center [169, 37] width 6 height 11
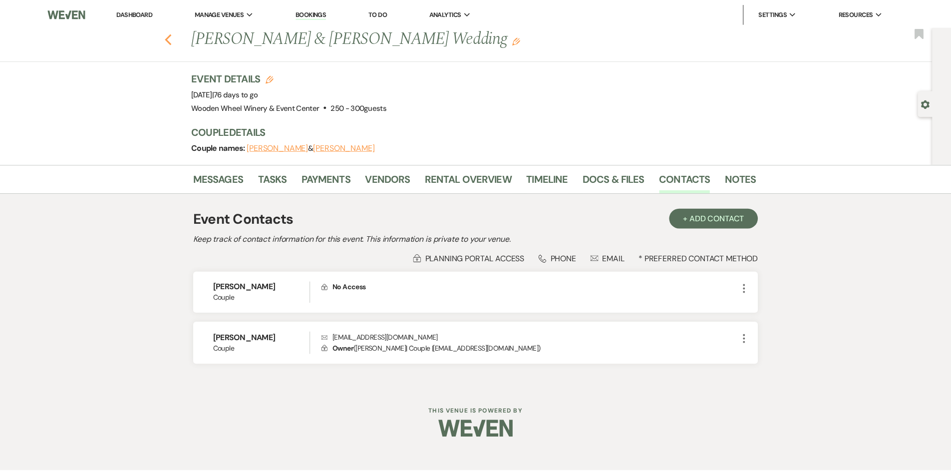
scroll to position [462, 0]
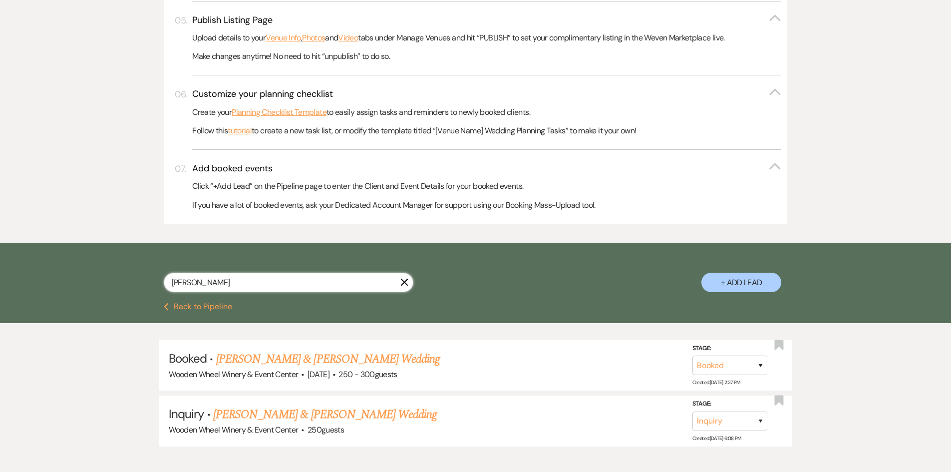
drag, startPoint x: 218, startPoint y: 279, endPoint x: 121, endPoint y: 275, distance: 97.0
click at [121, 275] on div "[PERSON_NAME] X + Add Lead" at bounding box center [475, 274] width 719 height 52
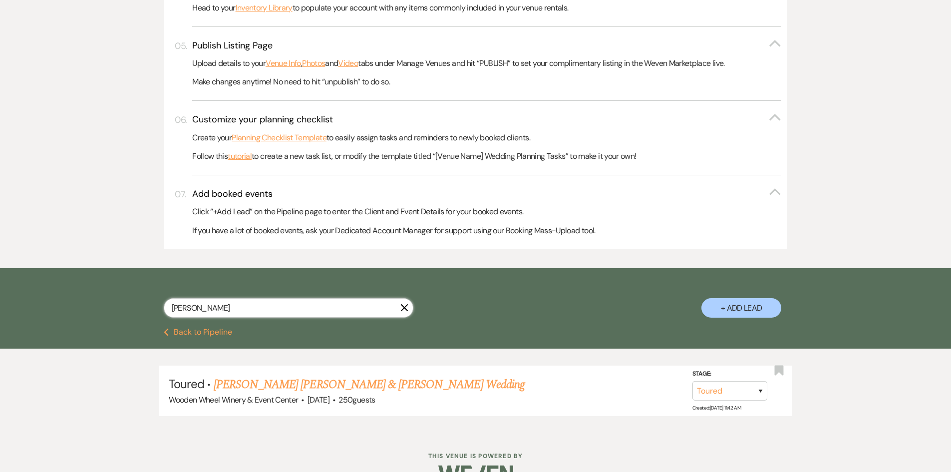
scroll to position [462, 0]
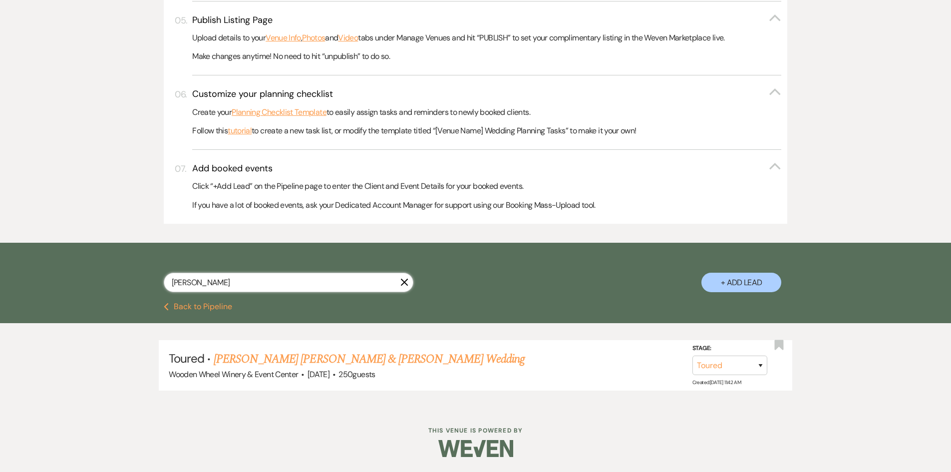
drag, startPoint x: 185, startPoint y: 275, endPoint x: 253, endPoint y: 293, distance: 69.8
click at [156, 287] on div "[PERSON_NAME] + Add Lead" at bounding box center [475, 274] width 719 height 52
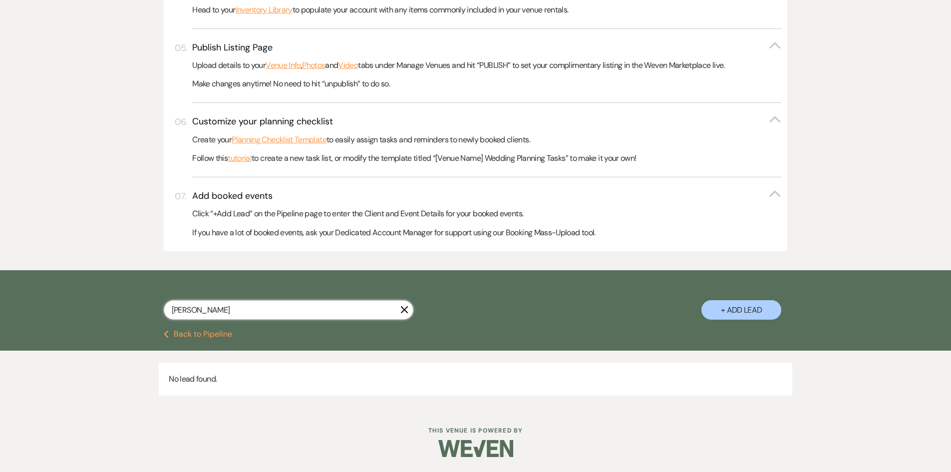
scroll to position [435, 0]
drag, startPoint x: 212, startPoint y: 310, endPoint x: 133, endPoint y: 301, distance: 78.9
click at [133, 301] on div "[PERSON_NAME] X + Add Lead" at bounding box center [475, 301] width 719 height 52
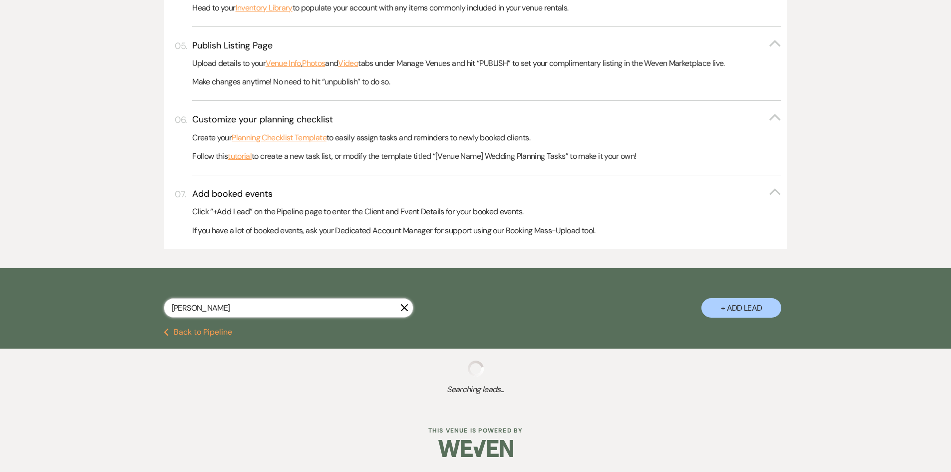
scroll to position [435, 0]
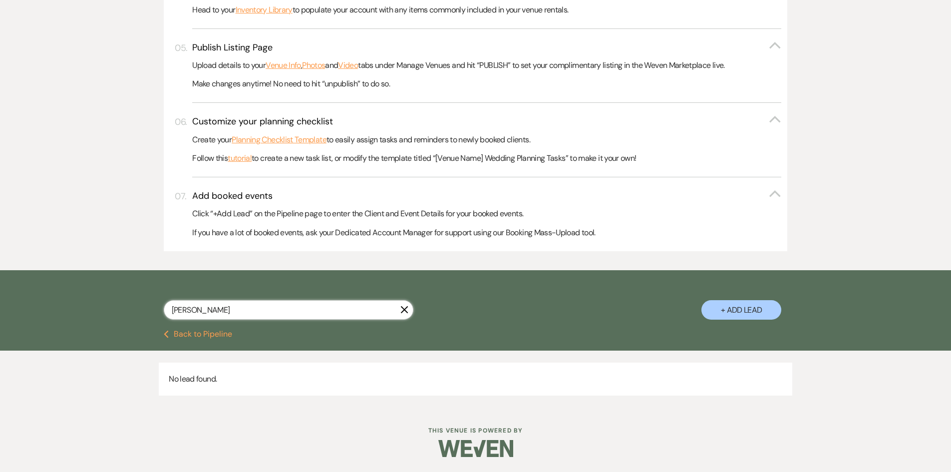
drag, startPoint x: 156, startPoint y: 309, endPoint x: 74, endPoint y: 296, distance: 82.5
click at [74, 299] on div "[PERSON_NAME] X + Add Lead" at bounding box center [475, 300] width 951 height 60
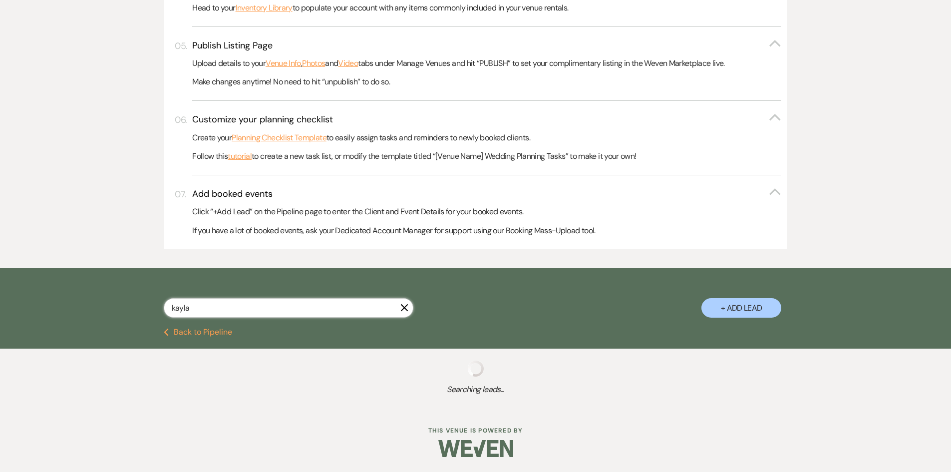
scroll to position [462, 0]
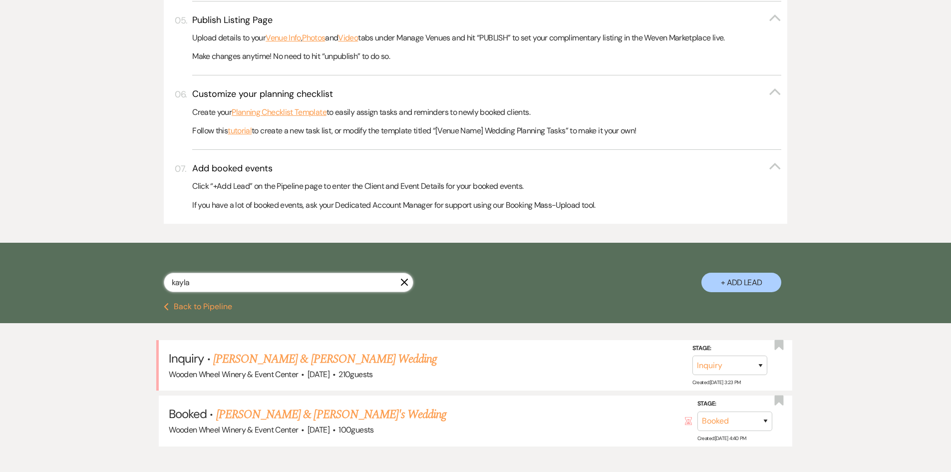
drag, startPoint x: 195, startPoint y: 280, endPoint x: 105, endPoint y: 290, distance: 90.5
click at [108, 293] on div "kayla X + Add Lead" at bounding box center [475, 273] width 951 height 60
click at [297, 361] on link "[PERSON_NAME] & [PERSON_NAME] Wedding" at bounding box center [328, 359] width 224 height 18
